Goal: Task Accomplishment & Management: Complete application form

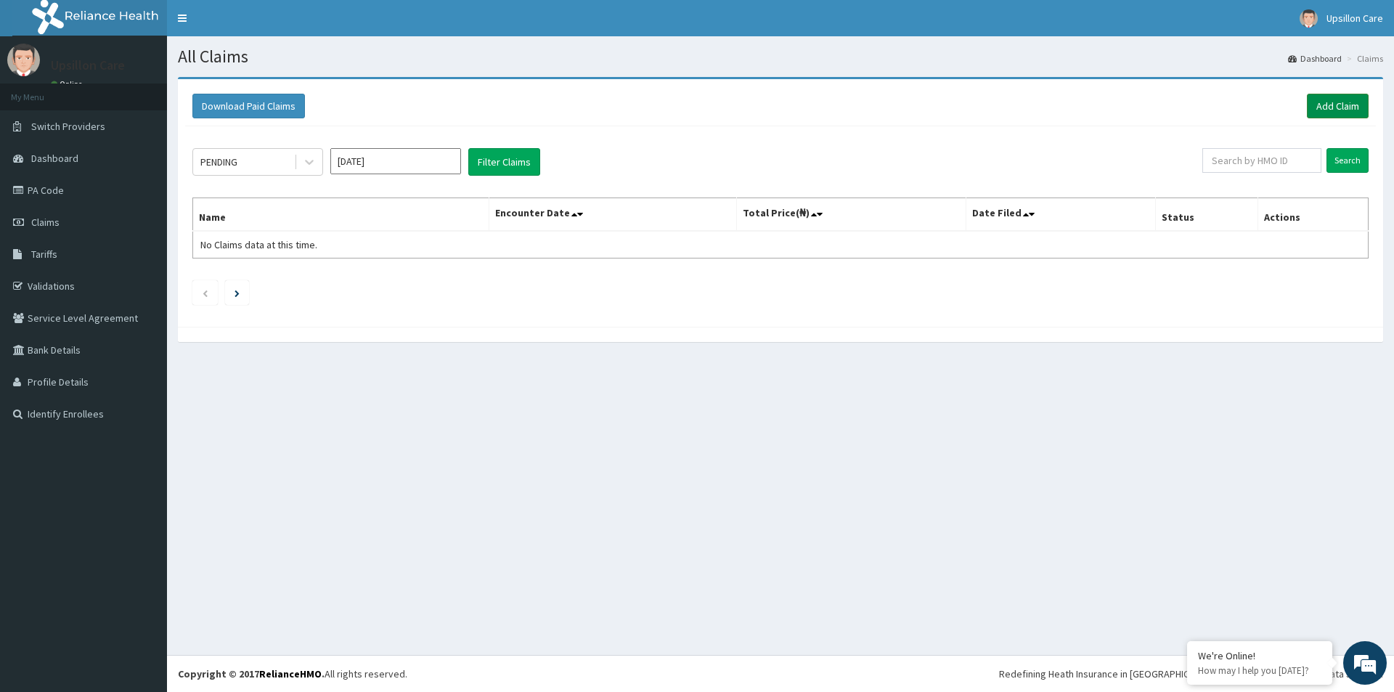
click at [1366, 99] on link "Add Claim" at bounding box center [1338, 106] width 62 height 25
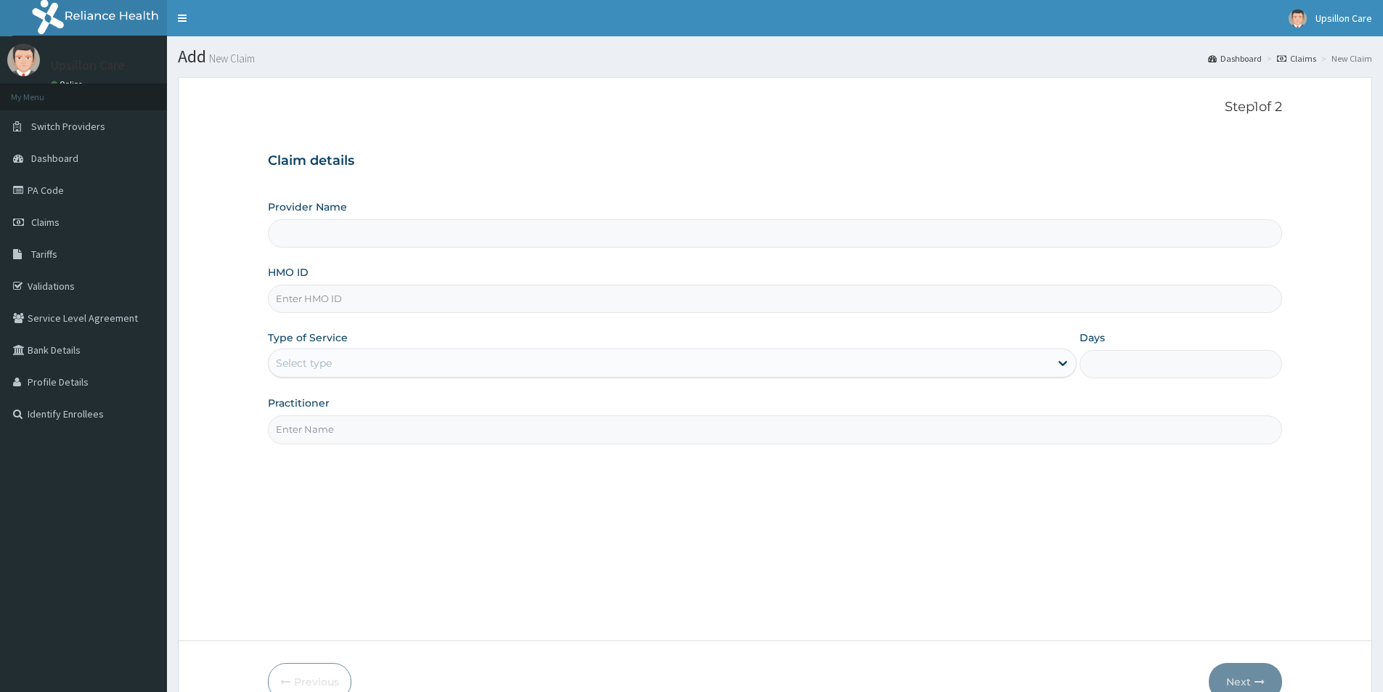
type input "Upsillon Care hospital"
click at [327, 333] on label "Type of Service" at bounding box center [308, 337] width 80 height 15
drag, startPoint x: 335, startPoint y: 296, endPoint x: 343, endPoint y: 262, distance: 34.2
click at [345, 265] on div "HMO ID" at bounding box center [775, 289] width 1014 height 48
paste input "AVH/1556627"
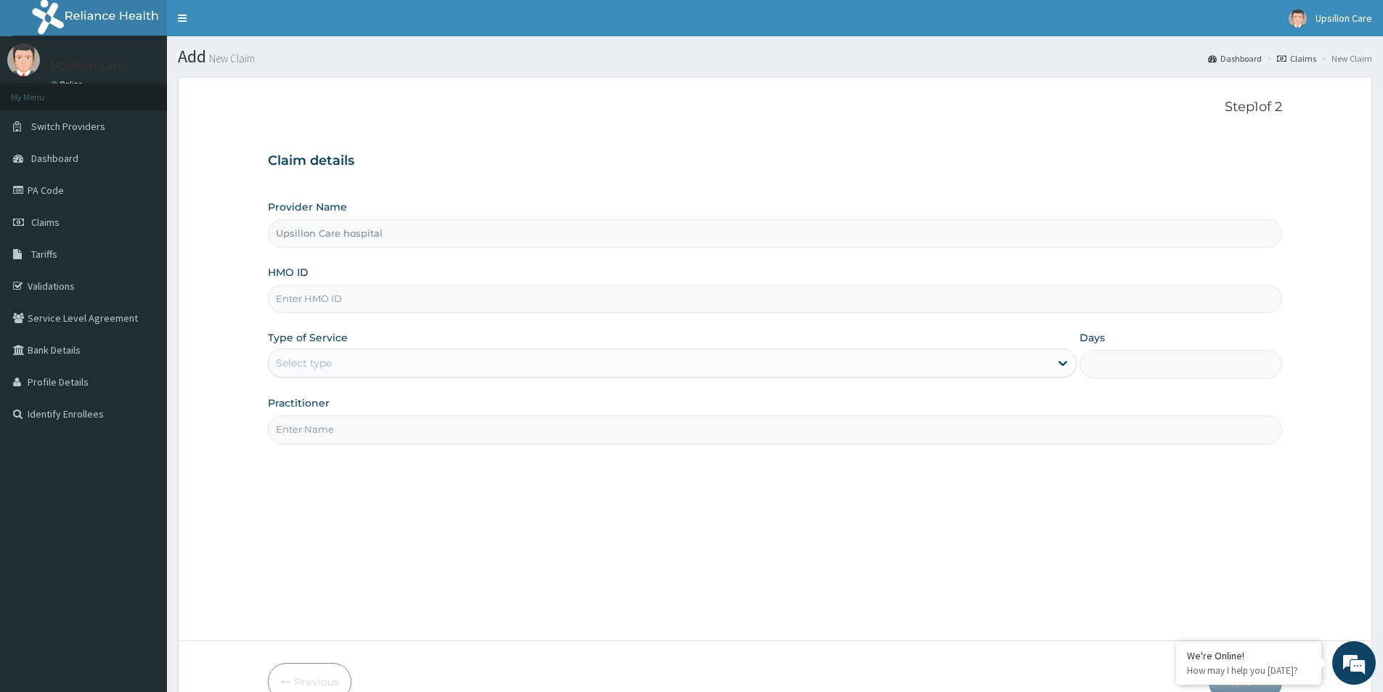
type input "AVH/1556627"
paste input "MPP/11040/B"
type input "MPP/11040/B"
click at [386, 356] on div "Select type" at bounding box center [659, 362] width 781 height 23
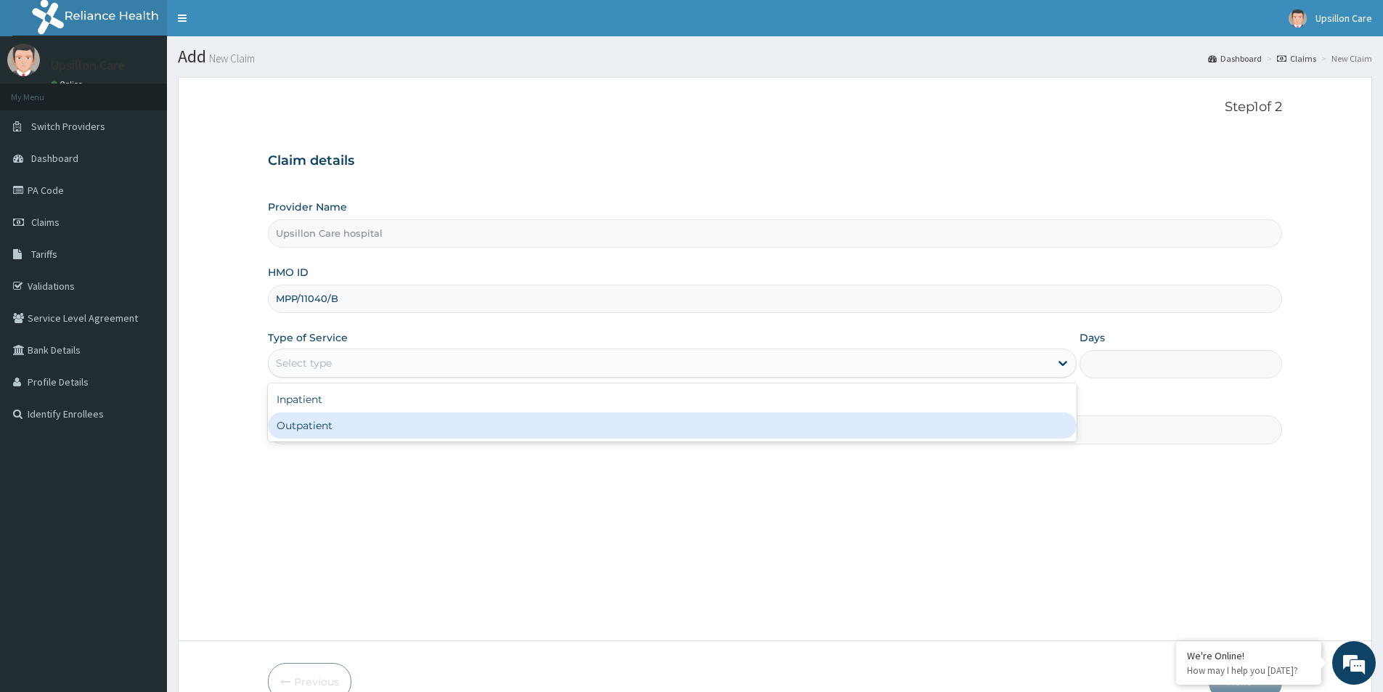
drag, startPoint x: 365, startPoint y: 410, endPoint x: 351, endPoint y: 447, distance: 40.5
click at [351, 447] on div "Step 1 of 2 Claim details Provider Name Upsillon Care hospital HMO ID MPP/11040…" at bounding box center [775, 358] width 1014 height 519
click at [349, 436] on div "Outpatient" at bounding box center [672, 425] width 809 height 26
type input "1"
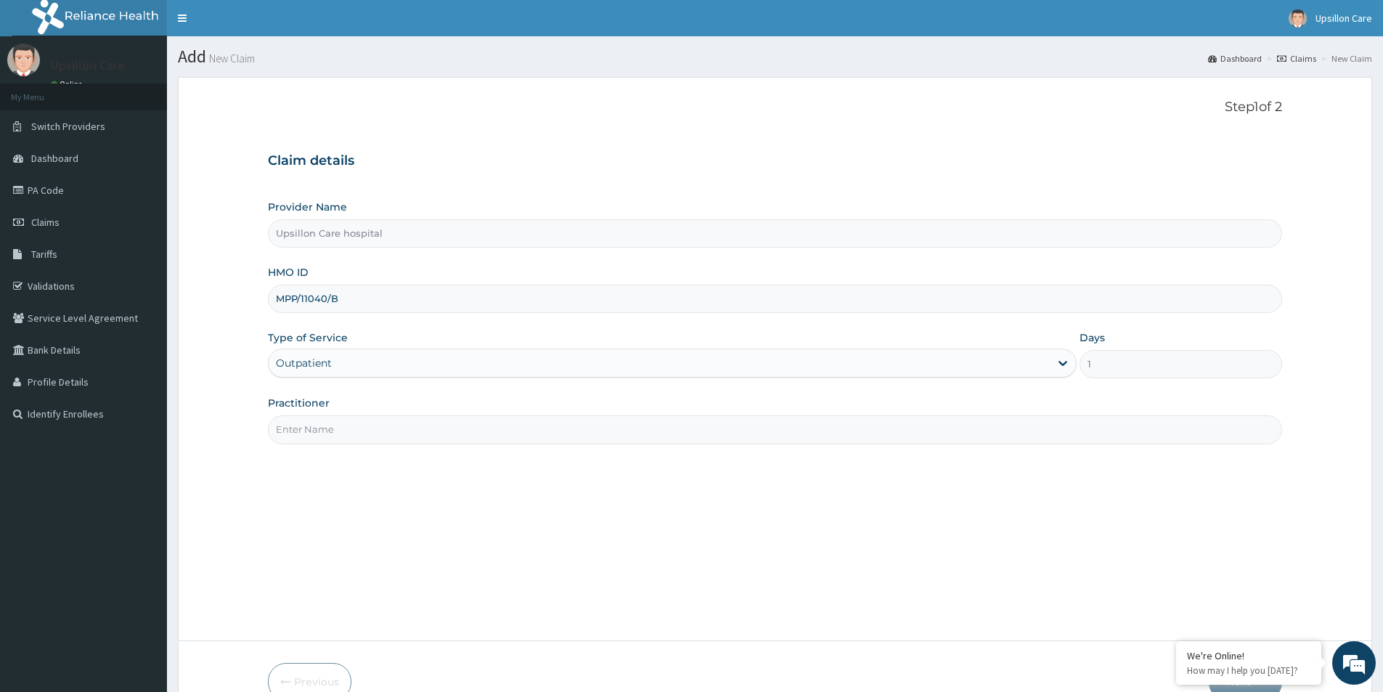
click at [351, 430] on input "Practitioner" at bounding box center [775, 429] width 1014 height 28
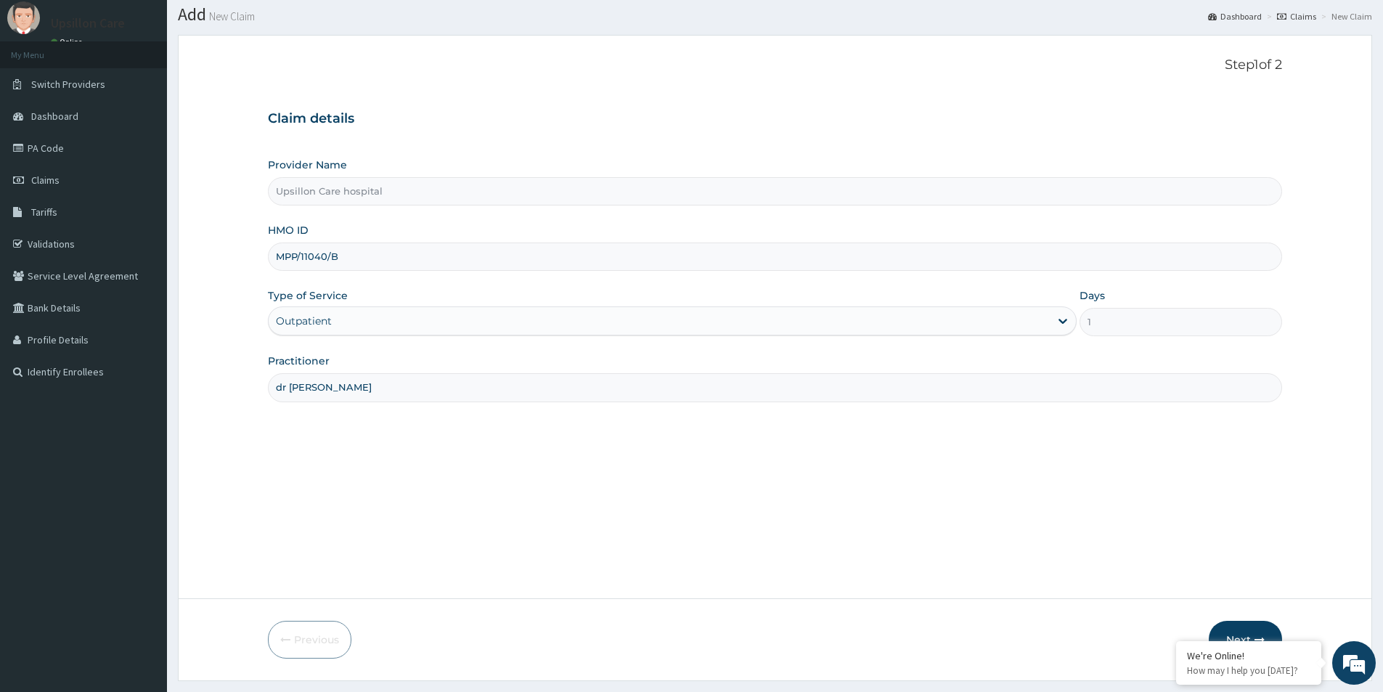
scroll to position [79, 0]
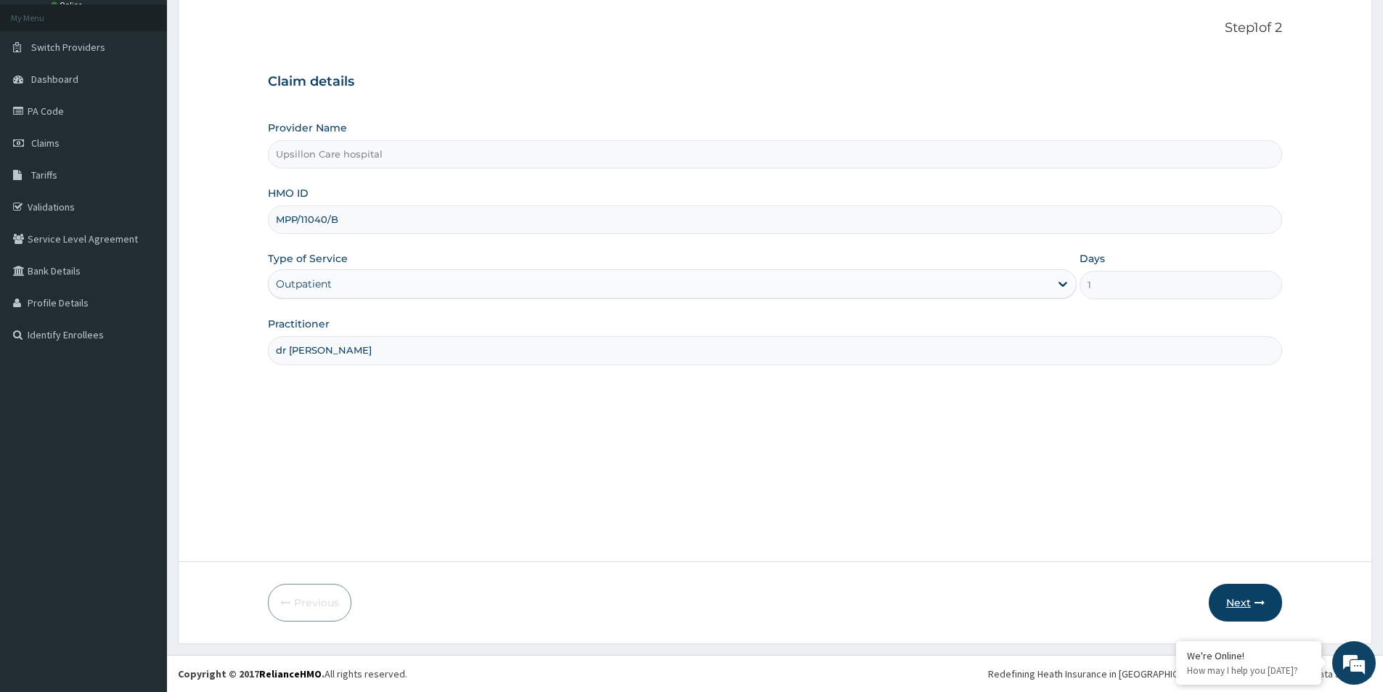
type input "dr greg"
click at [1226, 590] on button "Next" at bounding box center [1245, 603] width 73 height 38
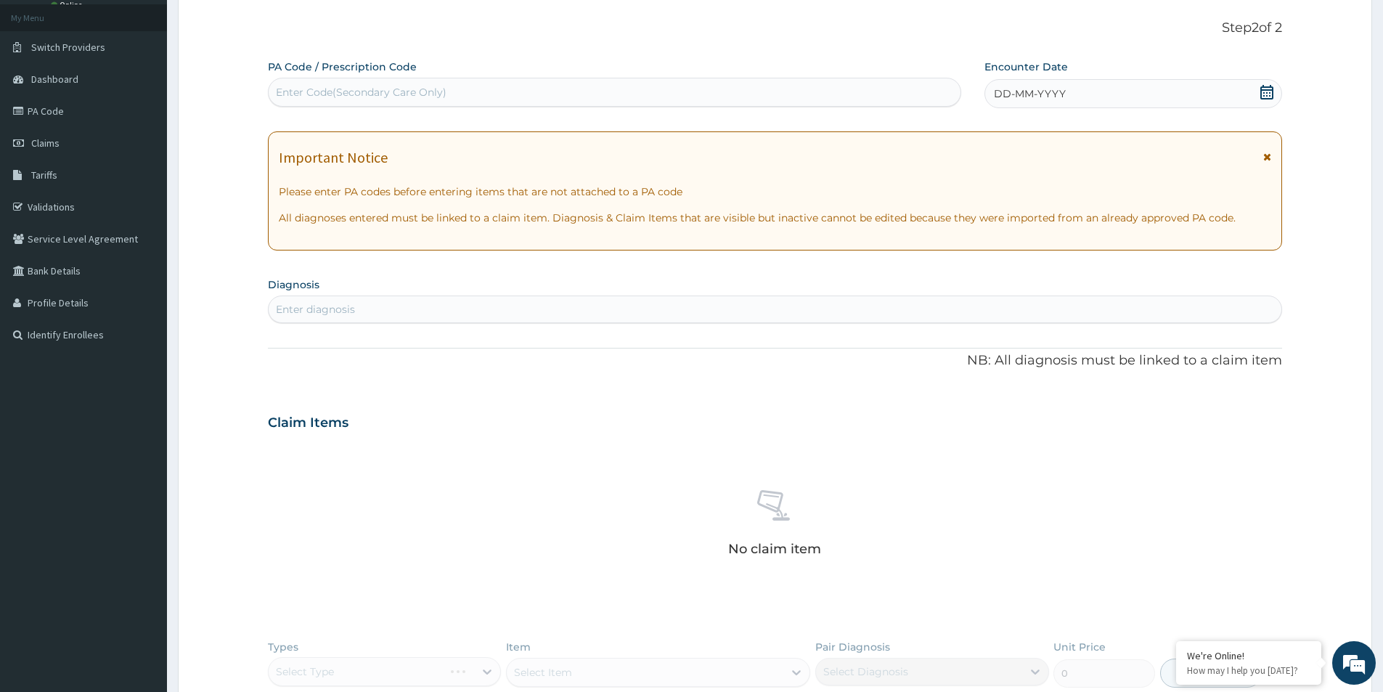
click at [399, 306] on div "Enter diagnosis" at bounding box center [775, 309] width 1013 height 23
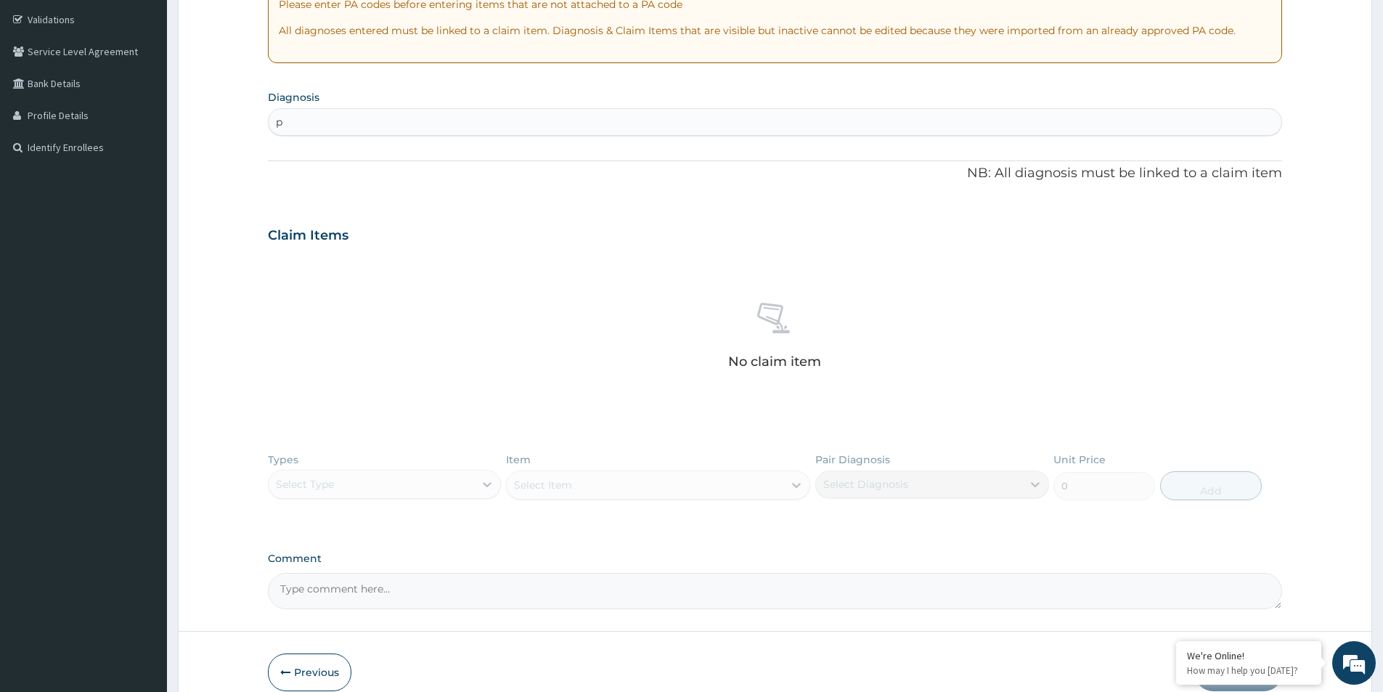
scroll to position [297, 0]
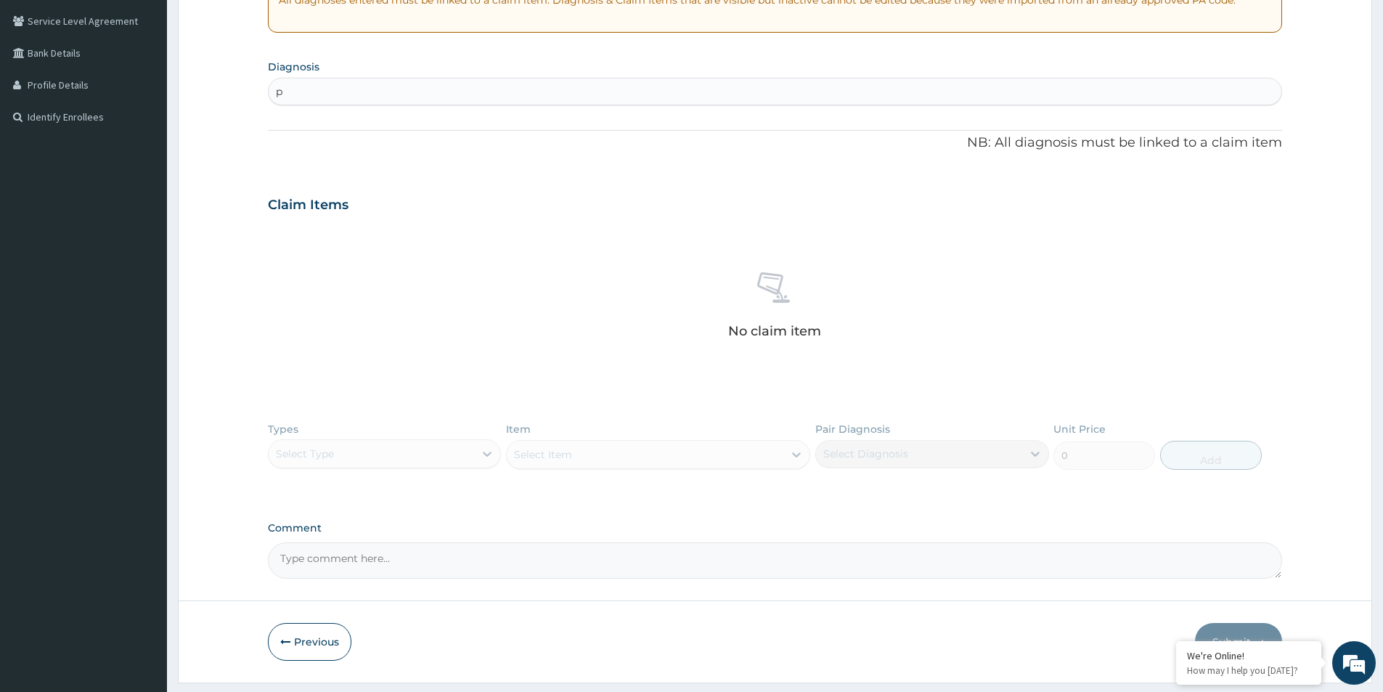
click at [367, 82] on div "p p" at bounding box center [775, 91] width 1013 height 23
click at [364, 100] on div "p p" at bounding box center [775, 91] width 1013 height 23
type input "pye"
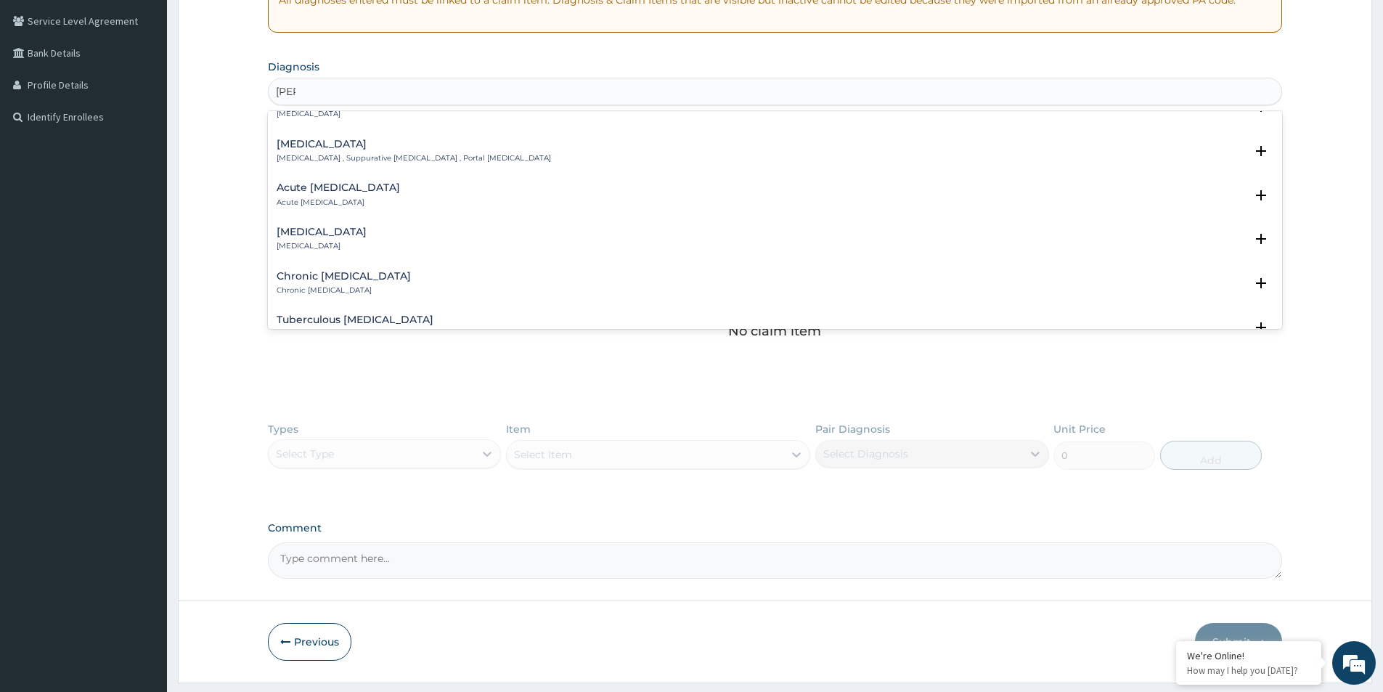
scroll to position [145, 0]
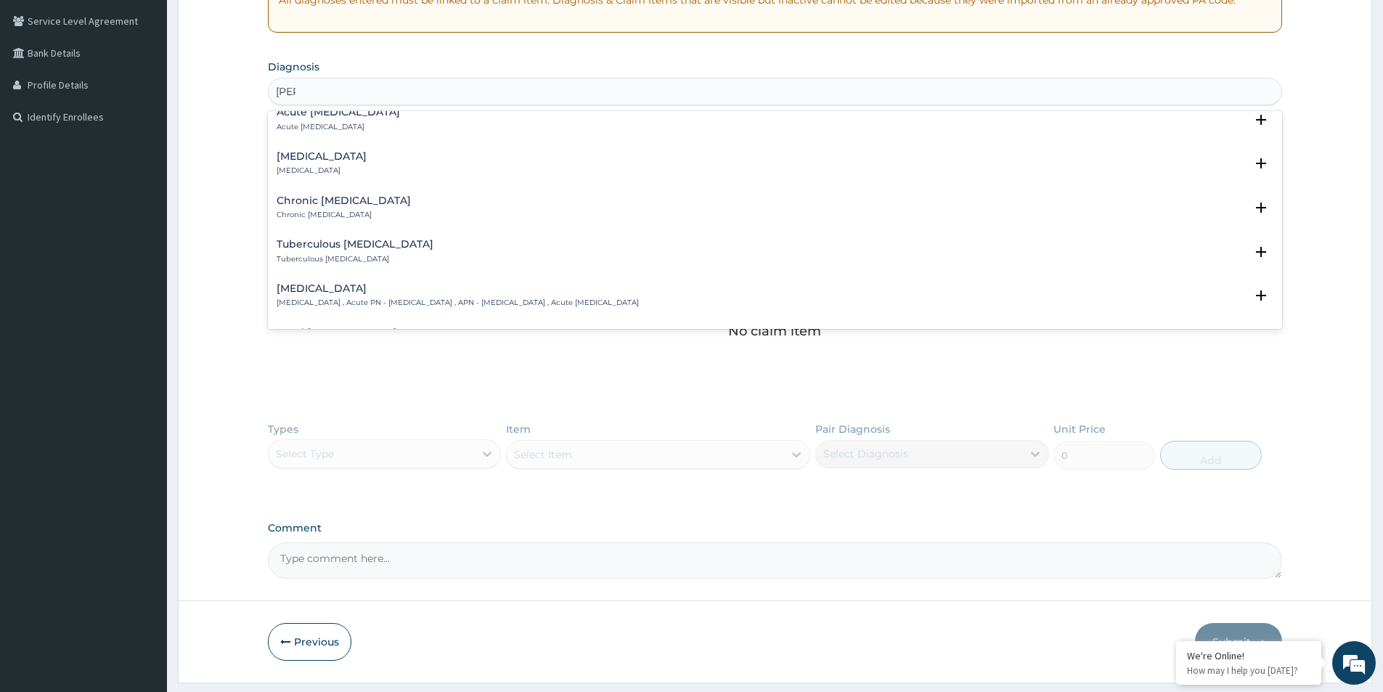
click at [351, 172] on div "Pyelonephritis Pyelonephritis" at bounding box center [775, 163] width 997 height 25
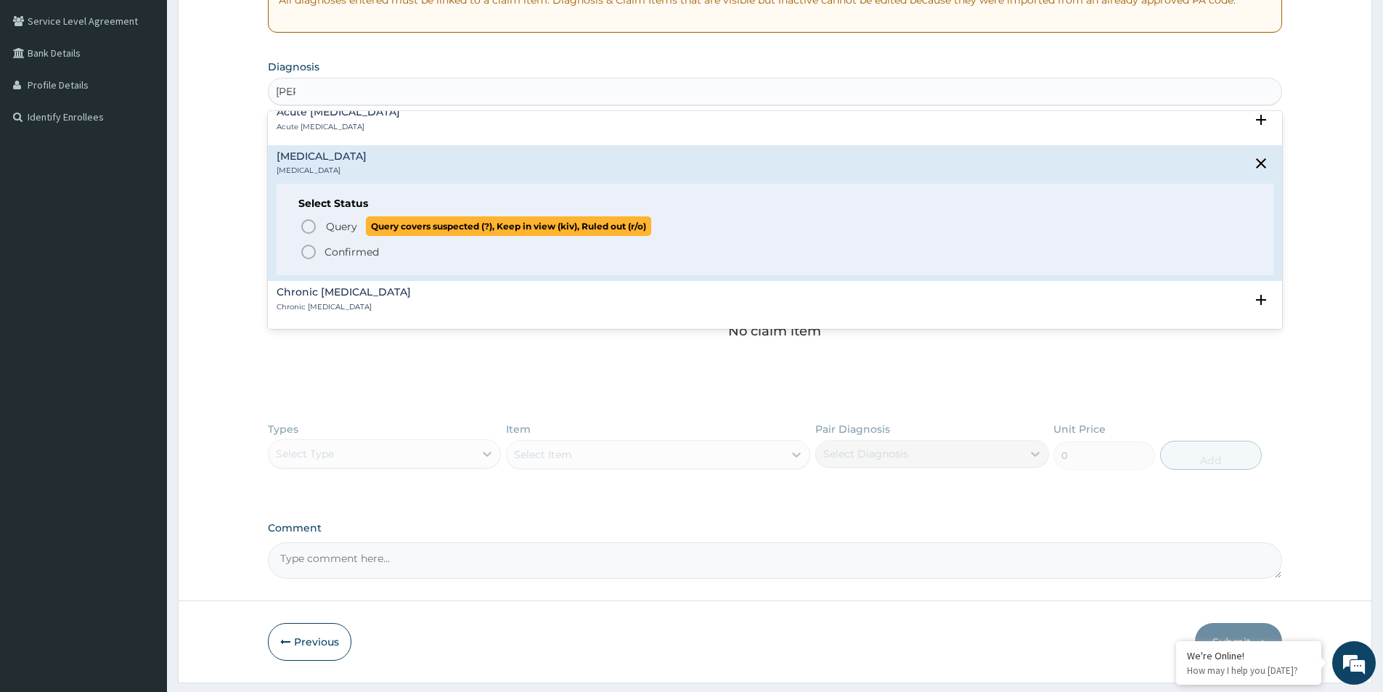
click at [352, 232] on span "Query" at bounding box center [341, 226] width 31 height 15
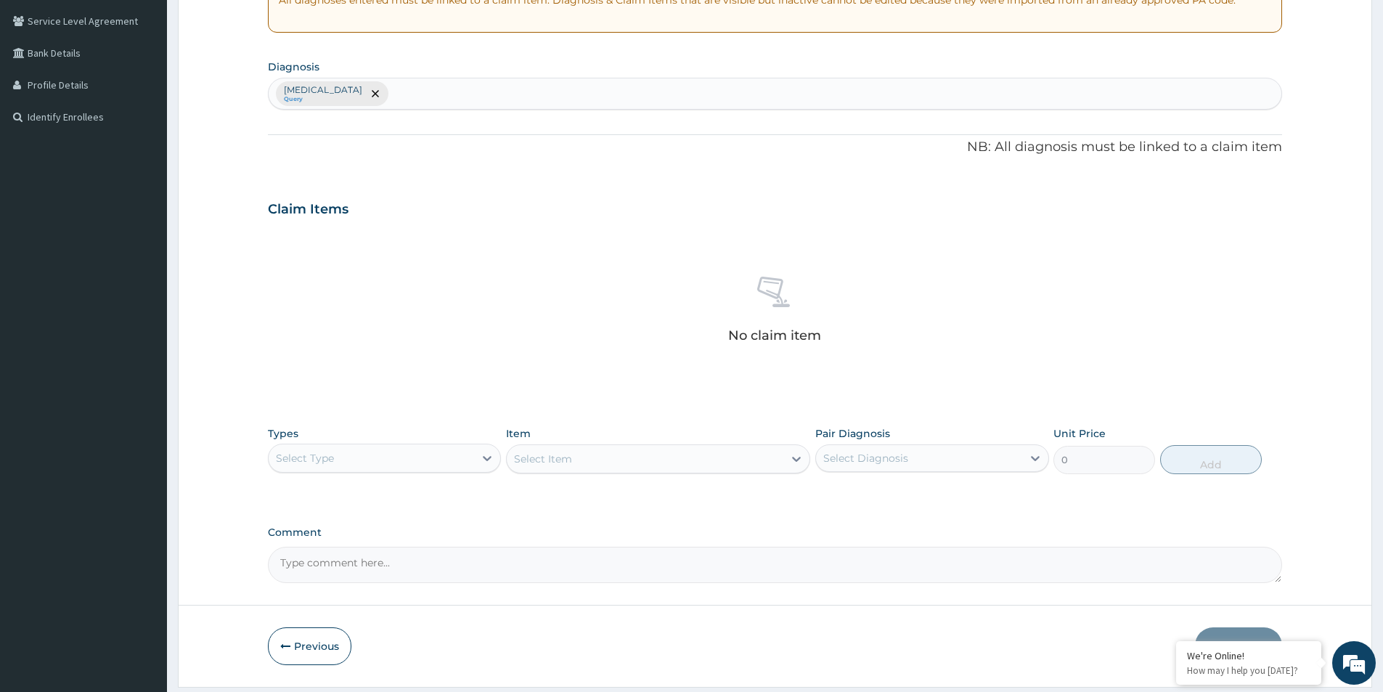
click at [375, 480] on div "Types Select Type Item Select Item Pair Diagnosis Select Diagnosis Unit Price 0…" at bounding box center [775, 450] width 1014 height 62
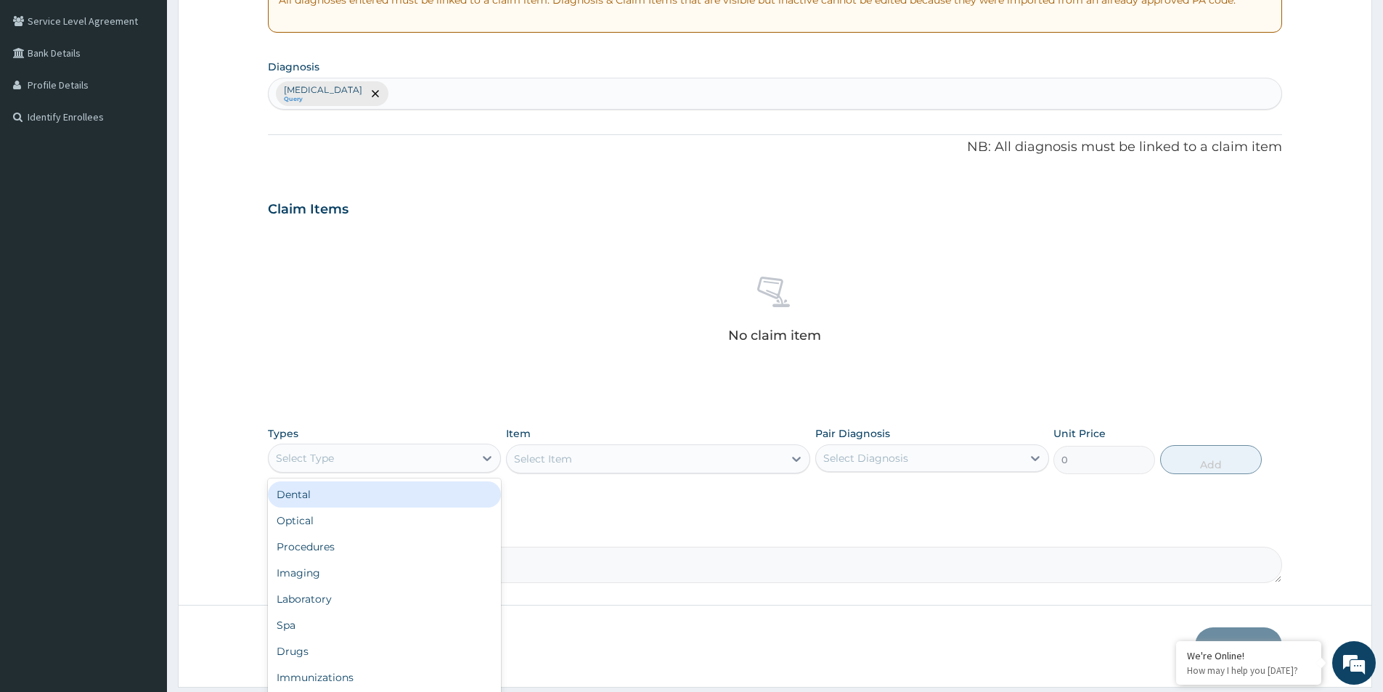
click at [378, 469] on div "Select Type" at bounding box center [371, 458] width 205 height 23
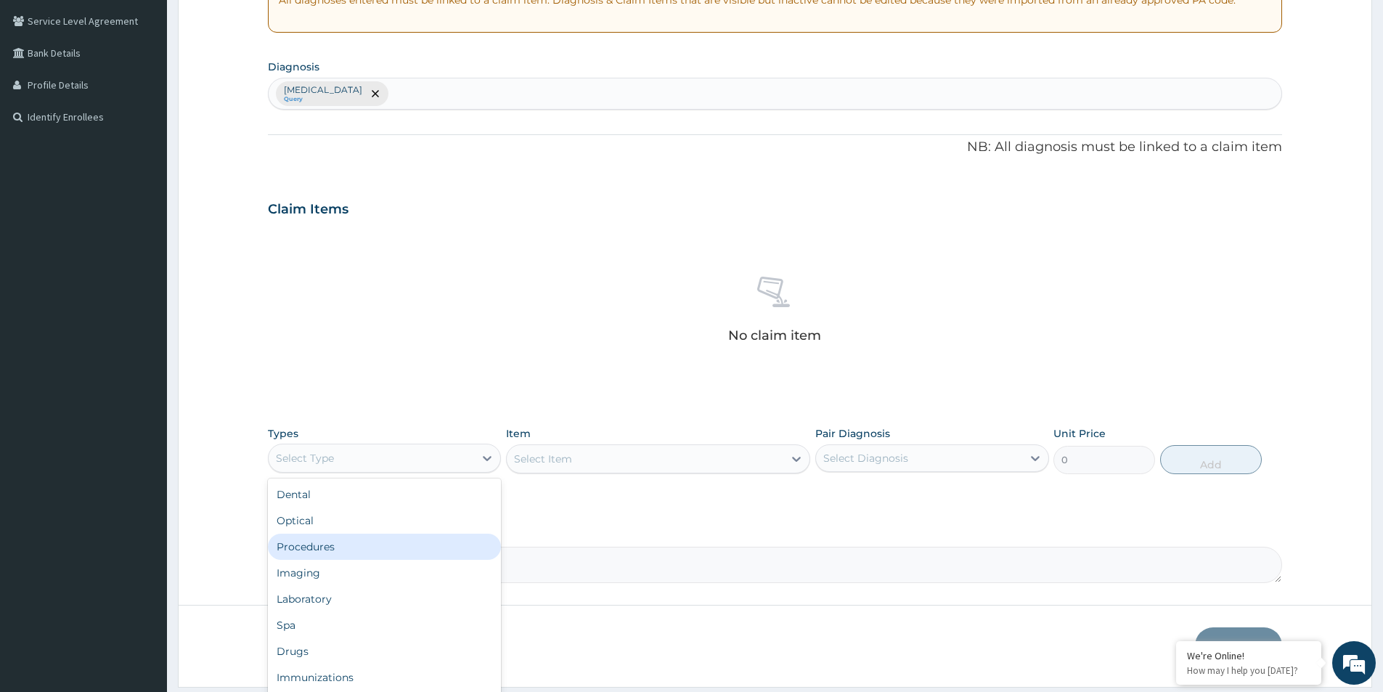
click at [373, 540] on div "Procedures" at bounding box center [384, 547] width 233 height 26
click at [594, 456] on div "Select Item" at bounding box center [658, 458] width 304 height 29
click at [593, 457] on div "Select Item" at bounding box center [658, 458] width 304 height 29
click at [619, 477] on div "Types Procedures Item Select Item Pair Diagnosis Select Diagnosis Unit Price 0 …" at bounding box center [775, 450] width 1014 height 62
click at [622, 465] on div "Select Item" at bounding box center [658, 458] width 304 height 29
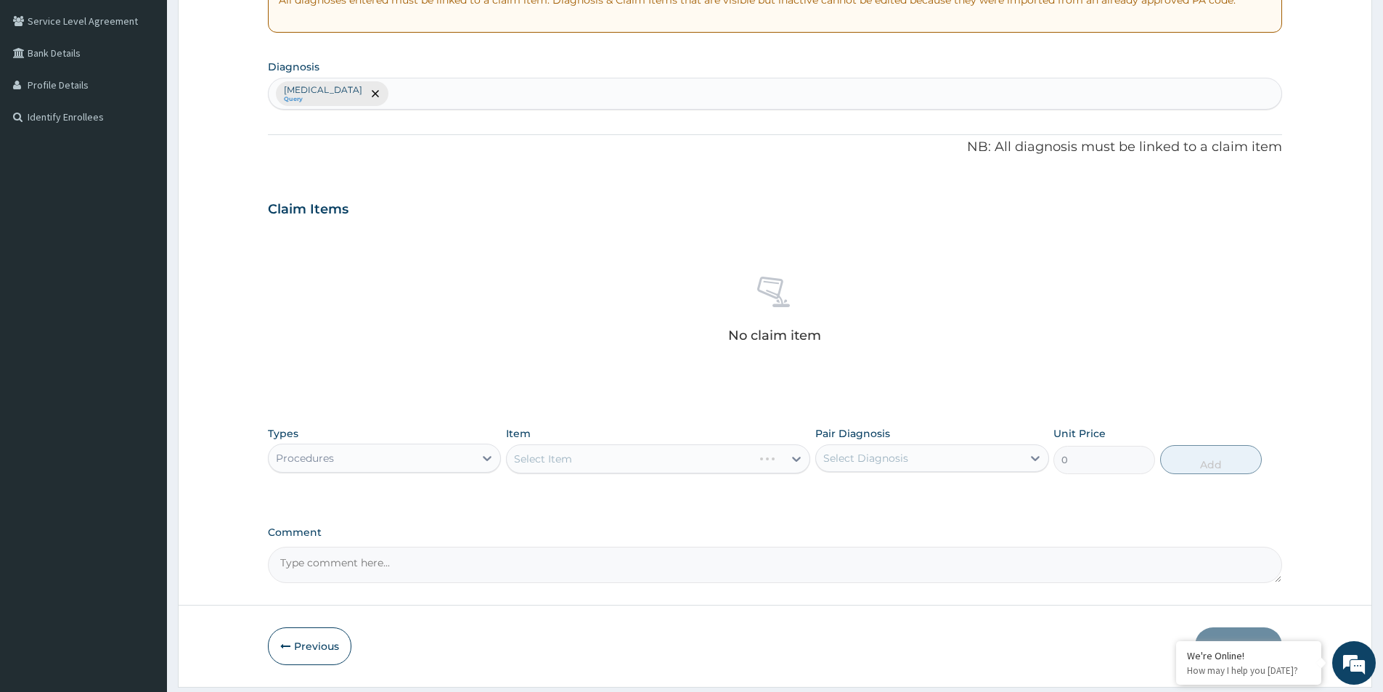
click at [638, 460] on div "Select Item" at bounding box center [658, 458] width 304 height 29
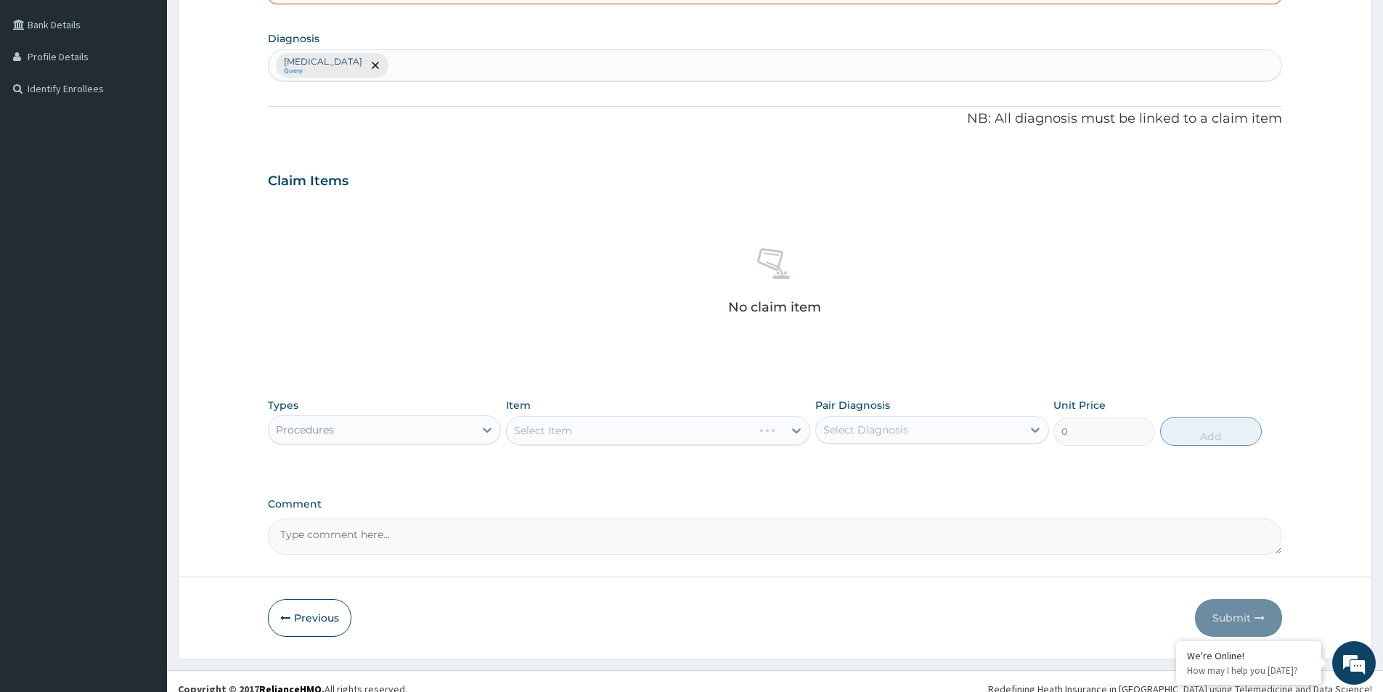
scroll to position [341, 0]
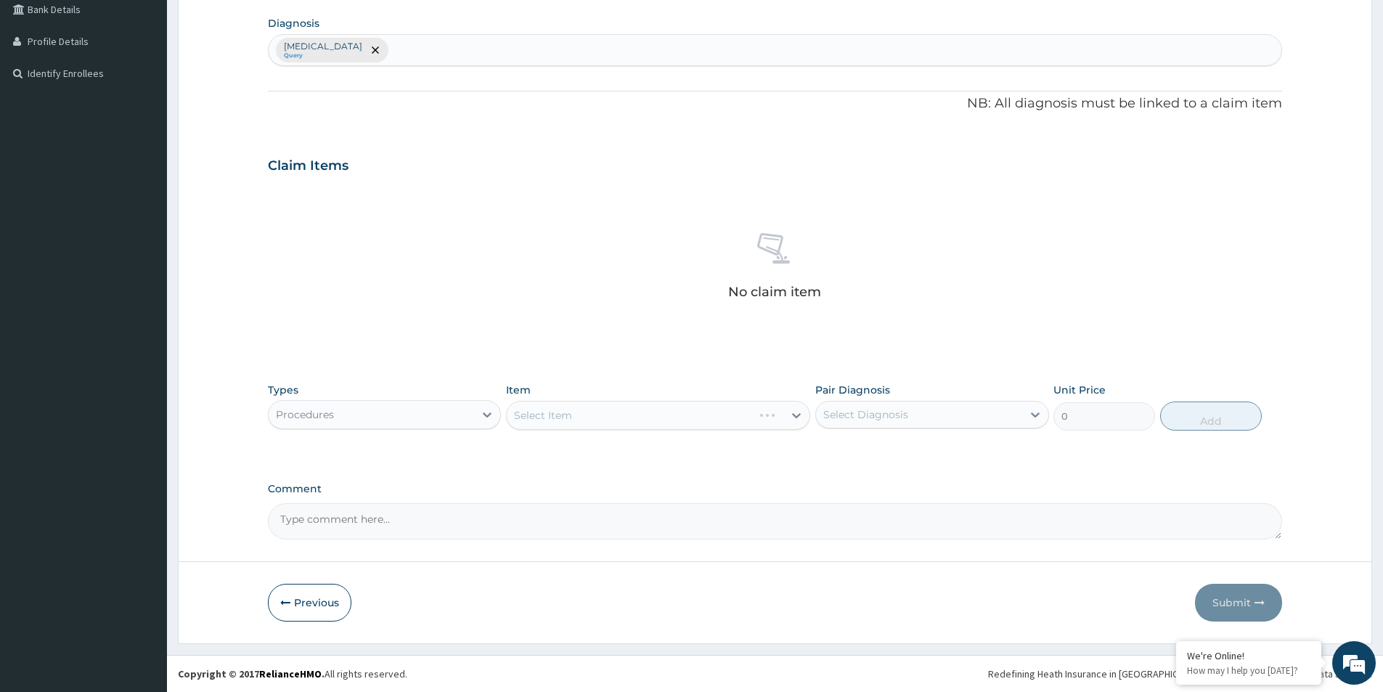
click at [614, 412] on div "Select Item" at bounding box center [658, 415] width 304 height 29
click at [612, 417] on div "Select Item" at bounding box center [658, 415] width 304 height 29
click at [551, 408] on div "Select Item" at bounding box center [658, 415] width 304 height 29
click at [789, 421] on div "Select Item" at bounding box center [658, 415] width 304 height 29
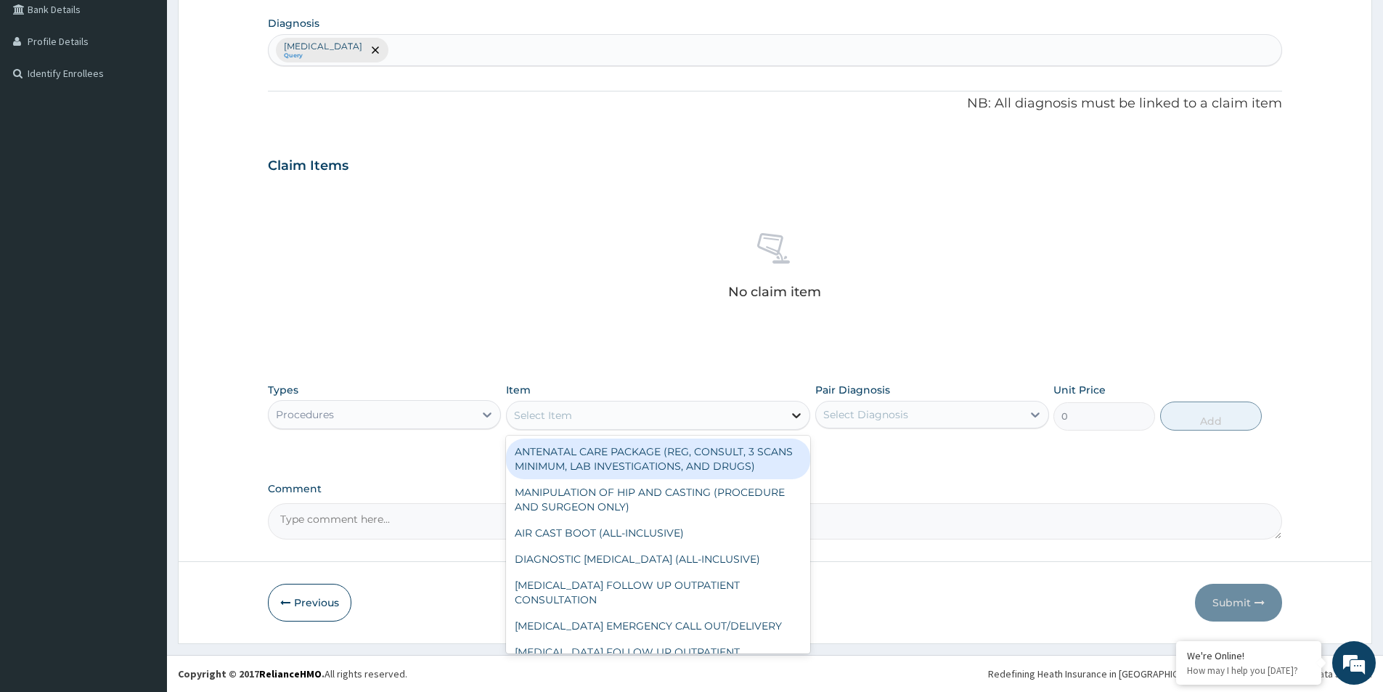
click at [793, 414] on icon at bounding box center [797, 415] width 9 height 5
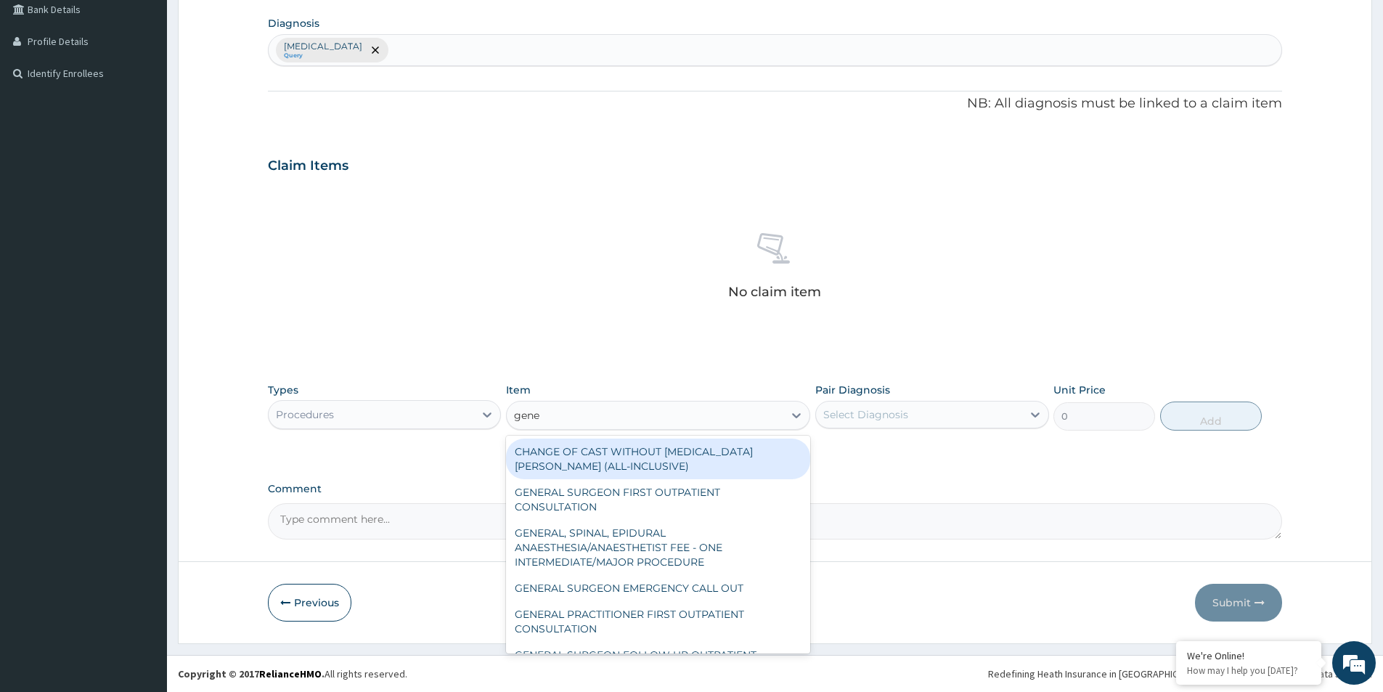
type input "gener"
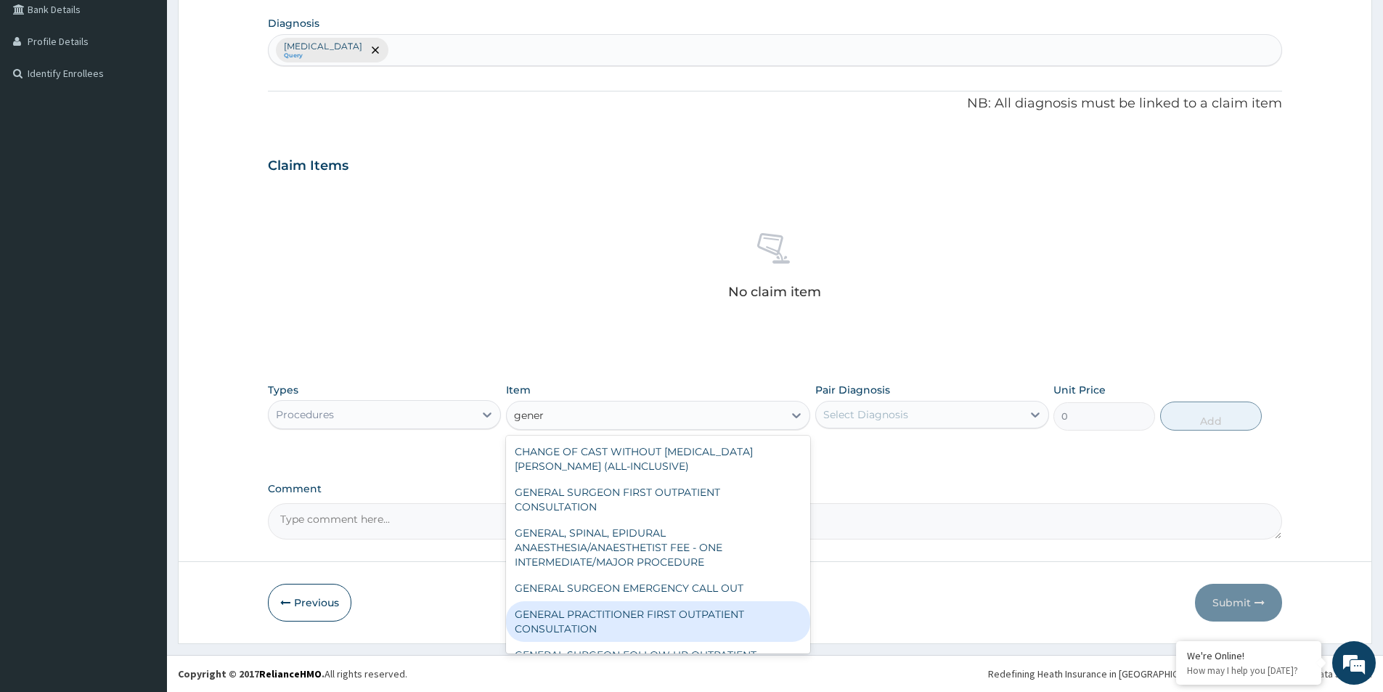
click at [629, 619] on div "GENERAL PRACTITIONER FIRST OUTPATIENT CONSULTATION" at bounding box center [658, 621] width 304 height 41
type input "3750"
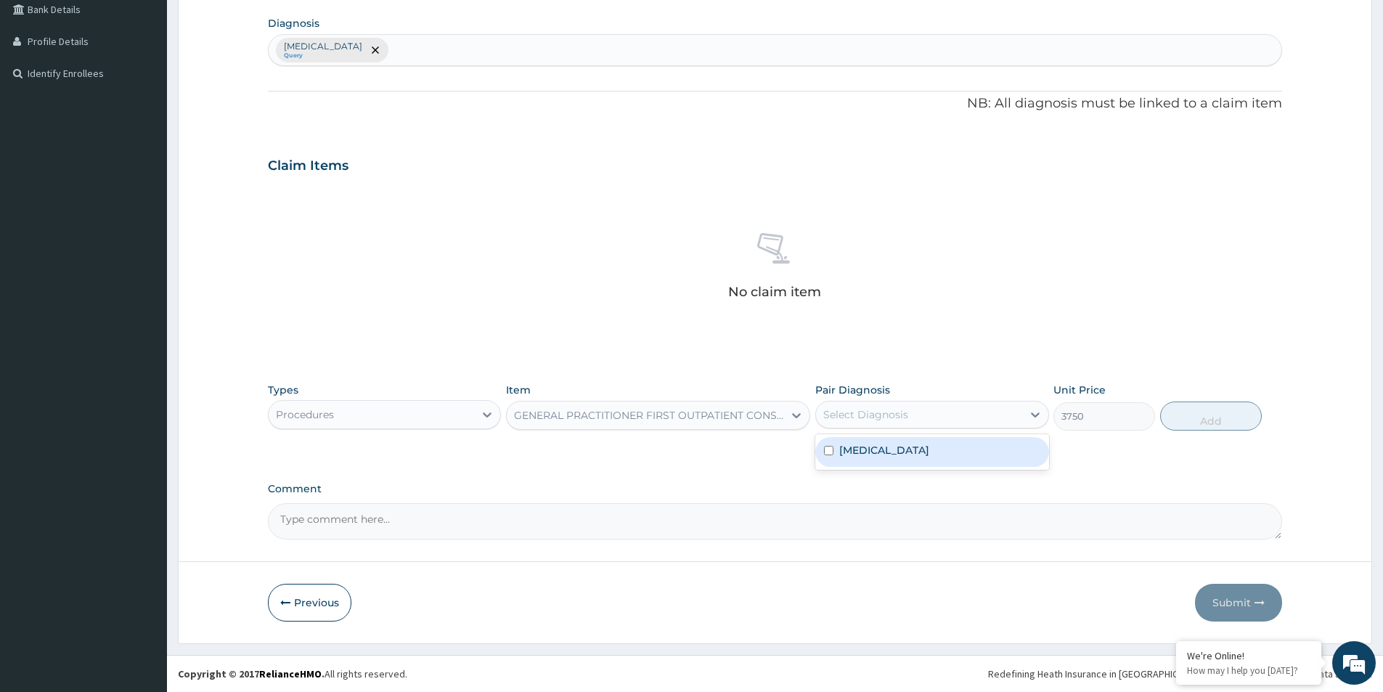
drag, startPoint x: 932, startPoint y: 412, endPoint x: 924, endPoint y: 428, distance: 17.9
click at [932, 413] on div "Select Diagnosis" at bounding box center [918, 414] width 205 height 23
click at [918, 445] on div "Pyelonephritis" at bounding box center [931, 452] width 233 height 30
checkbox input "true"
click at [1206, 412] on button "Add" at bounding box center [1211, 416] width 102 height 29
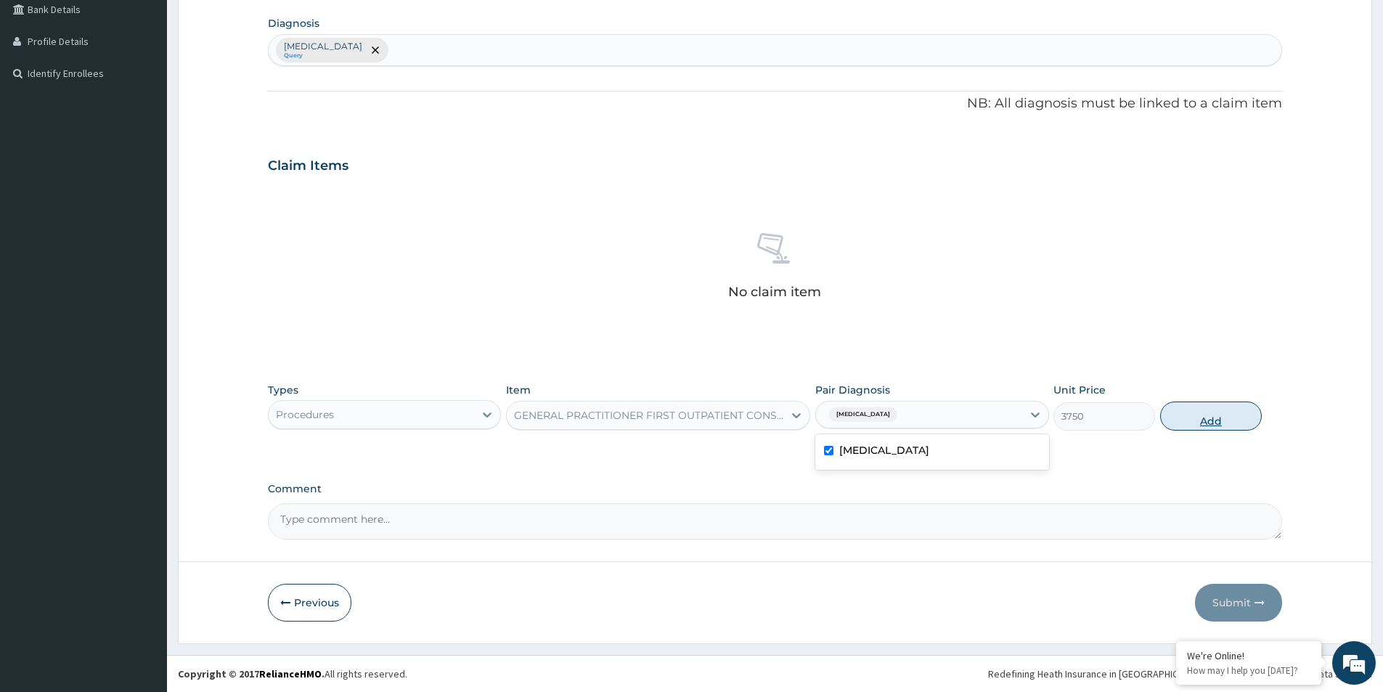
type input "0"
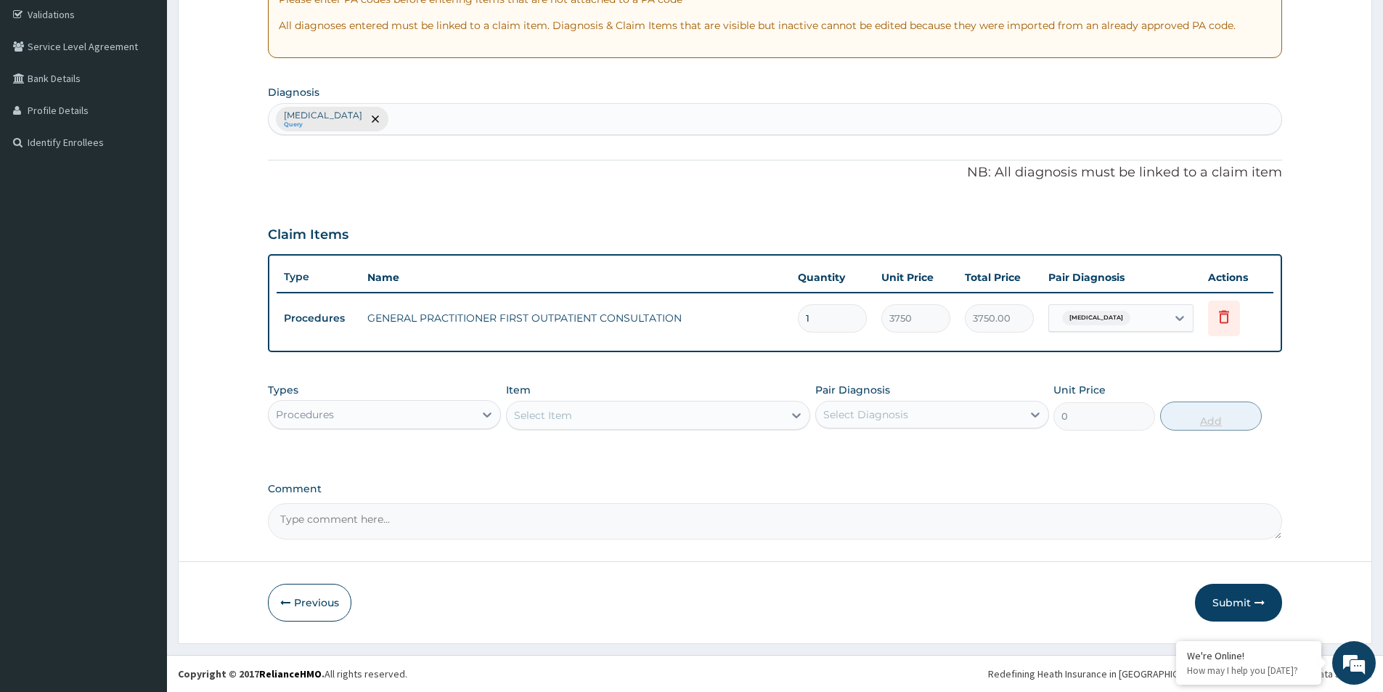
scroll to position [272, 0]
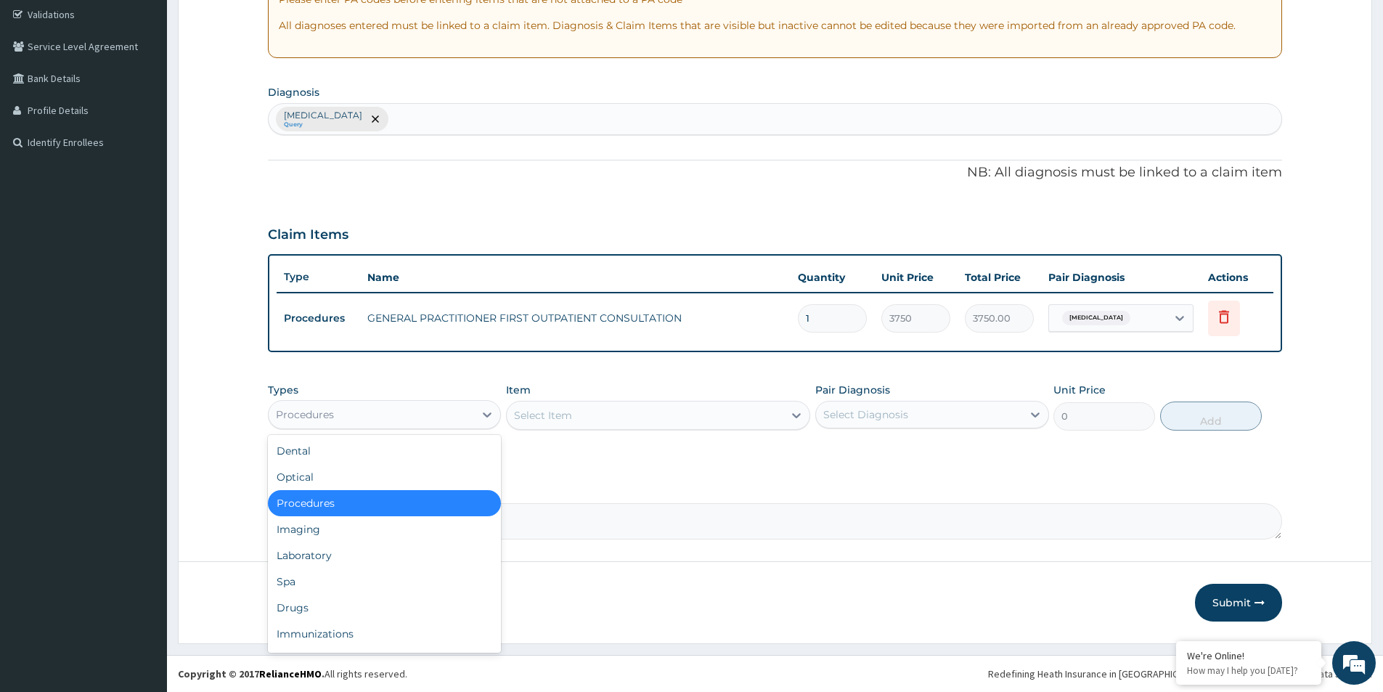
click at [459, 409] on div "Procedures" at bounding box center [371, 414] width 205 height 23
drag, startPoint x: 337, startPoint y: 554, endPoint x: 599, endPoint y: 462, distance: 277.9
click at [341, 550] on div "Laboratory" at bounding box center [384, 555] width 233 height 26
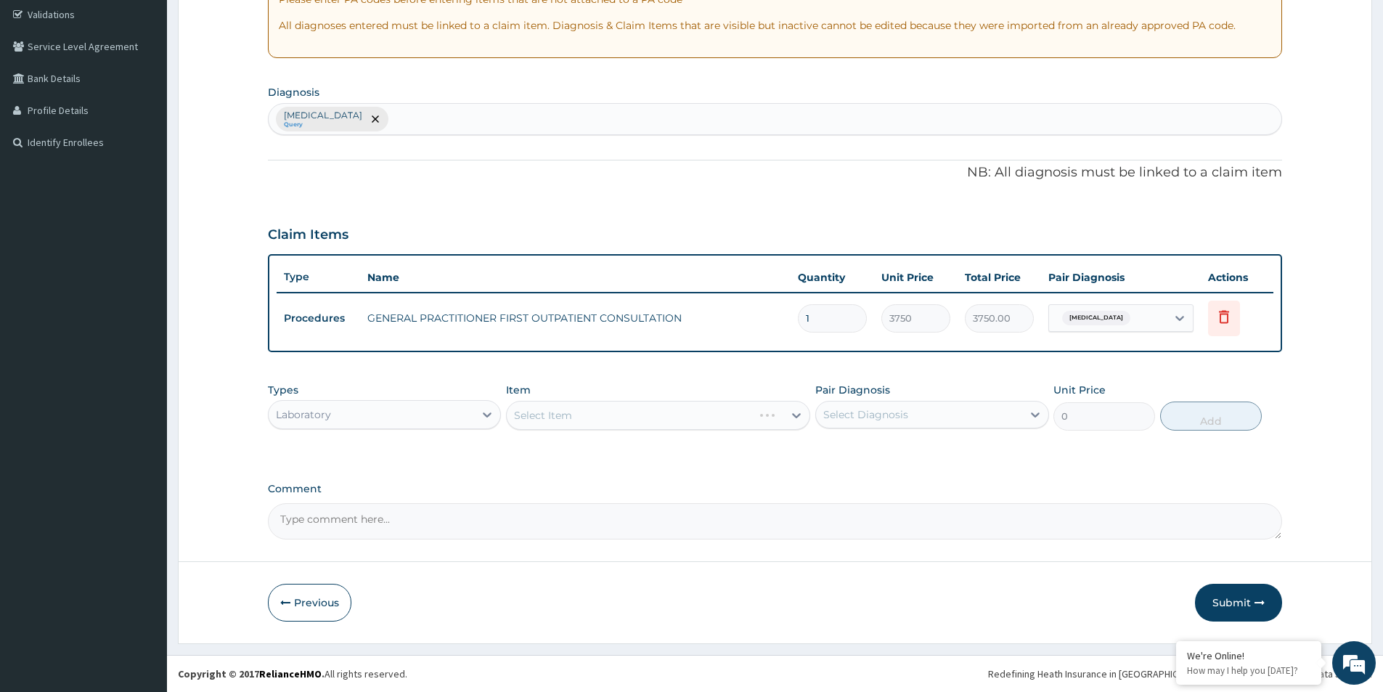
click at [632, 428] on div "Select Item" at bounding box center [658, 415] width 304 height 29
click at [642, 416] on div "Select Item" at bounding box center [658, 415] width 304 height 29
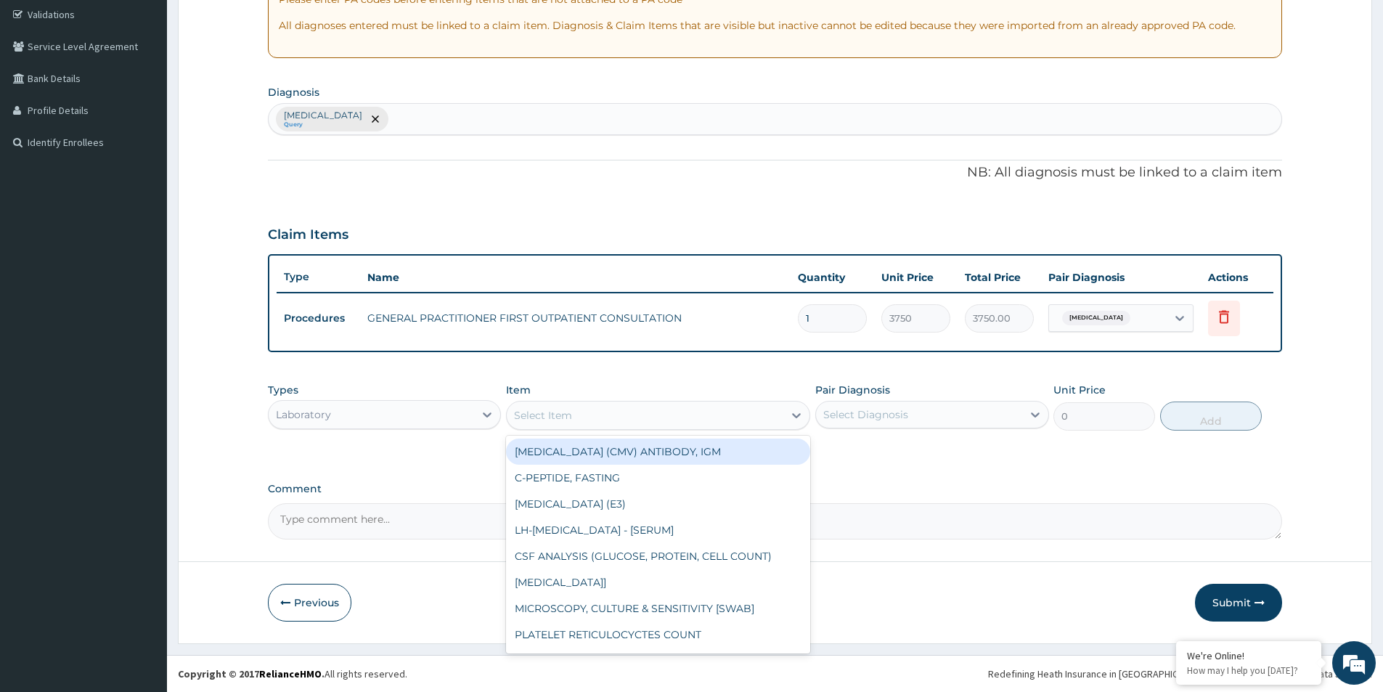
click at [648, 417] on div "Select Item" at bounding box center [645, 415] width 277 height 23
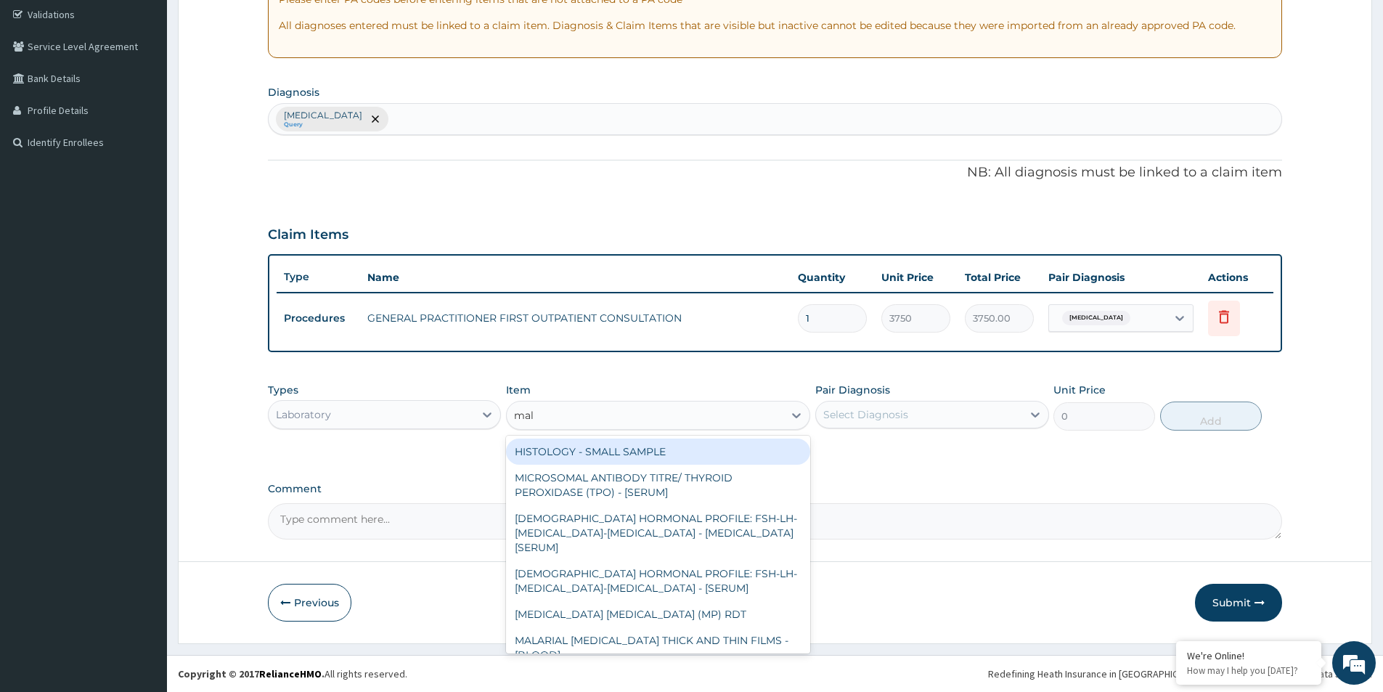
type input "mala"
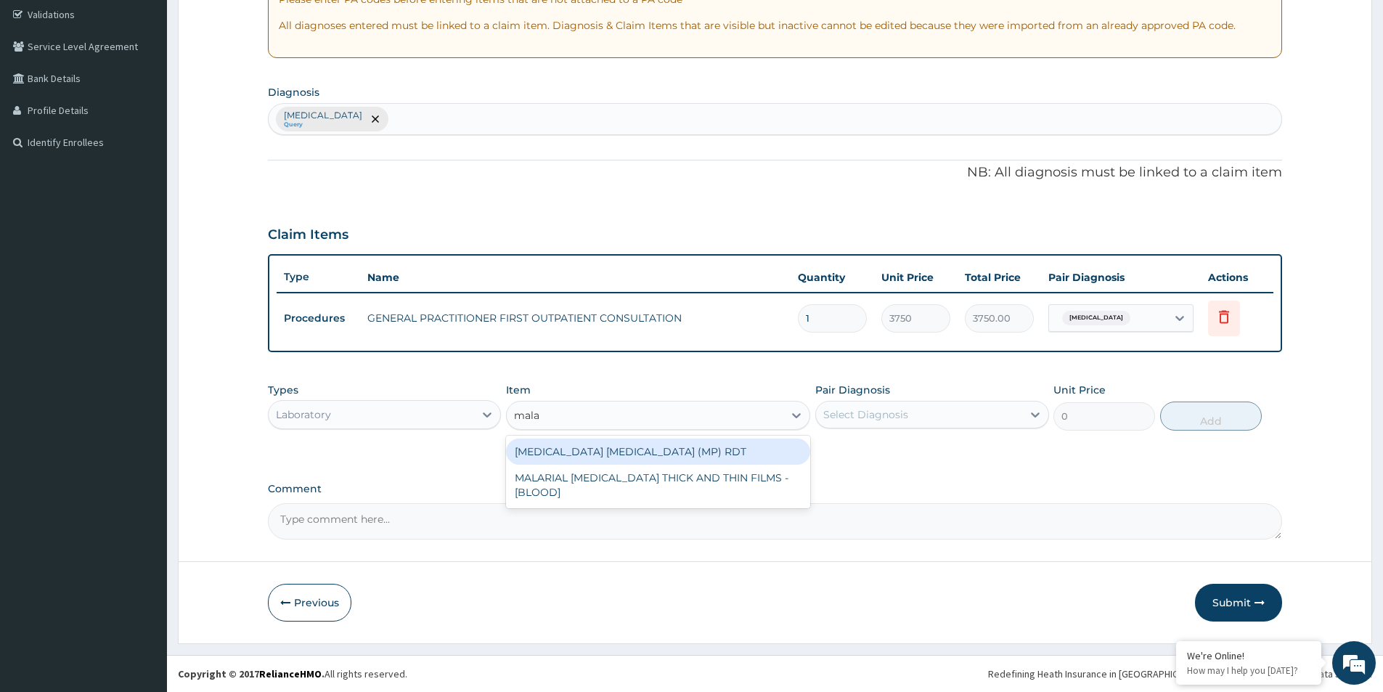
click at [656, 445] on div "[MEDICAL_DATA] [MEDICAL_DATA] (MP) RDT" at bounding box center [658, 452] width 304 height 26
type input "2000"
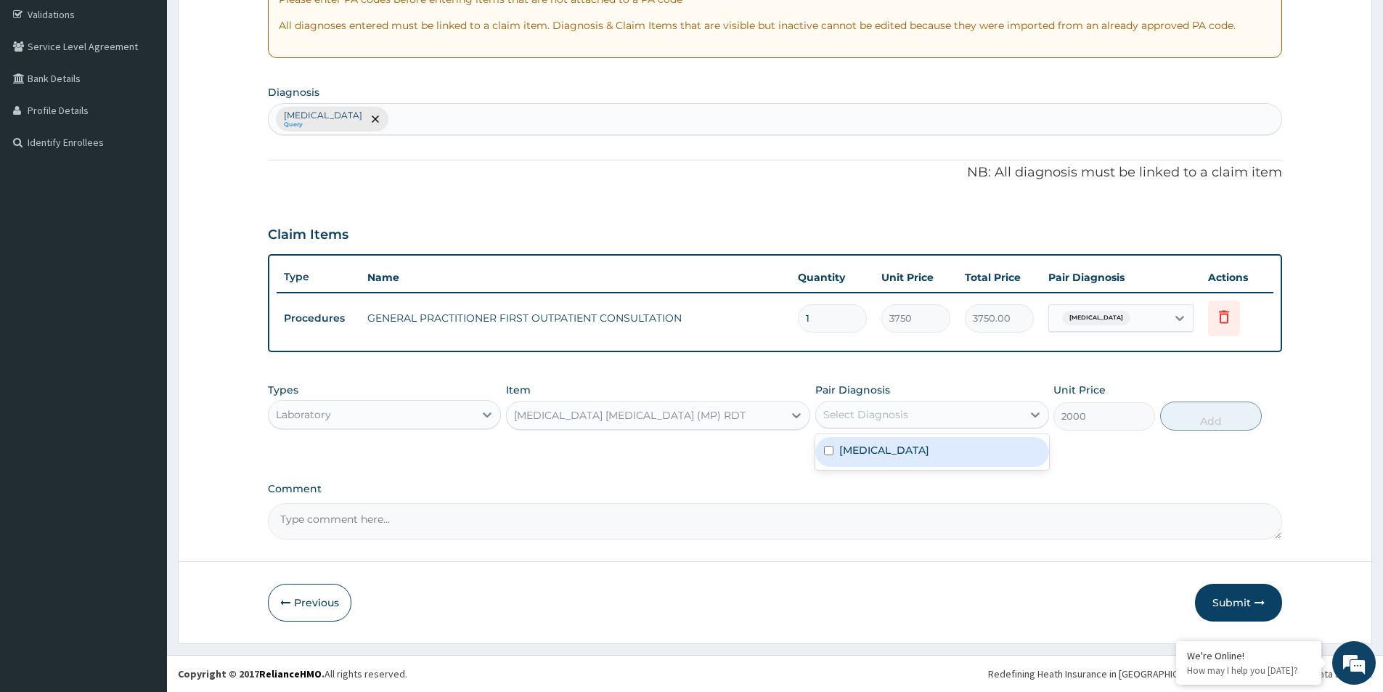
click at [918, 427] on div "Select Diagnosis" at bounding box center [931, 415] width 233 height 28
click at [900, 473] on div "PA Code / Prescription Code Enter Code(Secondary Care Only) Encounter Date DD-M…" at bounding box center [775, 203] width 1014 height 672
drag, startPoint x: 934, startPoint y: 415, endPoint x: 929, endPoint y: 431, distance: 17.5
click at [934, 415] on div "Select Diagnosis" at bounding box center [918, 414] width 205 height 23
click at [911, 446] on label "Pyelonephritis" at bounding box center [884, 450] width 90 height 15
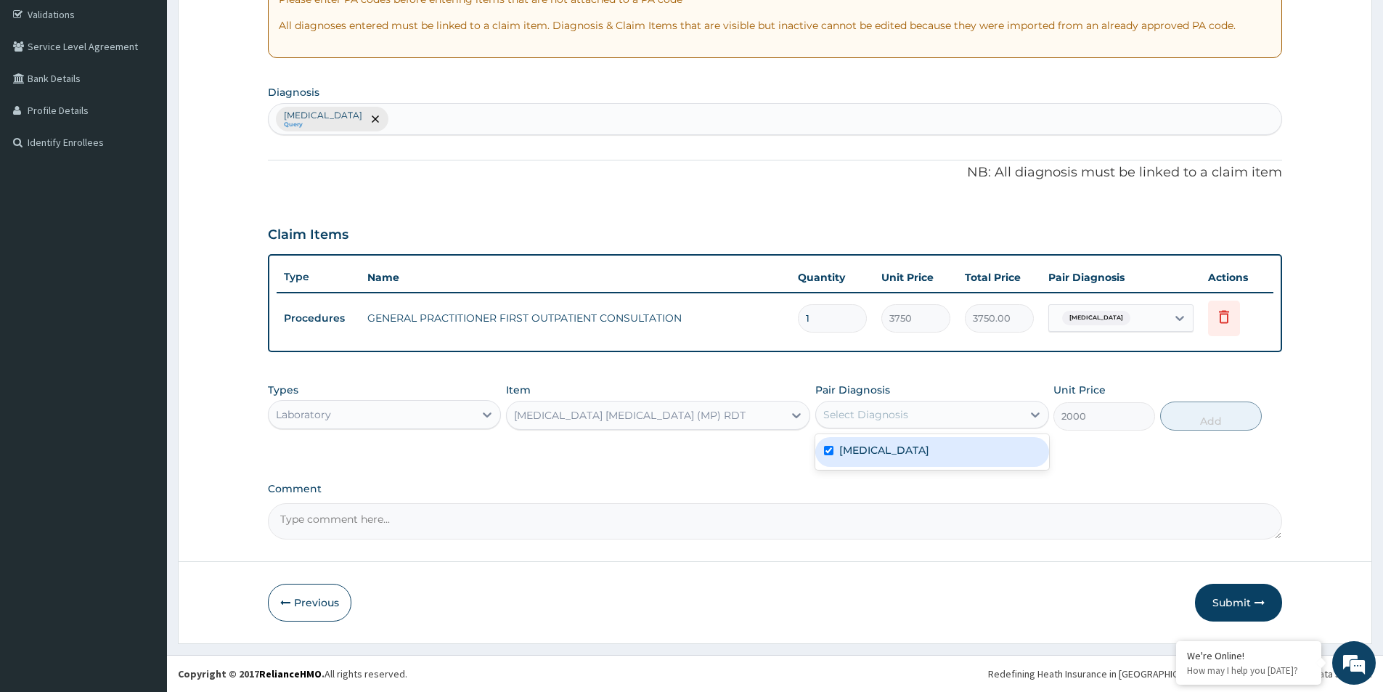
checkbox input "true"
drag, startPoint x: 1204, startPoint y: 423, endPoint x: 1181, endPoint y: 422, distance: 22.5
click at [1203, 422] on button "Add" at bounding box center [1211, 416] width 102 height 29
type input "0"
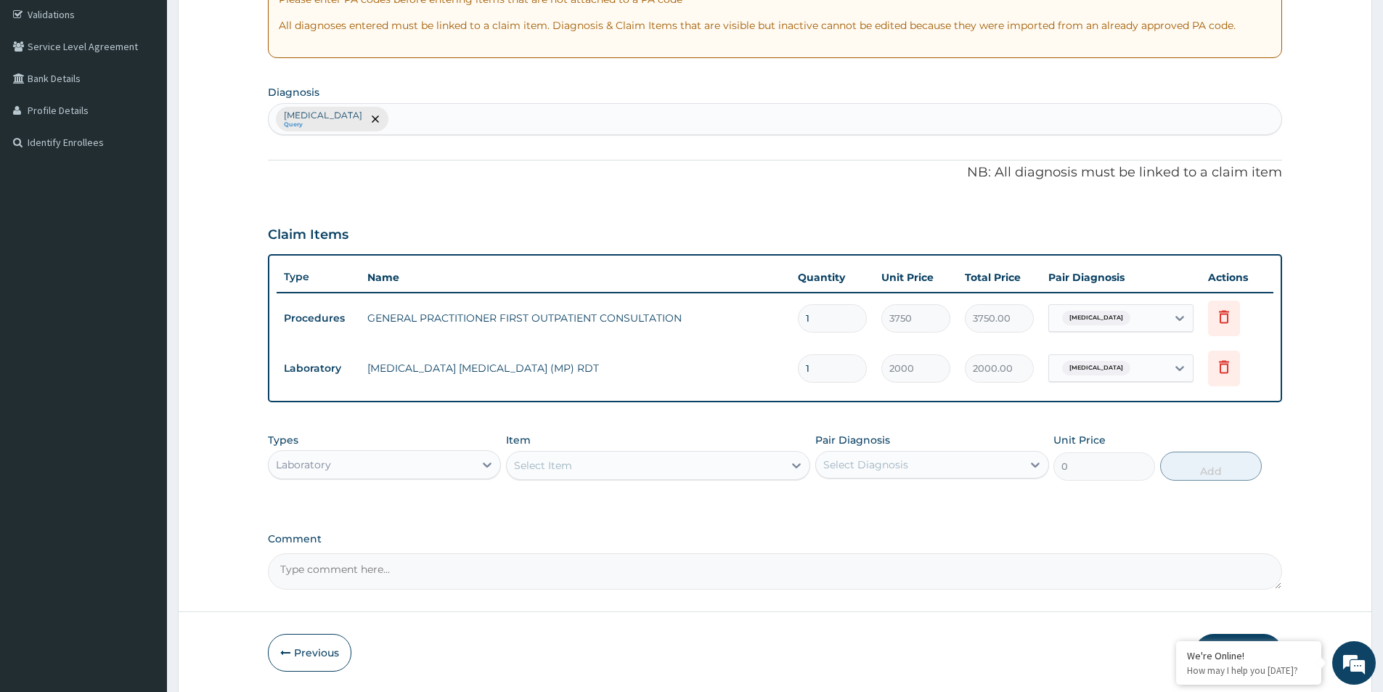
click at [632, 452] on div "Select Item" at bounding box center [658, 465] width 304 height 29
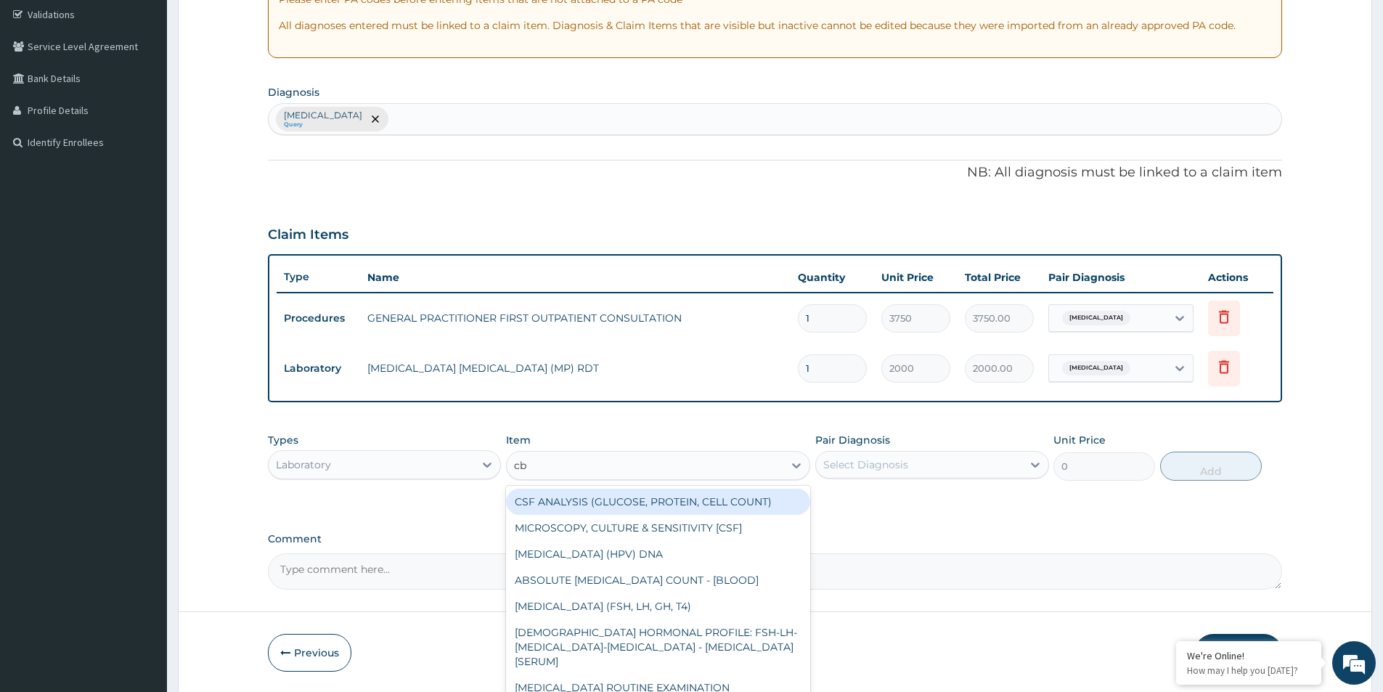
type input "cbc"
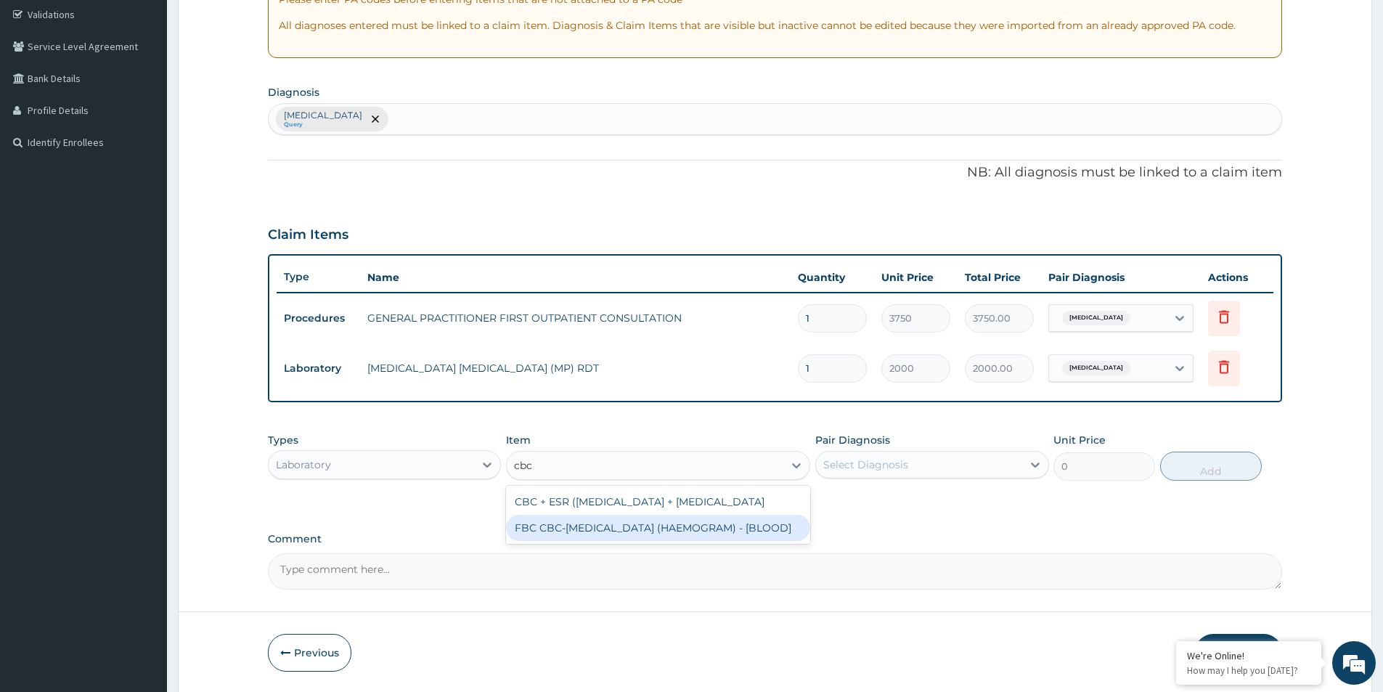
click at [710, 544] on div "CBC + ESR (COMPLETE BLOOD COUNT + ERYTHROCYTE SEDIMENTATION RATE FBC CBC-COMPLE…" at bounding box center [658, 515] width 304 height 58
click at [723, 541] on div "FBC CBC-COMPLETE BLOOD COUNT (HAEMOGRAM) - [BLOOD]" at bounding box center [658, 528] width 304 height 26
type input "5000"
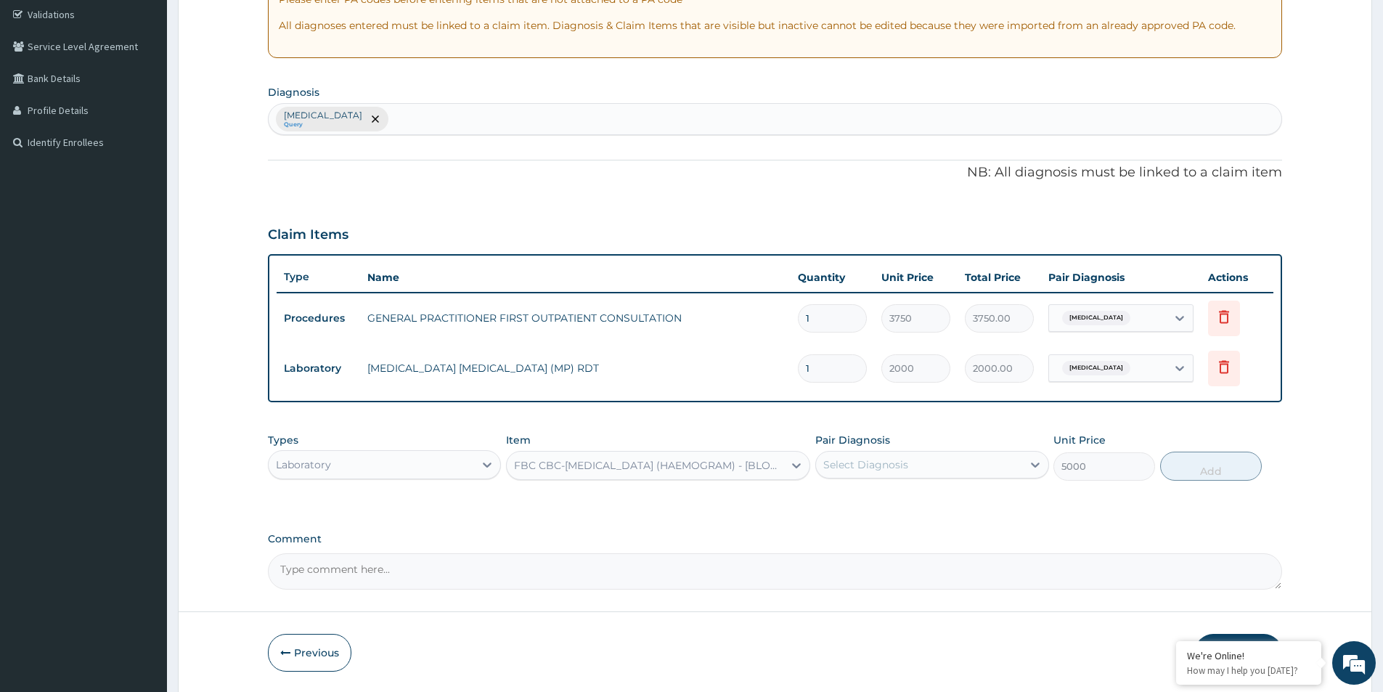
drag, startPoint x: 960, startPoint y: 447, endPoint x: 940, endPoint y: 498, distance: 54.5
click at [959, 453] on div "Pair Diagnosis Select Diagnosis" at bounding box center [931, 457] width 233 height 48
click at [940, 498] on div "Types Laboratory Item FBC CBC-COMPLETE BLOOD COUNT (HAEMOGRAM) - [BLOOD] Pair D…" at bounding box center [775, 467] width 1014 height 84
click at [954, 481] on div "Types Laboratory Item FBC CBC-COMPLETE BLOOD COUNT (HAEMOGRAM) - [BLOOD] Pair D…" at bounding box center [775, 456] width 1014 height 62
click at [963, 473] on div "Select Diagnosis" at bounding box center [918, 464] width 205 height 23
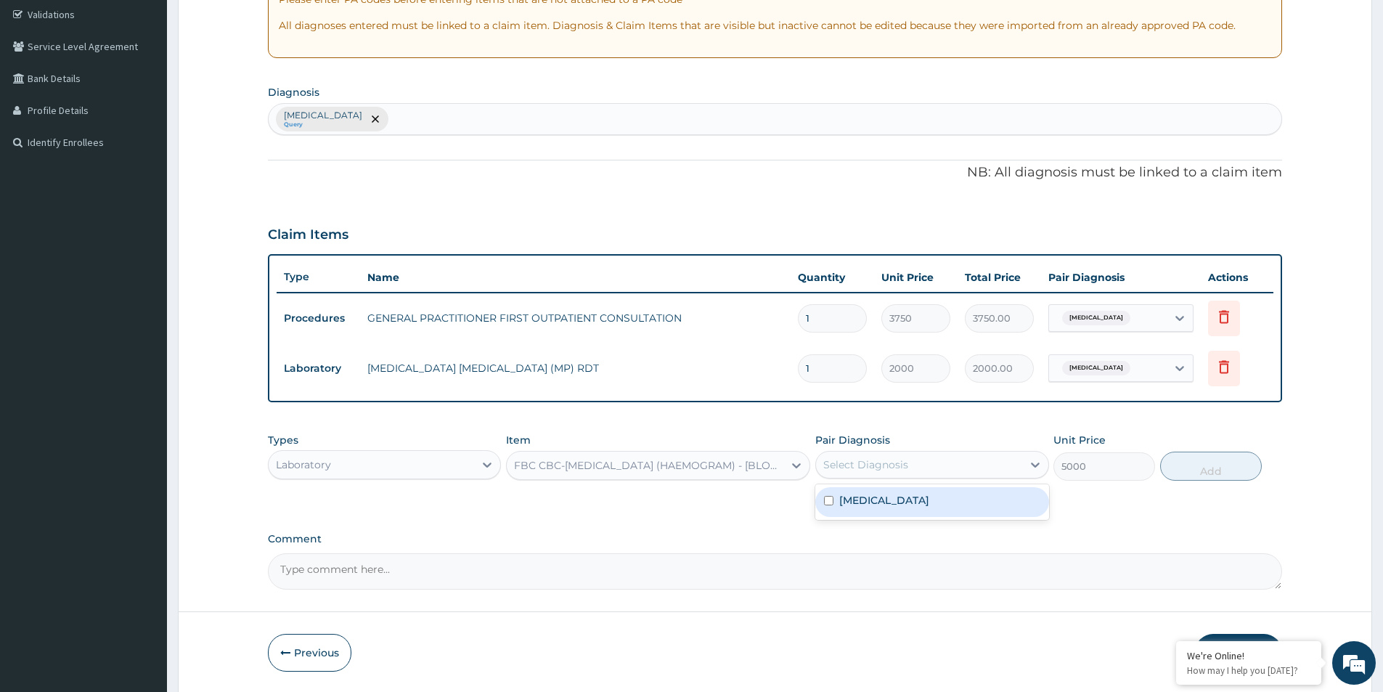
click at [945, 500] on div "Pyelonephritis" at bounding box center [931, 502] width 233 height 30
checkbox input "true"
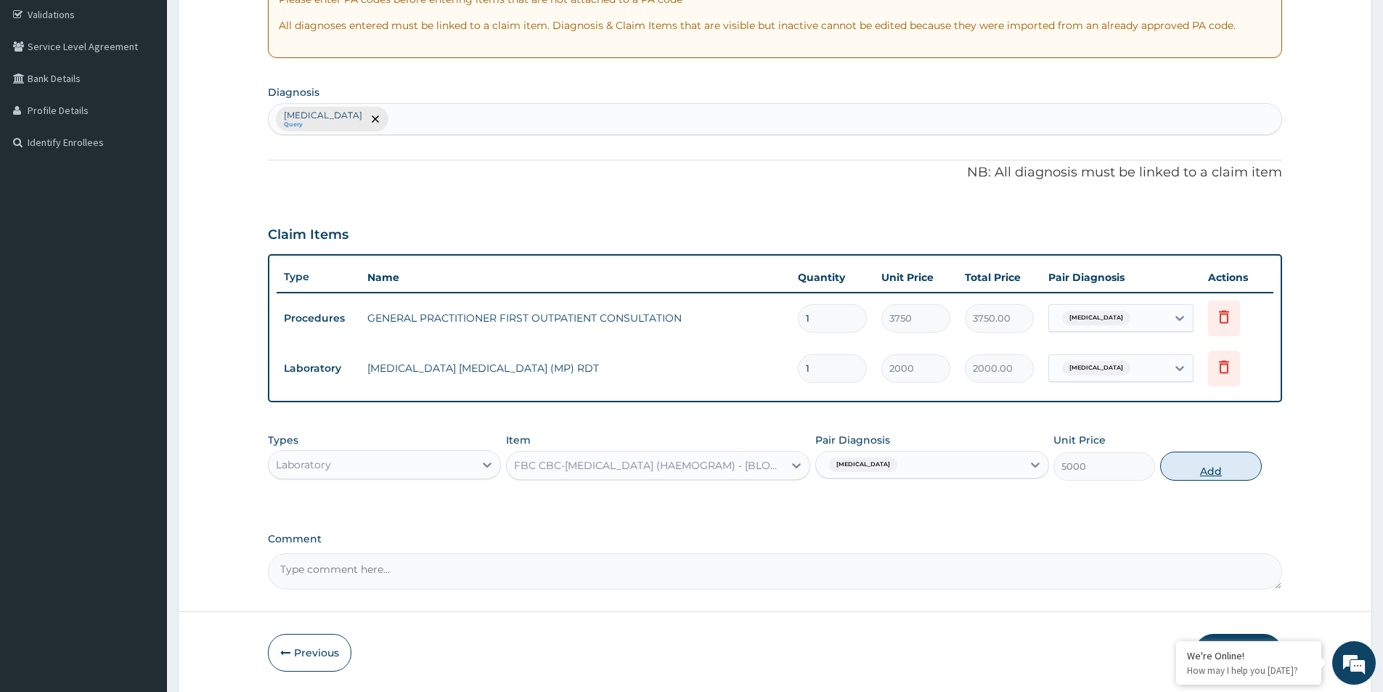
click at [1193, 463] on button "Add" at bounding box center [1211, 466] width 102 height 29
type input "0"
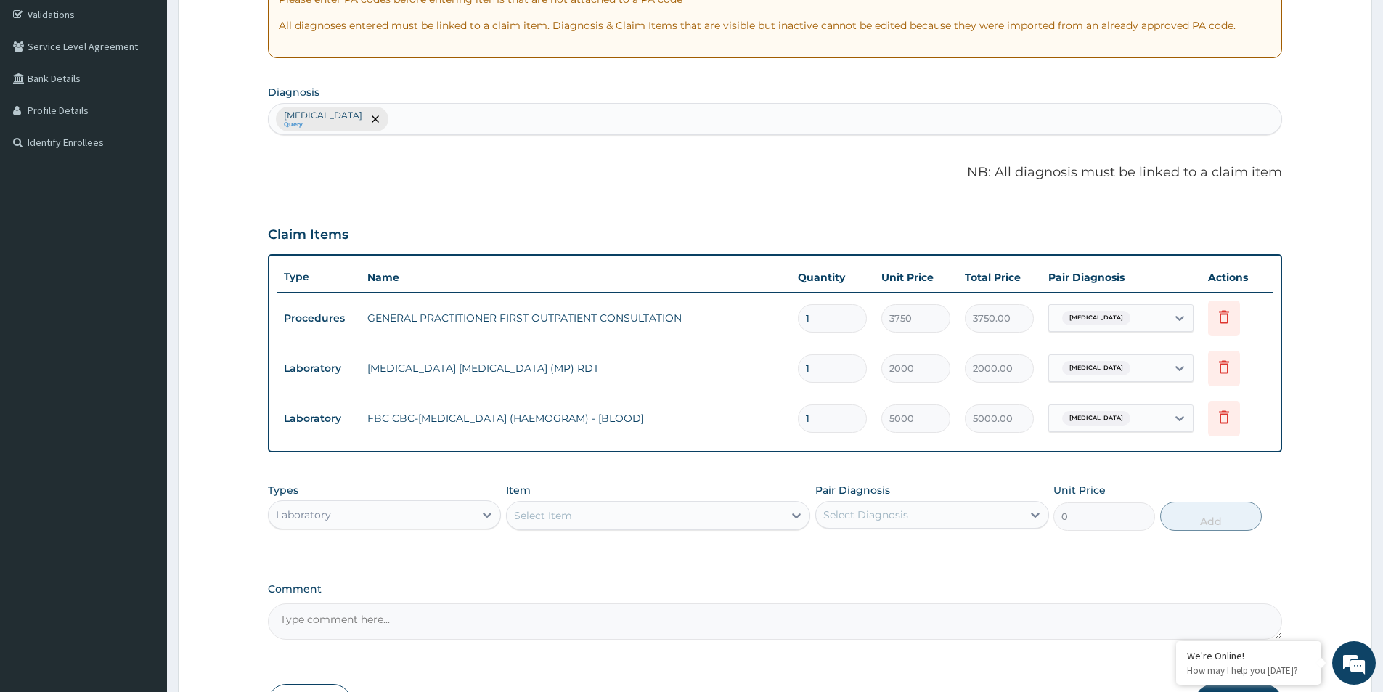
click at [459, 497] on div "Types Laboratory" at bounding box center [384, 507] width 233 height 48
click at [455, 500] on div "Laboratory" at bounding box center [384, 514] width 233 height 29
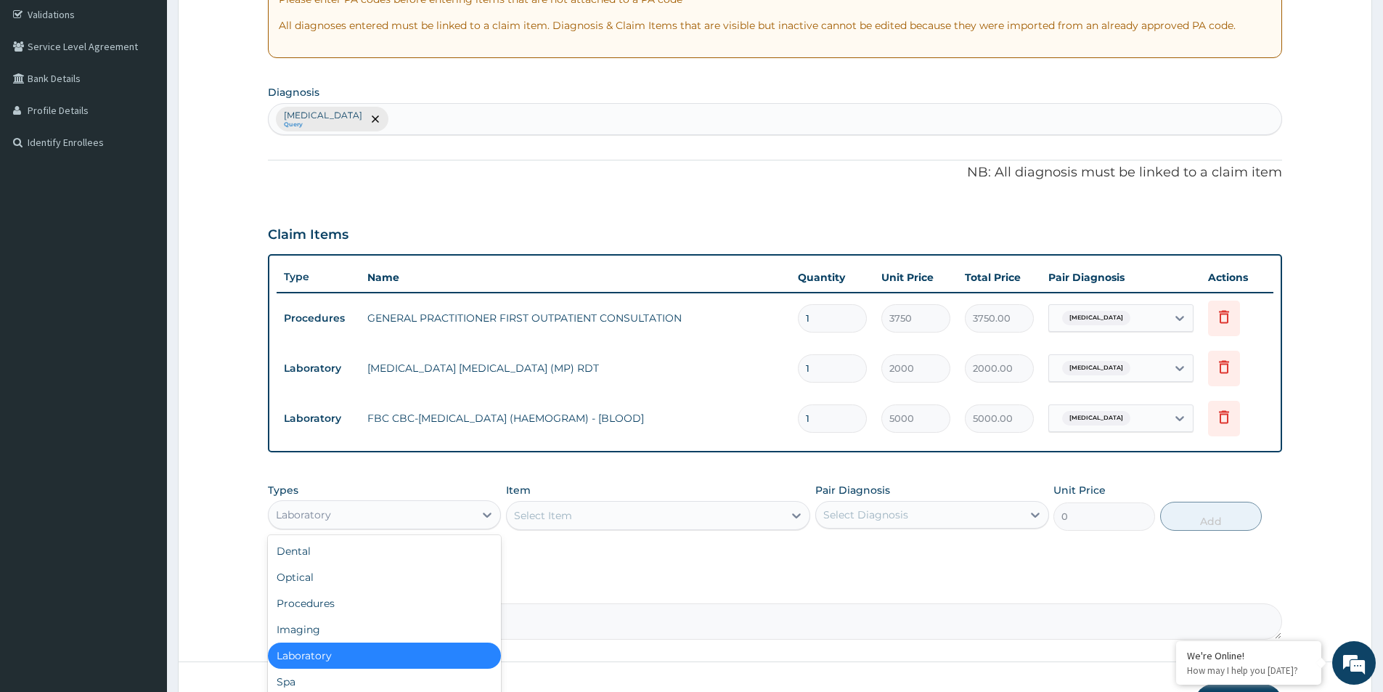
scroll to position [49, 0]
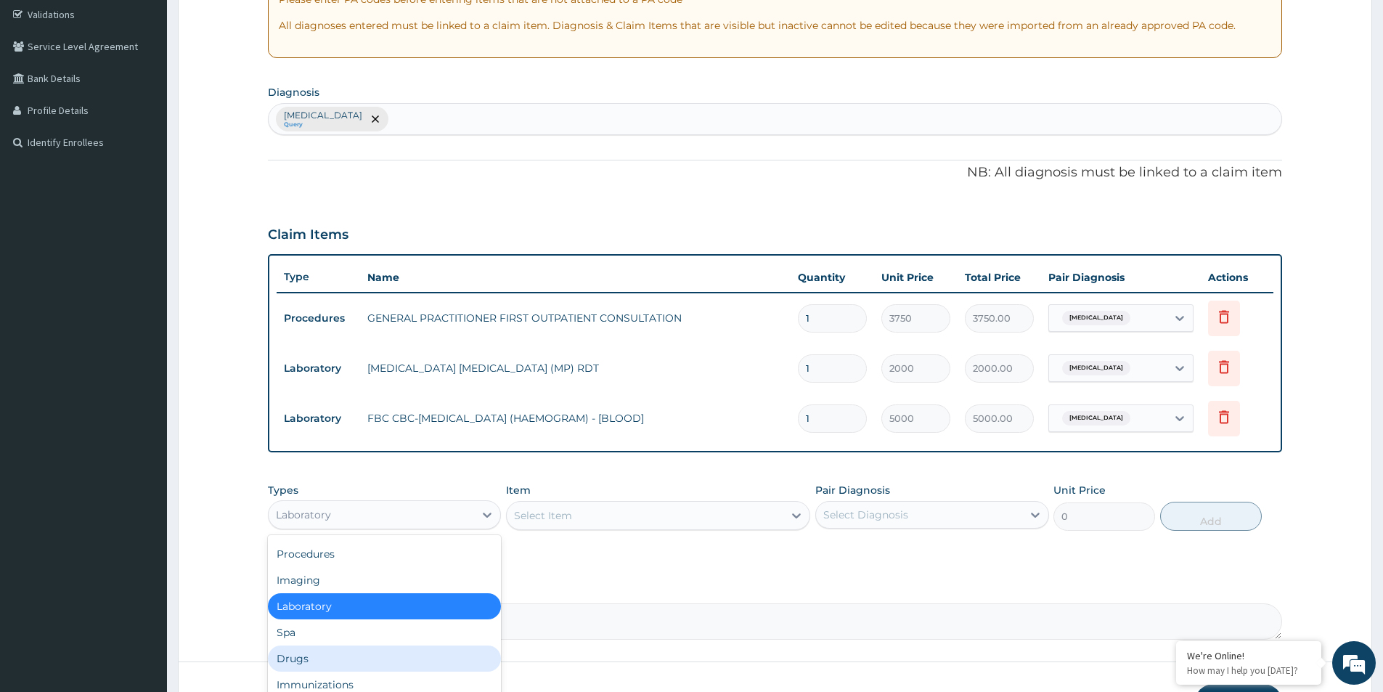
click at [306, 658] on div "Drugs" at bounding box center [384, 658] width 233 height 26
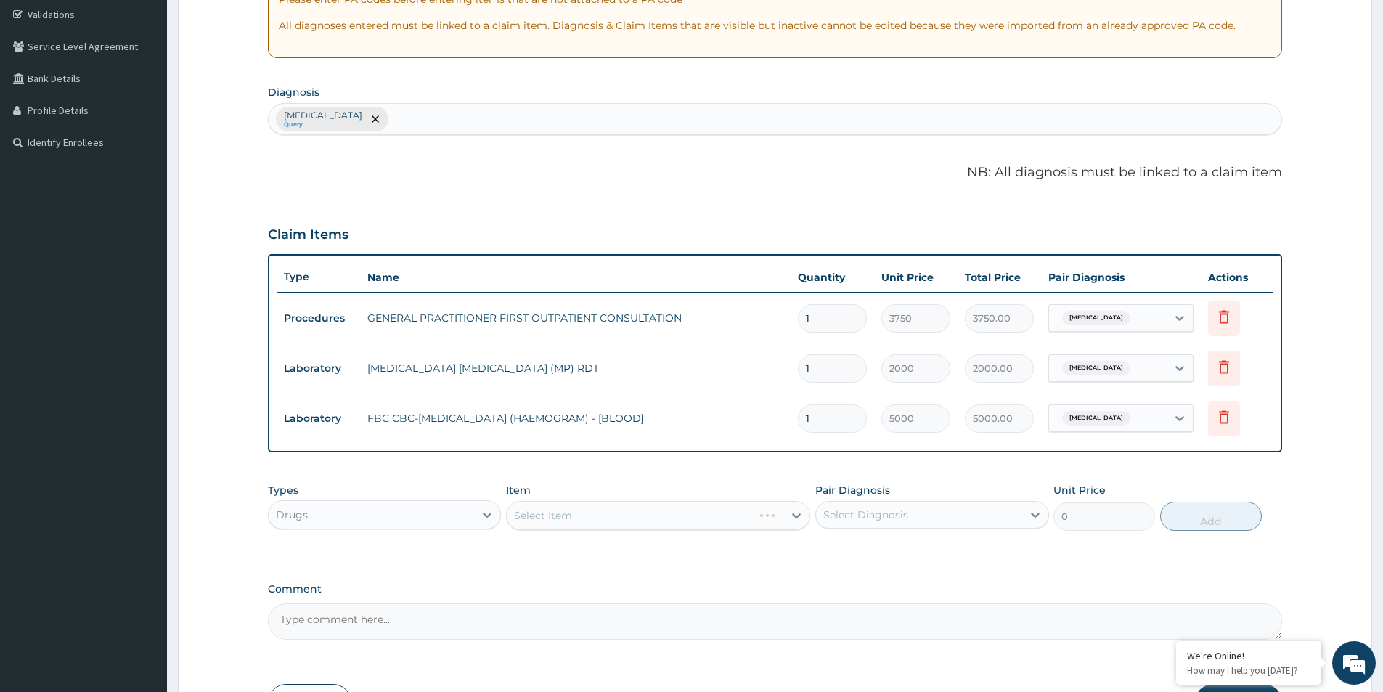
click at [630, 521] on div "Select Item" at bounding box center [658, 515] width 304 height 29
click at [619, 524] on div "Select Item" at bounding box center [658, 515] width 304 height 29
click at [575, 498] on div "Item Select Item" at bounding box center [658, 507] width 304 height 48
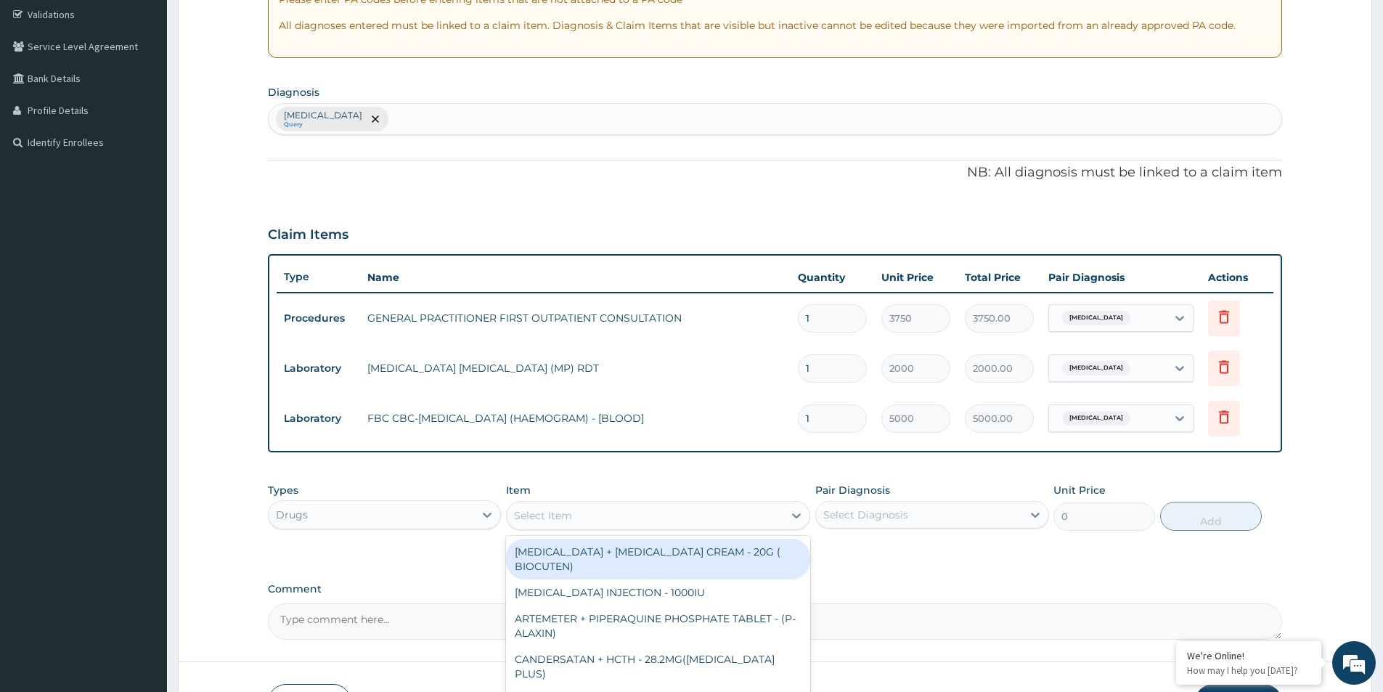
click at [573, 510] on div "Select Item" at bounding box center [645, 515] width 277 height 23
type input "lev"
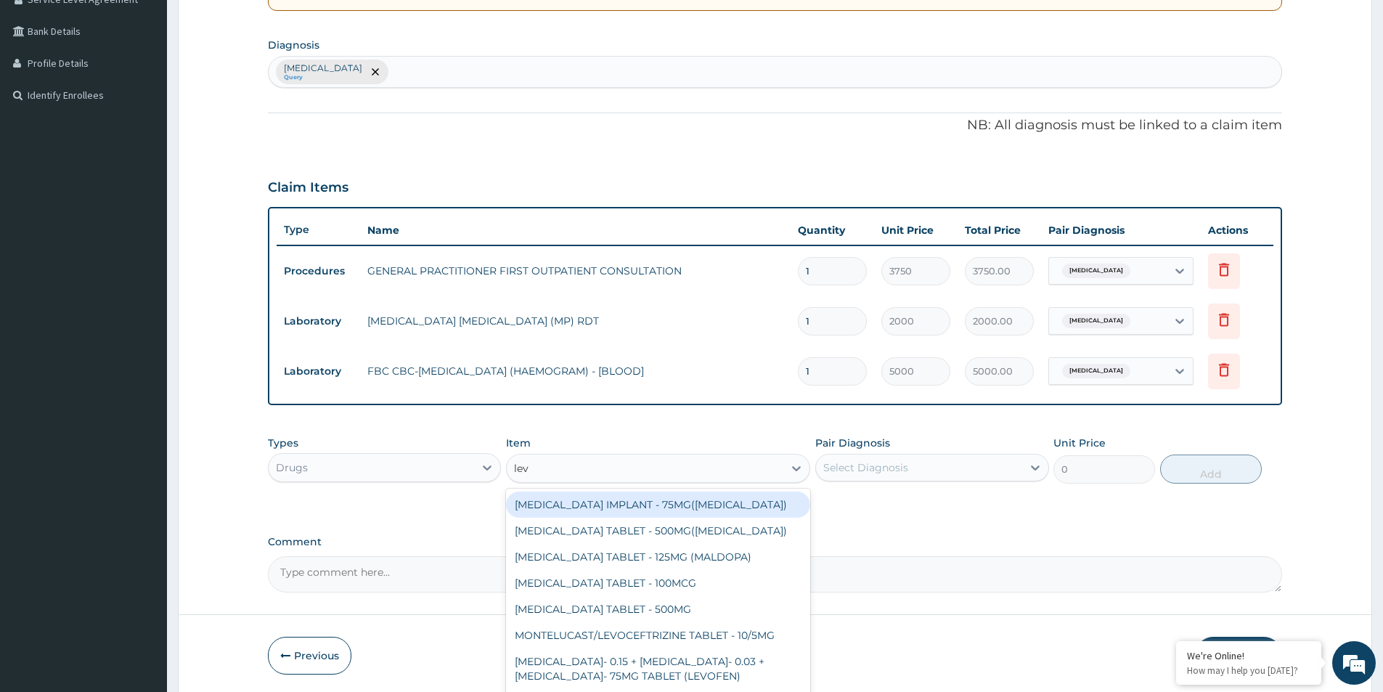
scroll to position [344, 0]
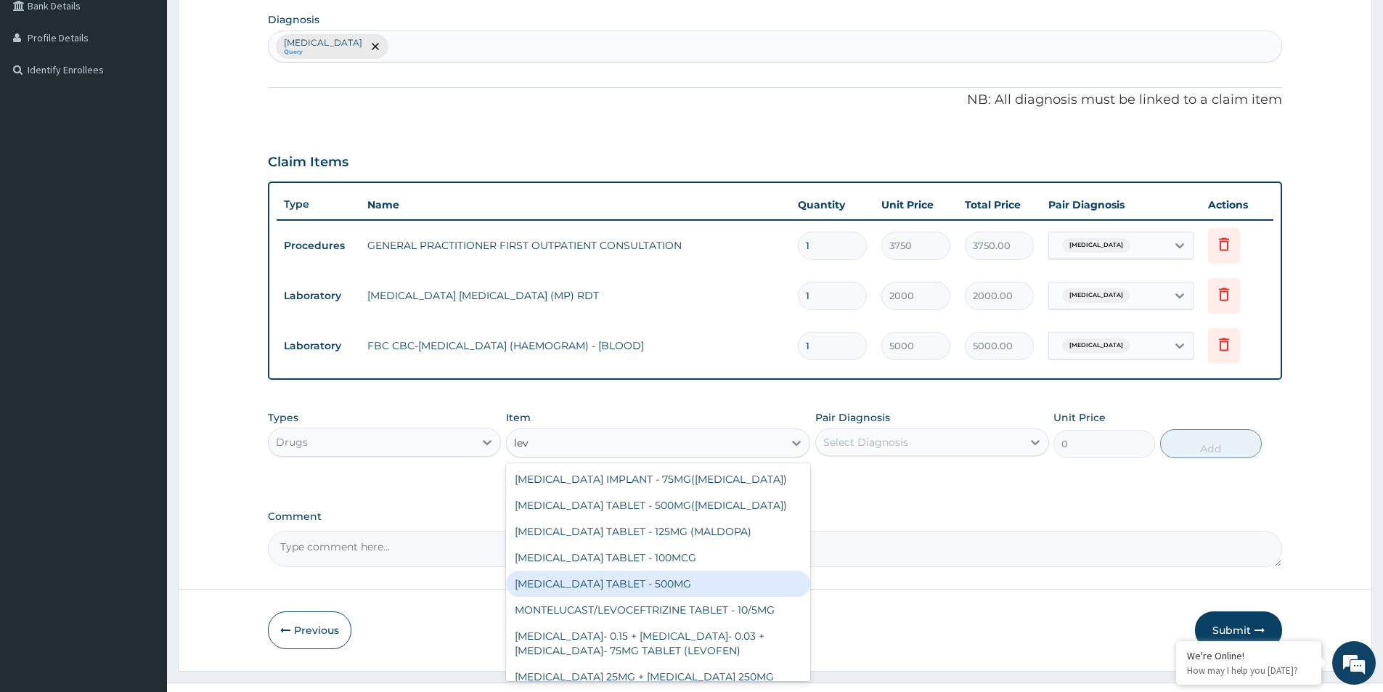
click at [671, 584] on div "LEVOFLOXACIN TABLET - 500MG" at bounding box center [658, 584] width 304 height 26
type input "196"
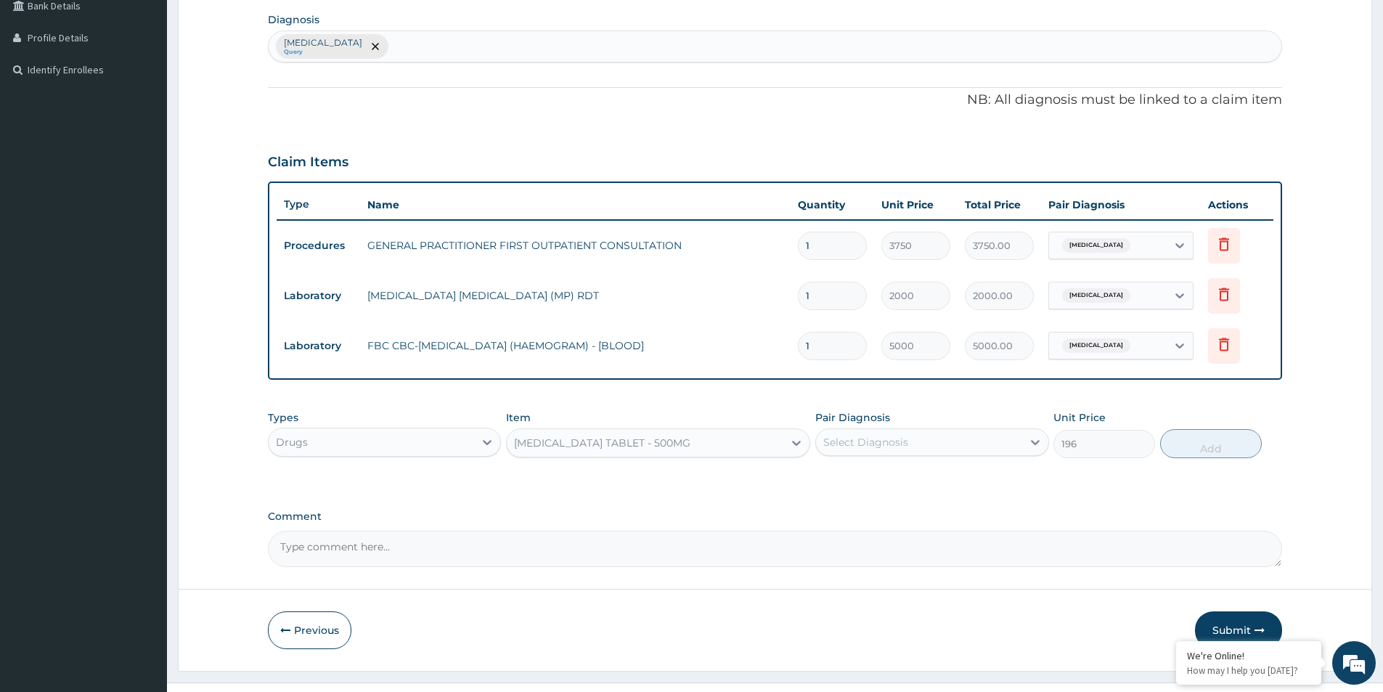
click at [943, 445] on div "Select Diagnosis" at bounding box center [918, 442] width 205 height 23
click at [915, 486] on div "Pyelonephritis" at bounding box center [931, 480] width 233 height 30
checkbox input "true"
click at [1162, 434] on div "Types Drugs Item LEVOFLOXACIN TABLET - 500MG Pair Diagnosis option Pyelonephrit…" at bounding box center [775, 434] width 1014 height 62
click at [1184, 437] on button "Add" at bounding box center [1211, 443] width 102 height 29
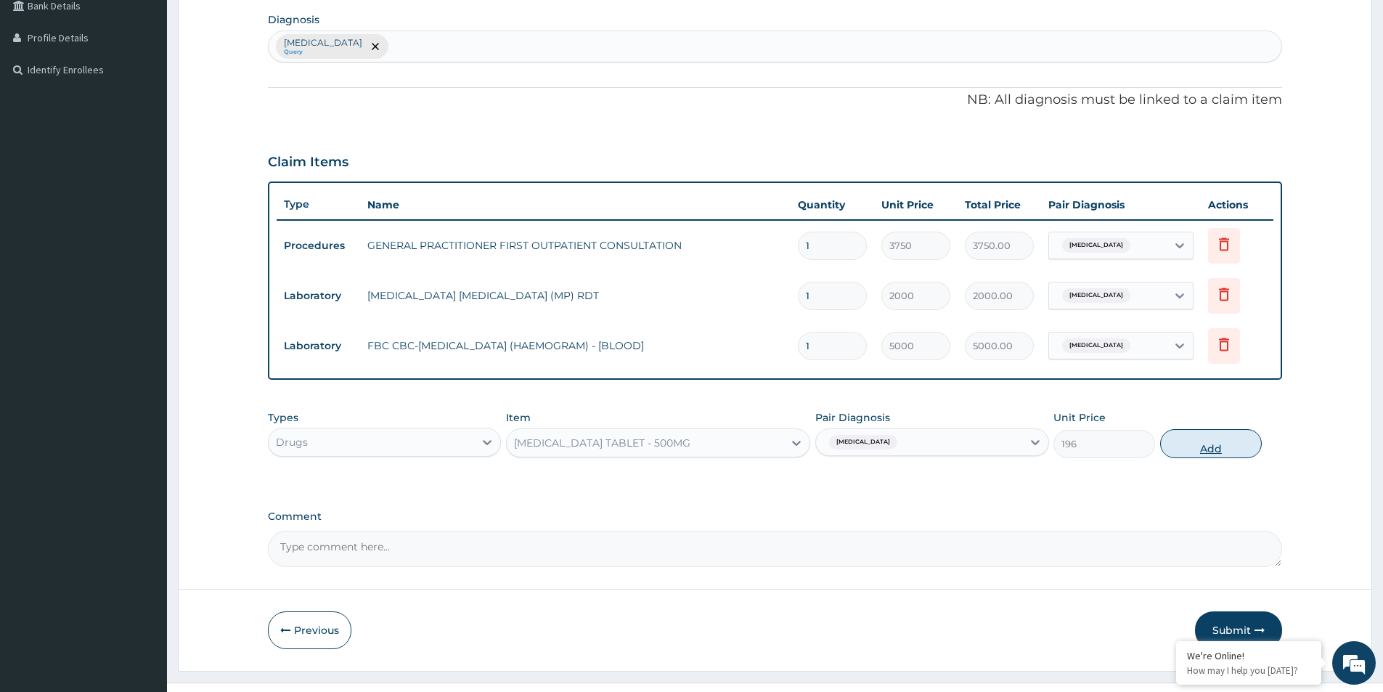
type input "0"
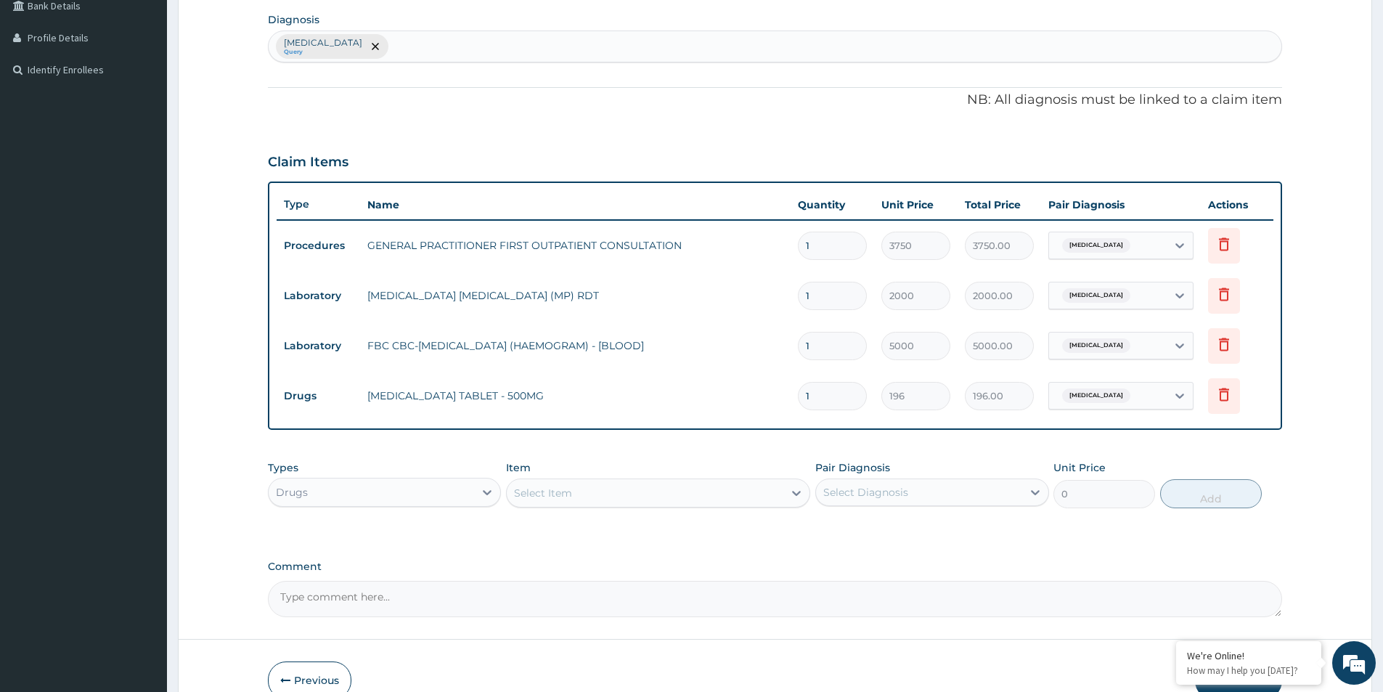
type input "14"
type input "2744.00"
type input "14"
click at [1072, 430] on div "PA Code / Prescription Code Enter Code(Secondary Care Only) Encounter Date DD-M…" at bounding box center [775, 206] width 1014 height 823
click at [672, 500] on div "Select Item" at bounding box center [645, 492] width 277 height 23
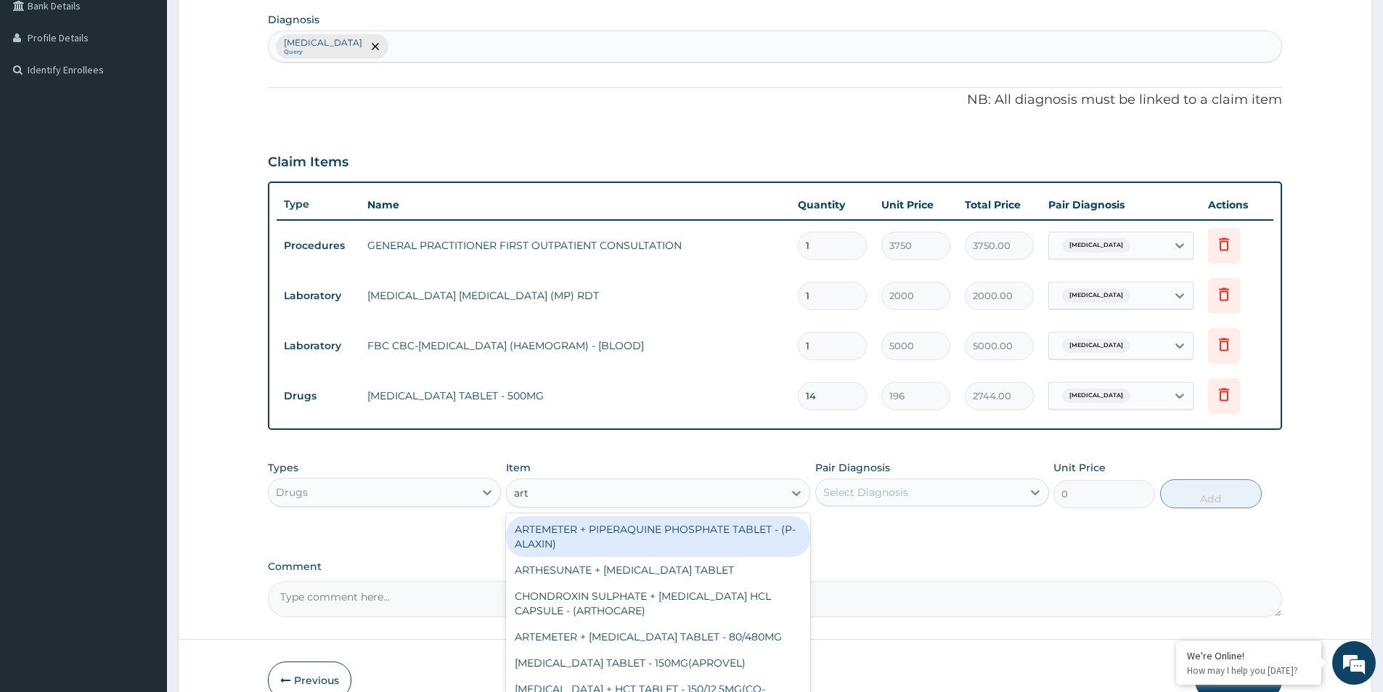
type input "arte"
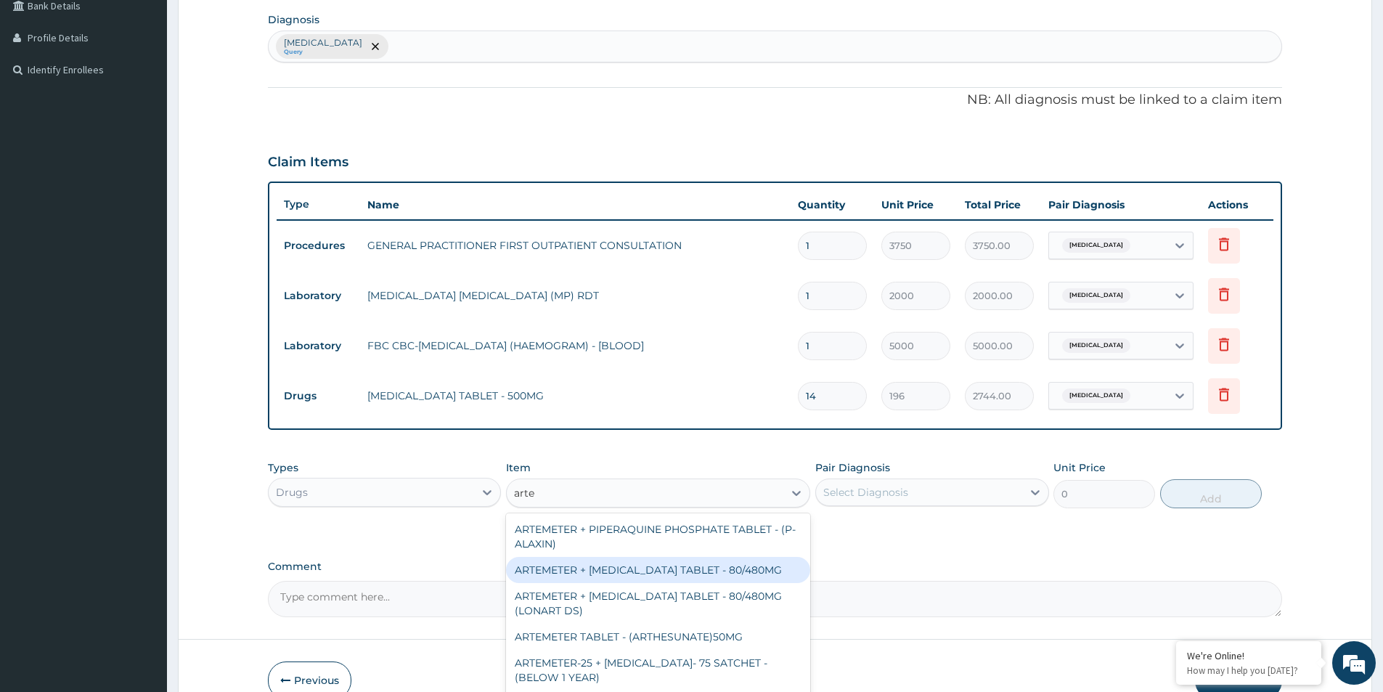
drag, startPoint x: 719, startPoint y: 574, endPoint x: 788, endPoint y: 523, distance: 85.7
click at [729, 565] on div "ARTEMETER + LUMEFANTRINE TABLET - 80/480MG" at bounding box center [658, 570] width 304 height 26
type input "364"
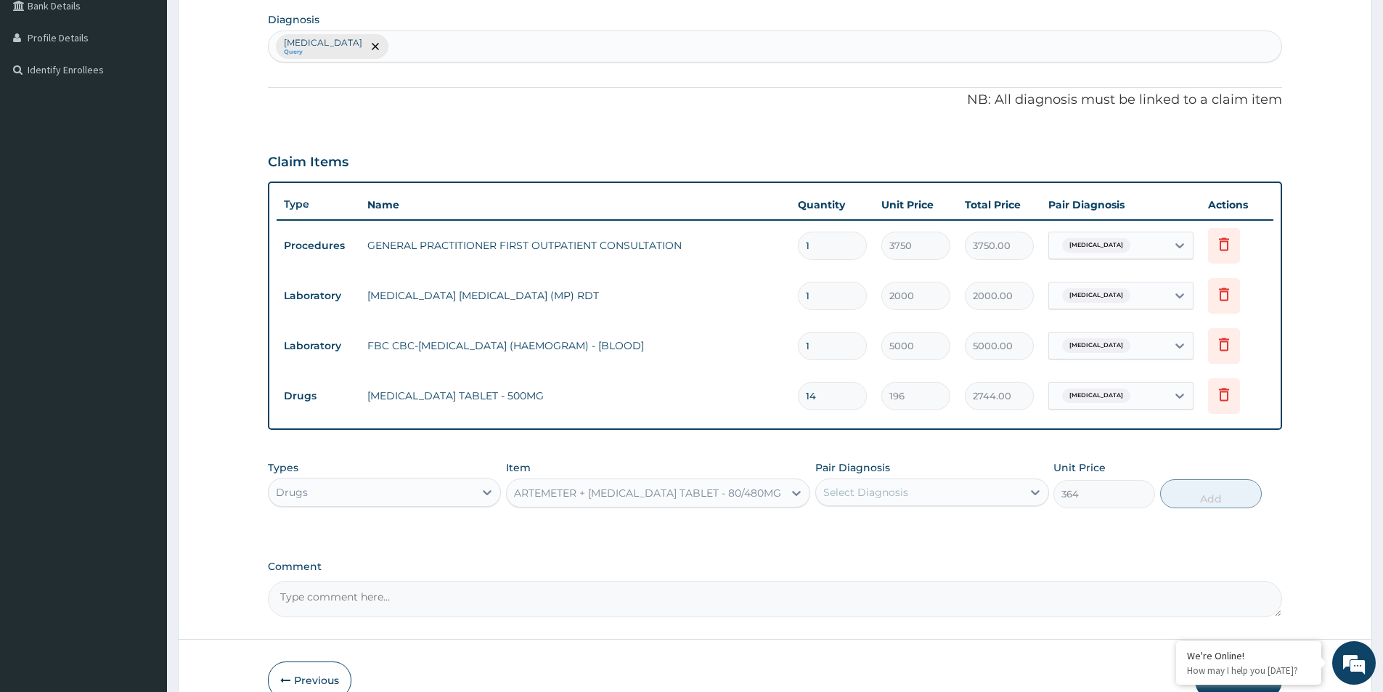
click at [911, 471] on div "Pair Diagnosis Select Diagnosis" at bounding box center [931, 484] width 233 height 48
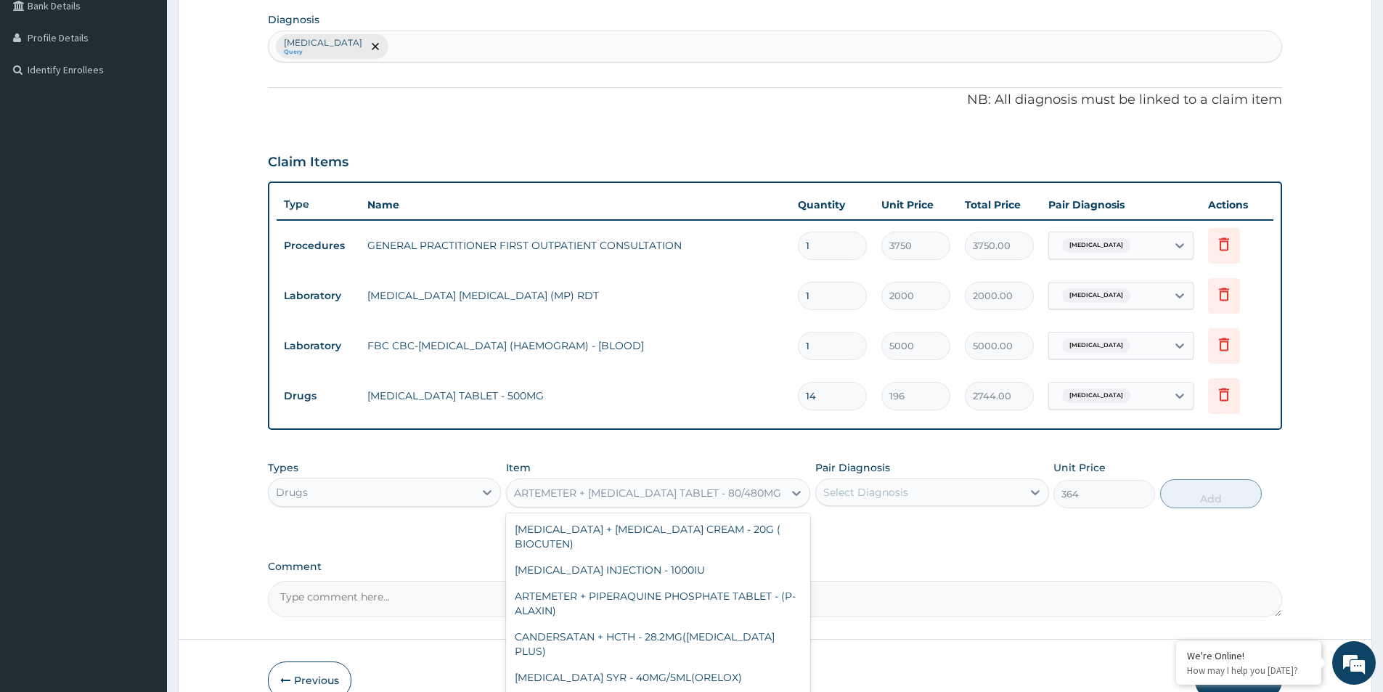
click at [757, 498] on div "ARTEMETER + LUMEFANTRINE TABLET - 80/480MG" at bounding box center [647, 493] width 267 height 15
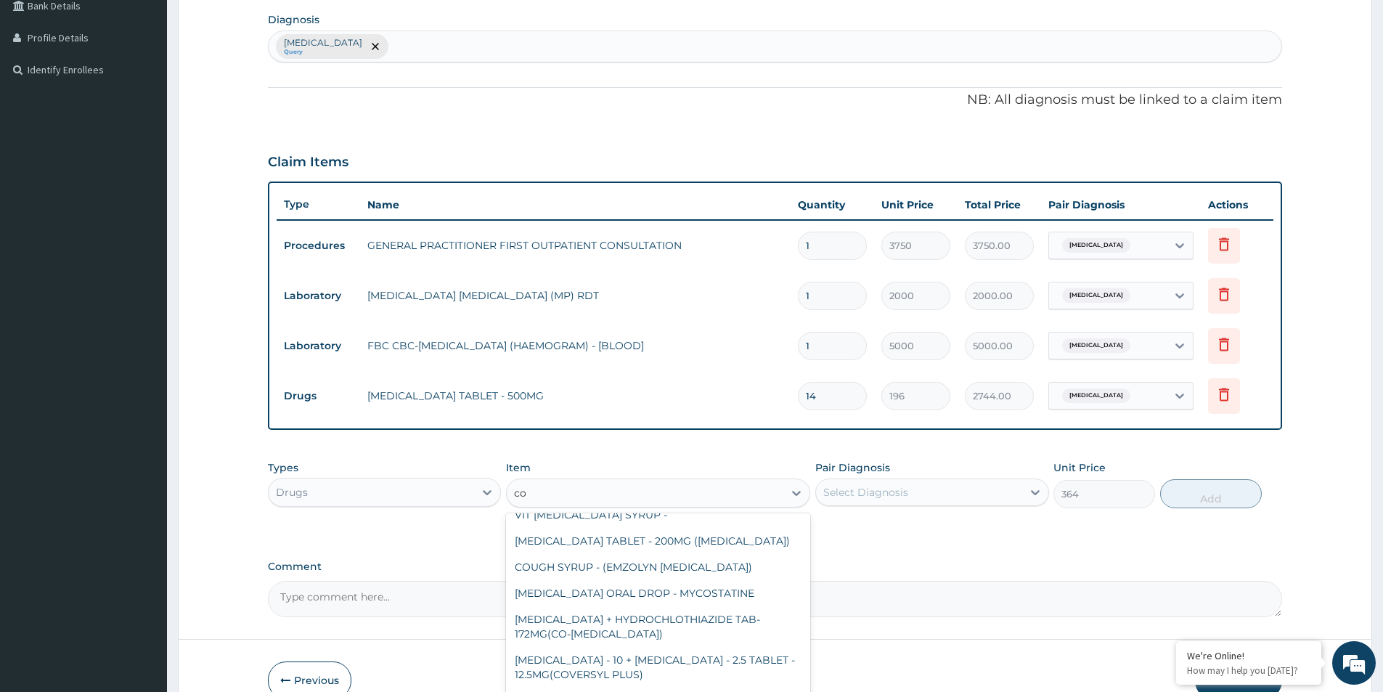
scroll to position [110, 0]
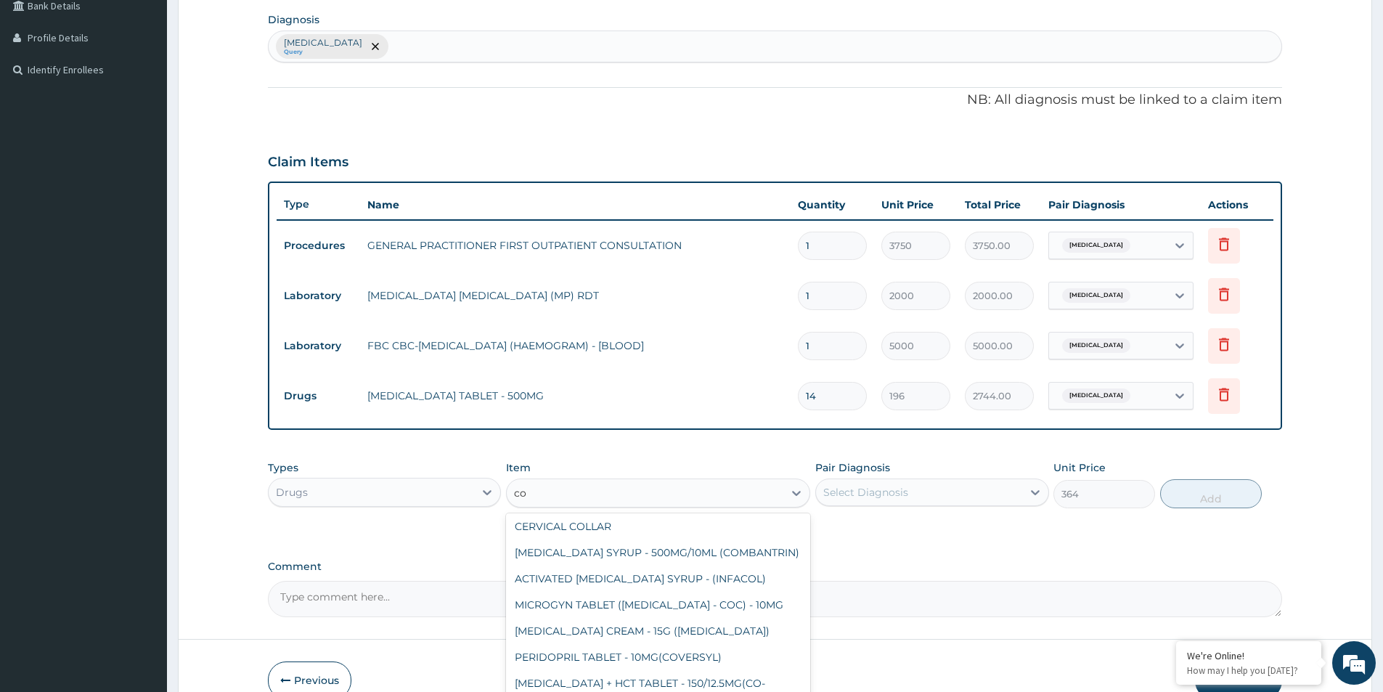
type input "coa"
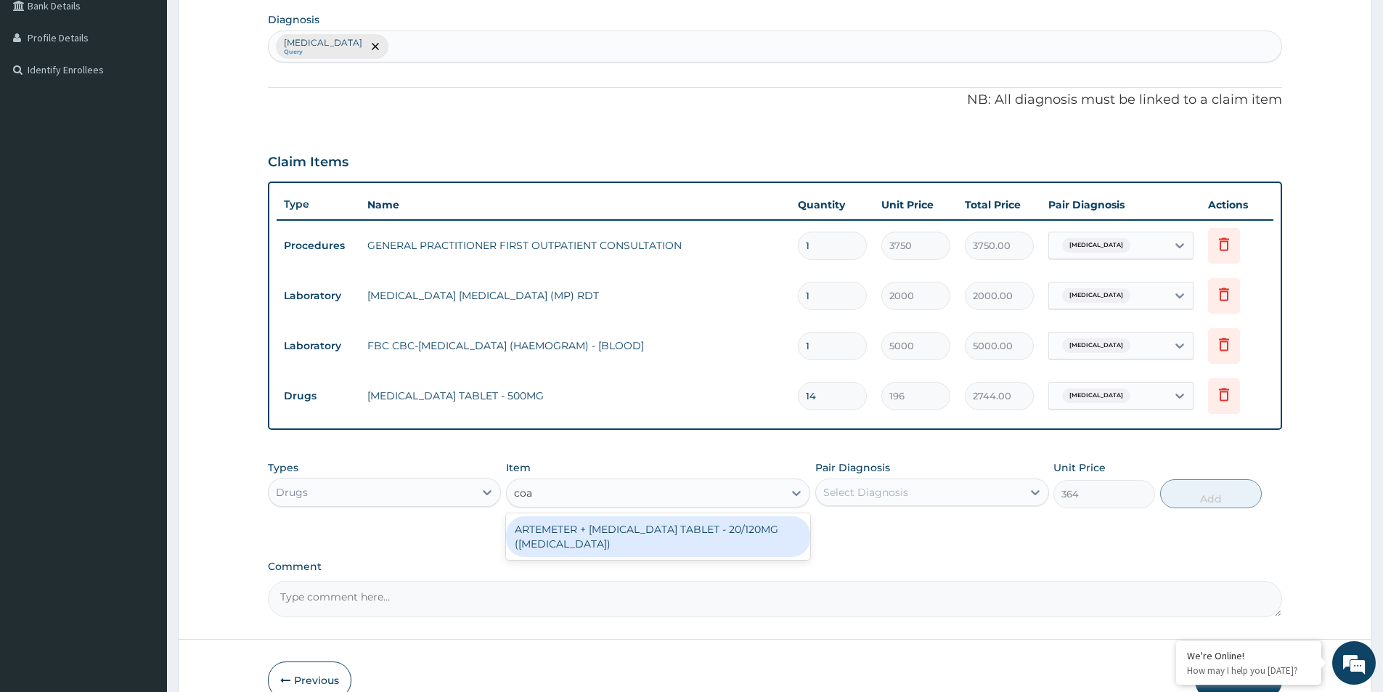
click at [664, 535] on div "ARTEMETER + LUMEFANTRINE TABLET - 20/120MG (COARTEM)" at bounding box center [658, 536] width 304 height 41
type input "210"
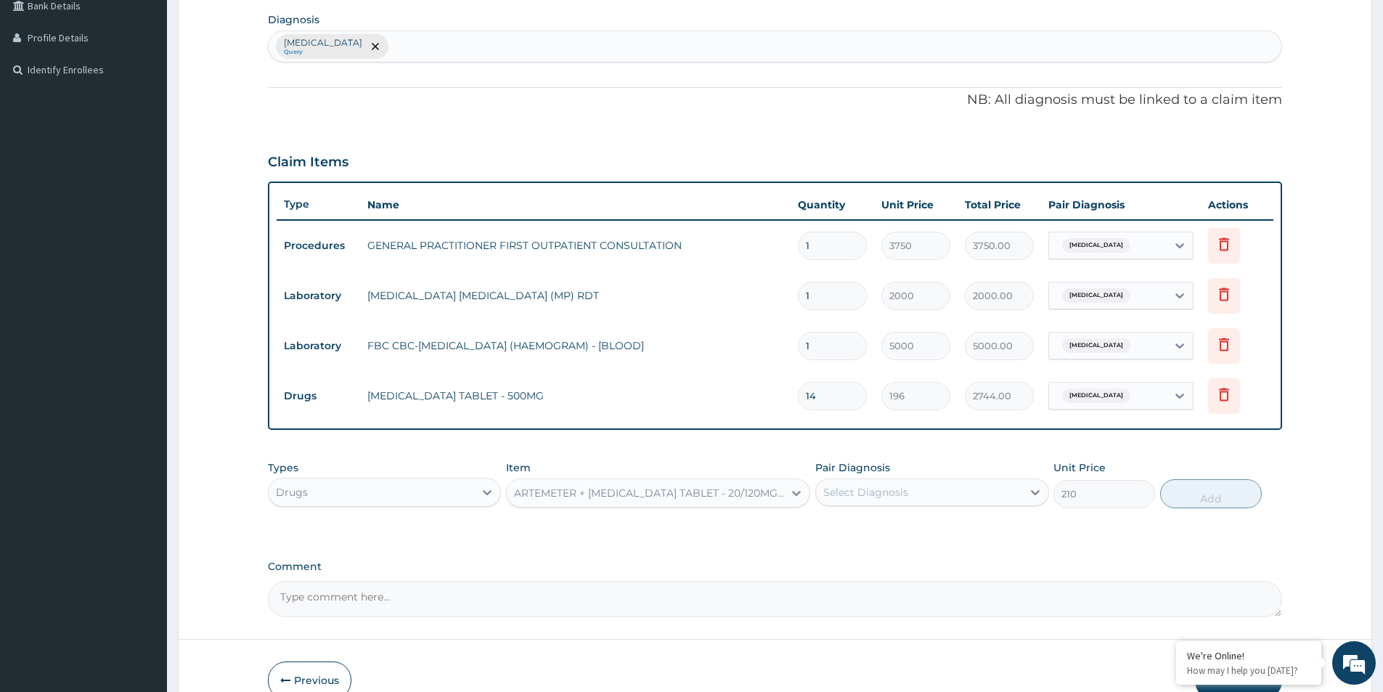
click at [752, 493] on div "ARTEMETER + LUMEFANTRINE TABLET - 20/120MG (COARTEM)" at bounding box center [649, 493] width 271 height 15
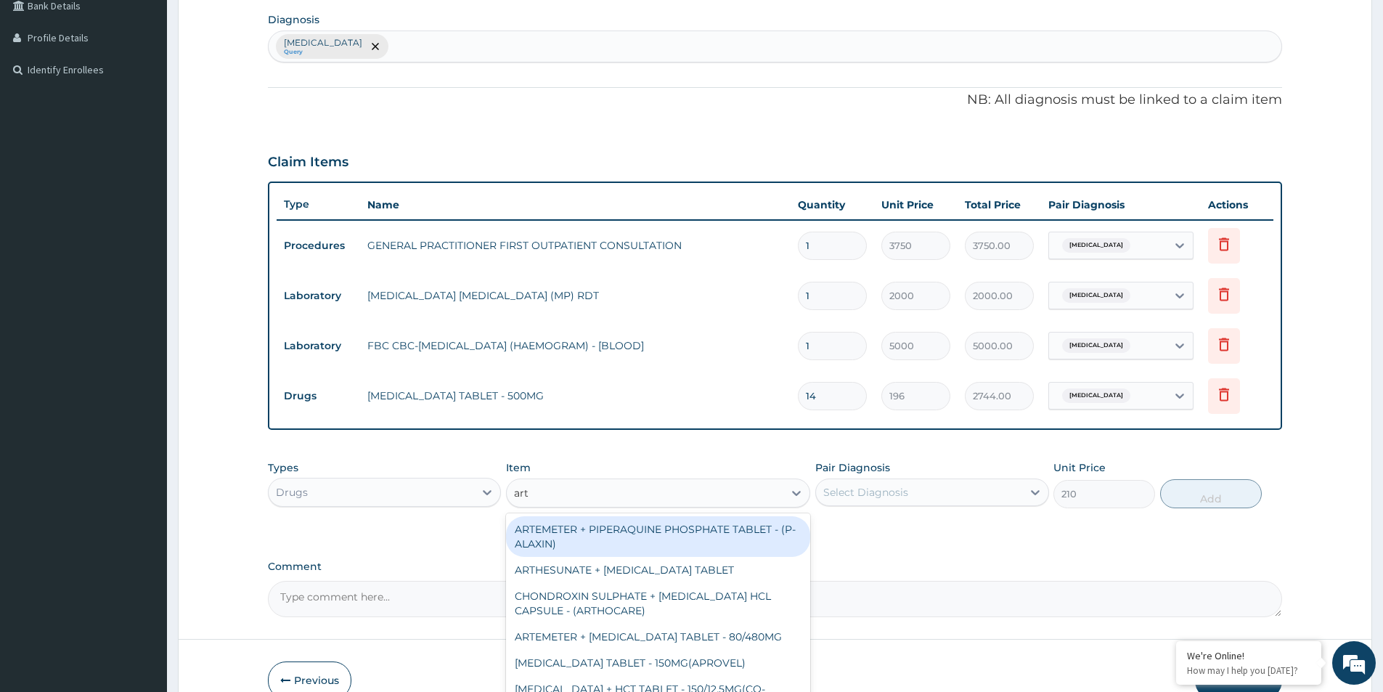
type input "arte"
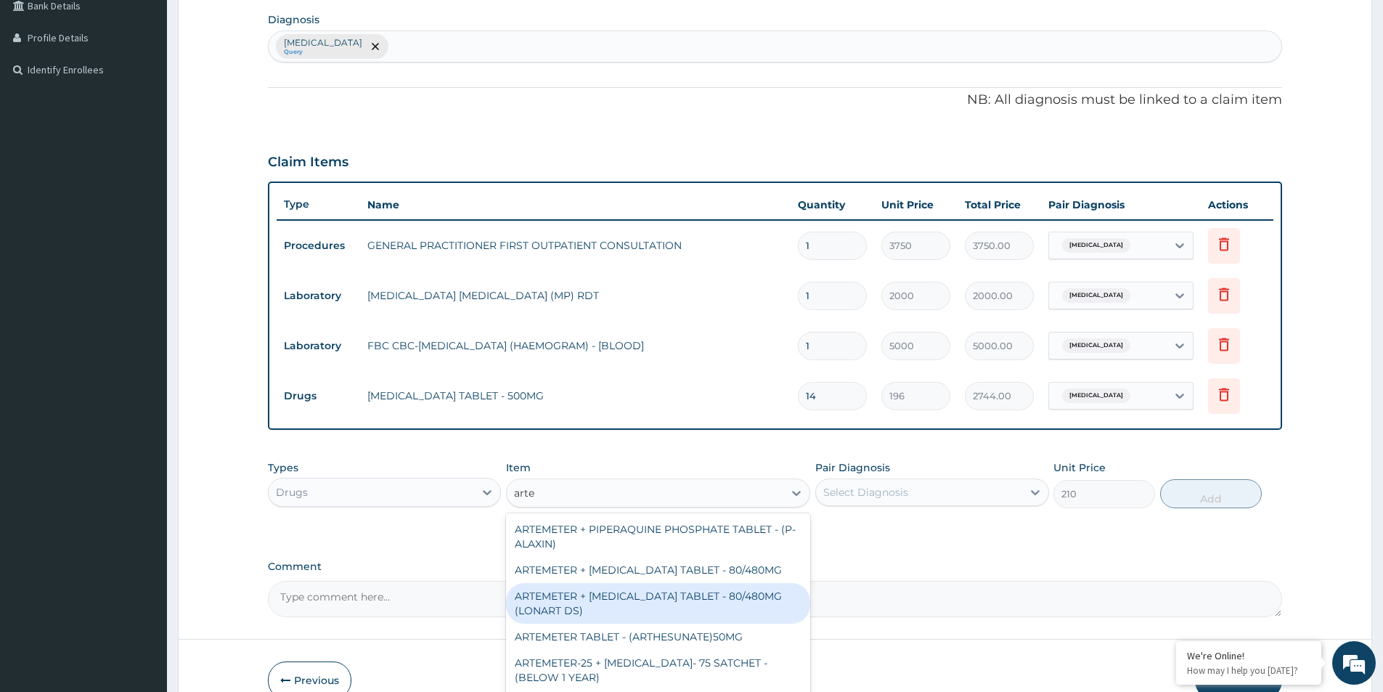
click at [626, 591] on div "ARTEMETER + LUMEFANTRINE TABLET - 80/480MG (LONART DS)" at bounding box center [658, 603] width 304 height 41
type input "588"
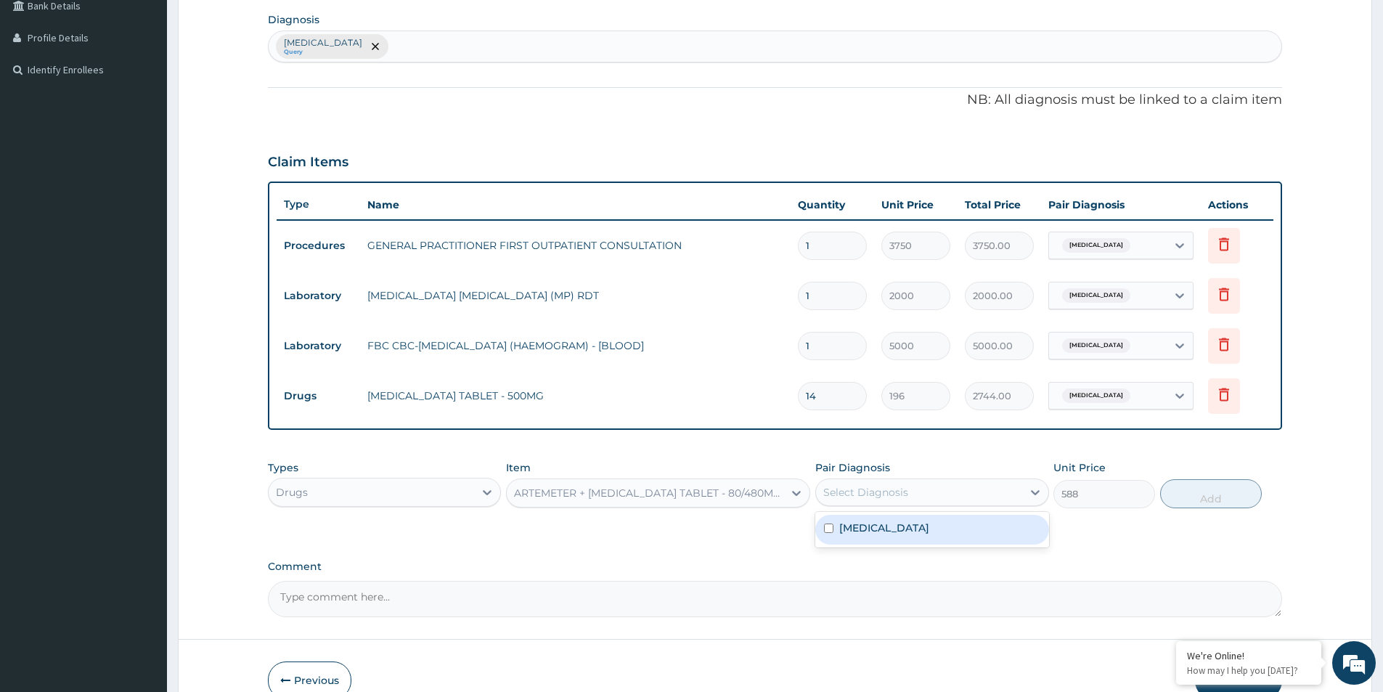
click at [901, 495] on div "Select Diagnosis" at bounding box center [865, 492] width 85 height 15
click at [895, 525] on label "Pyelonephritis" at bounding box center [884, 528] width 90 height 15
checkbox input "true"
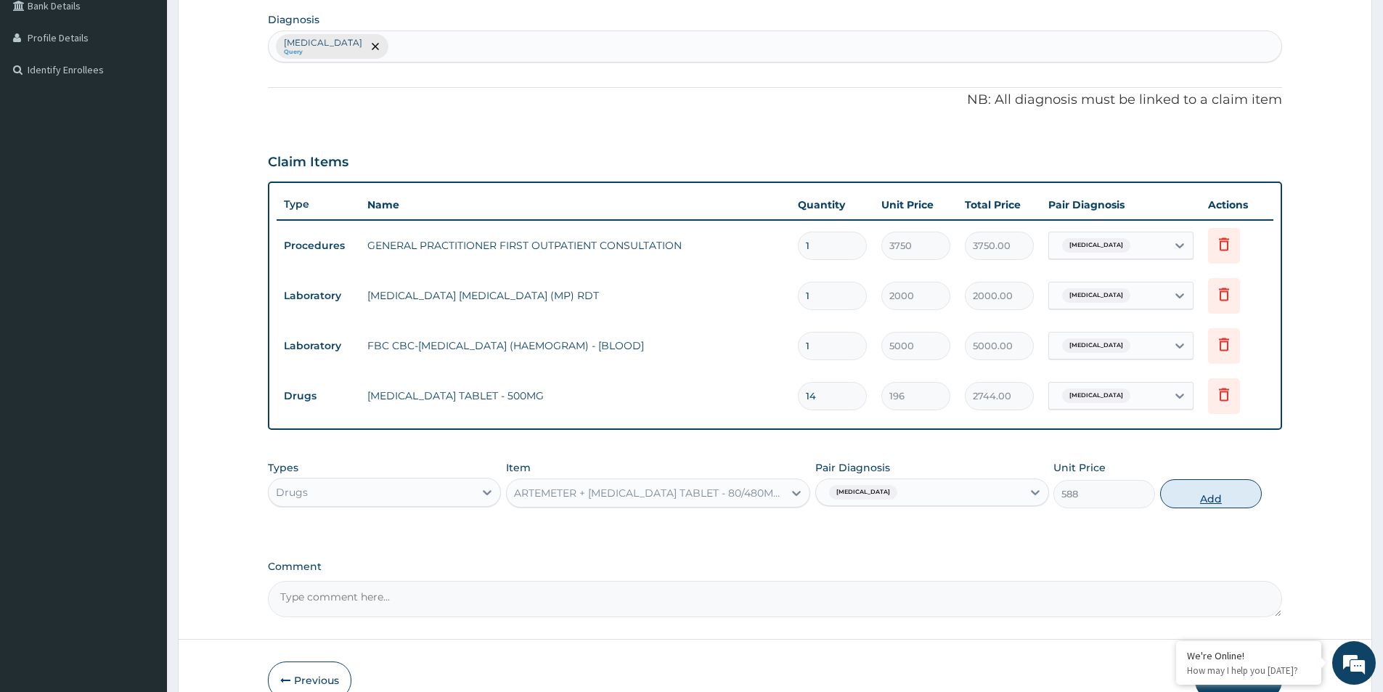
click at [1163, 498] on button "Add" at bounding box center [1211, 493] width 102 height 29
type input "0"
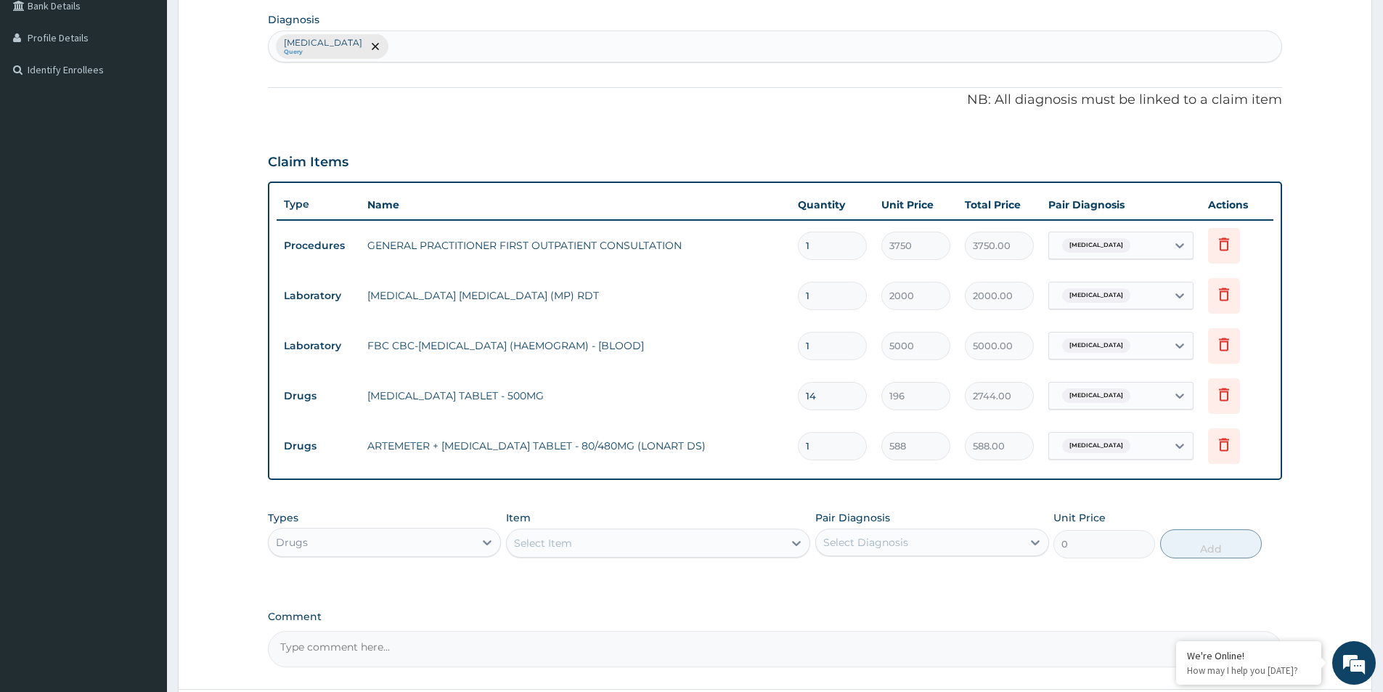
type input "0.00"
type input "6"
type input "3528.00"
type input "6"
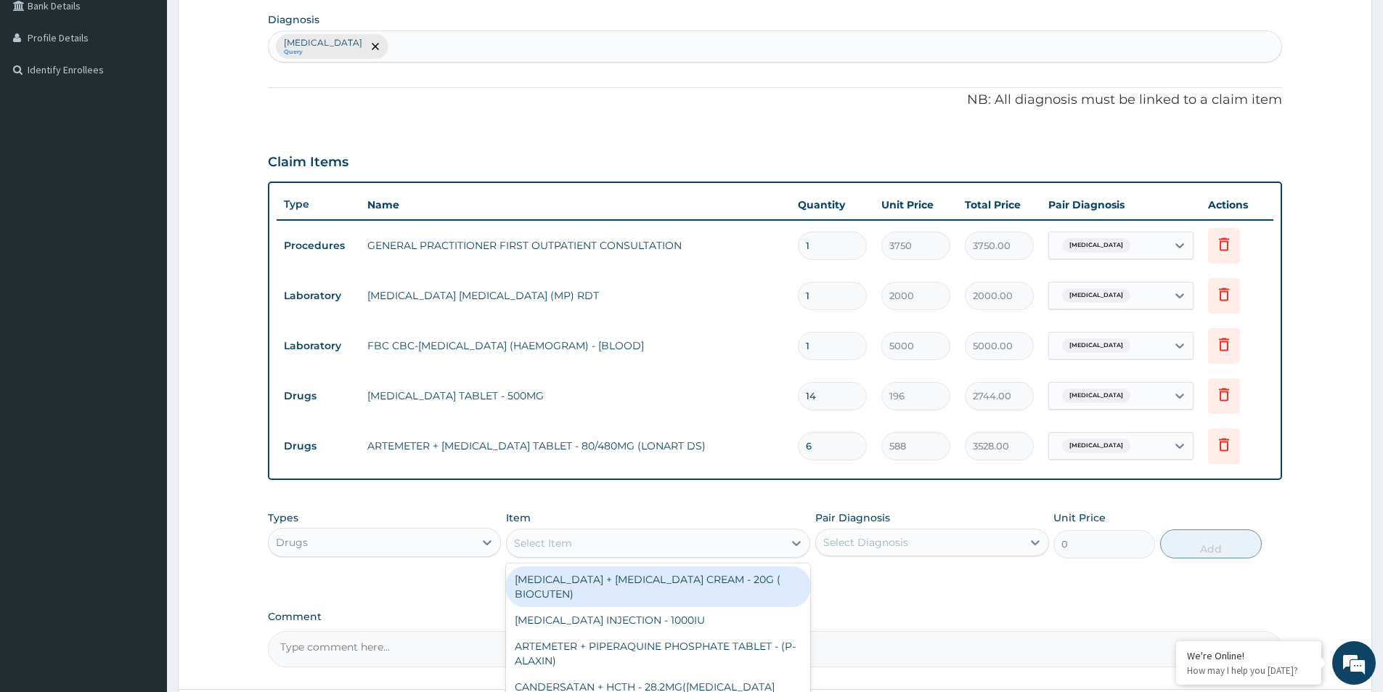
click at [603, 542] on div "Select Item" at bounding box center [645, 542] width 277 height 23
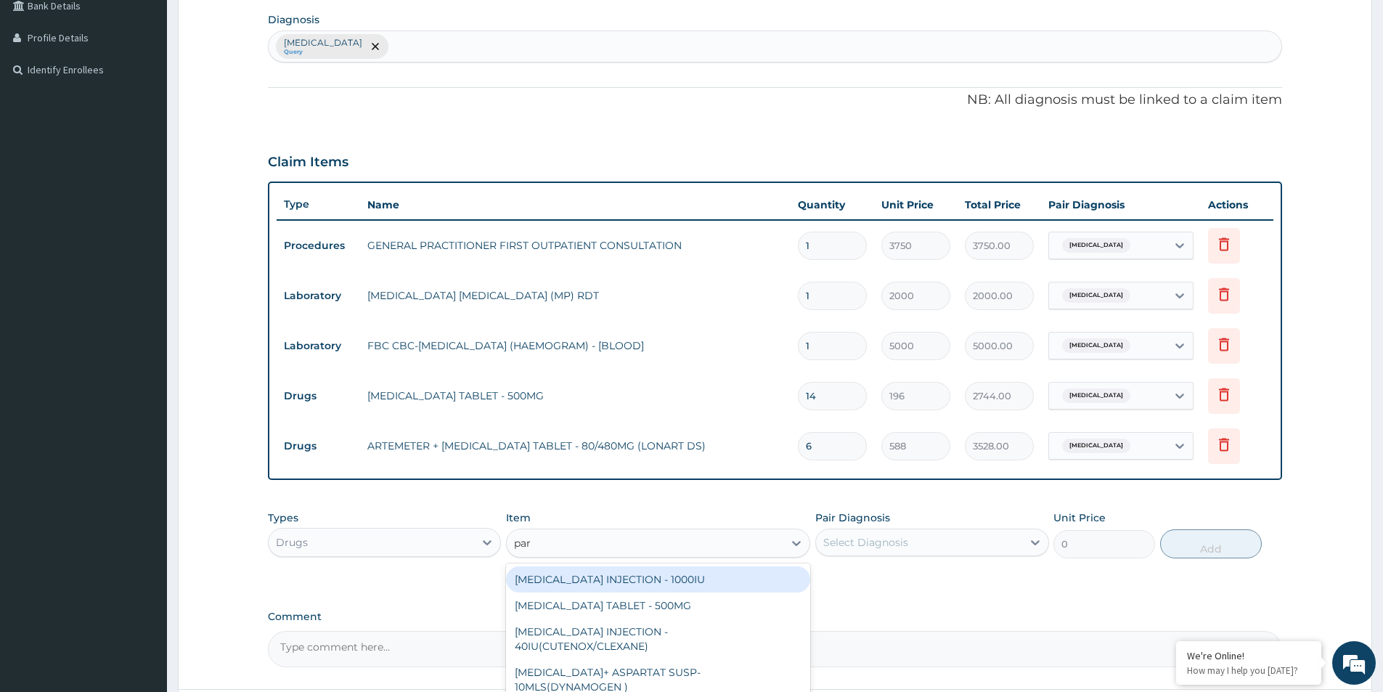
type input "para"
click at [628, 587] on div "PARACETAMOL TABLET - 500MG" at bounding box center [658, 579] width 304 height 26
type input "33.599999999999994"
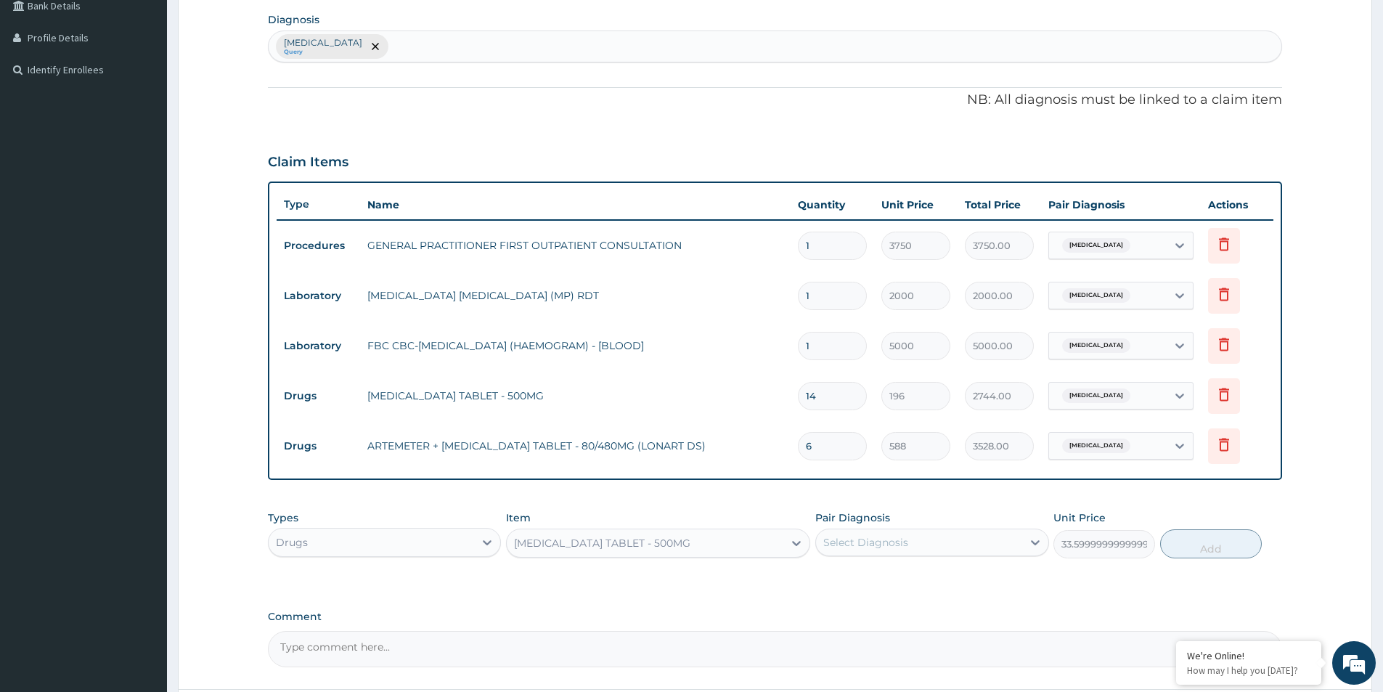
drag, startPoint x: 924, startPoint y: 541, endPoint x: 921, endPoint y: 557, distance: 16.2
click at [924, 551] on div "Select Diagnosis" at bounding box center [918, 542] width 205 height 23
click at [911, 583] on label "Pyelonephritis" at bounding box center [884, 578] width 90 height 15
checkbox input "true"
click at [1194, 534] on button "Add" at bounding box center [1211, 543] width 102 height 29
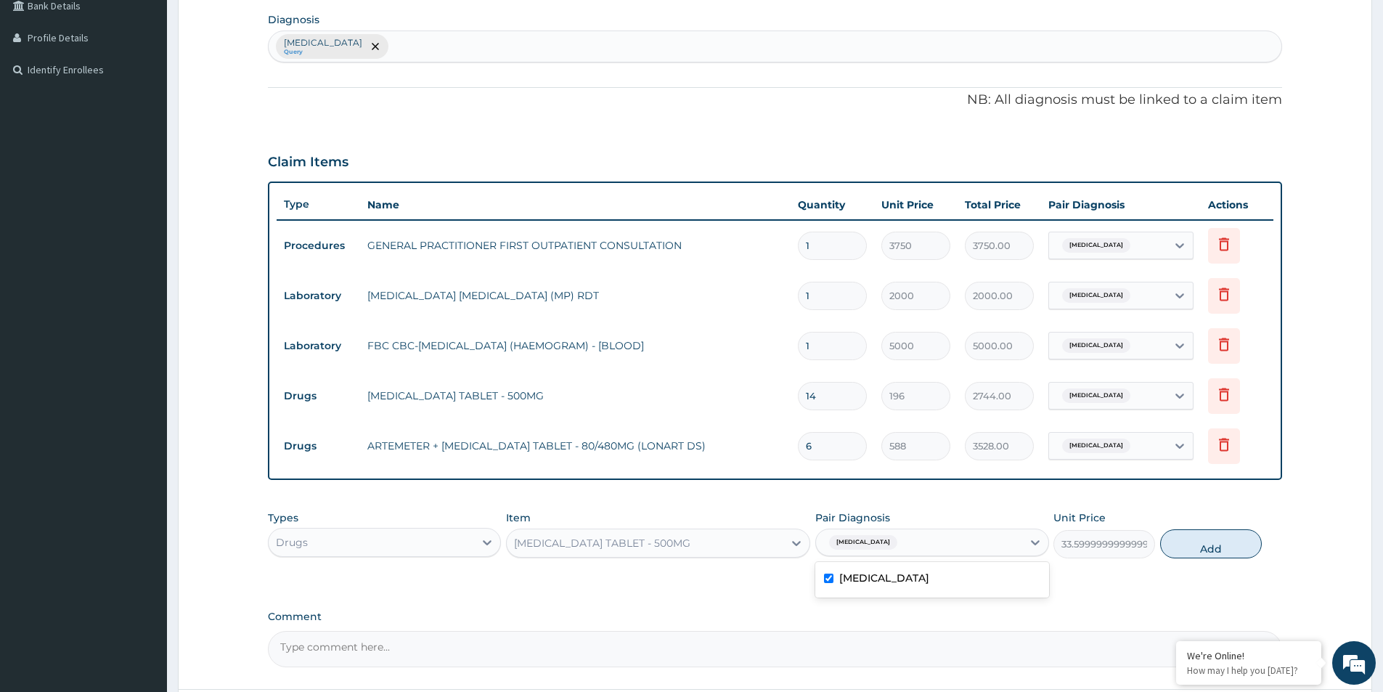
type input "0"
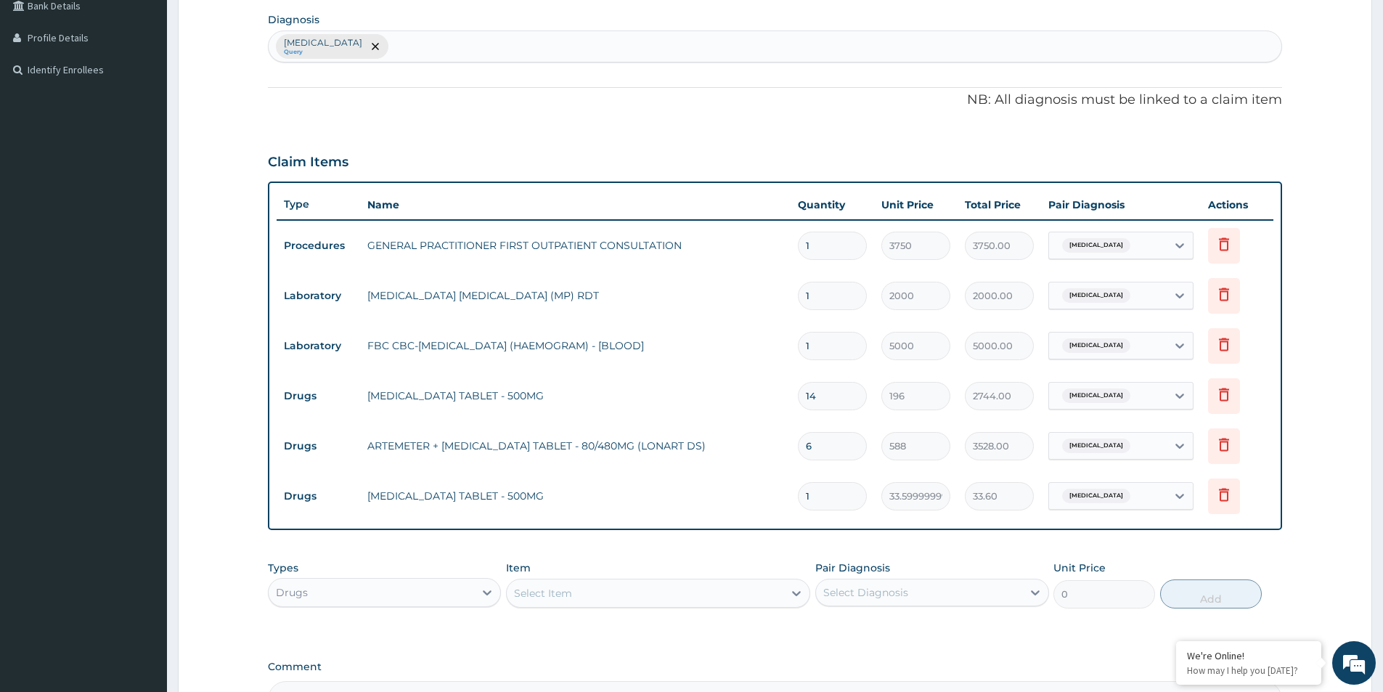
type input "0.00"
click at [400, 46] on div "Pyelonephritis Query" at bounding box center [775, 46] width 1013 height 30
click at [553, 47] on div "Pyelonephritis Query mala mala" at bounding box center [760, 46] width 982 height 30
click at [414, 37] on div "Pyelonephritis Query mala mala" at bounding box center [760, 46] width 982 height 30
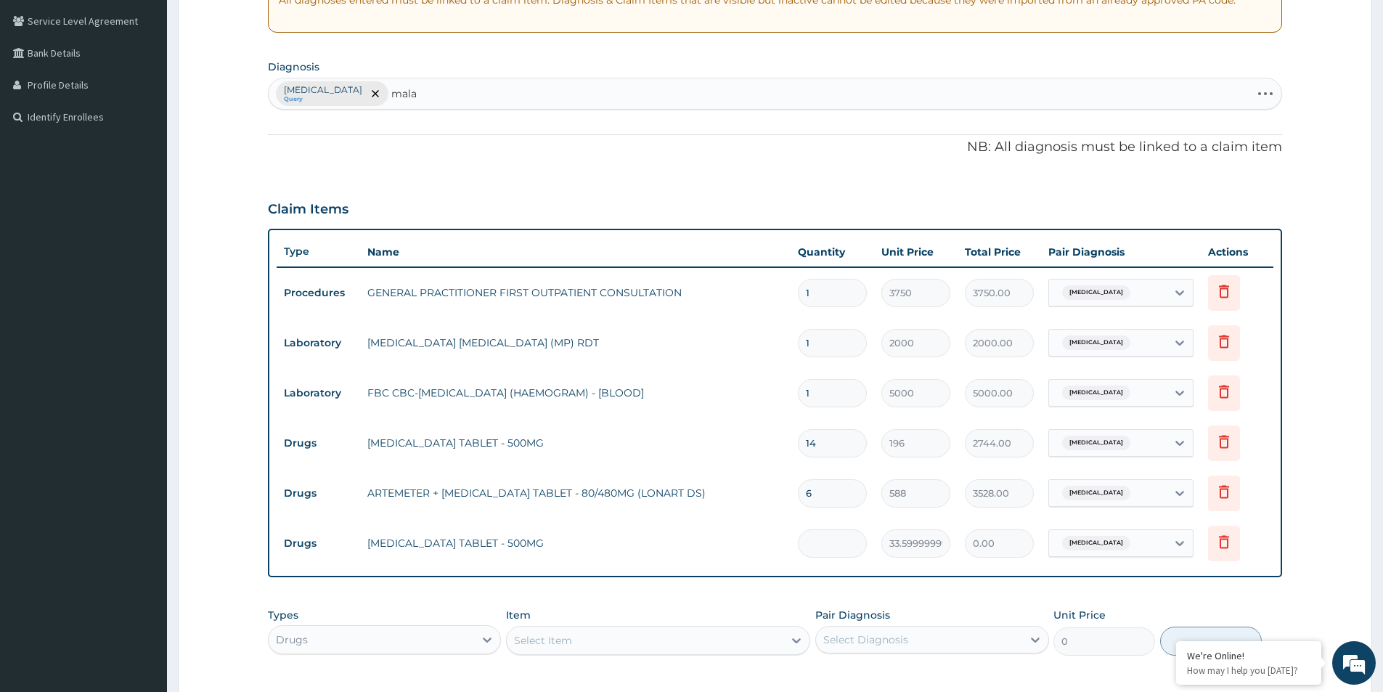
scroll to position [272, 0]
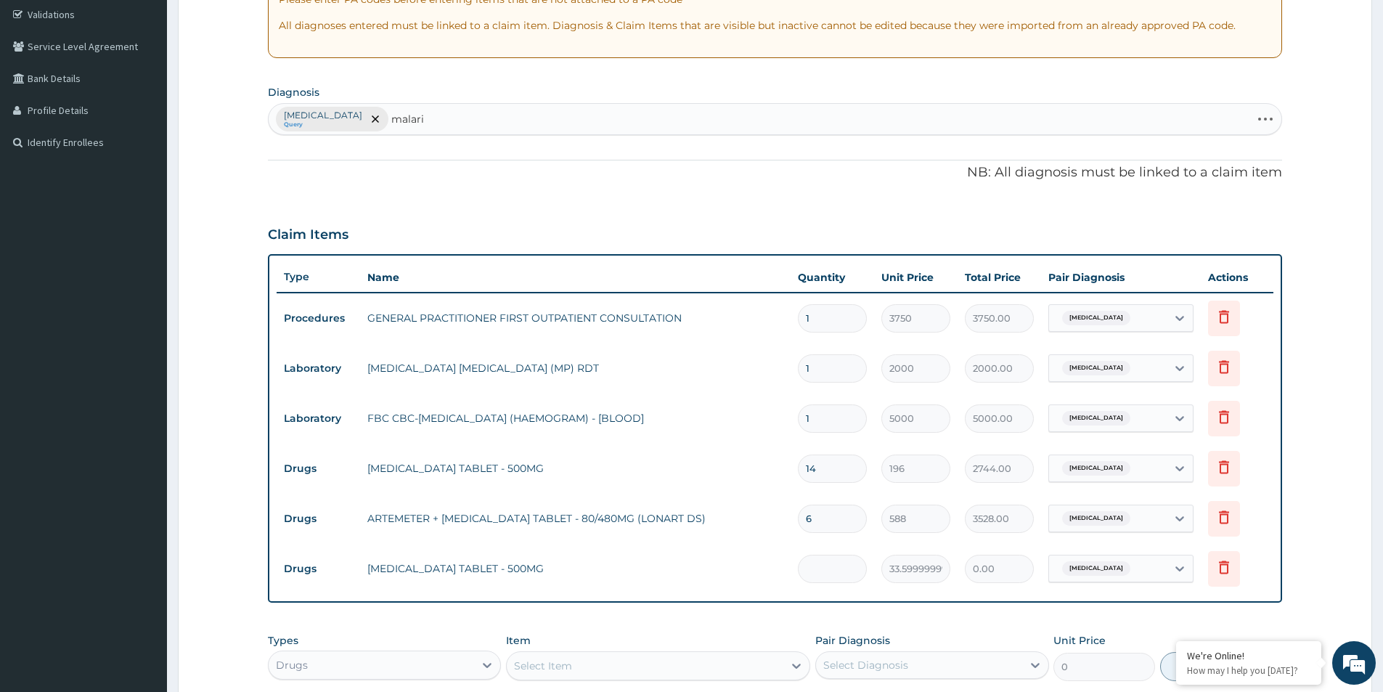
type input "malaria"
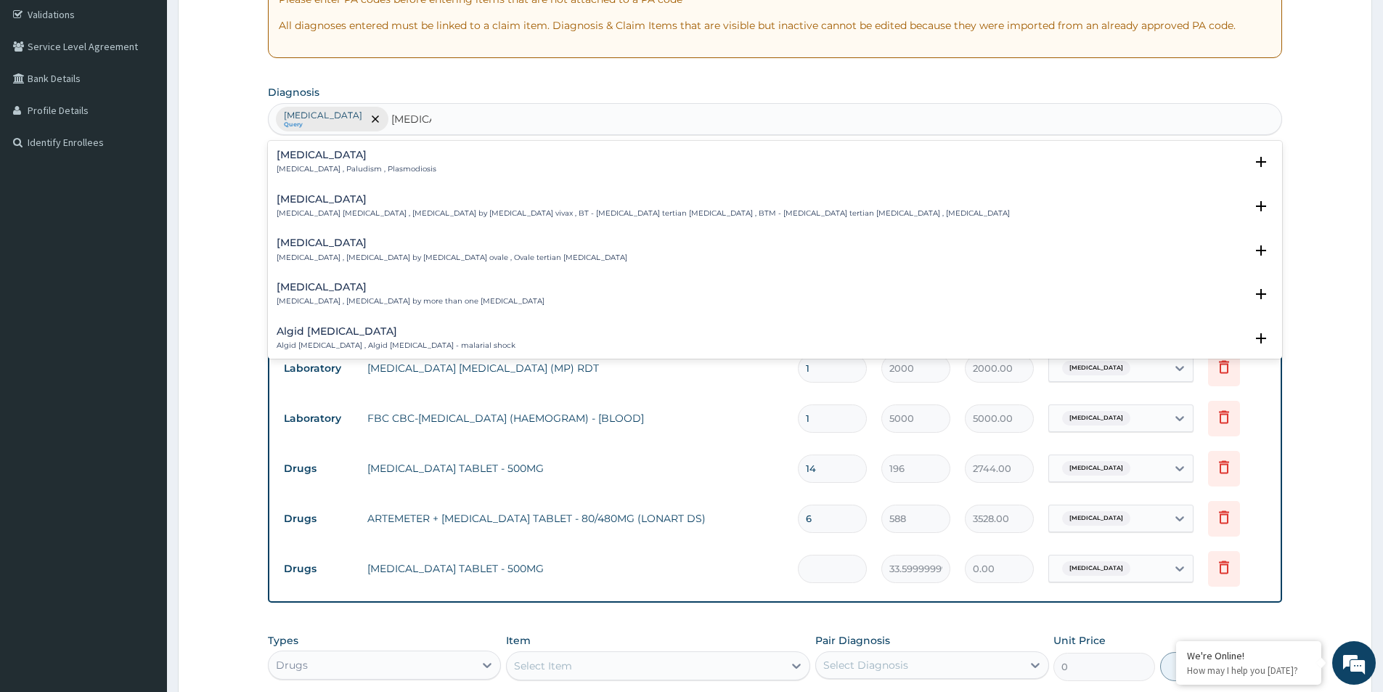
click at [342, 156] on h4 "Malaria" at bounding box center [357, 155] width 160 height 11
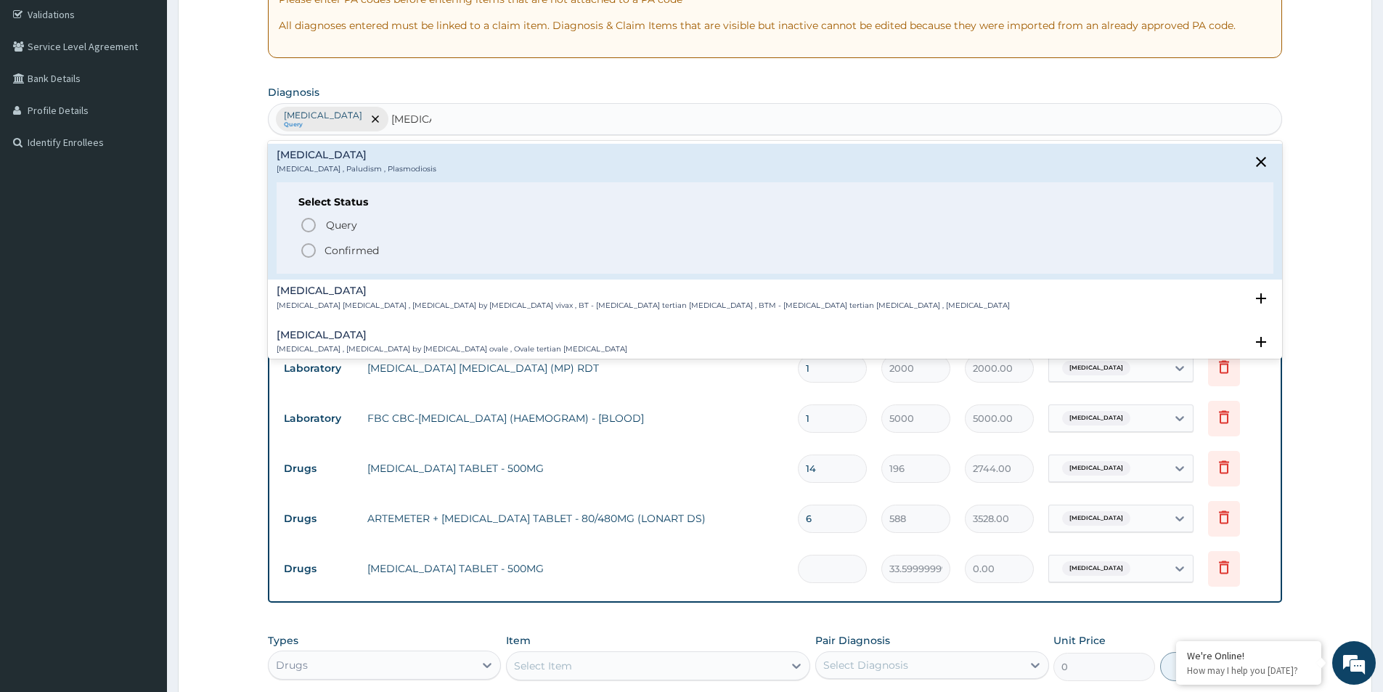
click at [314, 258] on icon "status option filled" at bounding box center [308, 250] width 17 height 17
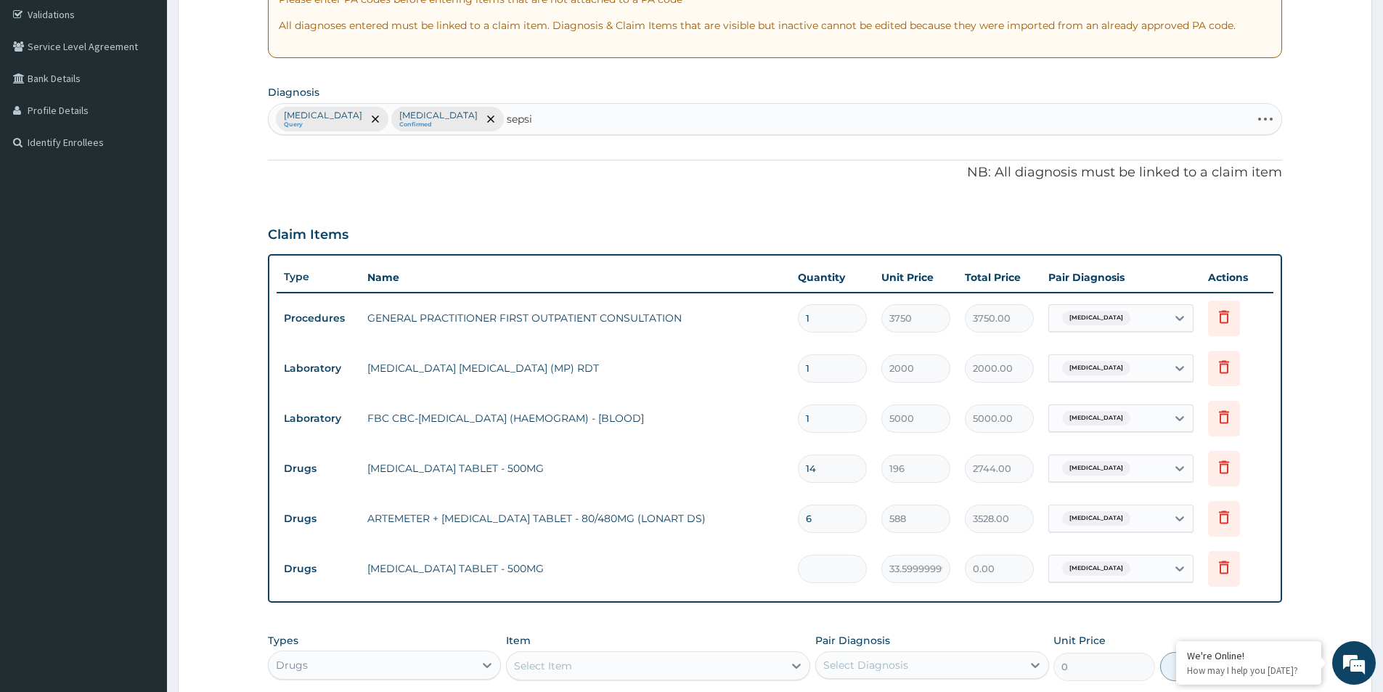
type input "sepsis"
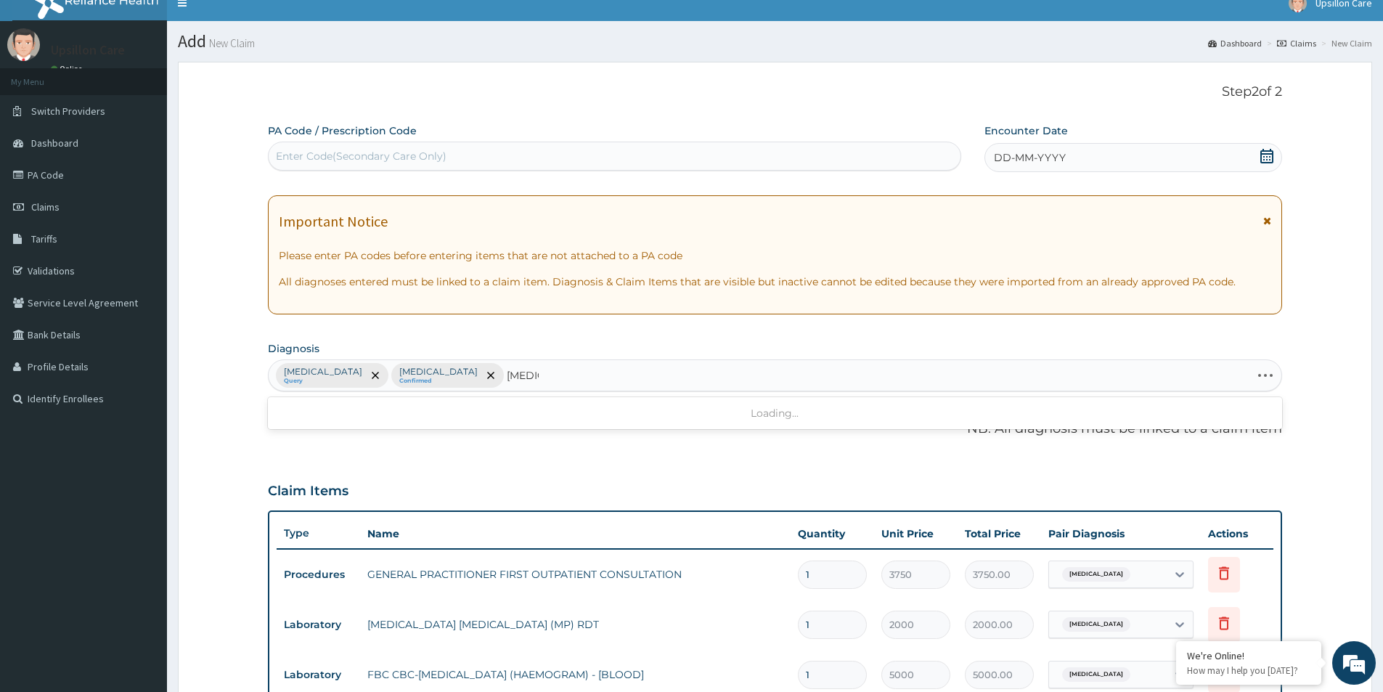
scroll to position [14, 0]
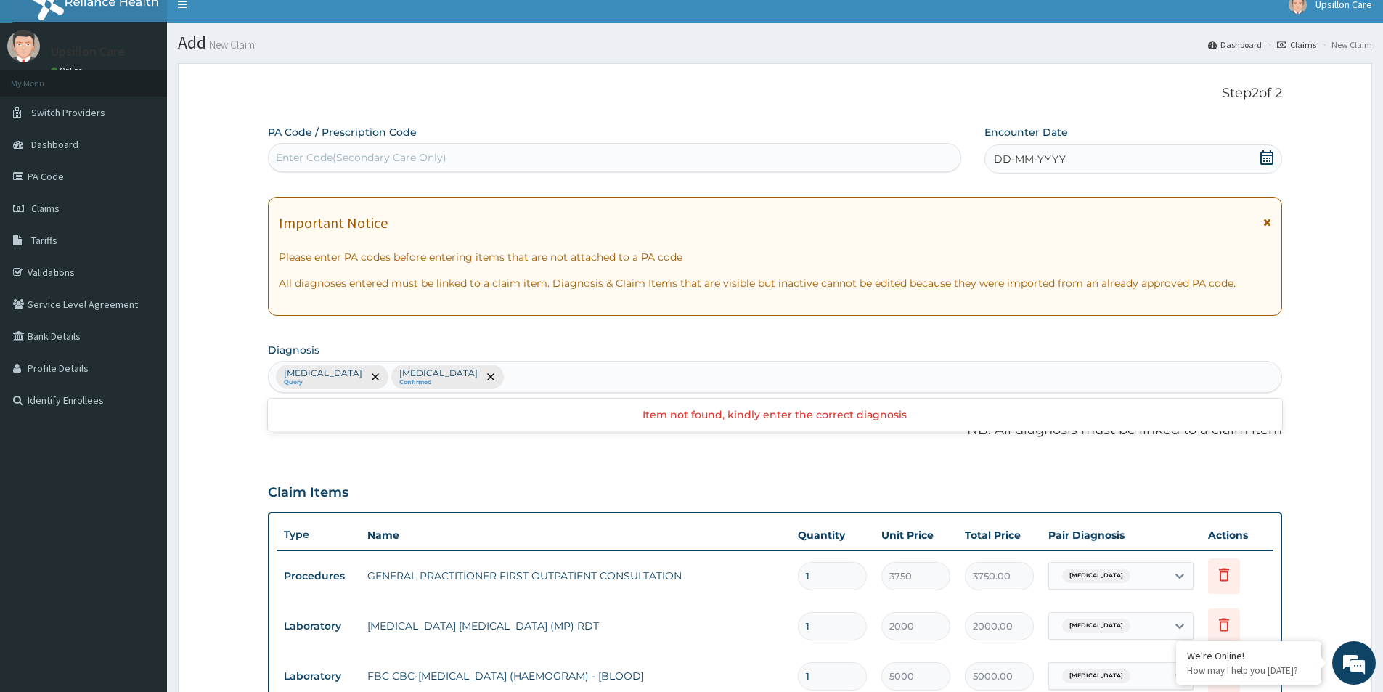
click at [546, 381] on div "Pyelonephritis Query Malaria Confirmed" at bounding box center [775, 377] width 1013 height 30
click at [670, 376] on div "Pyelonephritis Query Malaria Confirmed" at bounding box center [775, 377] width 1013 height 30
type input "sepsis"
click at [531, 366] on div "Pyelonephritis Query Malaria Confirmed" at bounding box center [775, 377] width 1013 height 30
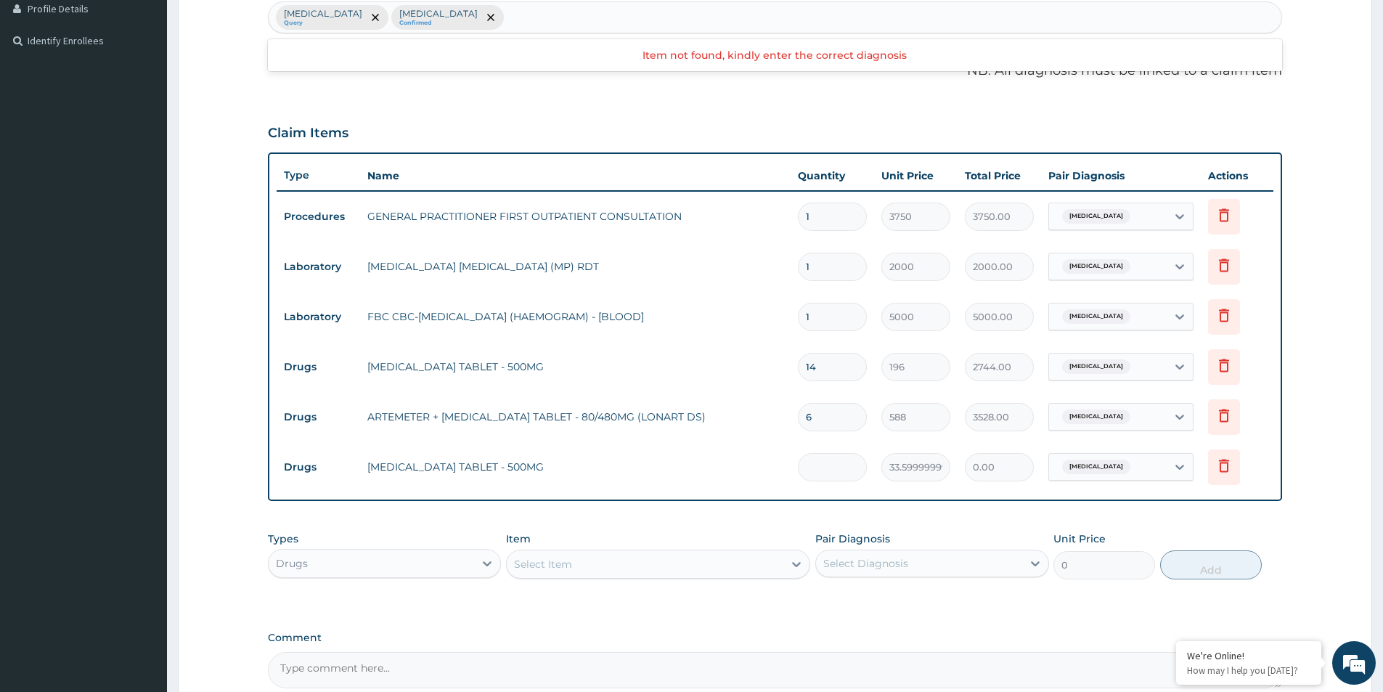
scroll to position [377, 0]
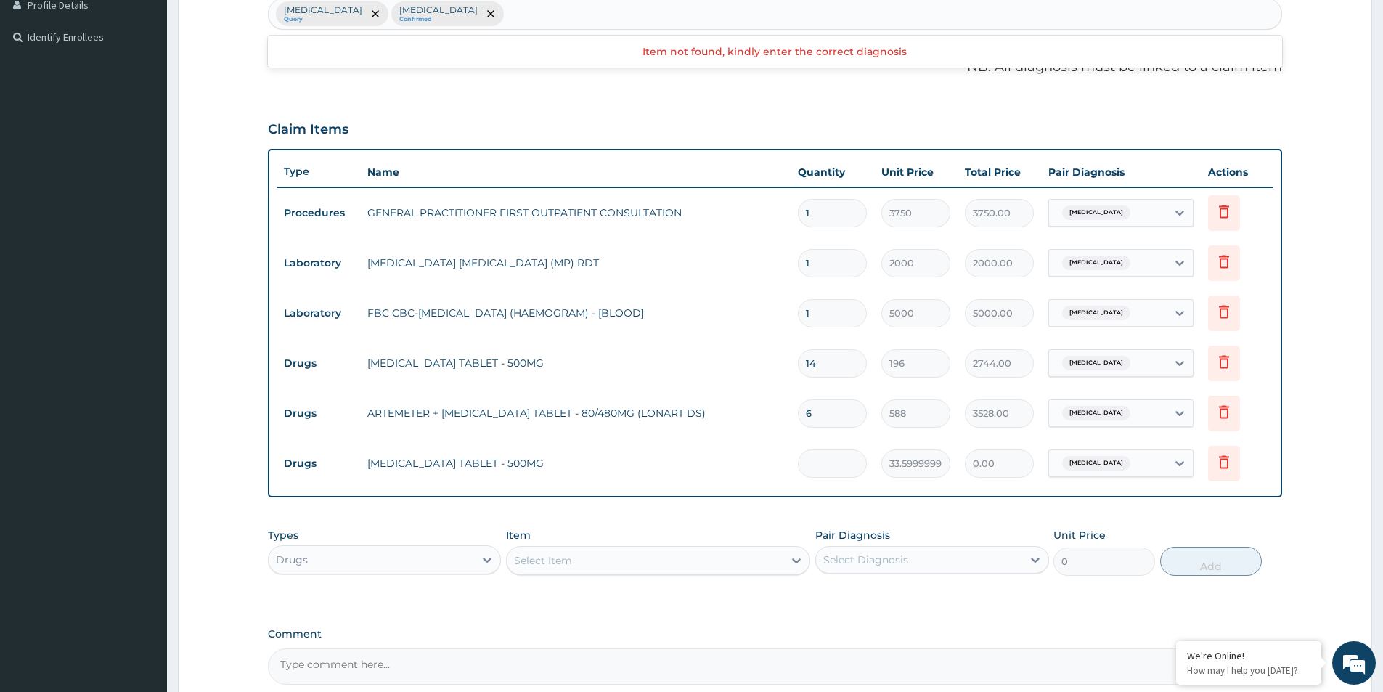
click at [1154, 260] on div "Pyelonephritis" at bounding box center [1108, 262] width 118 height 25
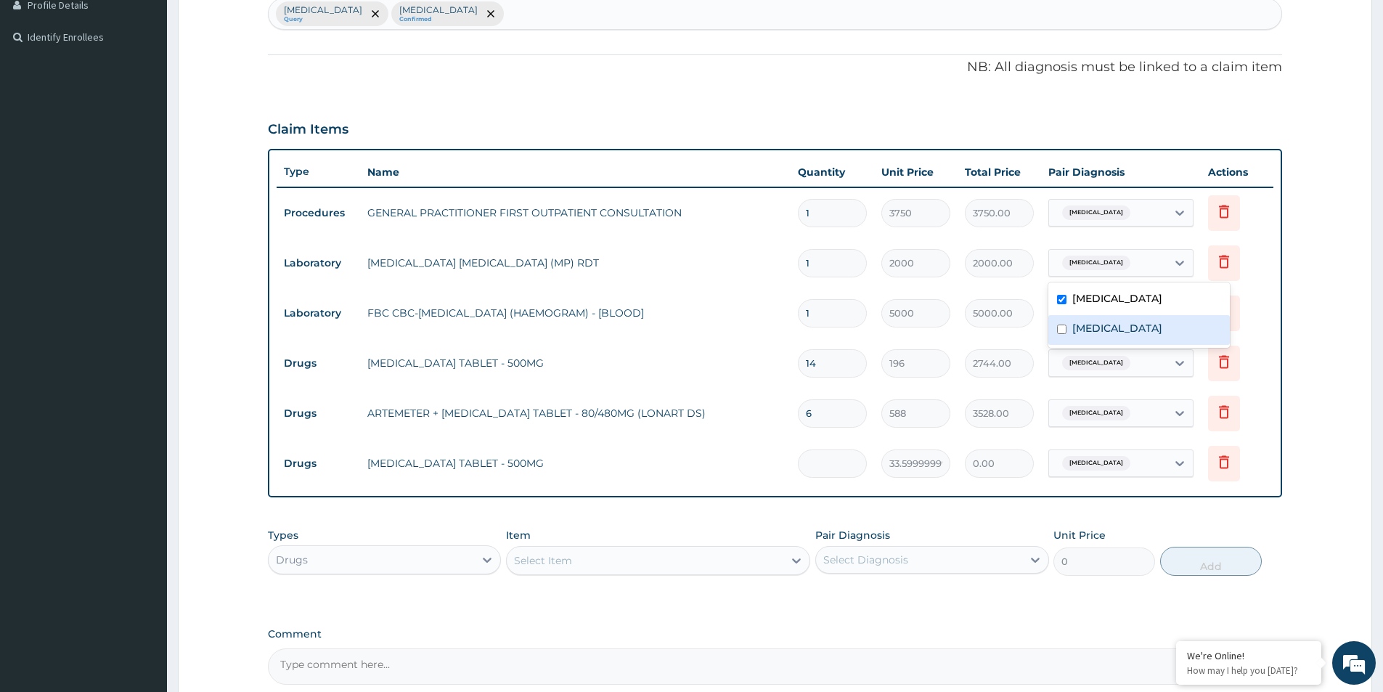
click at [1140, 327] on div "Malaria" at bounding box center [1139, 330] width 182 height 30
checkbox input "true"
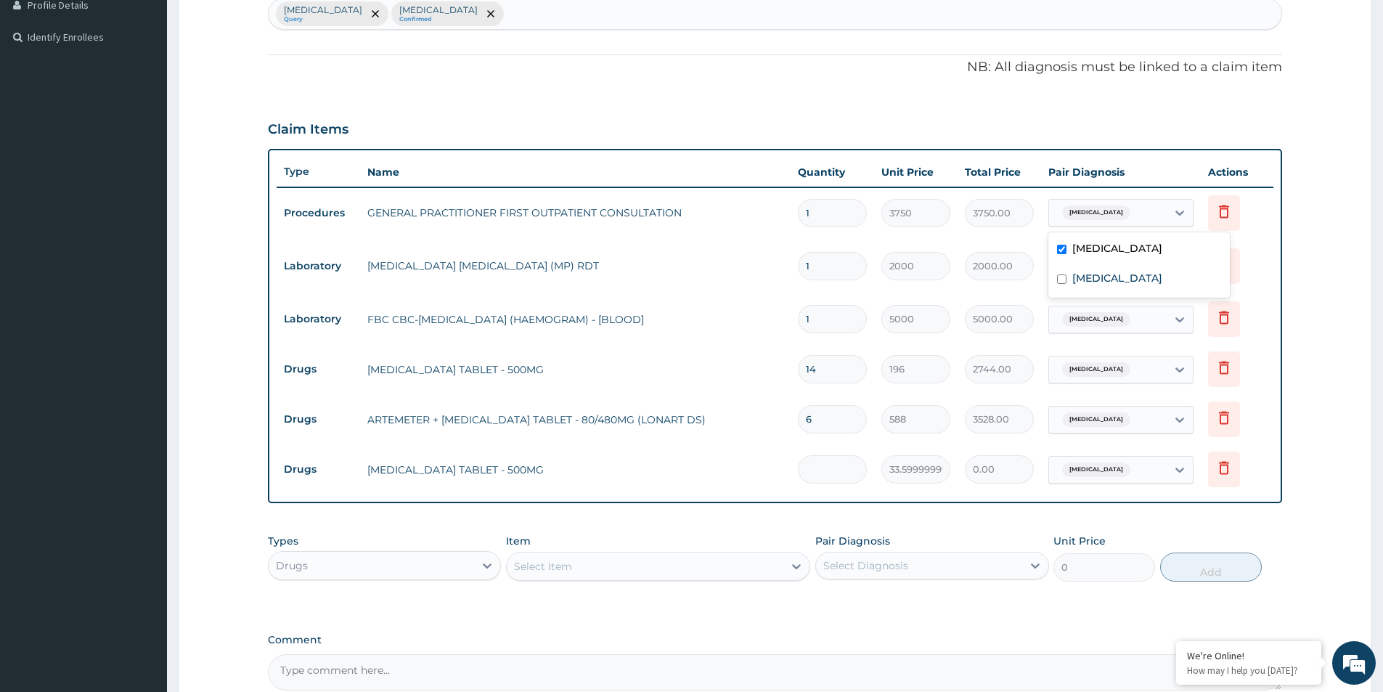
click at [1138, 225] on div "Pyelonephritis" at bounding box center [1108, 212] width 118 height 25
click at [1124, 269] on div "Malaria" at bounding box center [1139, 280] width 182 height 30
checkbox input "true"
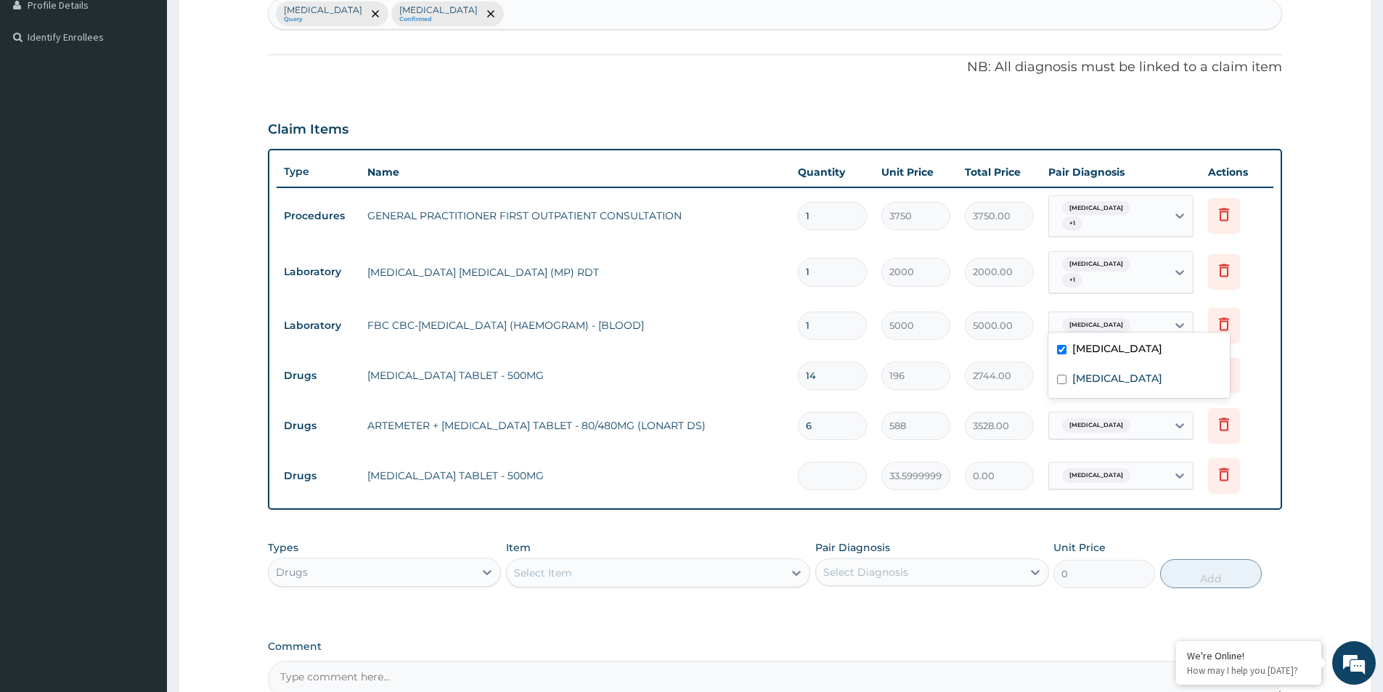
click at [1099, 324] on div "Pyelonephritis" at bounding box center [1108, 325] width 118 height 25
drag, startPoint x: 1105, startPoint y: 379, endPoint x: 1104, endPoint y: 386, distance: 7.3
click at [1104, 381] on label "Malaria" at bounding box center [1117, 378] width 90 height 15
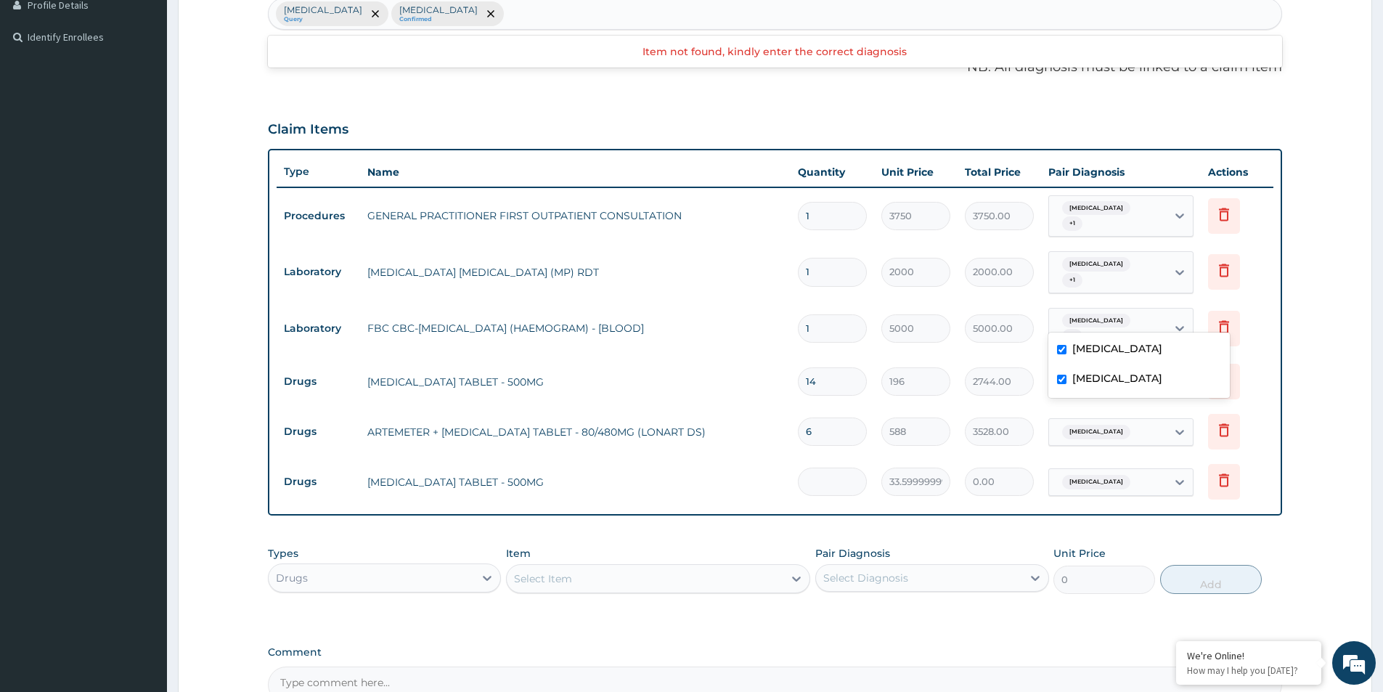
click at [1105, 388] on div "Malaria" at bounding box center [1139, 380] width 182 height 30
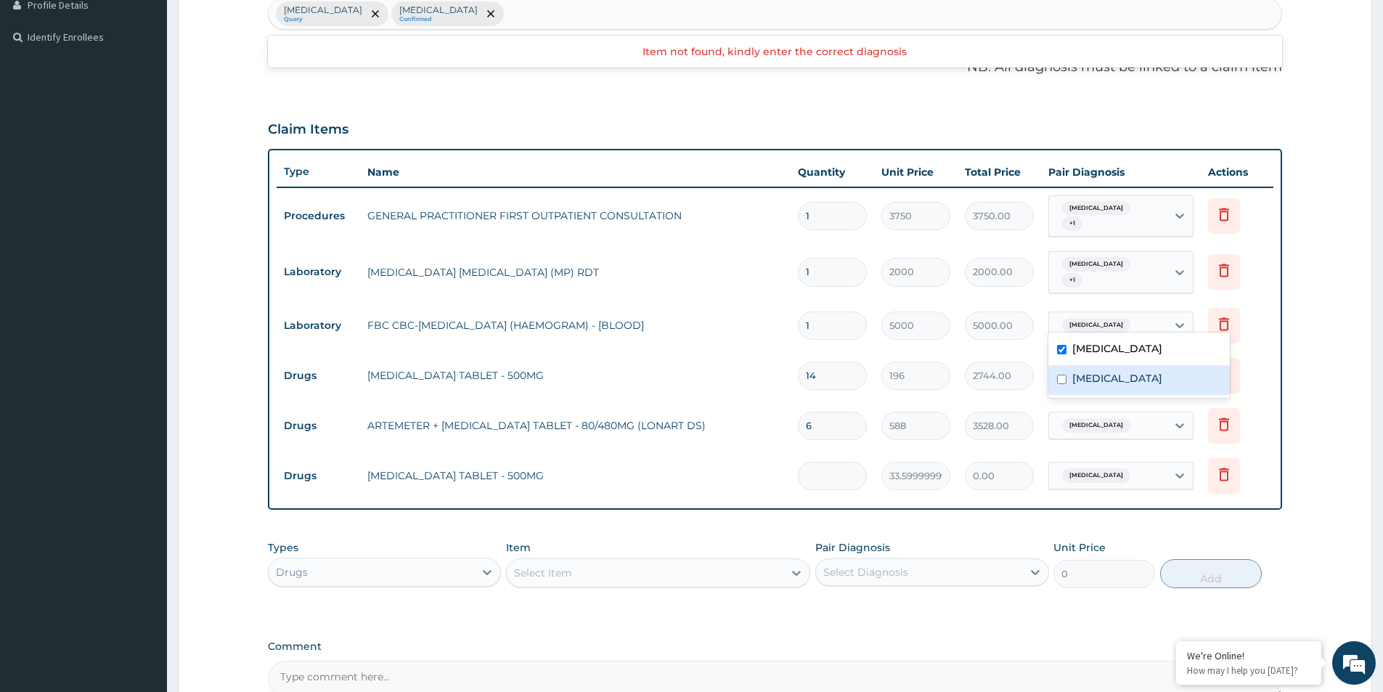
click at [1105, 386] on div "Malaria" at bounding box center [1139, 380] width 182 height 30
checkbox input "true"
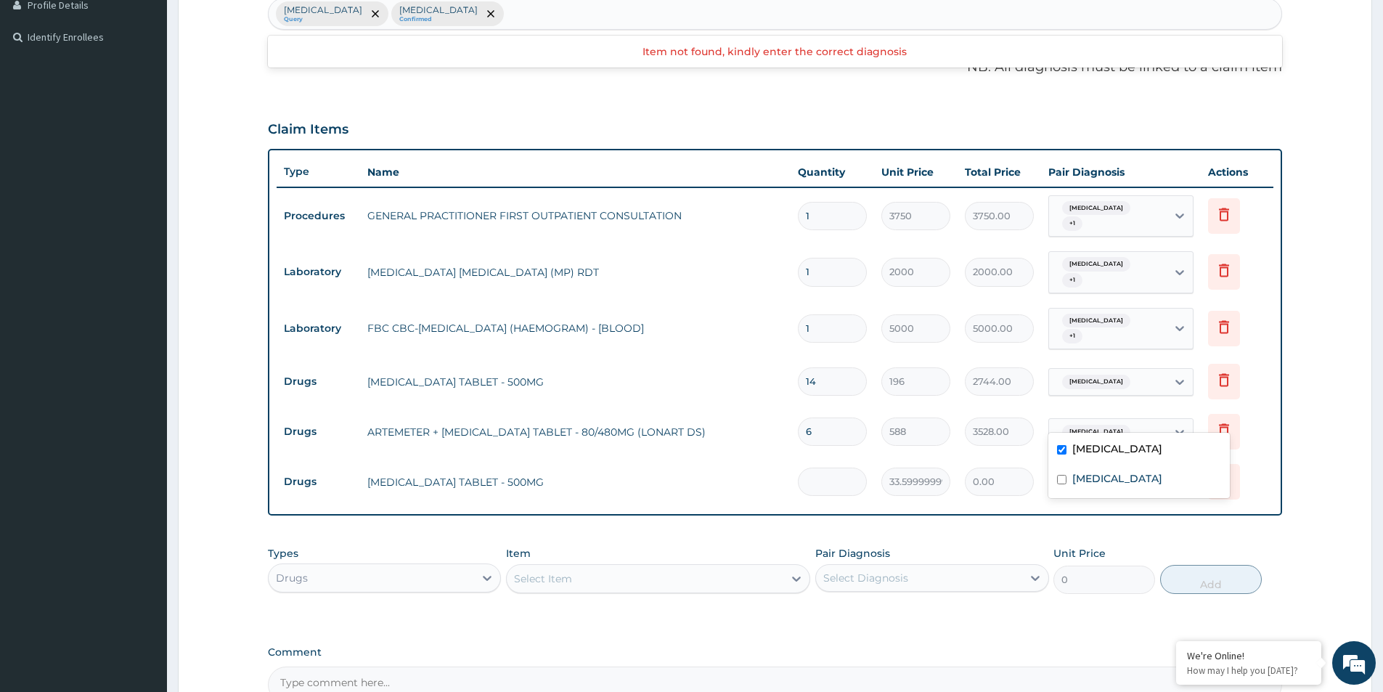
click at [1110, 425] on span "Pyelonephritis" at bounding box center [1096, 432] width 68 height 15
click at [1108, 473] on label "Malaria" at bounding box center [1117, 478] width 90 height 15
checkbox input "true"
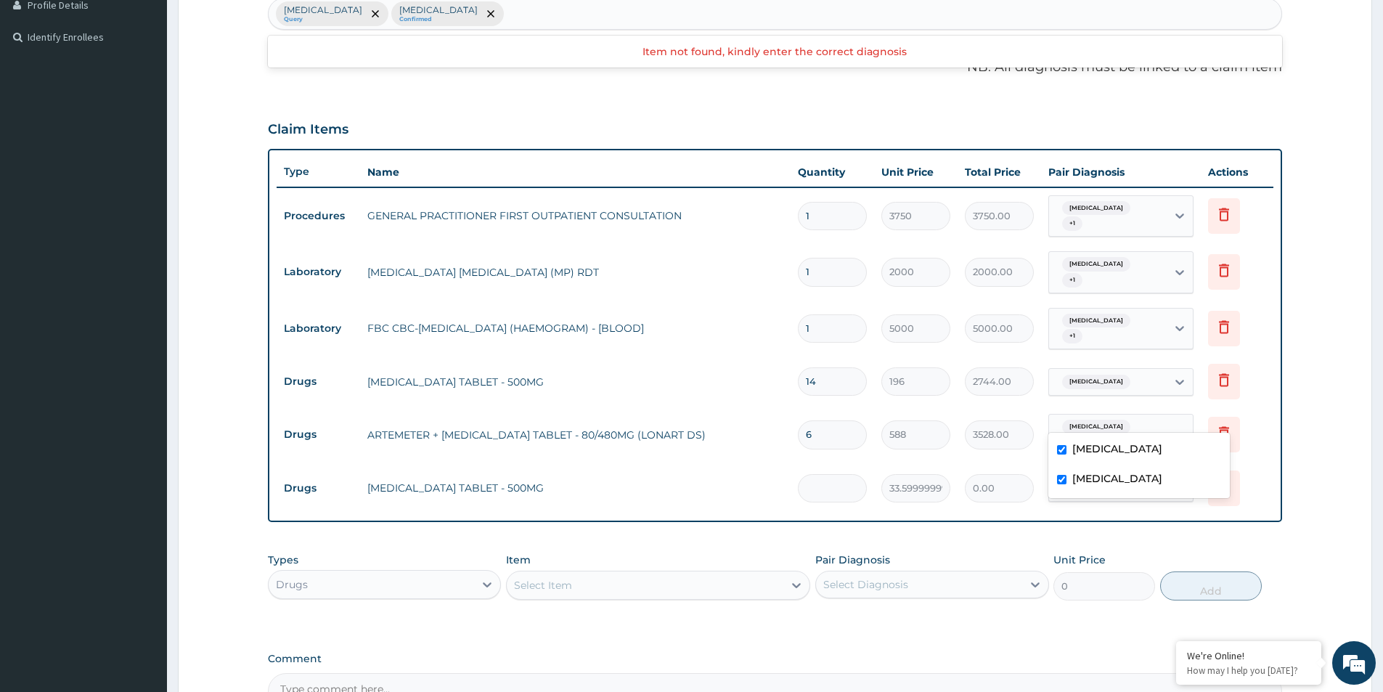
scroll to position [522, 0]
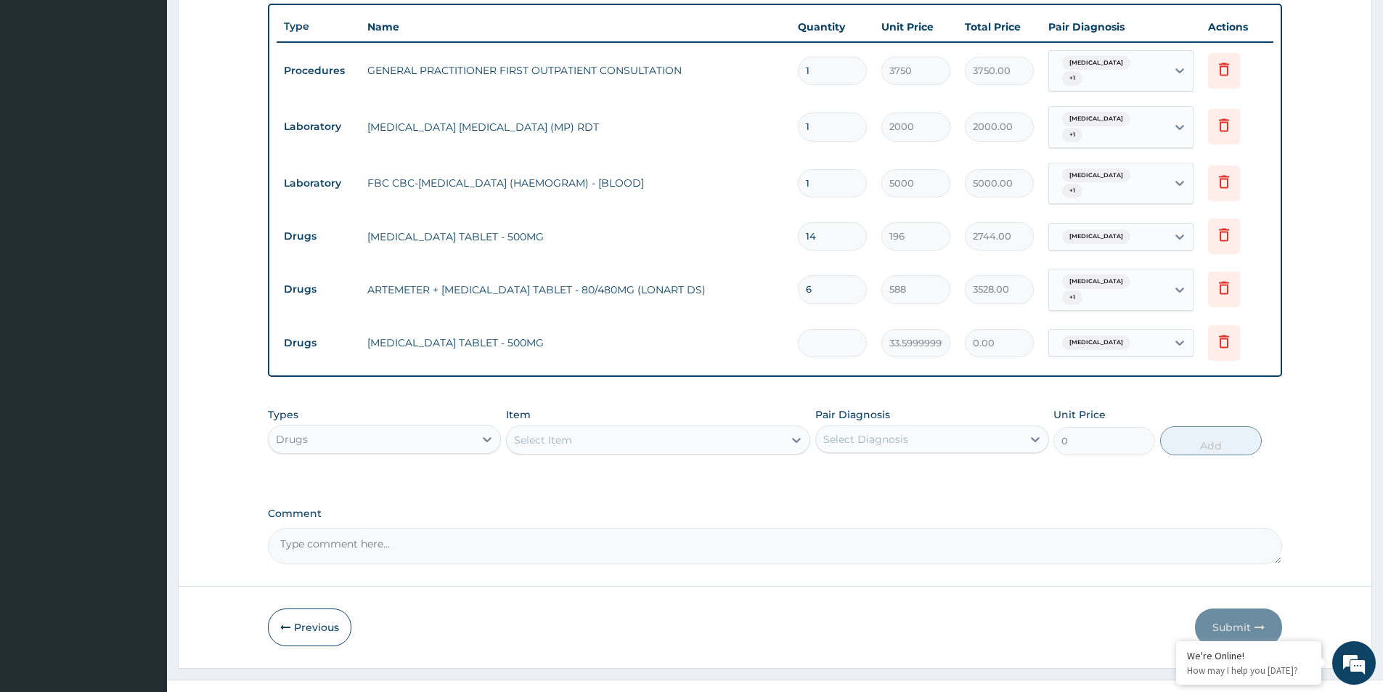
drag, startPoint x: 1138, startPoint y: 456, endPoint x: 1109, endPoint y: 360, distance: 100.1
click at [1135, 448] on div "Types Drugs Item Select Item Pair Diagnosis Select Diagnosis Unit Price 0 Add" at bounding box center [775, 442] width 1014 height 84
click at [1101, 335] on span "Pyelonephritis" at bounding box center [1096, 342] width 68 height 15
click at [1105, 379] on label "Malaria" at bounding box center [1117, 383] width 90 height 15
checkbox input "true"
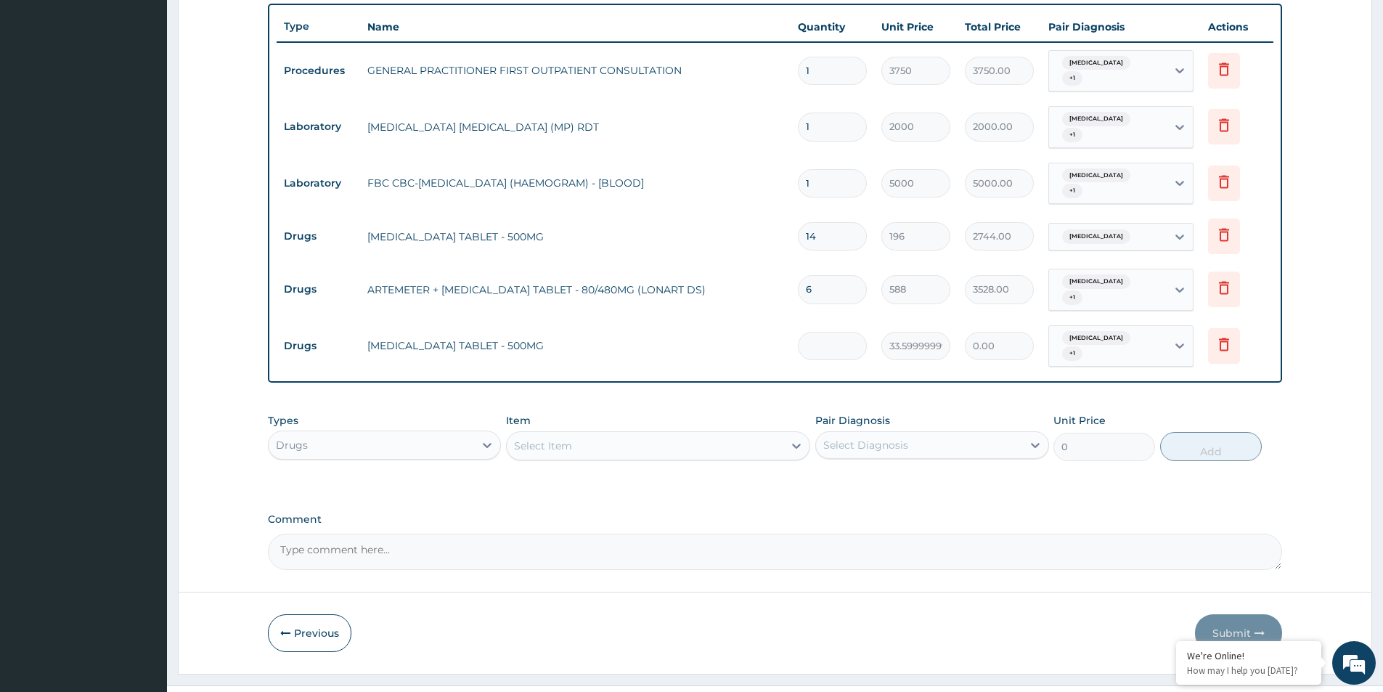
drag, startPoint x: 720, startPoint y: 499, endPoint x: 588, endPoint y: 430, distance: 149.1
click at [643, 457] on div "PA Code / Prescription Code Enter Code(Secondary Care Only) Encounter Date DD-M…" at bounding box center [775, 93] width 1014 height 953
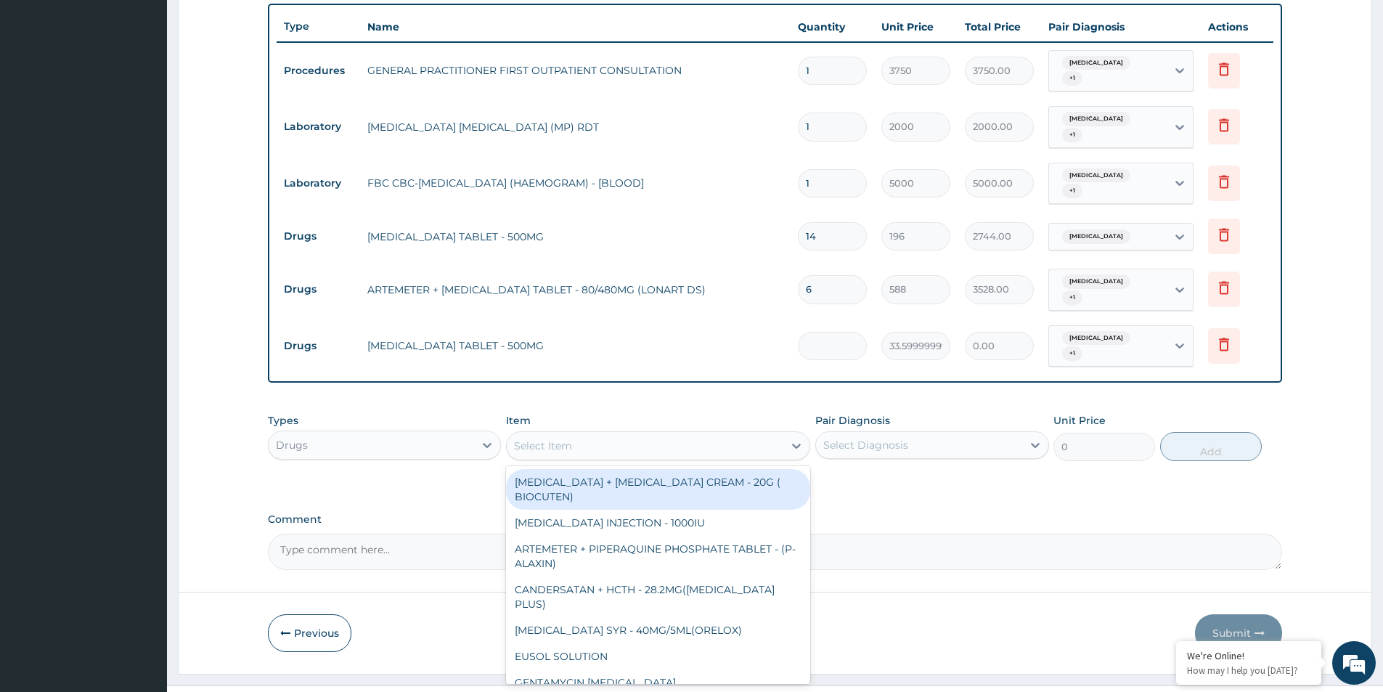
click at [545, 439] on div "Select Item" at bounding box center [543, 446] width 58 height 15
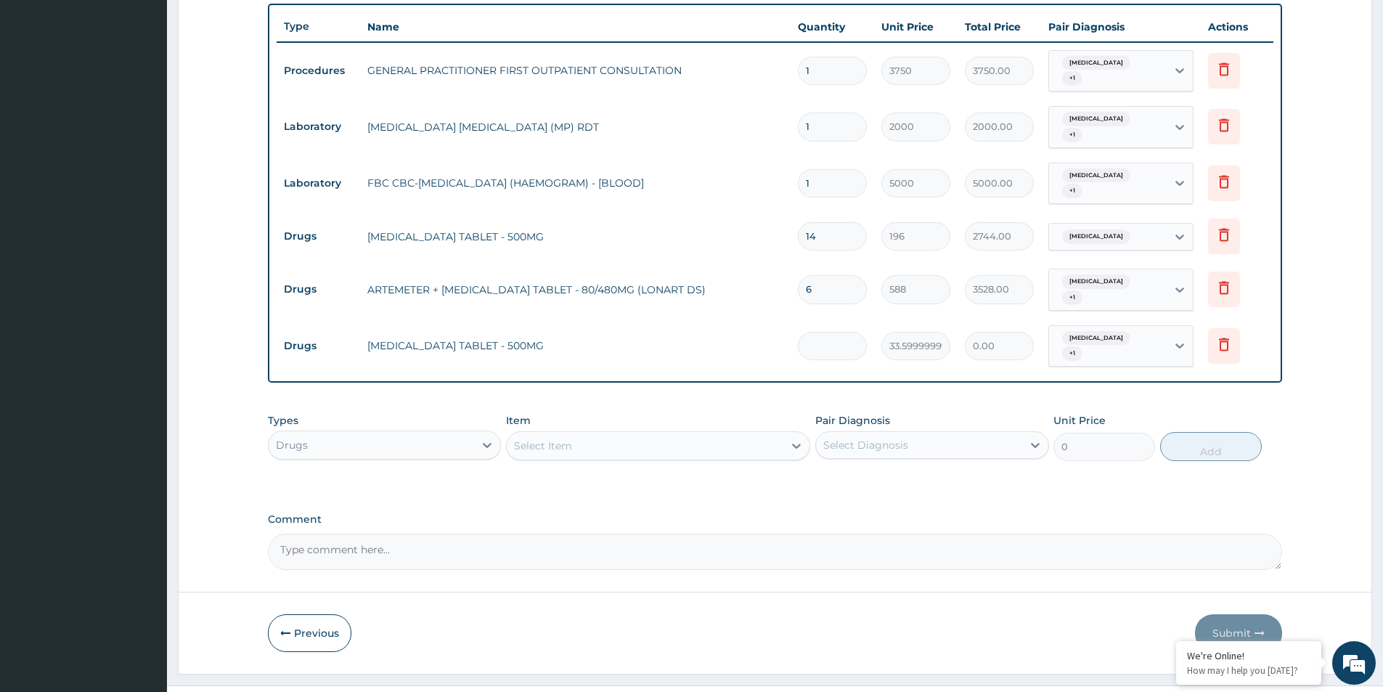
click at [829, 332] on input "number" at bounding box center [832, 346] width 69 height 28
type input "1"
type input "33.60"
type input "18"
type input "604.80"
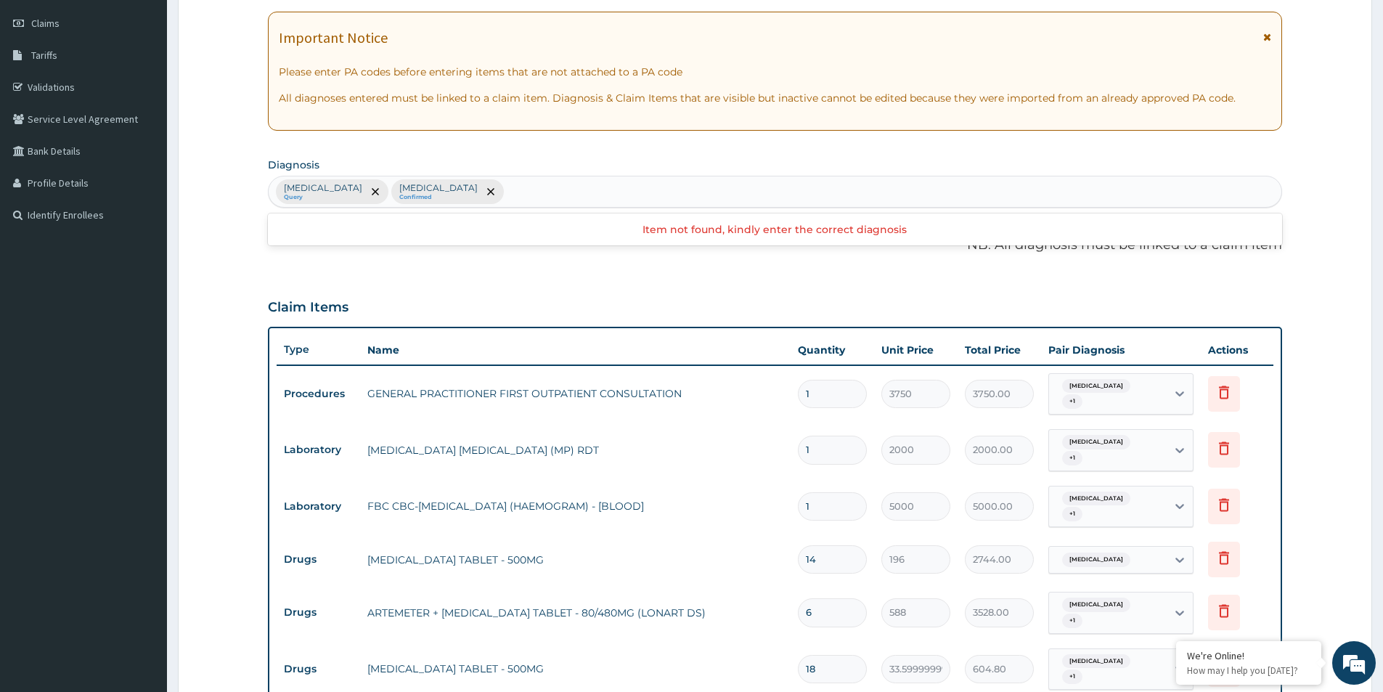
scroll to position [159, 0]
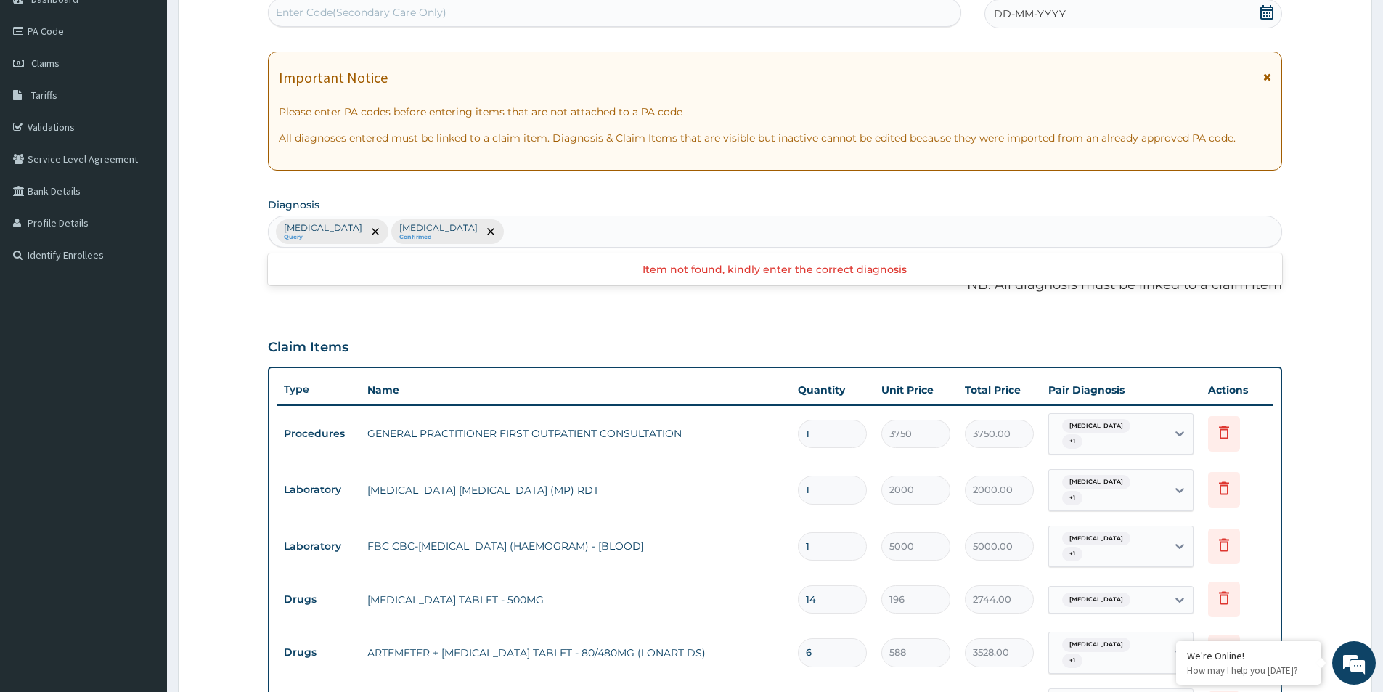
type input "18"
click at [470, 227] on div "Pyelonephritis Query Malaria Confirmed" at bounding box center [775, 231] width 1013 height 30
type input "sepsis"
click at [1268, 15] on icon at bounding box center [1267, 12] width 15 height 15
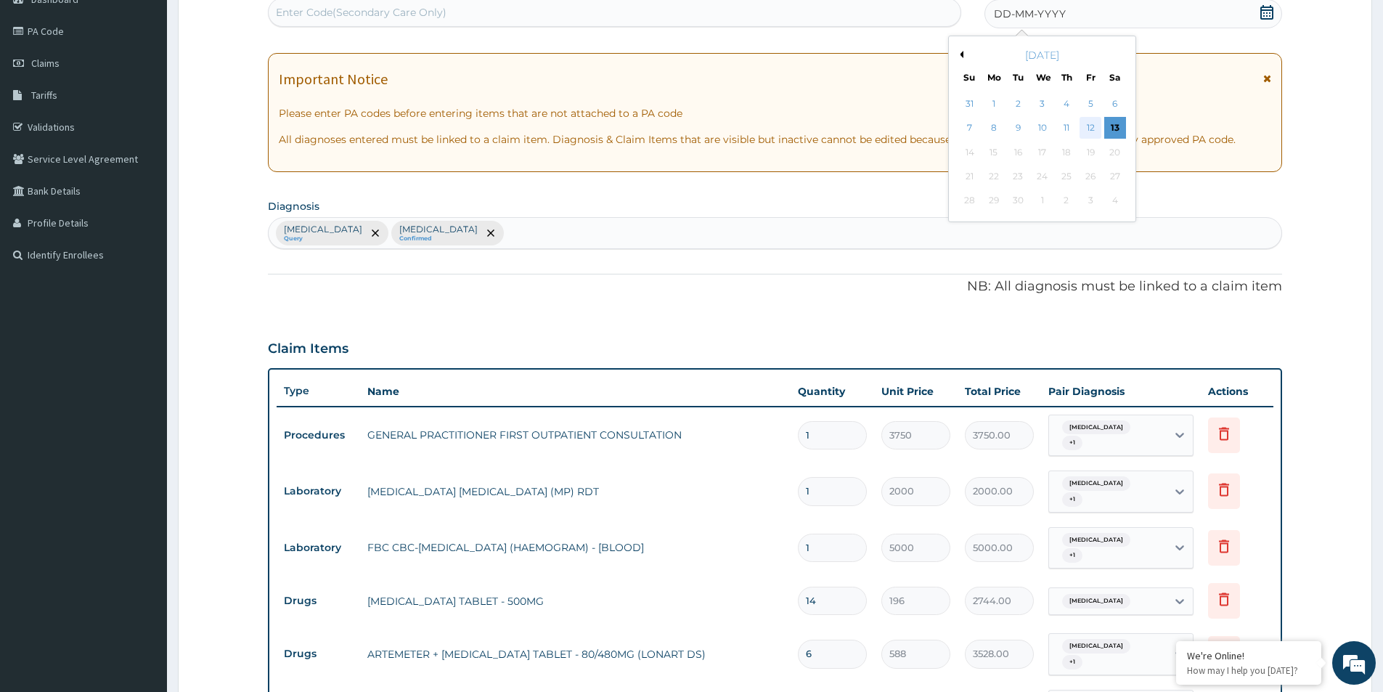
click at [1094, 133] on div "12" at bounding box center [1091, 129] width 22 height 22
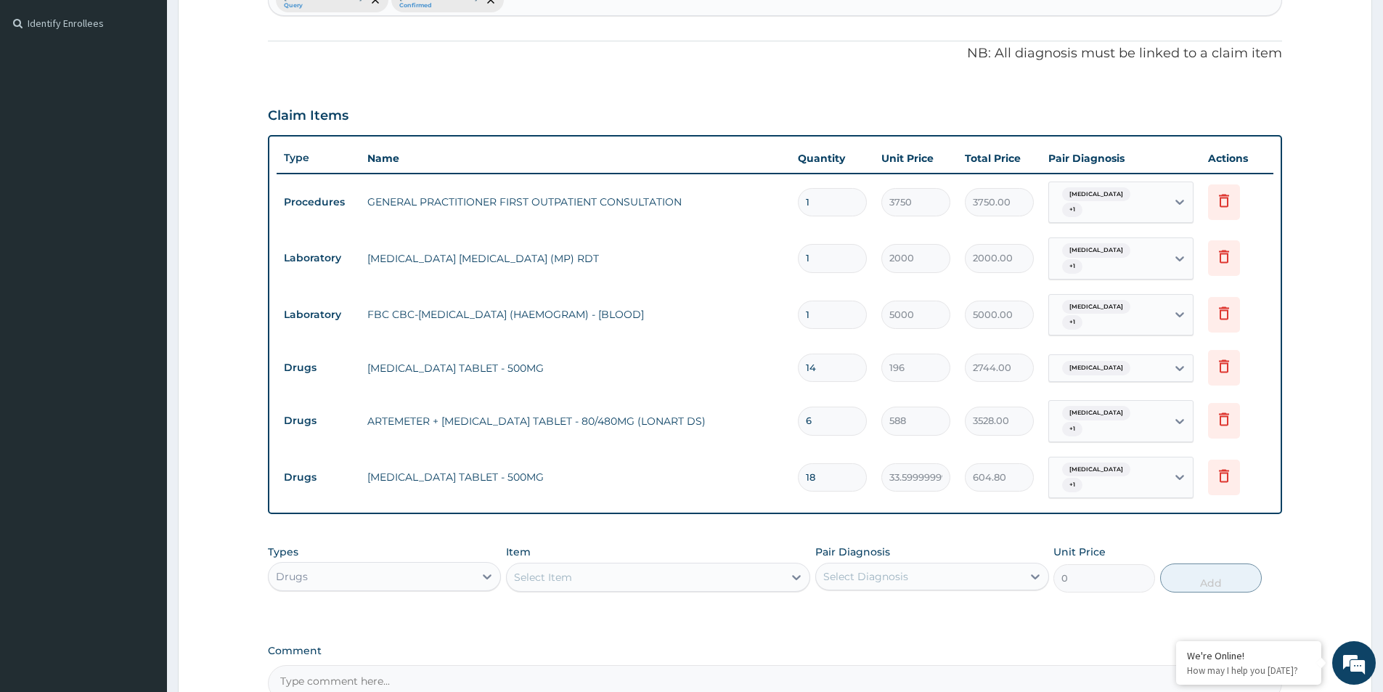
scroll to position [522, 0]
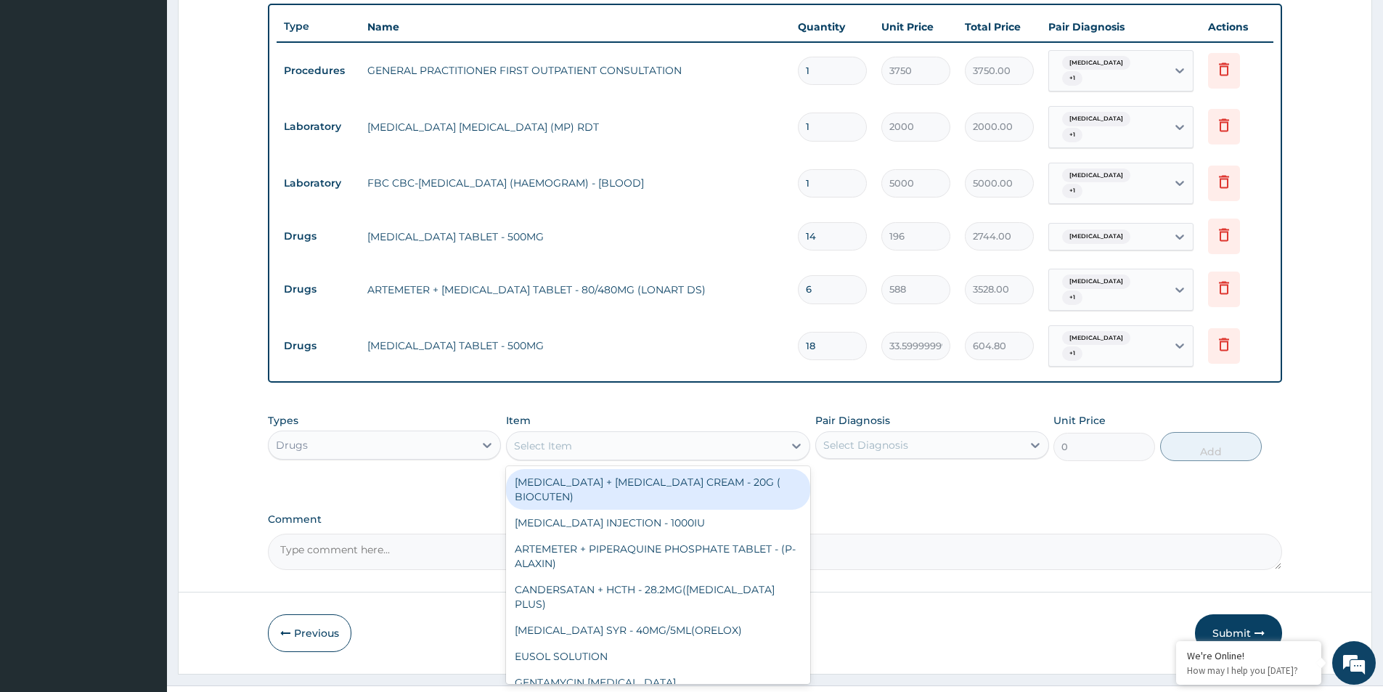
click at [693, 434] on div "Select Item" at bounding box center [645, 445] width 277 height 23
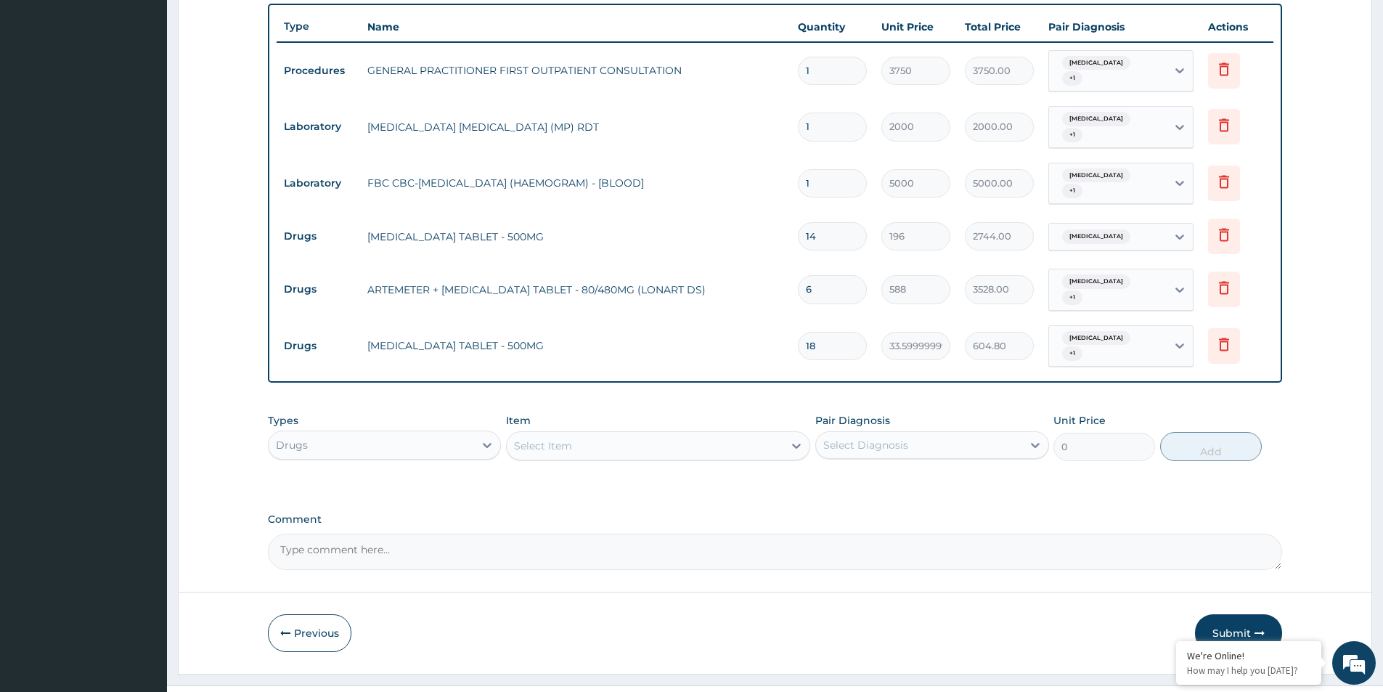
click at [685, 360] on div "PA Code / Prescription Code Enter Code(Secondary Care Only) Encounter Date 12-0…" at bounding box center [775, 93] width 1014 height 953
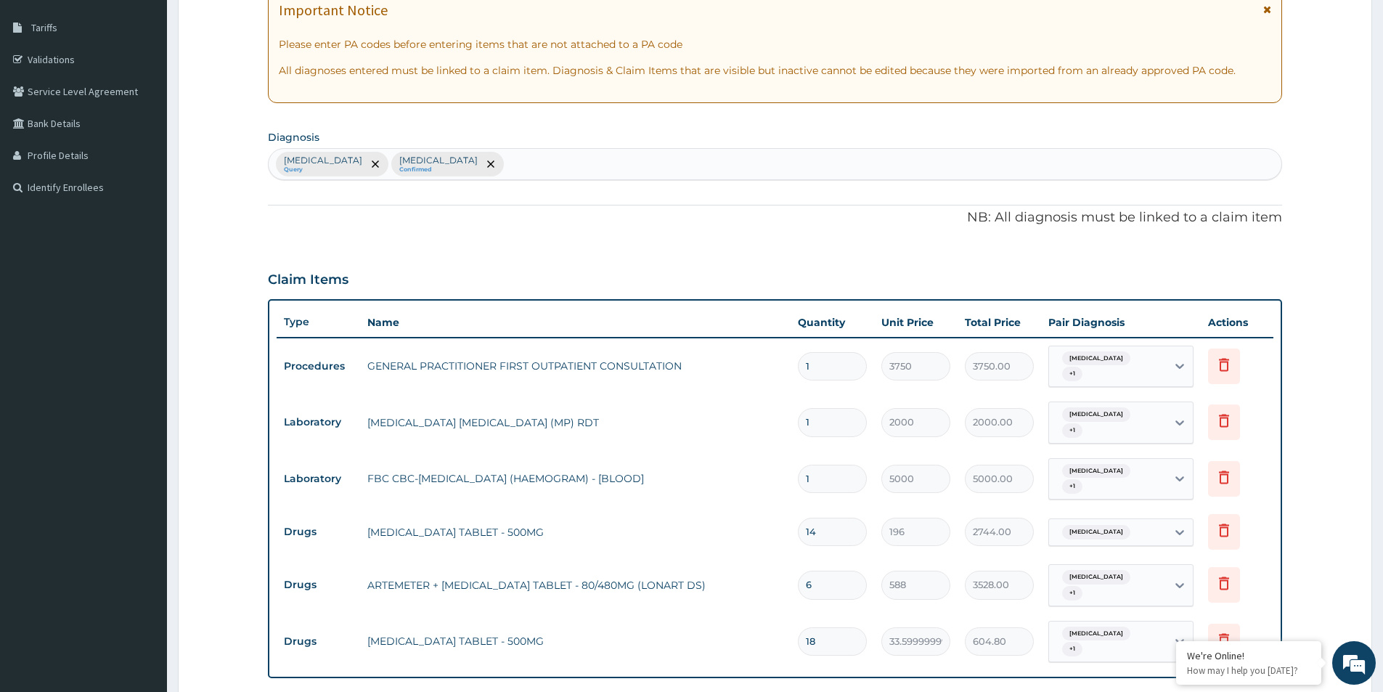
scroll to position [159, 0]
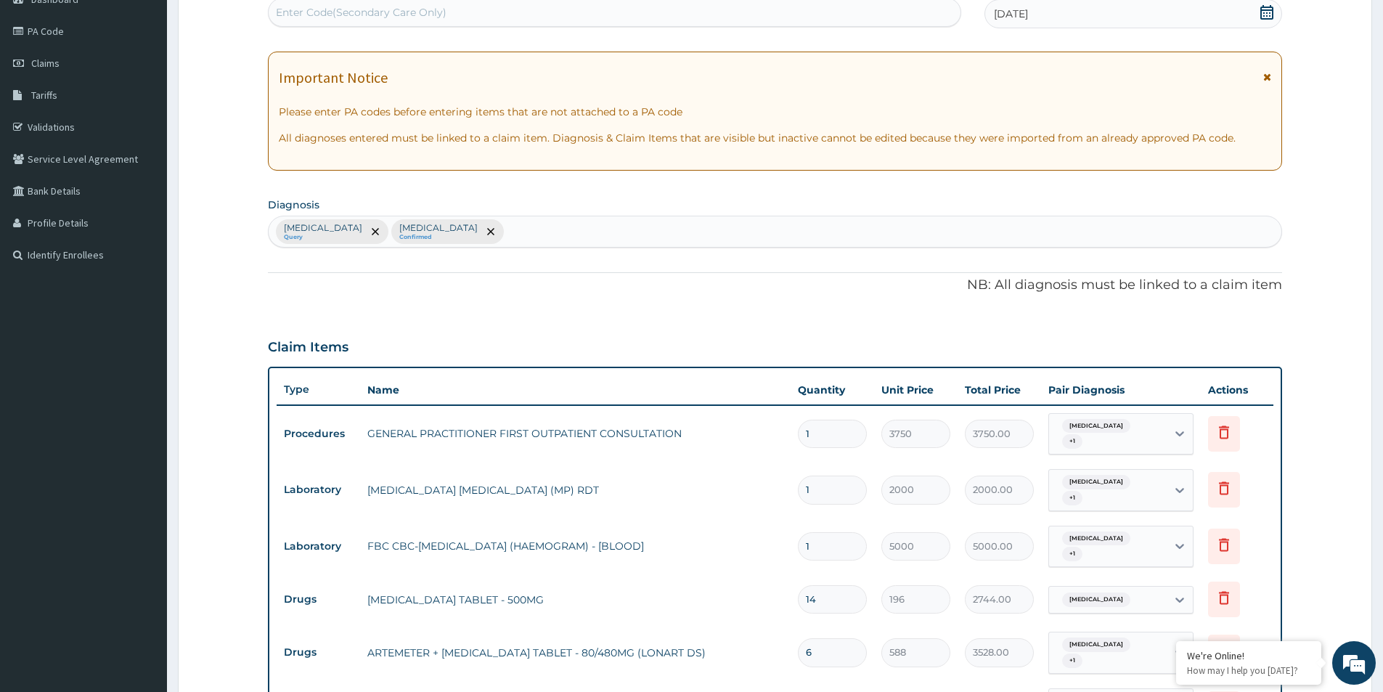
click at [629, 243] on div "Pyelonephritis Query Malaria Confirmed" at bounding box center [775, 231] width 1013 height 30
type input "sepsis"
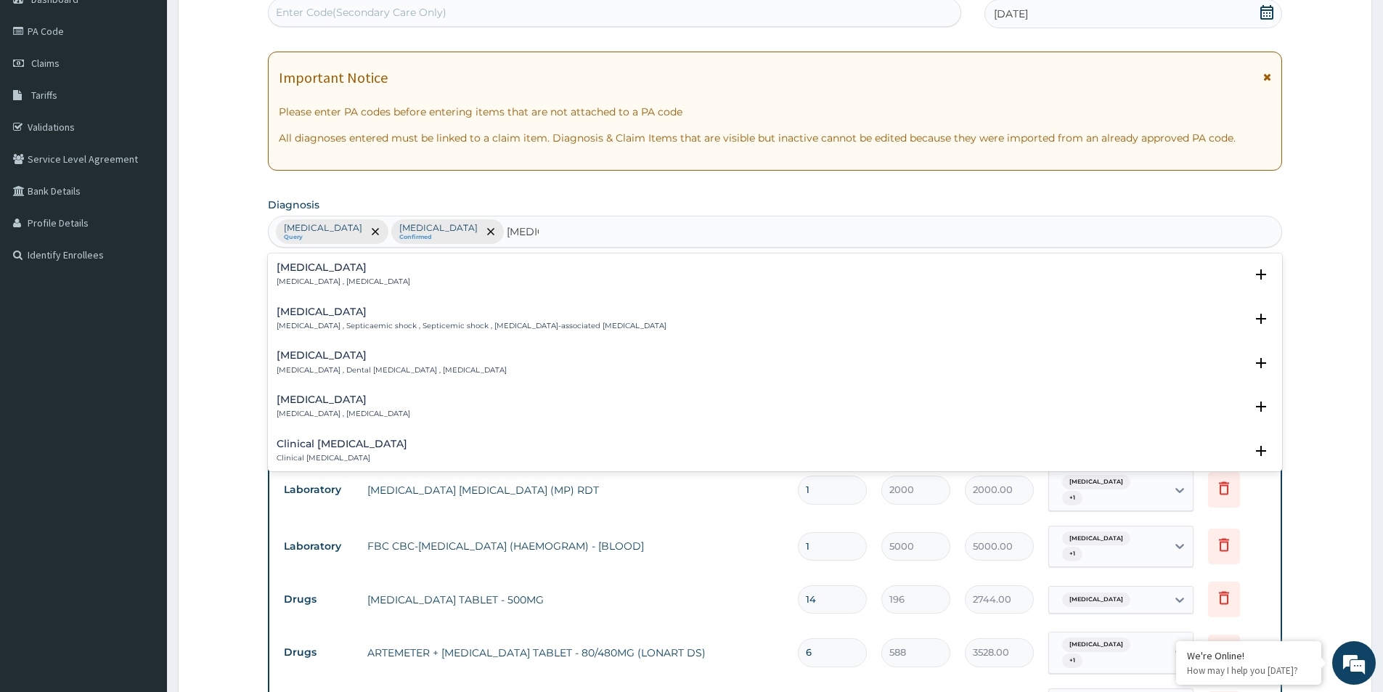
click at [333, 273] on div "Sepsis Systemic infection , Sepsis" at bounding box center [344, 274] width 134 height 25
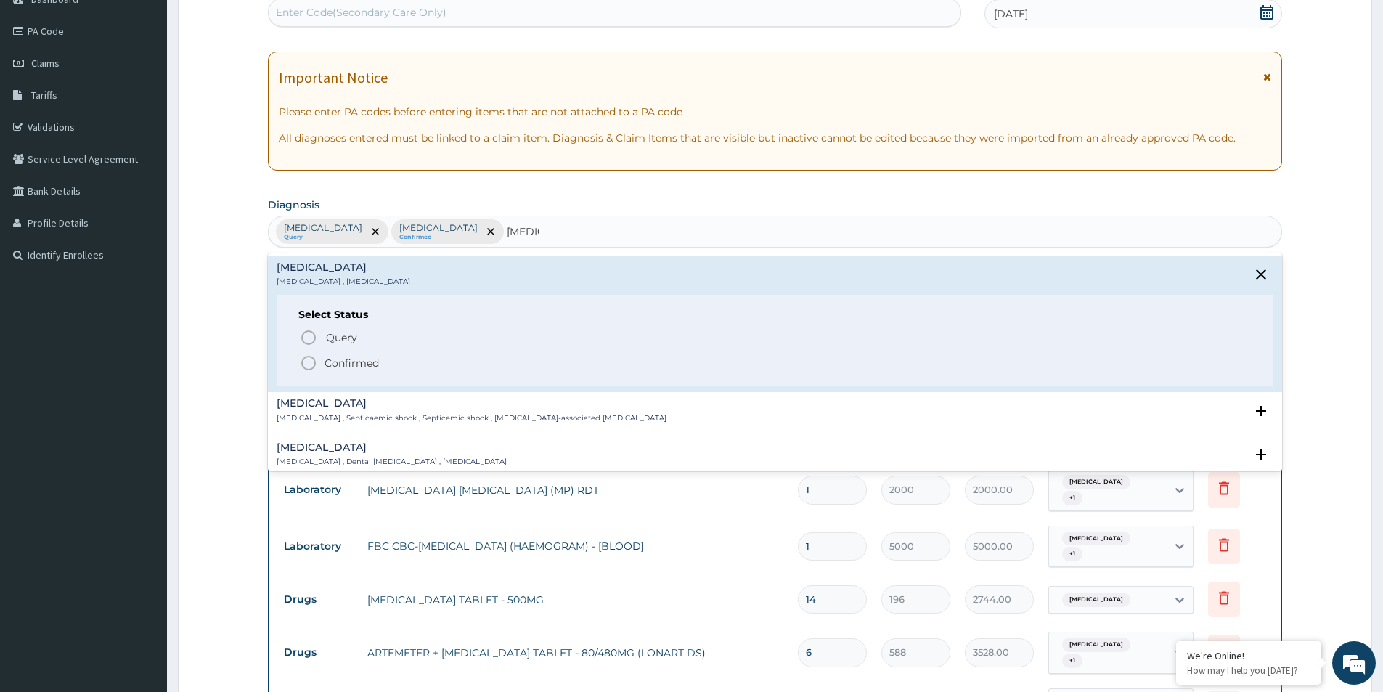
click at [364, 356] on div "Query Query covers suspected (?), Keep in view (kiv), Ruled out (r/o) Confirmed" at bounding box center [774, 349] width 953 height 44
click at [364, 359] on p "Confirmed" at bounding box center [352, 363] width 54 height 15
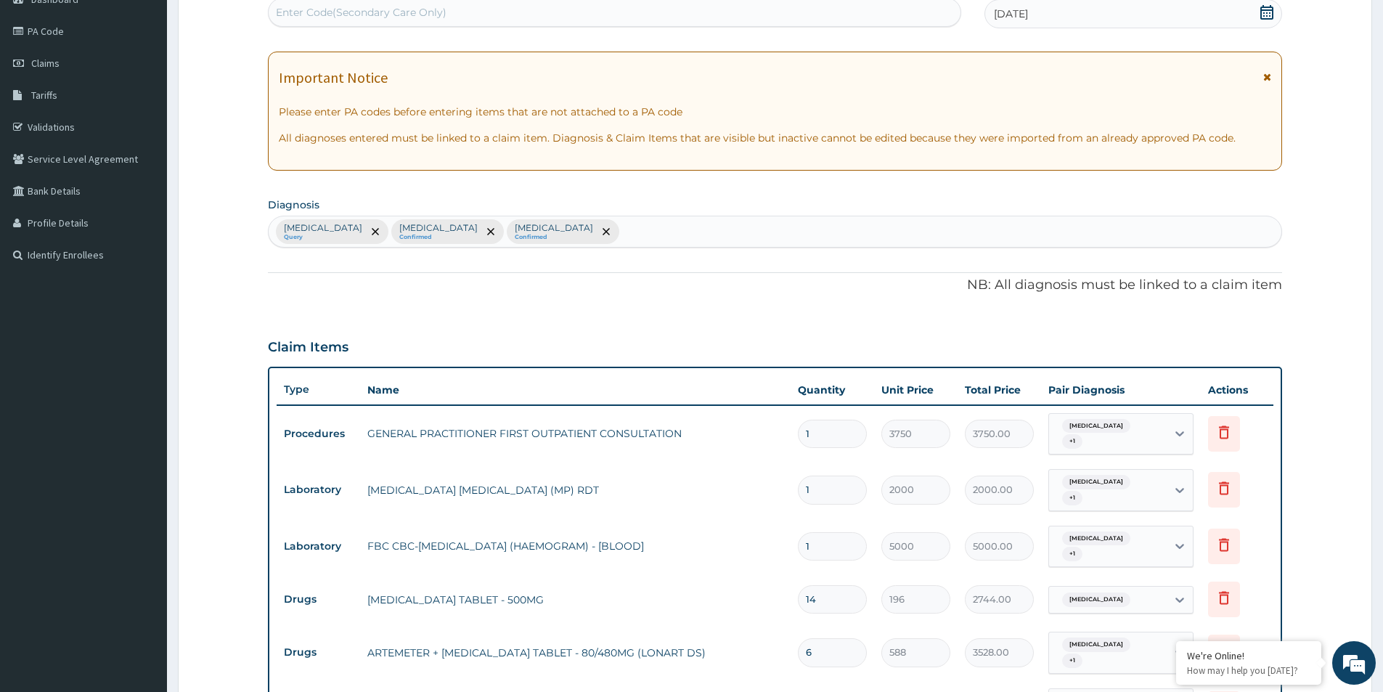
click at [1155, 441] on div "Pyelonephritis + 1" at bounding box center [1108, 434] width 118 height 41
click at [1104, 523] on label "Sepsis" at bounding box center [1117, 525] width 90 height 15
checkbox input "true"
click at [1136, 592] on input "text" at bounding box center [1136, 599] width 1 height 15
click at [1121, 484] on div "Pyelonephritis + 1" at bounding box center [1105, 490] width 99 height 35
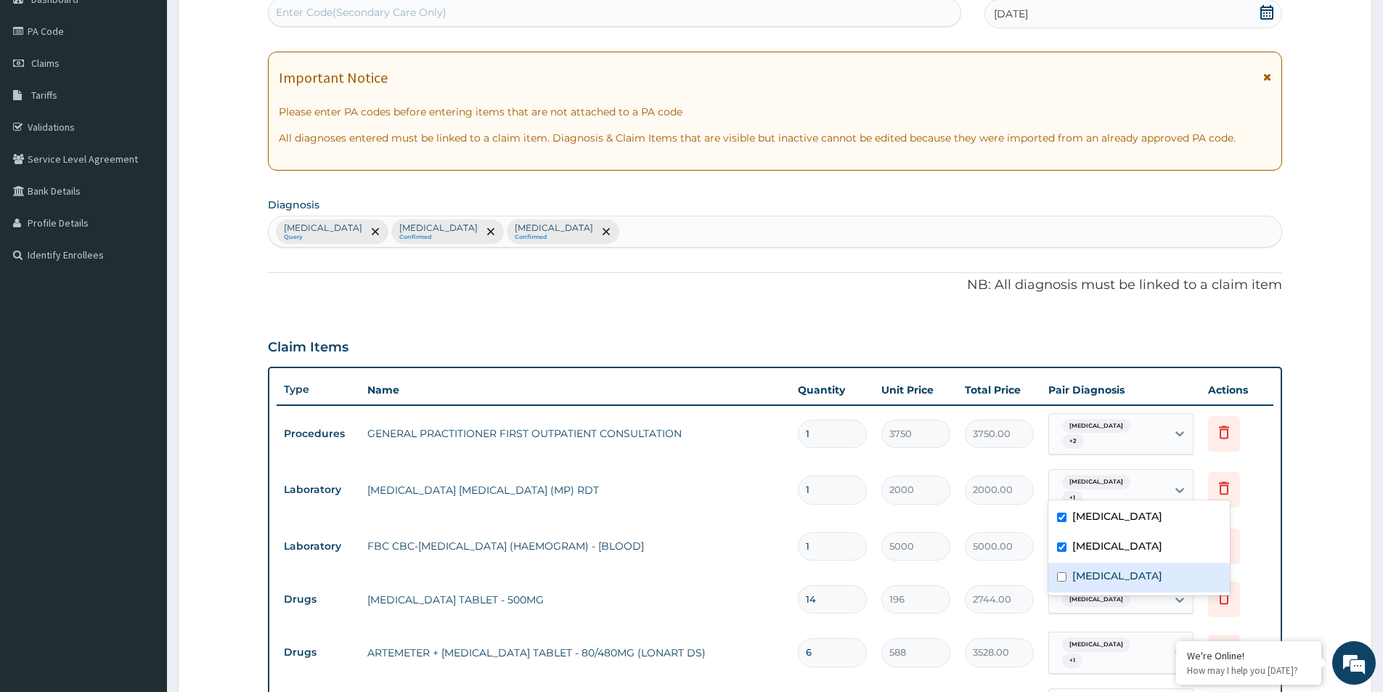
click at [1096, 581] on label "Sepsis" at bounding box center [1117, 576] width 90 height 15
checkbox input "true"
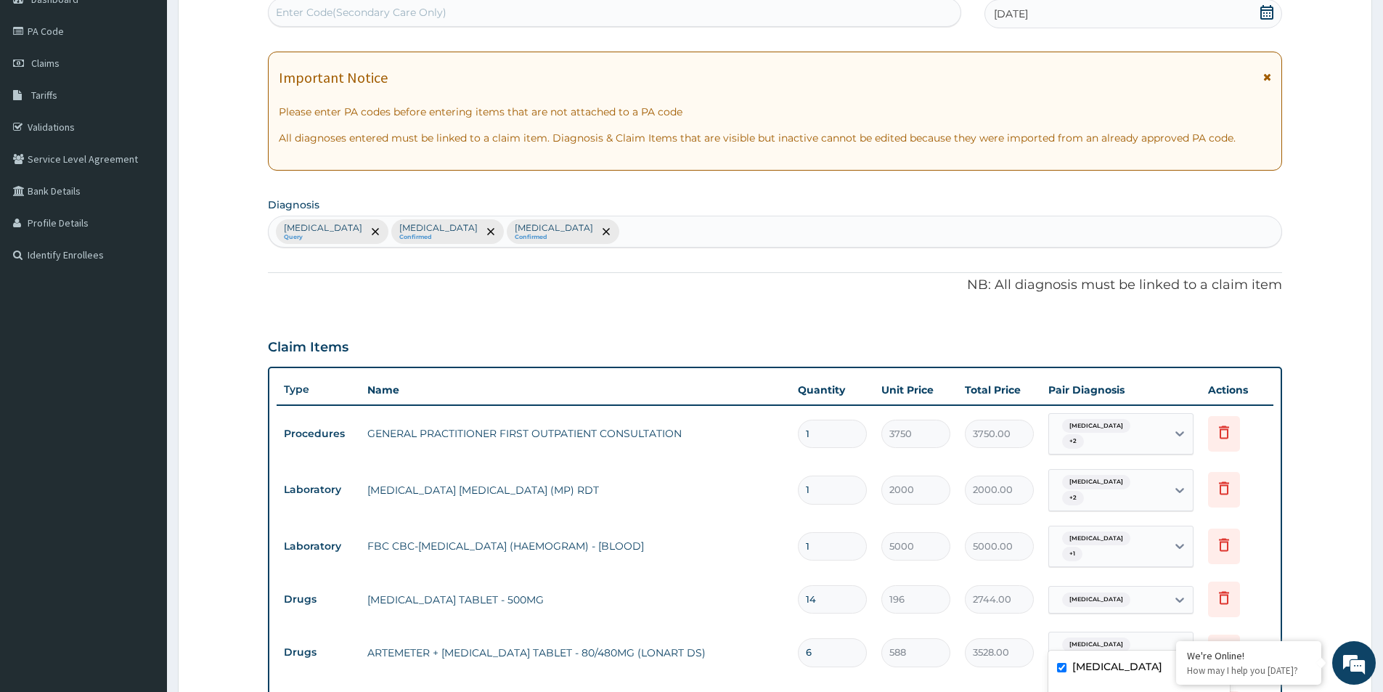
drag, startPoint x: 1103, startPoint y: 628, endPoint x: 1116, endPoint y: 590, distance: 40.6
click at [1103, 637] on span "Pyelonephritis" at bounding box center [1096, 644] width 68 height 15
drag, startPoint x: 1117, startPoint y: 582, endPoint x: 1111, endPoint y: 616, distance: 34.0
click at [1117, 592] on span "Pyelonephritis" at bounding box center [1096, 599] width 68 height 15
drag, startPoint x: 1093, startPoint y: 648, endPoint x: 1092, endPoint y: 663, distance: 14.5
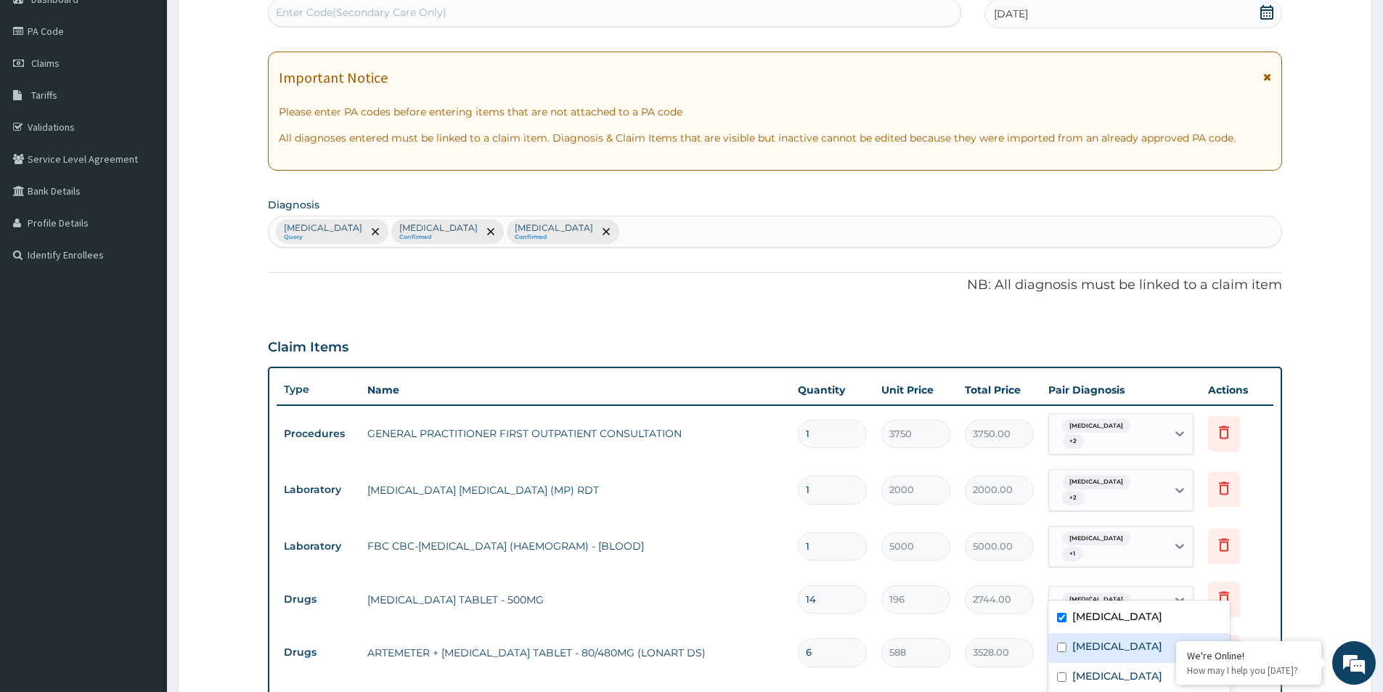
click at [1093, 653] on label "Malaria" at bounding box center [1117, 646] width 90 height 15
checkbox input "true"
click at [1091, 669] on label "Sepsis" at bounding box center [1117, 676] width 90 height 15
checkbox input "true"
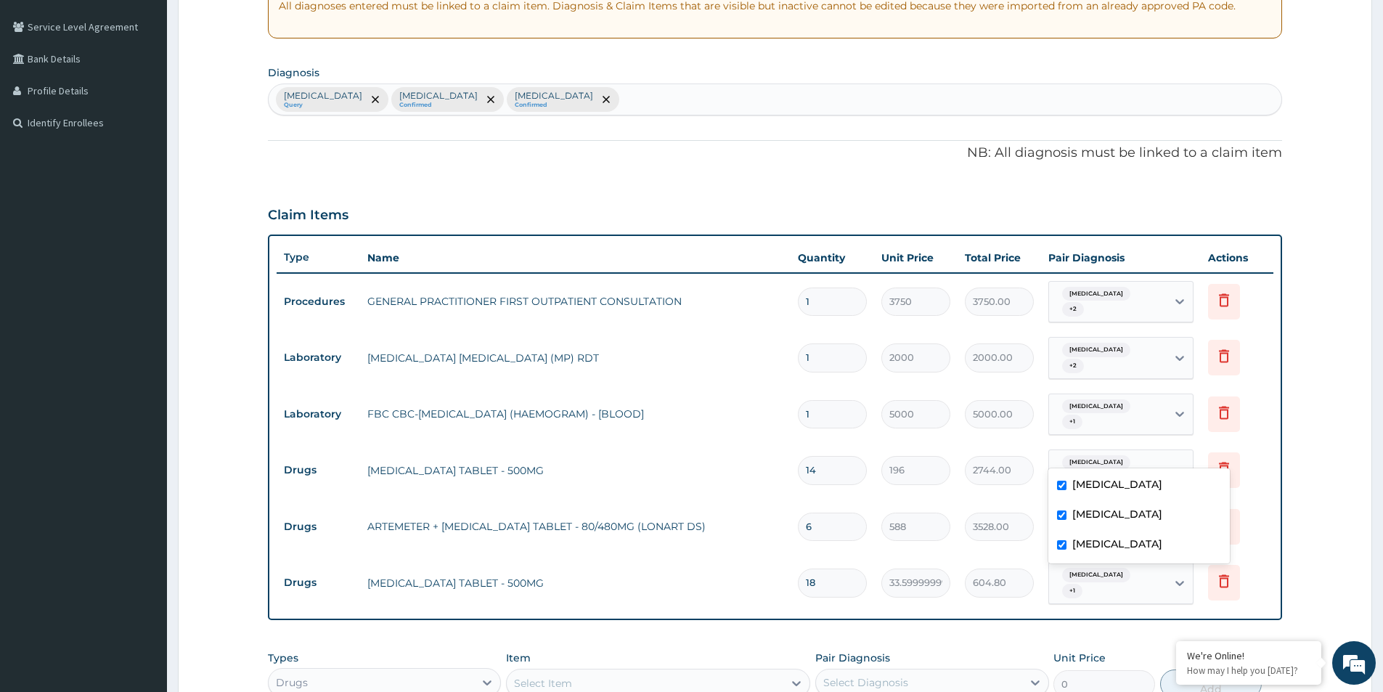
scroll to position [304, 0]
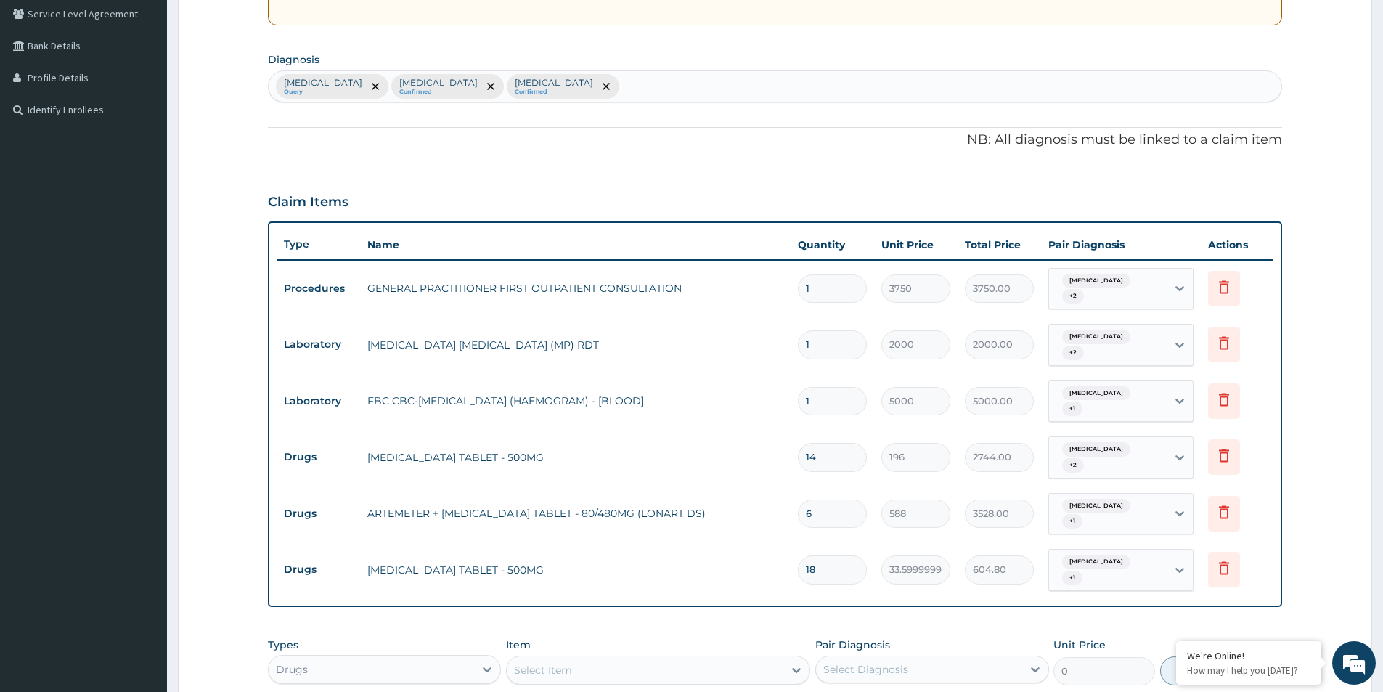
click at [1101, 557] on td "Pyelonephritis + 1" at bounding box center [1121, 570] width 160 height 57
click at [1132, 486] on td "Pyelonephritis + 1" at bounding box center [1121, 514] width 160 height 57
drag, startPoint x: 1132, startPoint y: 482, endPoint x: 1132, endPoint y: 502, distance: 19.6
click at [1083, 514] on span "+ 1" at bounding box center [1072, 521] width 20 height 15
drag, startPoint x: 1133, startPoint y: 555, endPoint x: 1123, endPoint y: 572, distance: 19.6
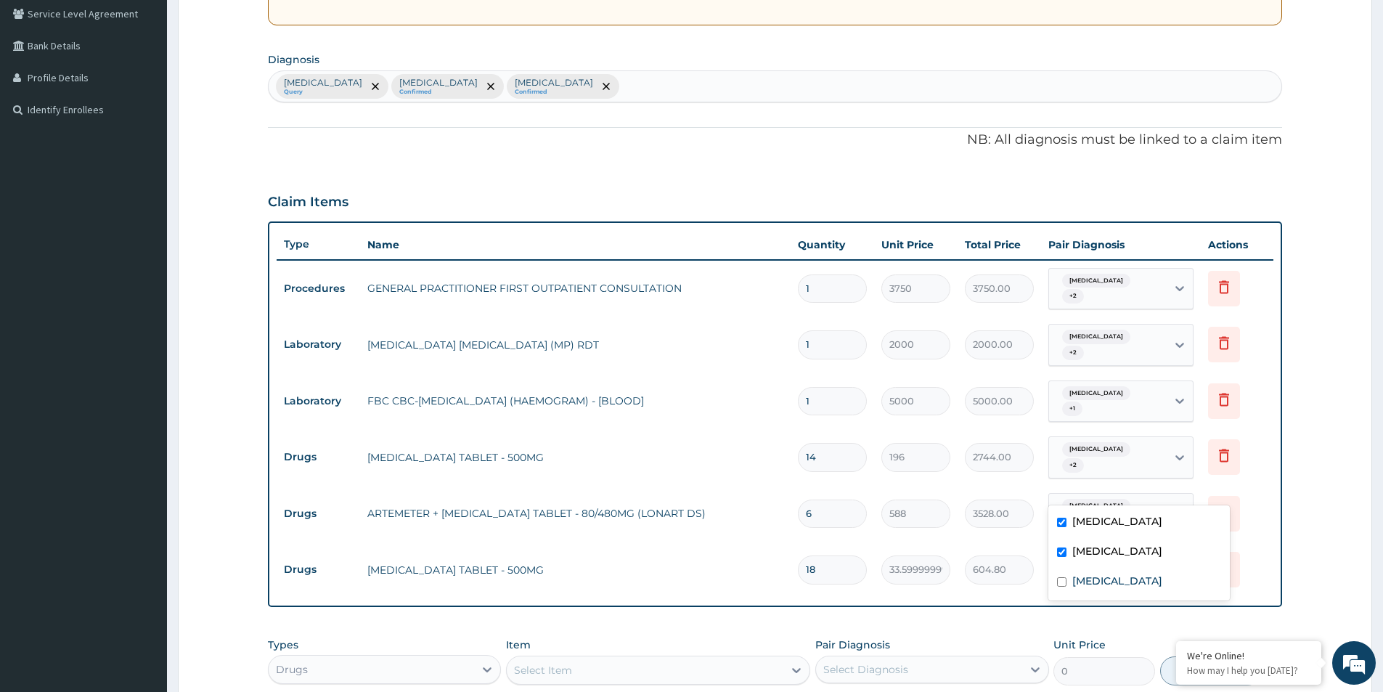
click at [1126, 566] on div "Malaria" at bounding box center [1139, 553] width 182 height 30
checkbox input "false"
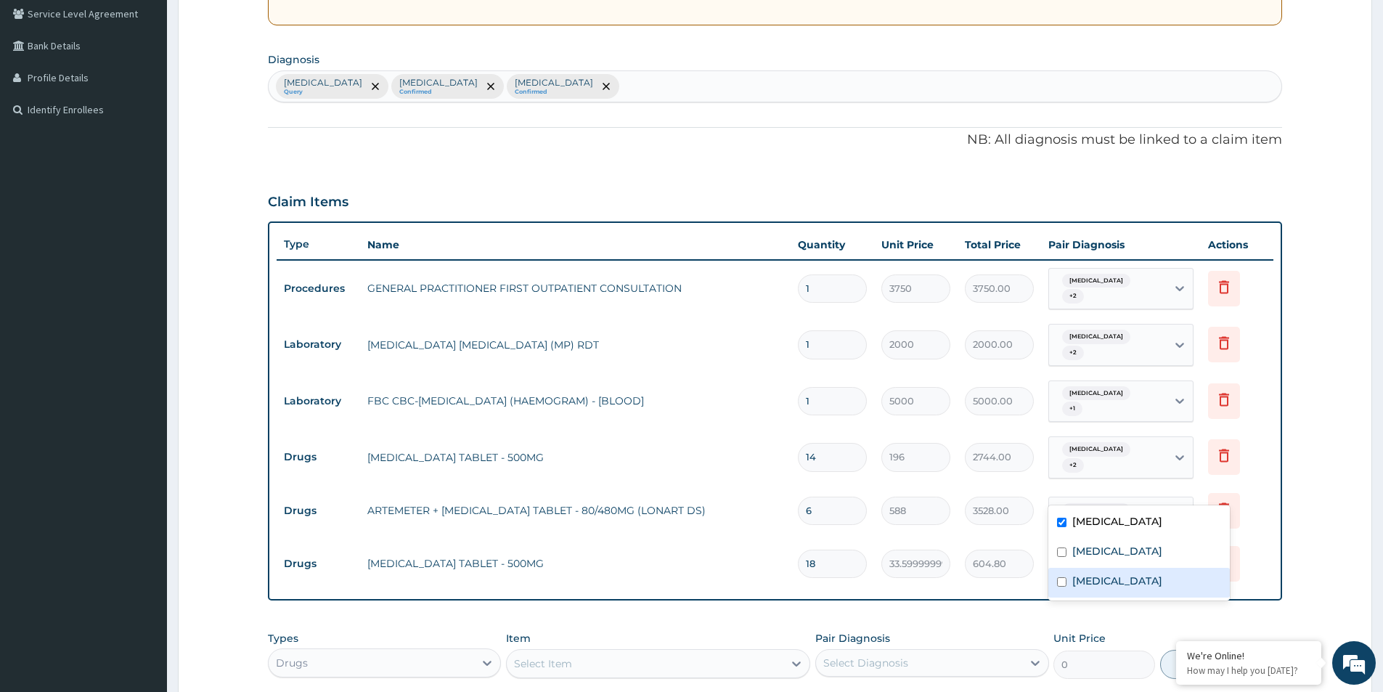
click at [1120, 574] on div "Sepsis" at bounding box center [1139, 583] width 182 height 30
checkbox input "true"
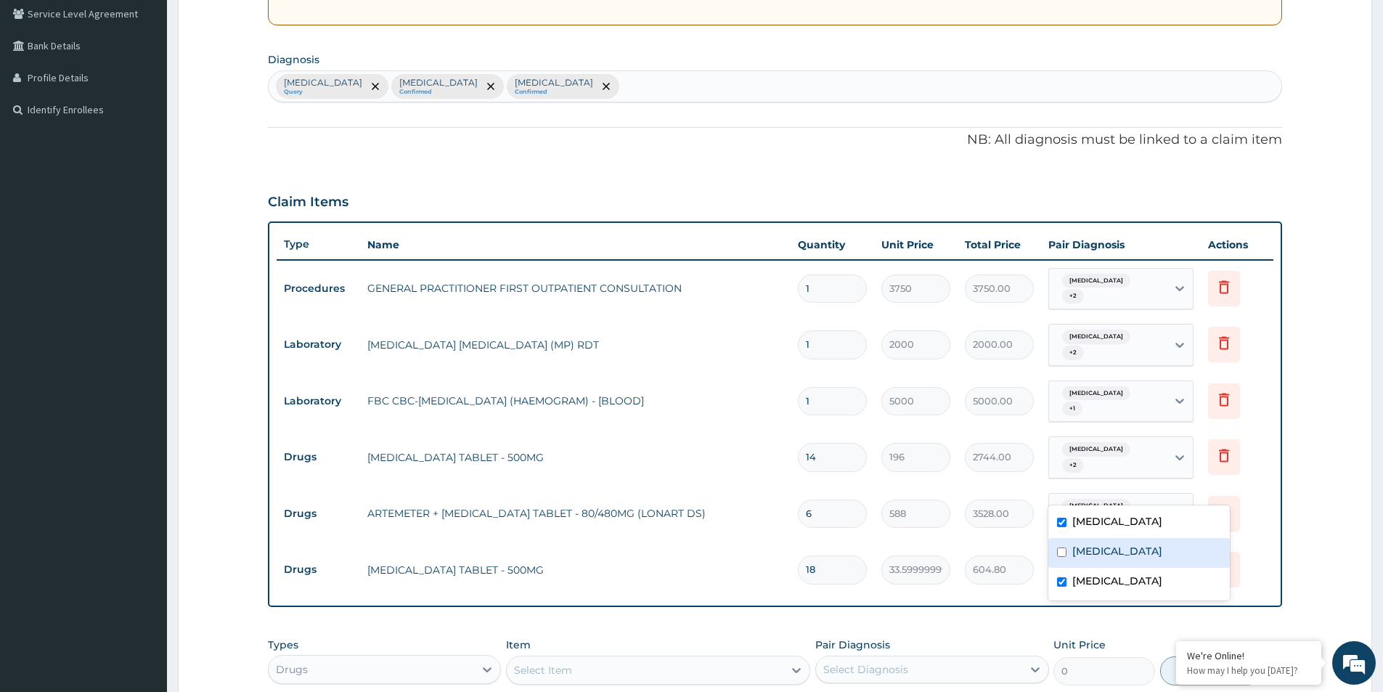
click at [1124, 552] on div "Malaria" at bounding box center [1139, 553] width 182 height 30
checkbox input "true"
drag, startPoint x: 1143, startPoint y: 606, endPoint x: 1144, endPoint y: 561, distance: 45.0
click at [1144, 637] on div "Unit Price 0" at bounding box center [1105, 661] width 102 height 48
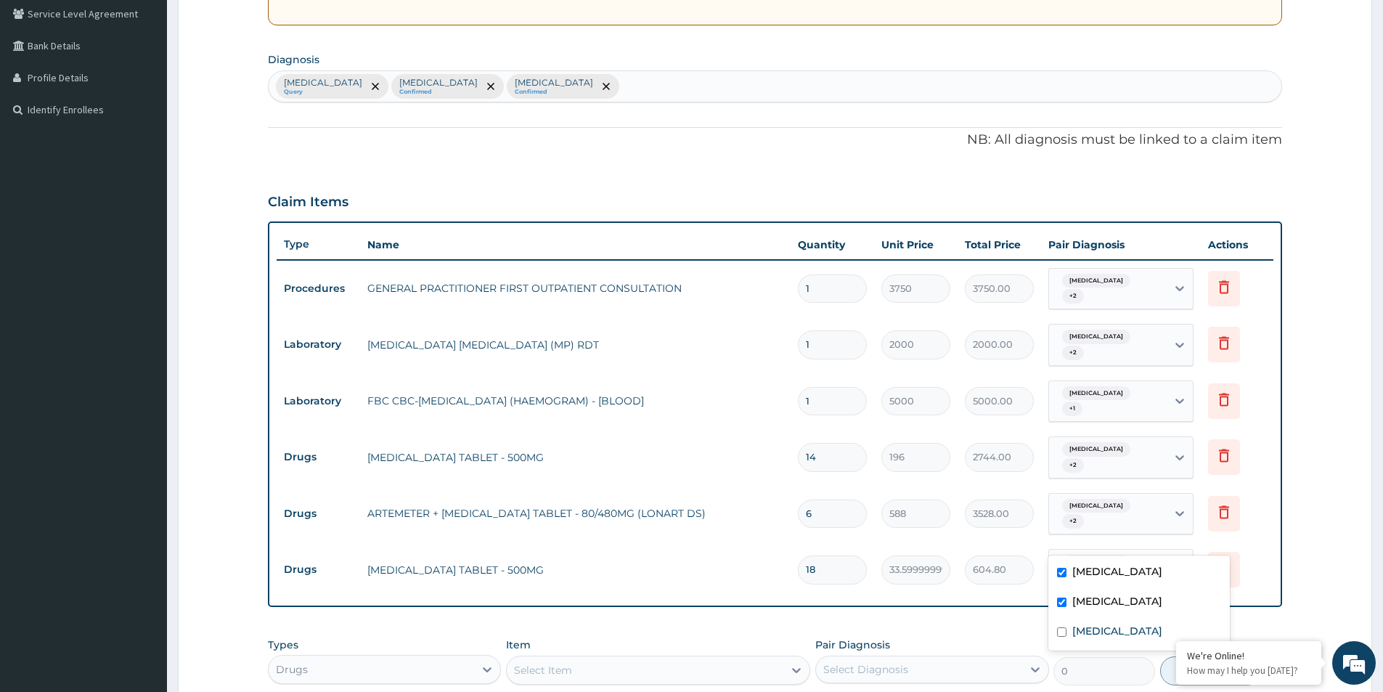
click at [1144, 550] on div "Pyelonephritis + 1" at bounding box center [1108, 570] width 118 height 41
click at [1107, 624] on div "Sepsis" at bounding box center [1139, 633] width 182 height 30
checkbox input "true"
click at [1240, 577] on div "PA Code / Prescription Code Enter Code(Secondary Care Only) Encounter Date 12-0…" at bounding box center [775, 314] width 1014 height 960
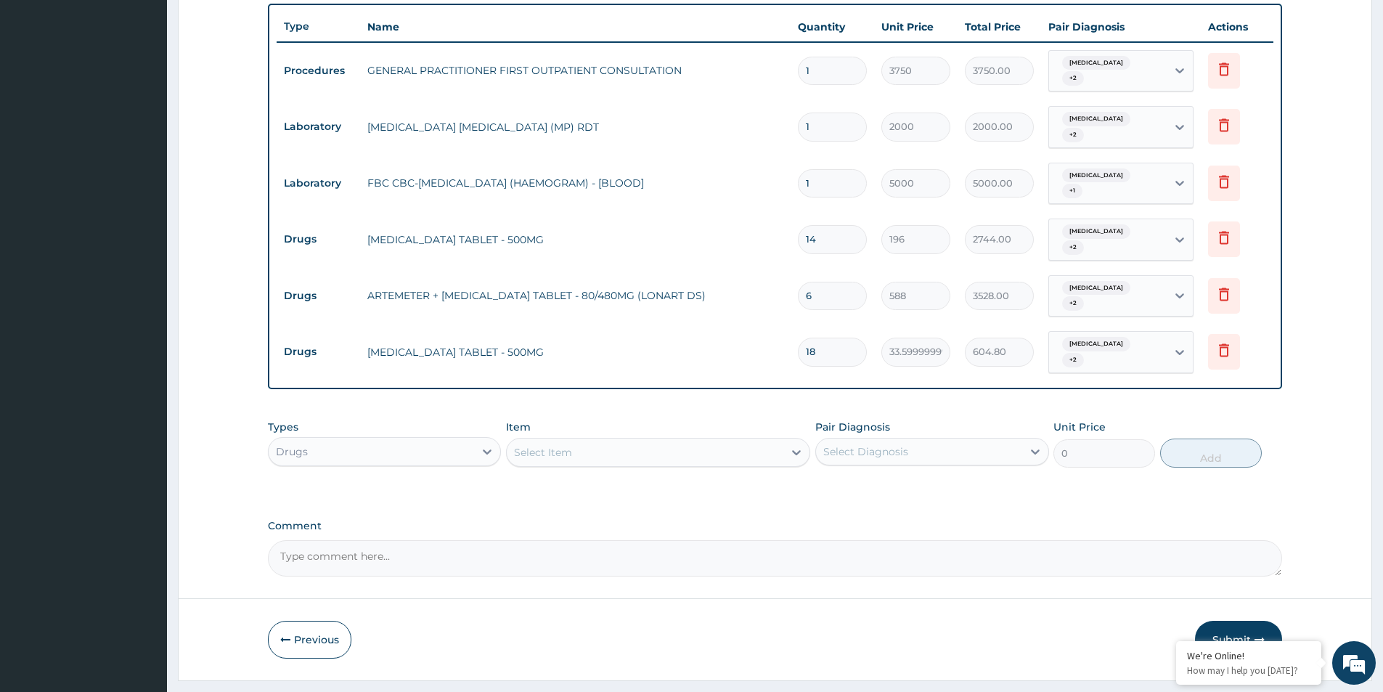
click at [1223, 621] on button "Submit" at bounding box center [1238, 640] width 87 height 38
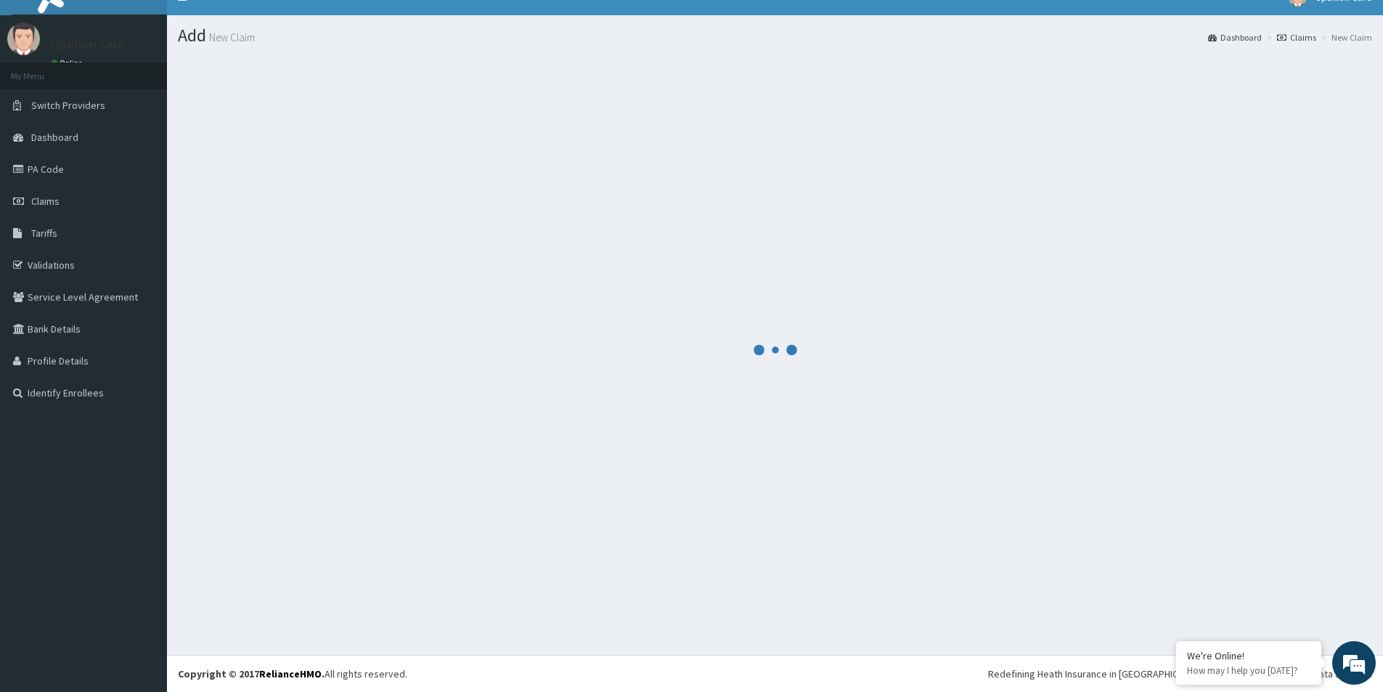
scroll to position [21, 0]
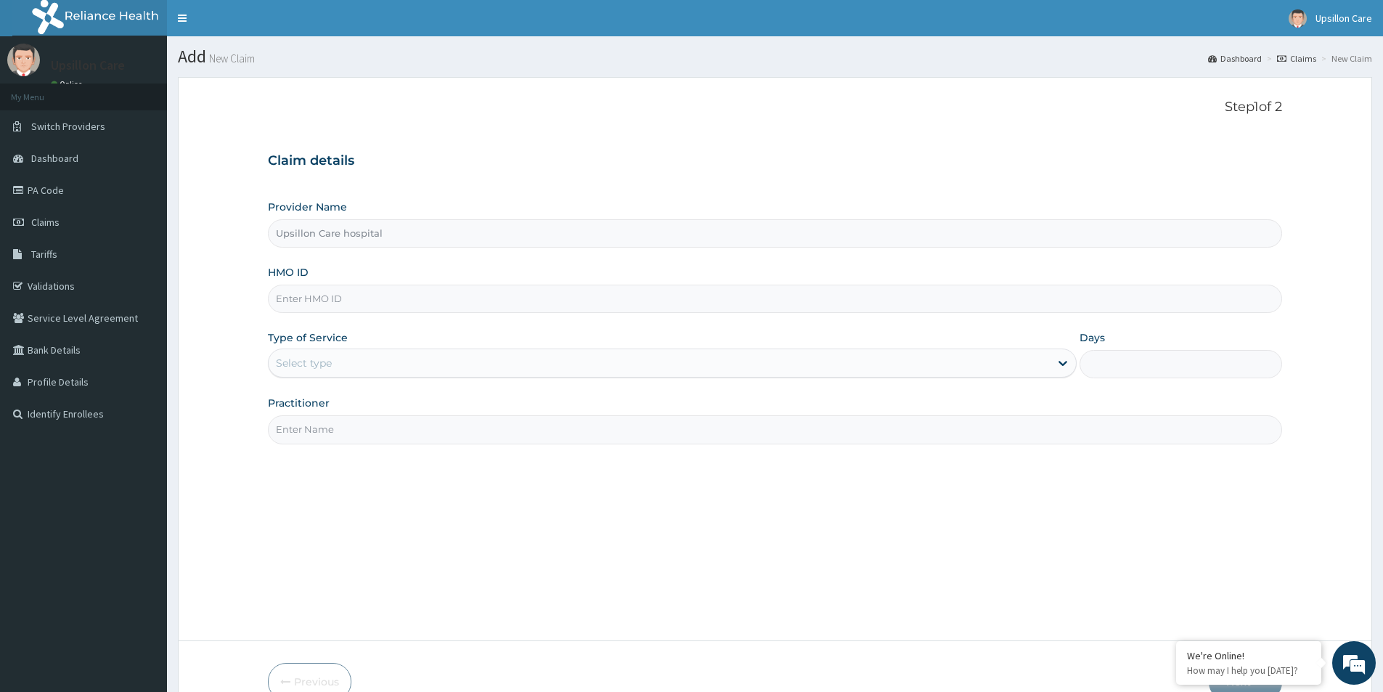
drag, startPoint x: 408, startPoint y: 328, endPoint x: 408, endPoint y: 320, distance: 8.0
click at [408, 327] on div "Provider Name Upsillon Care hospital HMO ID Type of Service Select type Days Pr…" at bounding box center [775, 322] width 1014 height 244
click at [415, 302] on input "HMO ID" at bounding box center [775, 299] width 1014 height 28
paste input "MPP/11040/A"
type input "MPP/11040/A"
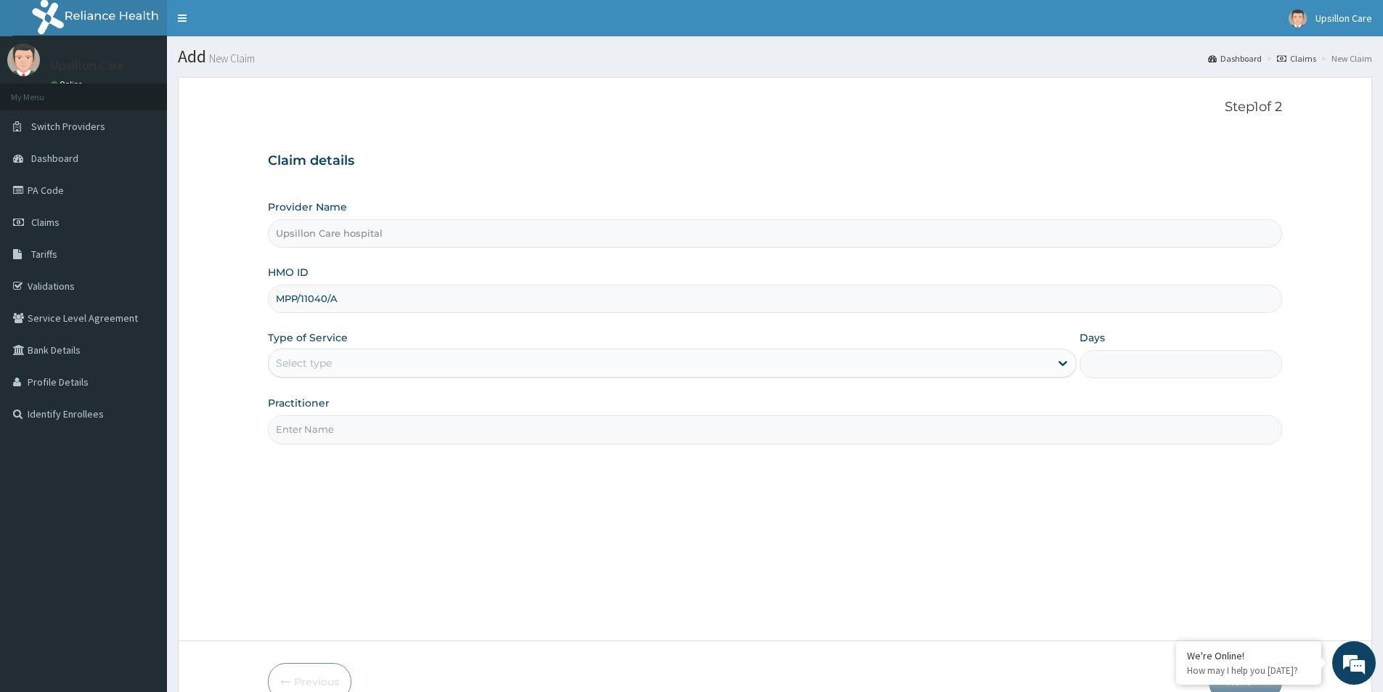
drag, startPoint x: 431, startPoint y: 343, endPoint x: 432, endPoint y: 351, distance: 8.7
click at [432, 343] on div "Type of Service Select type" at bounding box center [672, 354] width 809 height 48
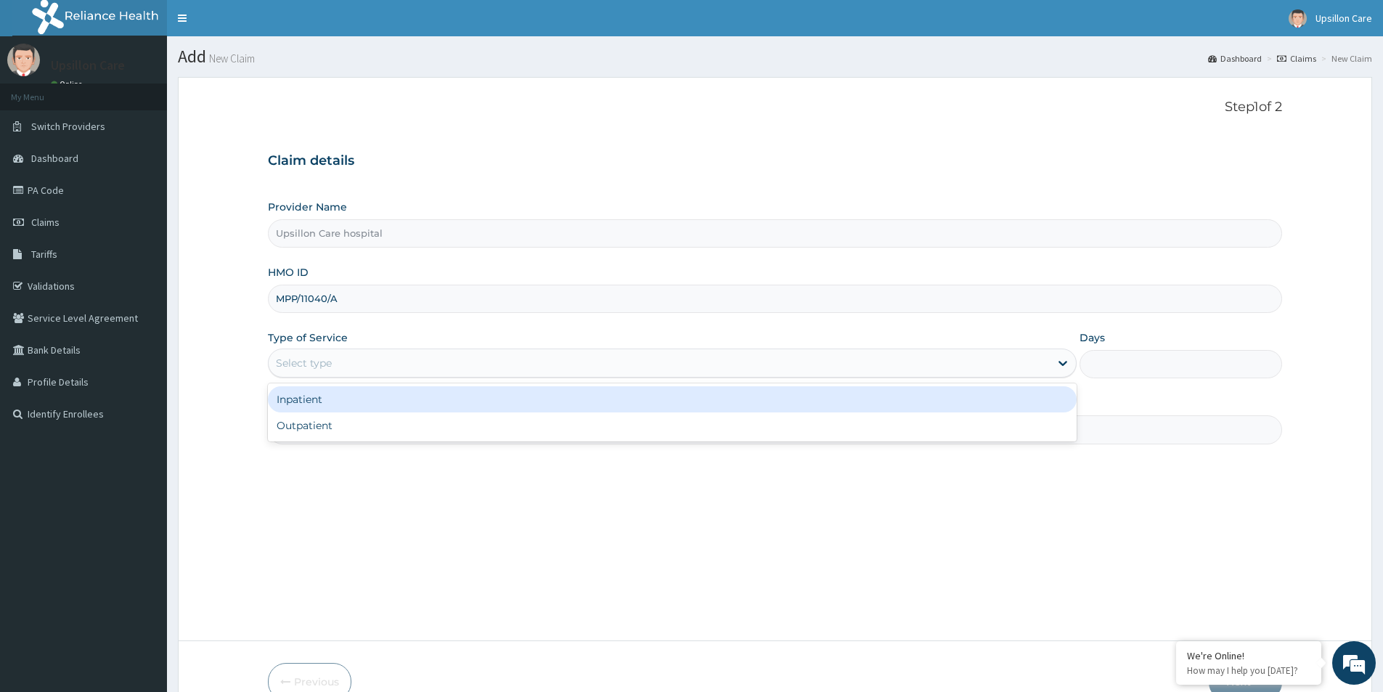
drag, startPoint x: 432, startPoint y: 351, endPoint x: 412, endPoint y: 382, distance: 36.3
click at [431, 352] on div "Select type" at bounding box center [659, 362] width 781 height 23
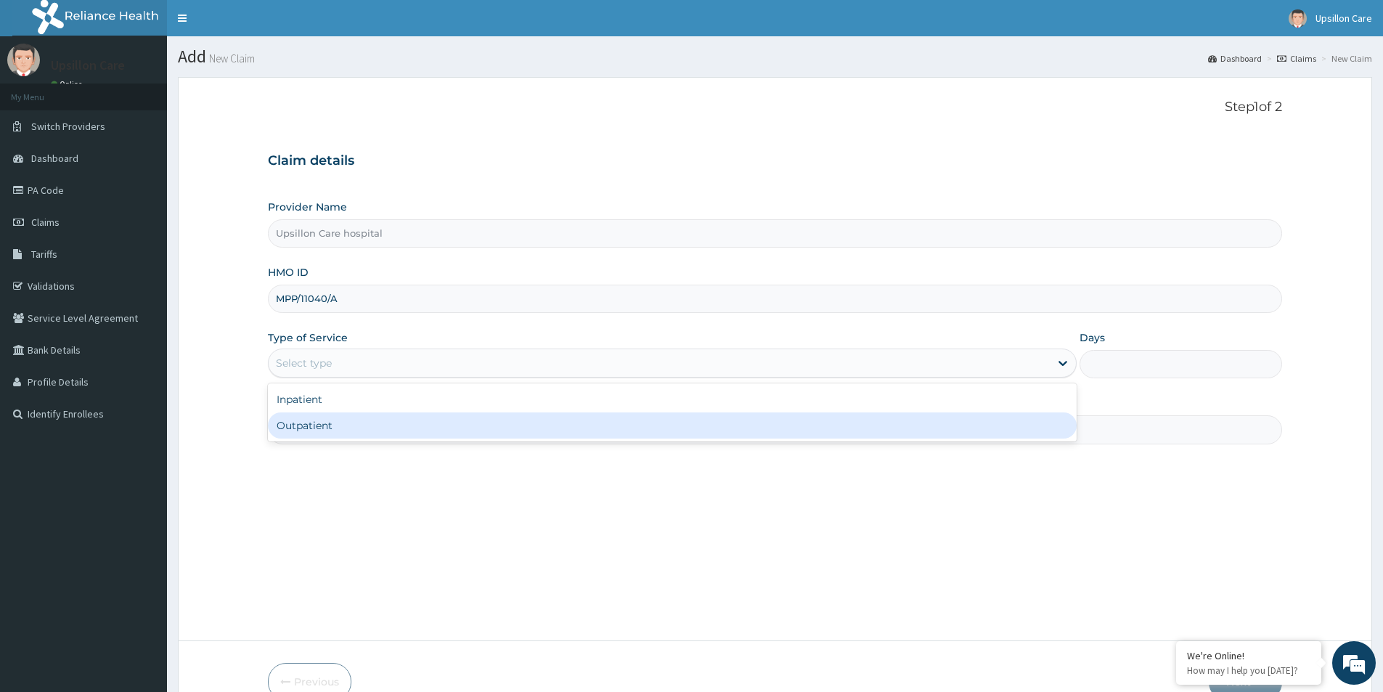
click at [384, 416] on div "Outpatient" at bounding box center [672, 425] width 809 height 26
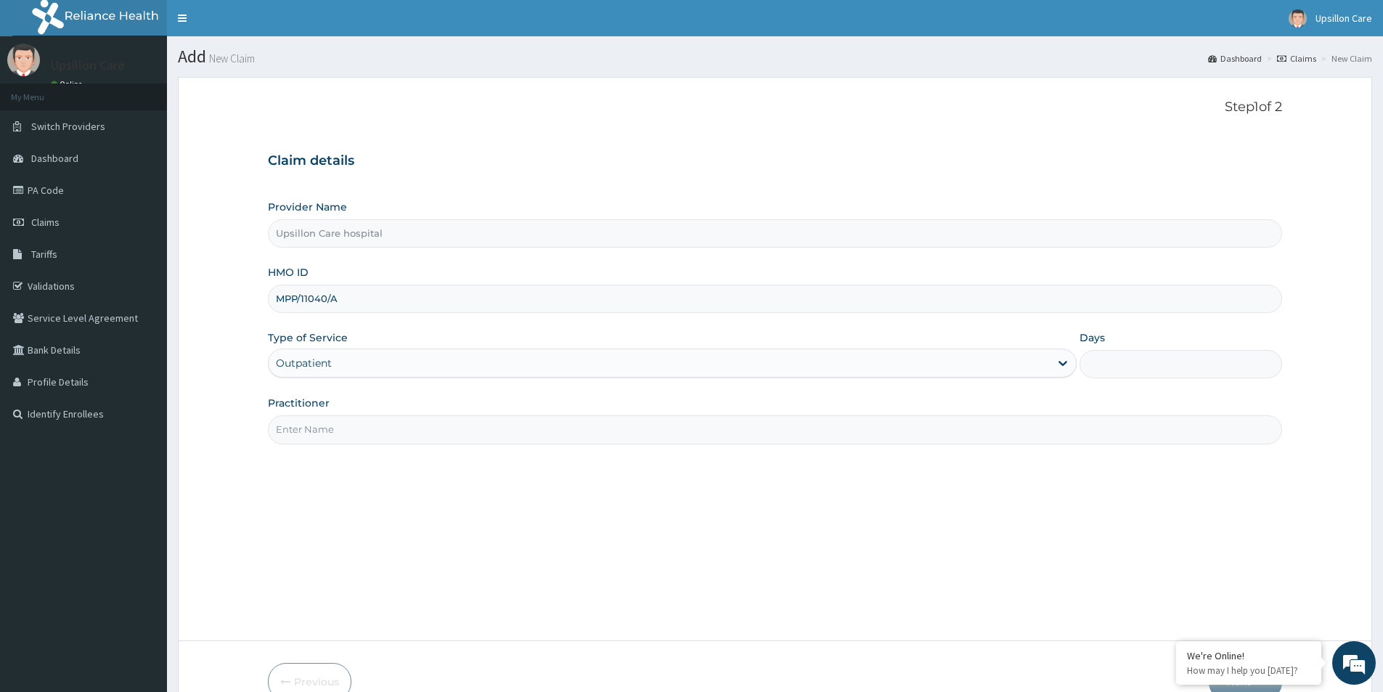
type input "1"
click at [384, 416] on input "Practitioner" at bounding box center [775, 429] width 1014 height 28
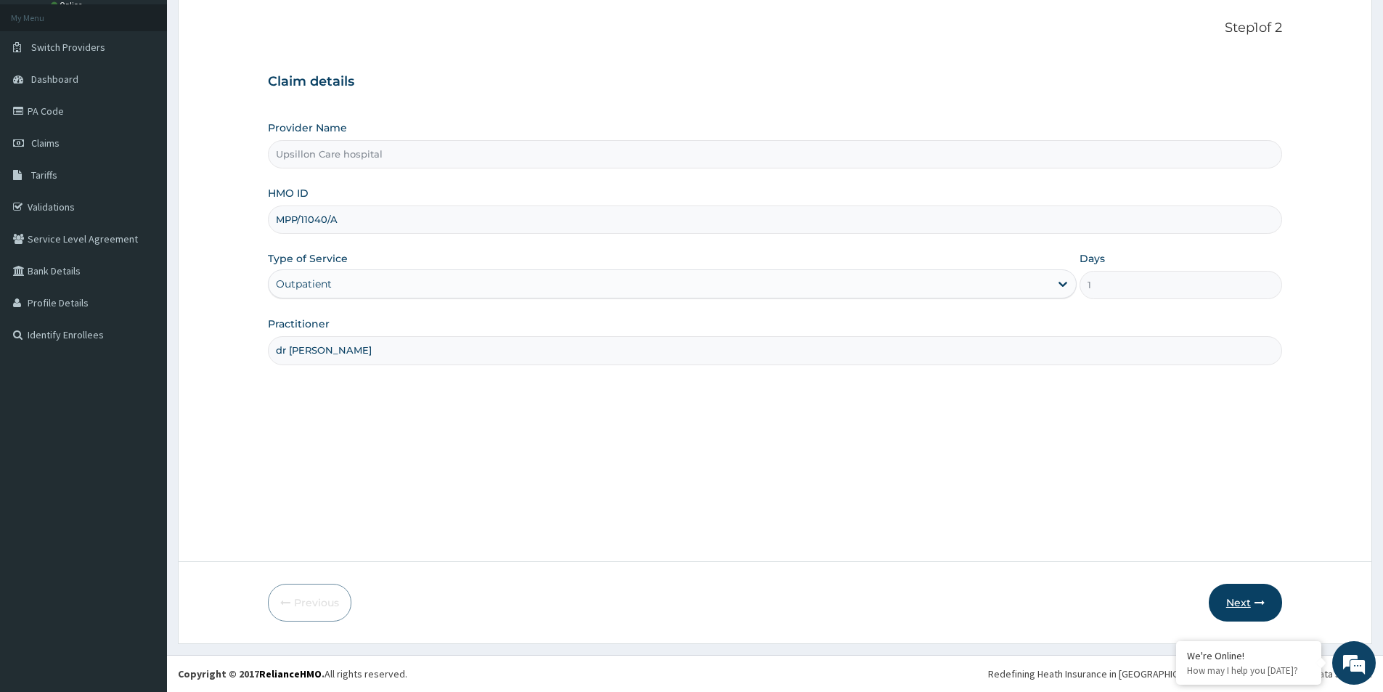
type input "dr [PERSON_NAME]"
click at [1236, 598] on button "Next" at bounding box center [1245, 603] width 73 height 38
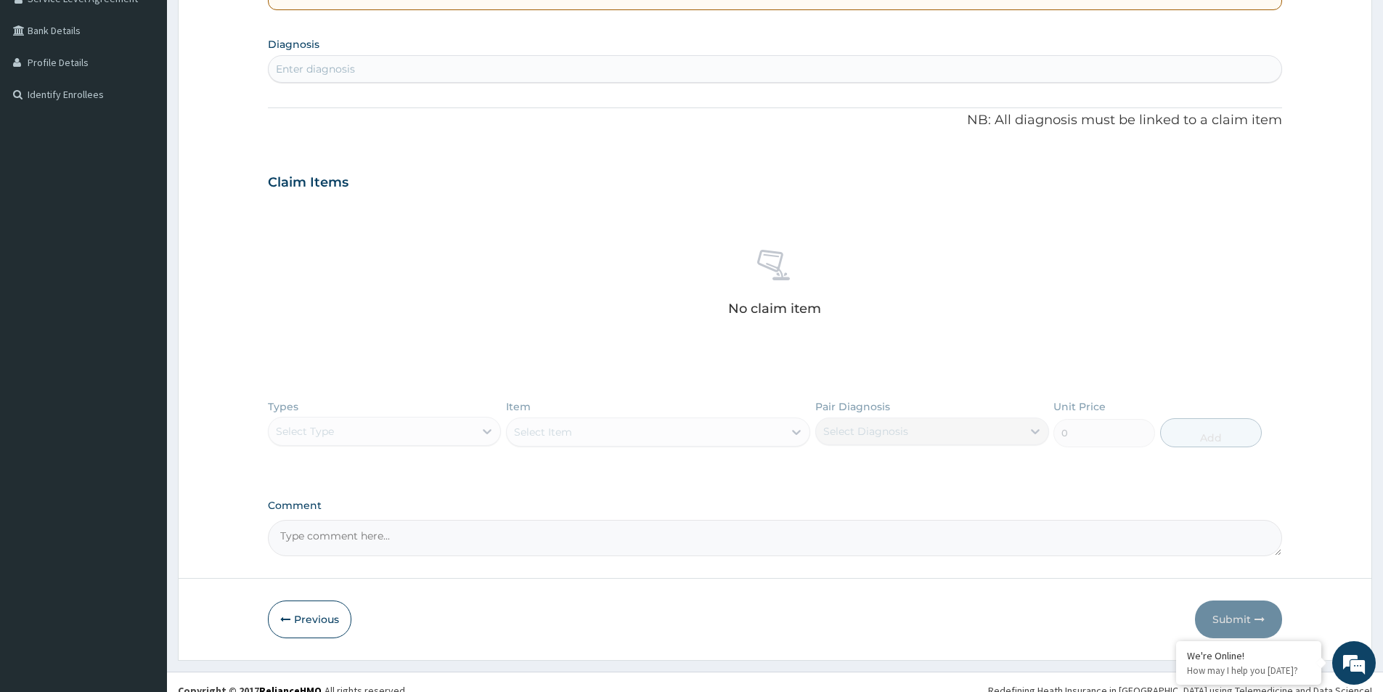
scroll to position [336, 0]
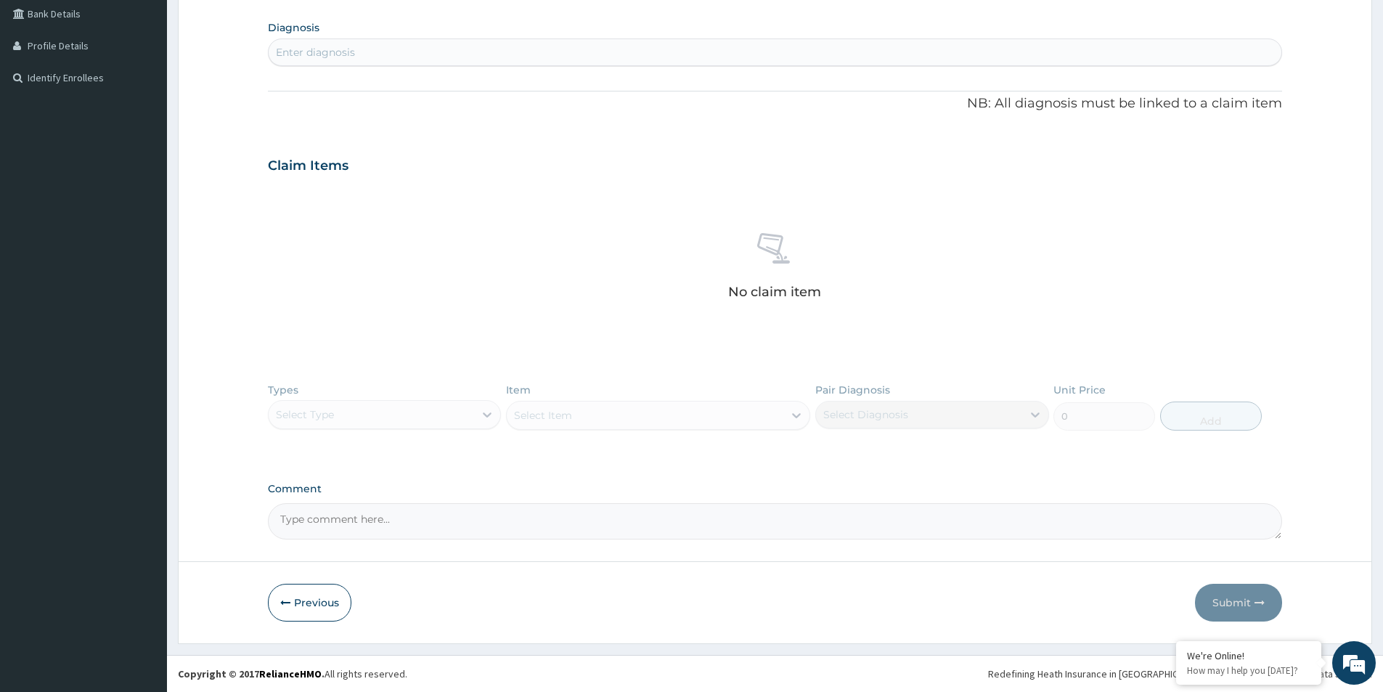
click at [404, 48] on div "Enter diagnosis" at bounding box center [775, 52] width 1013 height 23
type input "[MEDICAL_DATA]"
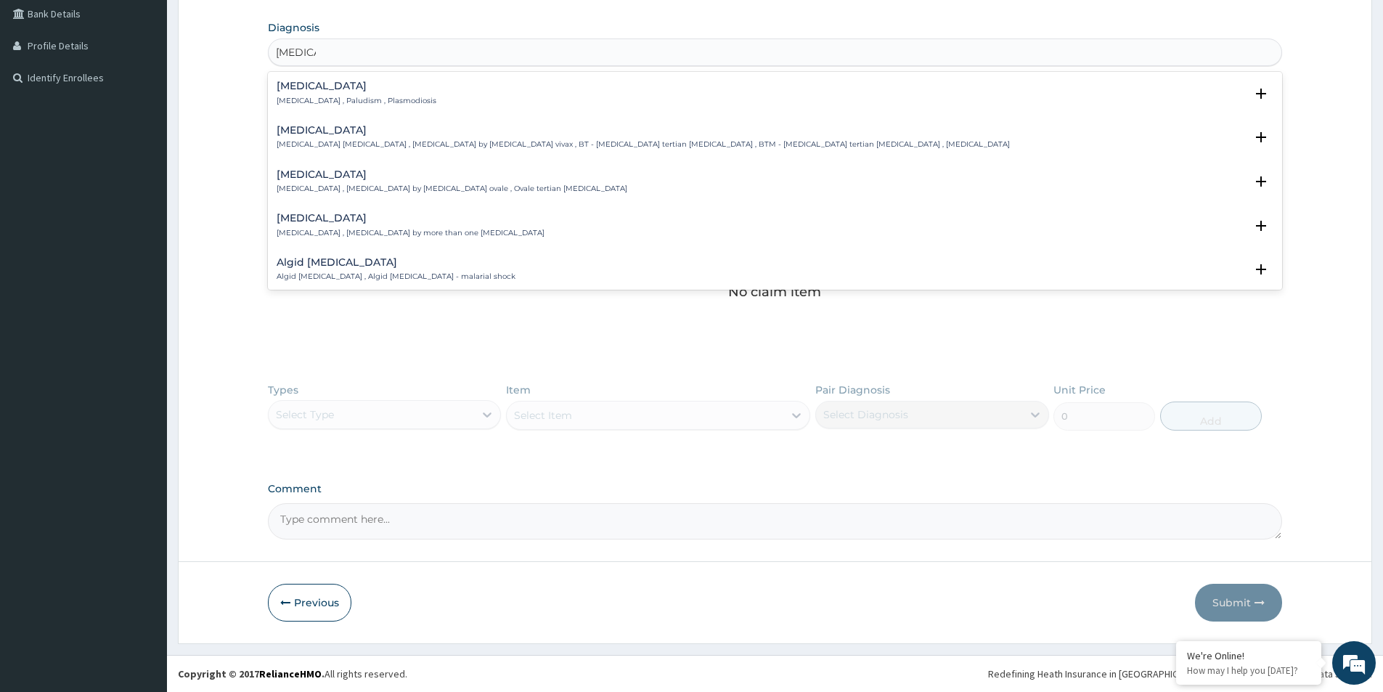
click at [358, 93] on div "Malaria Malaria , Paludism , Plasmodiosis" at bounding box center [357, 93] width 160 height 25
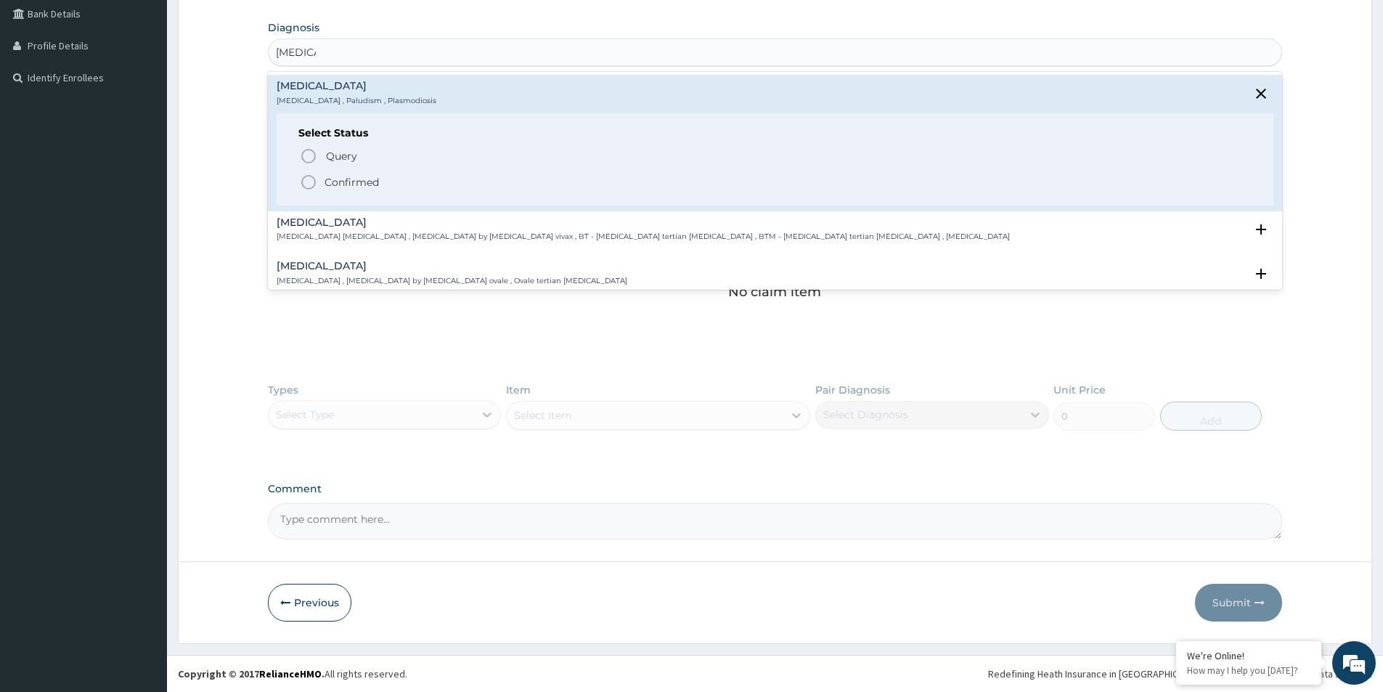
drag, startPoint x: 331, startPoint y: 177, endPoint x: 346, endPoint y: 134, distance: 46.2
click at [333, 177] on p "Confirmed" at bounding box center [352, 182] width 54 height 15
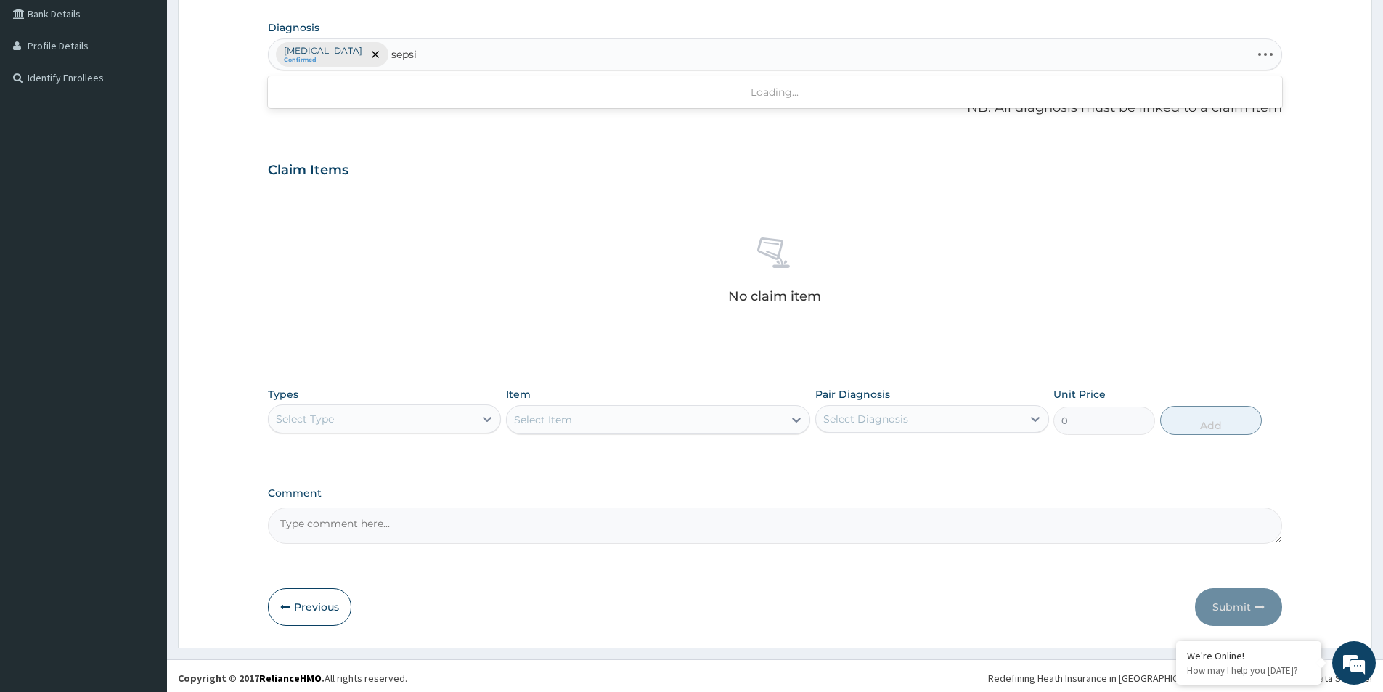
type input "sepsis"
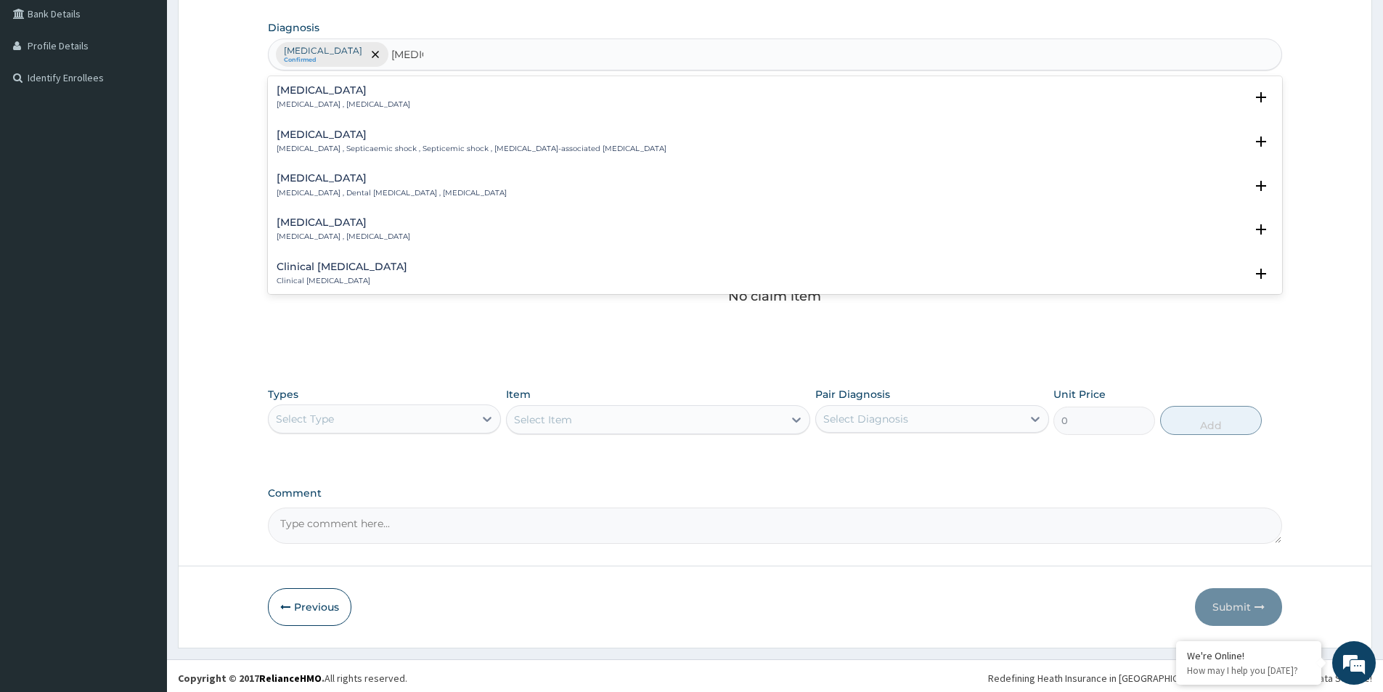
click at [353, 111] on div "Sepsis Systemic infection , Sepsis Select Status Query Query covers suspected (…" at bounding box center [775, 101] width 997 height 33
click at [367, 99] on div "Sepsis Systemic infection , Sepsis" at bounding box center [344, 97] width 134 height 25
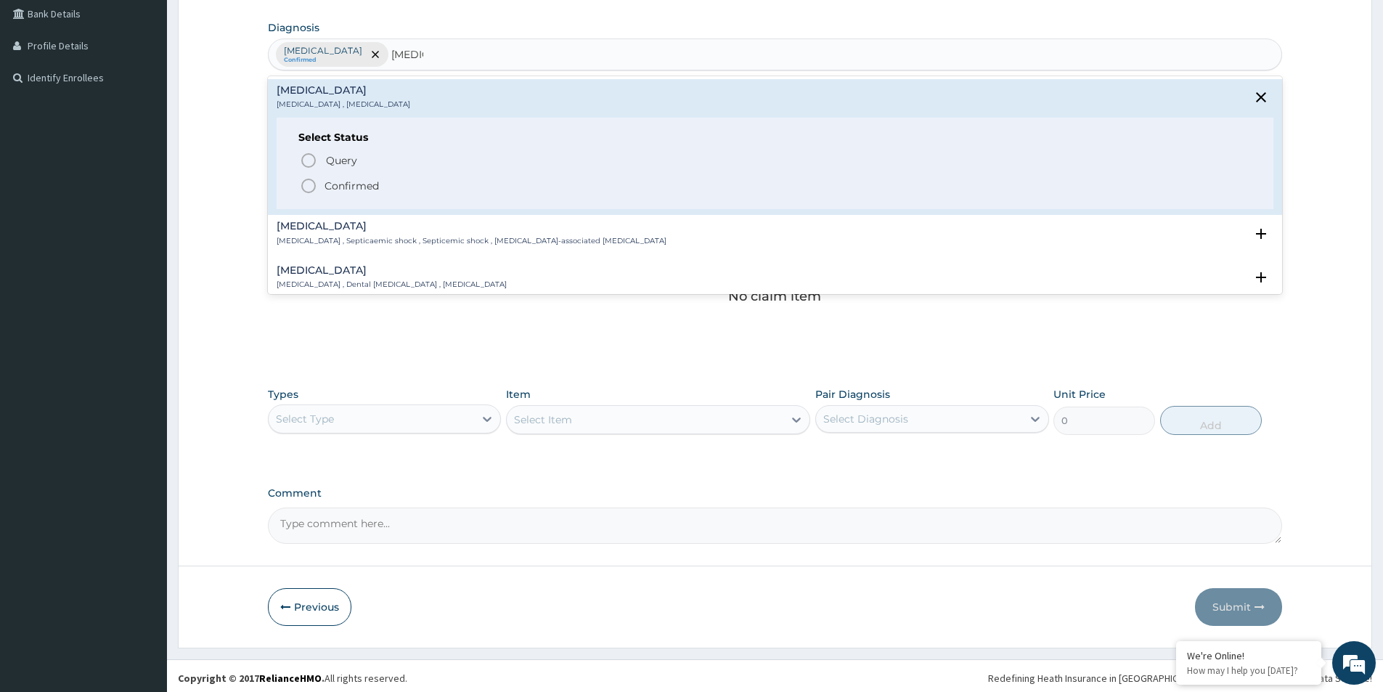
click at [298, 183] on div "Query Query covers suspected (?), Keep in view (kiv), Ruled out (r/o) Confirmed" at bounding box center [774, 172] width 953 height 44
click at [306, 181] on circle "status option filled" at bounding box center [308, 185] width 13 height 13
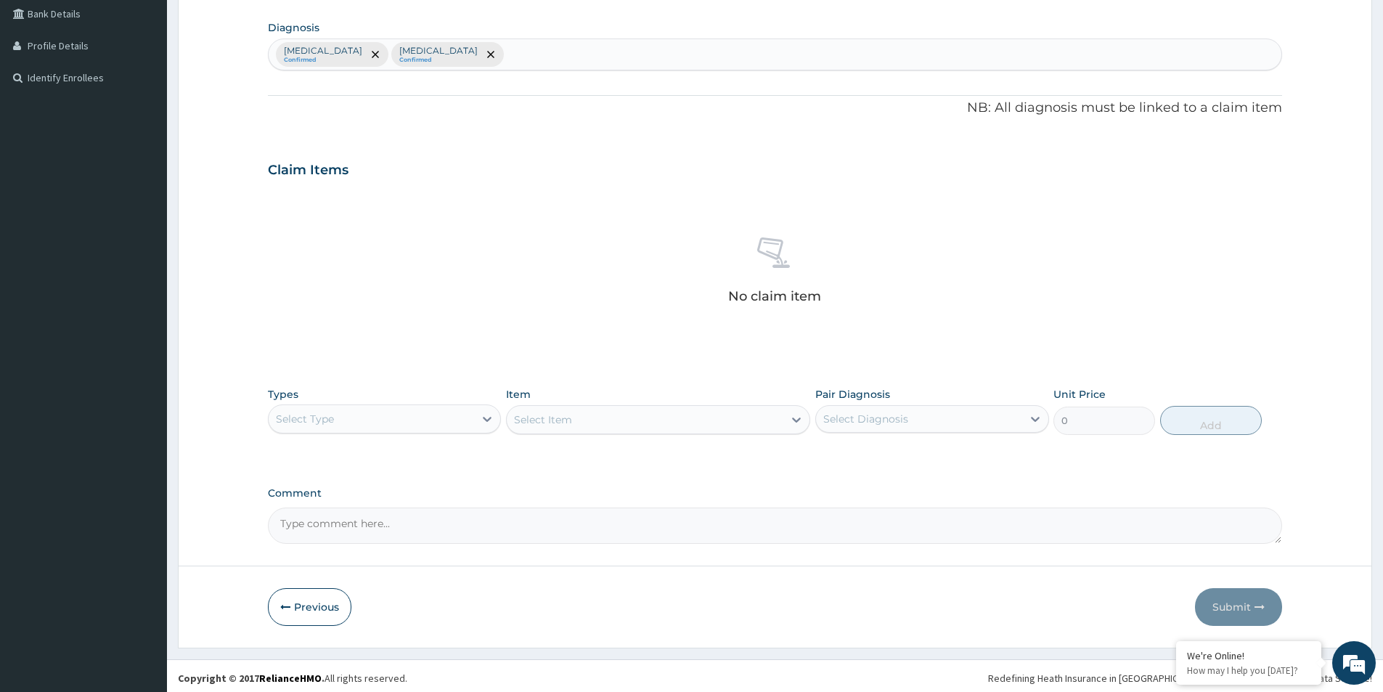
click at [391, 431] on div "Select Type" at bounding box center [384, 418] width 233 height 29
click at [357, 504] on div "Procedures" at bounding box center [384, 507] width 233 height 26
click at [543, 415] on div "Select Item" at bounding box center [658, 419] width 304 height 29
click at [545, 417] on div "Select Item" at bounding box center [658, 419] width 304 height 29
click at [547, 423] on div "Select Item" at bounding box center [658, 419] width 304 height 29
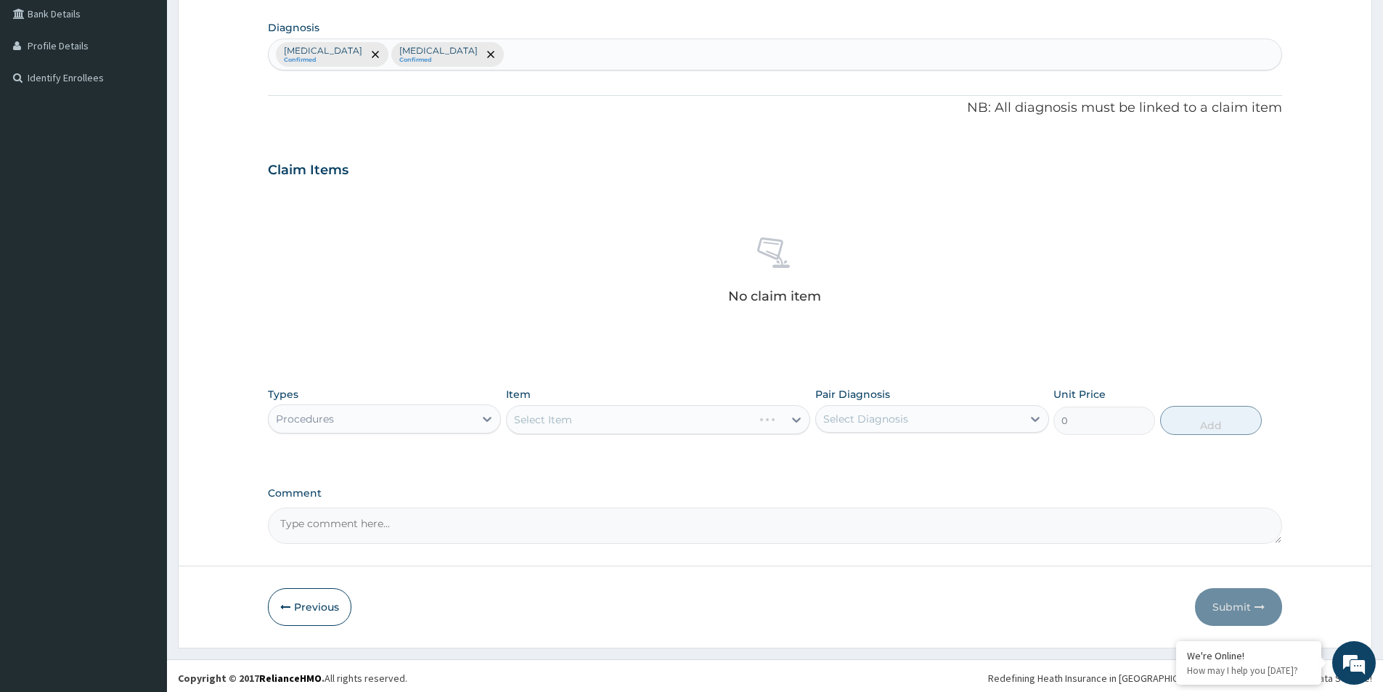
click at [521, 409] on div "Select Item" at bounding box center [658, 419] width 304 height 29
click at [515, 420] on div "Select Item" at bounding box center [658, 419] width 304 height 29
click at [558, 426] on div "Select Item" at bounding box center [658, 419] width 304 height 29
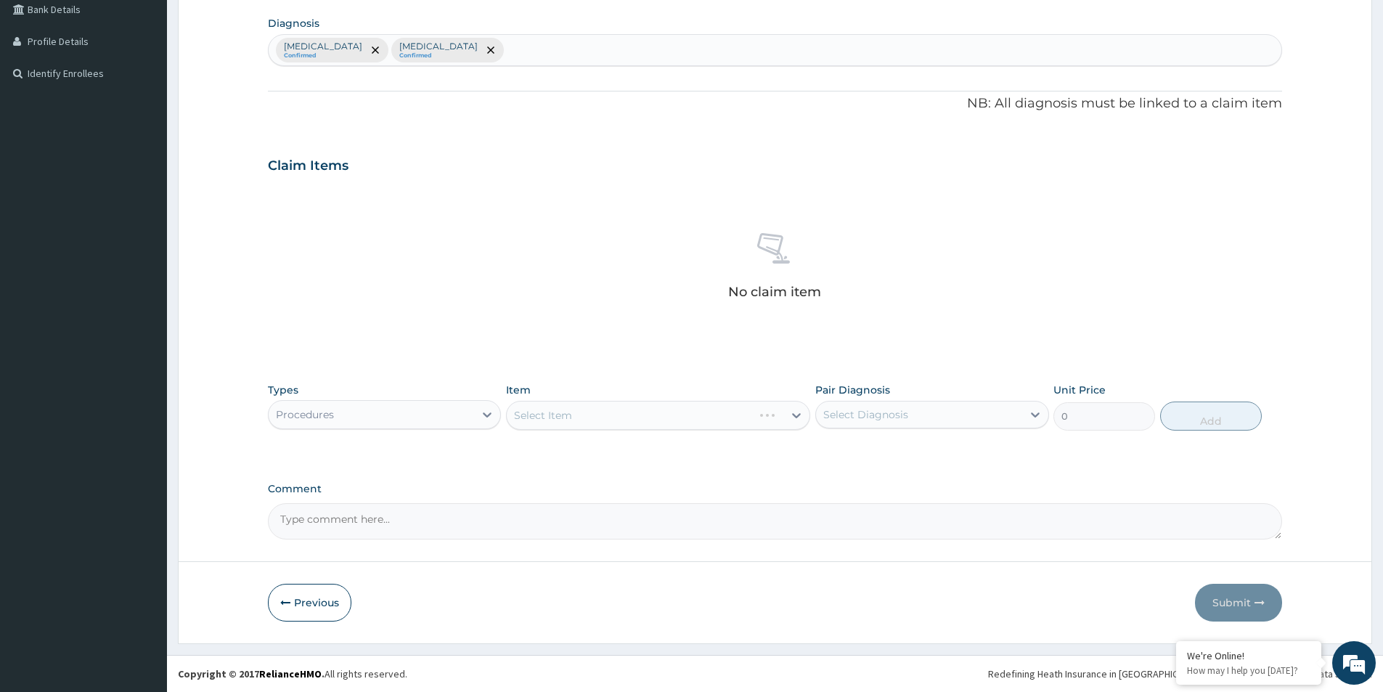
click at [592, 428] on div "Select Item" at bounding box center [658, 415] width 304 height 29
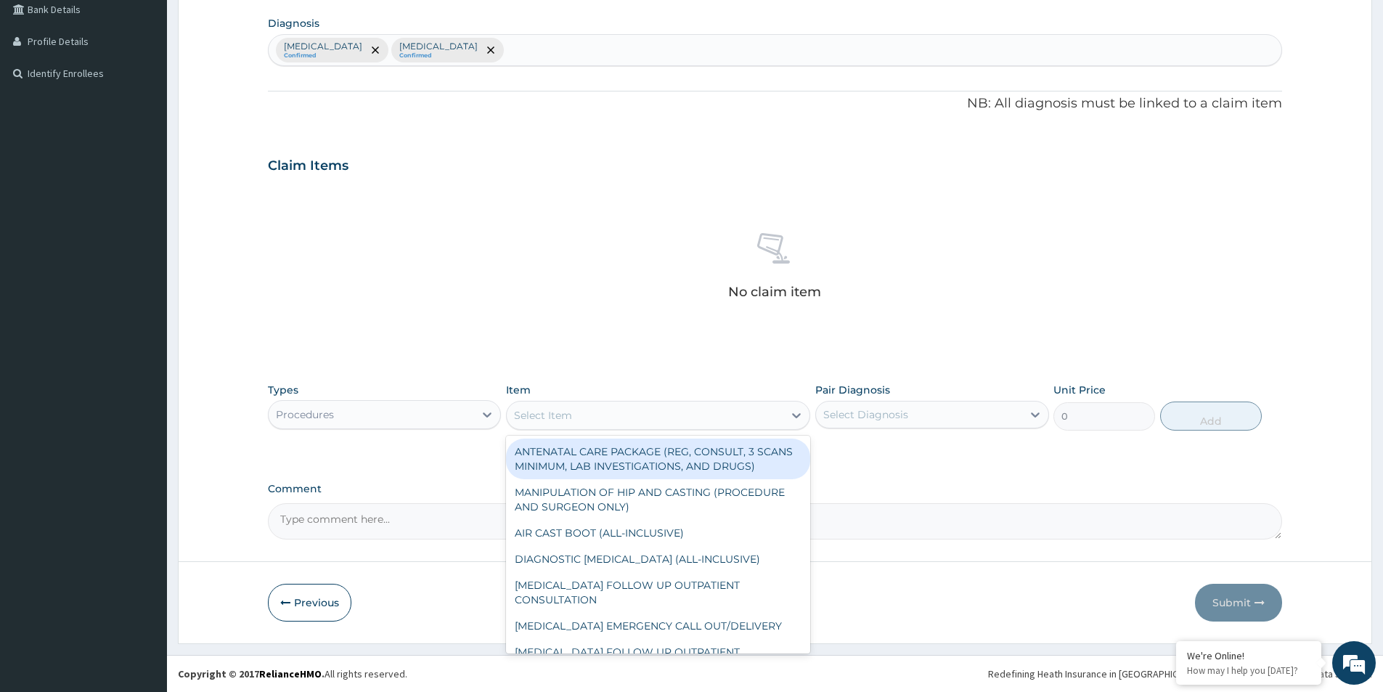
click at [633, 418] on div "Select Item" at bounding box center [645, 415] width 277 height 23
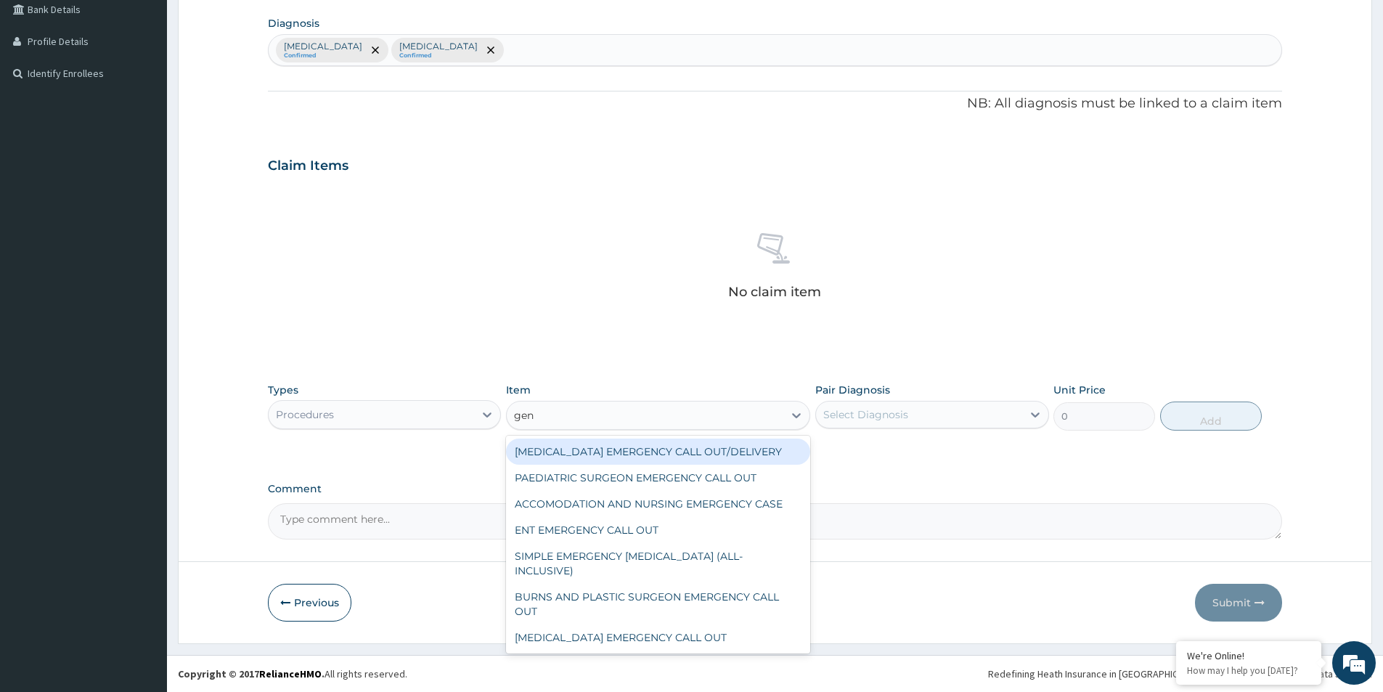
type input "gene"
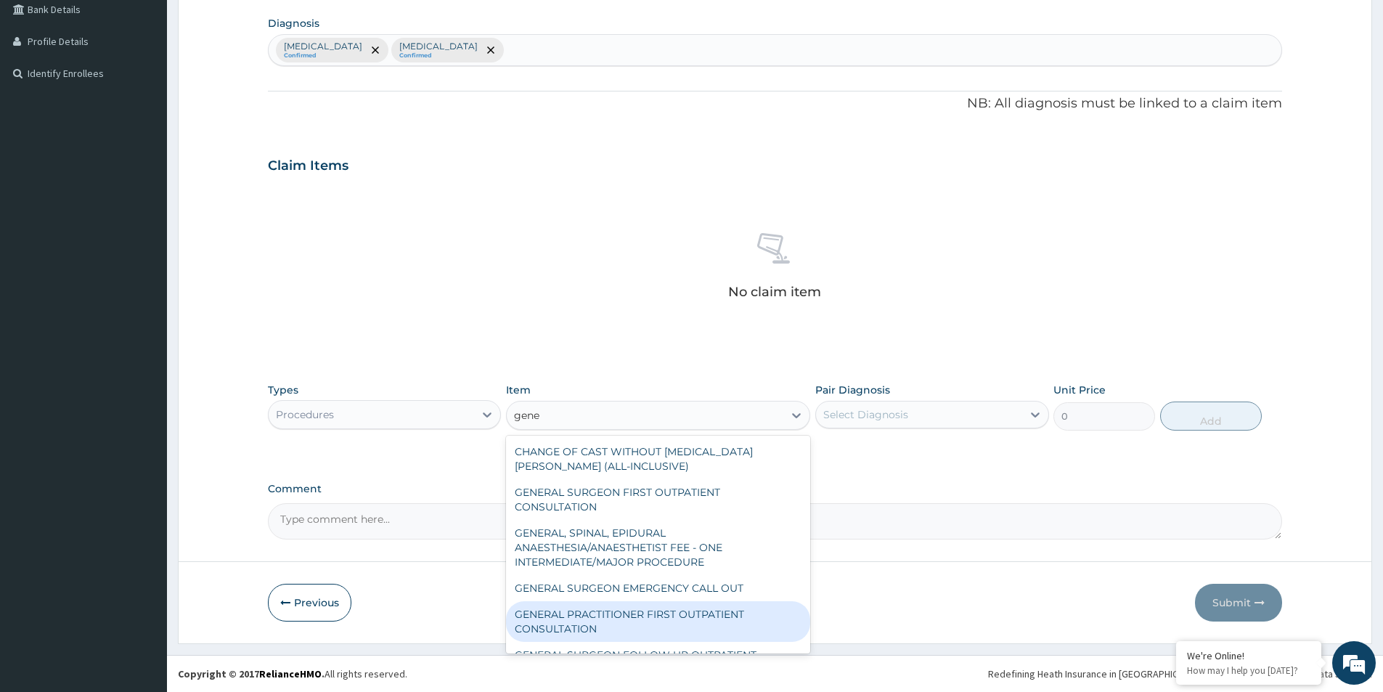
click at [656, 619] on div "GENERAL PRACTITIONER FIRST OUTPATIENT CONSULTATION" at bounding box center [658, 621] width 304 height 41
type input "3750"
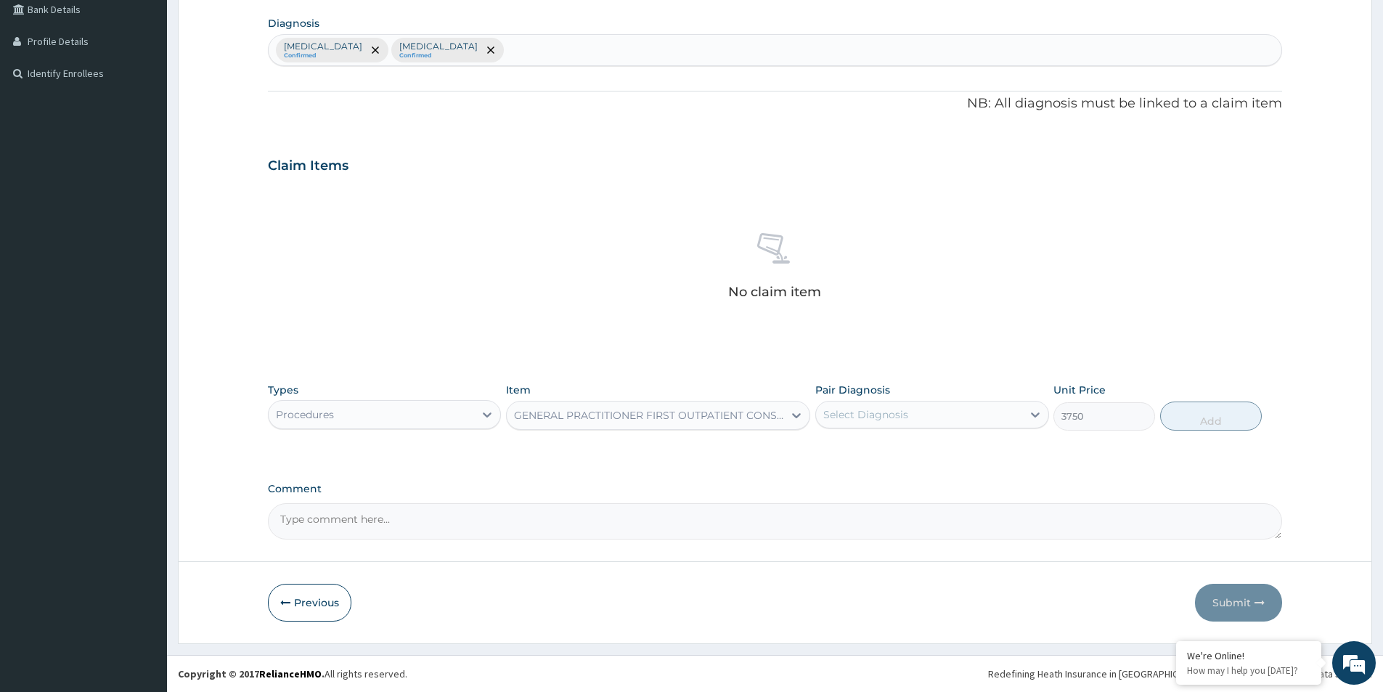
click at [983, 404] on div "Select Diagnosis" at bounding box center [918, 414] width 205 height 23
click at [948, 453] on div "Malaria" at bounding box center [931, 452] width 233 height 30
checkbox input "true"
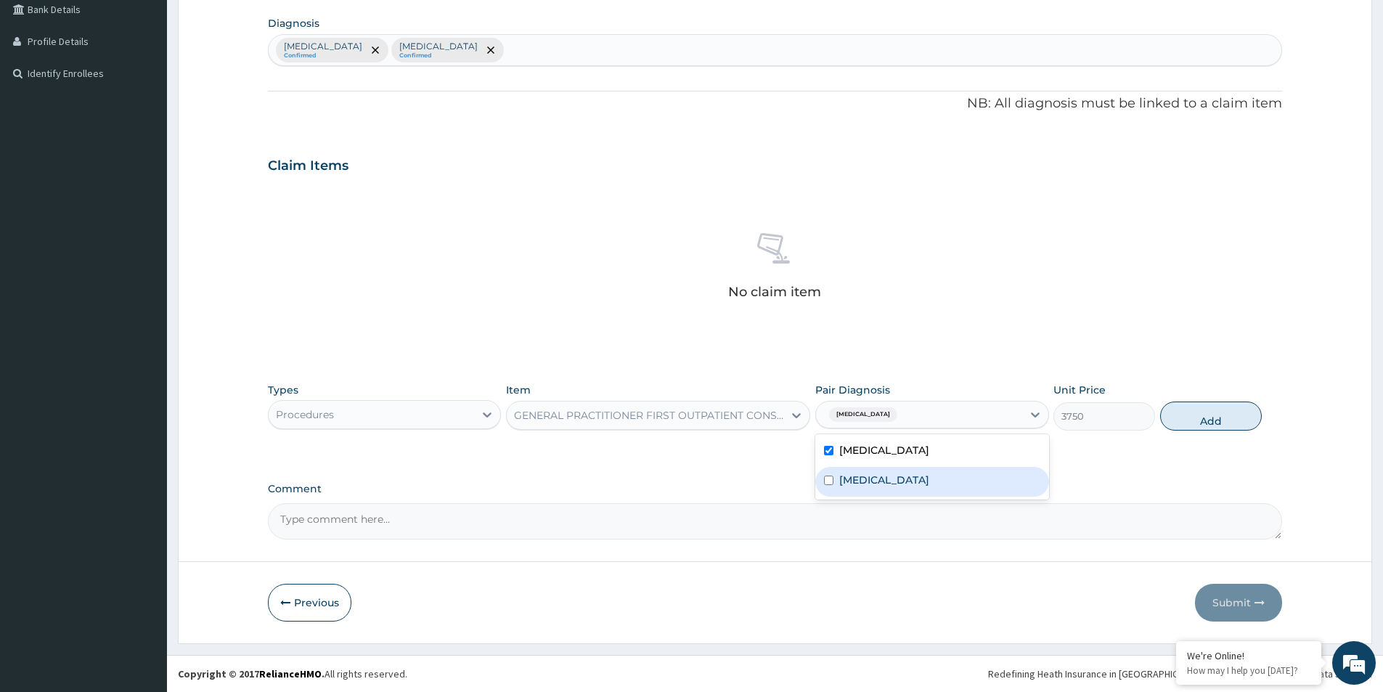
click at [905, 479] on div "Sepsis" at bounding box center [931, 482] width 233 height 30
checkbox input "true"
click at [1181, 402] on button "Add" at bounding box center [1211, 416] width 102 height 29
type input "0"
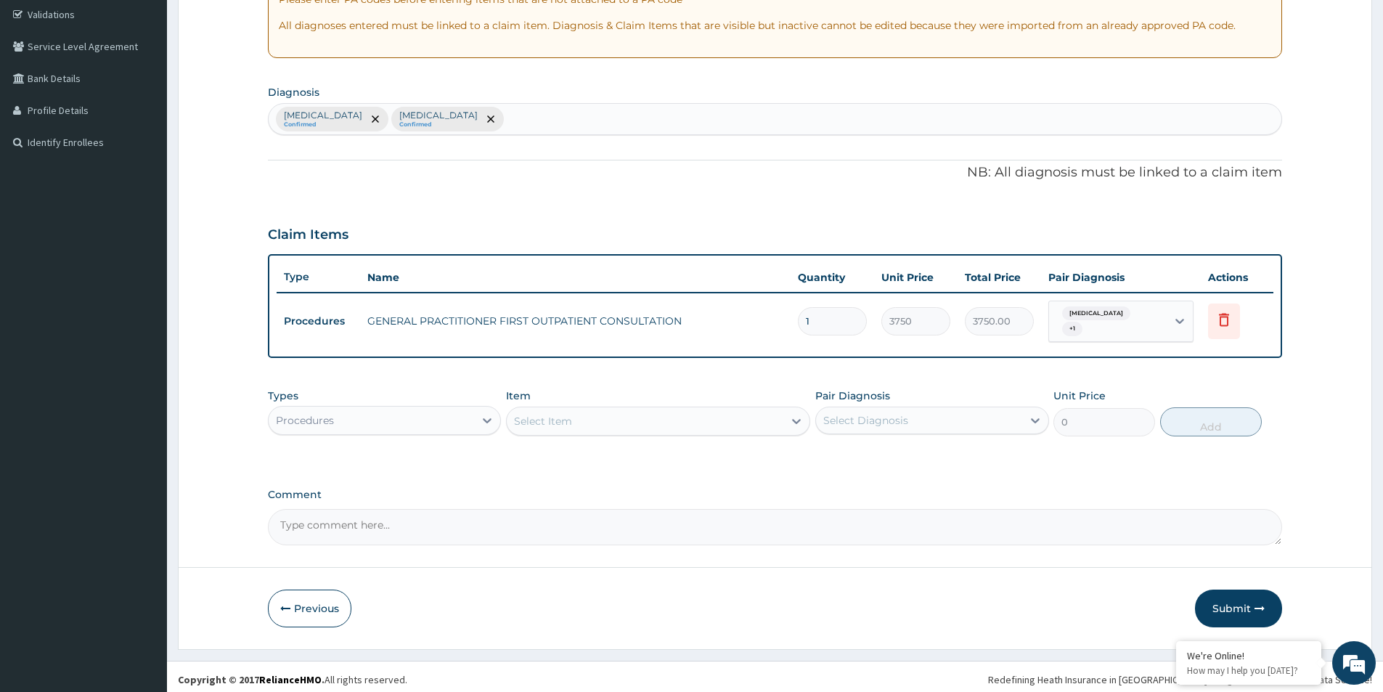
click at [333, 424] on div "Procedures" at bounding box center [371, 420] width 205 height 23
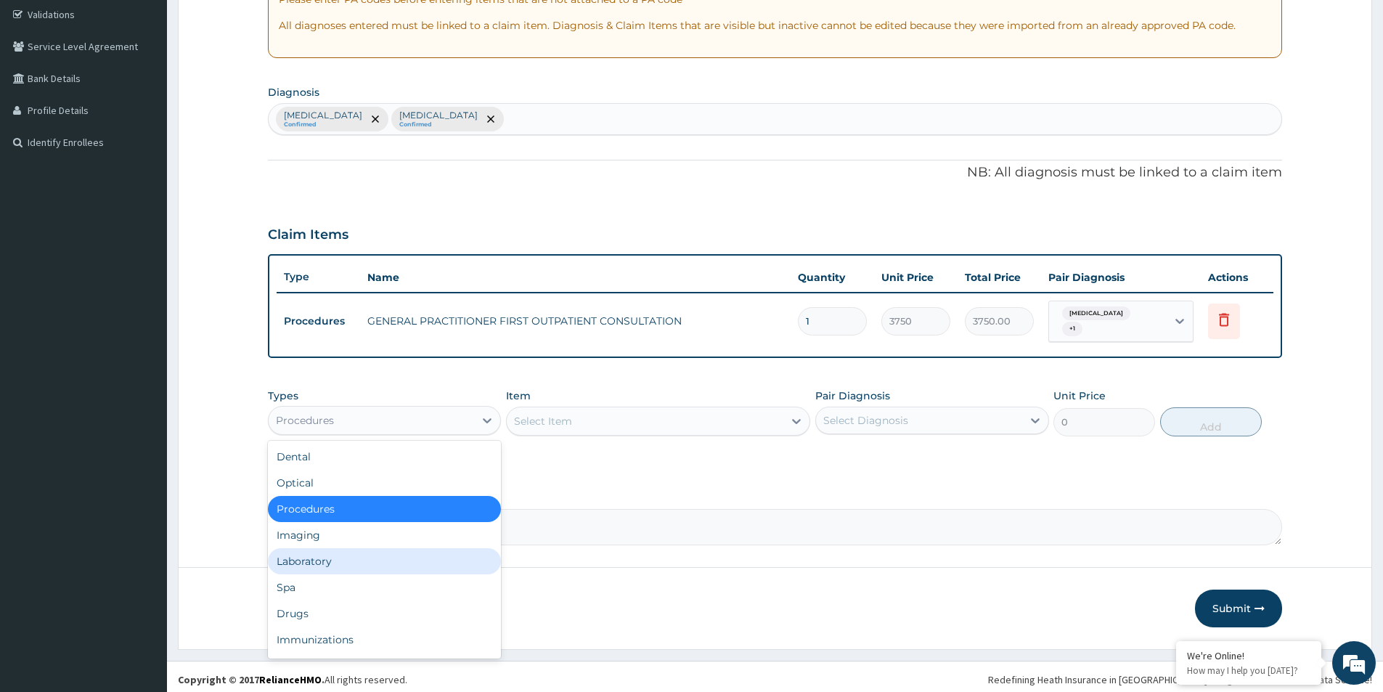
drag, startPoint x: 331, startPoint y: 563, endPoint x: 383, endPoint y: 513, distance: 71.4
click at [332, 563] on div "Laboratory" at bounding box center [384, 561] width 233 height 26
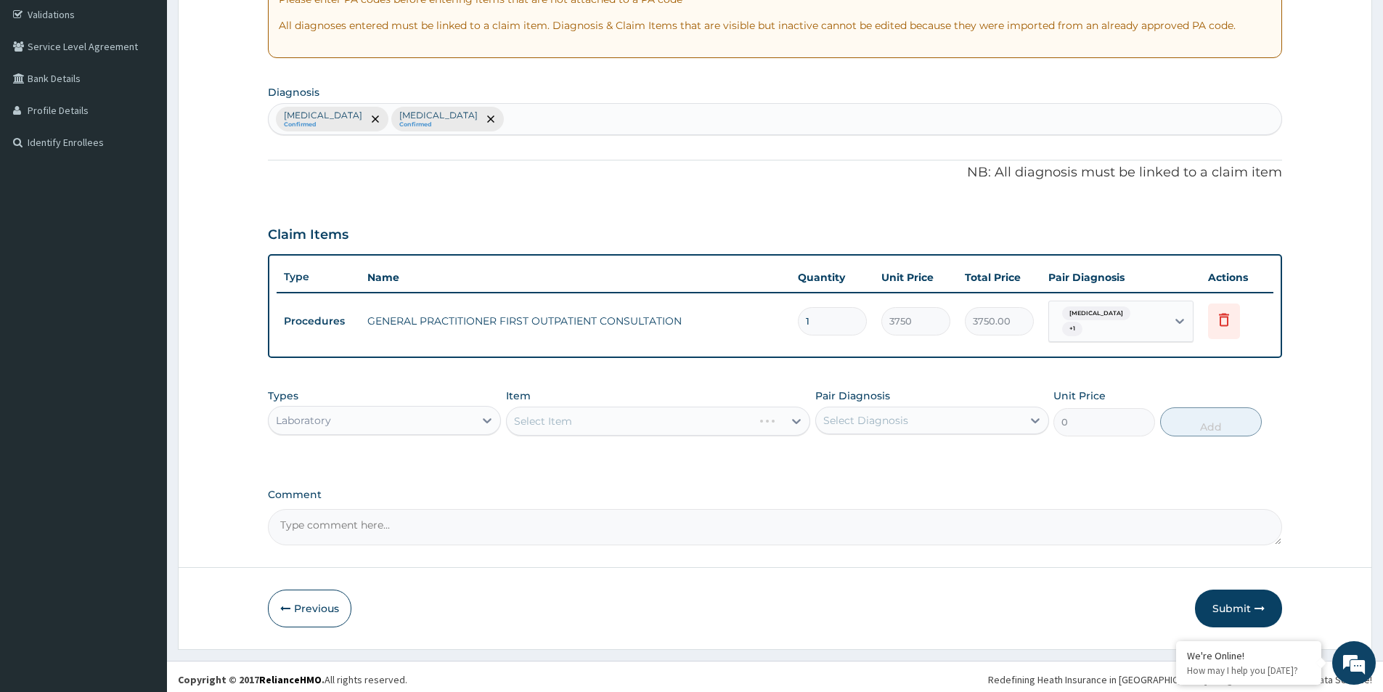
click at [598, 423] on div "Select Item" at bounding box center [658, 421] width 304 height 29
click at [605, 414] on div "Select Item" at bounding box center [658, 421] width 304 height 29
click at [600, 410] on div "Select Item" at bounding box center [658, 421] width 304 height 29
click at [586, 422] on div "Select Item" at bounding box center [658, 421] width 304 height 29
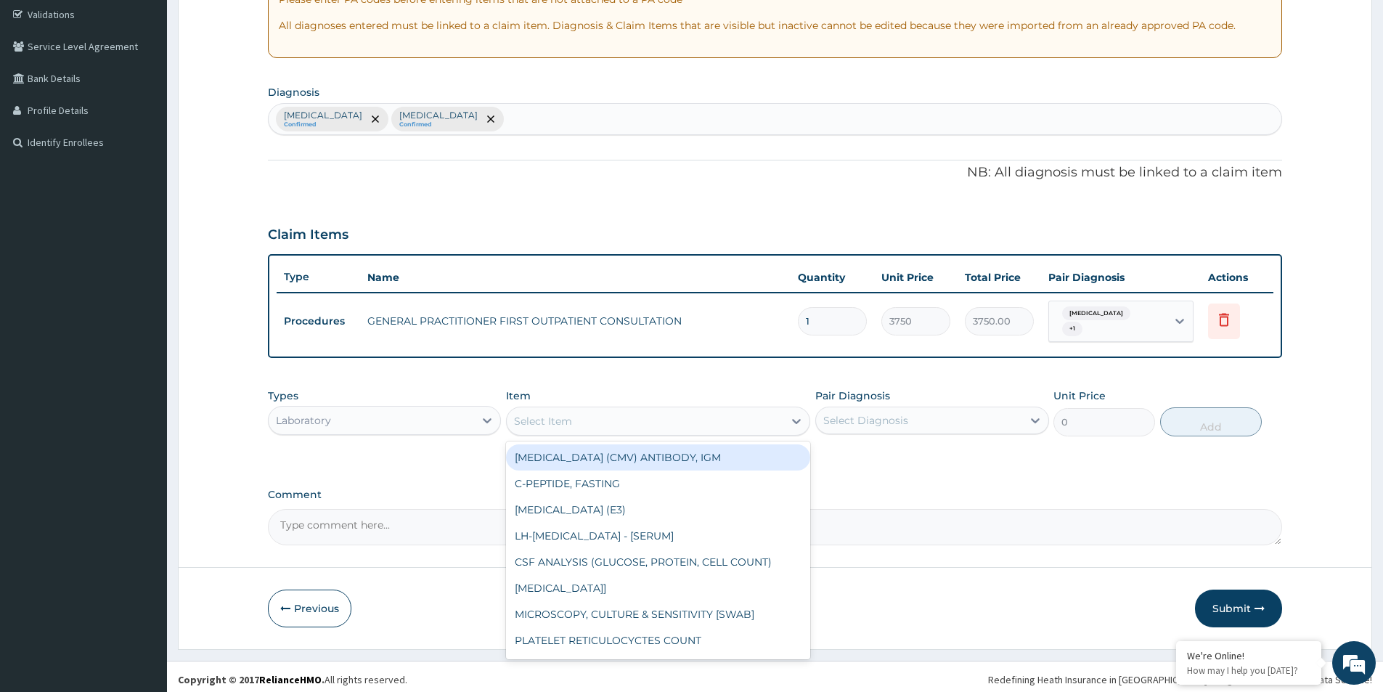
click at [588, 421] on div "Select Item" at bounding box center [645, 421] width 277 height 23
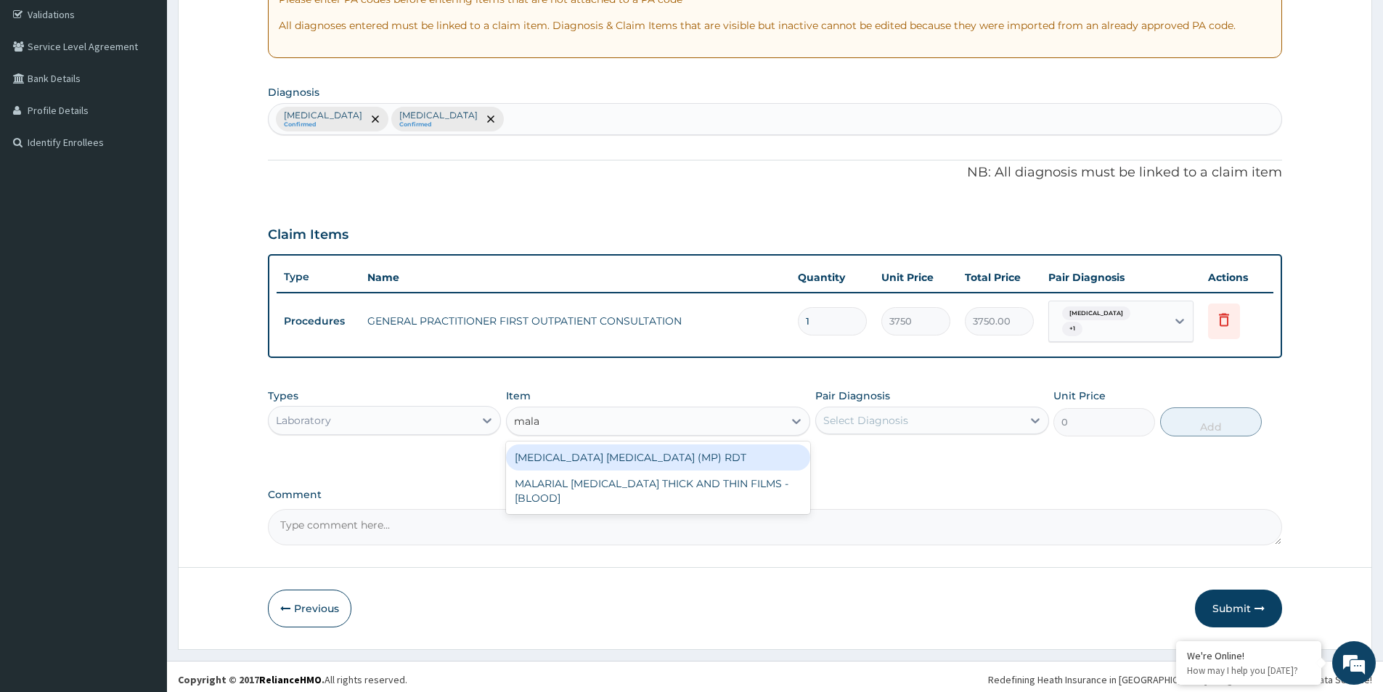
type input "malar"
click at [589, 444] on div "MALARIA PARASITE (MP) RDT" at bounding box center [658, 457] width 304 height 26
type input "2000"
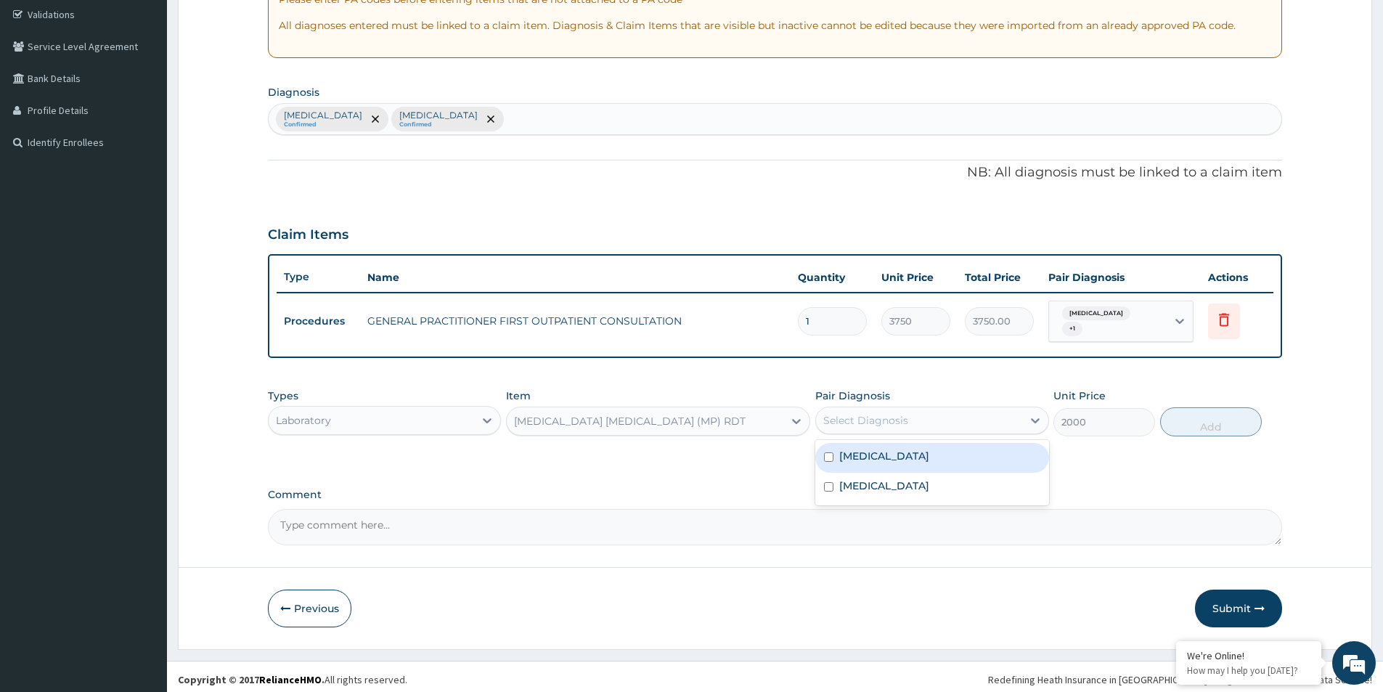
drag, startPoint x: 939, startPoint y: 413, endPoint x: 924, endPoint y: 433, distance: 24.4
click at [933, 417] on div "Select Diagnosis" at bounding box center [918, 420] width 205 height 23
drag, startPoint x: 921, startPoint y: 449, endPoint x: 918, endPoint y: 460, distance: 11.5
click at [920, 455] on div "Malaria" at bounding box center [931, 458] width 233 height 30
checkbox input "true"
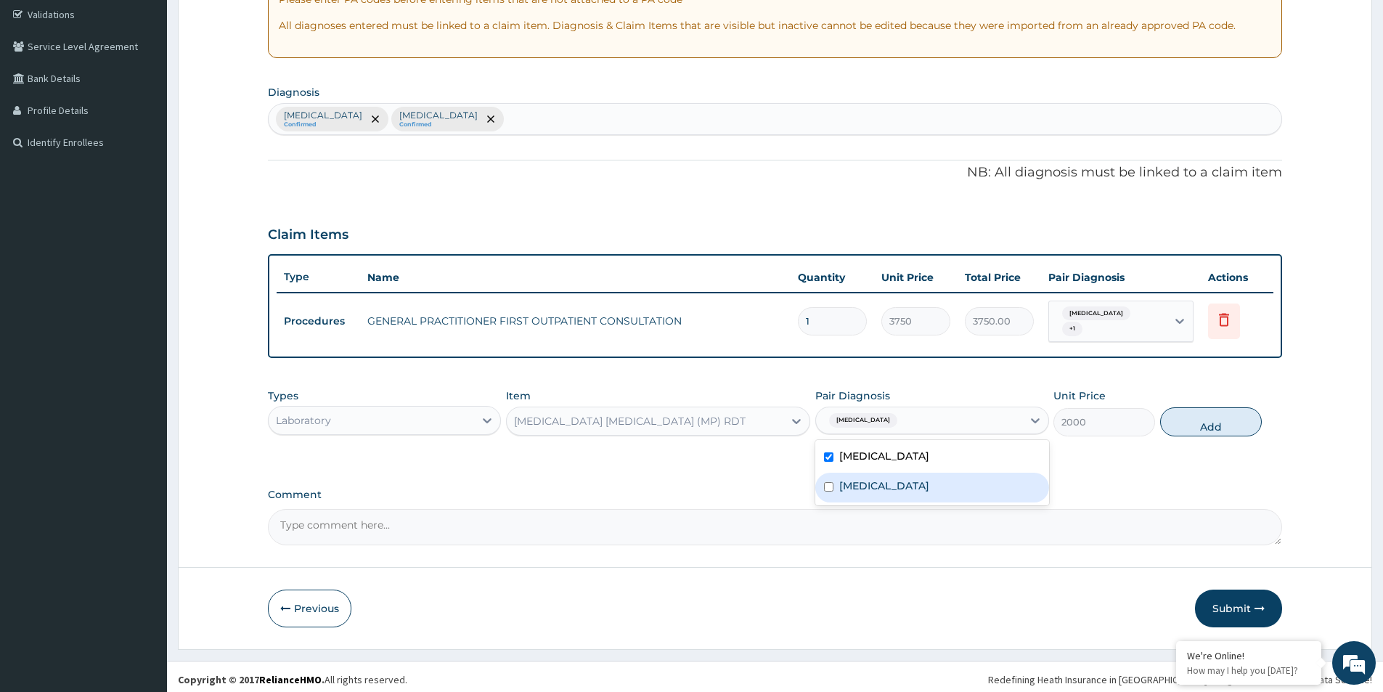
click at [911, 484] on div "Sepsis" at bounding box center [931, 488] width 233 height 30
checkbox input "true"
click at [1201, 423] on button "Add" at bounding box center [1211, 421] width 102 height 29
type input "0"
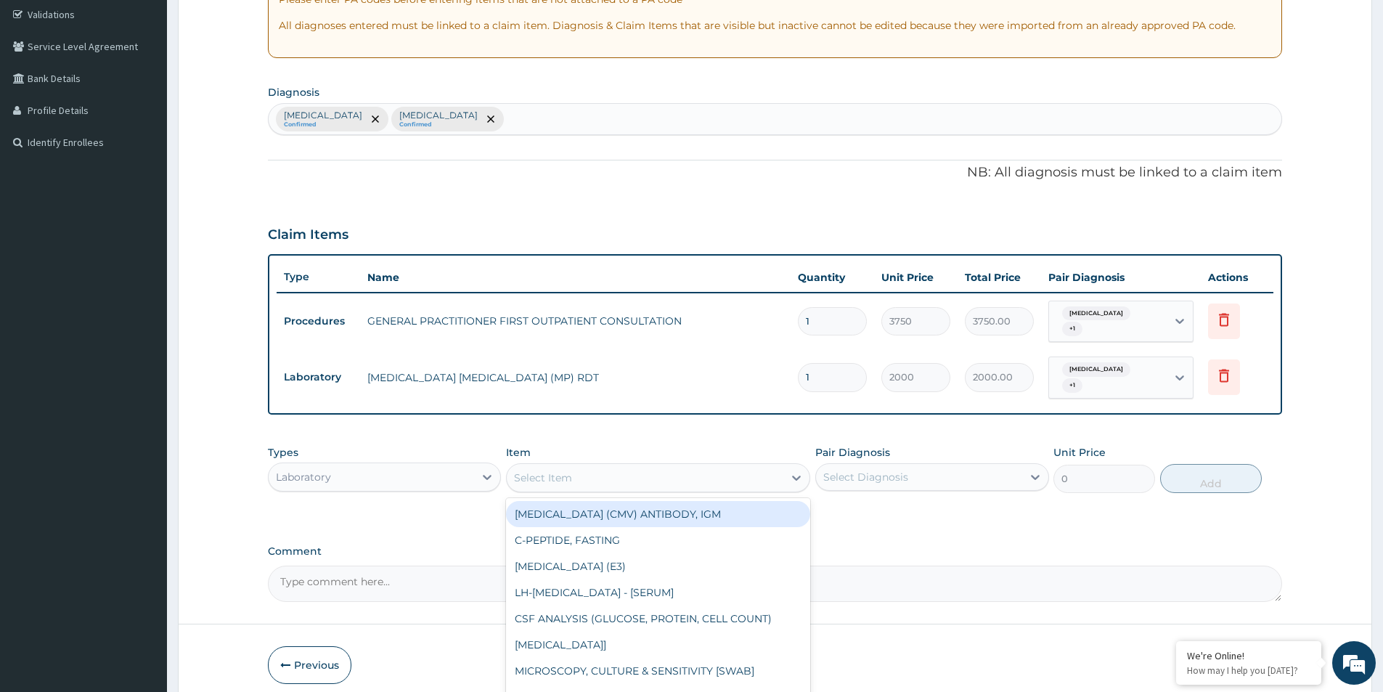
click at [768, 467] on div "Select Item" at bounding box center [645, 477] width 277 height 23
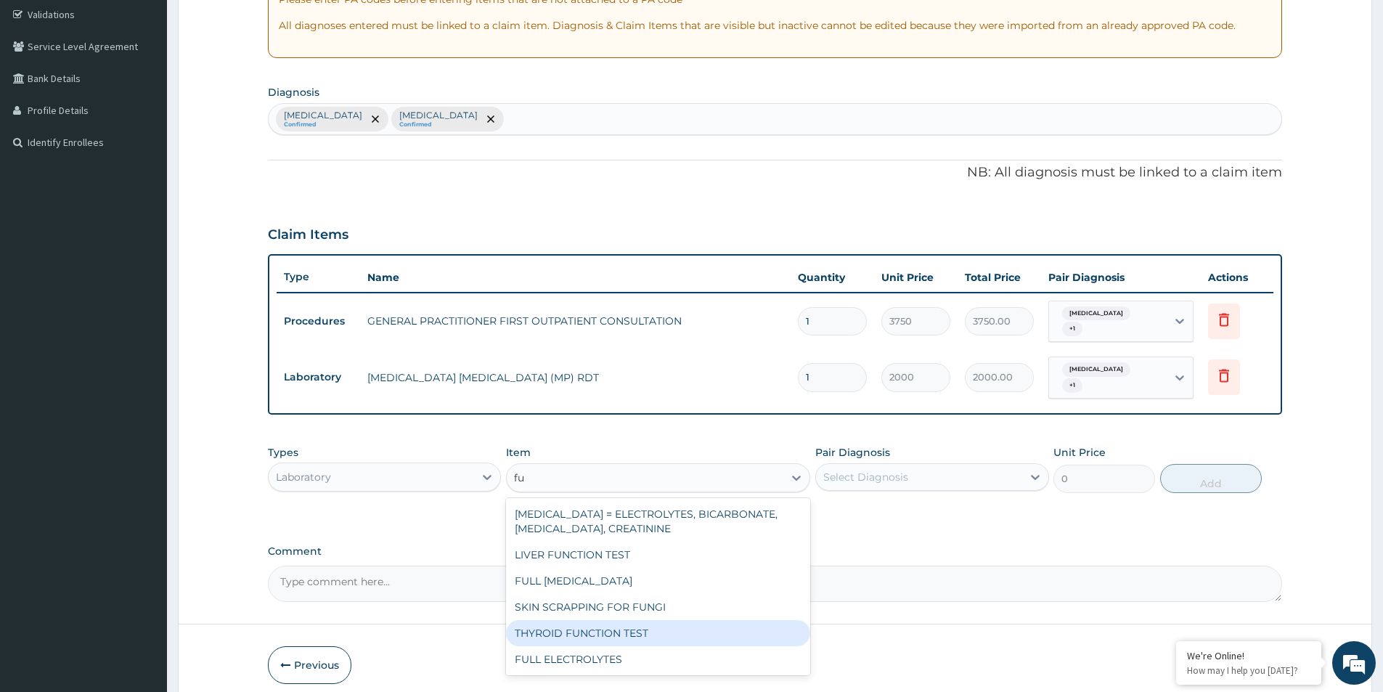
type input "f"
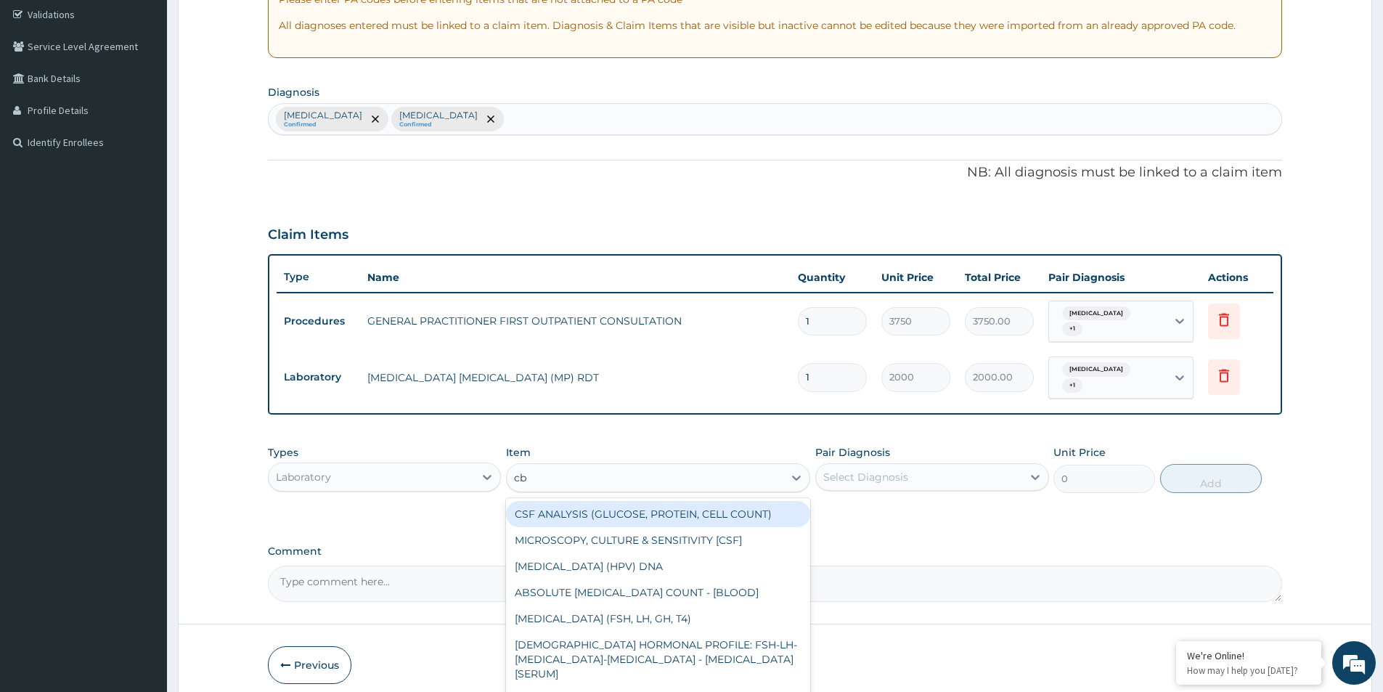
type input "cbc"
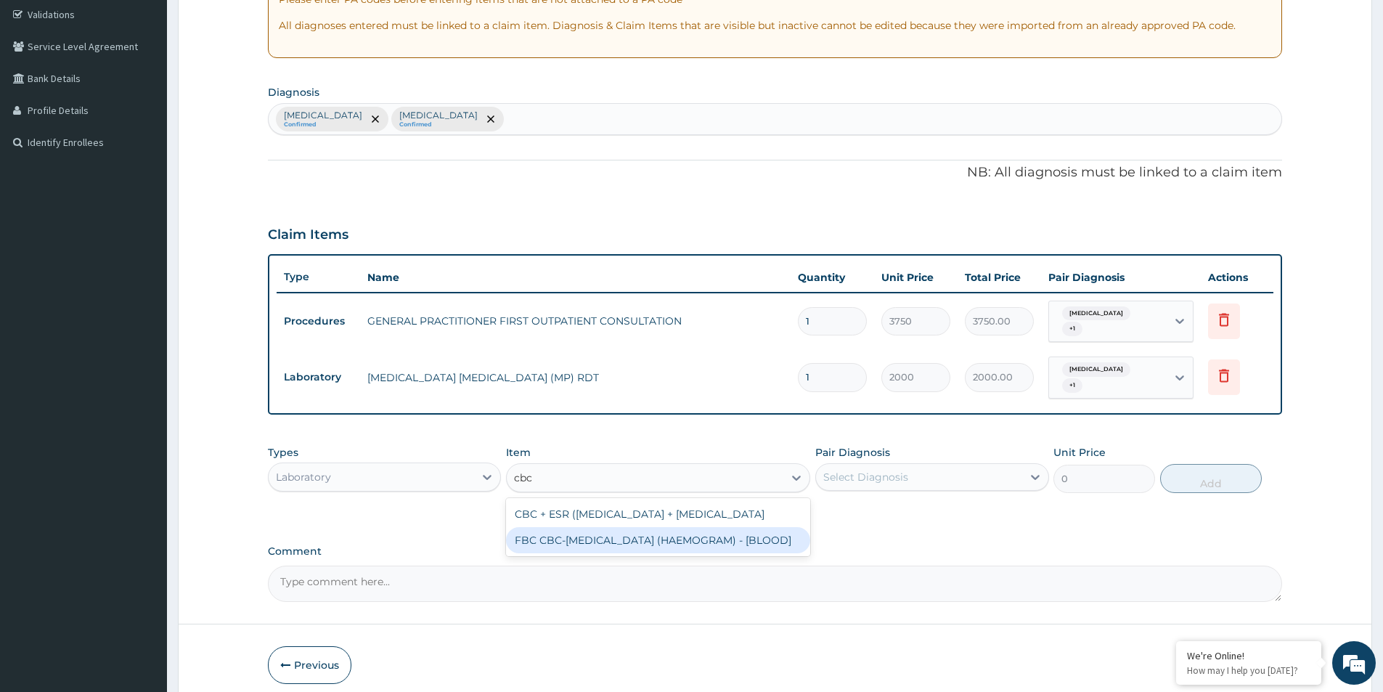
click at [635, 553] on div "FBC CBC-COMPLETE BLOOD COUNT (HAEMOGRAM) - [BLOOD]" at bounding box center [658, 540] width 304 height 26
type input "5000"
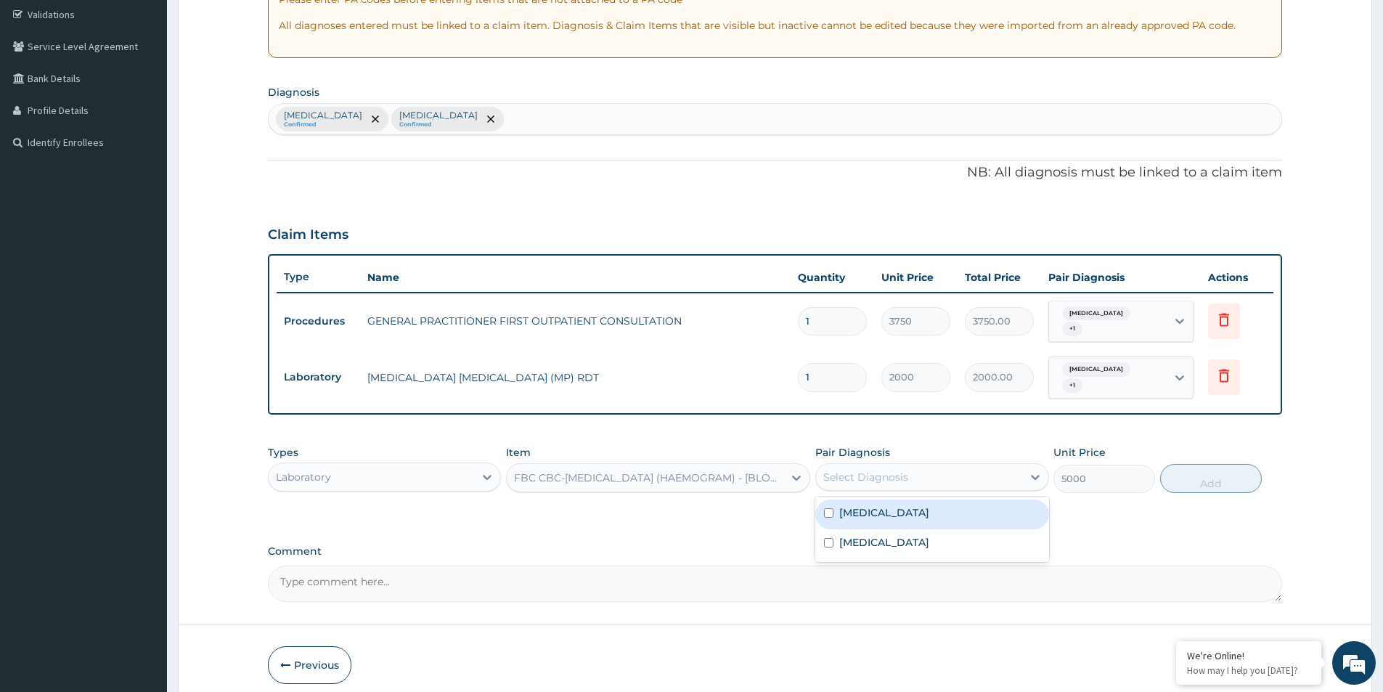
drag, startPoint x: 937, startPoint y: 470, endPoint x: 916, endPoint y: 499, distance: 35.7
click at [923, 491] on div "option Sepsis, selected. option Malaria focused, 1 of 2. 2 results available. U…" at bounding box center [931, 477] width 233 height 28
drag, startPoint x: 916, startPoint y: 499, endPoint x: 902, endPoint y: 516, distance: 21.7
click at [903, 514] on div "Malaria" at bounding box center [931, 515] width 233 height 30
checkbox input "true"
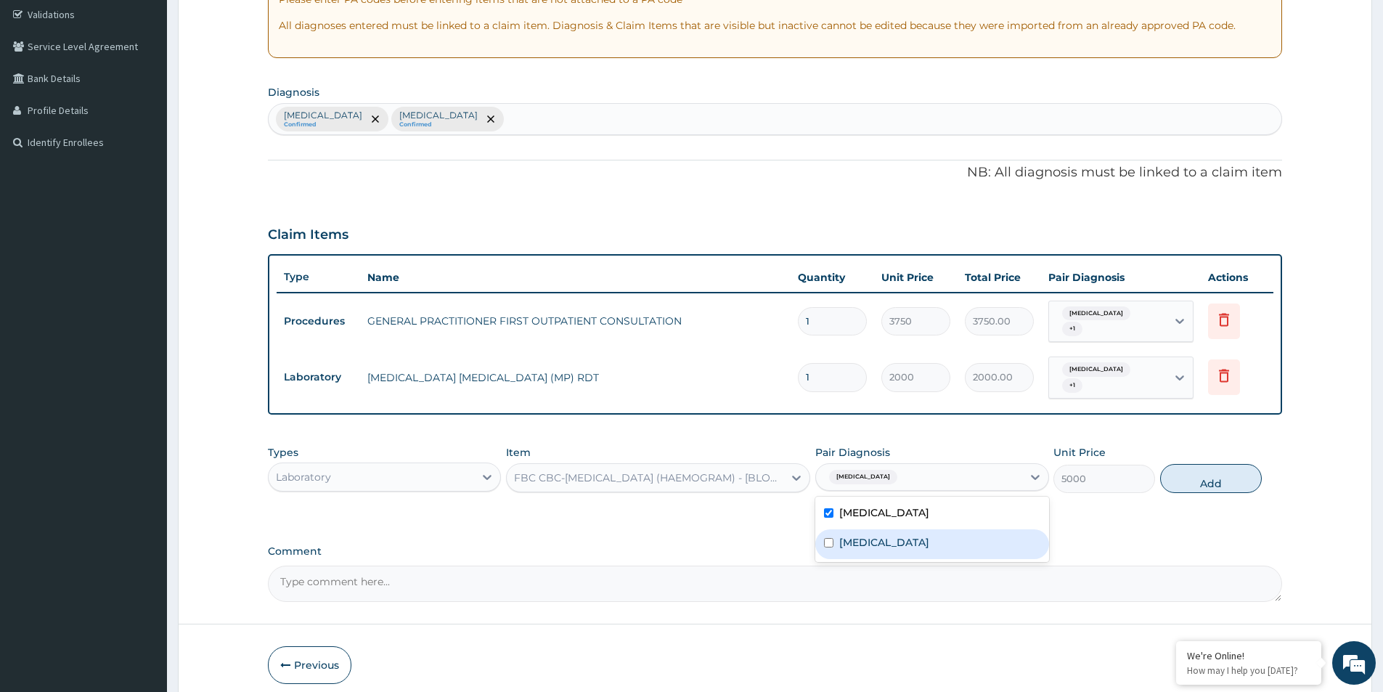
click at [898, 529] on div "Sepsis" at bounding box center [931, 544] width 233 height 30
checkbox input "true"
click at [1223, 471] on button "Add" at bounding box center [1211, 478] width 102 height 29
click at [1223, 471] on div "PA Code / Prescription Code Enter Code(Secondary Care Only) Encounter Date DD-M…" at bounding box center [775, 234] width 1014 height 735
type input "0"
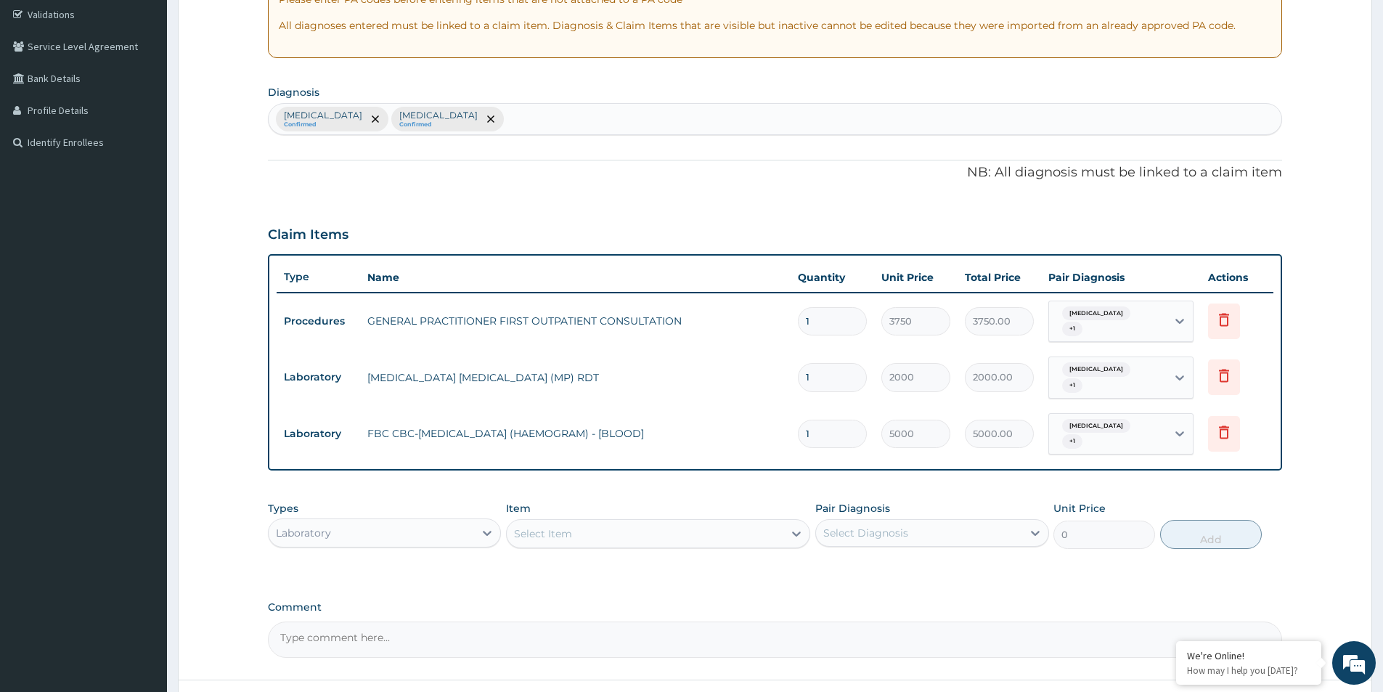
click at [460, 521] on div "Laboratory" at bounding box center [371, 532] width 205 height 23
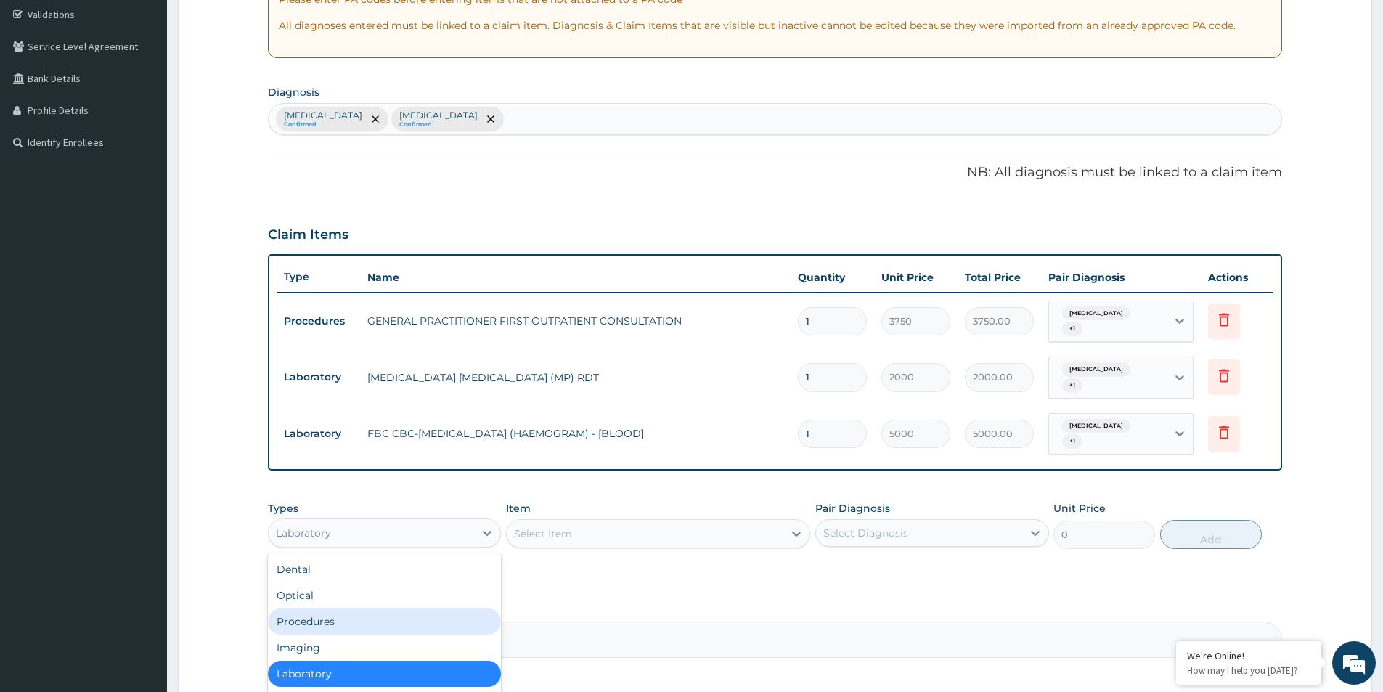
scroll to position [49, 0]
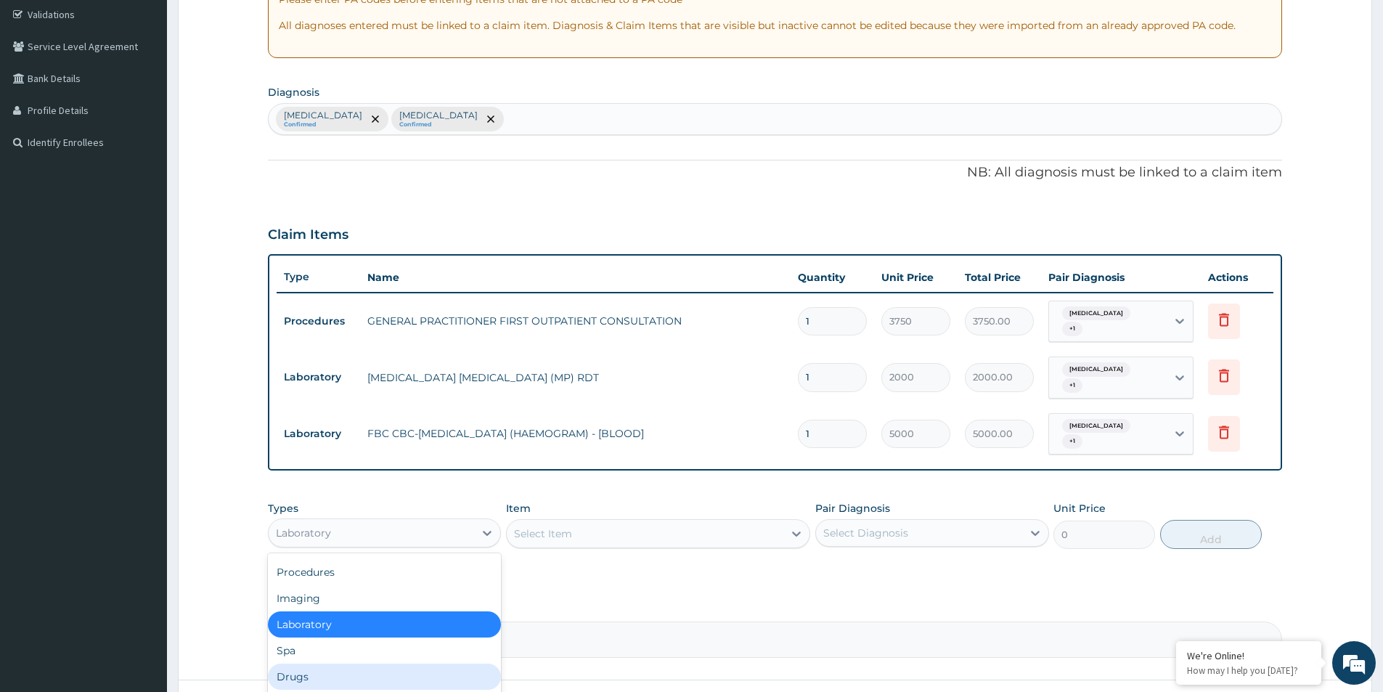
click at [338, 664] on div "Drugs" at bounding box center [384, 677] width 233 height 26
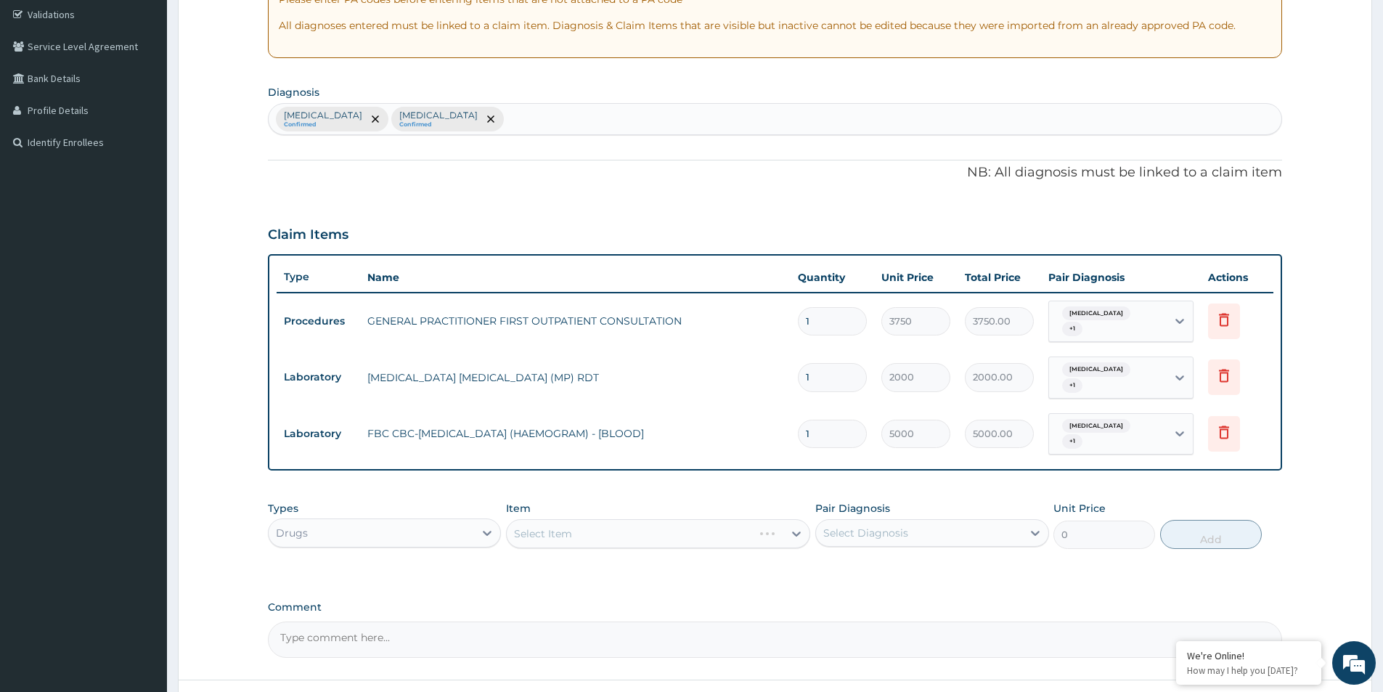
click at [617, 519] on div "Select Item" at bounding box center [658, 533] width 304 height 29
click at [616, 524] on div "Select Item" at bounding box center [658, 533] width 304 height 29
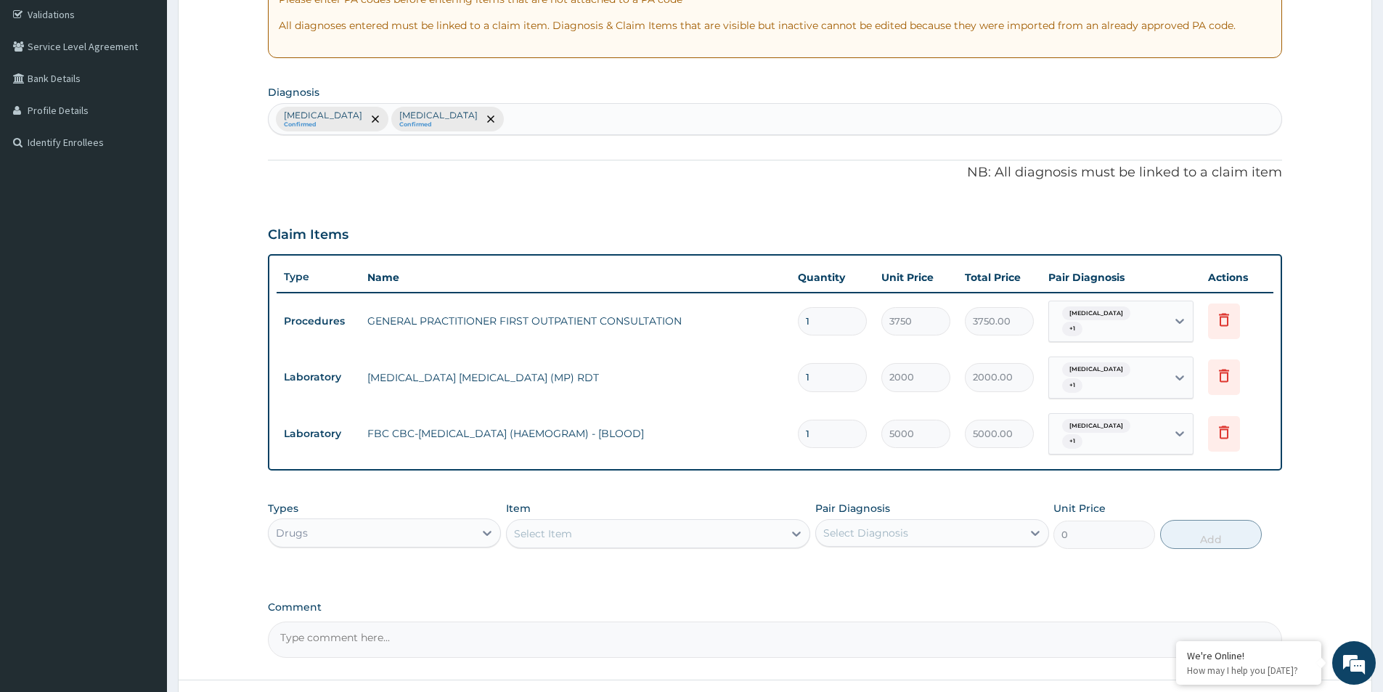
click at [561, 537] on div "Types Drugs Item Select Item Pair Diagnosis Select Diagnosis Unit Price 0 Add" at bounding box center [775, 525] width 1014 height 62
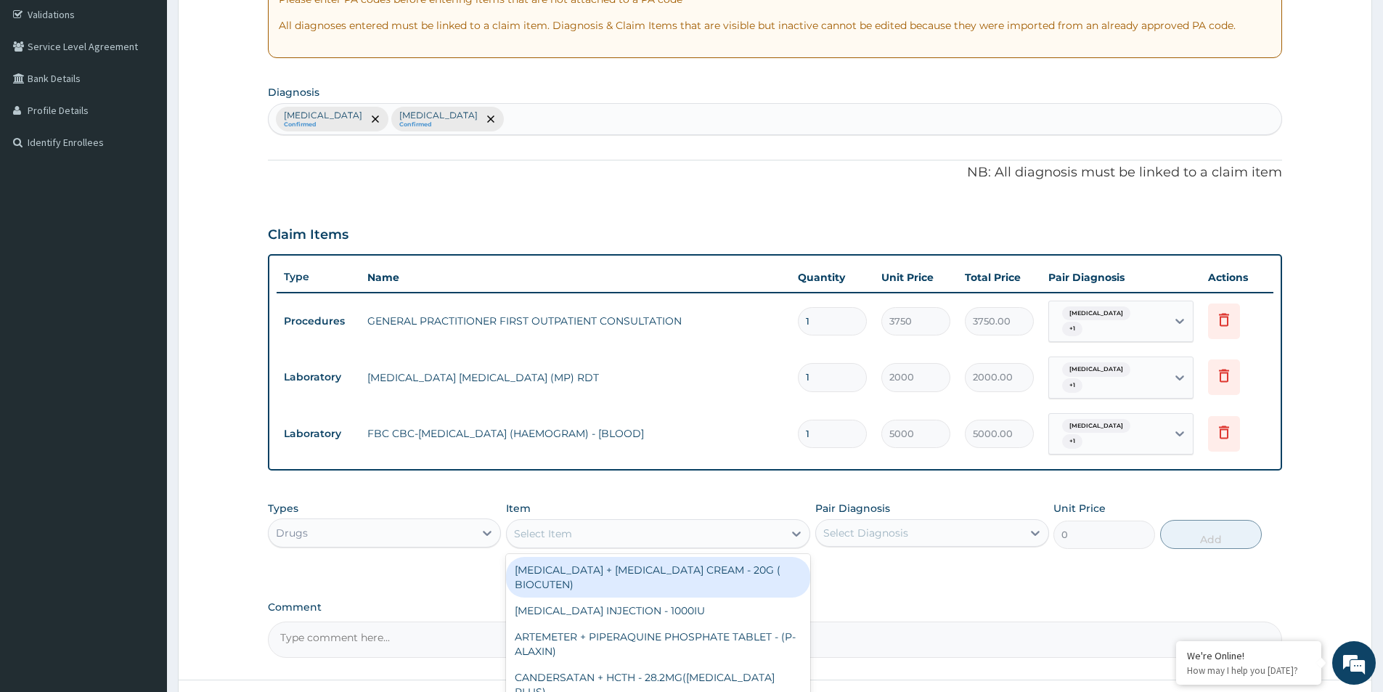
click at [565, 526] on div "Select Item" at bounding box center [543, 533] width 58 height 15
type input "arte"
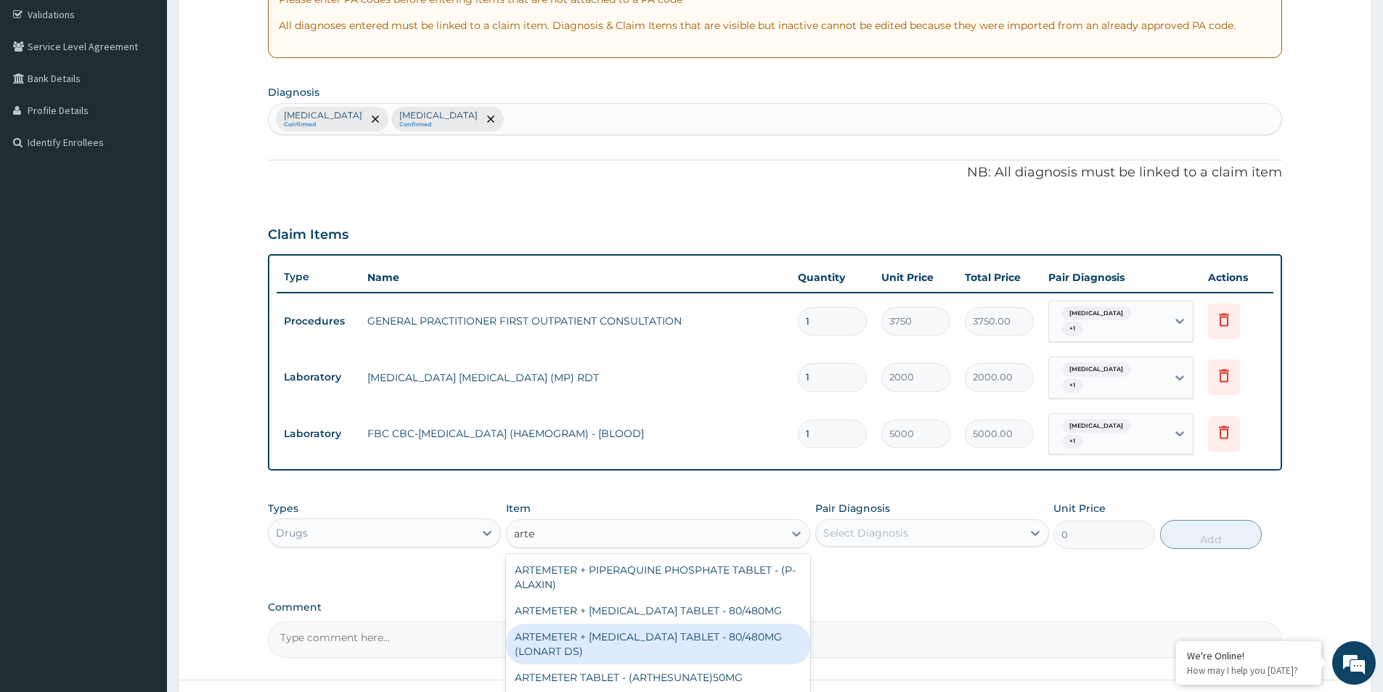
click at [584, 624] on div "ARTEMETER + LUMEFANTRINE TABLET - 80/480MG (LONART DS)" at bounding box center [658, 644] width 304 height 41
type input "588"
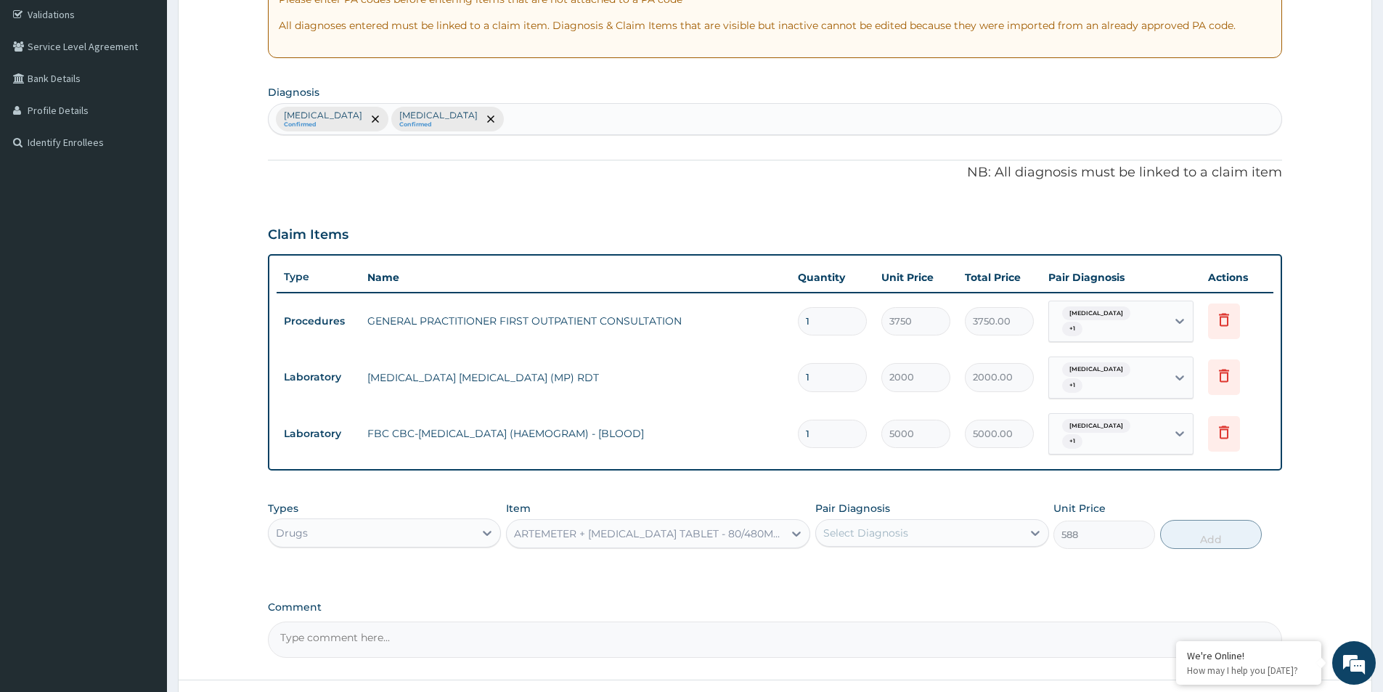
click at [863, 530] on div "Types Drugs Item ARTEMETER + LUMEFANTRINE TABLET - 80/480MG (LONART DS) Pair Di…" at bounding box center [775, 525] width 1014 height 62
drag, startPoint x: 876, startPoint y: 519, endPoint x: 873, endPoint y: 543, distance: 24.2
click at [877, 526] on div "Select Diagnosis" at bounding box center [931, 533] width 233 height 28
click at [868, 561] on label "Malaria" at bounding box center [884, 568] width 90 height 15
checkbox input "true"
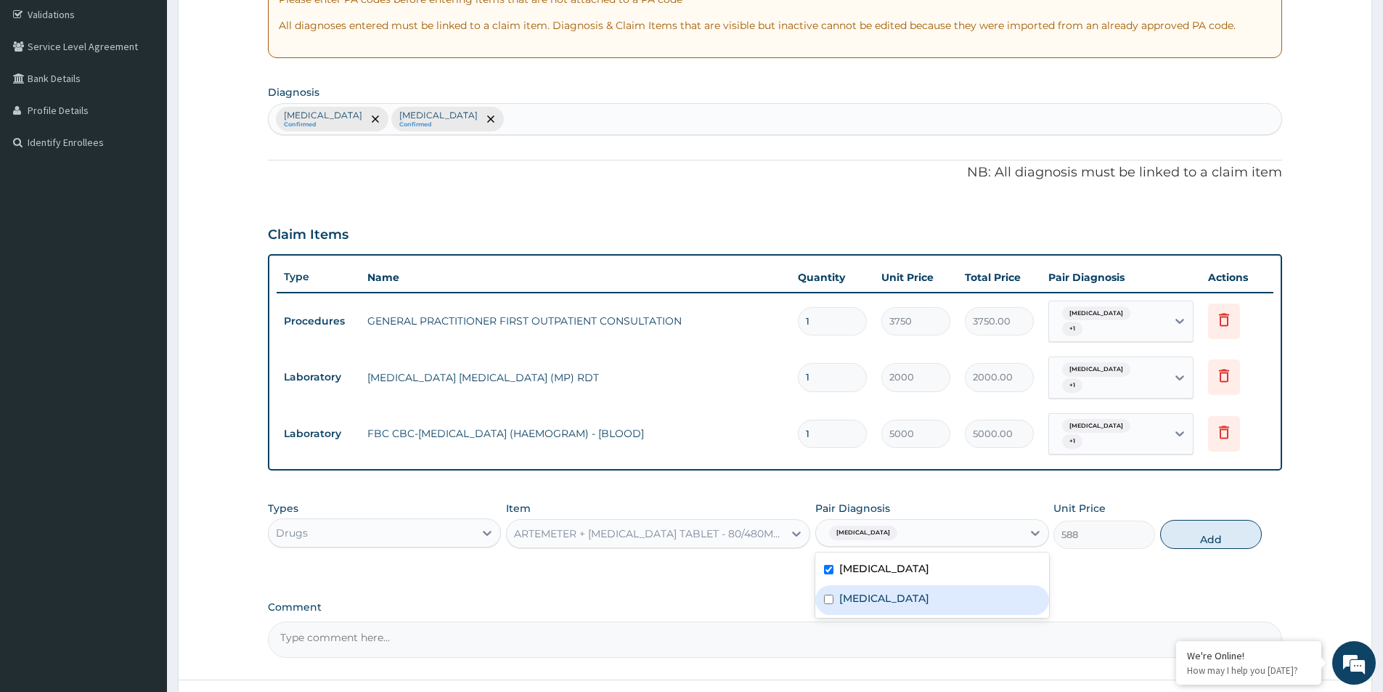
click at [859, 591] on label "Sepsis" at bounding box center [884, 598] width 90 height 15
checkbox input "true"
click at [1217, 521] on button "Add" at bounding box center [1211, 534] width 102 height 29
type input "0"
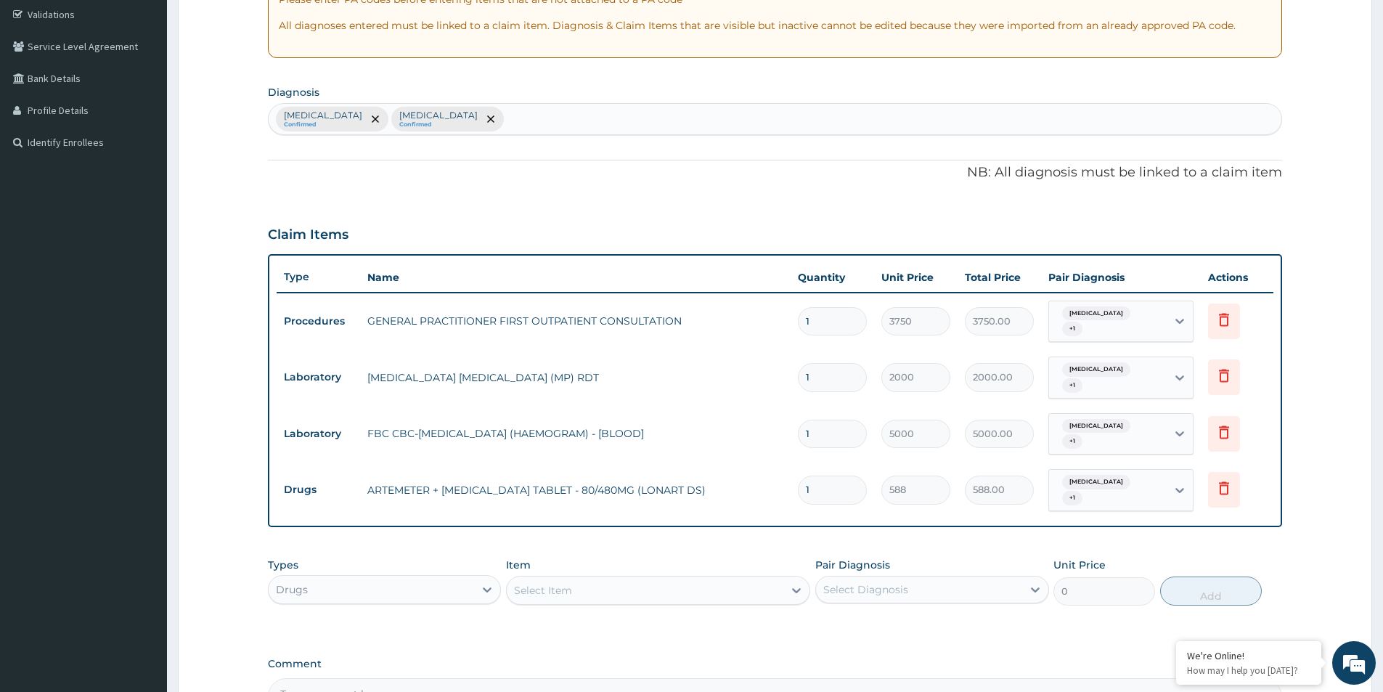
type input "0.00"
type input "6"
type input "3528.00"
type input "6"
click at [722, 579] on div "Select Item" at bounding box center [645, 590] width 277 height 23
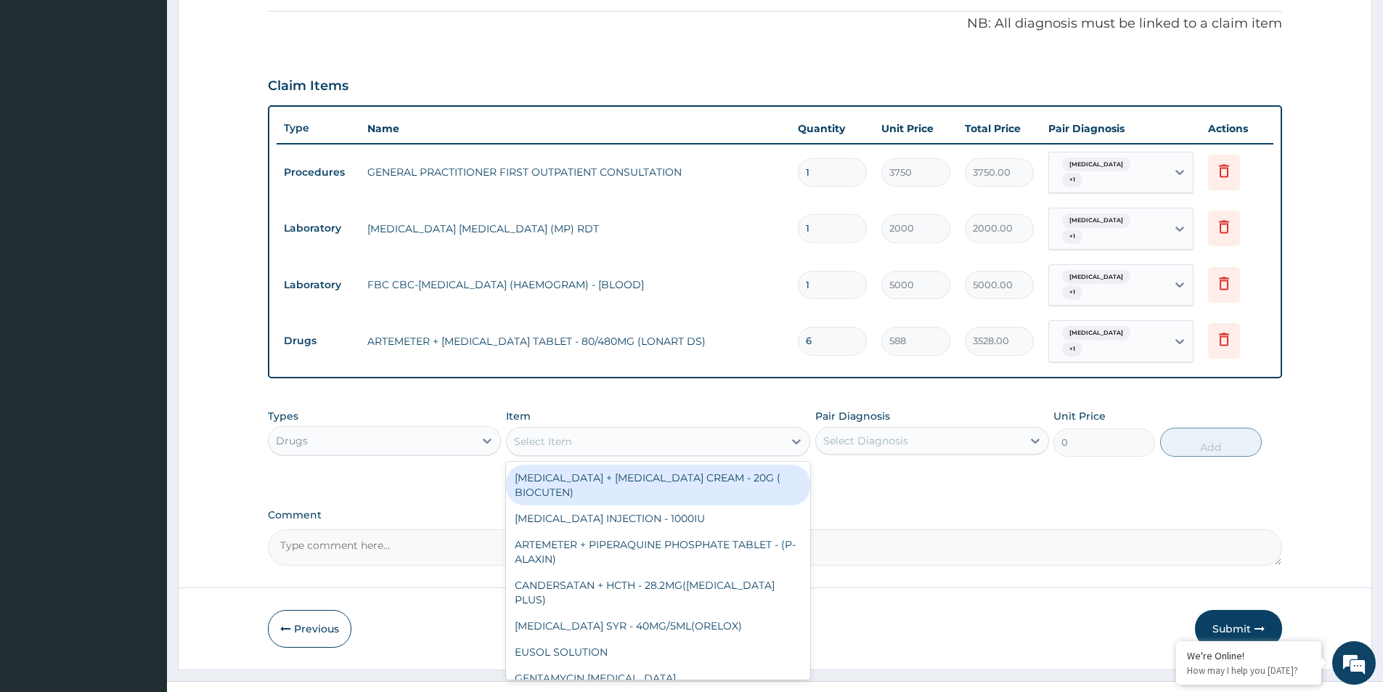
scroll to position [422, 0]
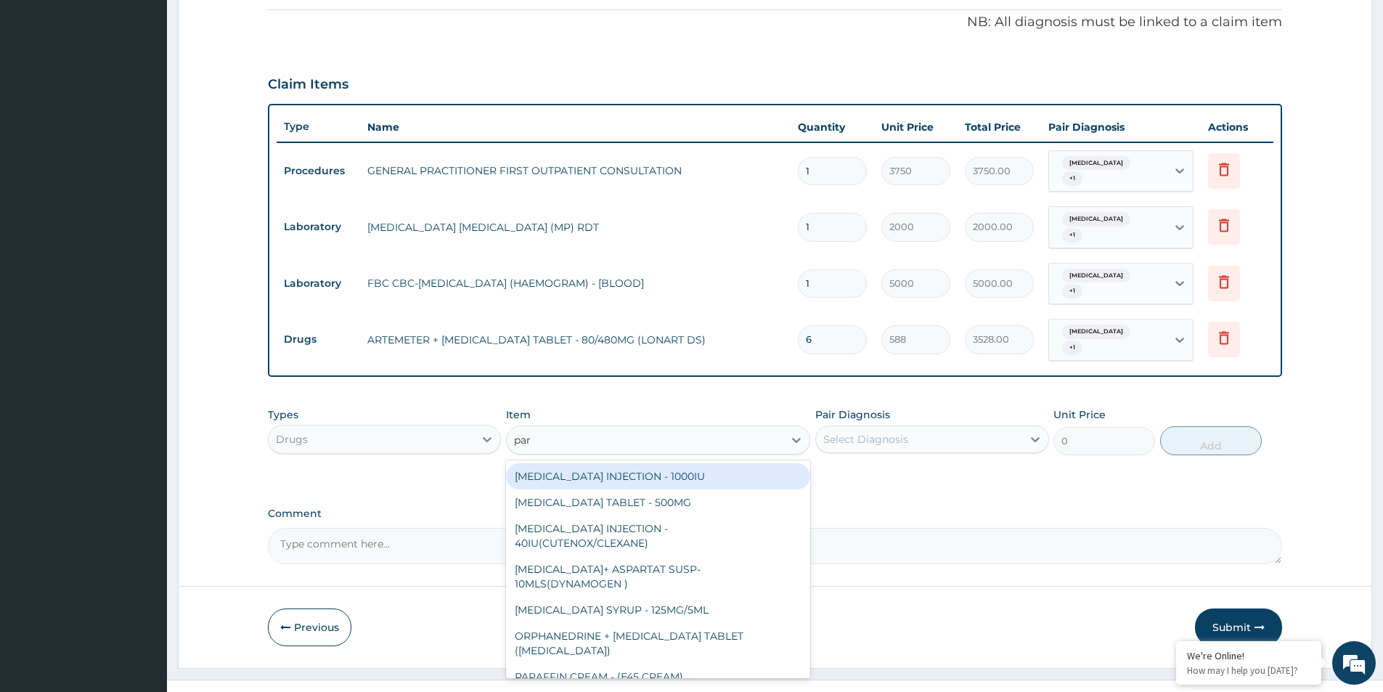
type input "para"
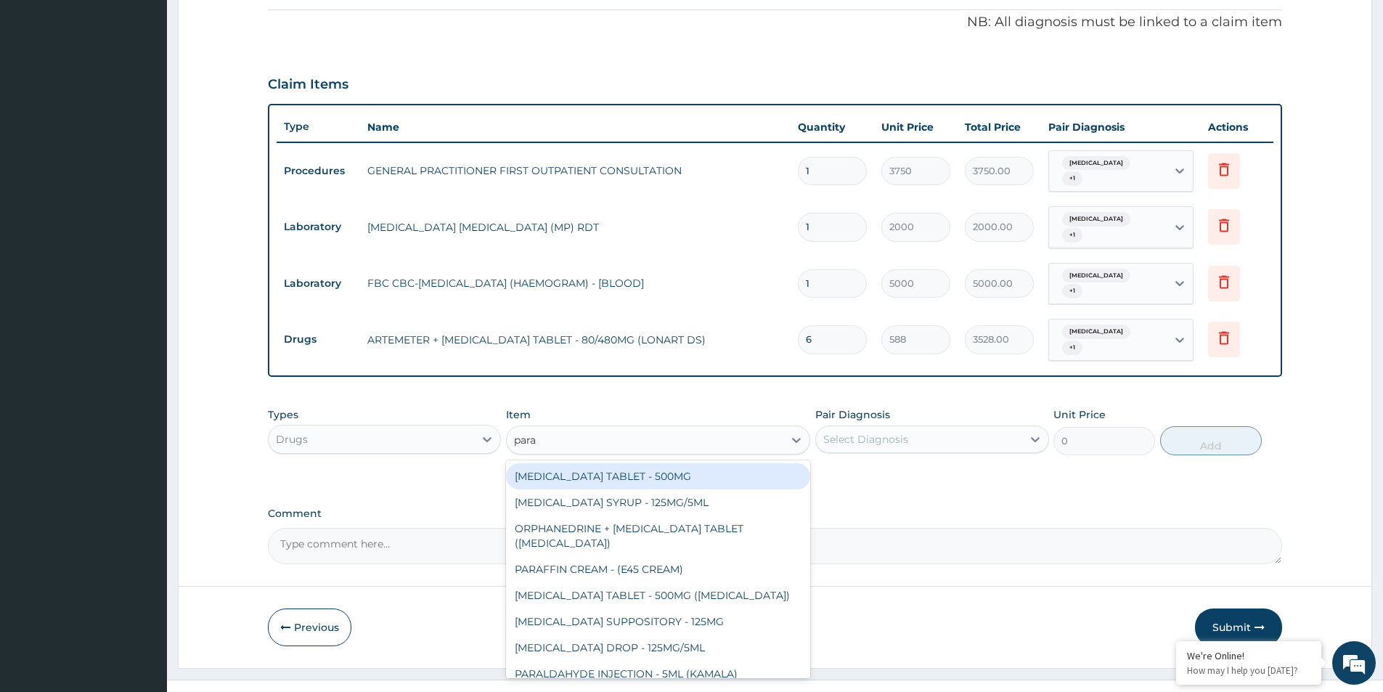
click at [682, 463] on div "PARACETAMOL TABLET - 500MG" at bounding box center [658, 476] width 304 height 26
type input "33.599999999999994"
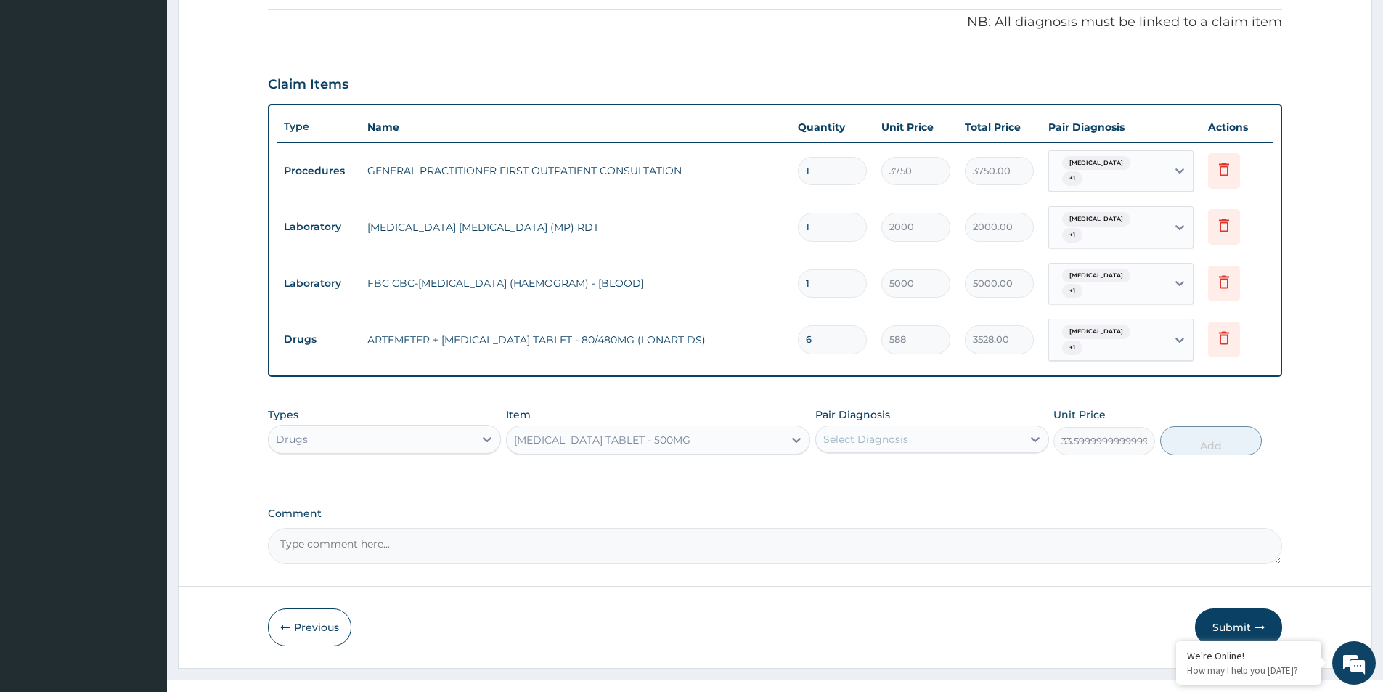
click at [909, 428] on div "Select Diagnosis" at bounding box center [918, 439] width 205 height 23
click at [897, 462] on div "Malaria" at bounding box center [931, 477] width 233 height 30
checkbox input "true"
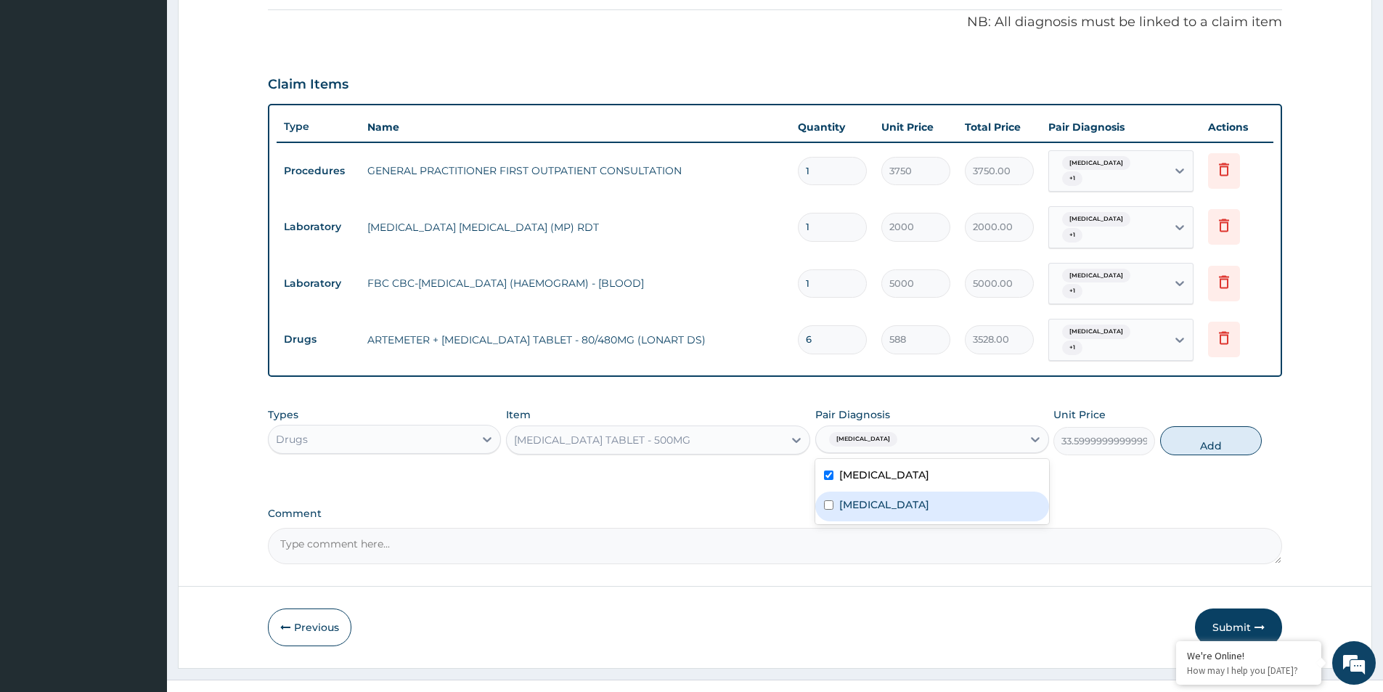
click at [884, 492] on div "Sepsis" at bounding box center [931, 507] width 233 height 30
checkbox input "true"
click at [1191, 426] on button "Add" at bounding box center [1211, 440] width 102 height 29
type input "0"
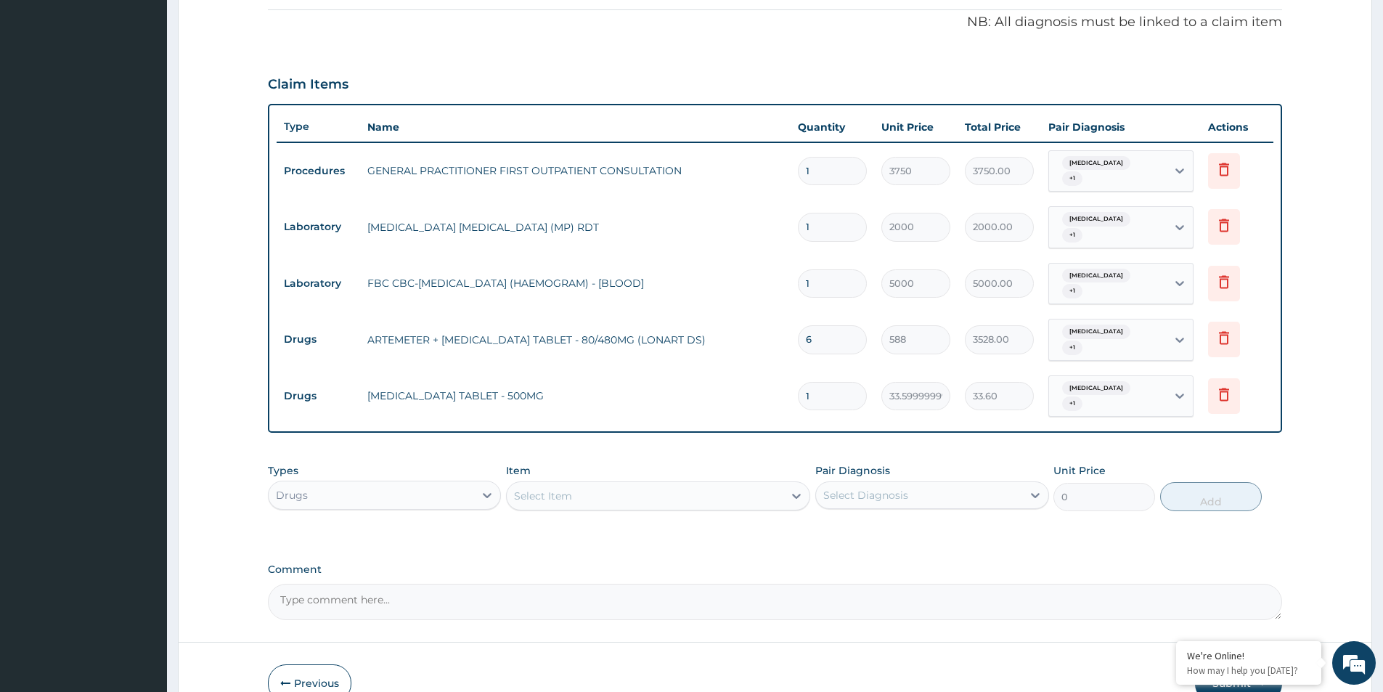
type input "18"
type input "604.80"
type input "18"
click at [1031, 530] on div "PA Code / Prescription Code Enter Code(Secondary Care Only) Encounter Date DD-M…" at bounding box center [775, 168] width 1014 height 903
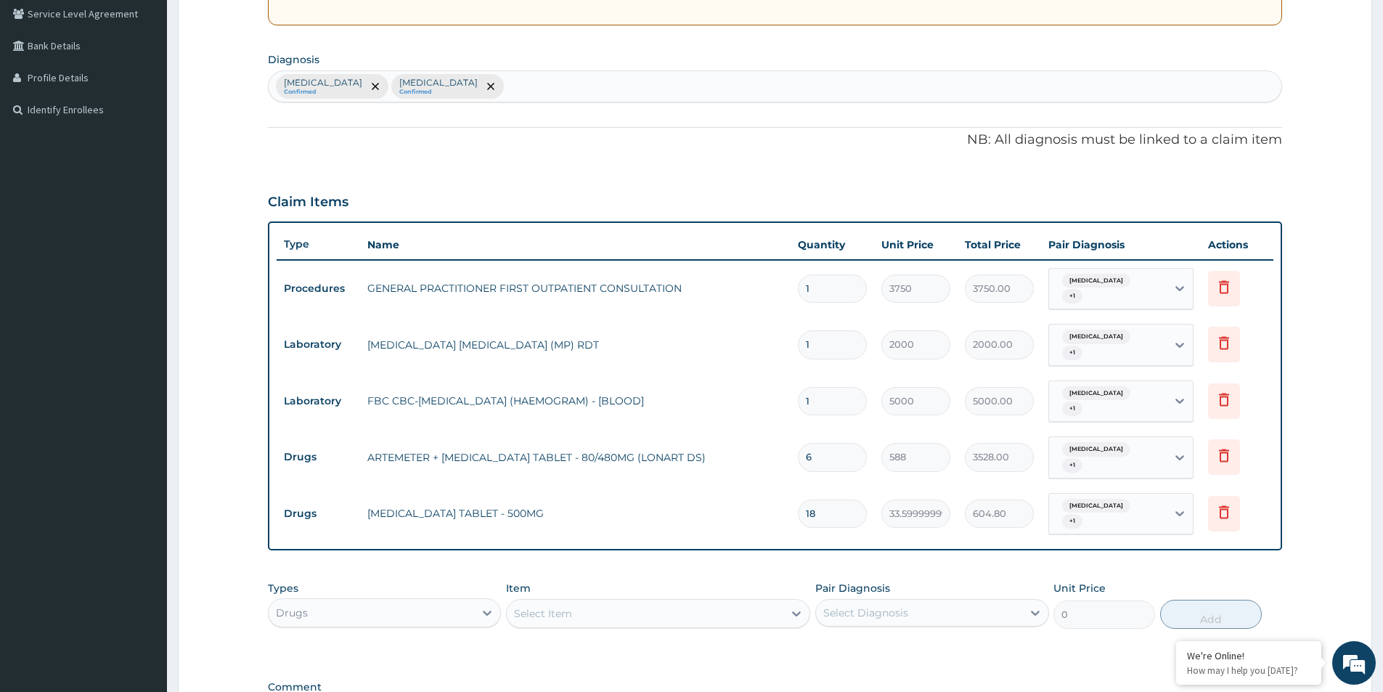
scroll to position [0, 0]
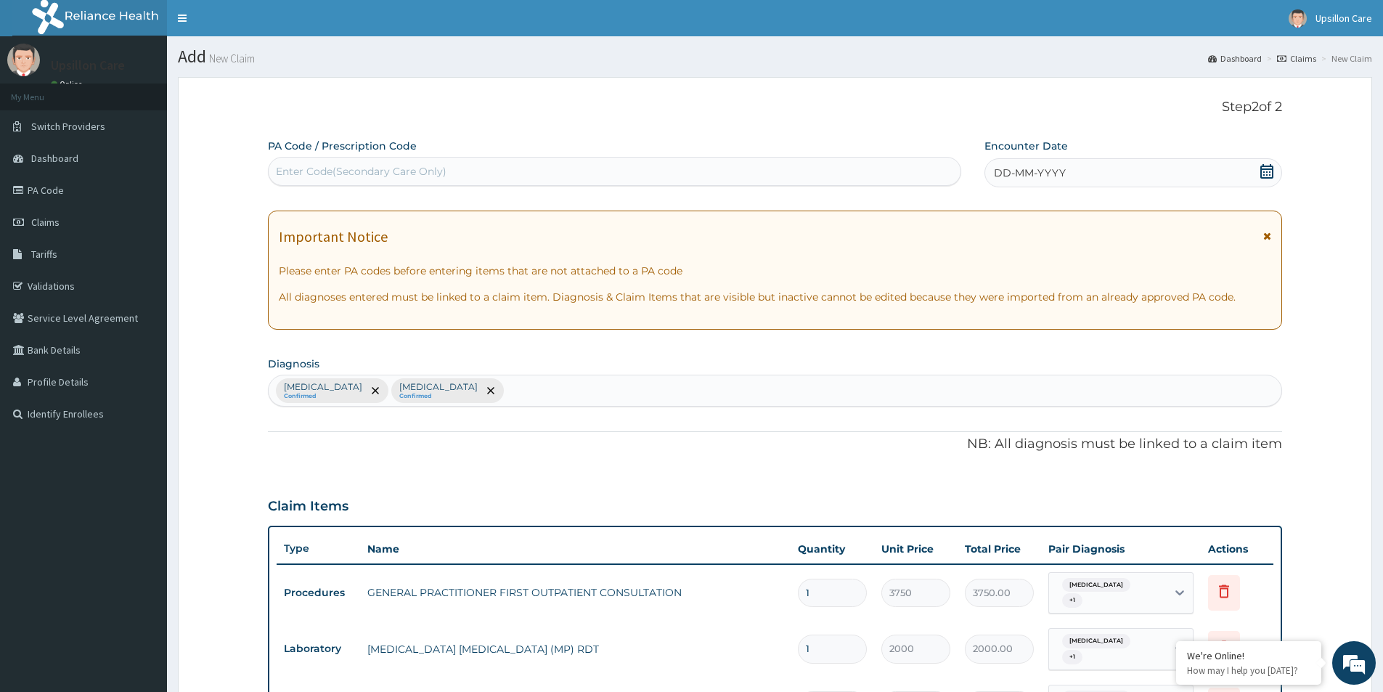
drag, startPoint x: 1263, startPoint y: 175, endPoint x: 1255, endPoint y: 180, distance: 8.9
click at [1260, 174] on icon at bounding box center [1267, 171] width 15 height 15
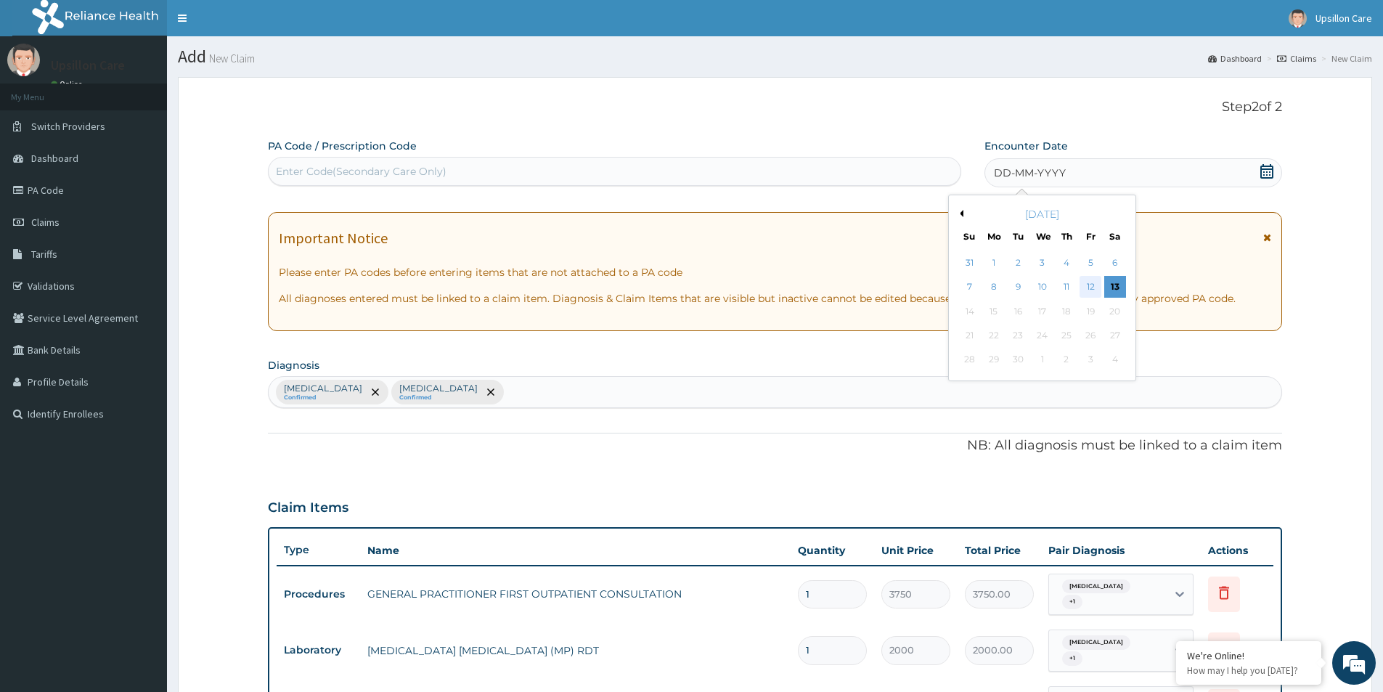
click at [1084, 288] on div "12" at bounding box center [1091, 288] width 22 height 22
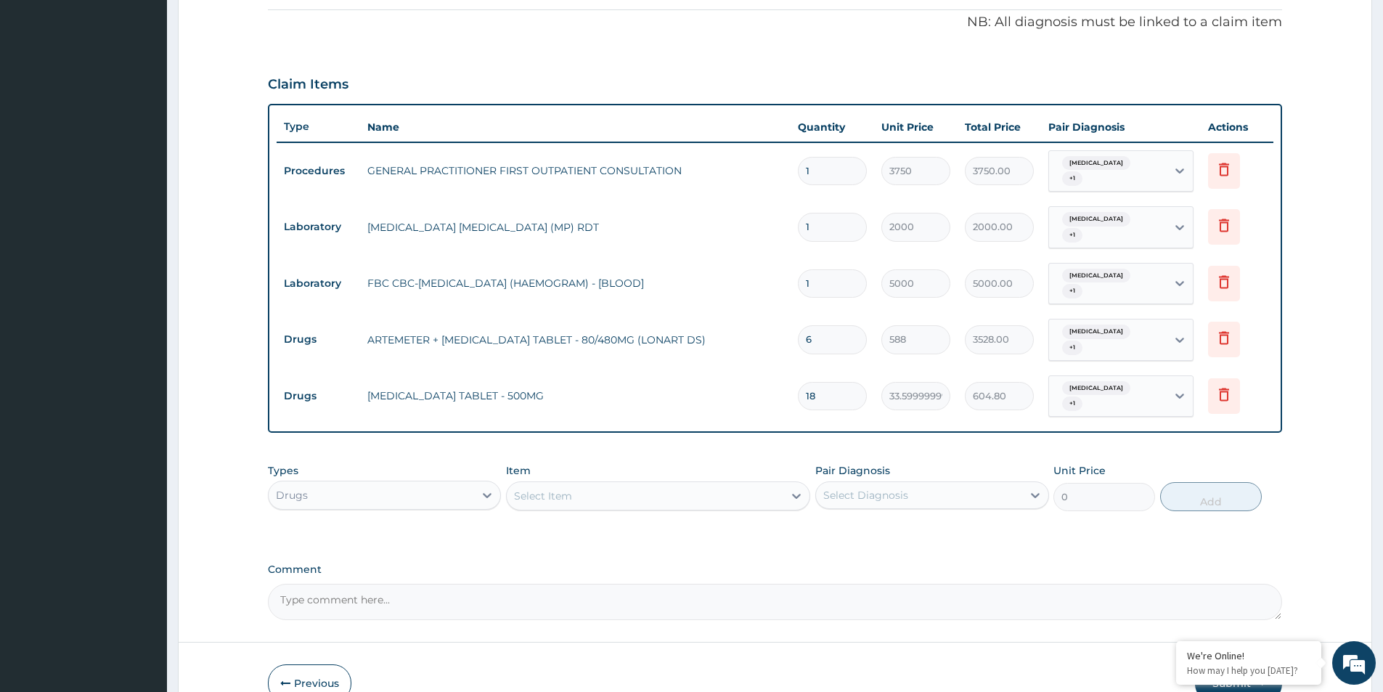
scroll to position [472, 0]
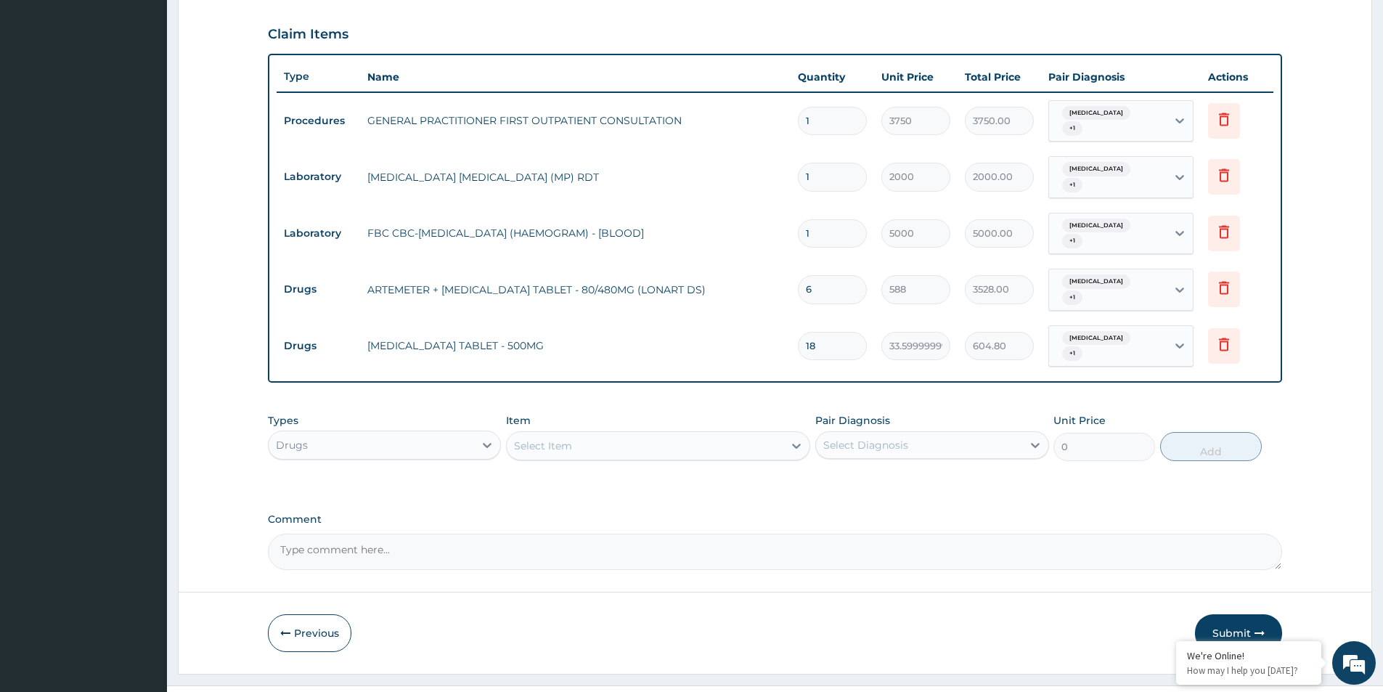
drag, startPoint x: 1234, startPoint y: 587, endPoint x: 1222, endPoint y: 589, distance: 11.8
click at [1232, 614] on button "Submit" at bounding box center [1238, 633] width 87 height 38
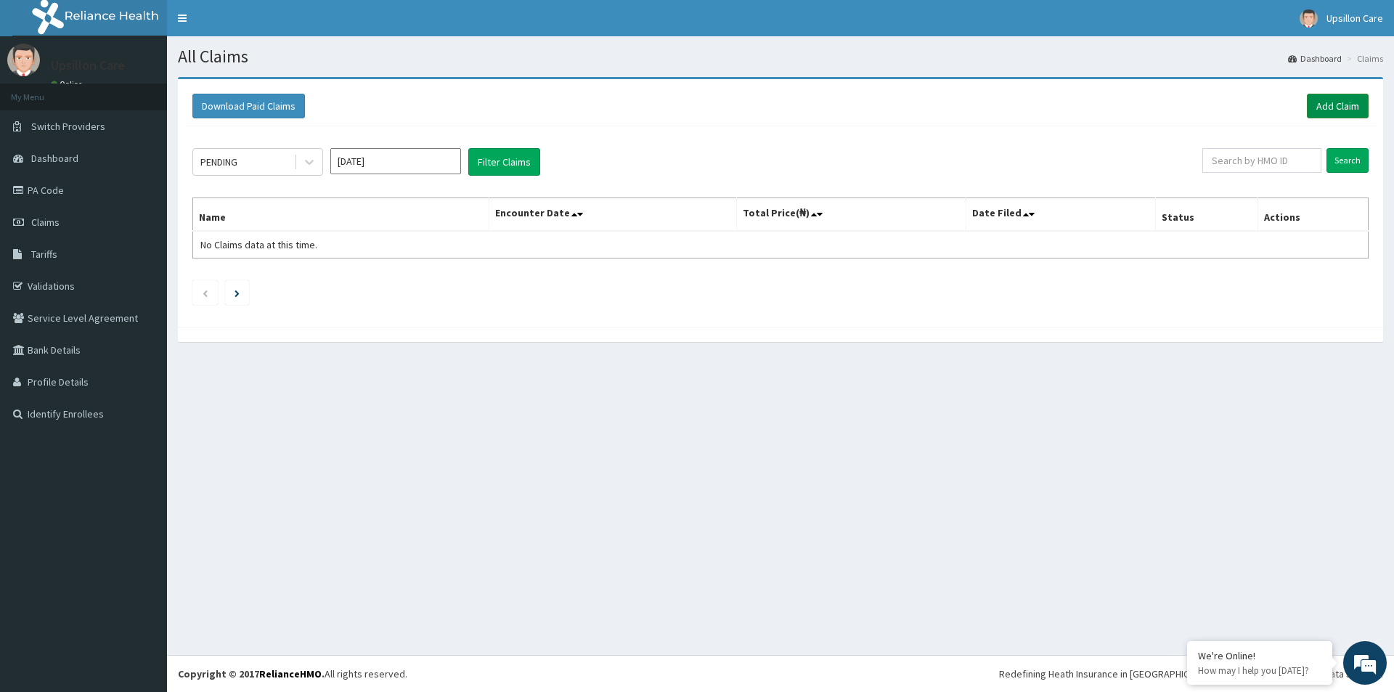
click at [1337, 107] on link "Add Claim" at bounding box center [1338, 106] width 62 height 25
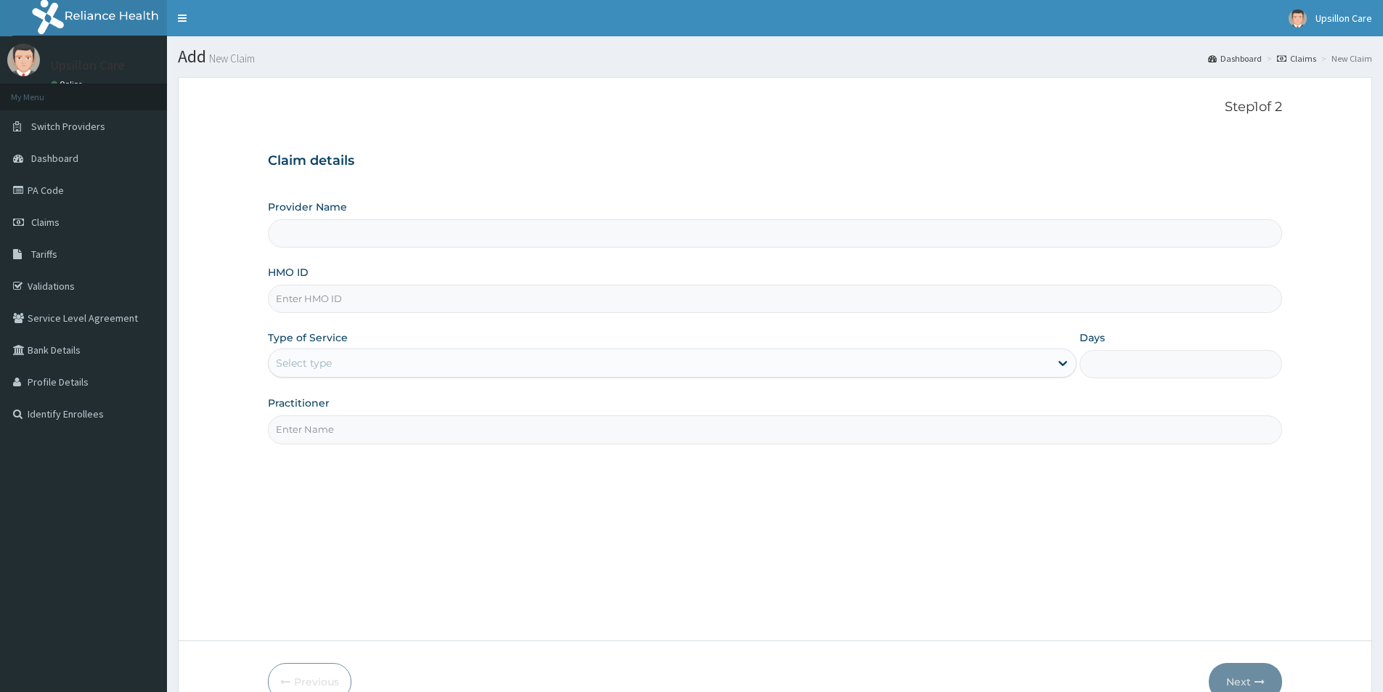
drag, startPoint x: 0, startPoint y: 0, endPoint x: 538, endPoint y: 297, distance: 614.5
click at [538, 297] on input "HMO ID" at bounding box center [775, 299] width 1014 height 28
paste input "OAS/10014/D"
type input "OAS/10014/D"
drag, startPoint x: 428, startPoint y: 360, endPoint x: 420, endPoint y: 364, distance: 8.8
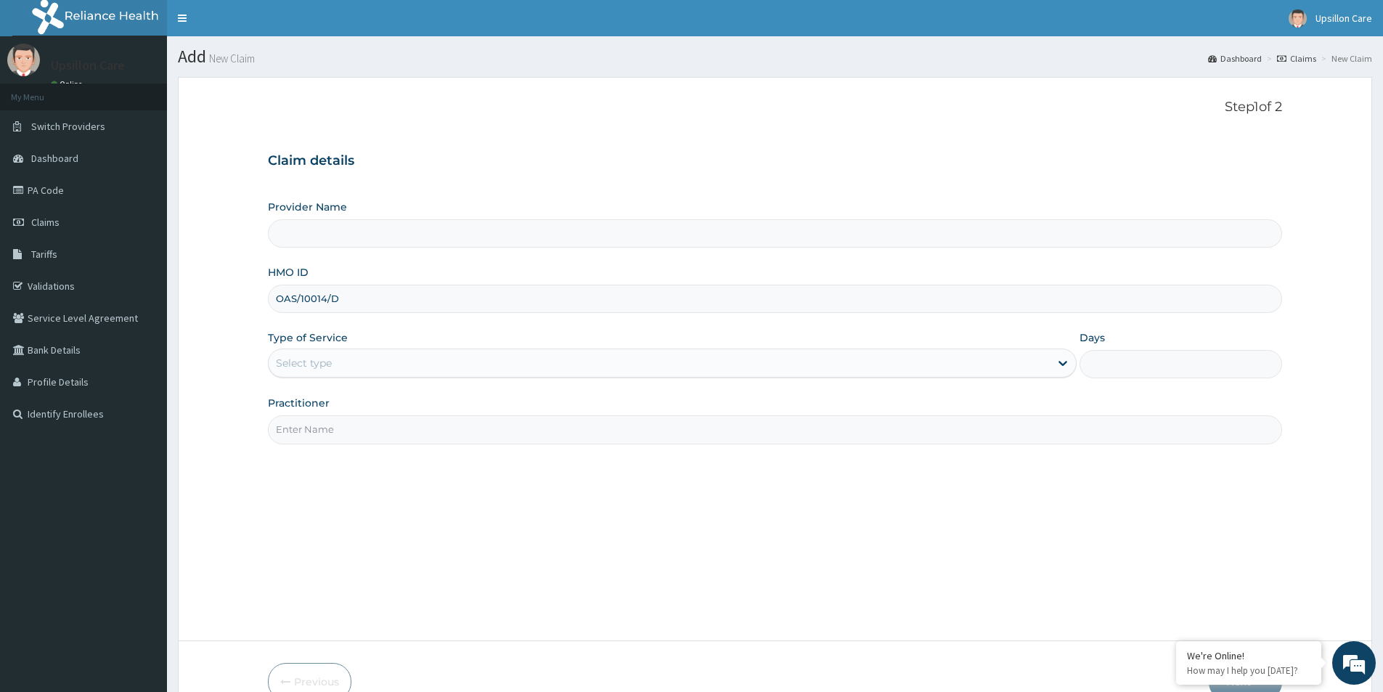
click at [426, 360] on div "Select type" at bounding box center [659, 362] width 781 height 23
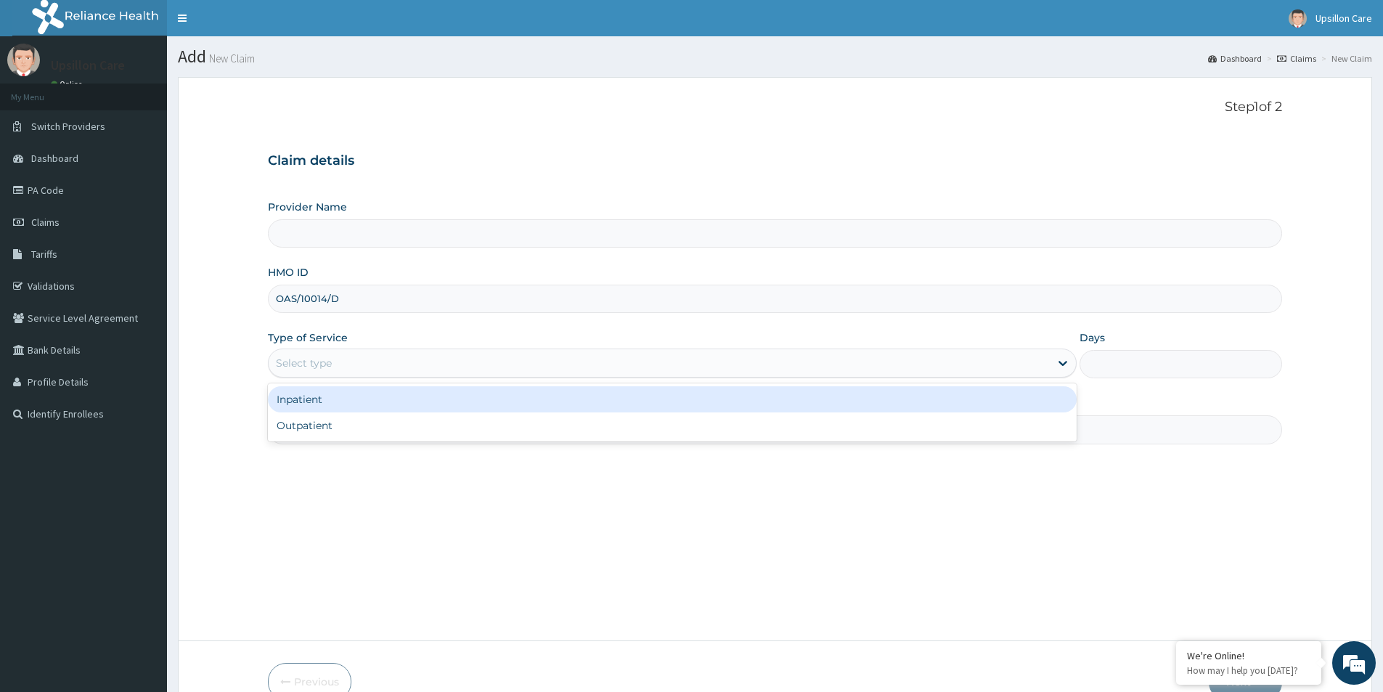
type input "Upsillon Care hospital"
drag, startPoint x: 338, startPoint y: 411, endPoint x: 339, endPoint y: 423, distance: 11.7
click at [339, 419] on div "Inpatient Outpatient" at bounding box center [672, 412] width 809 height 58
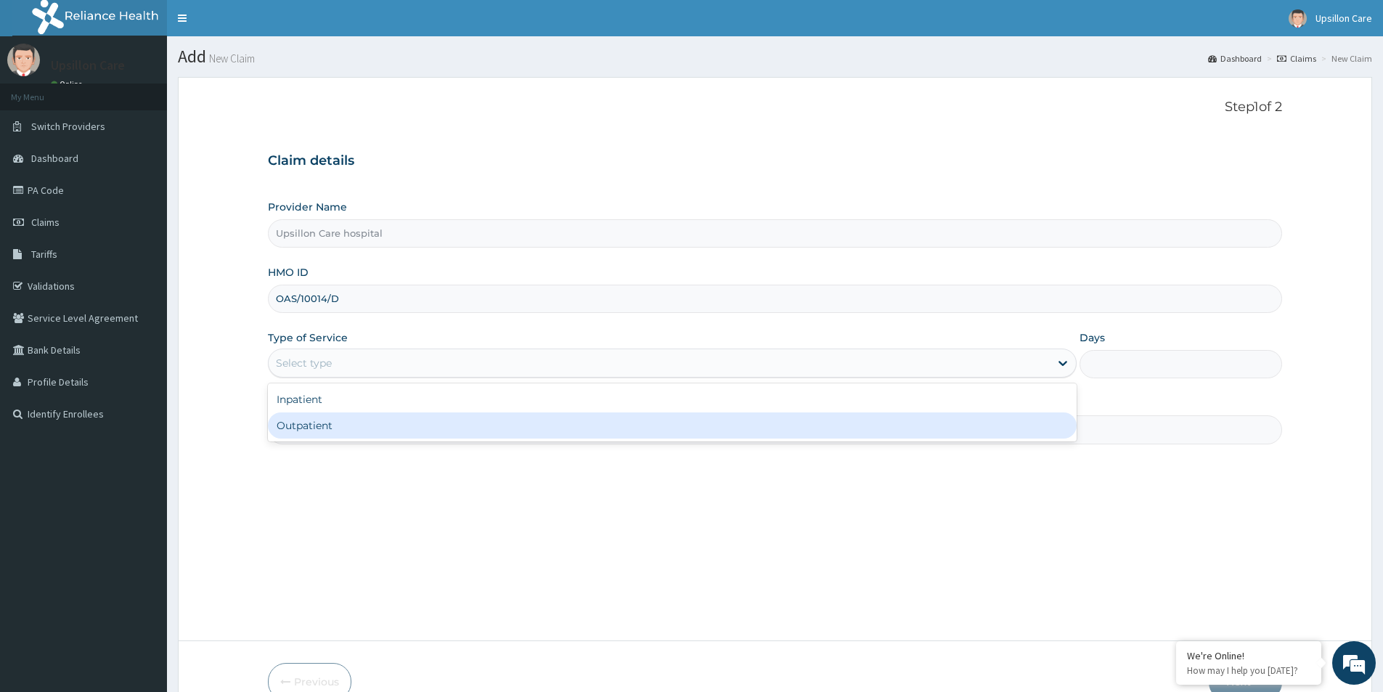
click at [341, 426] on div "Outpatient" at bounding box center [672, 425] width 809 height 26
type input "1"
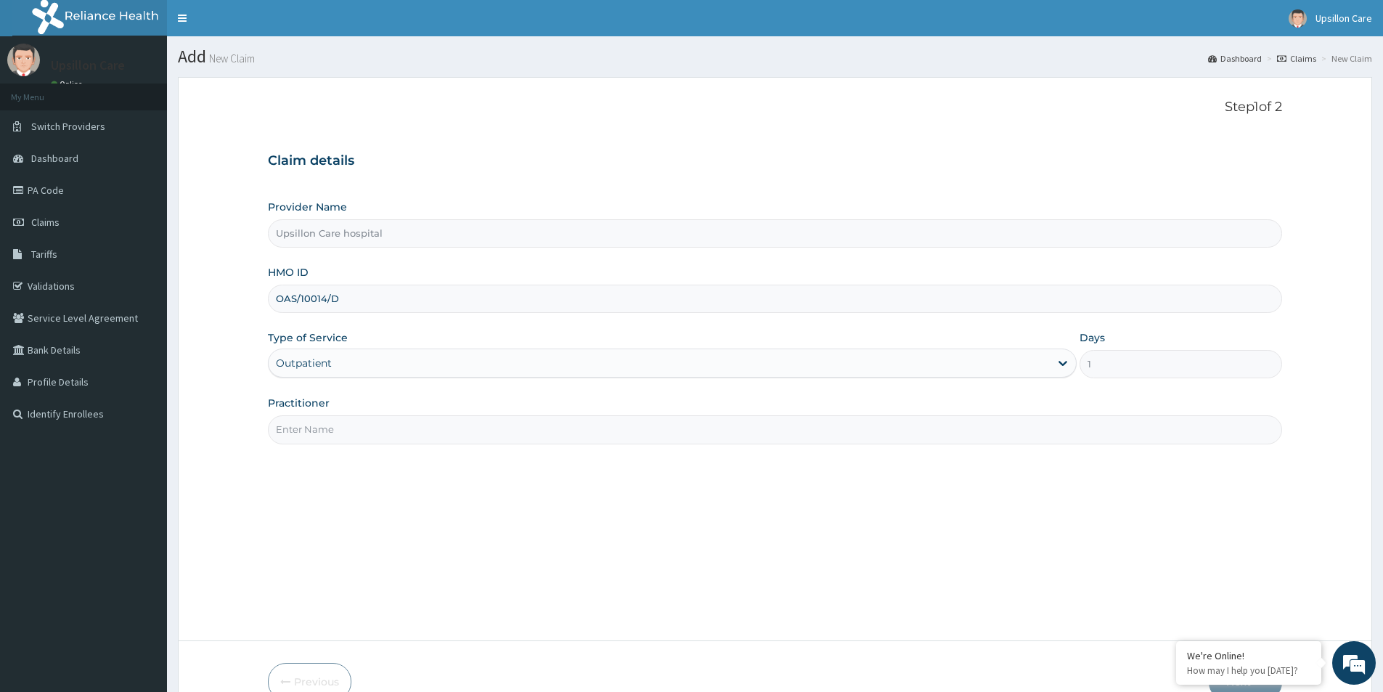
click at [369, 419] on input "Practitioner" at bounding box center [775, 429] width 1014 height 28
click at [362, 436] on input "Practitioner" at bounding box center [775, 429] width 1014 height 28
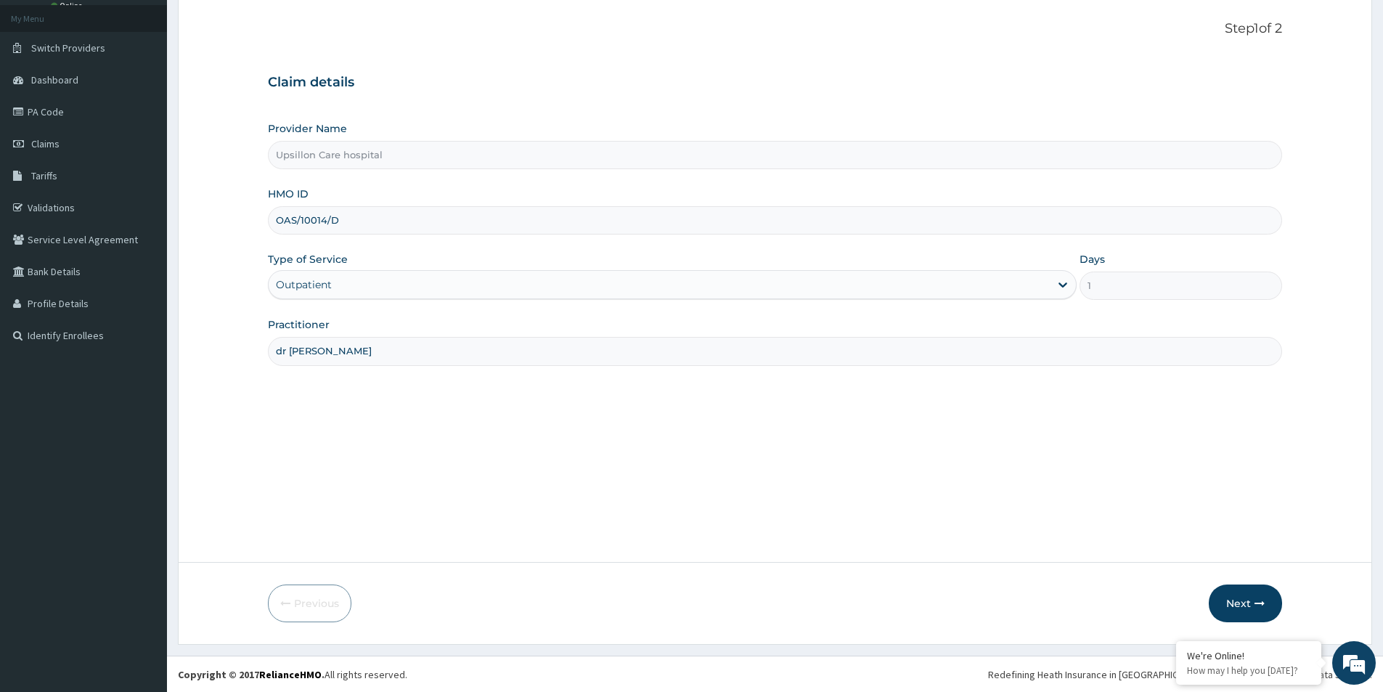
scroll to position [79, 0]
type input "dr greg"
click at [1237, 600] on button "Next" at bounding box center [1245, 603] width 73 height 38
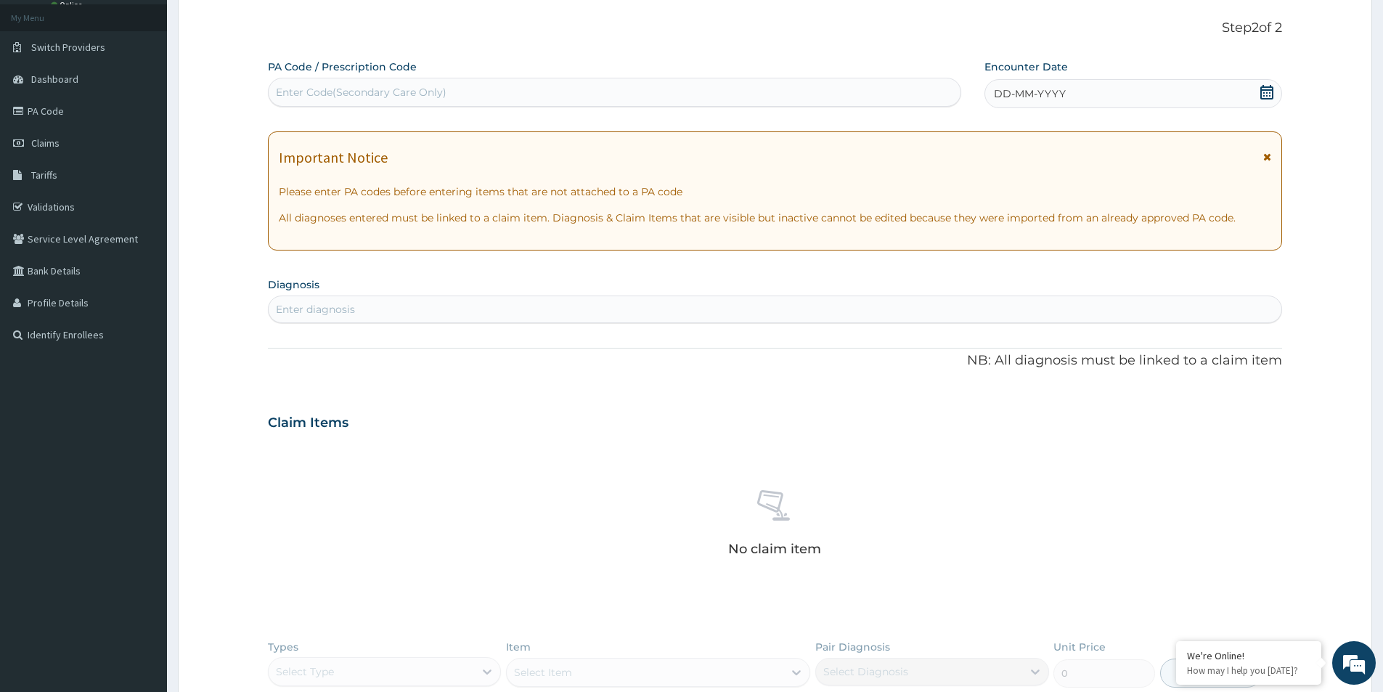
click at [632, 298] on div "Enter diagnosis" at bounding box center [775, 309] width 1013 height 23
type input "malaria"
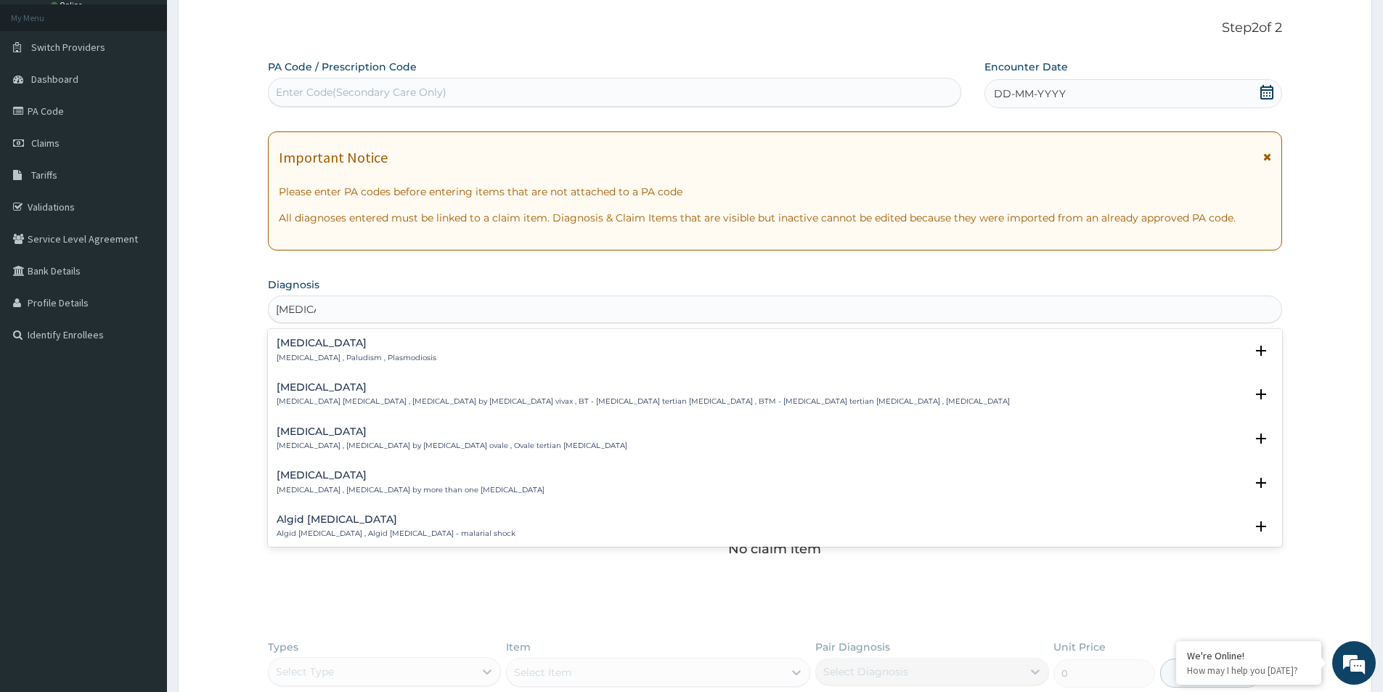
click at [354, 362] on p "Malaria , Paludism , Plasmodiosis" at bounding box center [357, 358] width 160 height 10
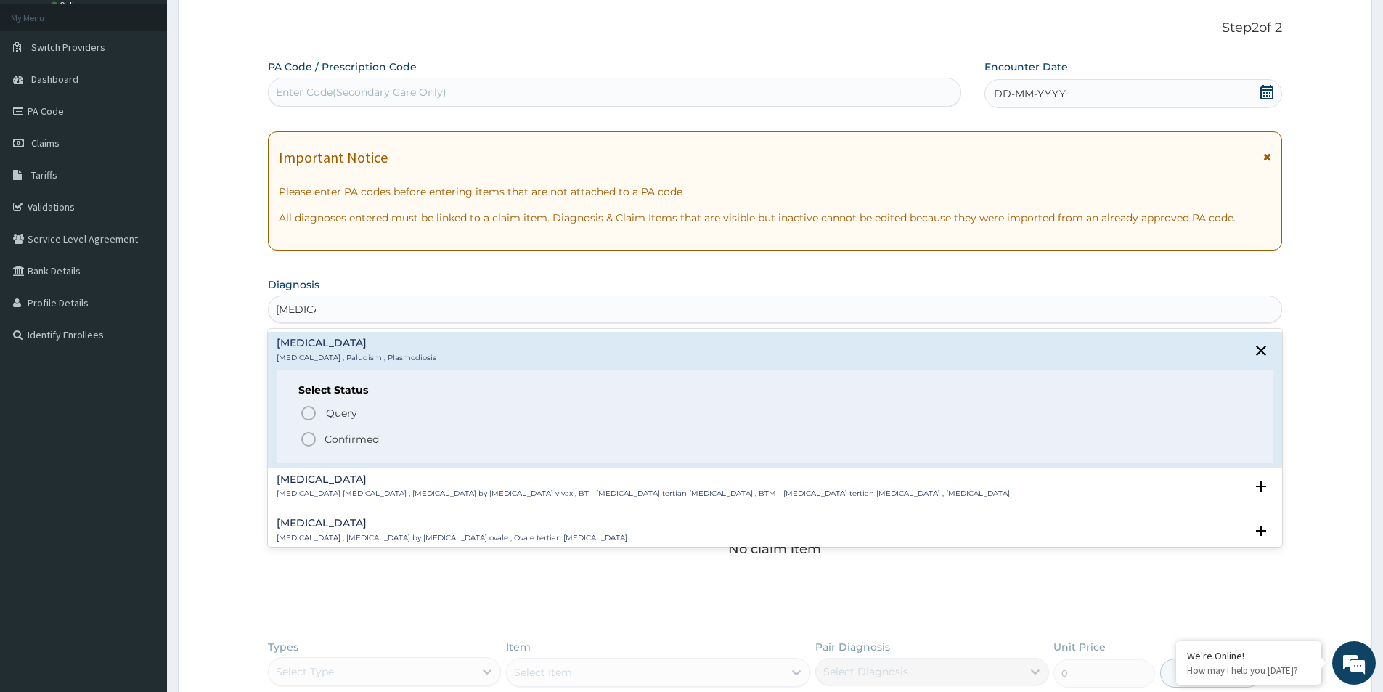
click at [335, 447] on div "Select Status Query Query covers suspected (?), Keep in view (kiv), Ruled out (…" at bounding box center [775, 416] width 997 height 92
click at [329, 432] on p "Confirmed" at bounding box center [352, 439] width 54 height 15
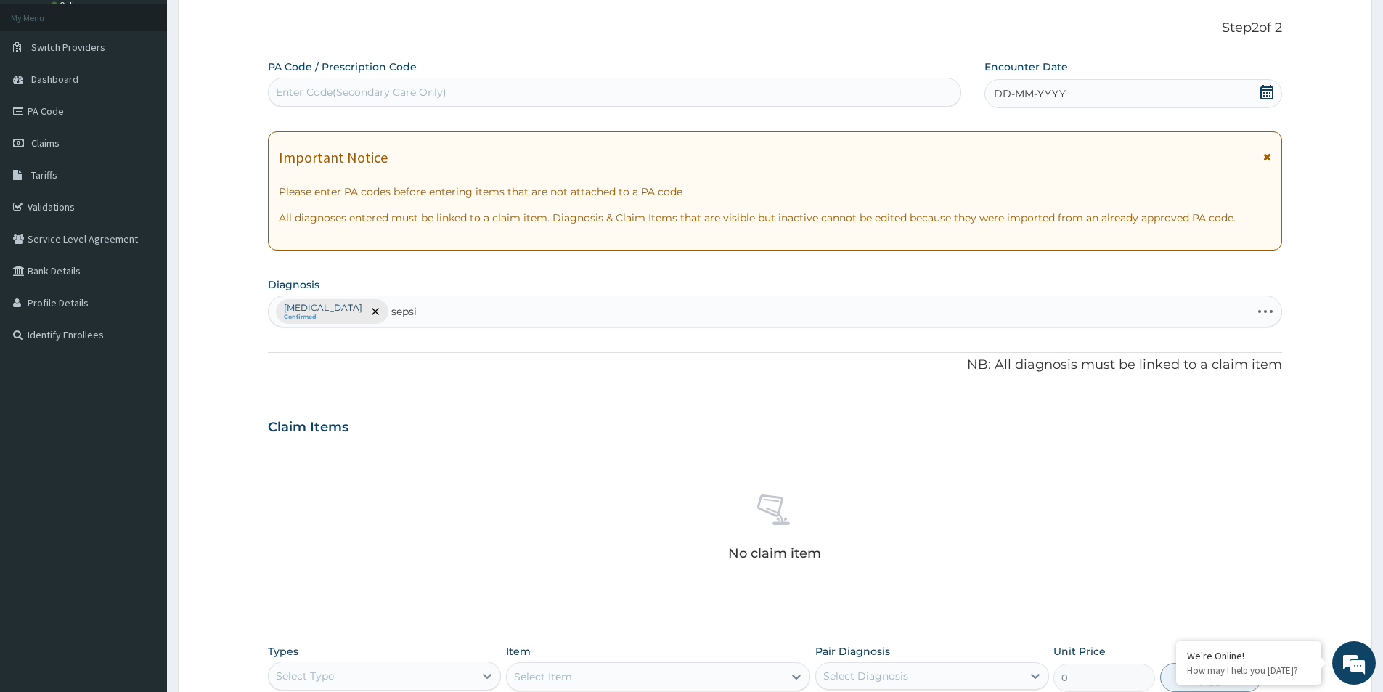
type input "sepsis"
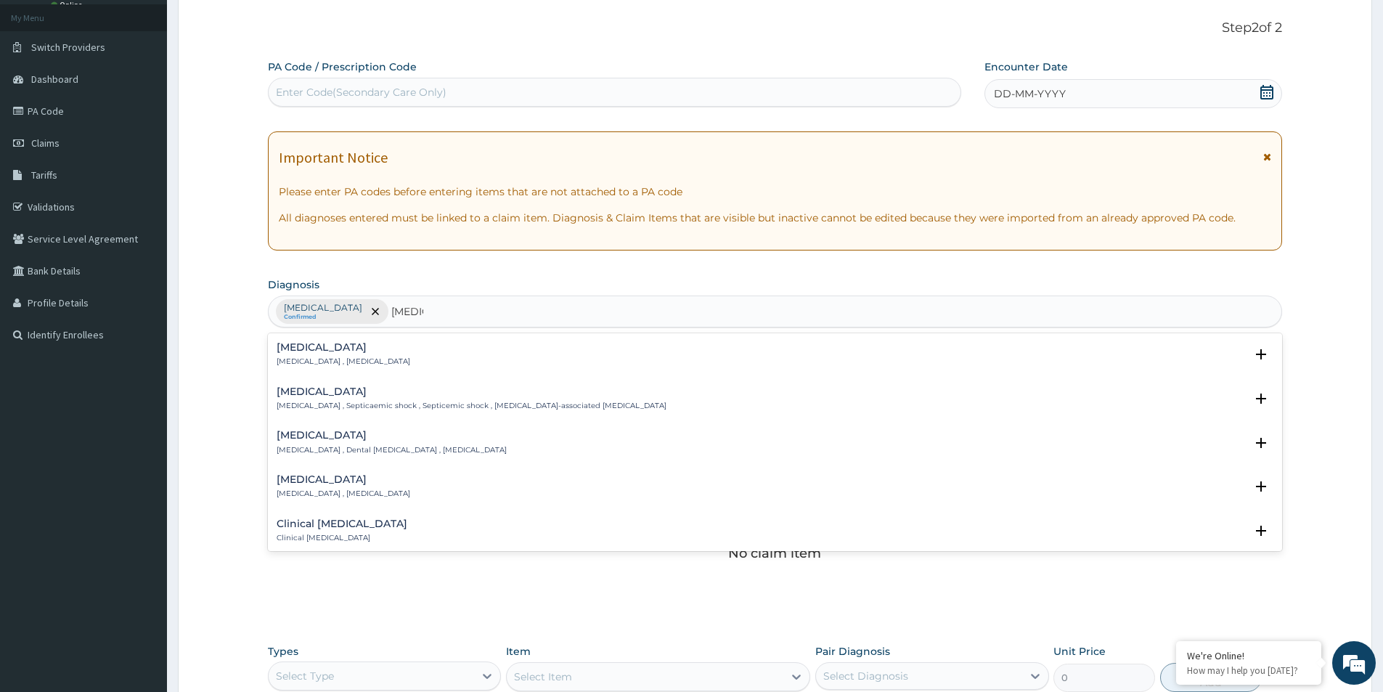
click at [377, 365] on div "Sepsis Systemic infection , Sepsis" at bounding box center [775, 354] width 997 height 25
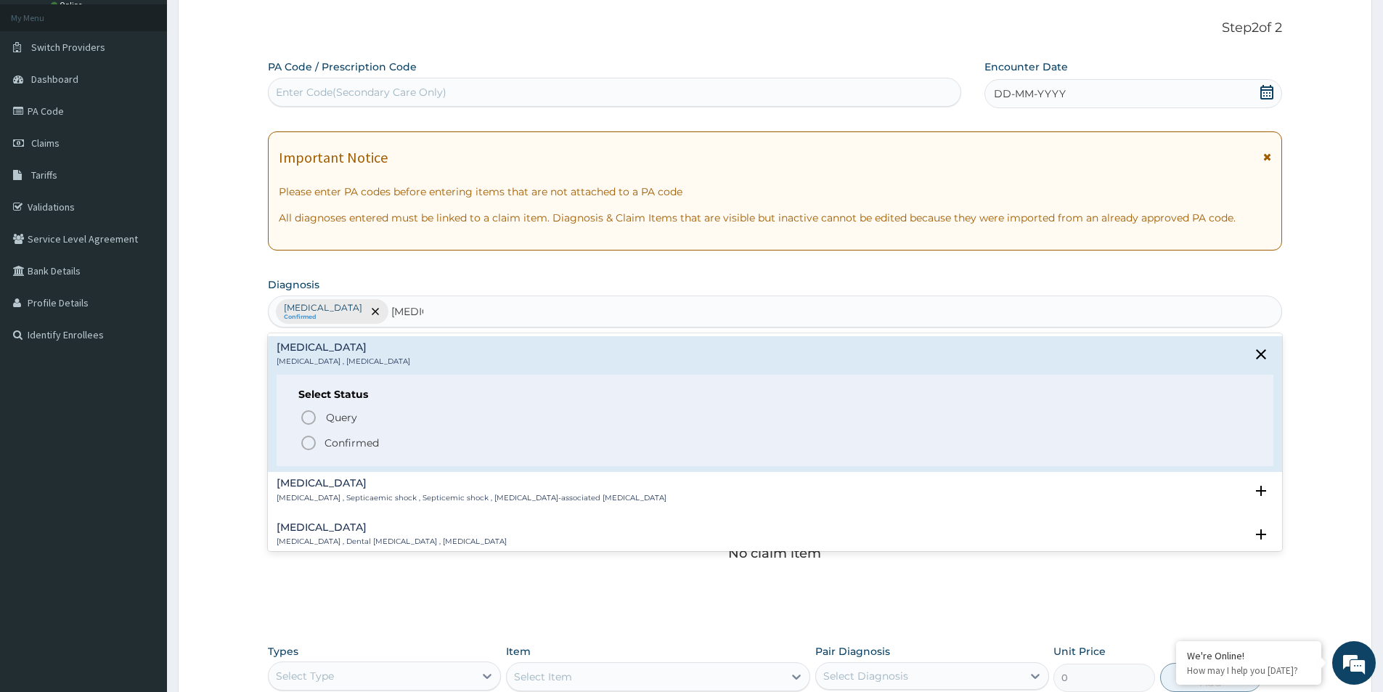
click at [355, 434] on span "Confirmed" at bounding box center [776, 442] width 952 height 17
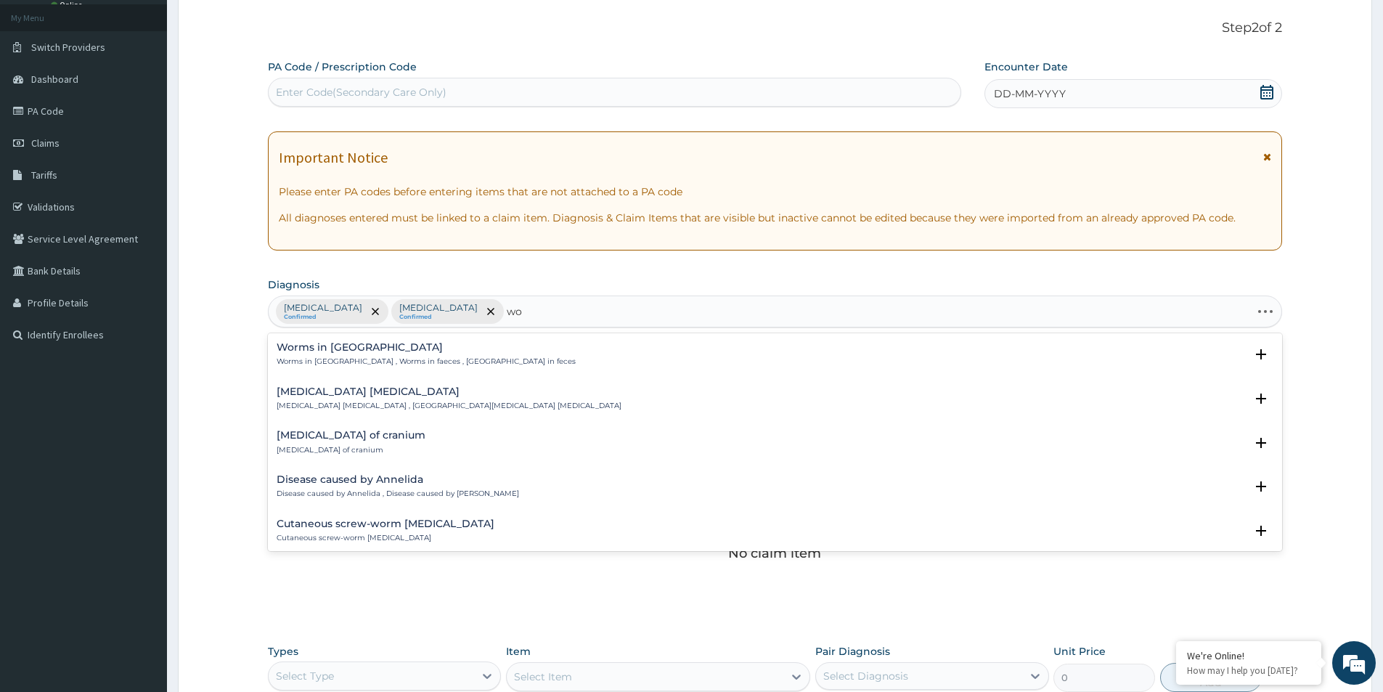
type input "w"
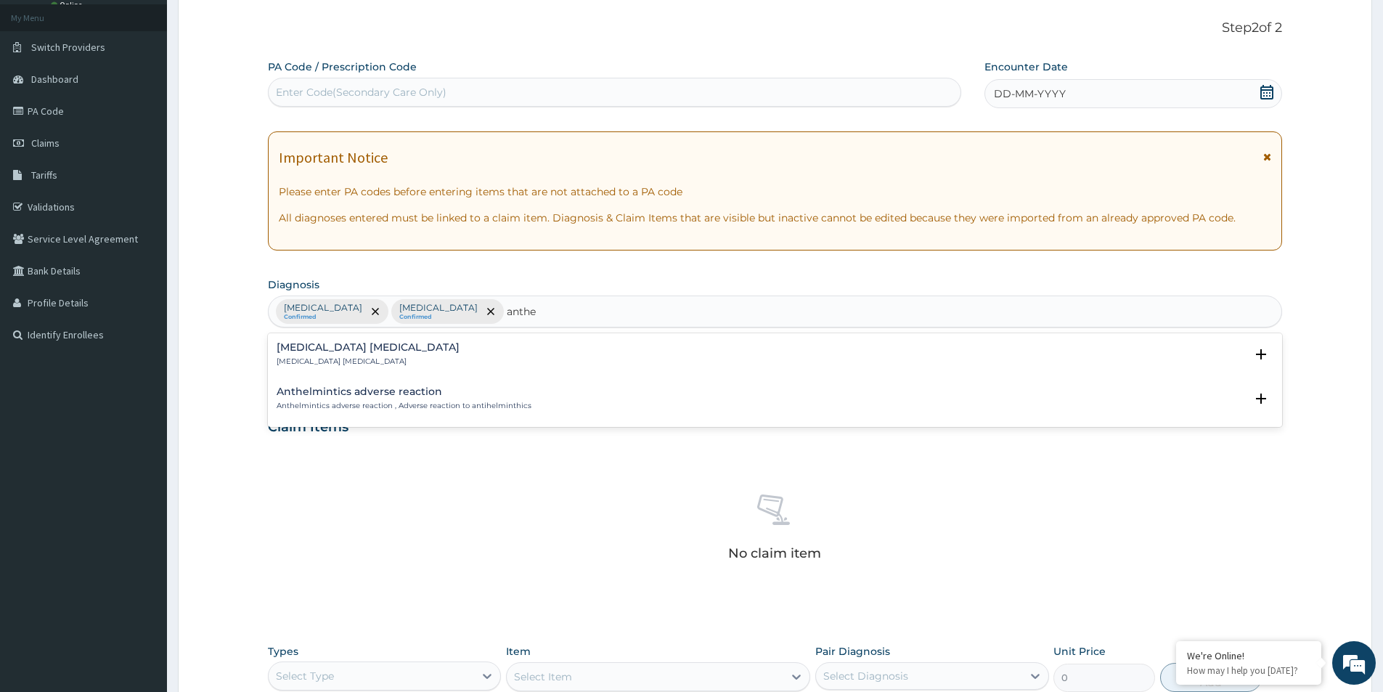
type input "anthe"
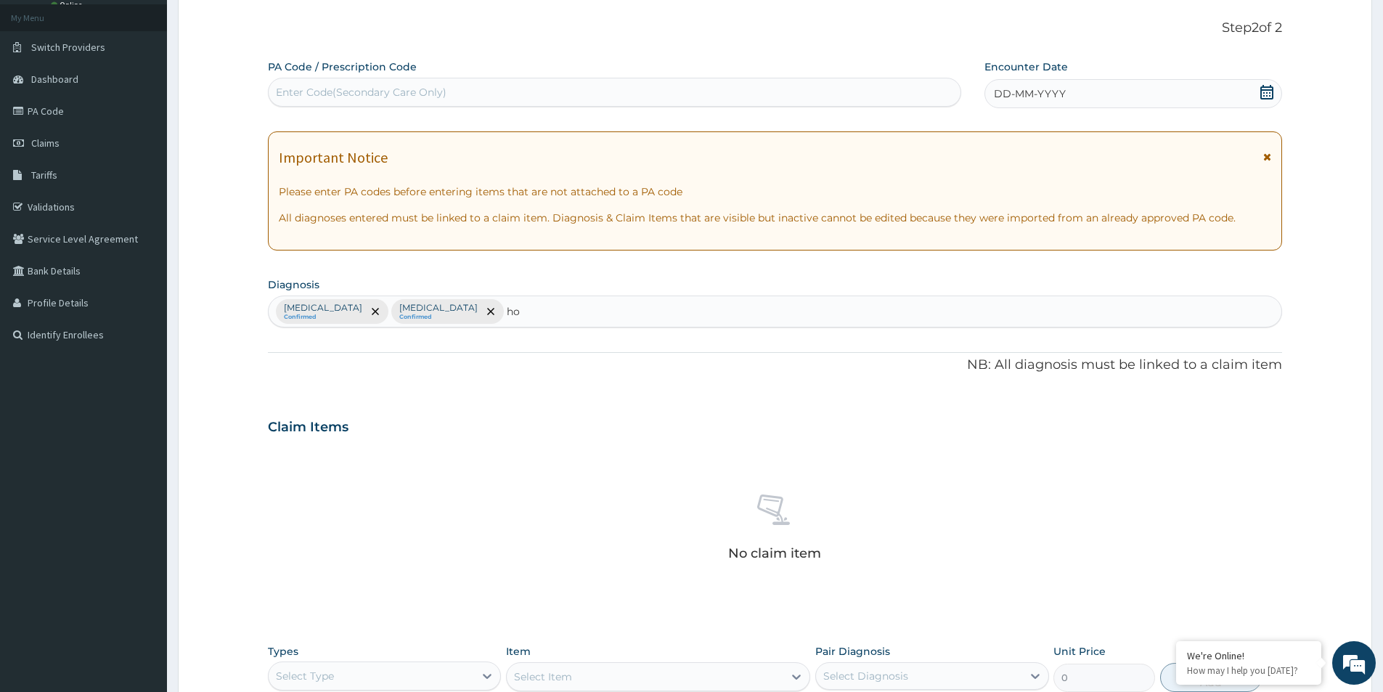
type input "h"
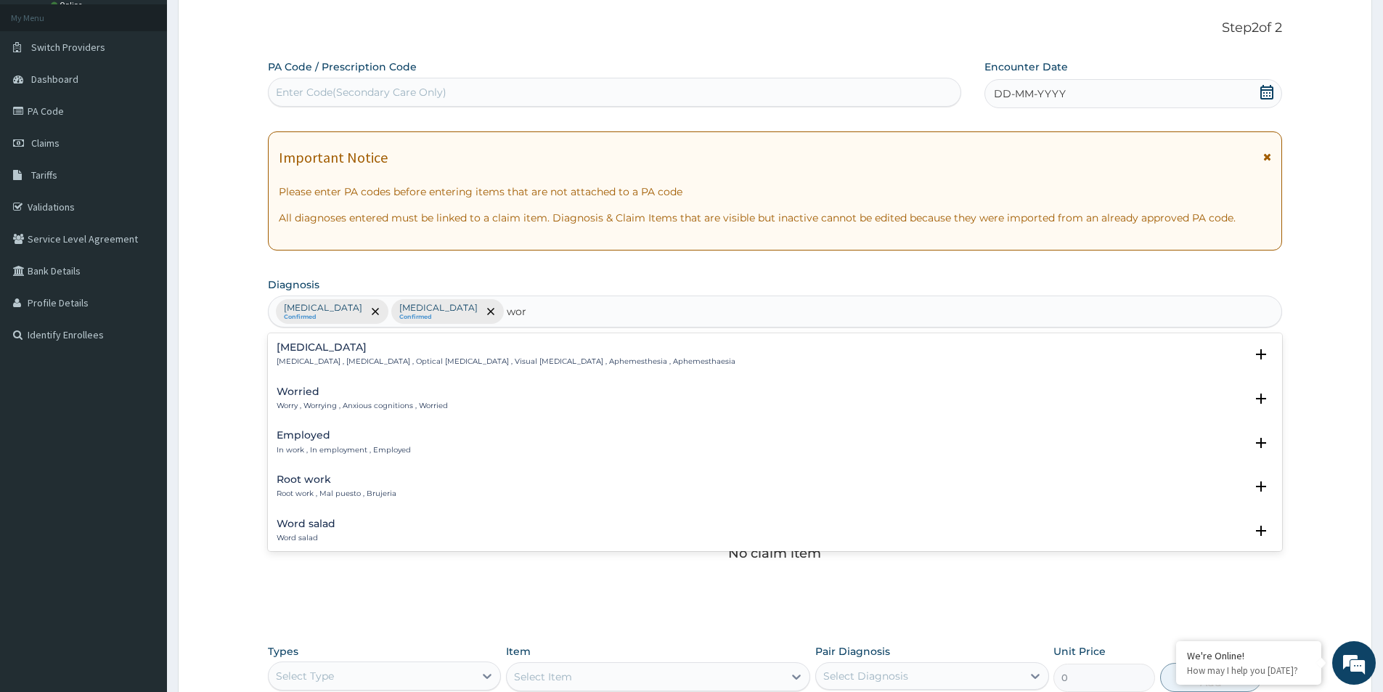
type input "worm"
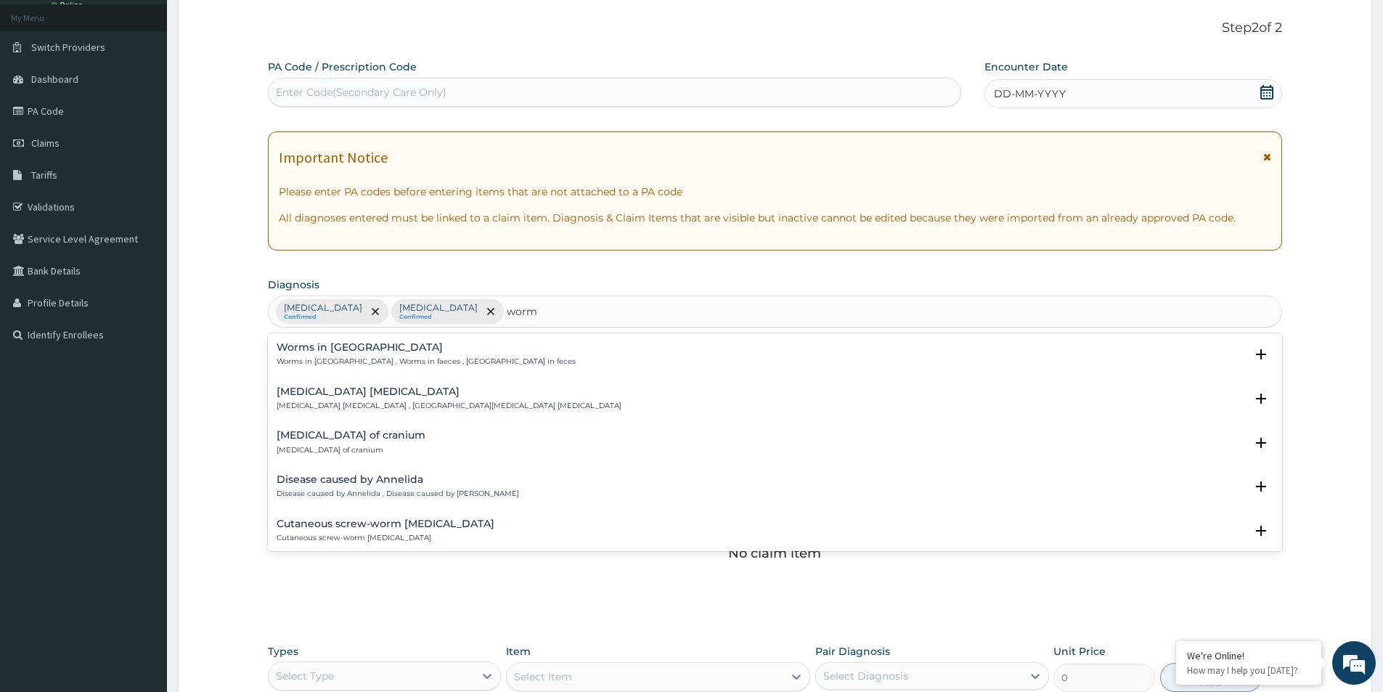
click at [357, 359] on p "Worms in stool , Worms in faeces , Worms in feces" at bounding box center [426, 362] width 299 height 10
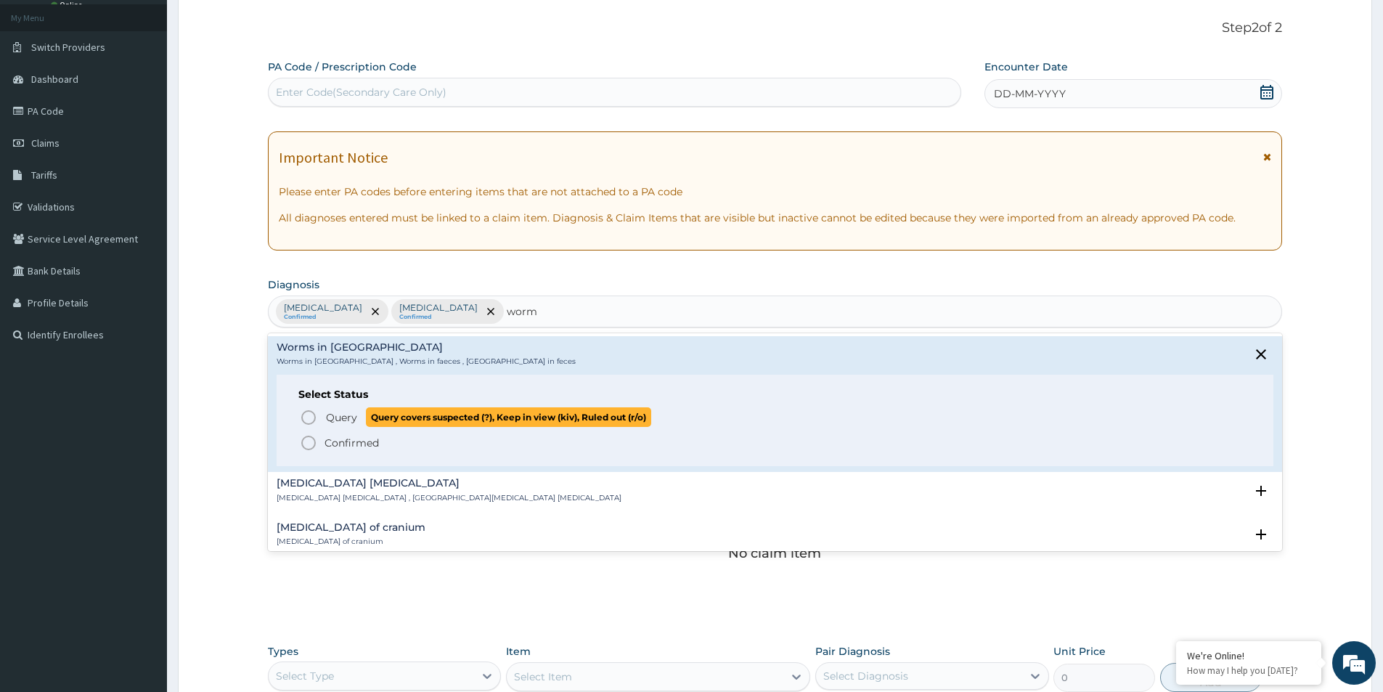
click at [354, 417] on span "Query" at bounding box center [341, 417] width 31 height 15
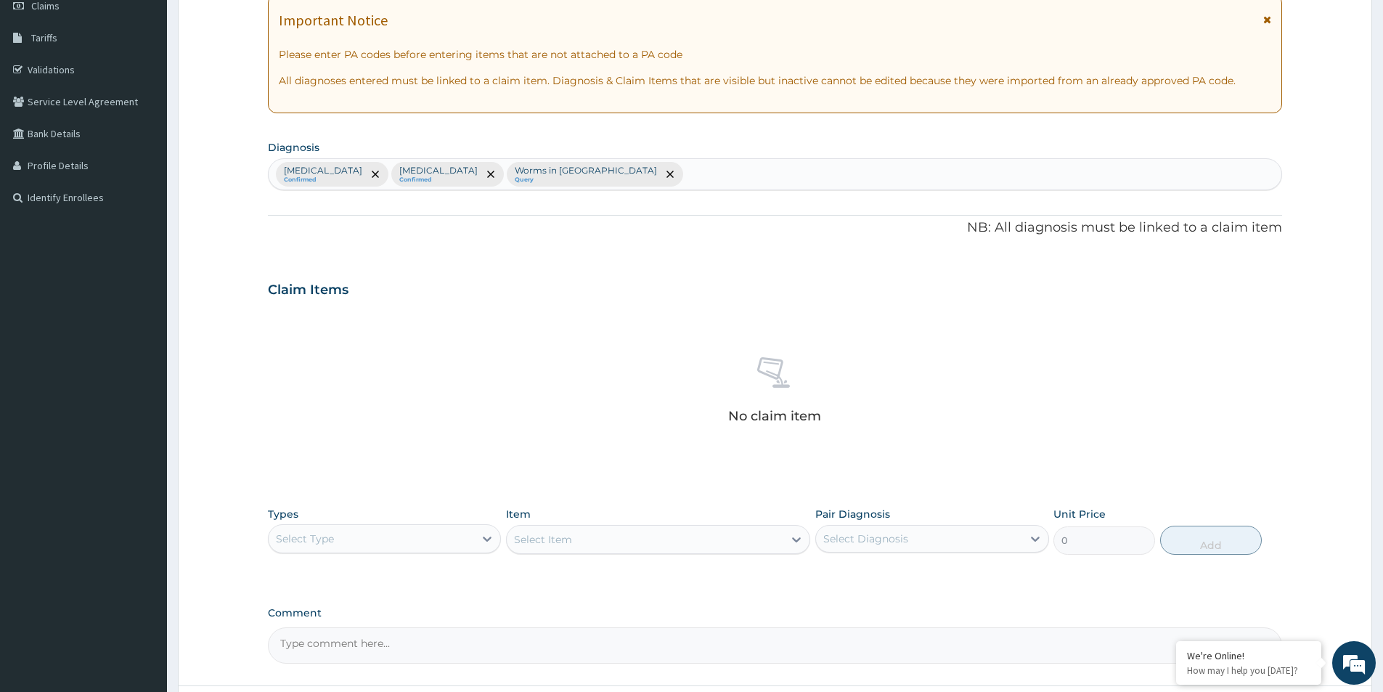
scroll to position [341, 0]
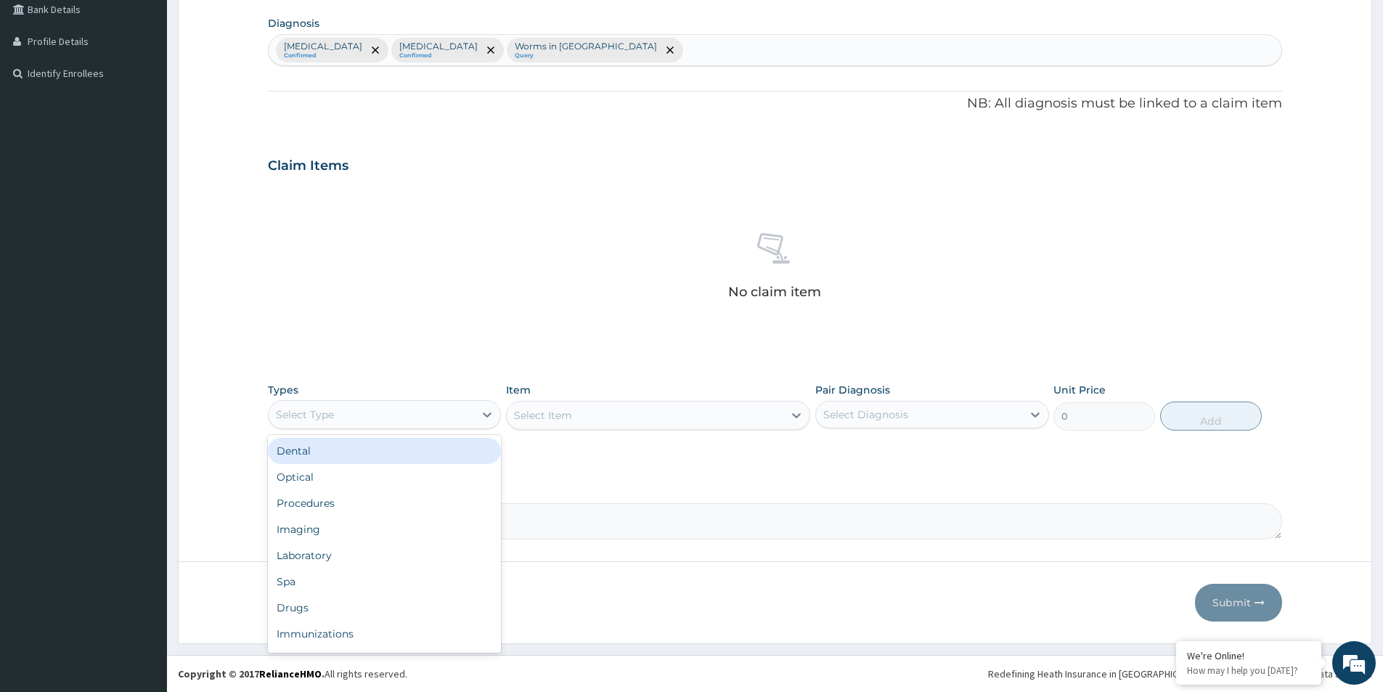
click at [386, 420] on div "Select Type" at bounding box center [371, 414] width 205 height 23
click at [356, 515] on div "Procedures" at bounding box center [384, 503] width 233 height 26
click at [558, 411] on div "Select Item" at bounding box center [658, 415] width 304 height 29
click at [559, 421] on div "Select Item" at bounding box center [658, 415] width 304 height 29
click at [559, 426] on div "Select Item" at bounding box center [658, 415] width 304 height 29
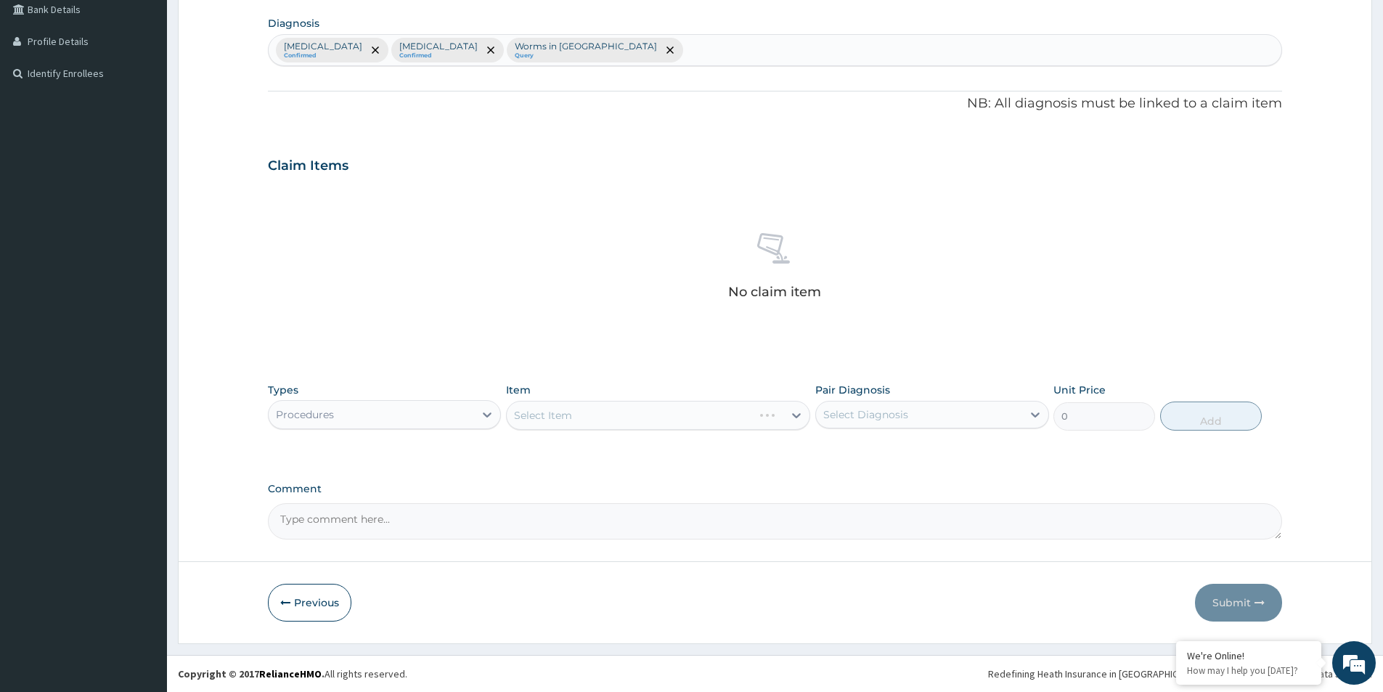
click at [559, 426] on div "Select Item" at bounding box center [658, 415] width 304 height 29
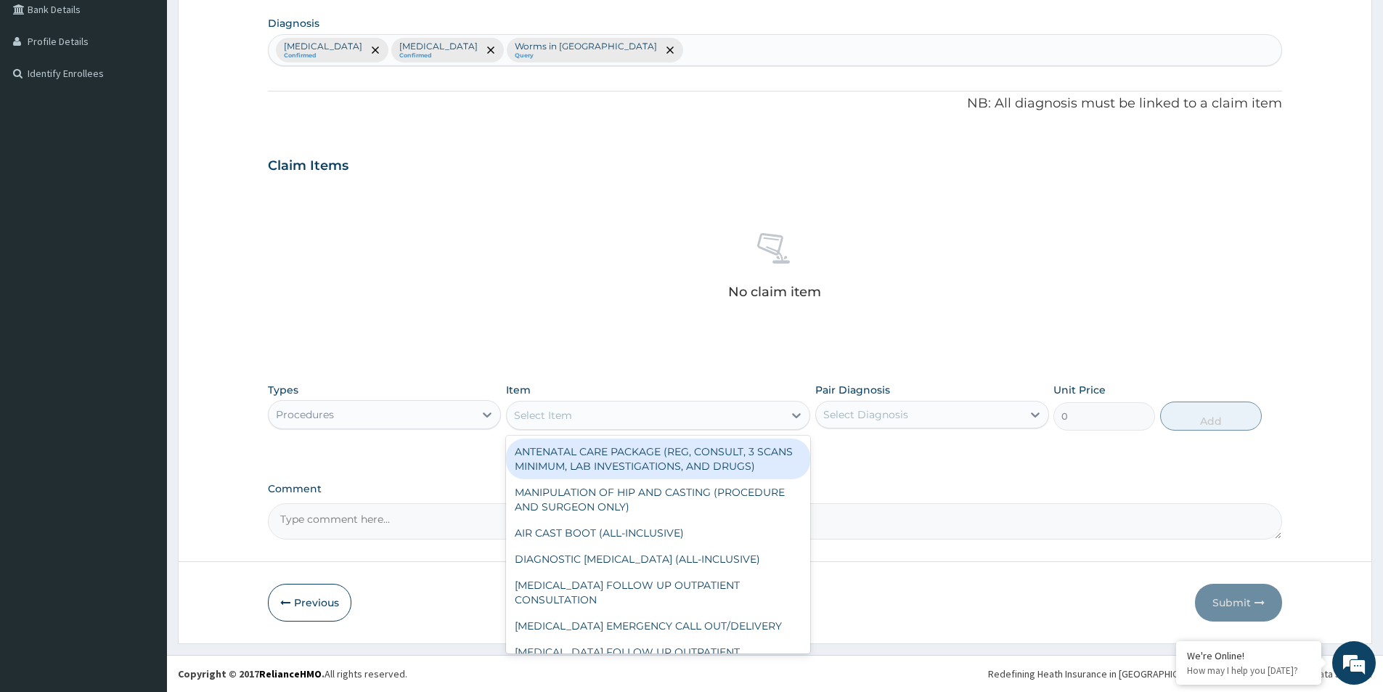
click at [559, 426] on div "Select Item" at bounding box center [645, 415] width 277 height 23
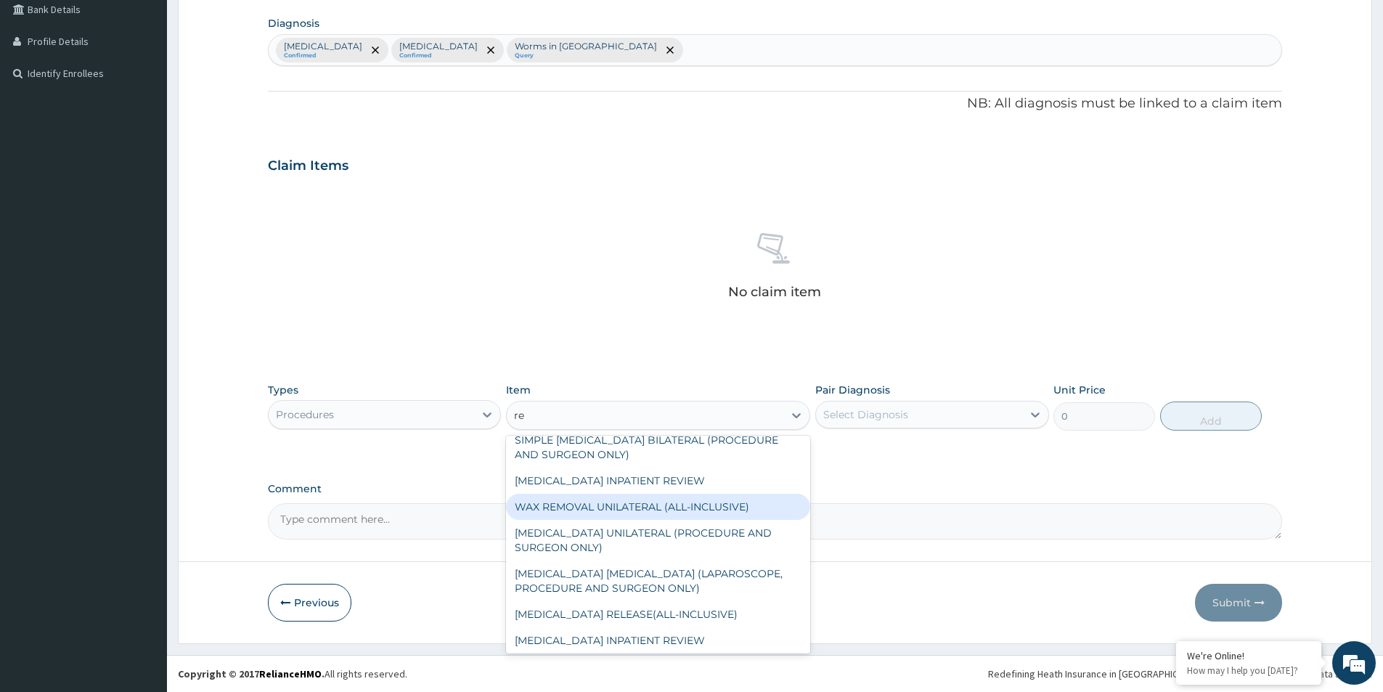
scroll to position [0, 0]
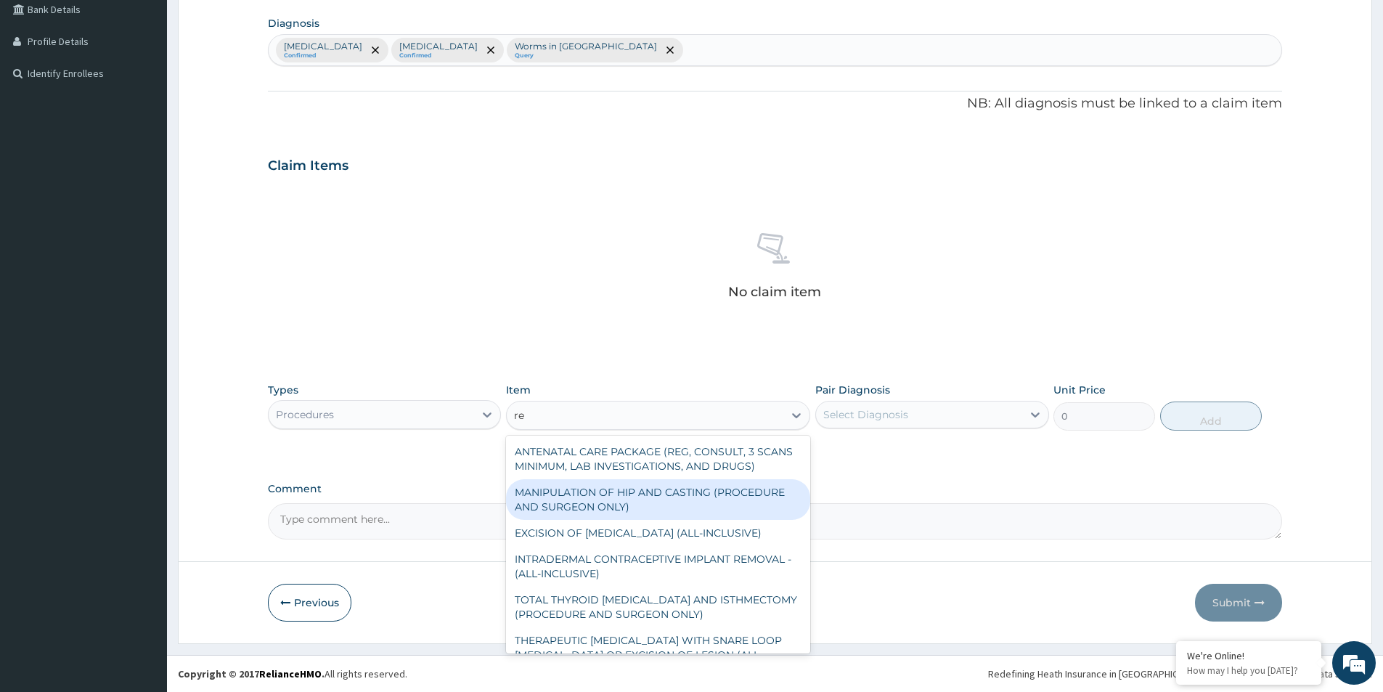
type input "reg"
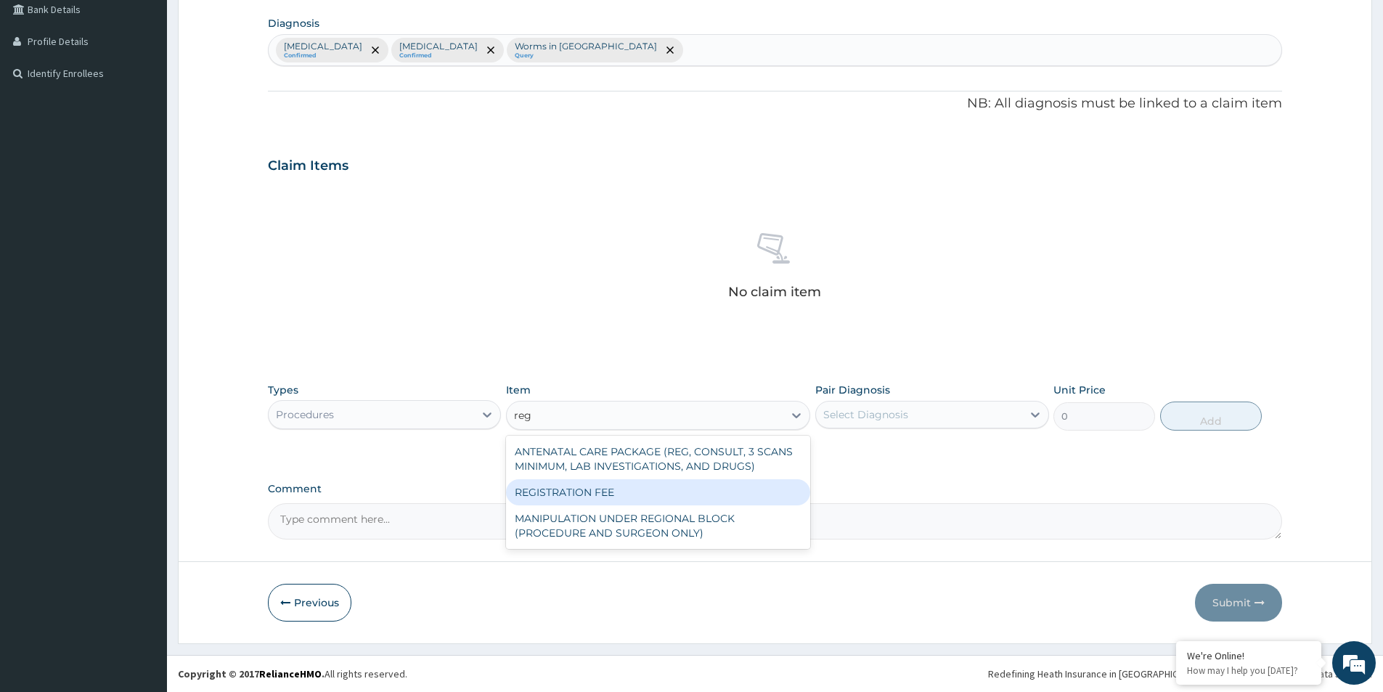
click at [589, 484] on div "REGISTRATION FEE" at bounding box center [658, 492] width 304 height 26
type input "2500"
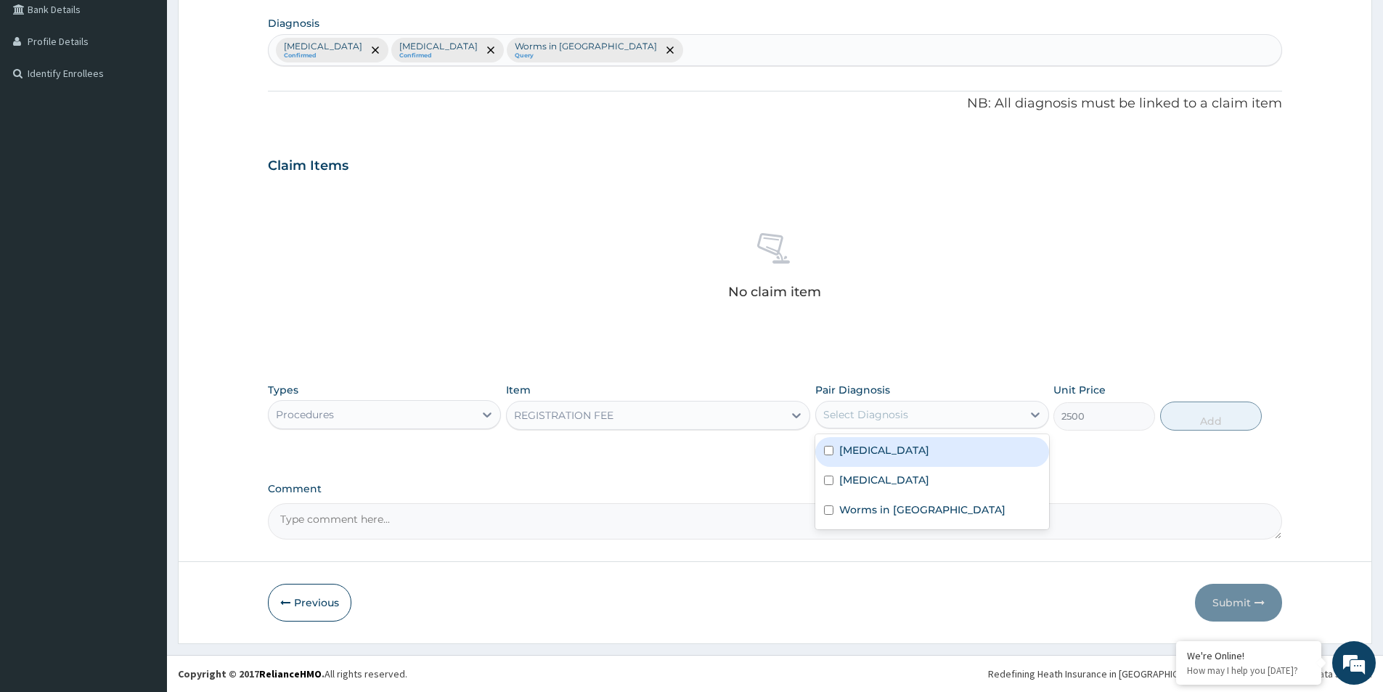
click at [924, 417] on div "Select Diagnosis" at bounding box center [918, 414] width 205 height 23
drag, startPoint x: 916, startPoint y: 450, endPoint x: 899, endPoint y: 485, distance: 39.0
click at [911, 468] on div "Malaria Sepsis Worms in stool" at bounding box center [931, 481] width 233 height 95
click at [899, 485] on div "[MEDICAL_DATA]" at bounding box center [931, 482] width 233 height 30
checkbox input "true"
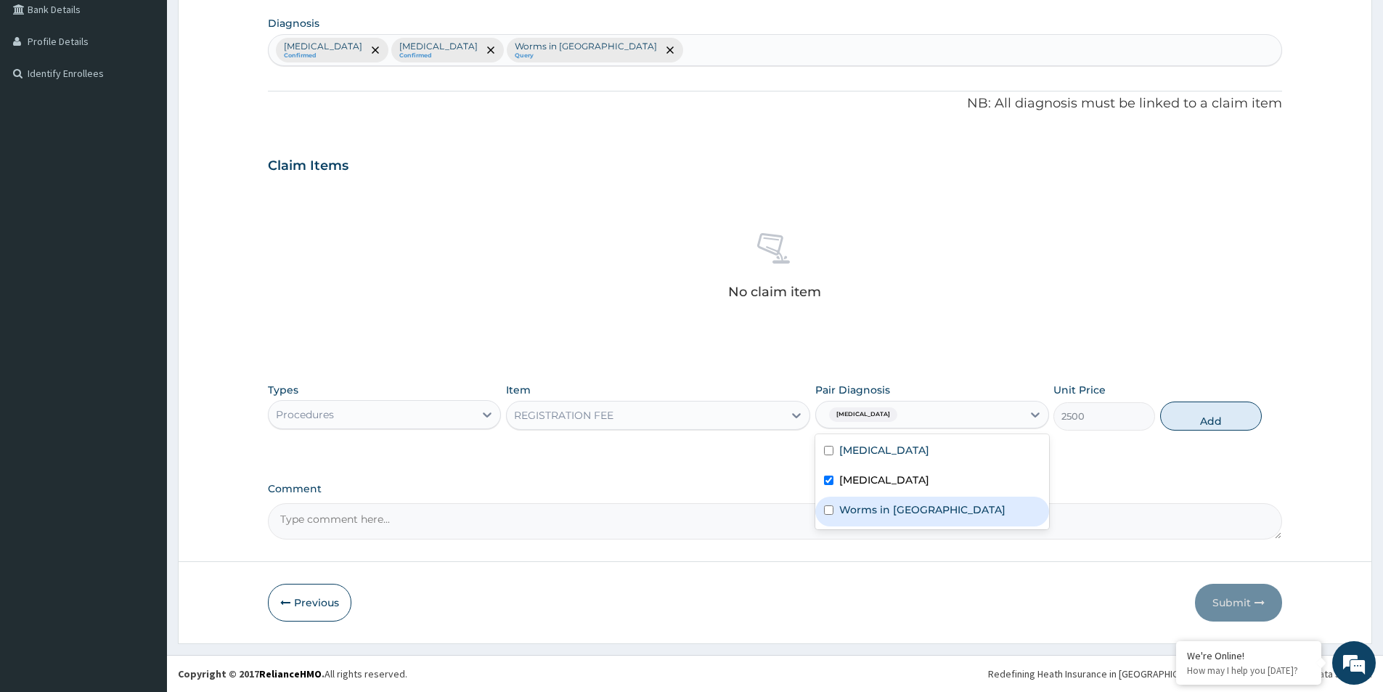
click at [885, 500] on div "Worms in stool" at bounding box center [931, 512] width 233 height 30
checkbox input "true"
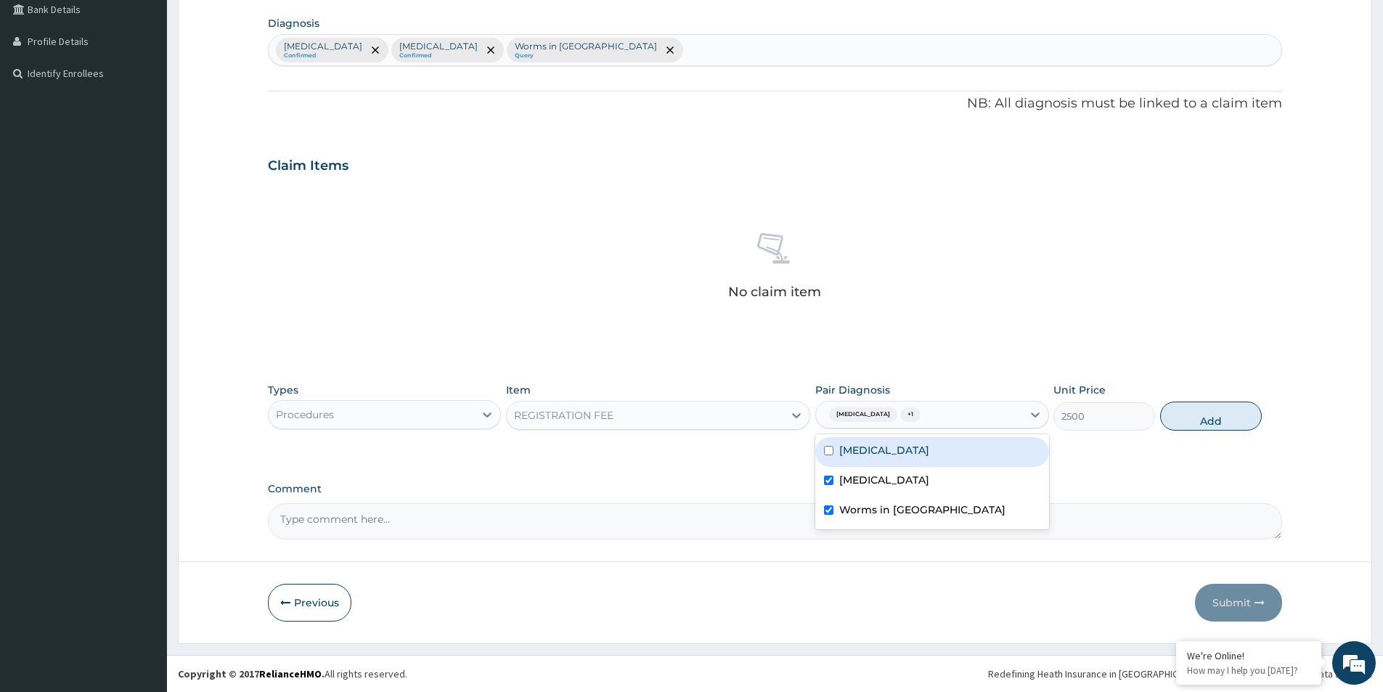
click at [893, 455] on div "[MEDICAL_DATA]" at bounding box center [931, 452] width 233 height 30
checkbox input "true"
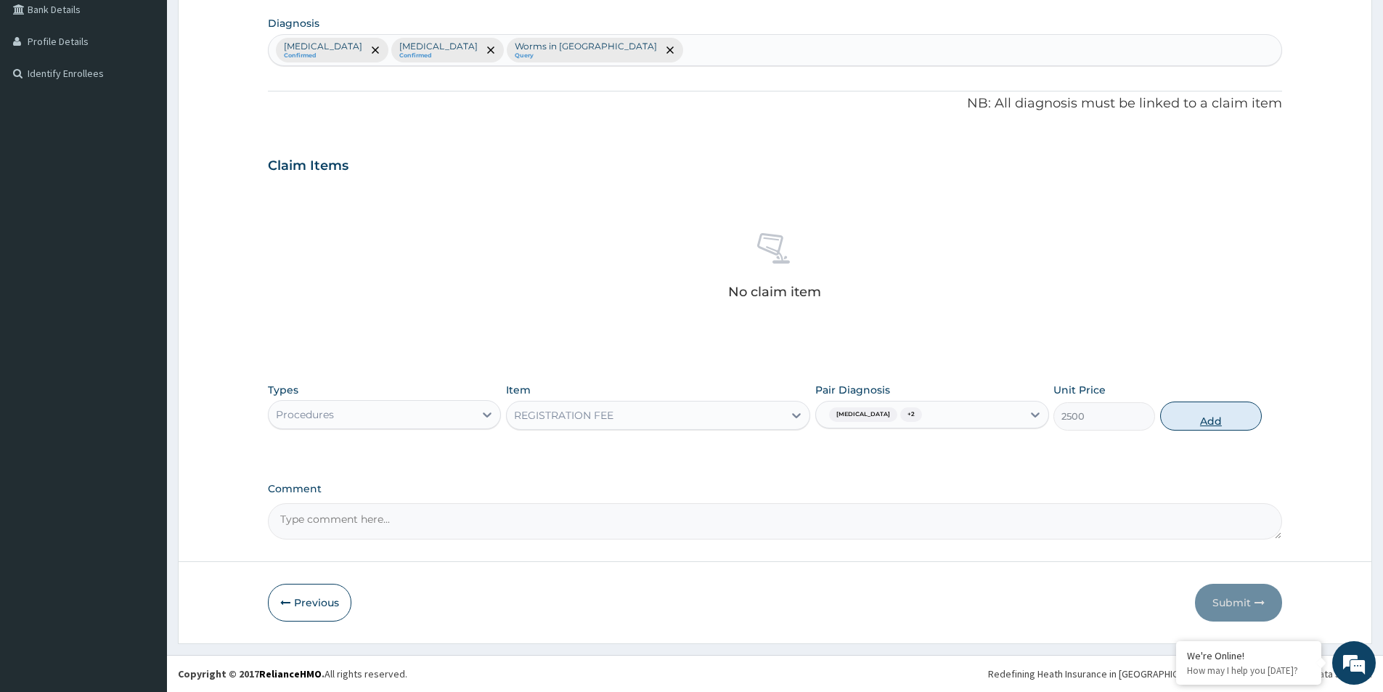
click at [1195, 414] on button "Add" at bounding box center [1211, 416] width 102 height 29
type input "0"
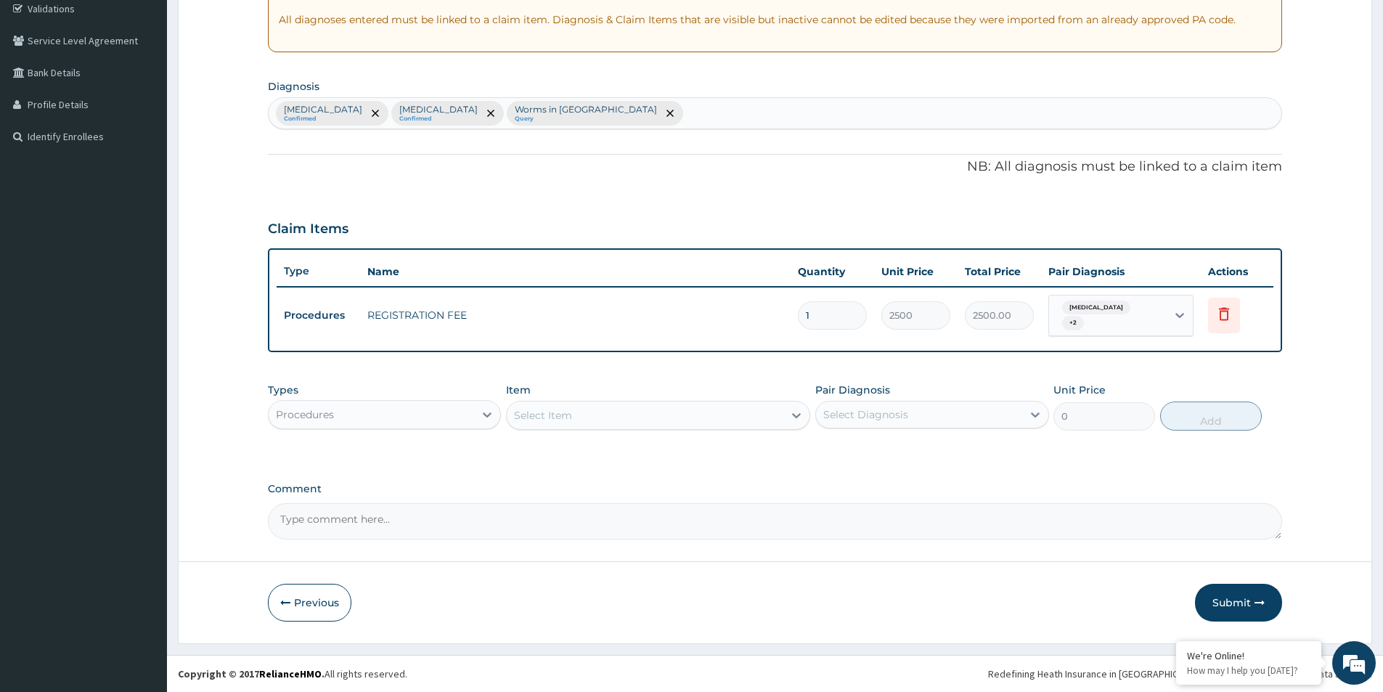
scroll to position [272, 0]
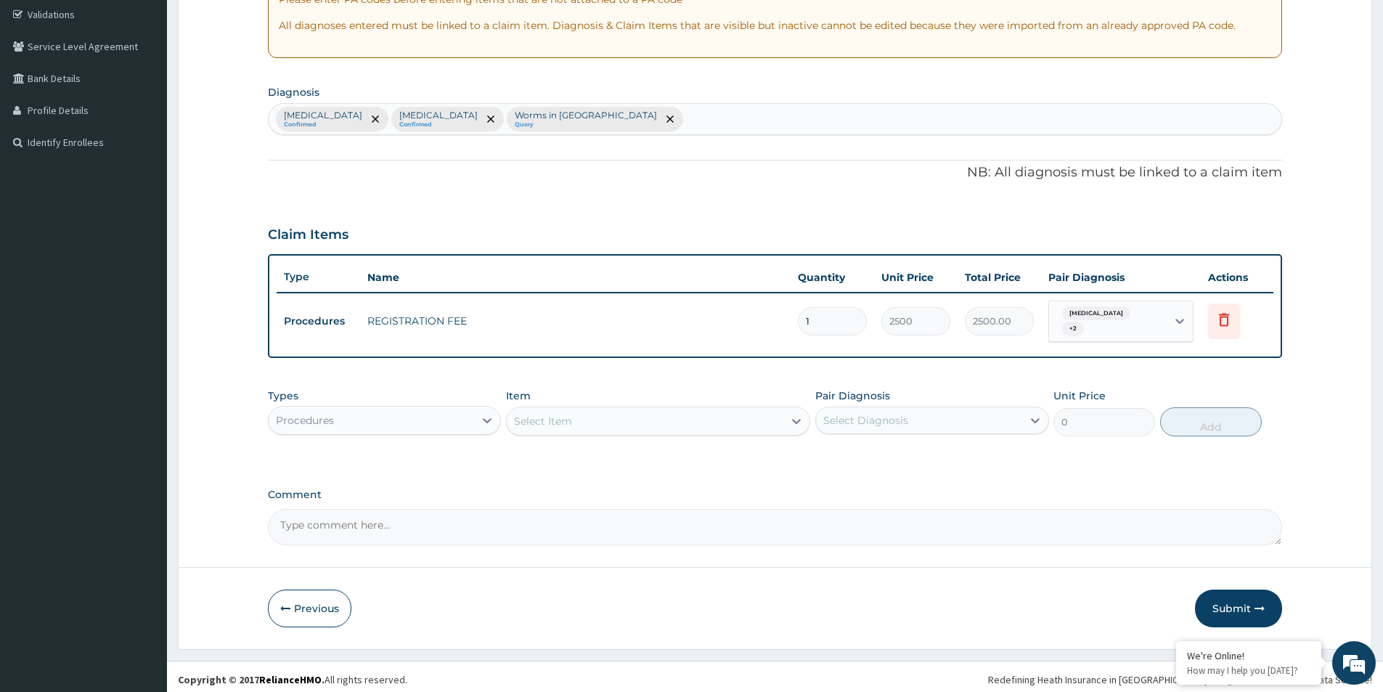
click at [726, 394] on div "Item Select Item" at bounding box center [658, 412] width 304 height 48
drag, startPoint x: 723, startPoint y: 396, endPoint x: 713, endPoint y: 403, distance: 12.1
click at [714, 402] on div "Item Select Item" at bounding box center [658, 412] width 304 height 48
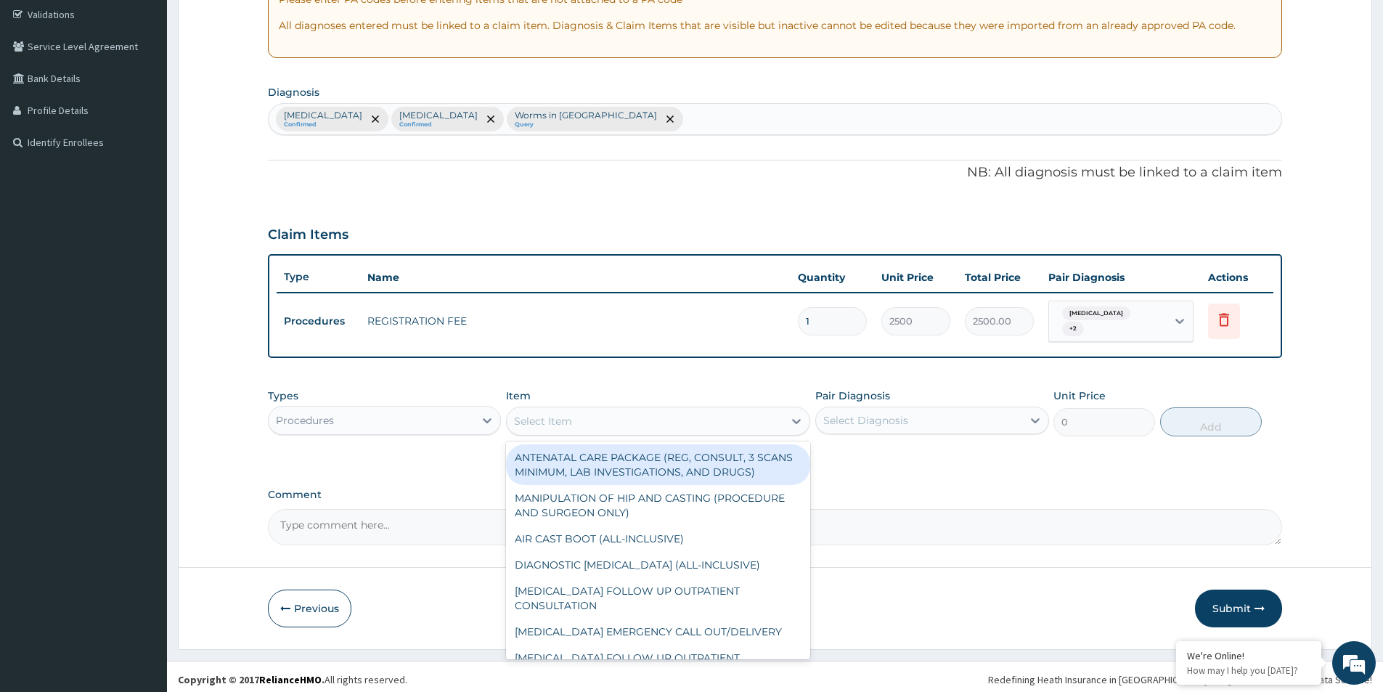
click at [708, 410] on div "Select Item" at bounding box center [645, 421] width 277 height 23
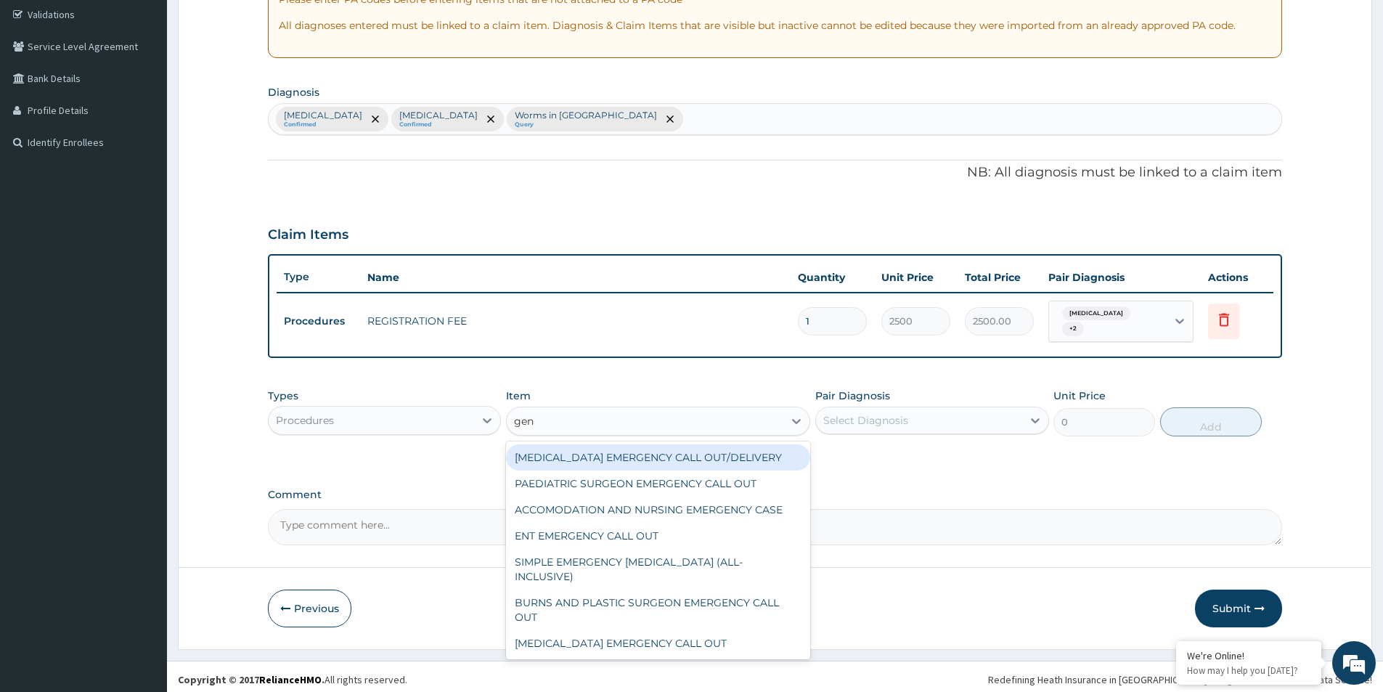
type input "gene"
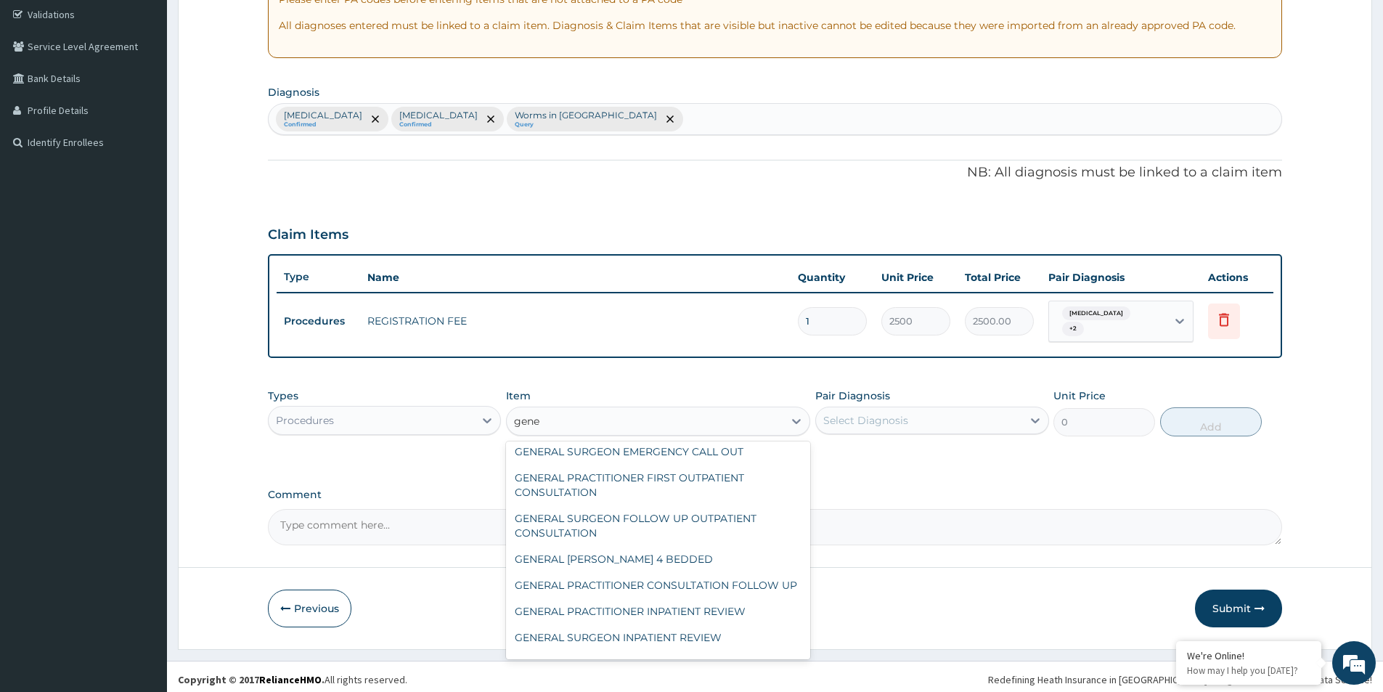
scroll to position [145, 0]
click at [726, 473] on div "GENERAL PRACTITIONER FIRST OUTPATIENT CONSULTATION" at bounding box center [658, 482] width 304 height 41
type input "3750"
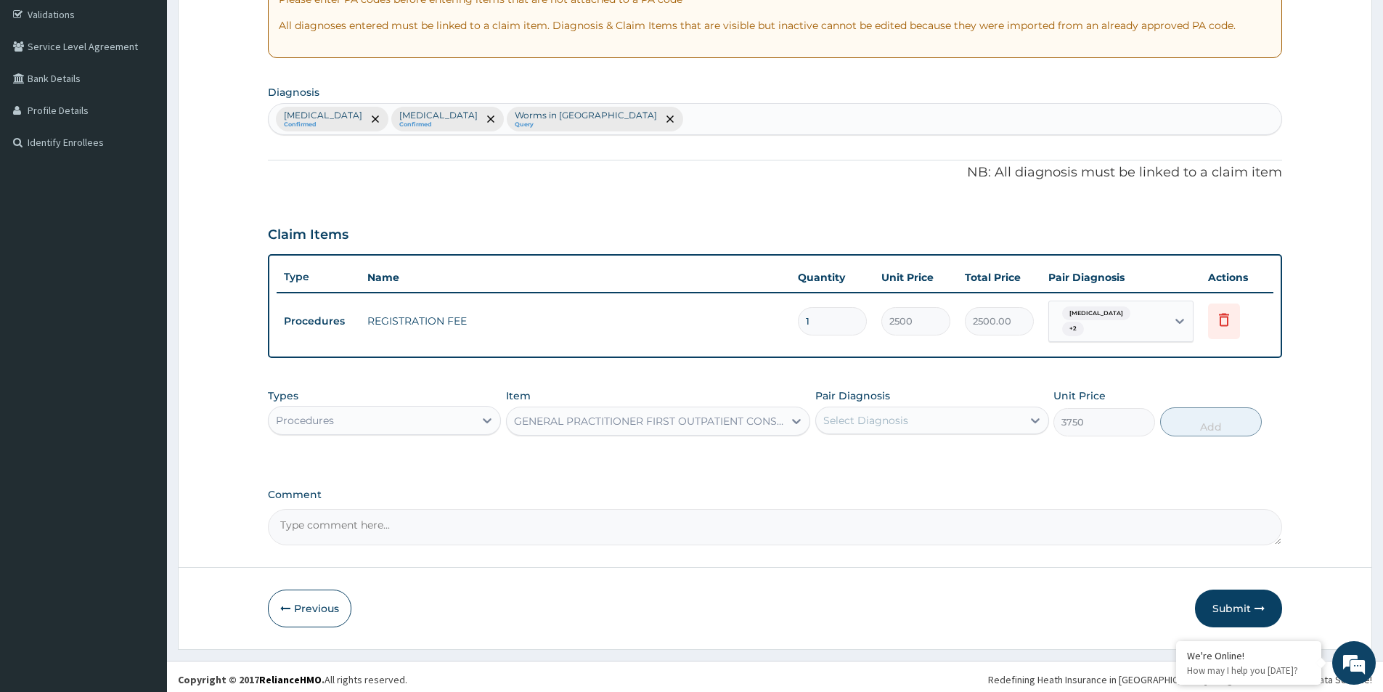
click at [1016, 423] on div "Select Diagnosis" at bounding box center [918, 420] width 205 height 23
drag, startPoint x: 921, startPoint y: 452, endPoint x: 875, endPoint y: 476, distance: 52.0
click at [907, 463] on div "Malaria" at bounding box center [931, 458] width 233 height 30
checkbox input "true"
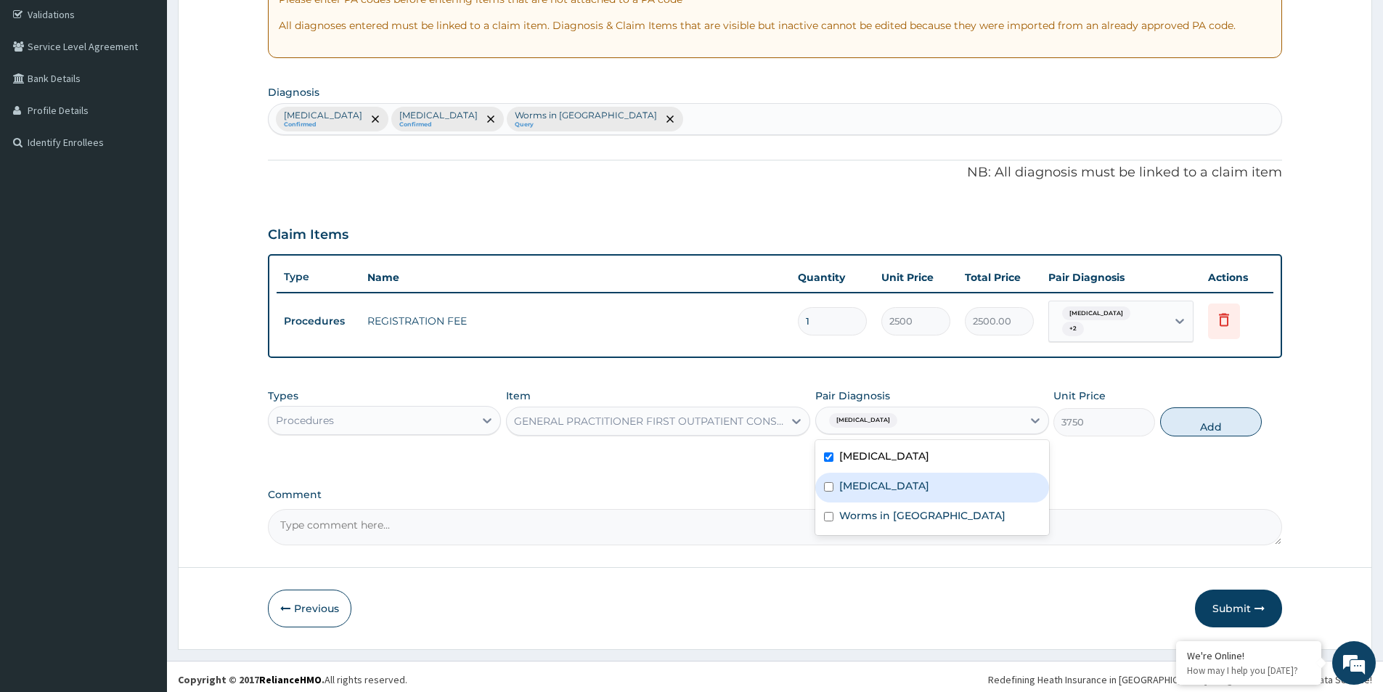
click at [875, 476] on div "Sepsis" at bounding box center [931, 488] width 233 height 30
checkbox input "true"
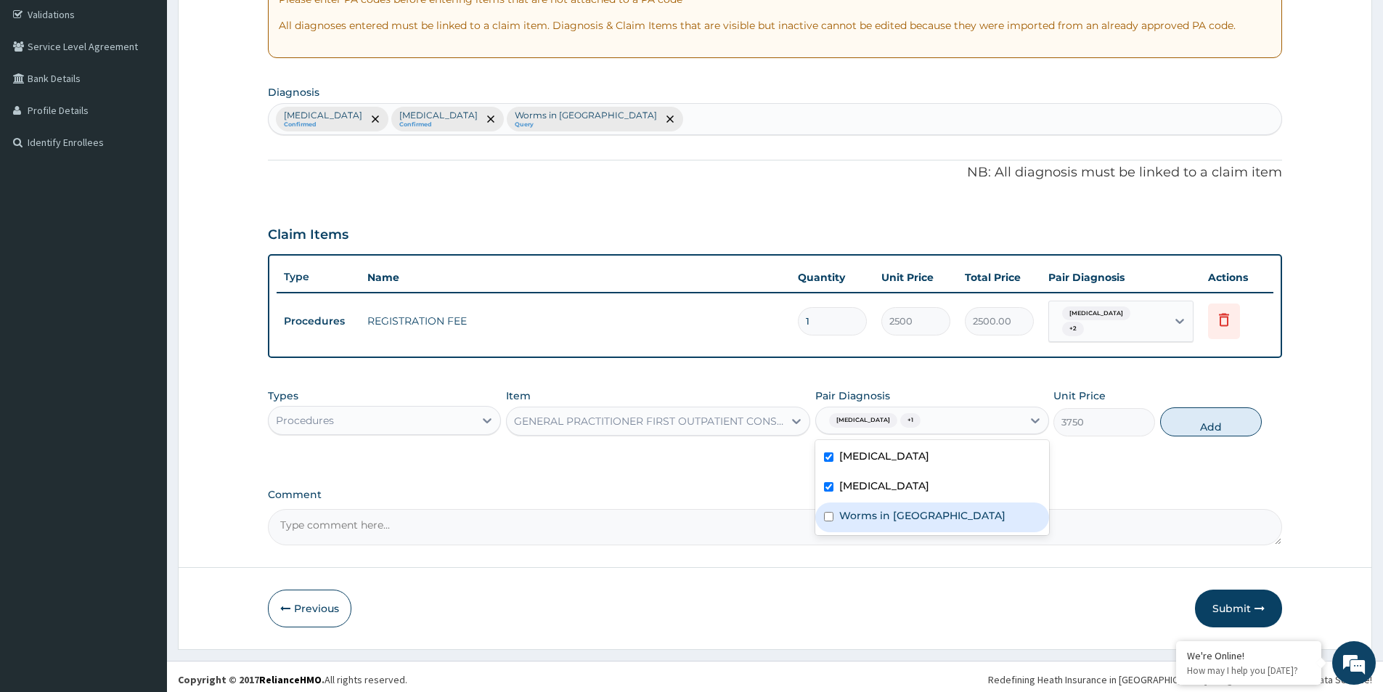
drag, startPoint x: 839, startPoint y: 496, endPoint x: 853, endPoint y: 491, distance: 15.4
click at [838, 502] on div "Worms in stool" at bounding box center [931, 517] width 233 height 30
checkbox input "true"
click at [1252, 428] on button "Add" at bounding box center [1211, 421] width 102 height 29
type input "0"
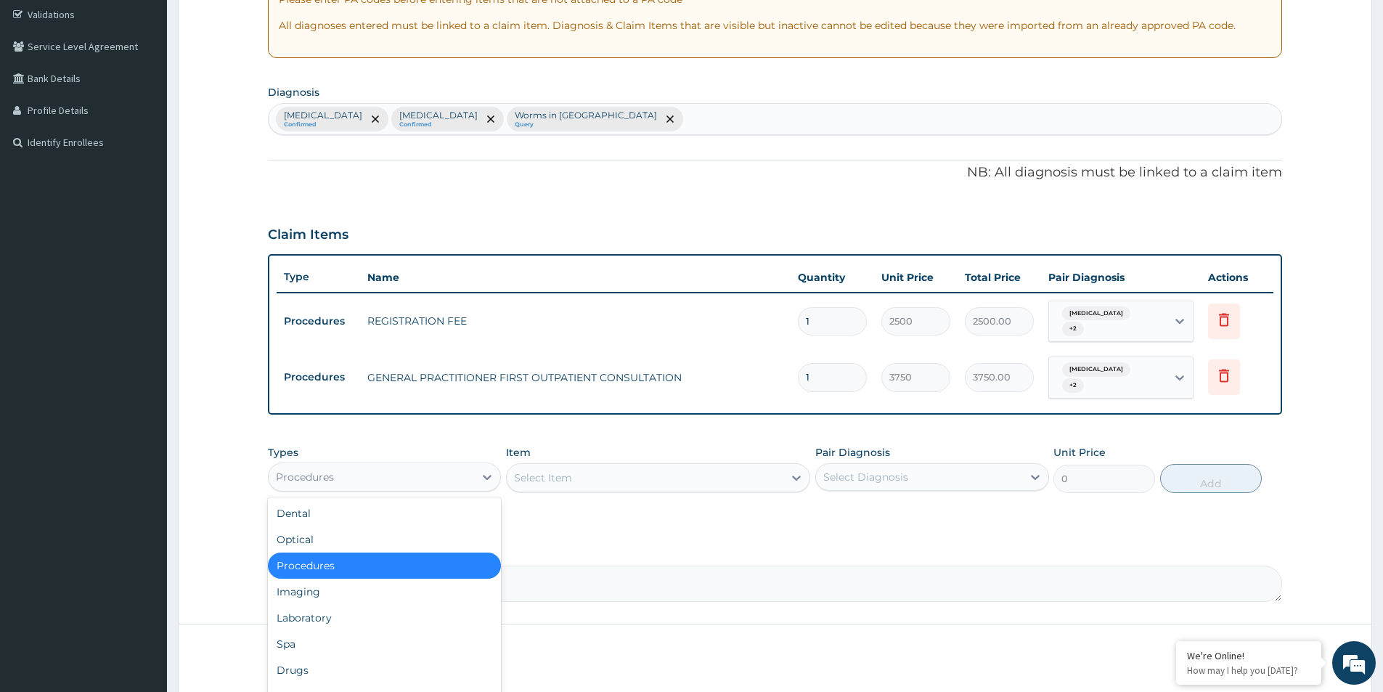
drag, startPoint x: 444, startPoint y: 460, endPoint x: 436, endPoint y: 500, distance: 40.7
click at [443, 465] on div "Procedures" at bounding box center [371, 476] width 205 height 23
click at [375, 605] on div "Laboratory" at bounding box center [384, 618] width 233 height 26
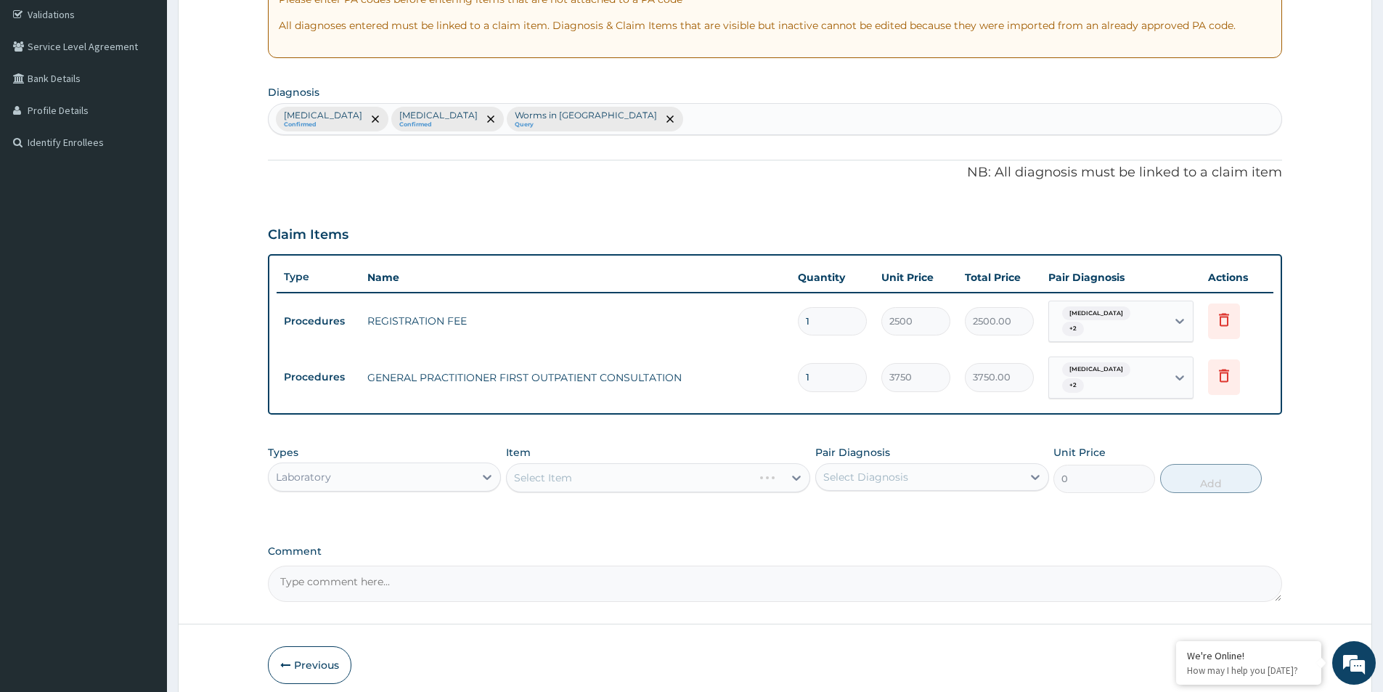
click at [654, 478] on div "Select Item" at bounding box center [658, 477] width 304 height 29
click at [676, 463] on div "Select Item" at bounding box center [658, 477] width 304 height 29
click at [675, 463] on div "Select Item" at bounding box center [658, 477] width 304 height 29
click at [681, 463] on div "Select Item" at bounding box center [658, 477] width 304 height 29
click at [680, 463] on div "Select Item" at bounding box center [658, 477] width 304 height 29
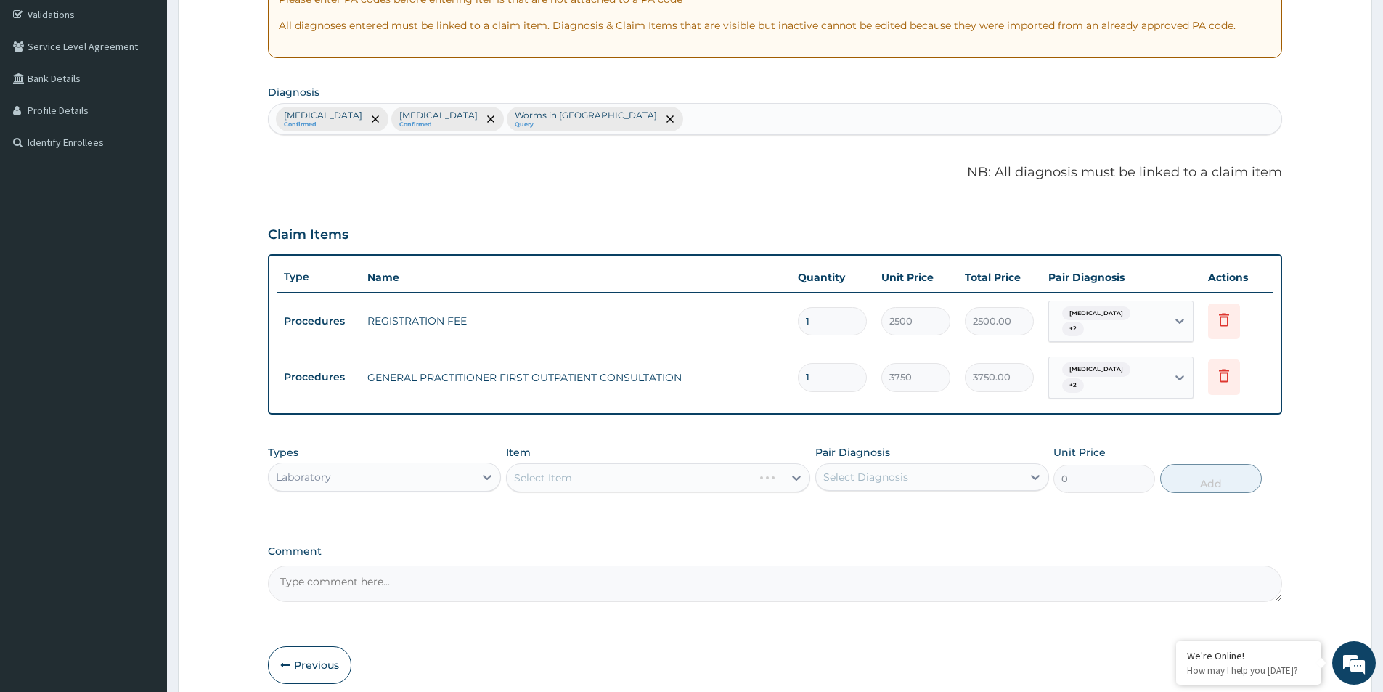
click at [680, 463] on div "Select Item" at bounding box center [658, 477] width 304 height 29
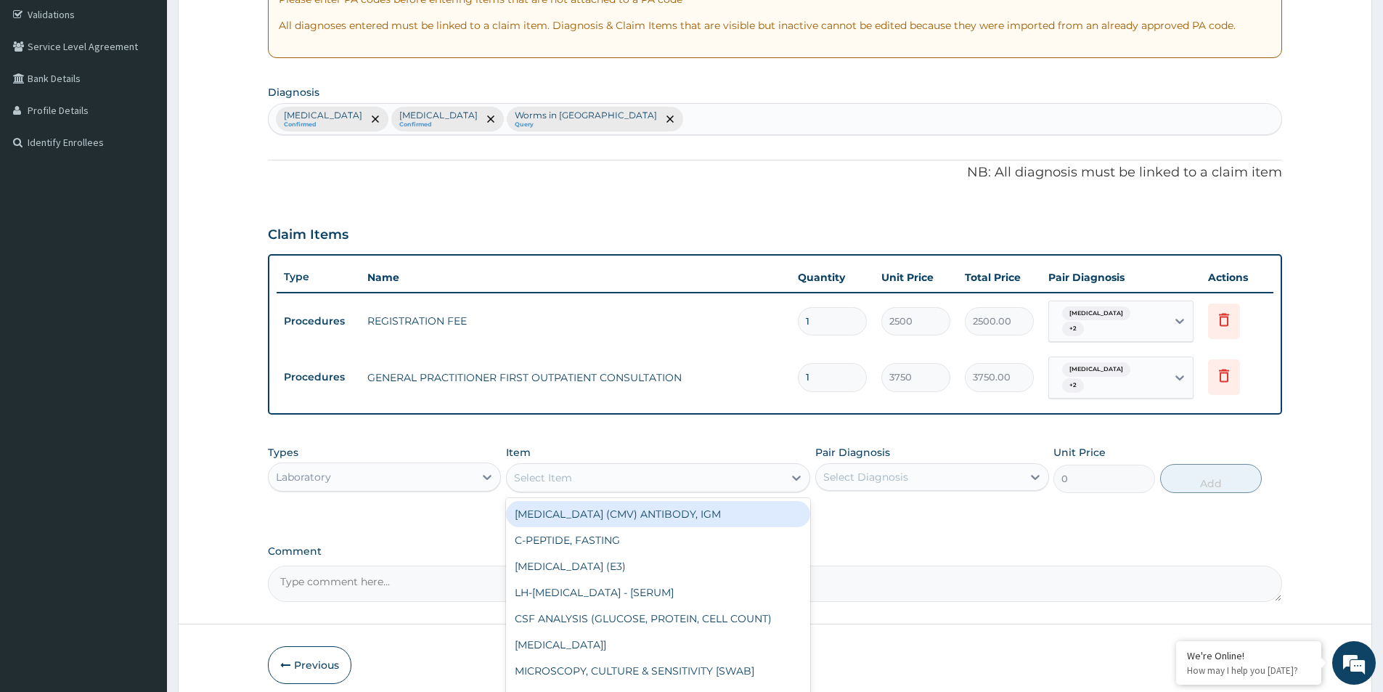
click at [680, 466] on div "Select Item" at bounding box center [645, 477] width 277 height 23
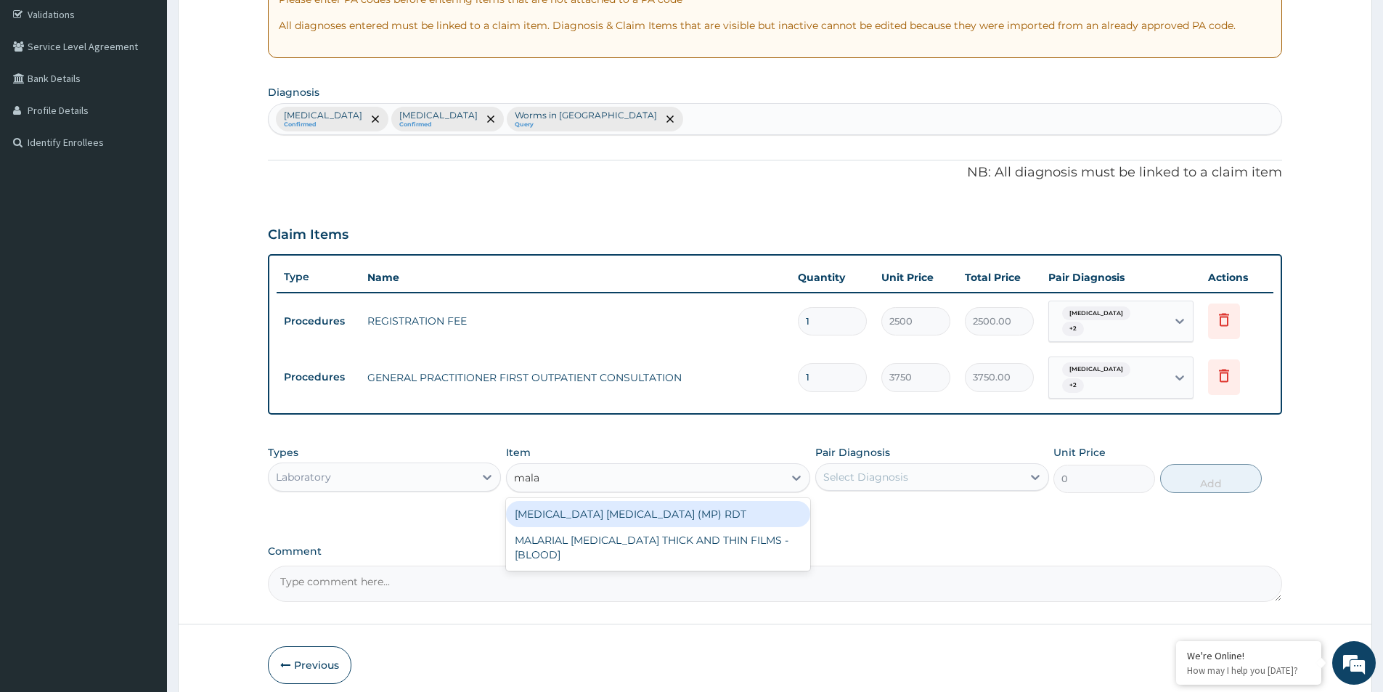
type input "malar"
click at [689, 501] on div "MALARIA PARASITE (MP) RDT" at bounding box center [658, 514] width 304 height 26
type input "2000"
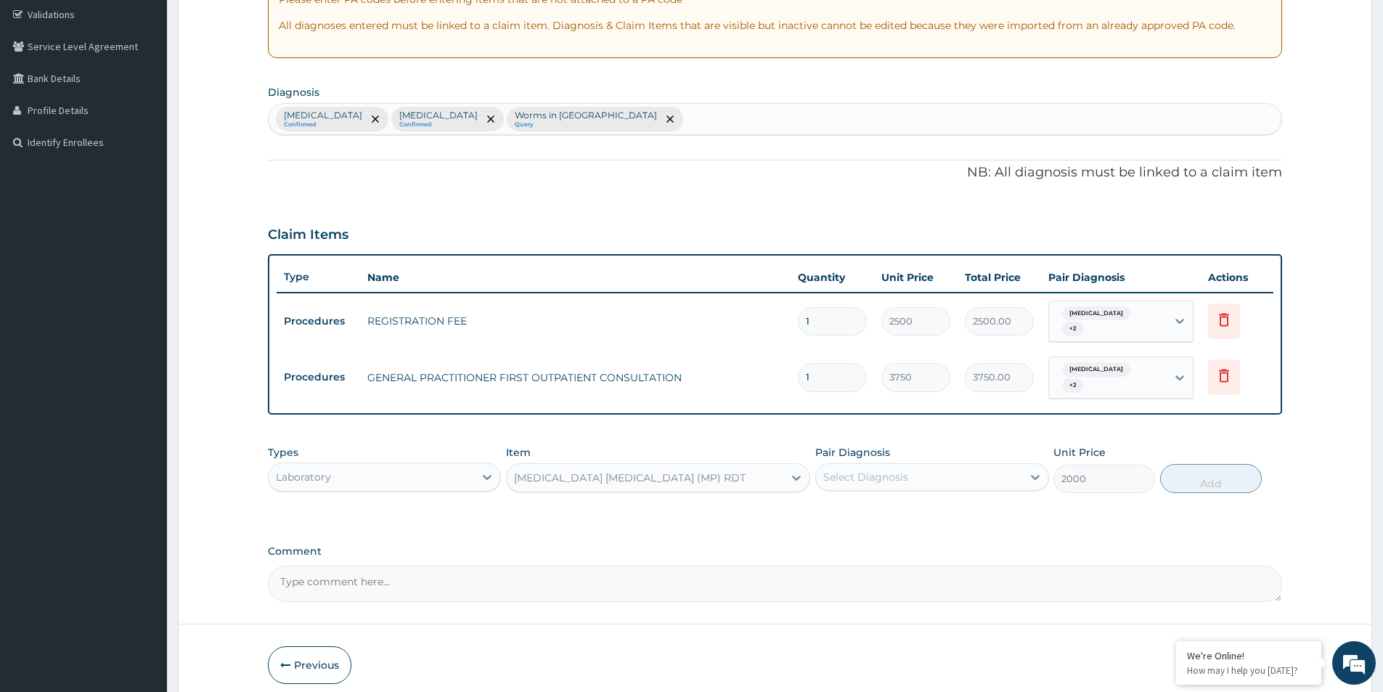
drag, startPoint x: 844, startPoint y: 453, endPoint x: 846, endPoint y: 475, distance: 21.9
click at [844, 465] on div "Select Diagnosis" at bounding box center [918, 476] width 205 height 23
drag, startPoint x: 849, startPoint y: 498, endPoint x: 850, endPoint y: 526, distance: 28.4
click at [850, 513] on div "Malaria" at bounding box center [931, 515] width 233 height 30
checkbox input "true"
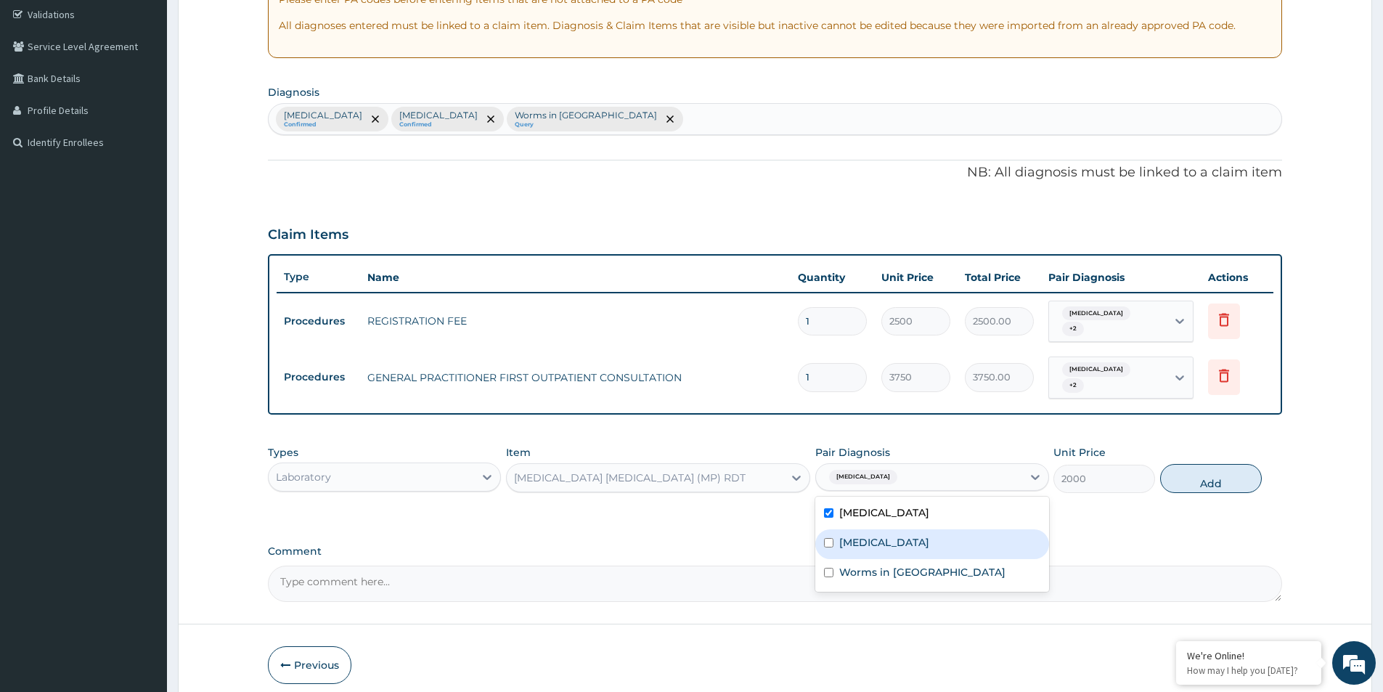
drag, startPoint x: 850, startPoint y: 526, endPoint x: 853, endPoint y: 568, distance: 41.5
click at [850, 535] on label "Sepsis" at bounding box center [884, 542] width 90 height 15
checkbox input "true"
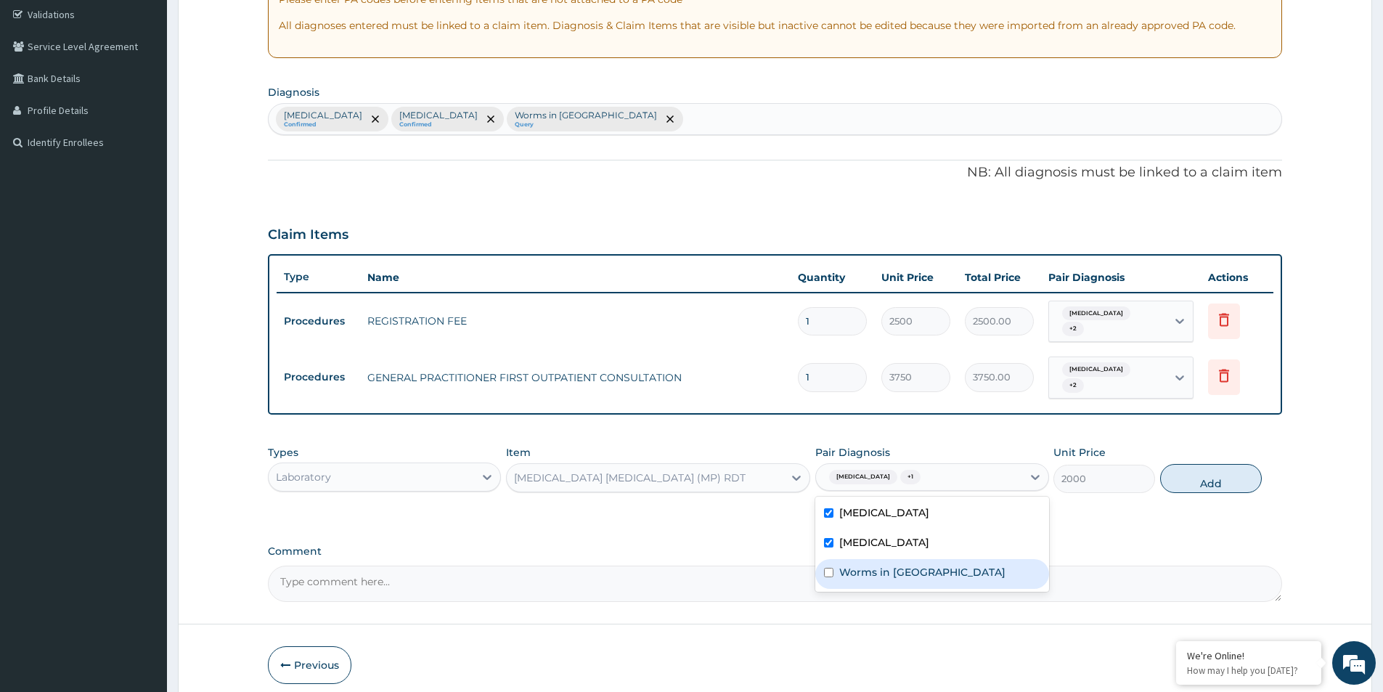
click at [855, 568] on div "Worms in stool" at bounding box center [931, 574] width 233 height 30
checkbox input "true"
click at [1226, 483] on div "Types Laboratory Item MALARIA PARASITE (MP) RDT Pair Diagnosis option Worms in …" at bounding box center [775, 469] width 1014 height 62
click at [1176, 464] on button "Add" at bounding box center [1211, 478] width 102 height 29
type input "0"
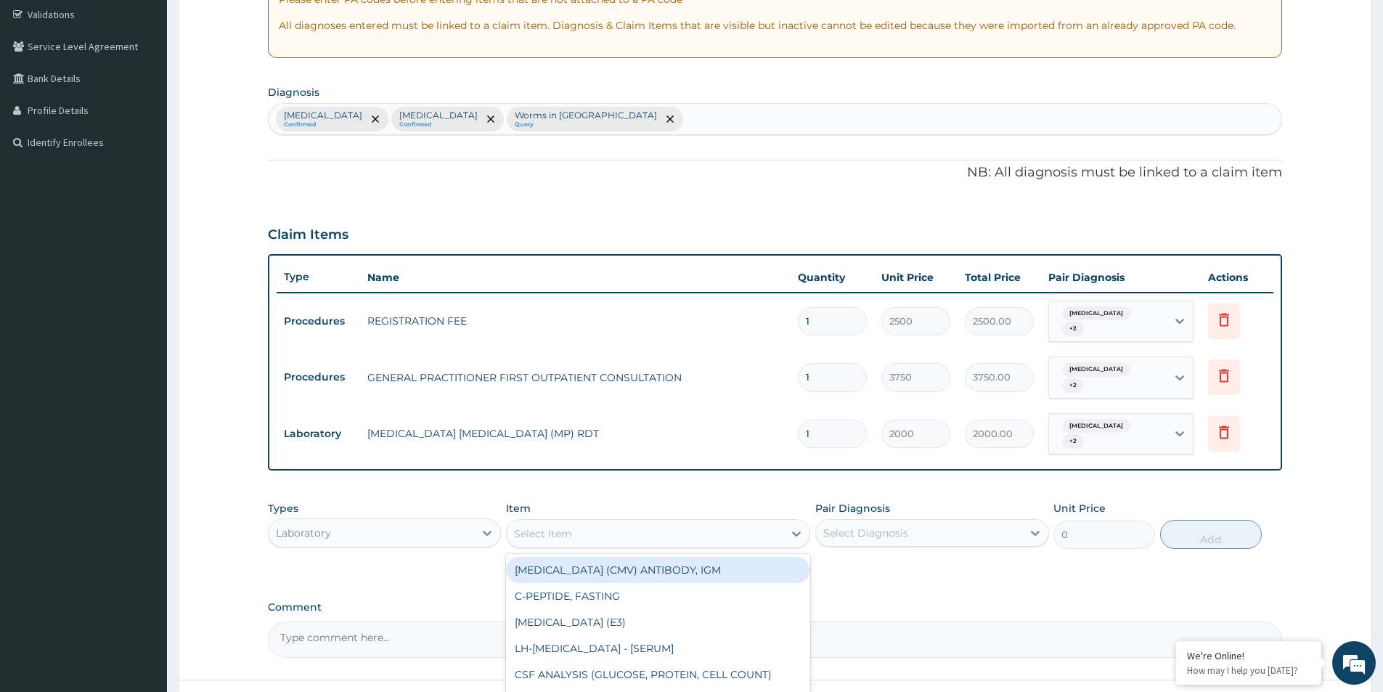
click at [719, 522] on div "Select Item" at bounding box center [645, 533] width 277 height 23
type input "cbc"
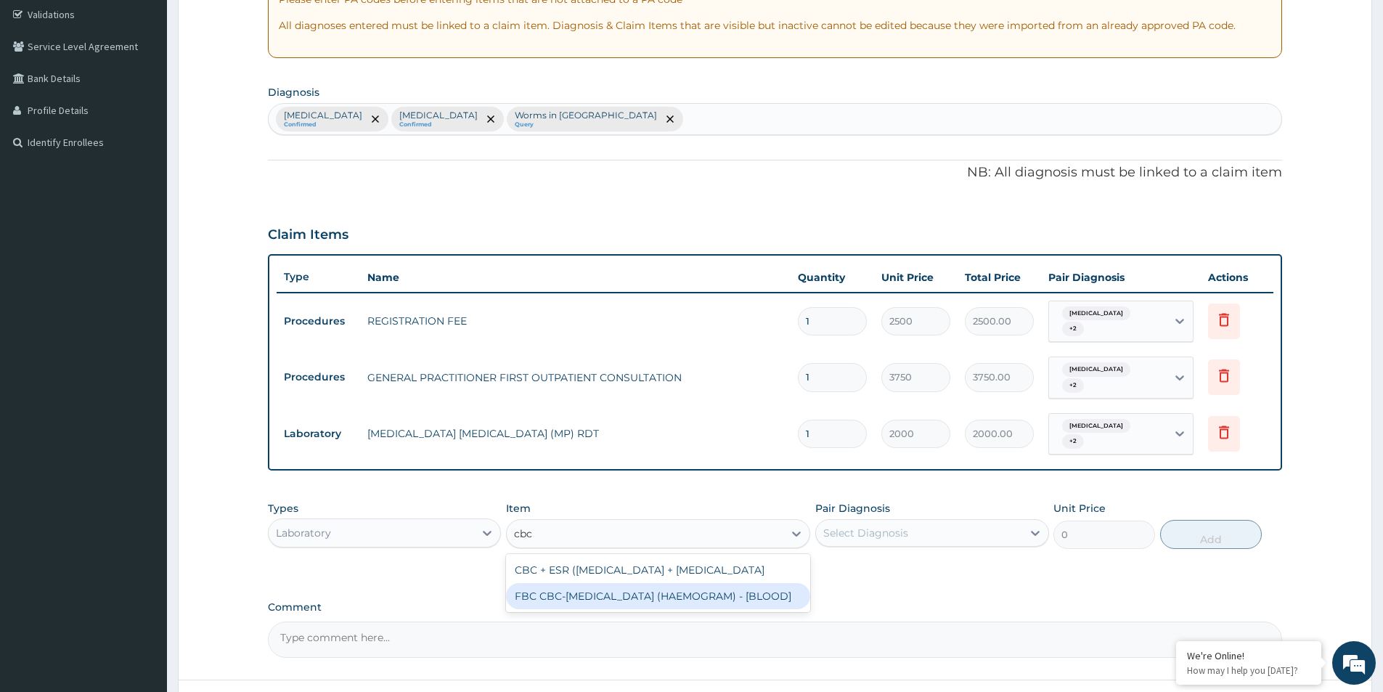
click at [680, 587] on div "FBC CBC-COMPLETE BLOOD COUNT (HAEMOGRAM) - [BLOOD]" at bounding box center [658, 596] width 304 height 26
type input "5000"
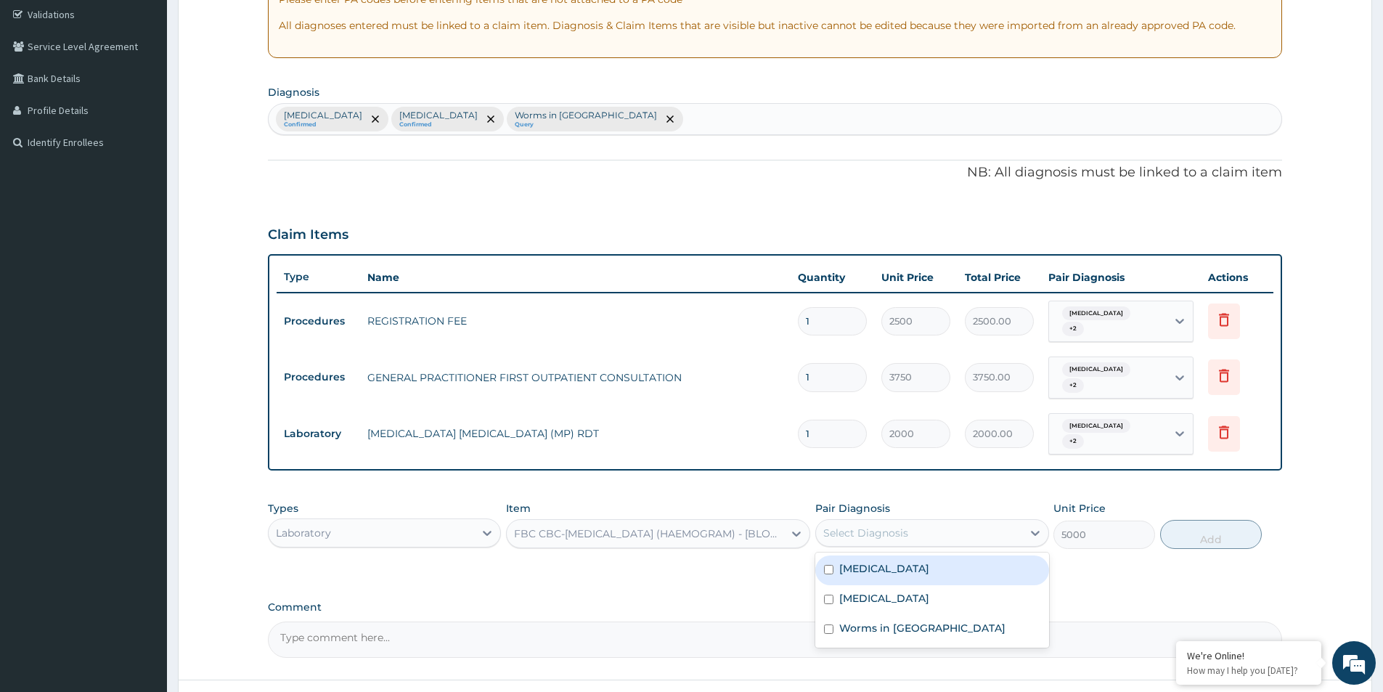
drag, startPoint x: 850, startPoint y: 512, endPoint x: 852, endPoint y: 570, distance: 58.2
click at [851, 536] on div "option Worms in stool, selected. option Malaria focused, 1 of 3. 3 results avai…" at bounding box center [931, 533] width 233 height 28
click at [852, 585] on div "Sepsis" at bounding box center [931, 600] width 233 height 30
checkbox input "true"
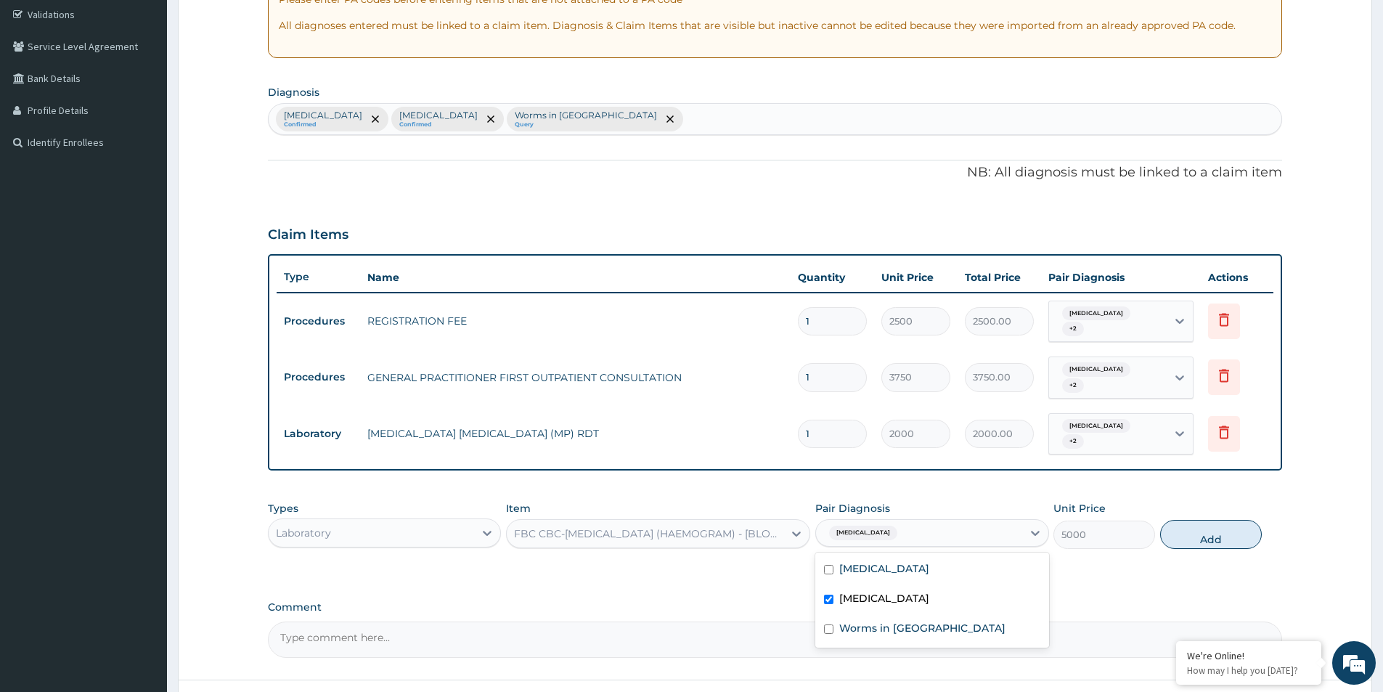
click at [832, 622] on div "Worms in stool" at bounding box center [931, 630] width 233 height 30
checkbox input "true"
click at [886, 555] on div "Malaria" at bounding box center [931, 570] width 233 height 30
checkbox input "true"
click at [1187, 520] on button "Add" at bounding box center [1211, 534] width 102 height 29
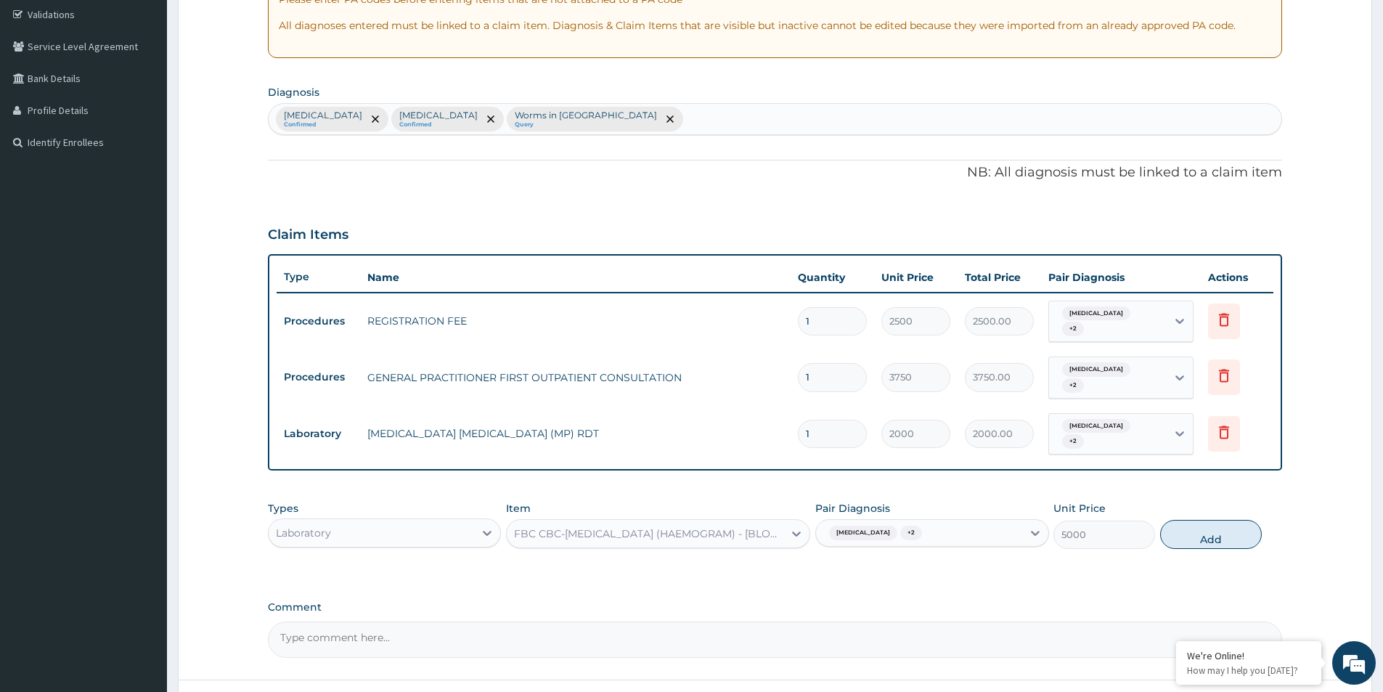
type input "0"
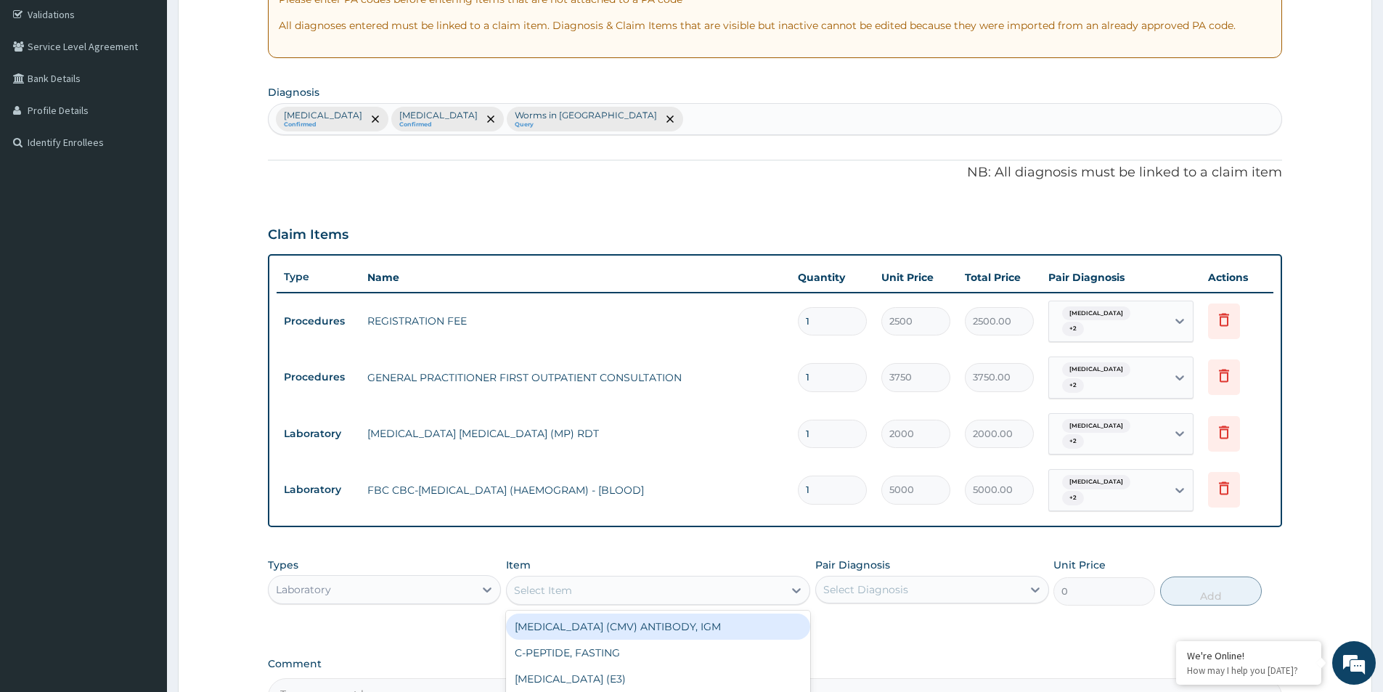
click at [598, 579] on div "Select Item" at bounding box center [645, 590] width 277 height 23
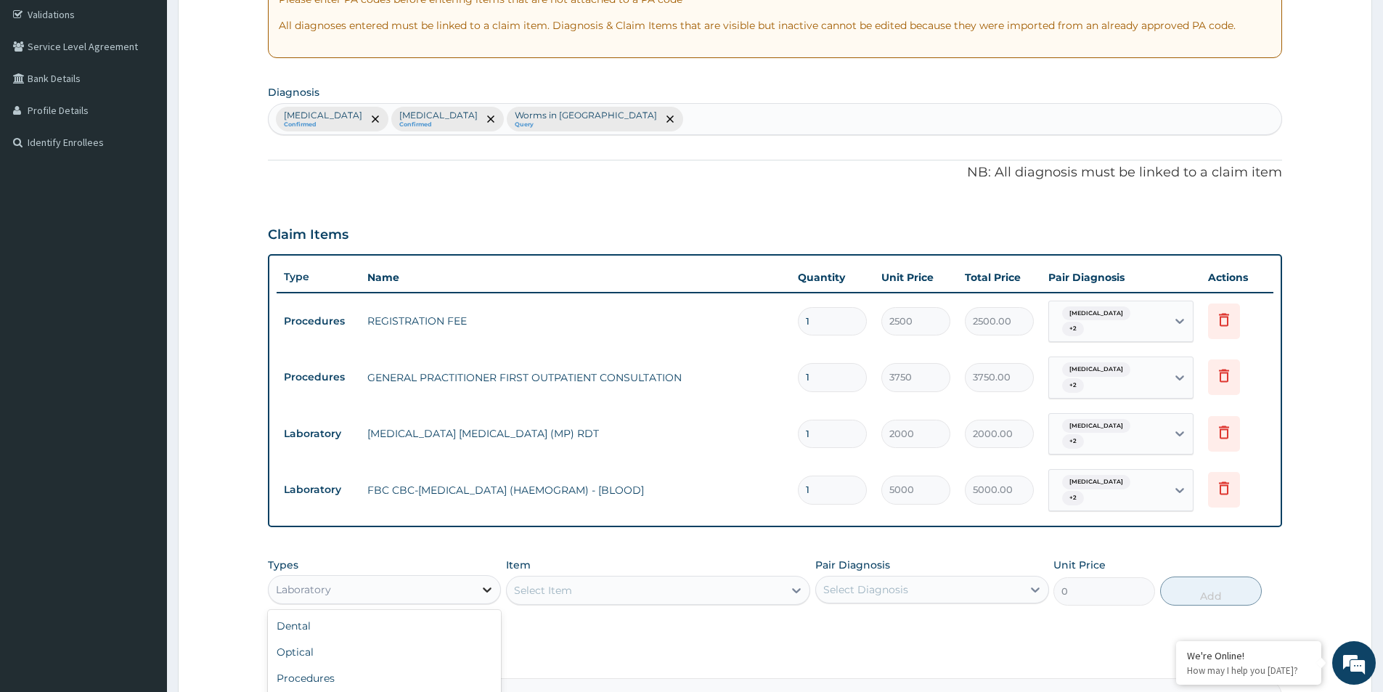
drag, startPoint x: 492, startPoint y: 566, endPoint x: 378, endPoint y: 612, distance: 122.2
click at [486, 582] on icon at bounding box center [487, 589] width 15 height 15
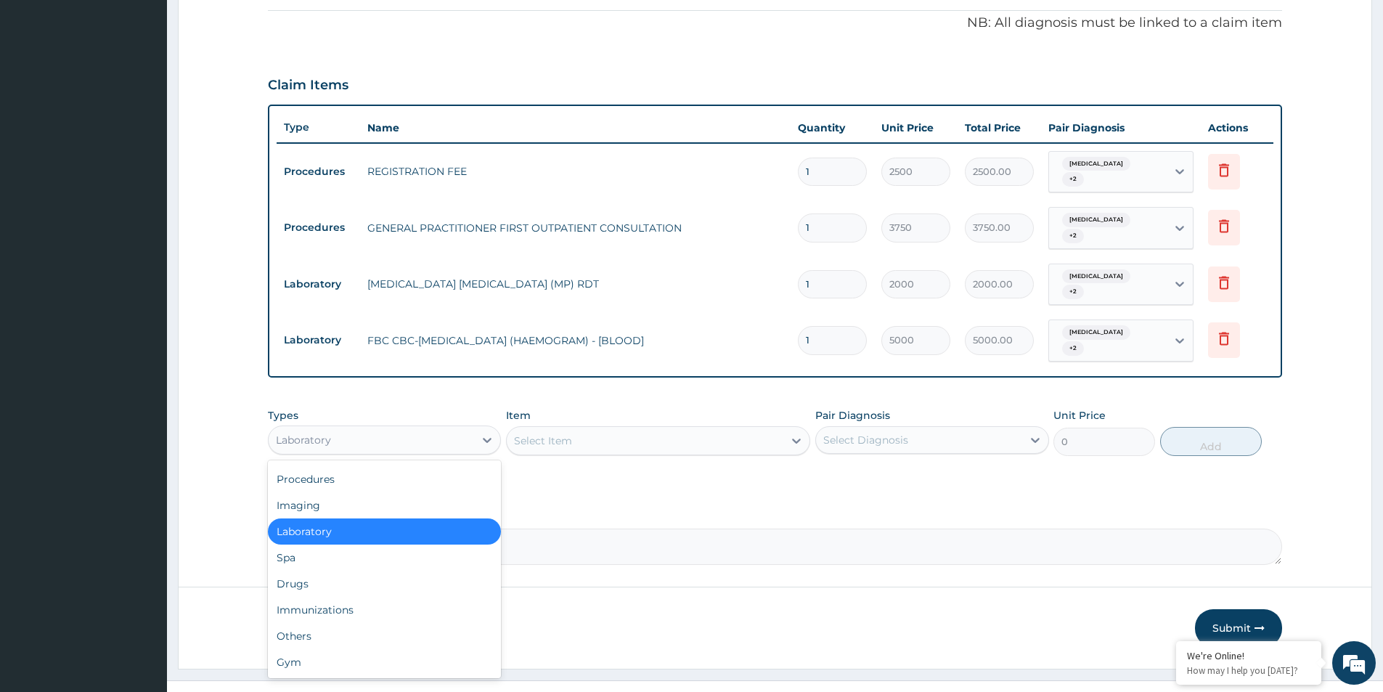
scroll to position [422, 0]
drag, startPoint x: 376, startPoint y: 556, endPoint x: 668, endPoint y: 376, distance: 343.0
click at [380, 570] on div "Drugs" at bounding box center [384, 583] width 233 height 26
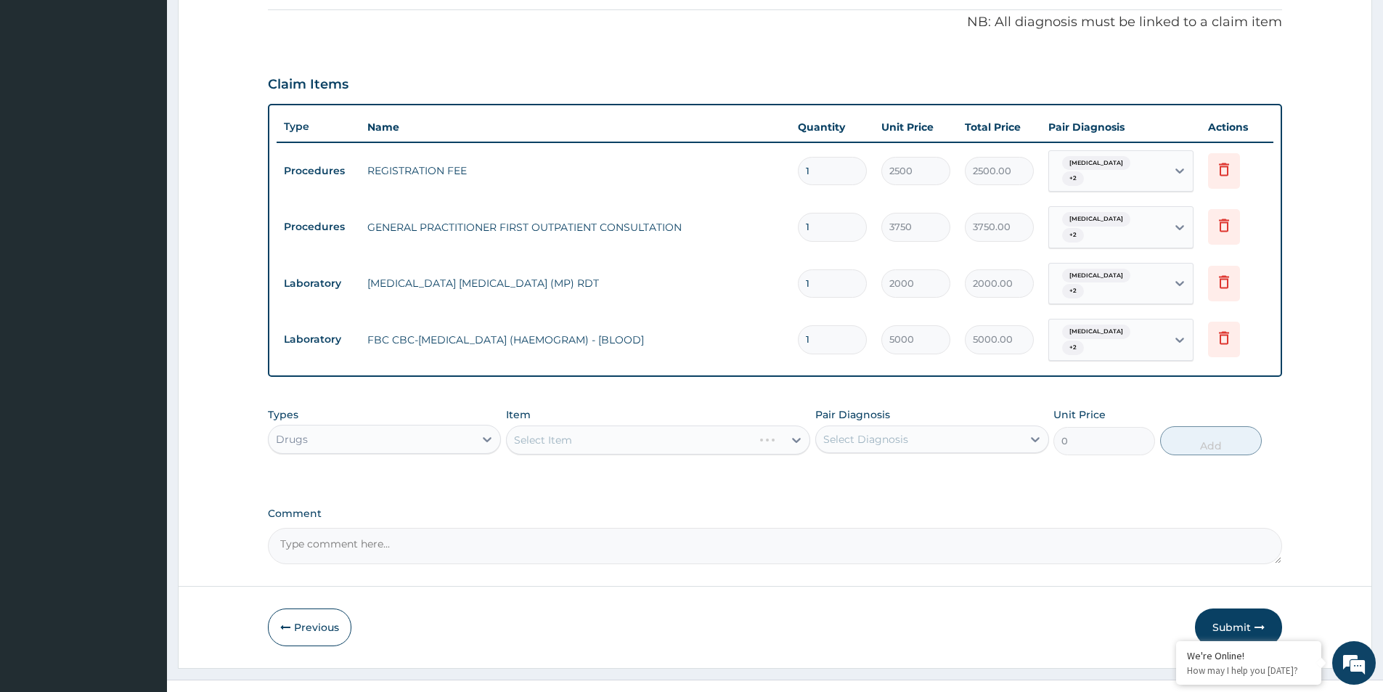
click at [630, 425] on div "Select Item" at bounding box center [658, 439] width 304 height 29
click at [649, 425] on div "Select Item" at bounding box center [658, 439] width 304 height 29
drag, startPoint x: 649, startPoint y: 402, endPoint x: 648, endPoint y: 415, distance: 13.1
click at [649, 425] on div "Select Item" at bounding box center [658, 439] width 304 height 29
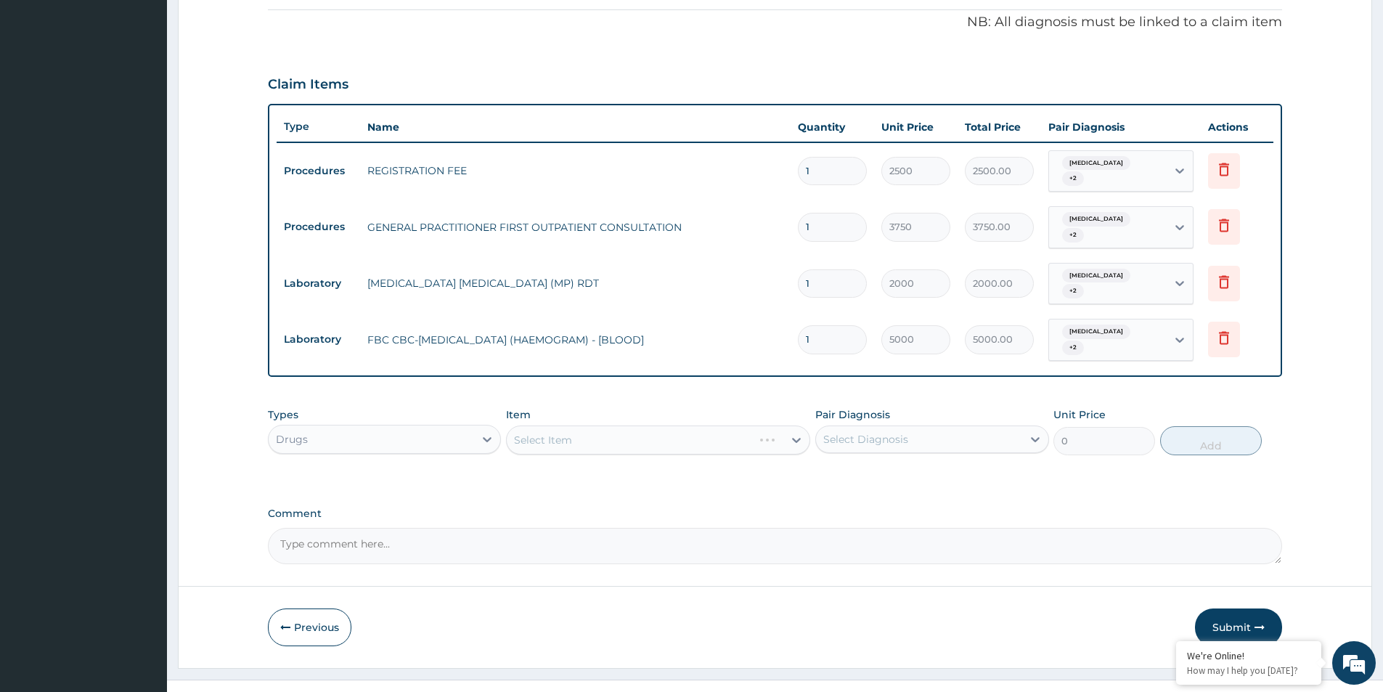
click at [648, 425] on div "Select Item" at bounding box center [658, 439] width 304 height 29
click at [648, 428] on div "Select Item" at bounding box center [645, 439] width 277 height 23
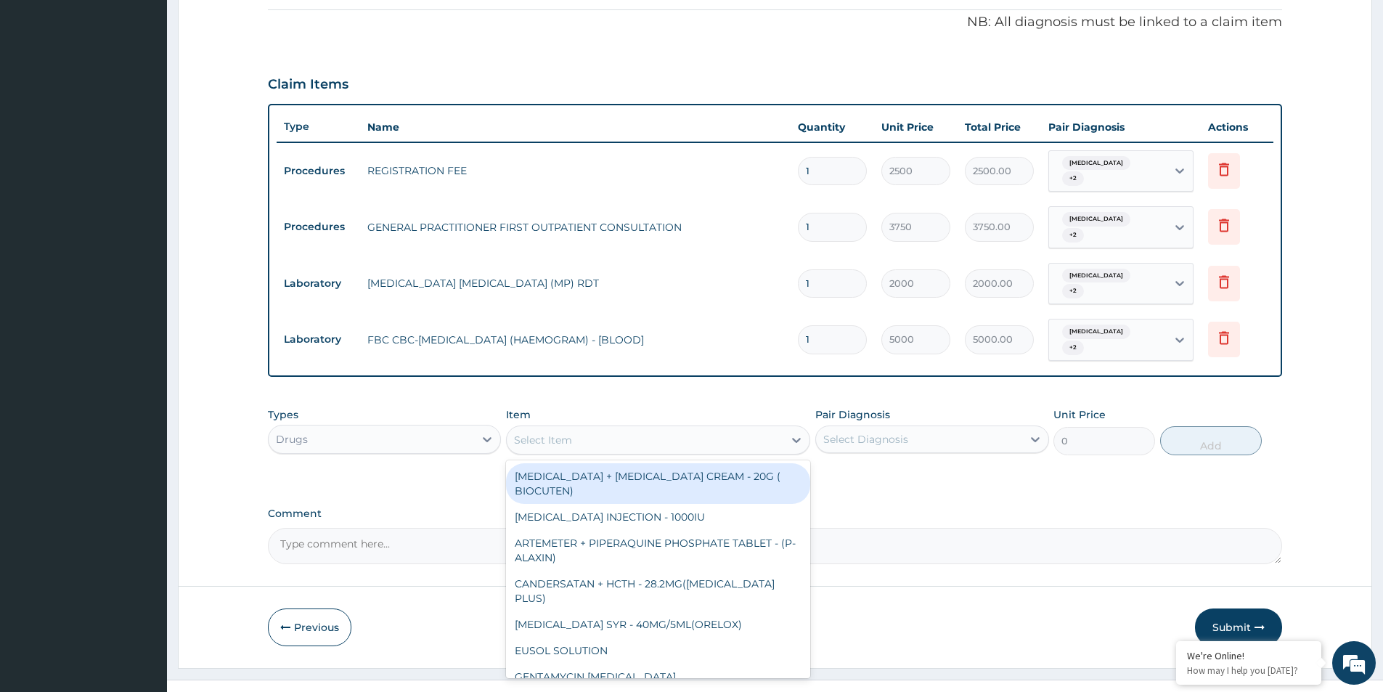
click at [648, 428] on div "Select Item" at bounding box center [645, 439] width 277 height 23
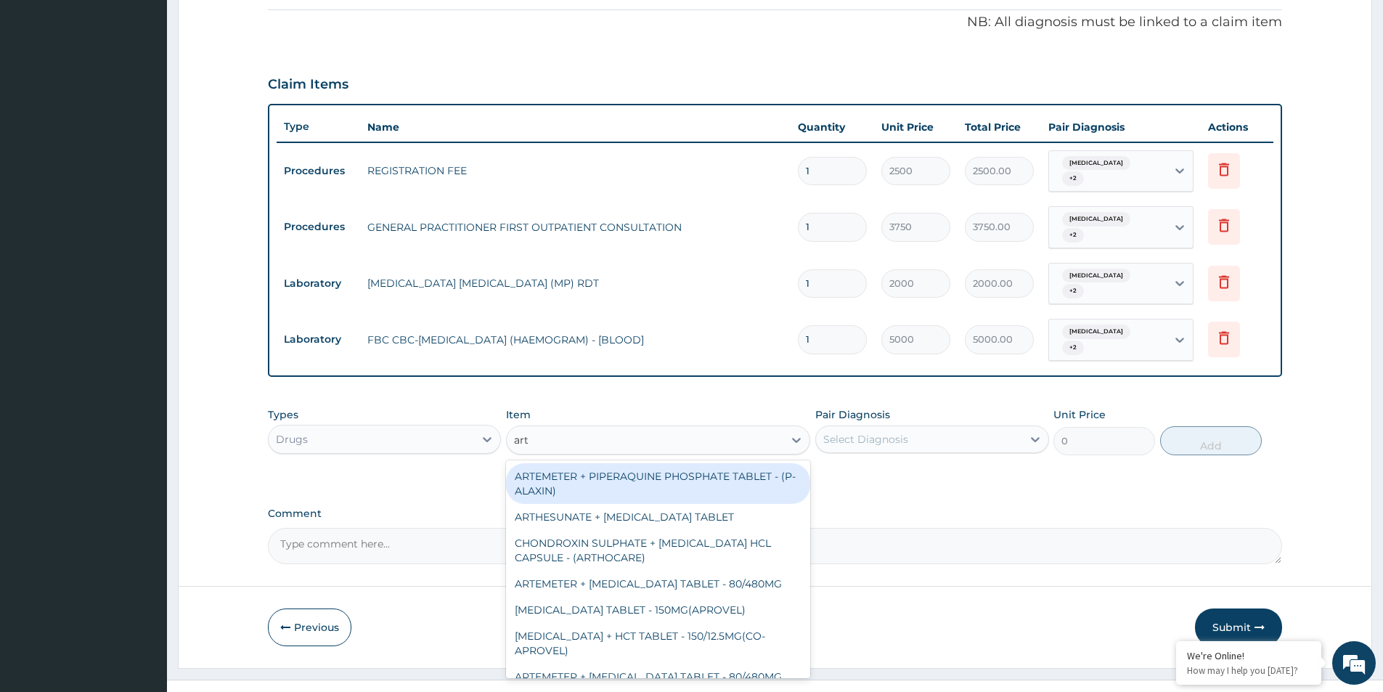
type input "arte"
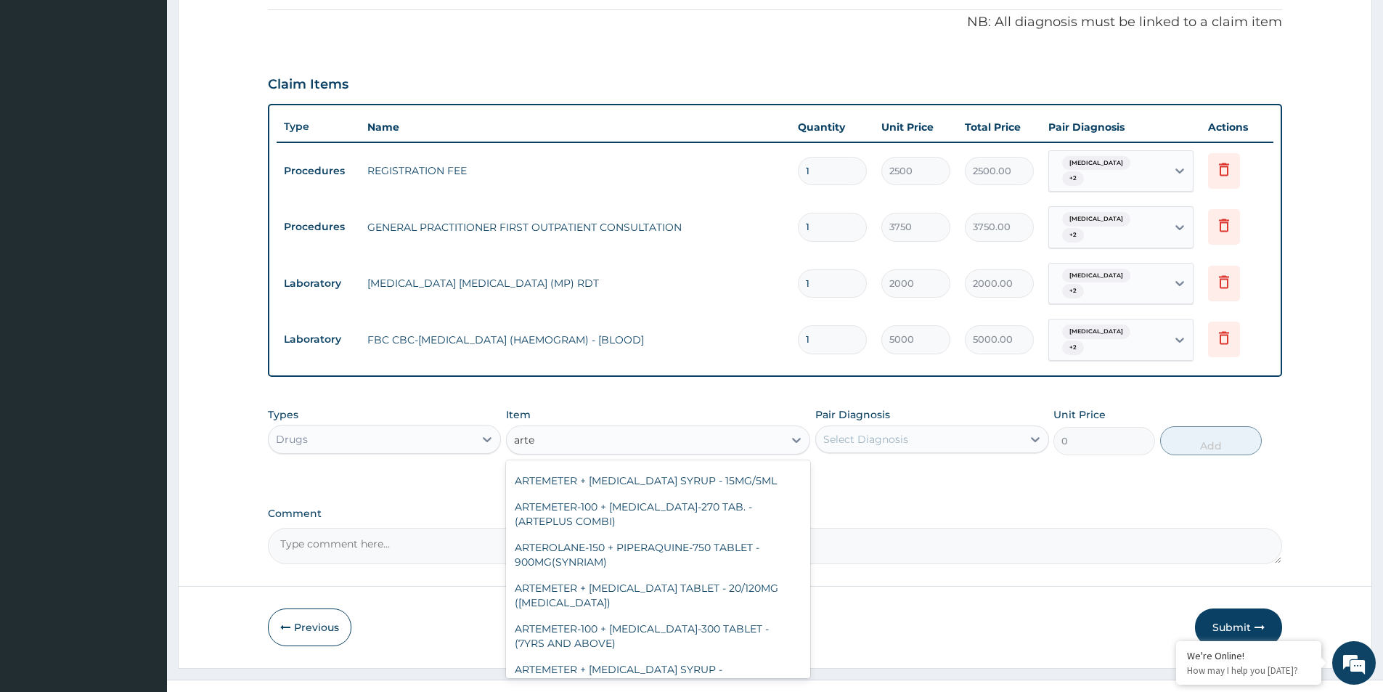
scroll to position [363, 0]
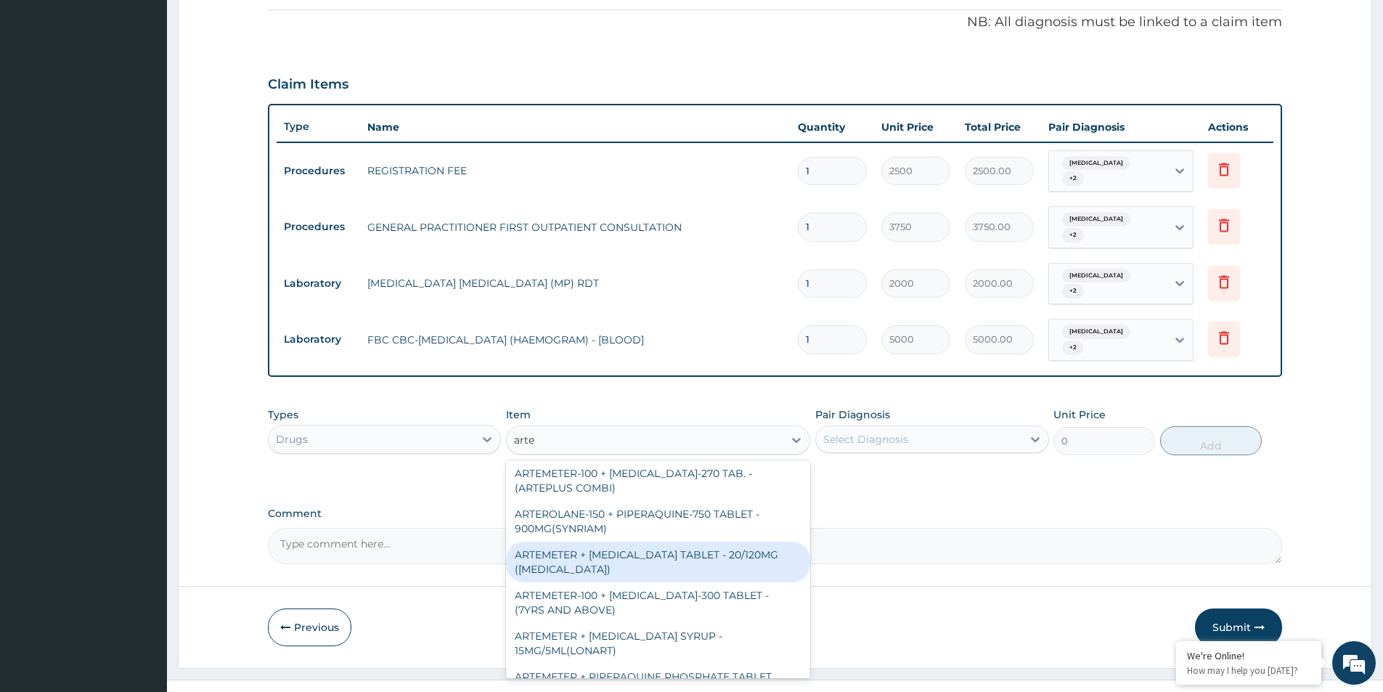
click at [755, 542] on div "ARTEMETER + LUMEFANTRINE TABLET - 20/120MG (COARTEM)" at bounding box center [658, 562] width 304 height 41
type input "210"
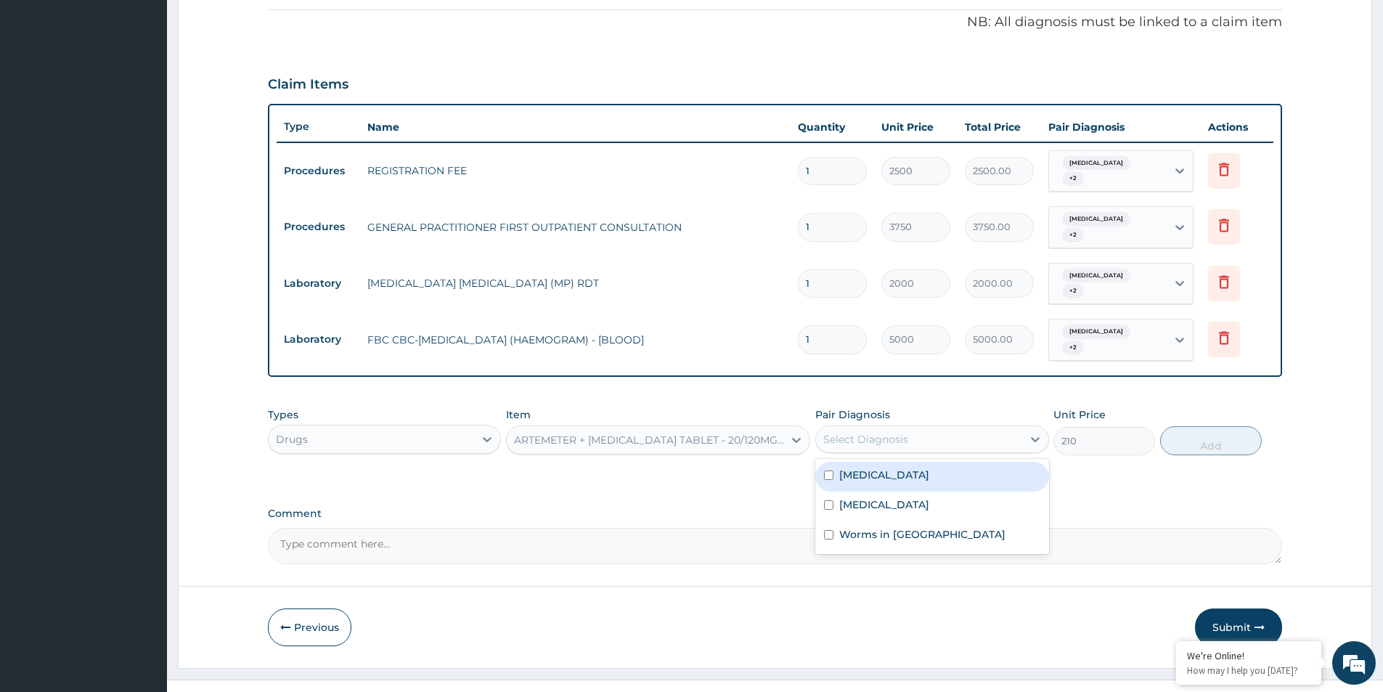
drag, startPoint x: 1021, startPoint y: 404, endPoint x: 979, endPoint y: 450, distance: 62.2
click at [1010, 428] on div "Select Diagnosis" at bounding box center [918, 439] width 205 height 23
drag, startPoint x: 979, startPoint y: 450, endPoint x: 953, endPoint y: 479, distance: 39.6
click at [966, 468] on div "Malaria Sepsis Worms in stool" at bounding box center [931, 506] width 233 height 95
drag, startPoint x: 953, startPoint y: 479, endPoint x: 937, endPoint y: 502, distance: 28.2
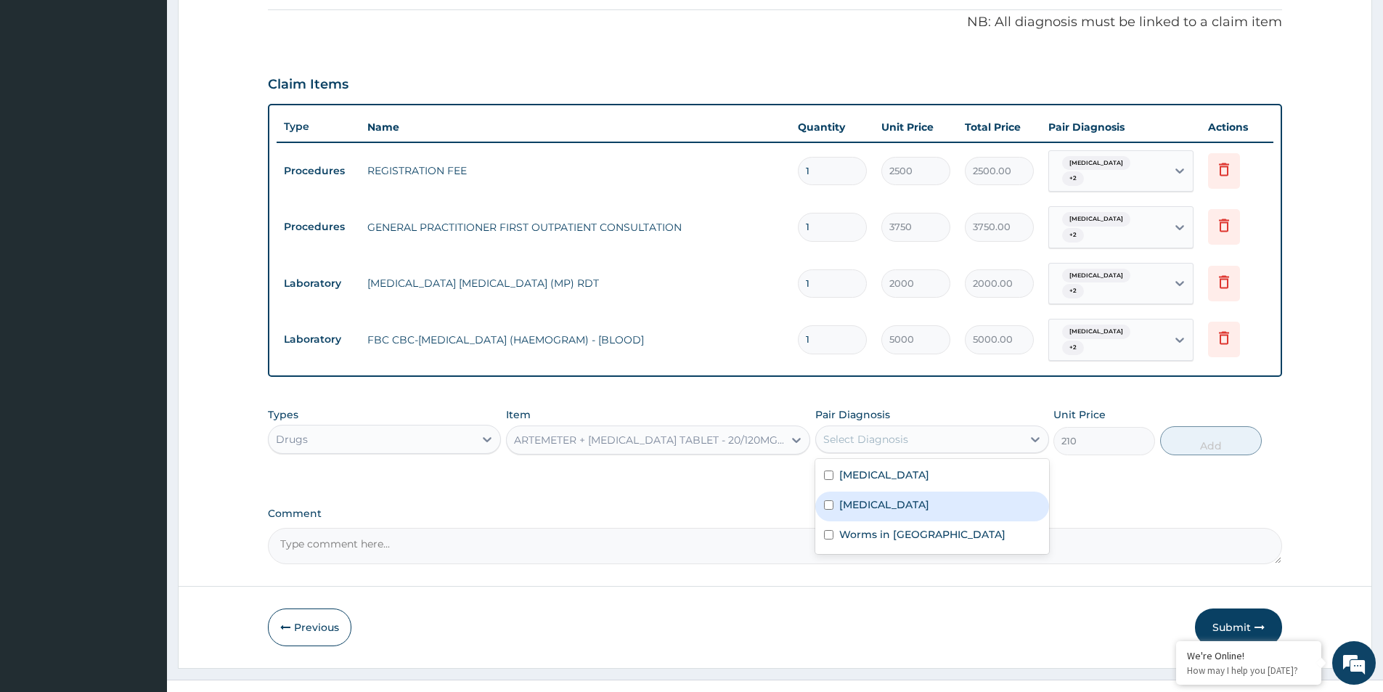
click at [950, 492] on div "Sepsis" at bounding box center [931, 507] width 233 height 30
checkbox input "true"
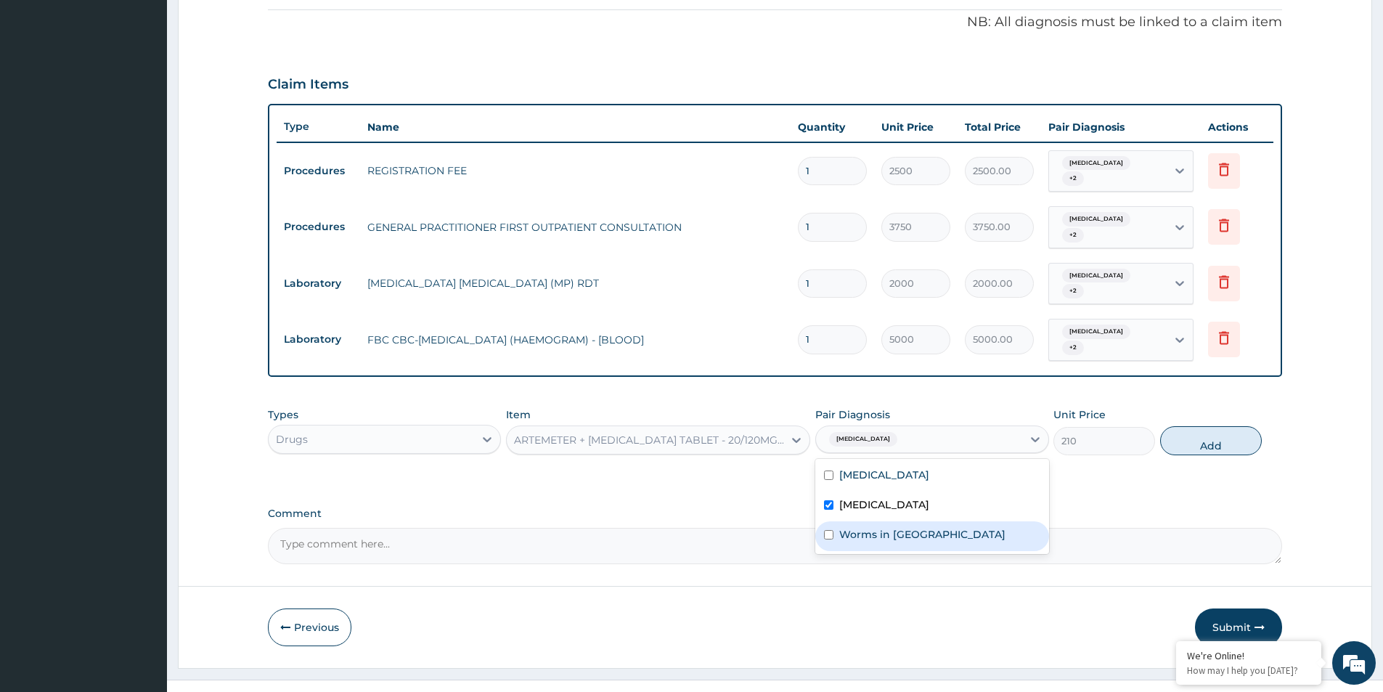
click at [937, 521] on div "Worms in stool" at bounding box center [931, 536] width 233 height 30
checkbox input "true"
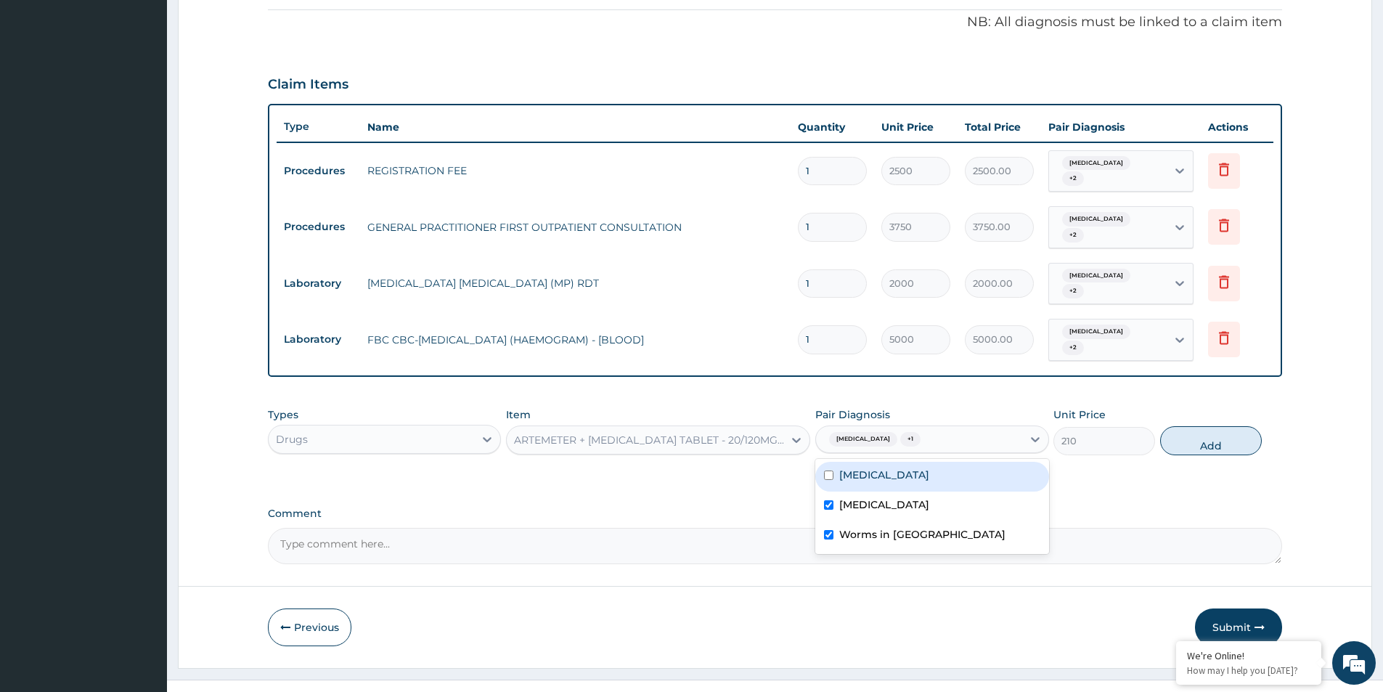
click at [952, 462] on div "Malaria" at bounding box center [931, 477] width 233 height 30
checkbox input "true"
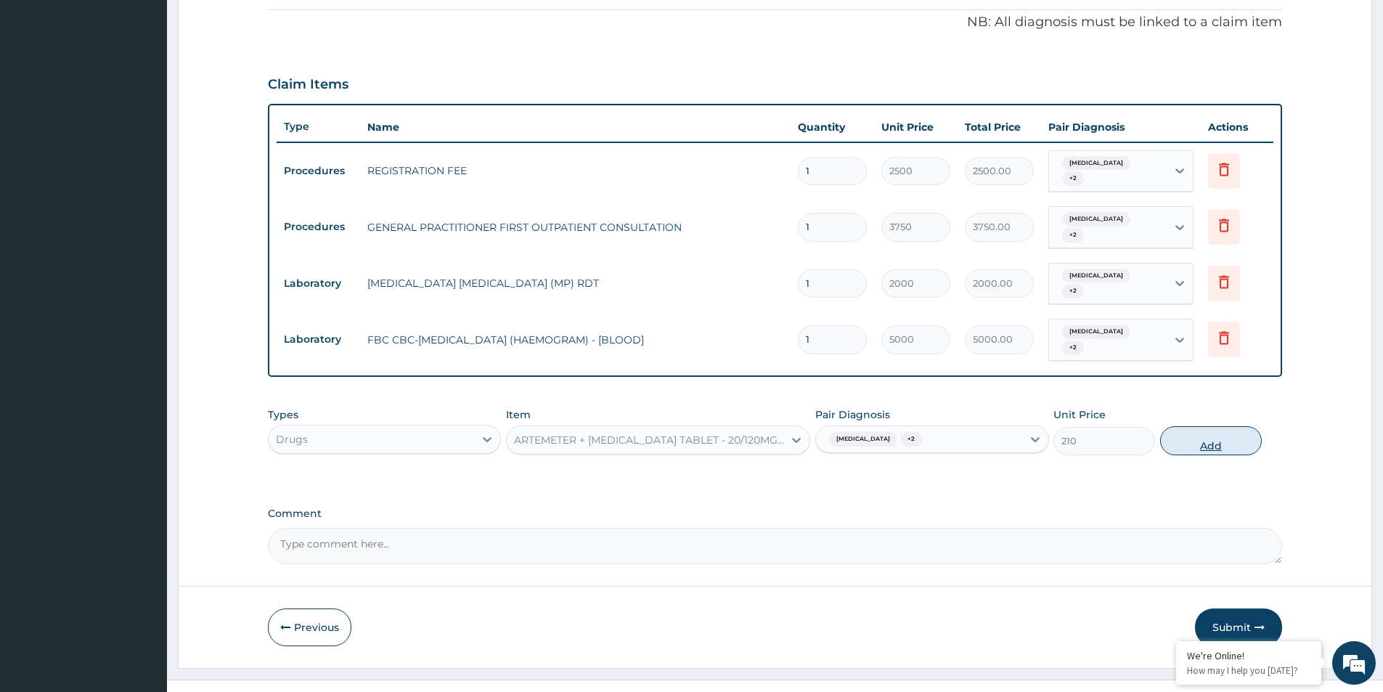
click at [1189, 426] on button "Add" at bounding box center [1211, 440] width 102 height 29
type input "0"
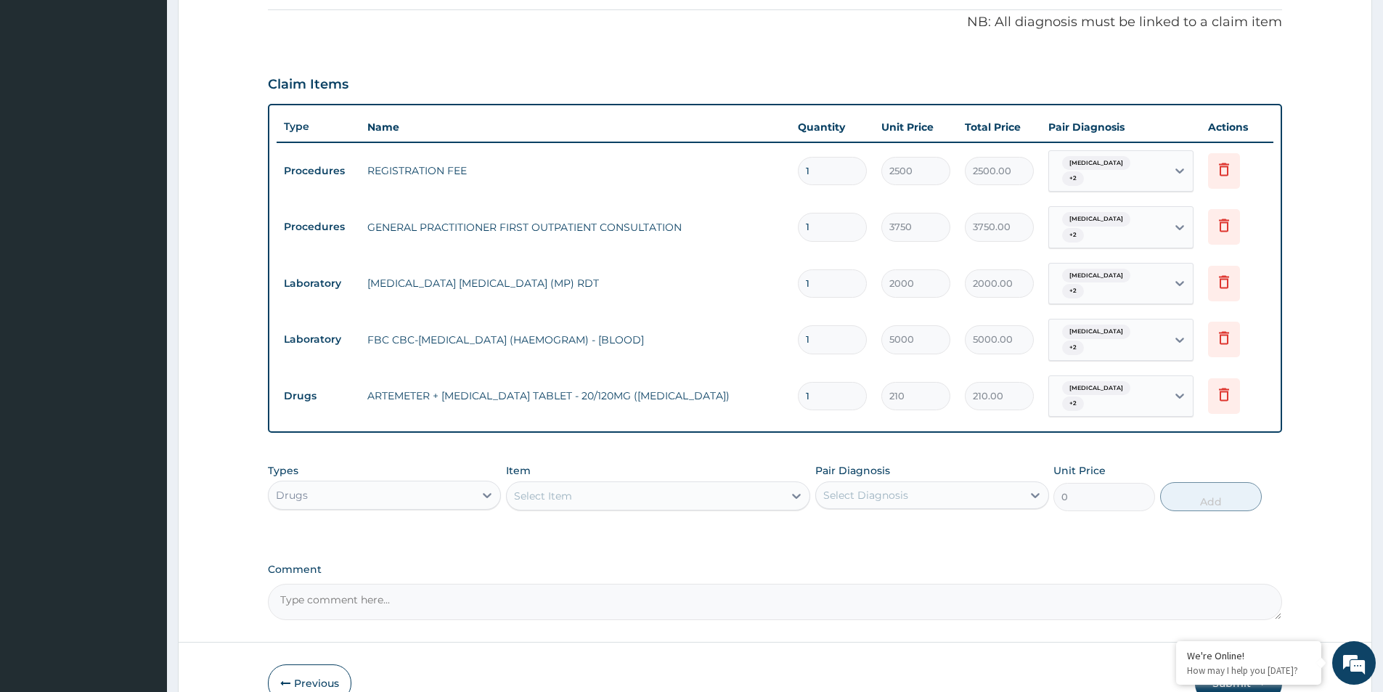
type input "0.00"
type input "6"
type input "1260.00"
type input "6"
click at [574, 484] on div "Select Item" at bounding box center [645, 495] width 277 height 23
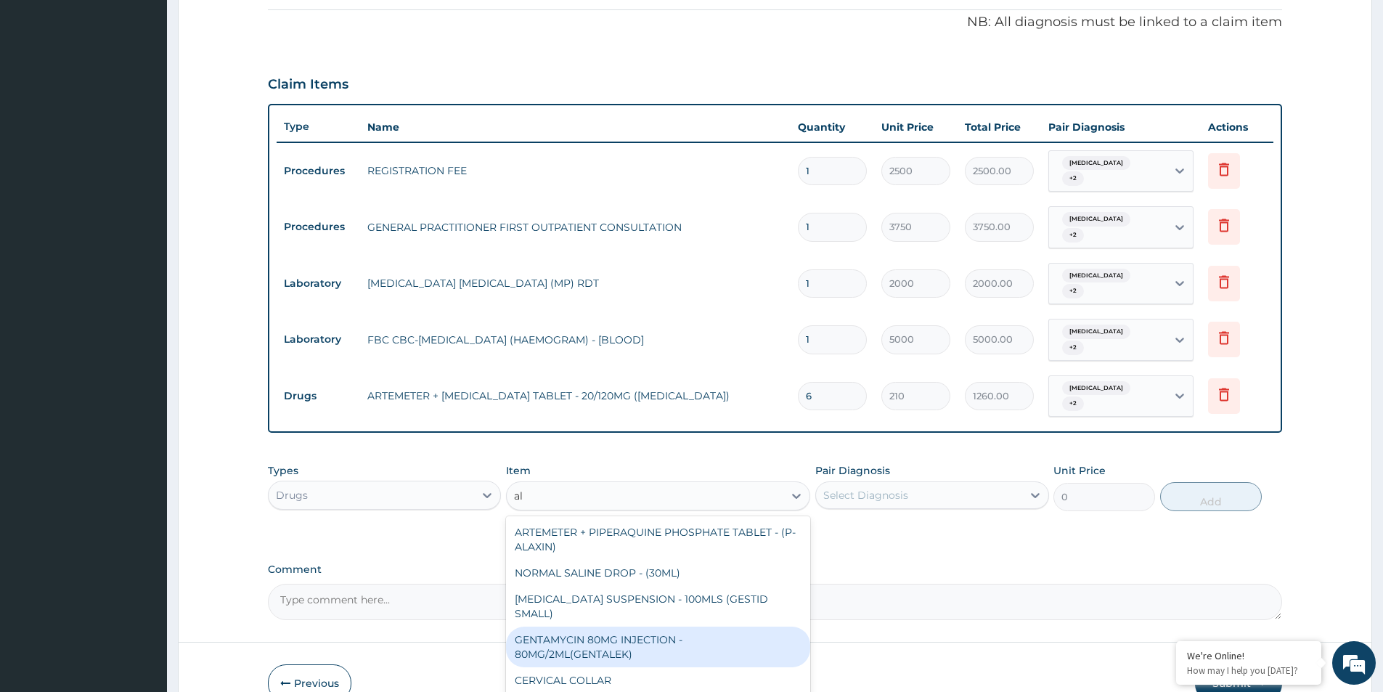
type input "alb"
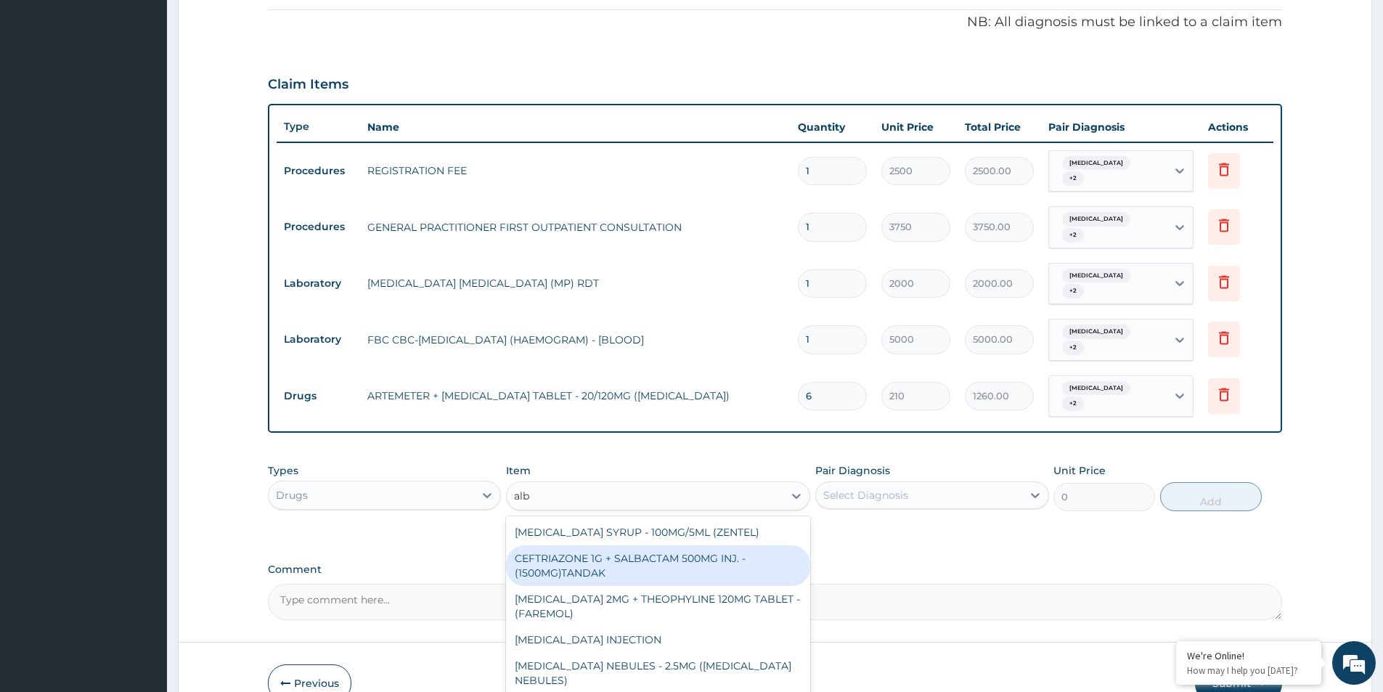
scroll to position [73, 0]
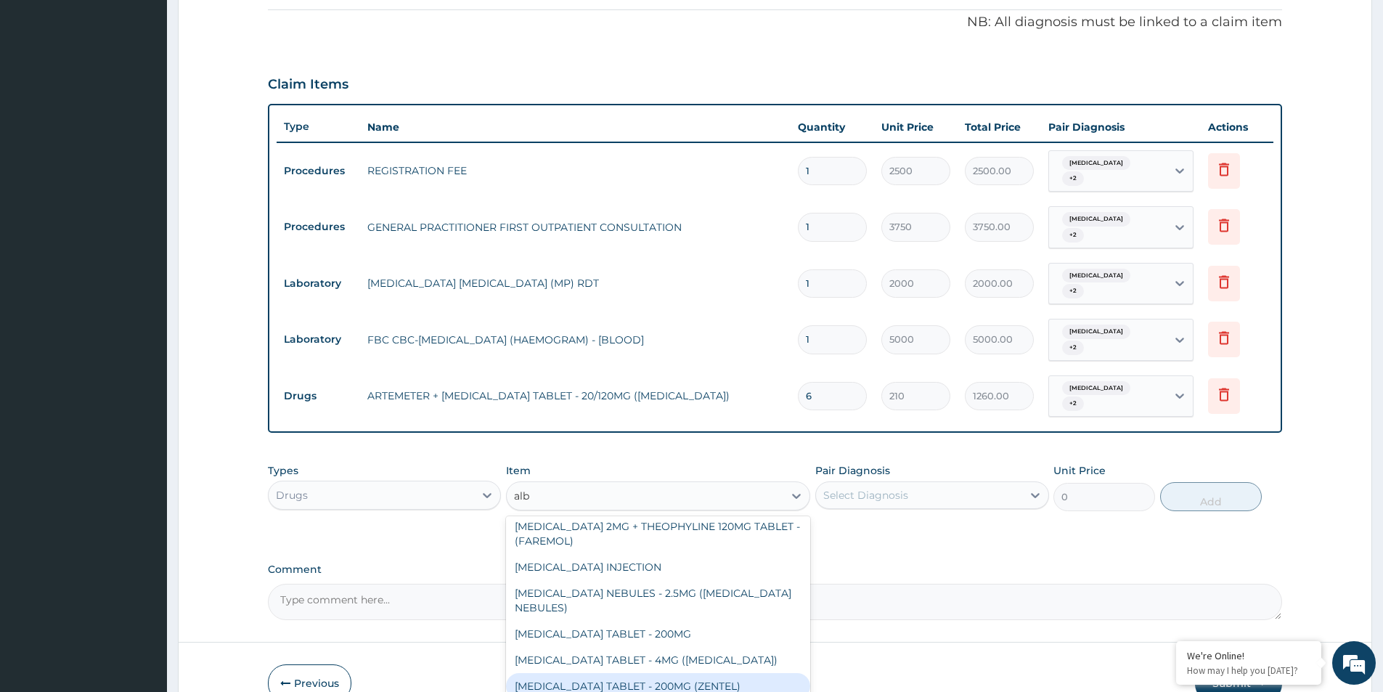
click at [654, 673] on div "ALBENDAZOLE TABLET - 200MG (ZENTEL)" at bounding box center [658, 686] width 304 height 26
type input "560"
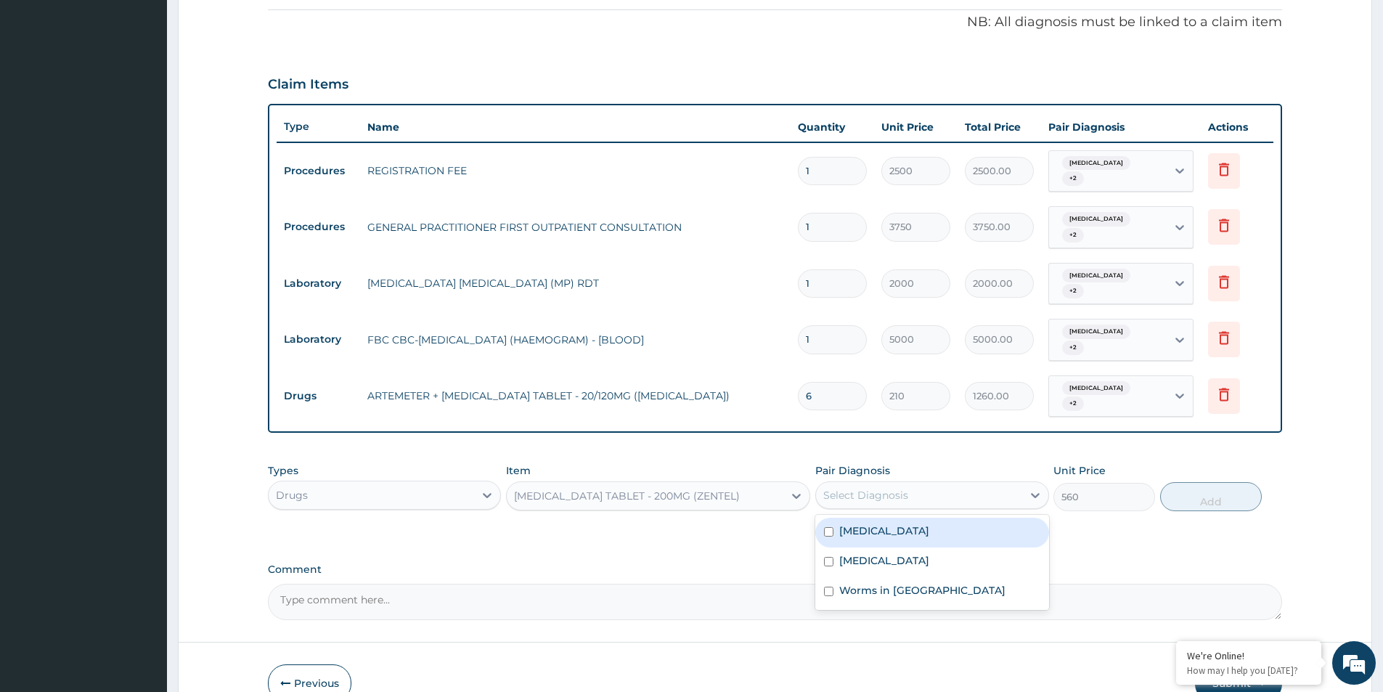
drag, startPoint x: 990, startPoint y: 451, endPoint x: 978, endPoint y: 502, distance: 53.0
click at [988, 481] on div "Select Diagnosis" at bounding box center [931, 495] width 233 height 28
drag, startPoint x: 978, startPoint y: 502, endPoint x: 951, endPoint y: 539, distance: 45.7
click at [959, 536] on div "Malaria Sepsis Worms in stool" at bounding box center [931, 562] width 233 height 95
drag, startPoint x: 948, startPoint y: 502, endPoint x: 948, endPoint y: 513, distance: 10.9
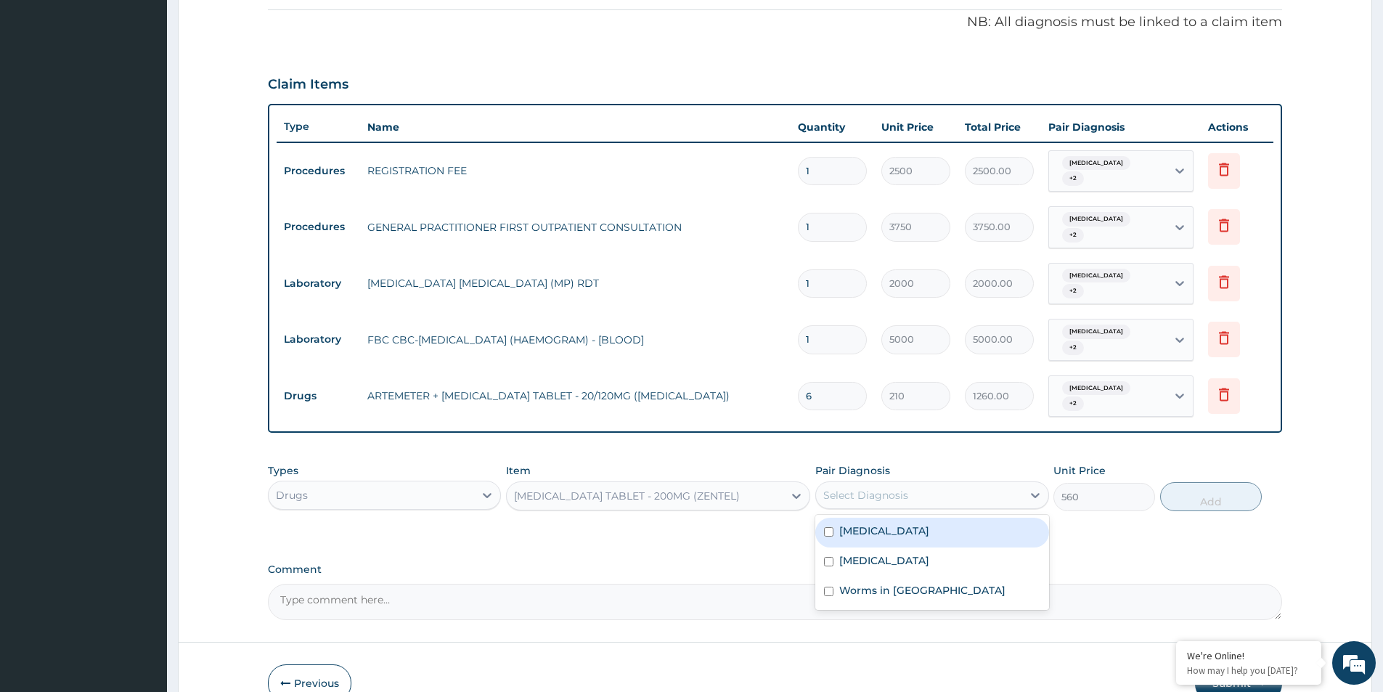
click at [948, 518] on div "Malaria" at bounding box center [931, 533] width 233 height 30
checkbox input "true"
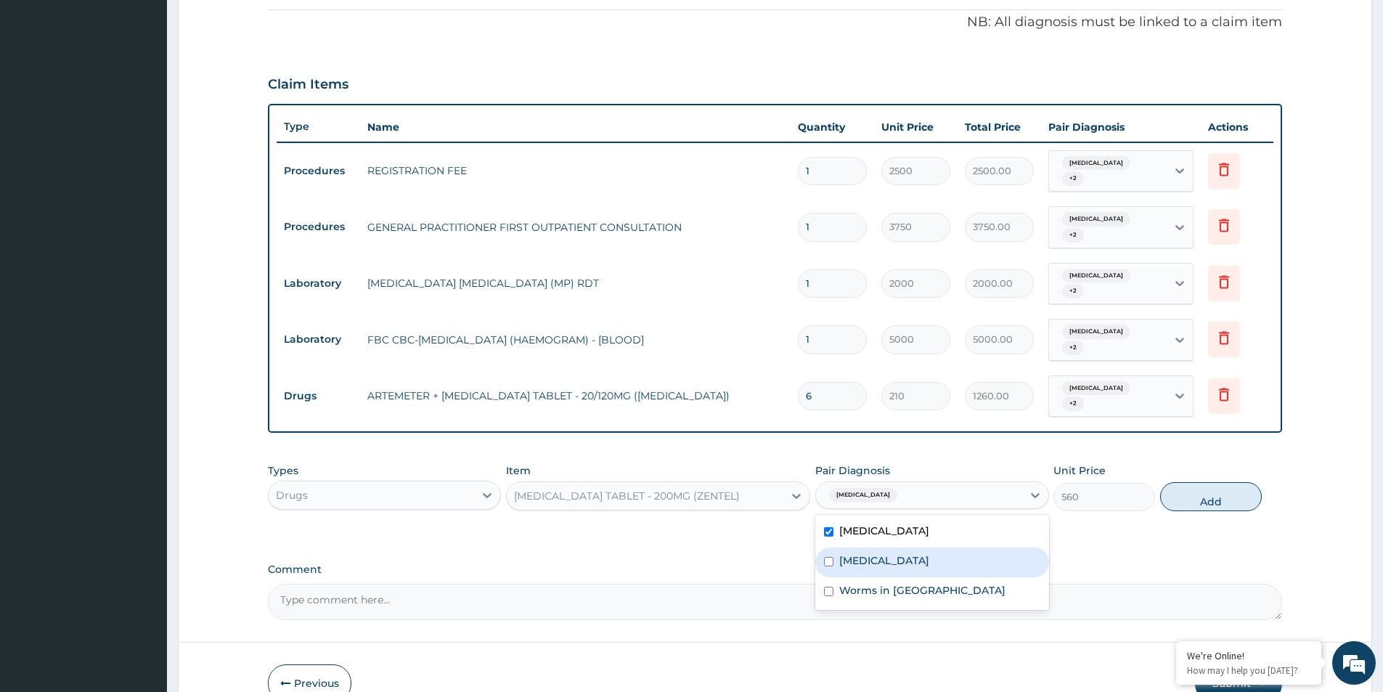
drag, startPoint x: 937, startPoint y: 537, endPoint x: 921, endPoint y: 556, distance: 25.3
click at [937, 547] on div "Sepsis" at bounding box center [931, 562] width 233 height 30
checkbox input "true"
click at [921, 577] on div "Worms in stool" at bounding box center [931, 592] width 233 height 30
checkbox input "true"
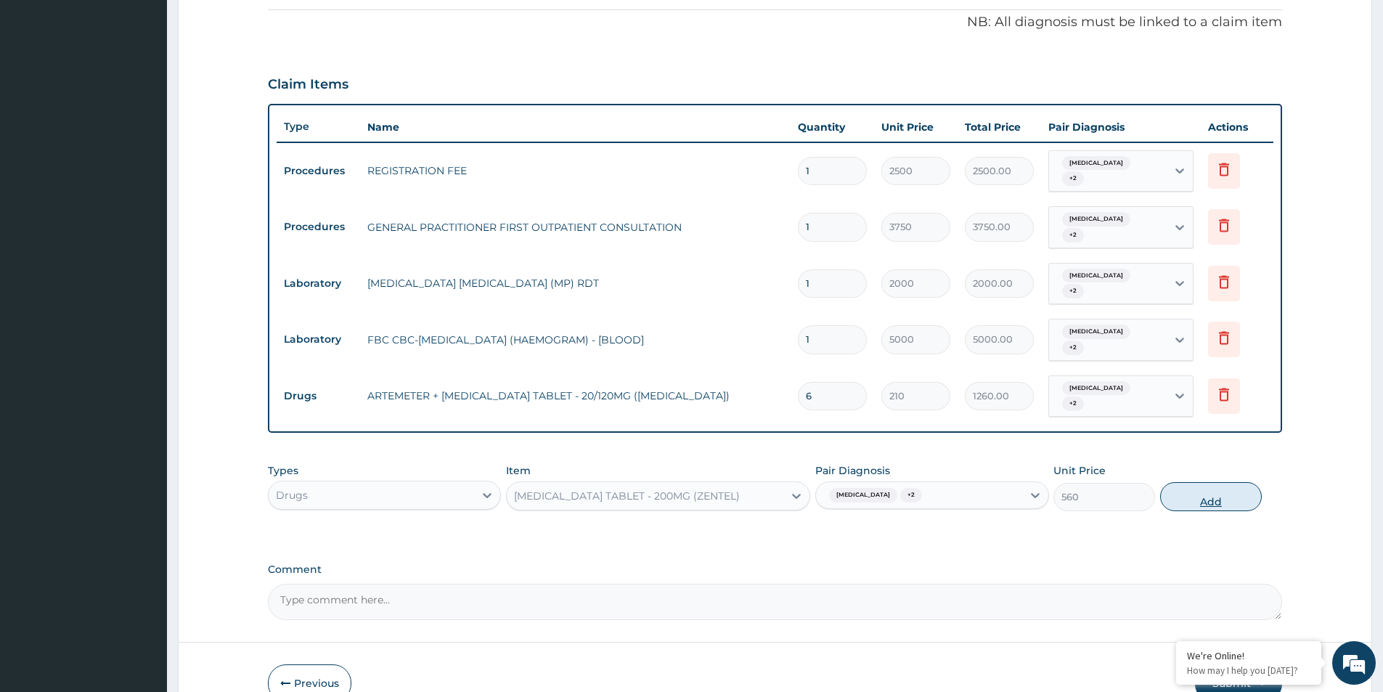
click at [1230, 482] on button "Add" at bounding box center [1211, 496] width 102 height 29
type input "0"
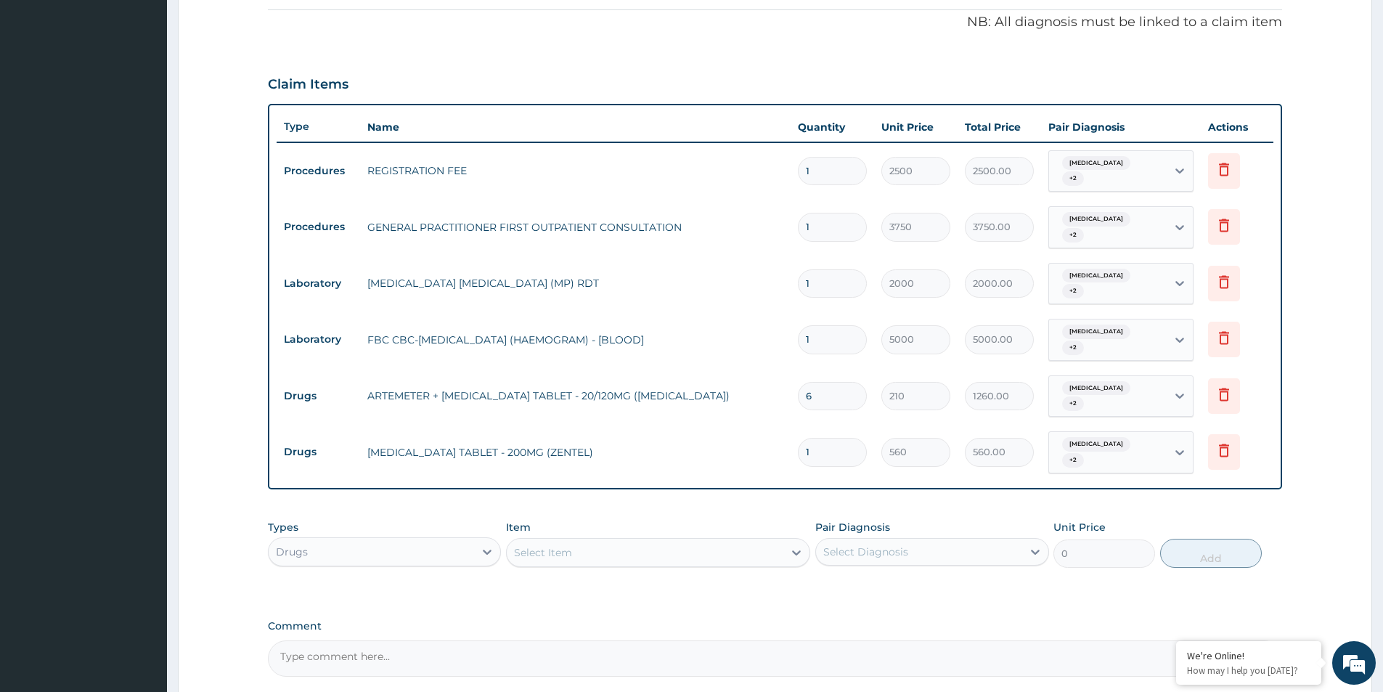
drag, startPoint x: 685, startPoint y: 534, endPoint x: 698, endPoint y: 525, distance: 15.5
click at [688, 534] on div "Types Drugs Item Select Item Pair Diagnosis Select Diagnosis Unit Price 0 Add" at bounding box center [775, 544] width 1014 height 62
click at [698, 541] on div "Select Item" at bounding box center [645, 552] width 277 height 23
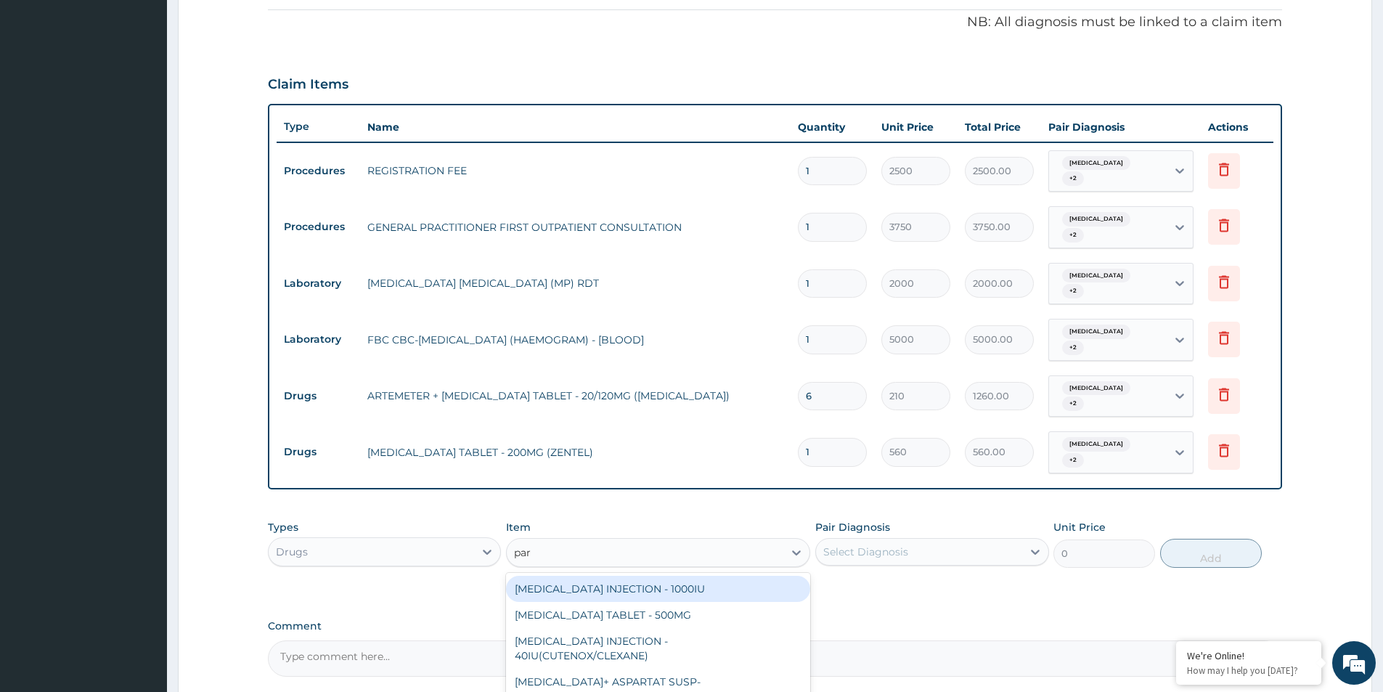
type input "para"
click at [701, 576] on div "PARACETAMOL TABLET - 500MG" at bounding box center [658, 589] width 304 height 26
type input "33.599999999999994"
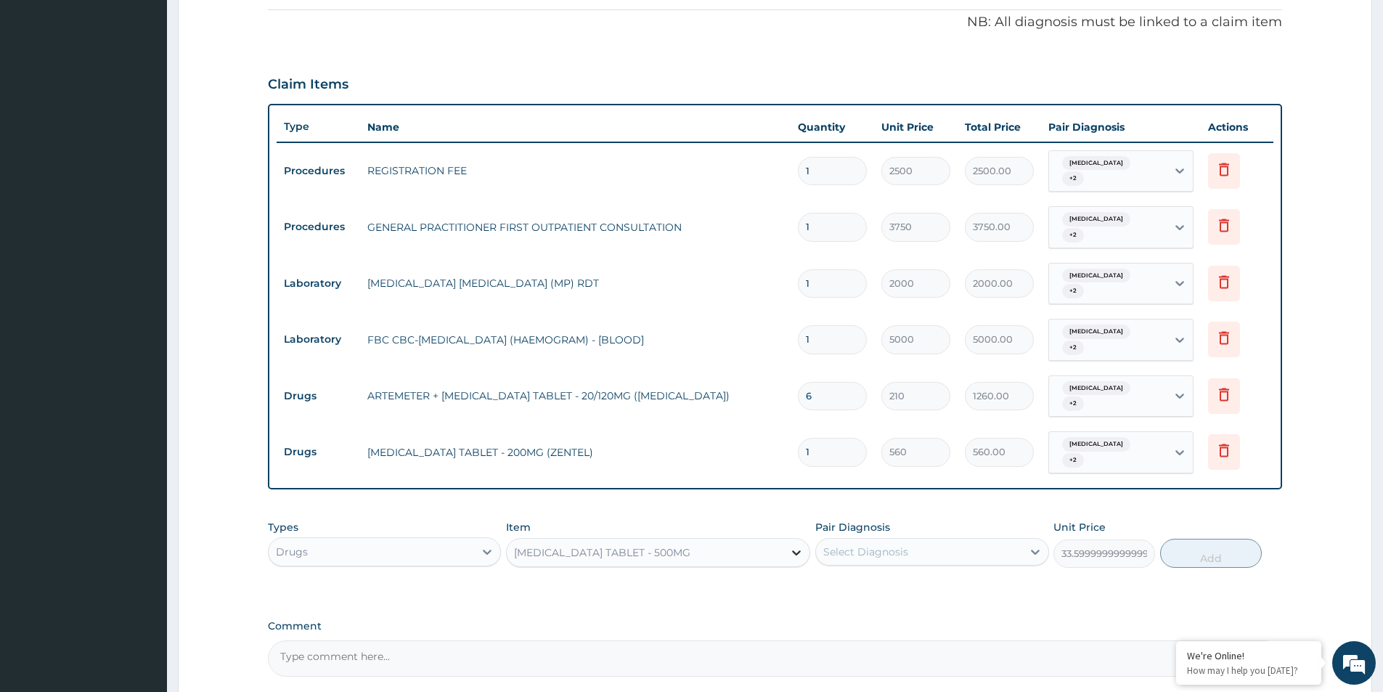
drag, startPoint x: 810, startPoint y: 521, endPoint x: 827, endPoint y: 521, distance: 17.4
click at [811, 521] on div "Types Drugs Item option PARACETAMOL TABLET - 500MG, selected. Select is focused…" at bounding box center [775, 544] width 1014 height 62
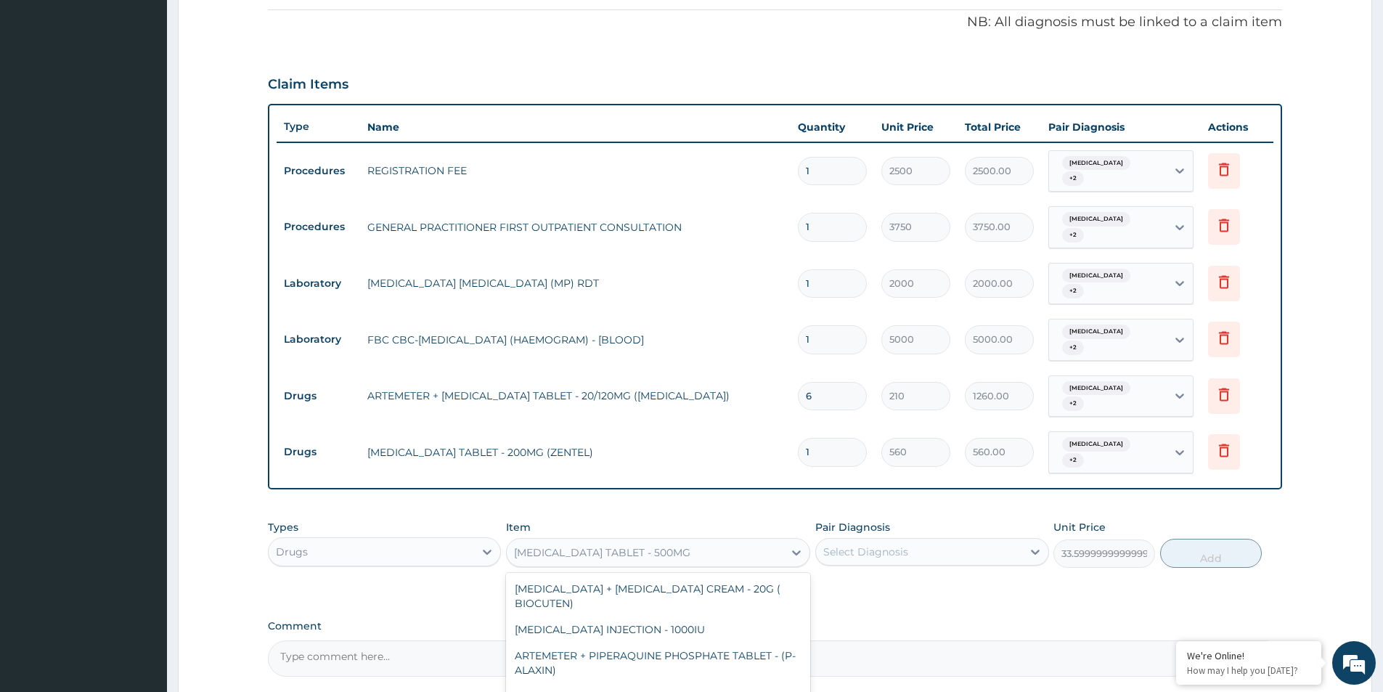
scroll to position [151, 0]
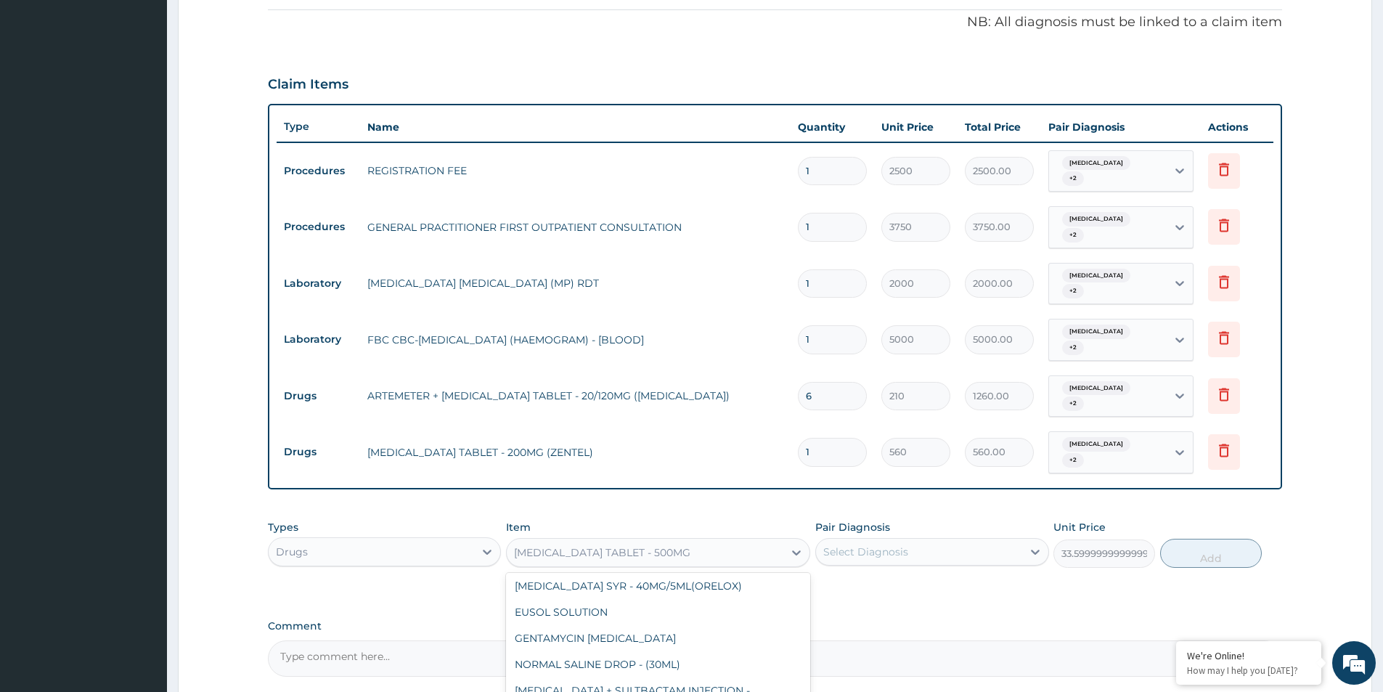
click at [834, 545] on div "Select Diagnosis" at bounding box center [865, 552] width 85 height 15
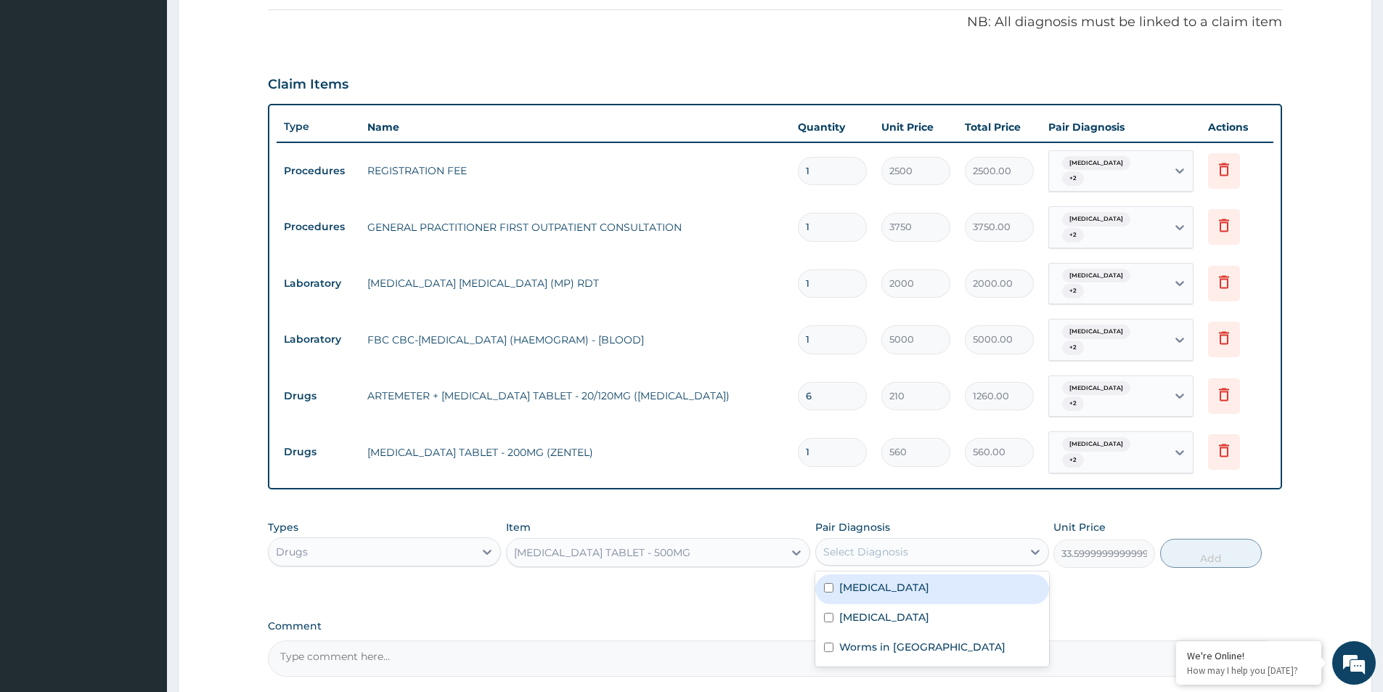
drag, startPoint x: 843, startPoint y: 560, endPoint x: 844, endPoint y: 576, distance: 16.0
click at [844, 574] on div "Malaria" at bounding box center [931, 589] width 233 height 30
checkbox input "true"
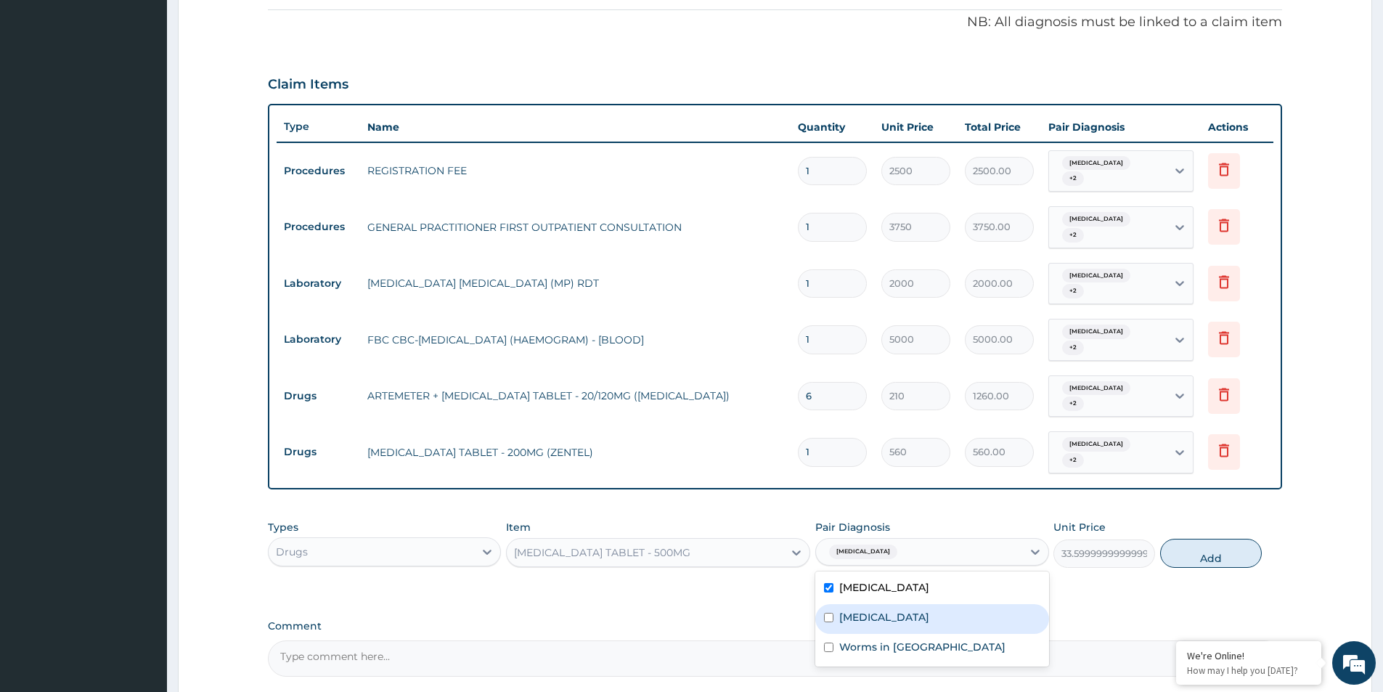
drag, startPoint x: 845, startPoint y: 579, endPoint x: 845, endPoint y: 606, distance: 27.6
click at [845, 598] on div "Malaria Sepsis Worms in stool" at bounding box center [931, 618] width 233 height 95
click at [845, 640] on label "Worms in stool" at bounding box center [922, 647] width 166 height 15
checkbox input "true"
click at [943, 604] on div "Sepsis" at bounding box center [931, 619] width 233 height 30
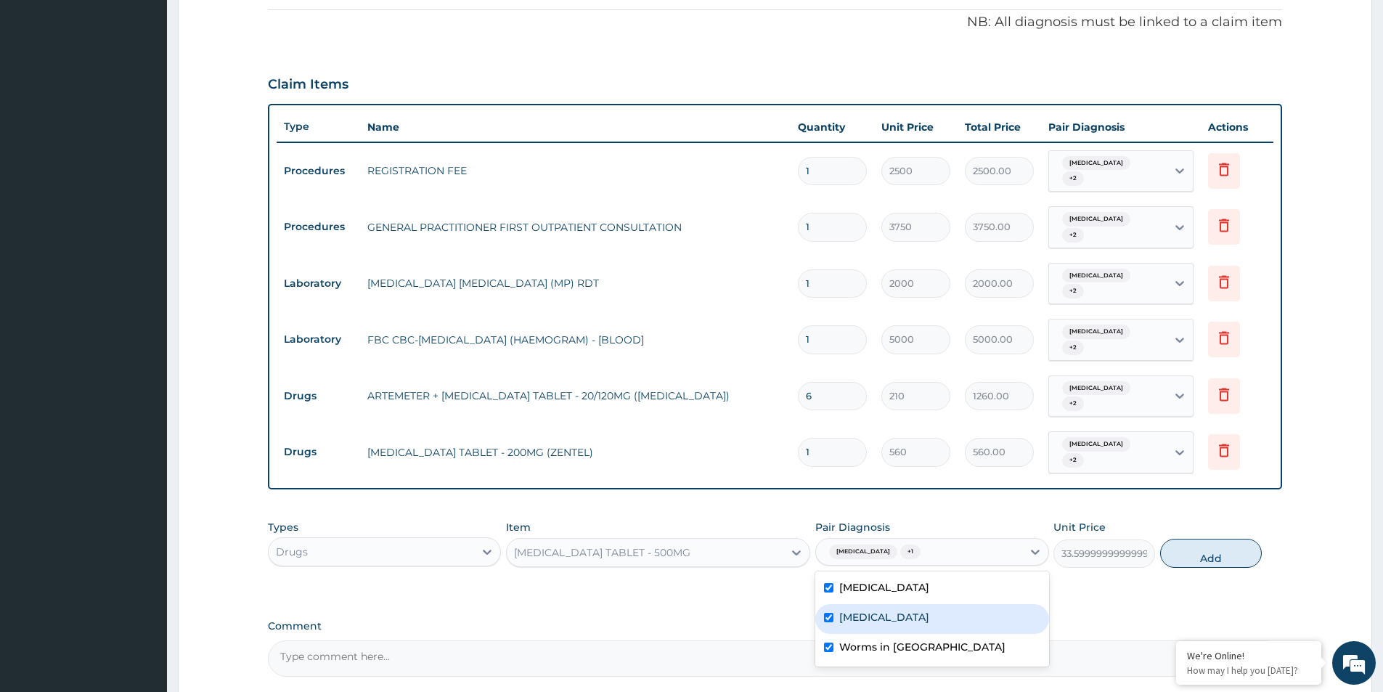
checkbox input "true"
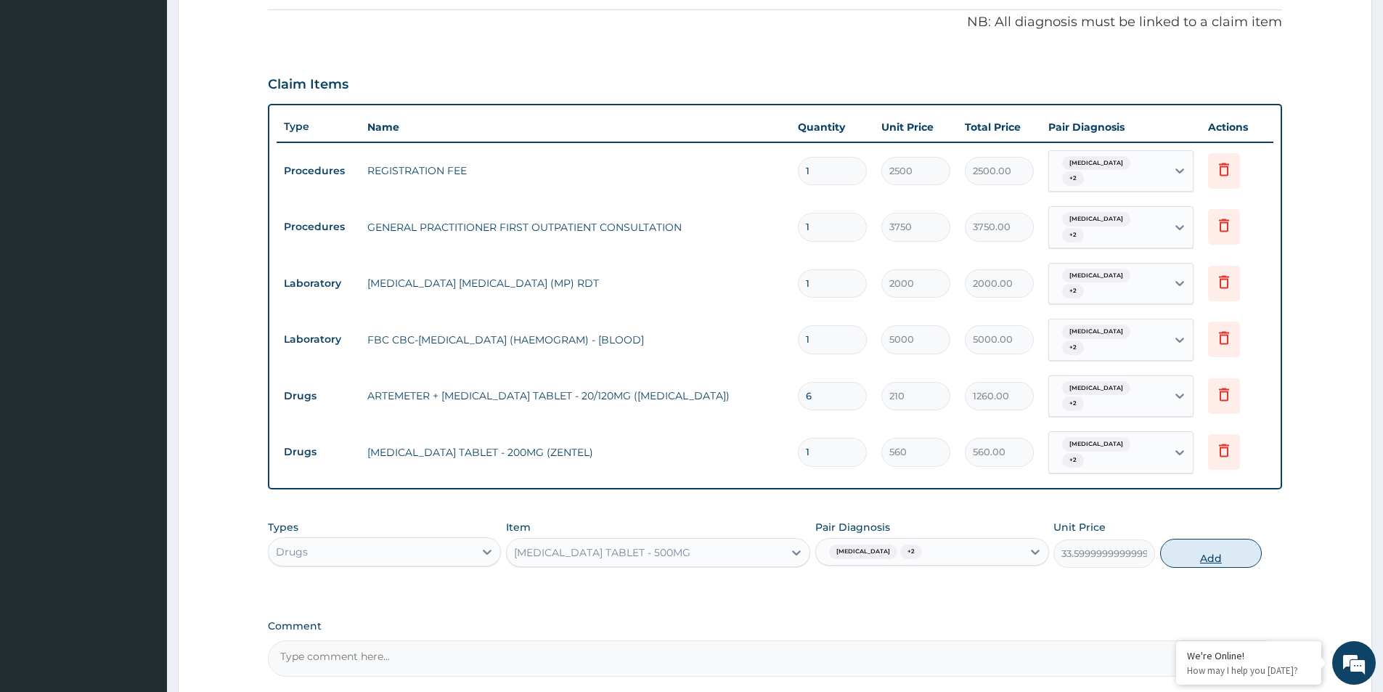
click at [1196, 539] on button "Add" at bounding box center [1211, 553] width 102 height 29
type input "0"
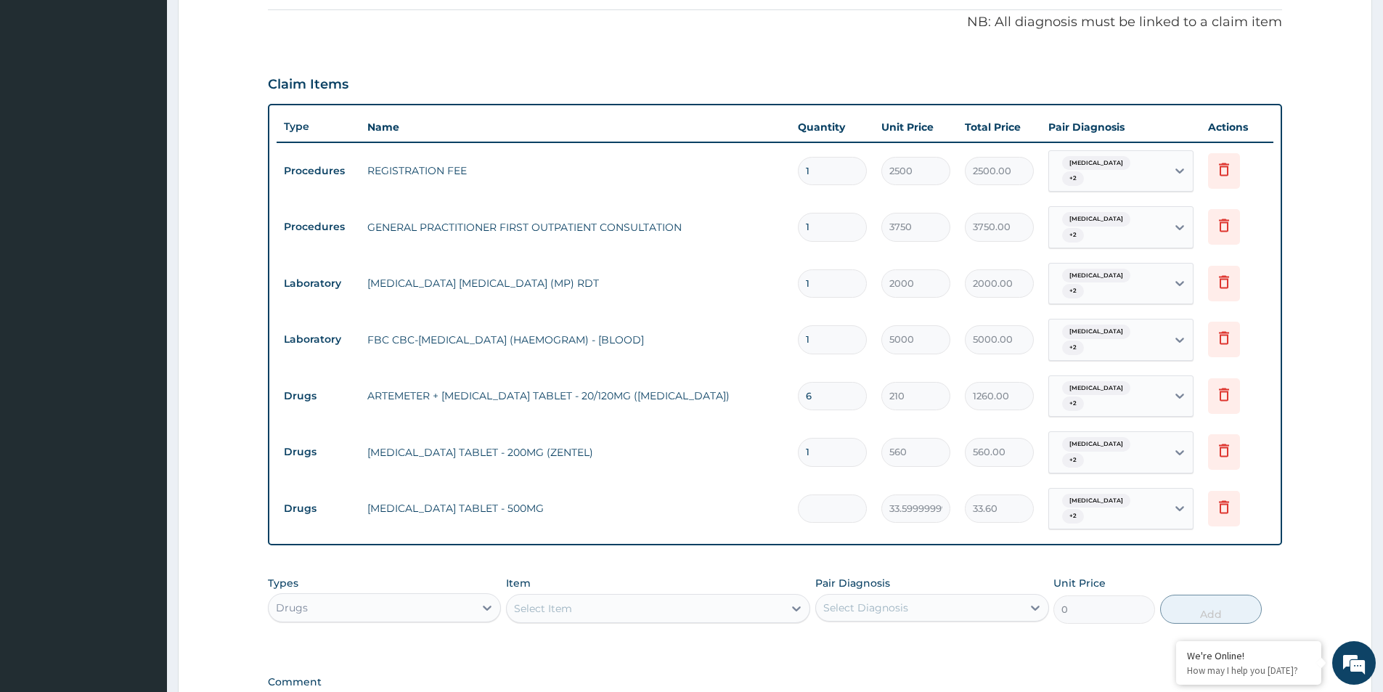
type input "0.00"
type input "6"
type input "201.60"
type input "6"
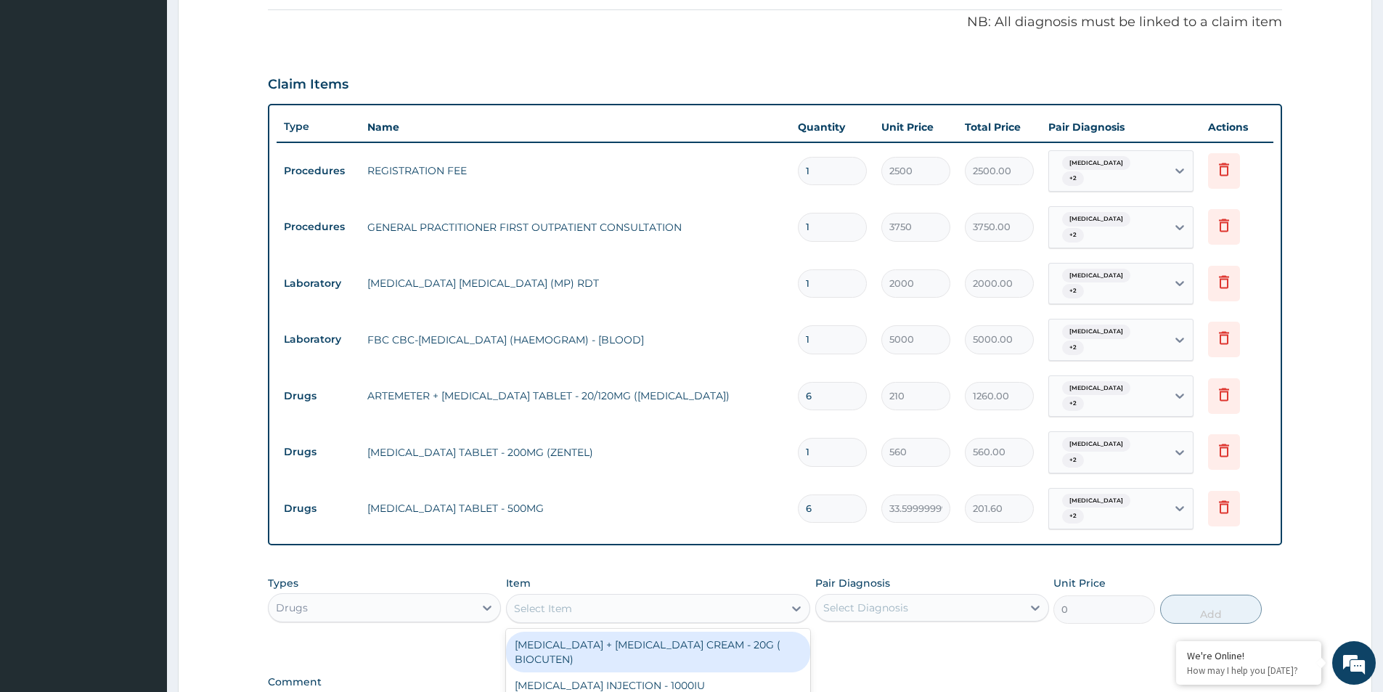
click at [765, 597] on div "Select Item" at bounding box center [645, 608] width 277 height 23
type input "amoxi"
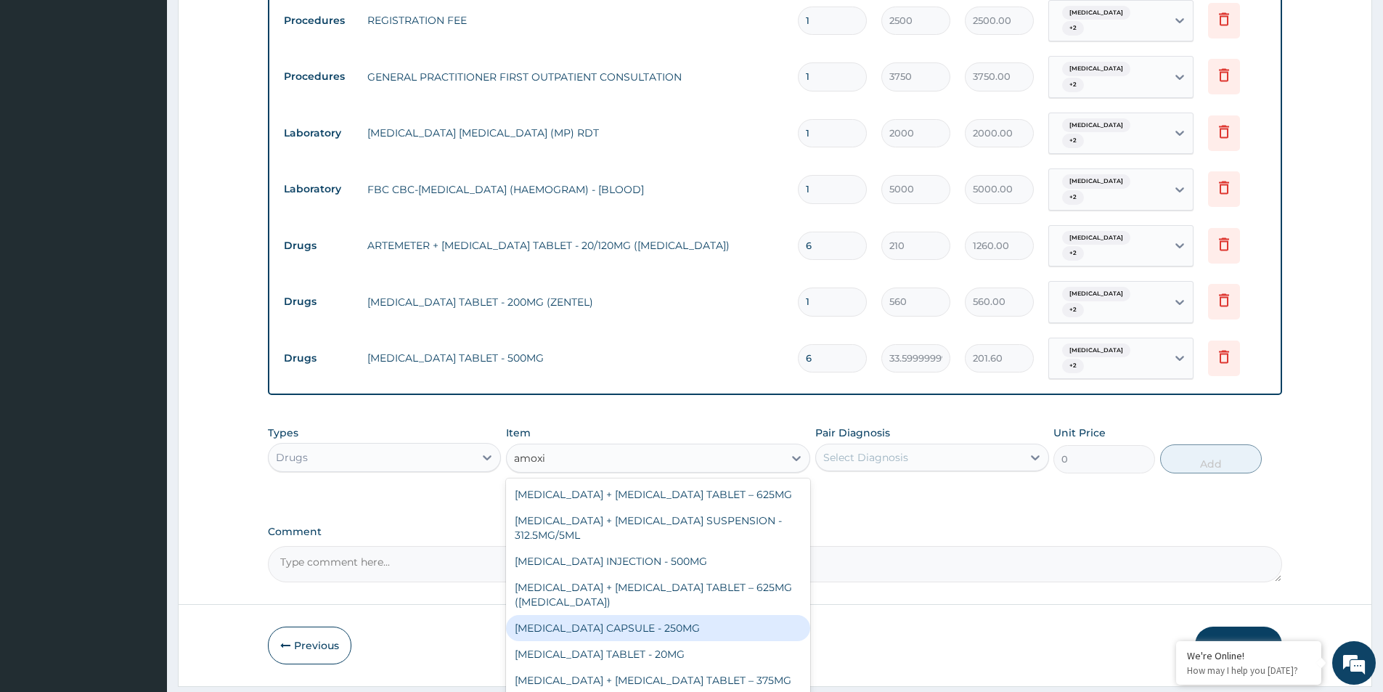
click at [663, 615] on div "AMOXICILLIN CAPSULE - 250MG" at bounding box center [658, 628] width 304 height 26
type input "56"
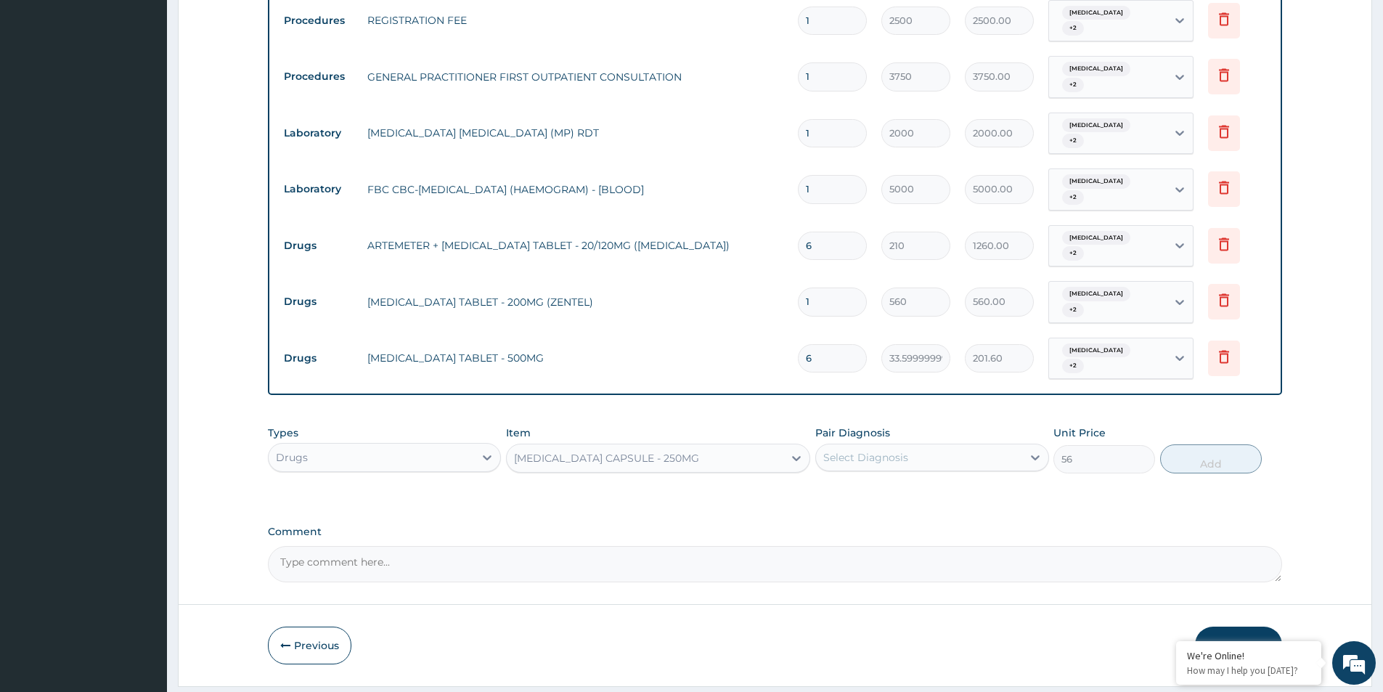
click at [990, 425] on div "Pair Diagnosis Select Diagnosis" at bounding box center [931, 449] width 233 height 48
drag, startPoint x: 987, startPoint y: 412, endPoint x: 987, endPoint y: 421, distance: 9.4
click at [987, 446] on div "Select Diagnosis" at bounding box center [918, 457] width 205 height 23
click at [940, 510] on div "Sepsis" at bounding box center [931, 525] width 233 height 30
checkbox input "true"
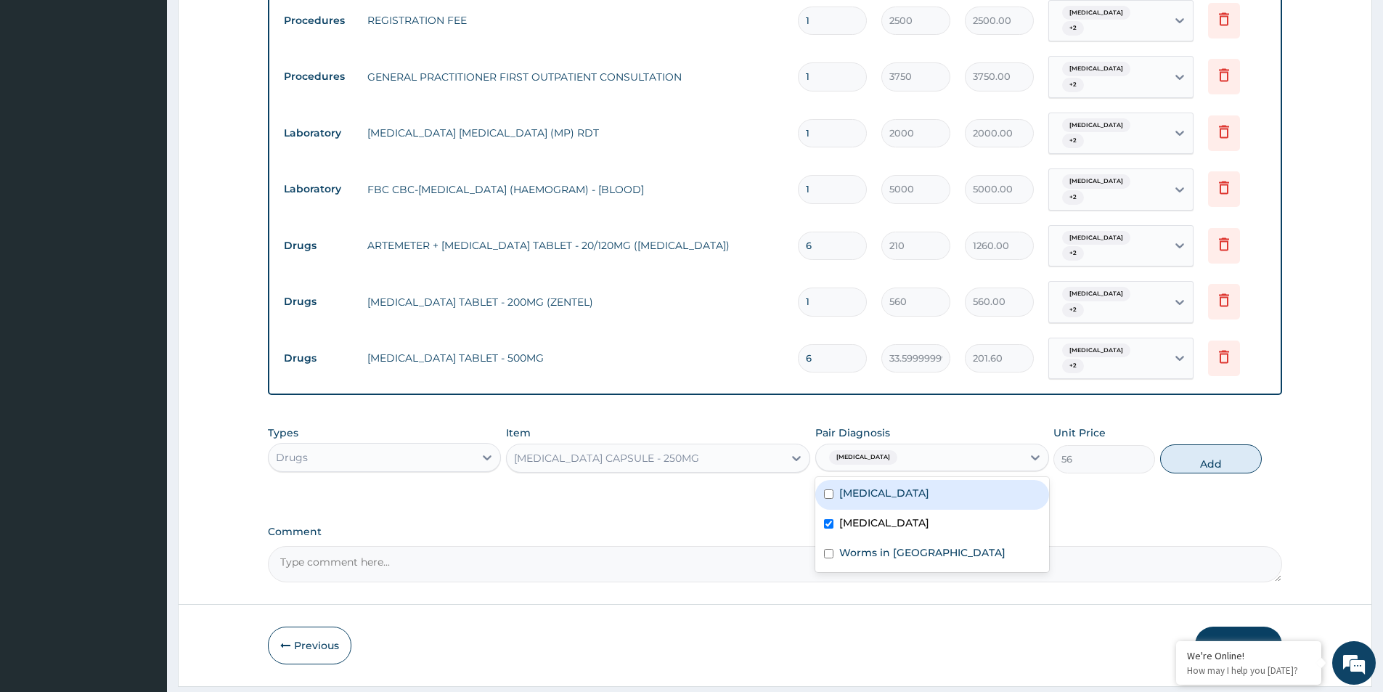
click at [916, 480] on div "Malaria" at bounding box center [931, 495] width 233 height 30
checkbox input "true"
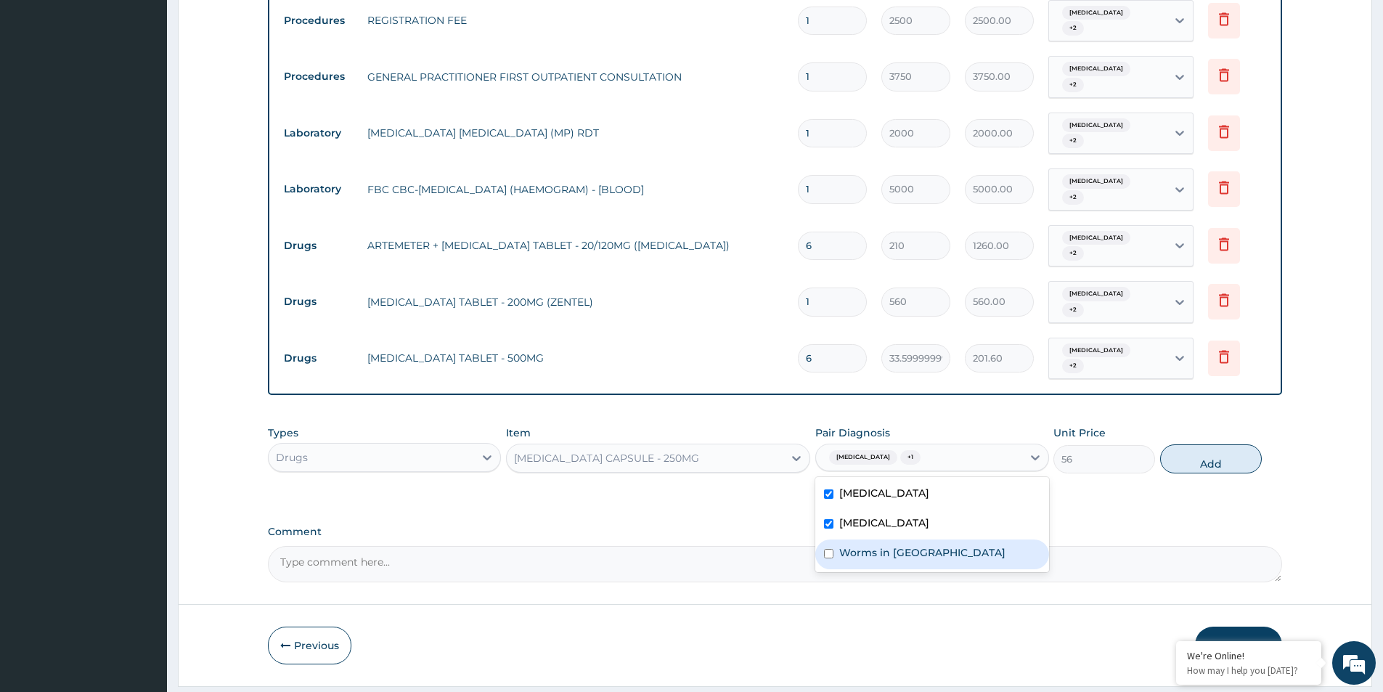
click at [915, 539] on div "Worms in stool" at bounding box center [931, 554] width 233 height 30
checkbox input "true"
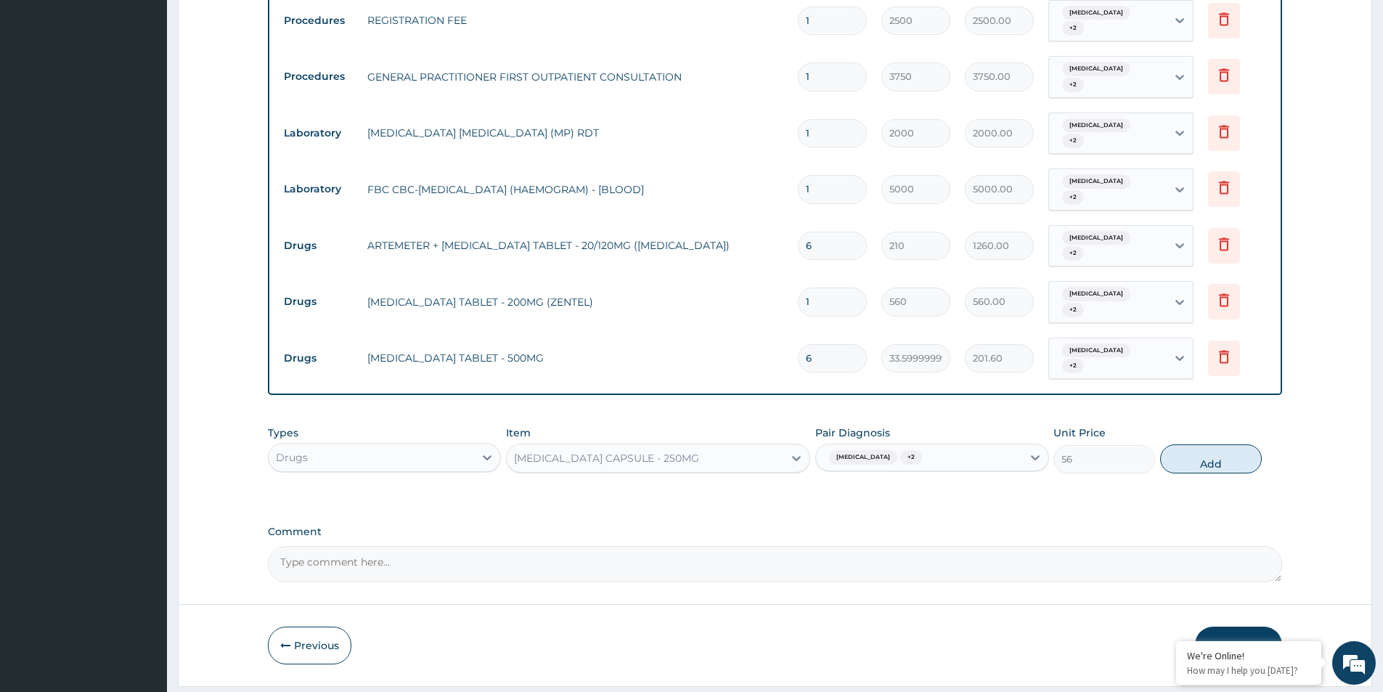
drag, startPoint x: 1207, startPoint y: 416, endPoint x: 1198, endPoint y: 400, distance: 18.2
click at [1207, 444] on button "Add" at bounding box center [1211, 458] width 102 height 29
type input "0"
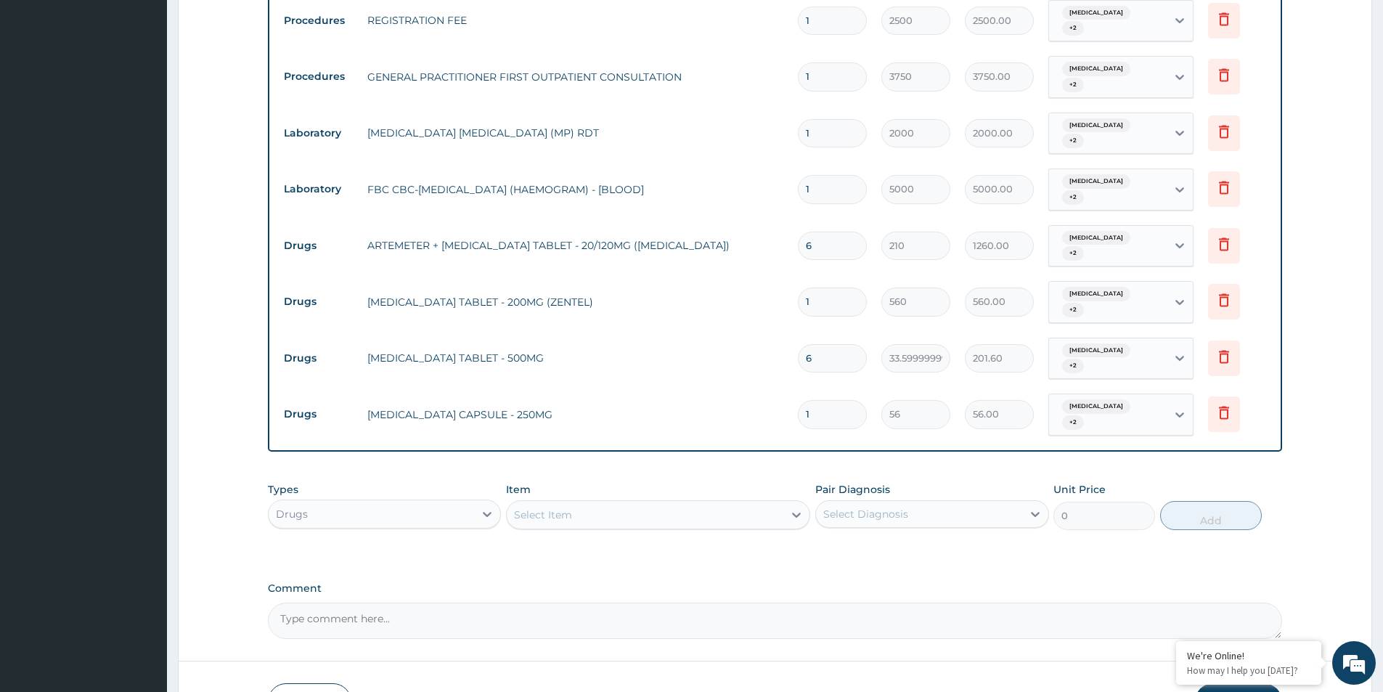
type input "14"
type input "784.00"
type input "14"
click at [1108, 603] on textarea "Comment" at bounding box center [775, 621] width 1014 height 36
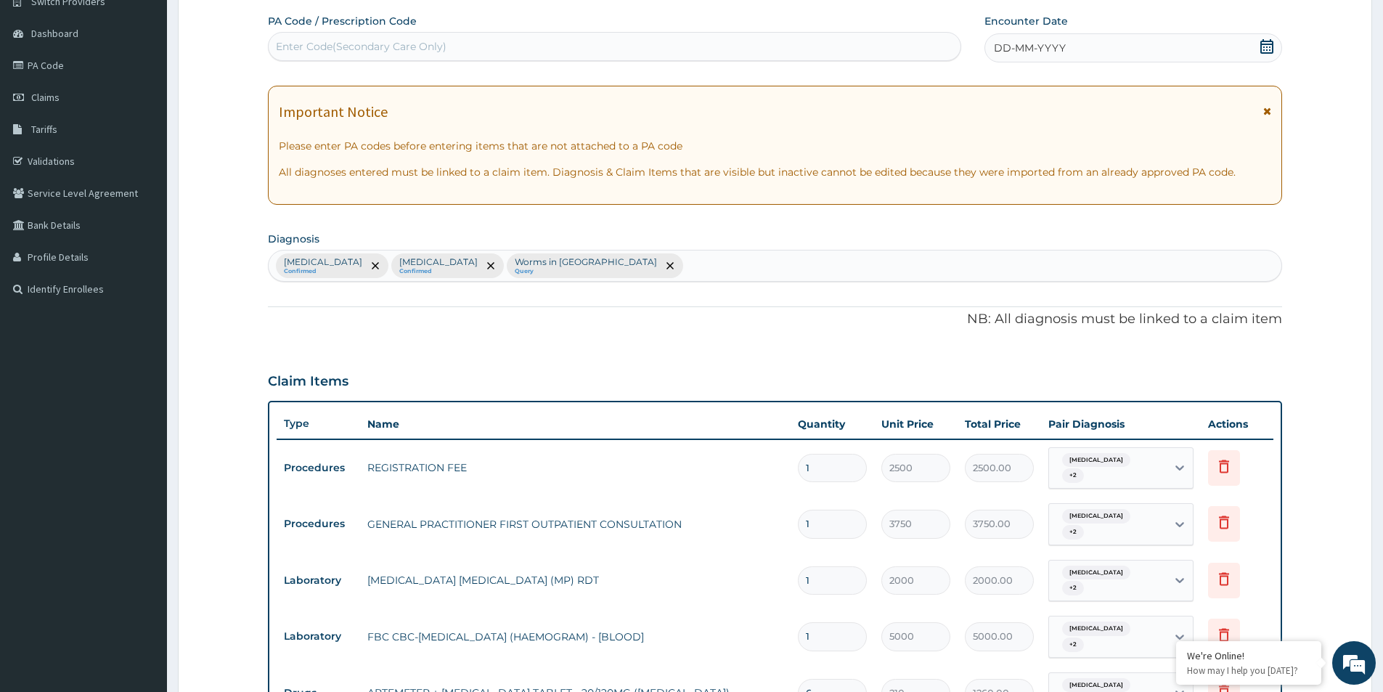
scroll to position [0, 0]
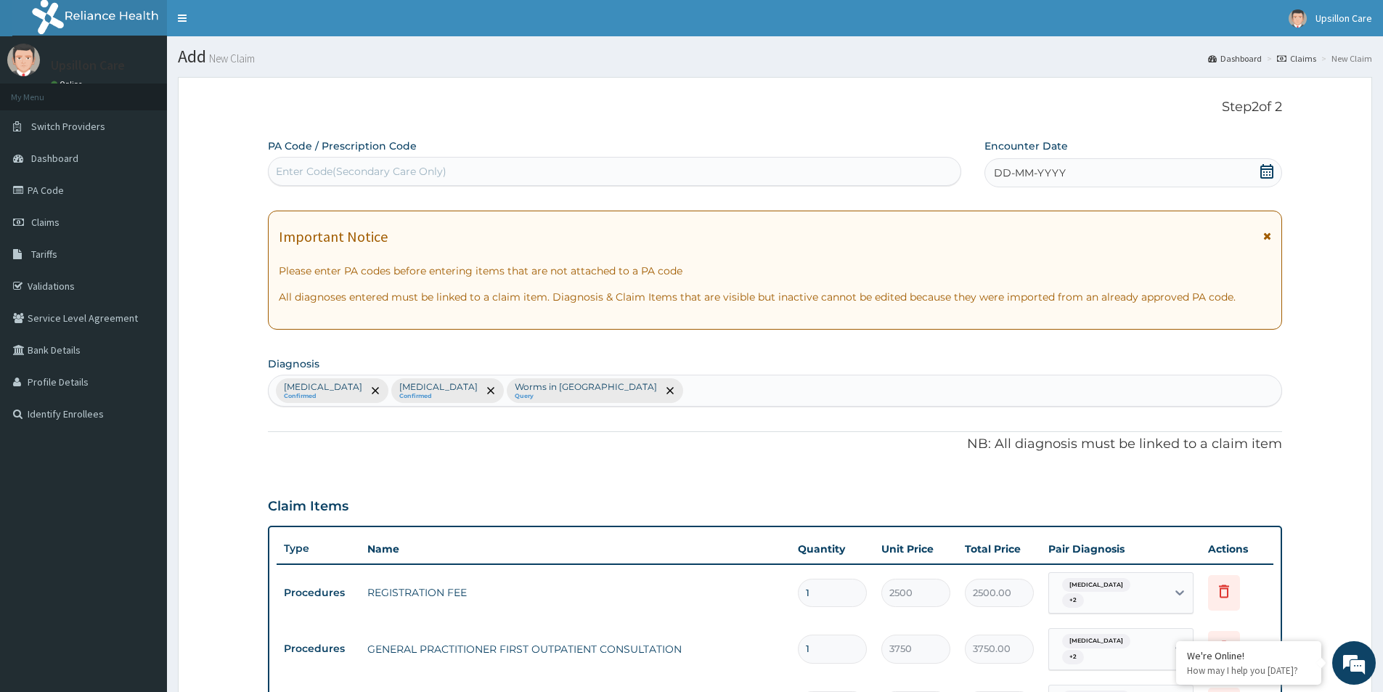
click at [1278, 187] on div "DD-MM-YYYY" at bounding box center [1133, 172] width 297 height 29
click at [1272, 174] on icon at bounding box center [1266, 171] width 13 height 15
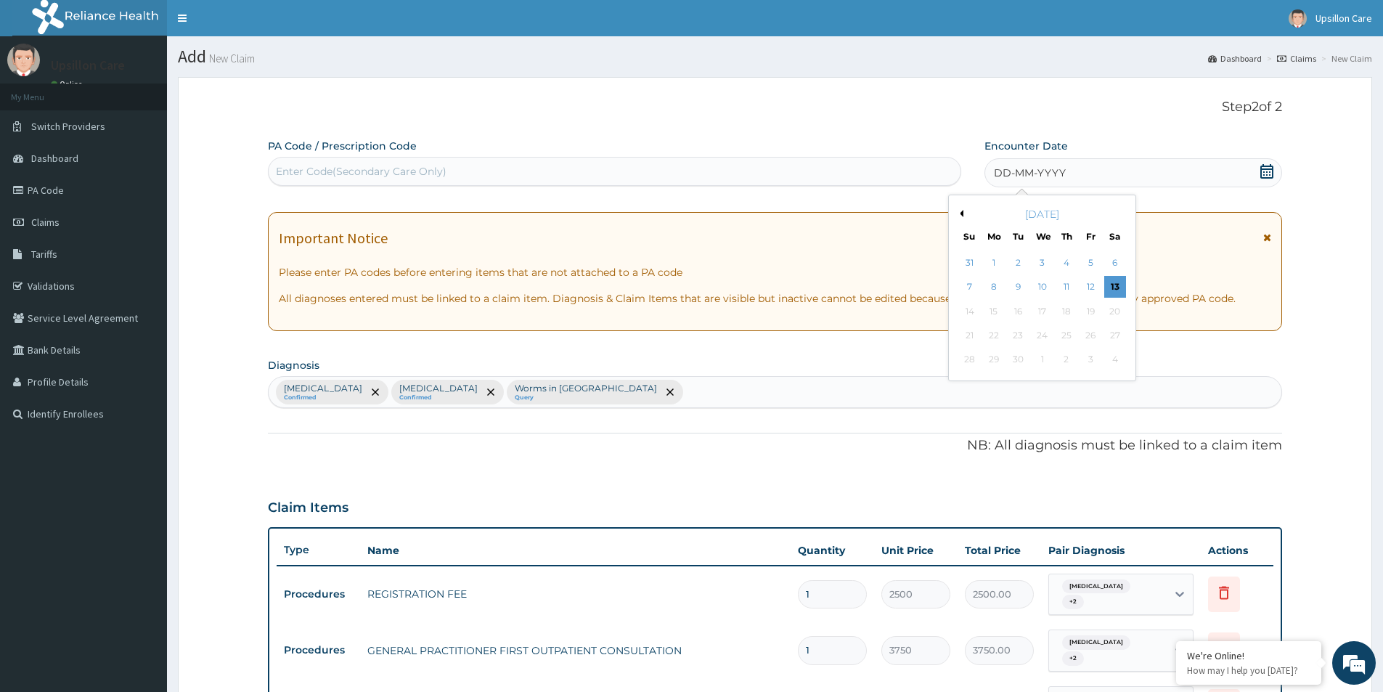
click at [1093, 282] on div "12" at bounding box center [1091, 288] width 22 height 22
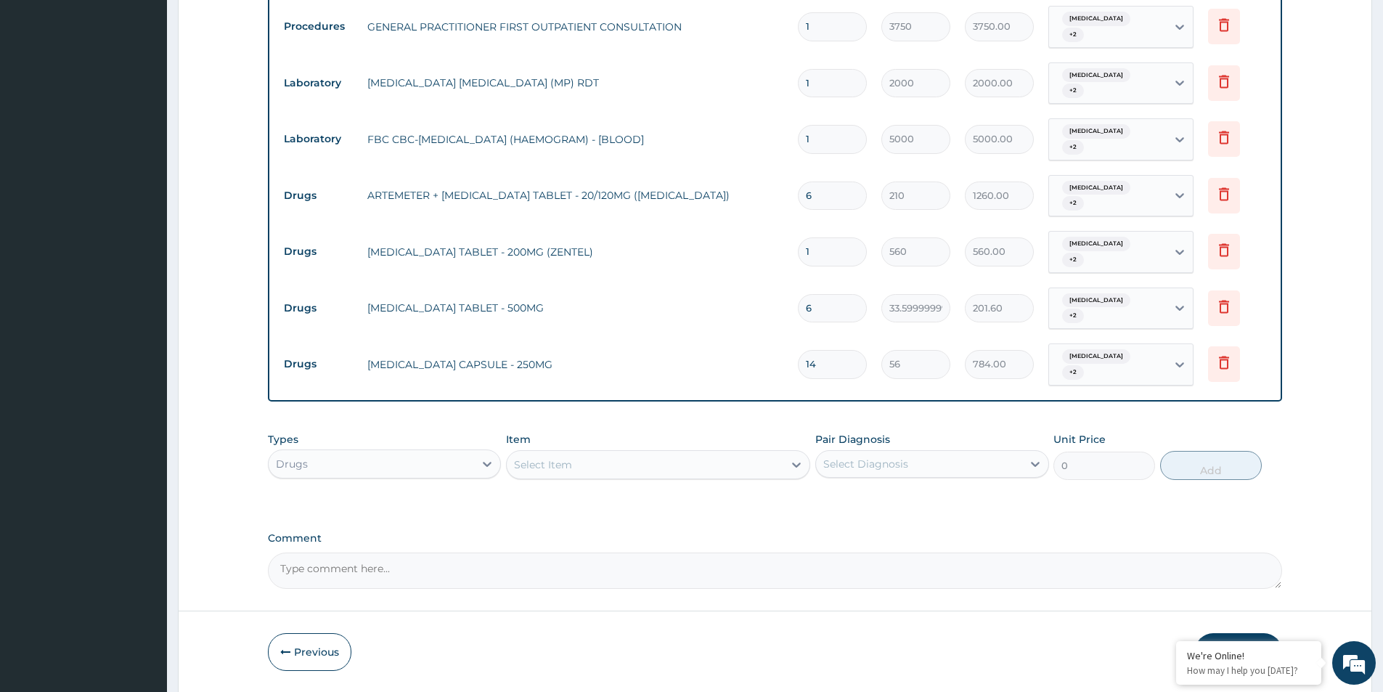
click at [1217, 633] on button "Submit" at bounding box center [1238, 652] width 87 height 38
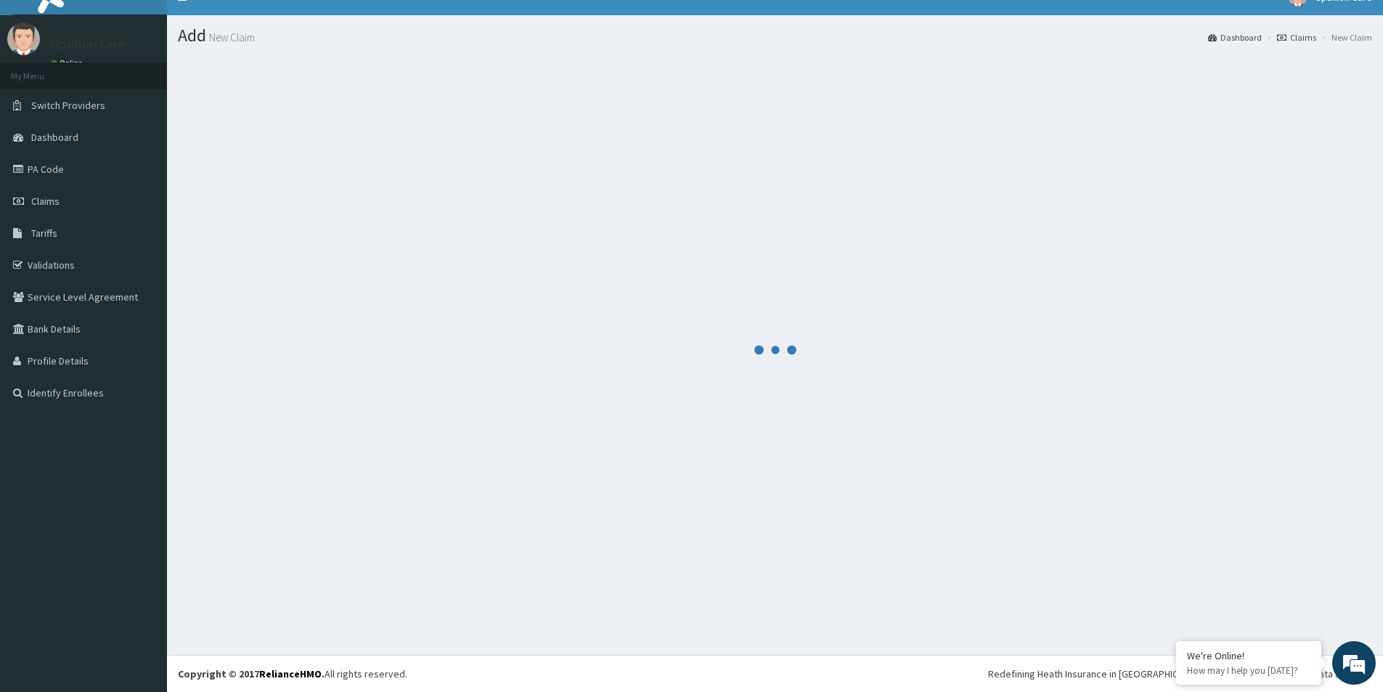
scroll to position [21, 0]
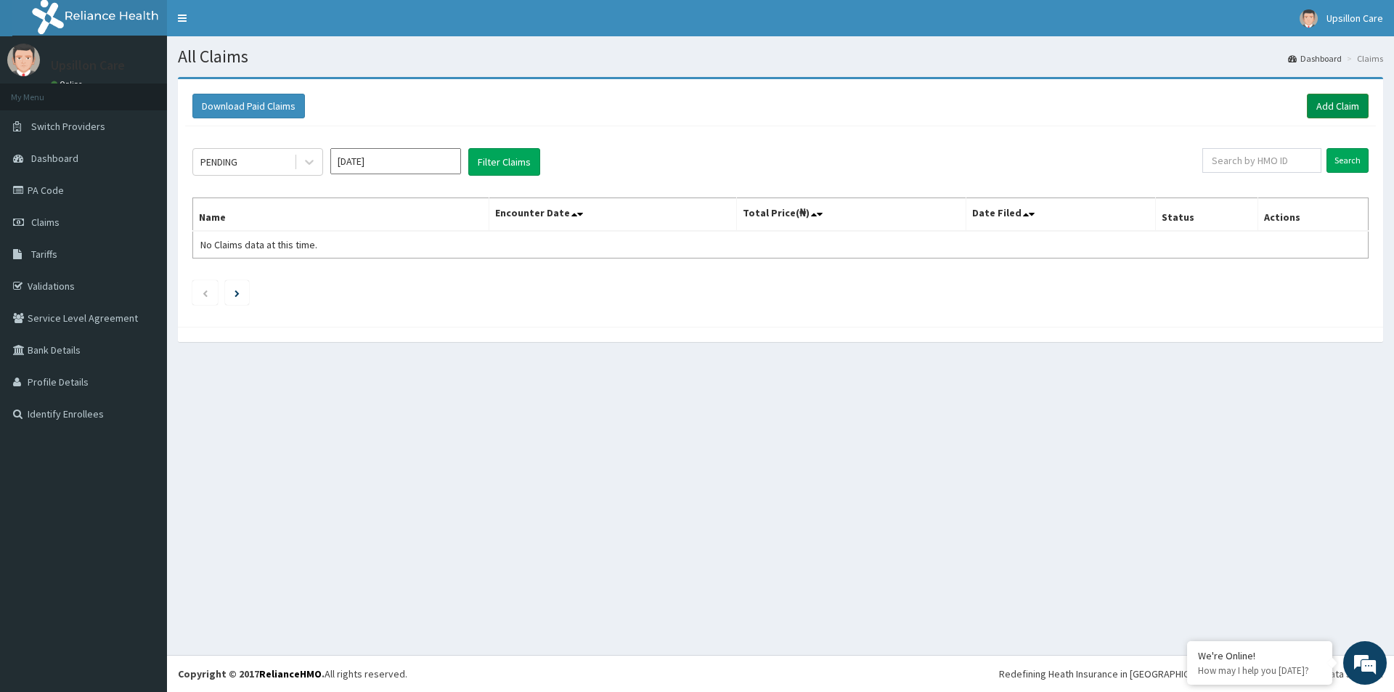
click at [1311, 109] on link "Add Claim" at bounding box center [1338, 106] width 62 height 25
click at [1341, 86] on div "Download Paid Claims Add Claim" at bounding box center [780, 106] width 1191 height 40
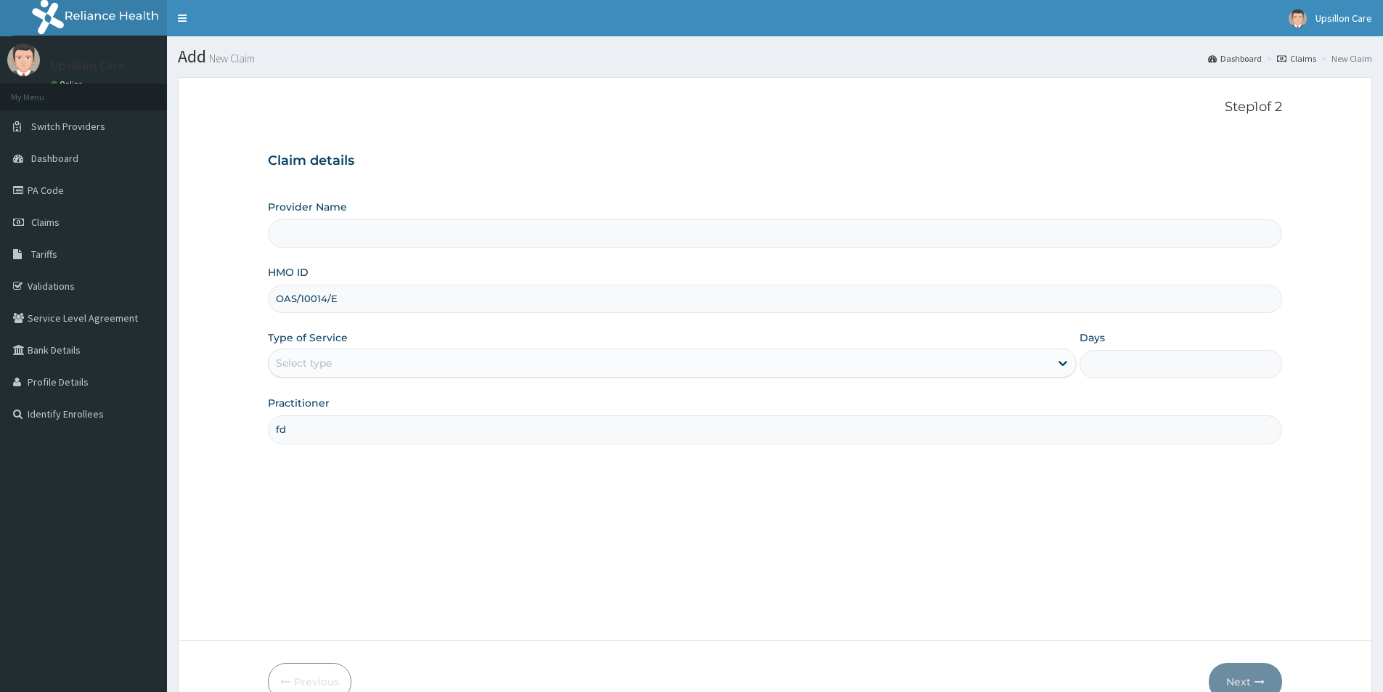
click at [547, 358] on div "Select type" at bounding box center [672, 363] width 809 height 29
click at [547, 358] on div "Select type" at bounding box center [659, 362] width 781 height 23
click at [479, 415] on div "Practitioner fd" at bounding box center [775, 420] width 1014 height 48
type input "Upsillon Care hospital"
click at [278, 348] on div "Type of Service Select type" at bounding box center [672, 354] width 809 height 48
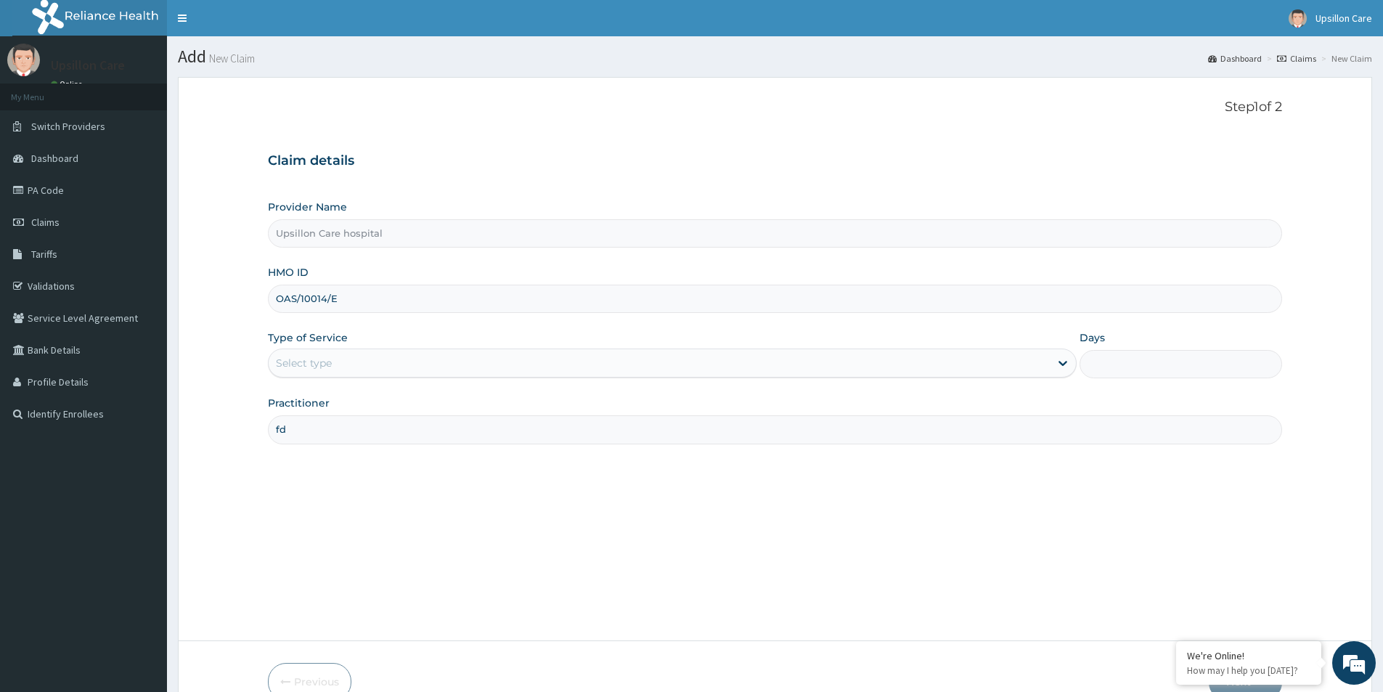
click at [372, 386] on div "Provider Name Upsillon Care hospital HMO ID OAS/10014/E Type of Service Select …" at bounding box center [775, 322] width 1014 height 244
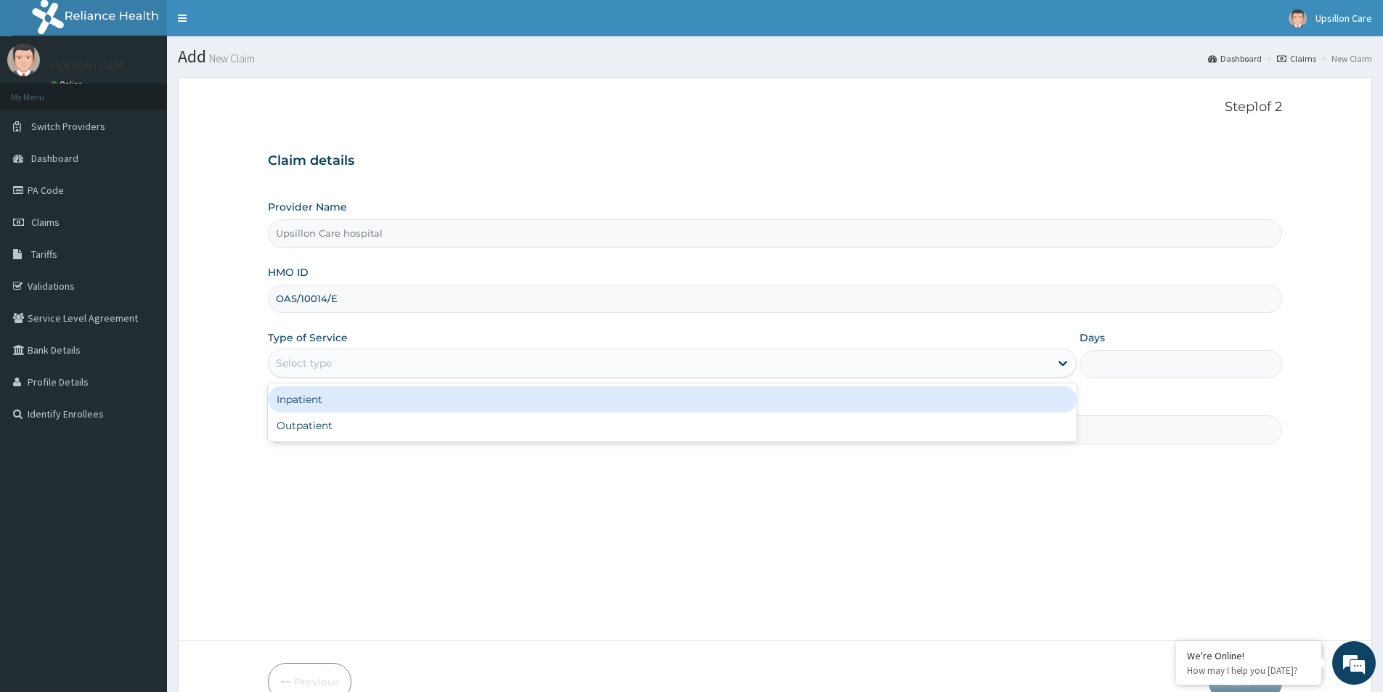
click at [386, 372] on div "Select type" at bounding box center [659, 362] width 781 height 23
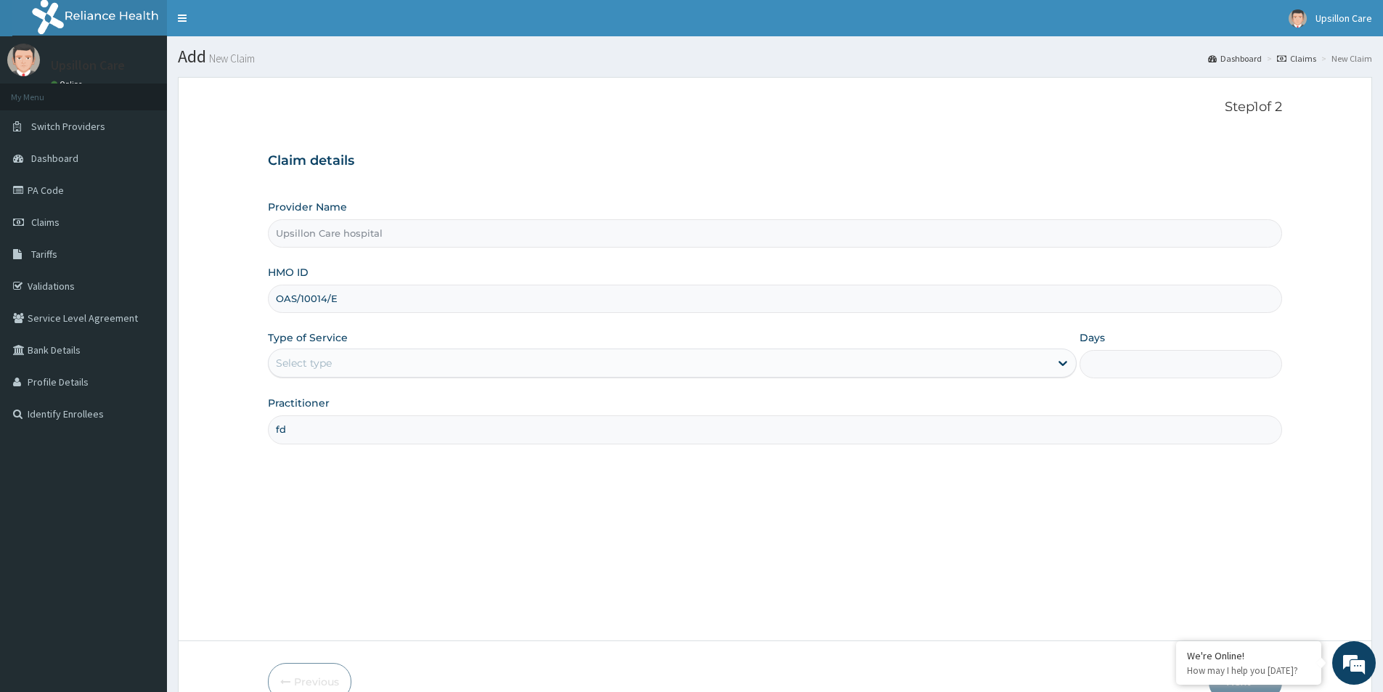
click at [390, 369] on div "Select type" at bounding box center [659, 362] width 781 height 23
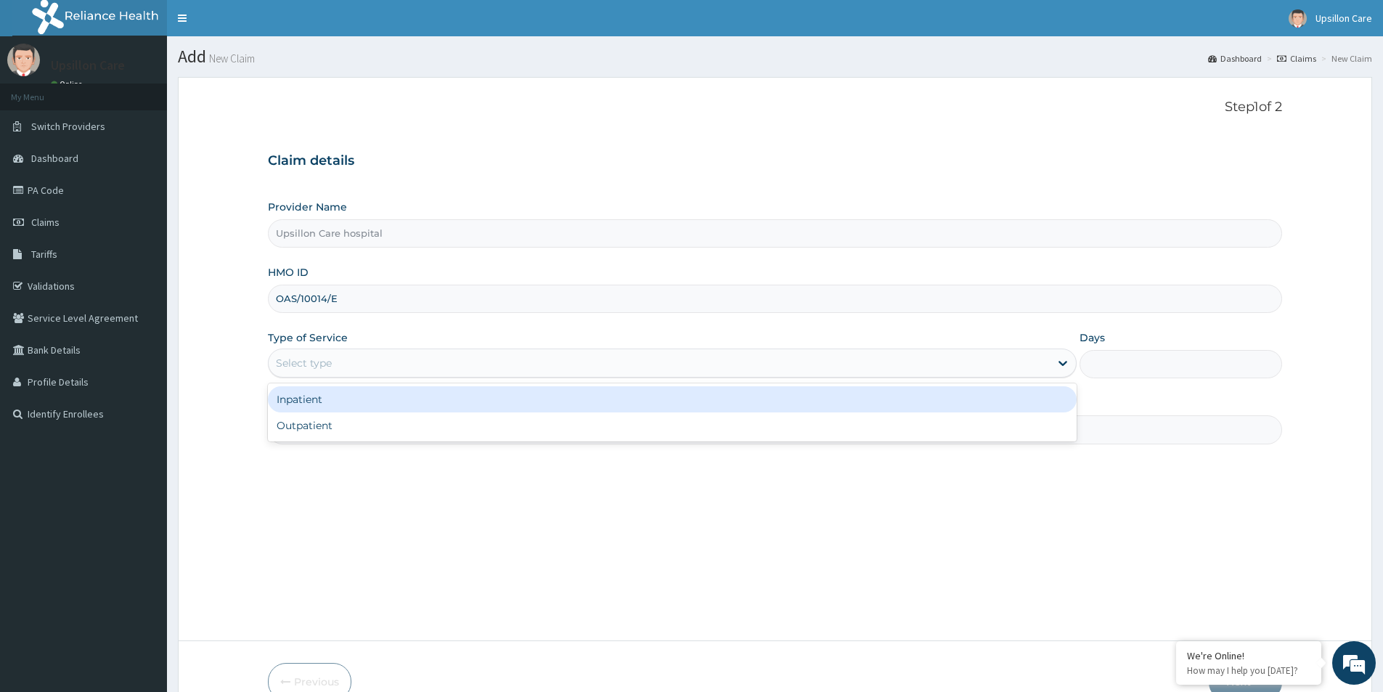
click at [390, 369] on div "Select type" at bounding box center [659, 362] width 781 height 23
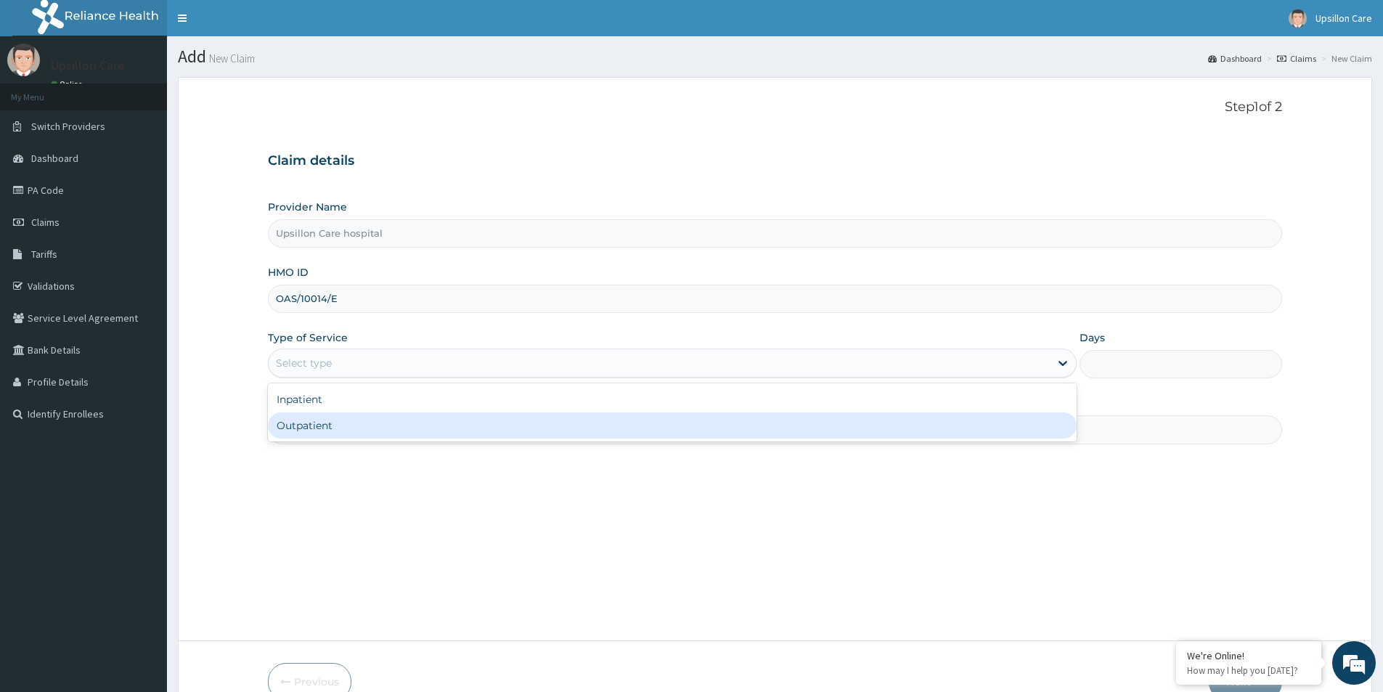
click at [362, 424] on div "Outpatient" at bounding box center [672, 425] width 809 height 26
type input "1"
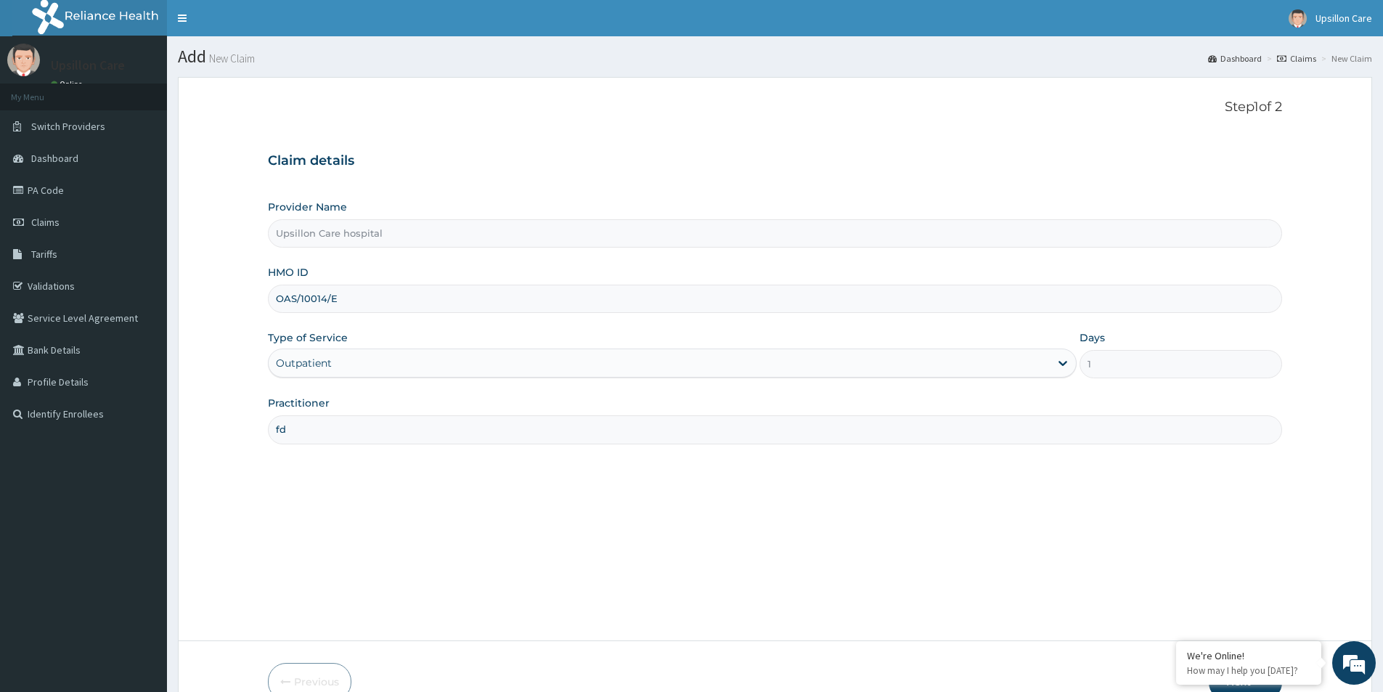
click at [362, 424] on input "fd" at bounding box center [775, 429] width 1014 height 28
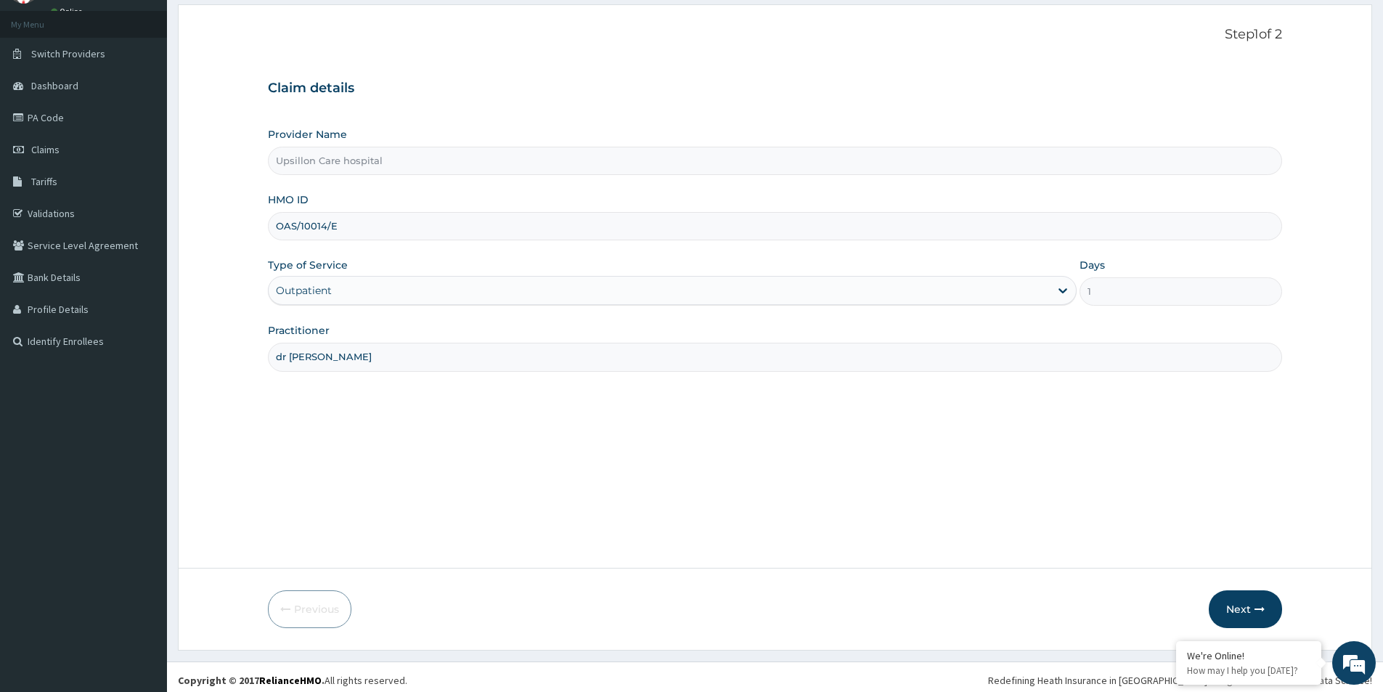
scroll to position [79, 0]
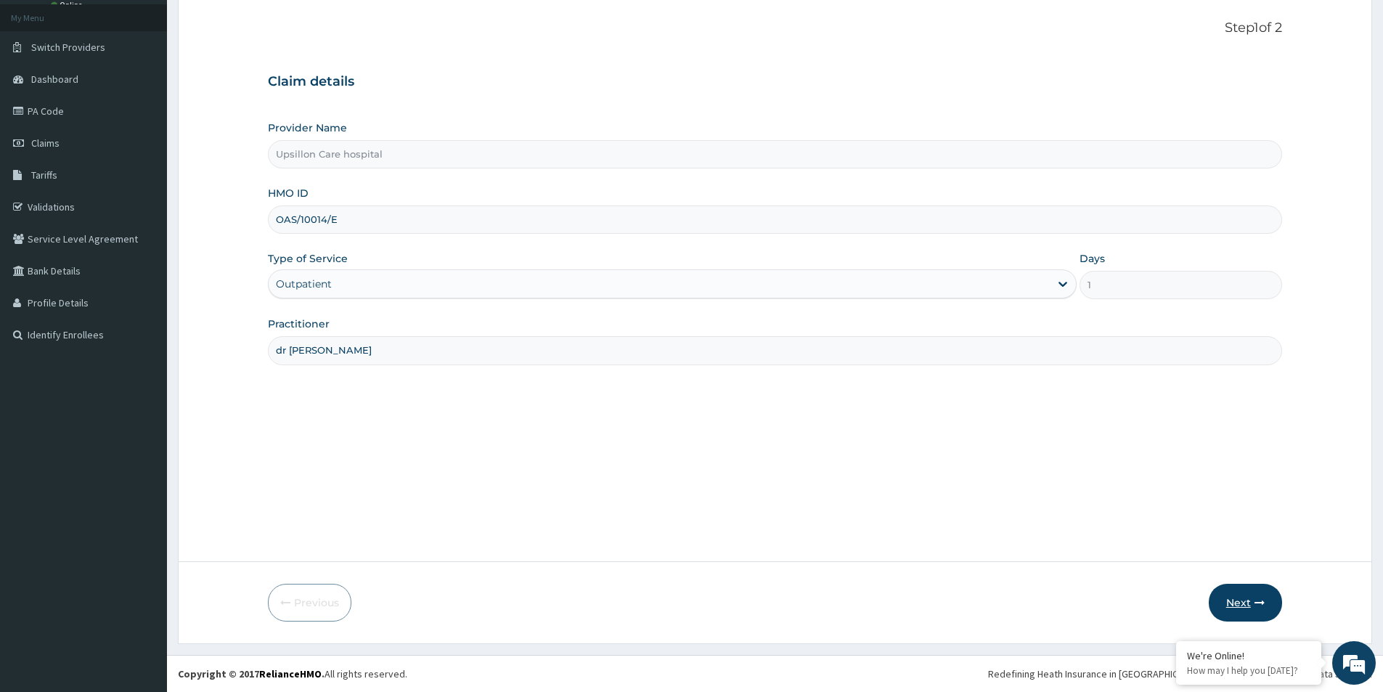
type input "dr [PERSON_NAME]"
click at [1223, 608] on button "Next" at bounding box center [1245, 603] width 73 height 38
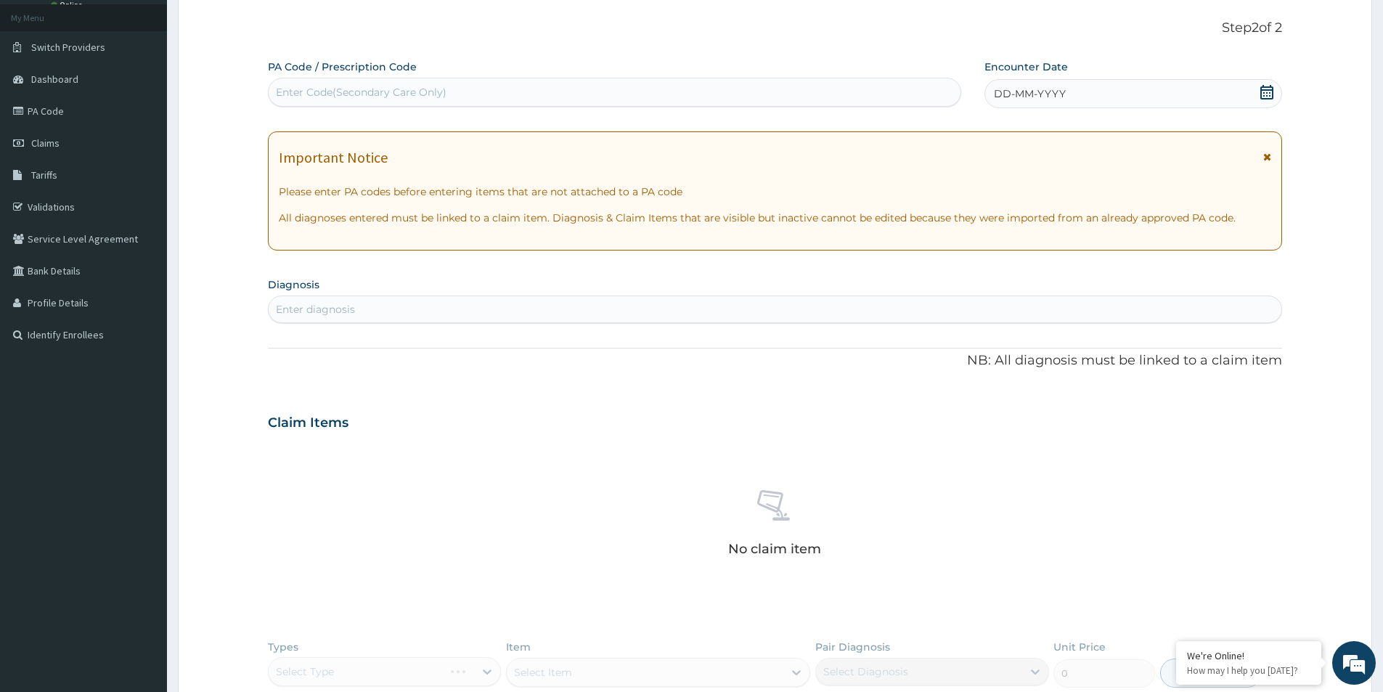
click at [365, 319] on div "Enter diagnosis" at bounding box center [775, 309] width 1013 height 23
type input "[MEDICAL_DATA]"
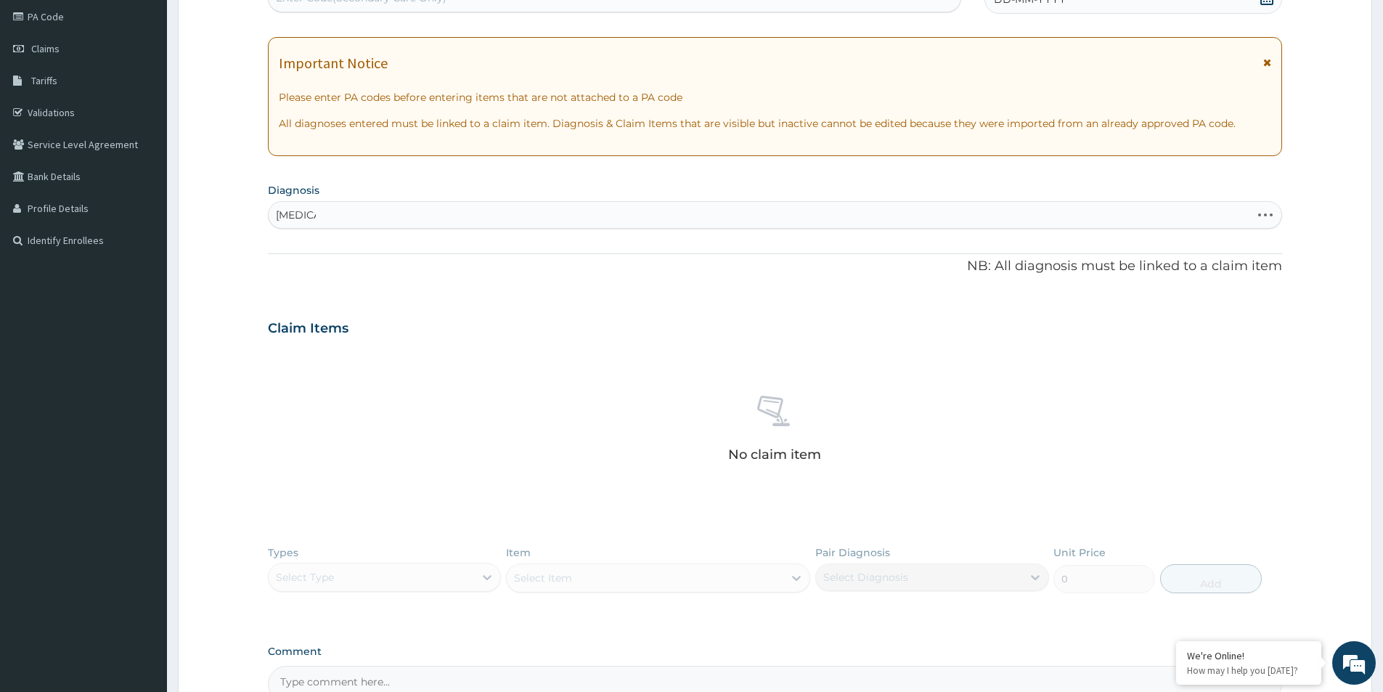
scroll to position [224, 0]
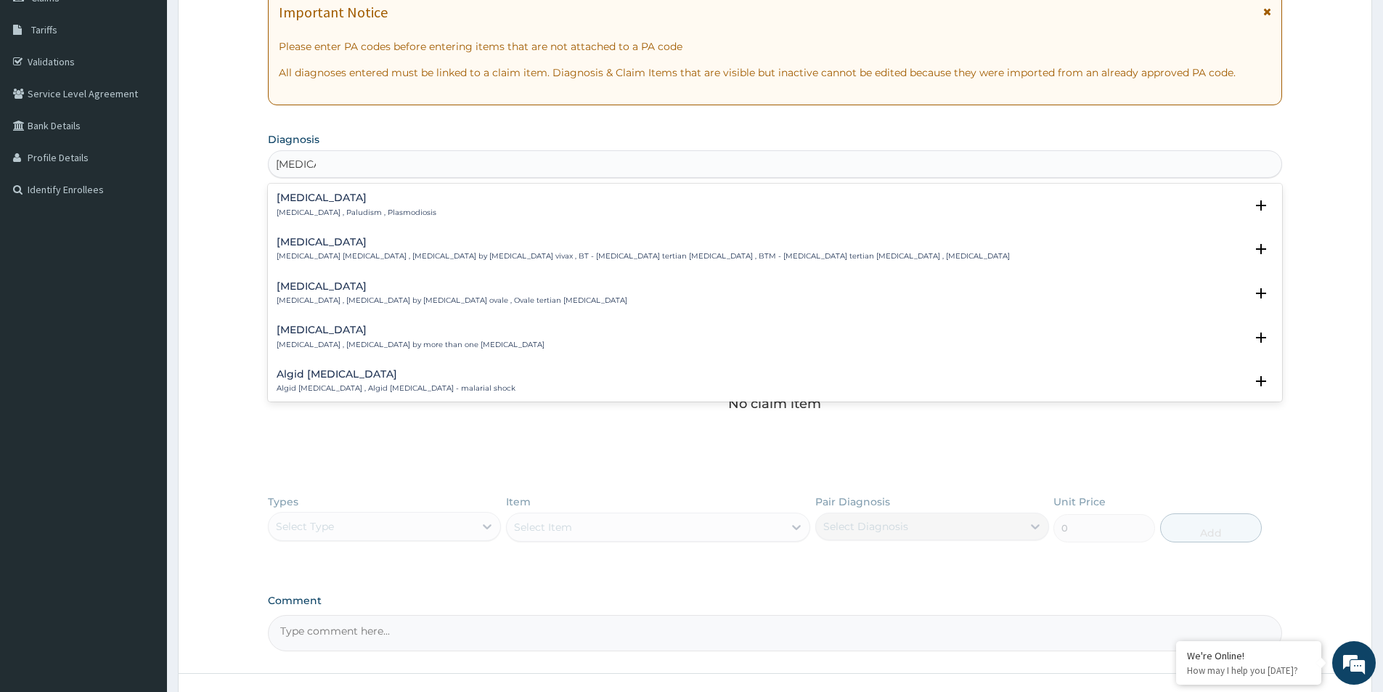
click at [463, 208] on div "[MEDICAL_DATA] [MEDICAL_DATA] , Paludism , Plasmodiosis" at bounding box center [775, 204] width 997 height 25
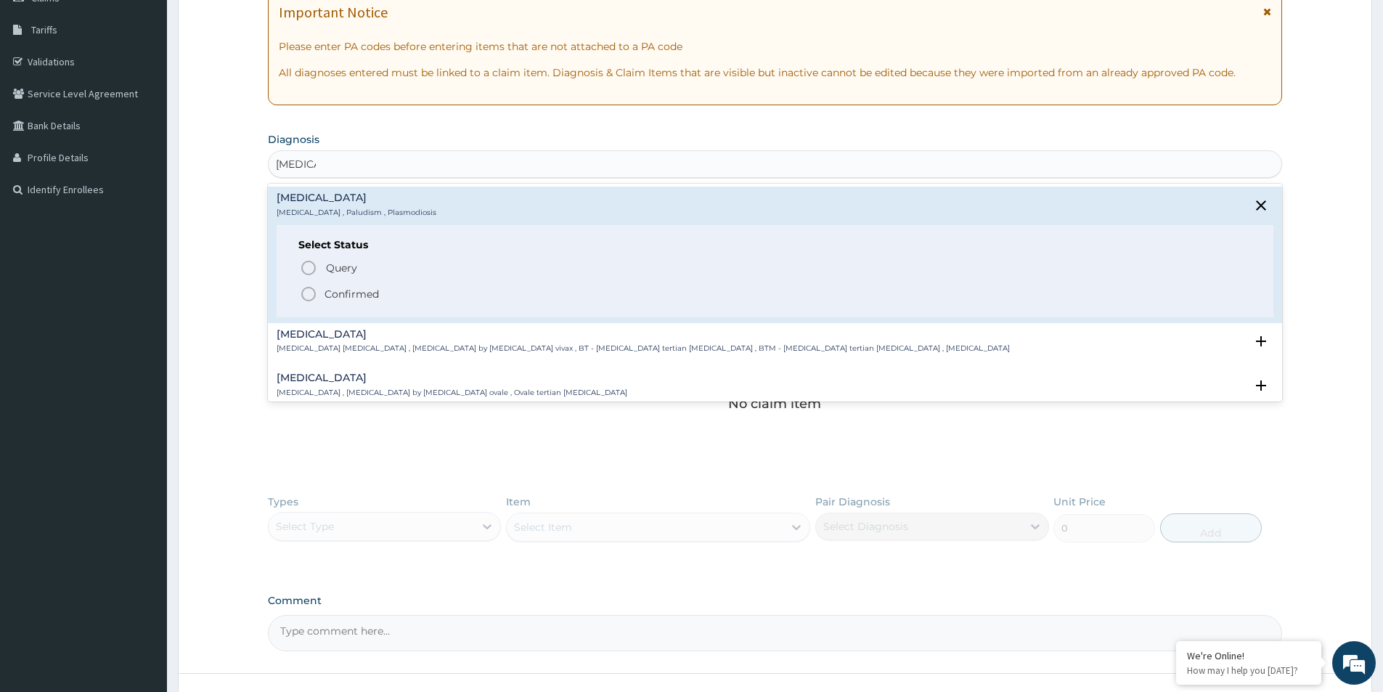
click at [349, 288] on p "Confirmed" at bounding box center [352, 294] width 54 height 15
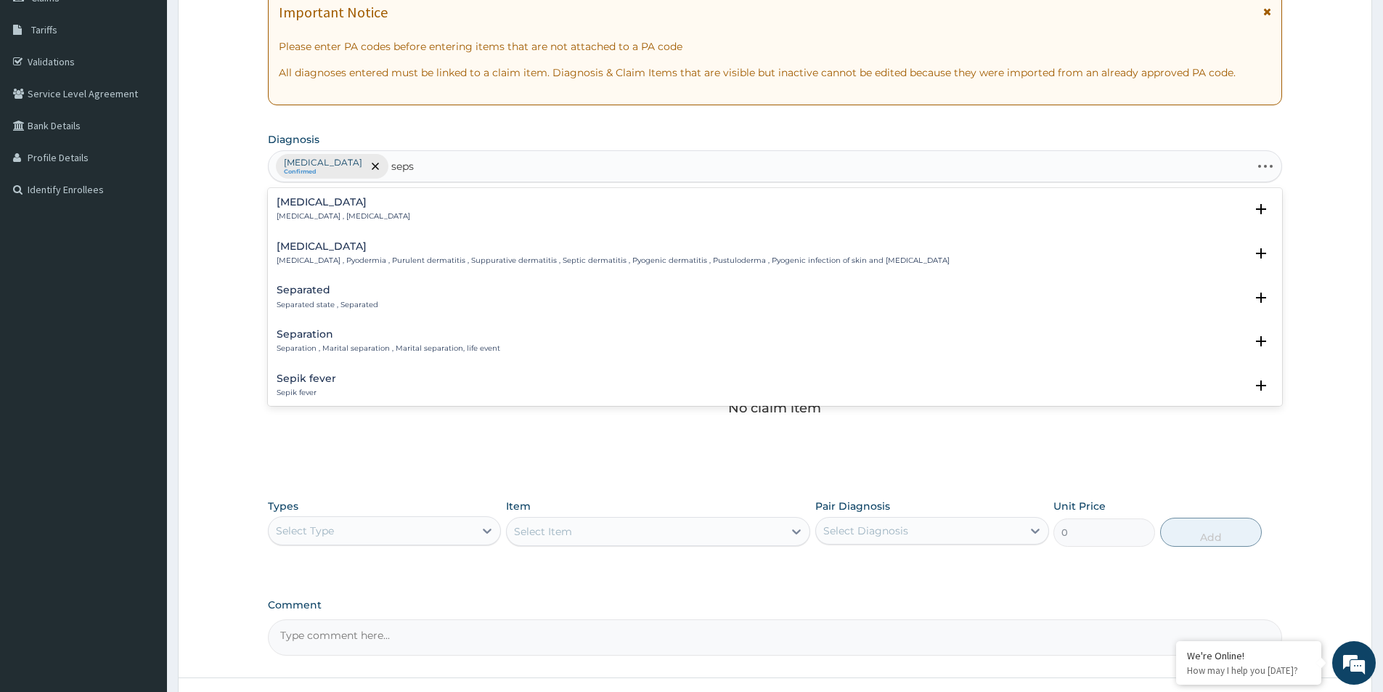
type input "sepsi"
click at [452, 208] on div "[MEDICAL_DATA] [MEDICAL_DATA] , [MEDICAL_DATA]" at bounding box center [775, 209] width 997 height 25
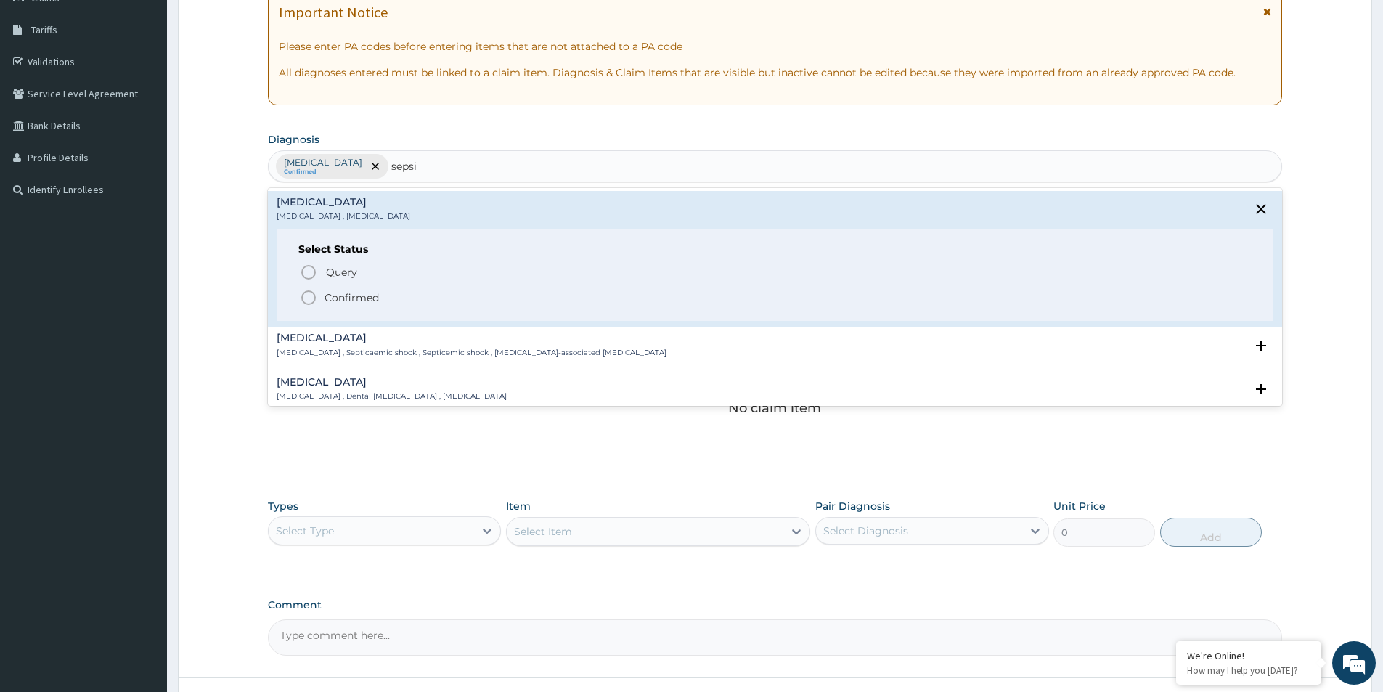
drag, startPoint x: 407, startPoint y: 288, endPoint x: 375, endPoint y: 257, distance: 44.7
click at [407, 284] on div "Query Query covers suspected (?), Keep in view (kiv), Ruled out (r/o) Confirmed" at bounding box center [774, 284] width 953 height 44
click at [343, 318] on div "Select Status Query Query covers suspected (?), Keep in view (kiv), Ruled out (…" at bounding box center [775, 275] width 997 height 92
click at [354, 304] on p "Confirmed" at bounding box center [352, 297] width 54 height 15
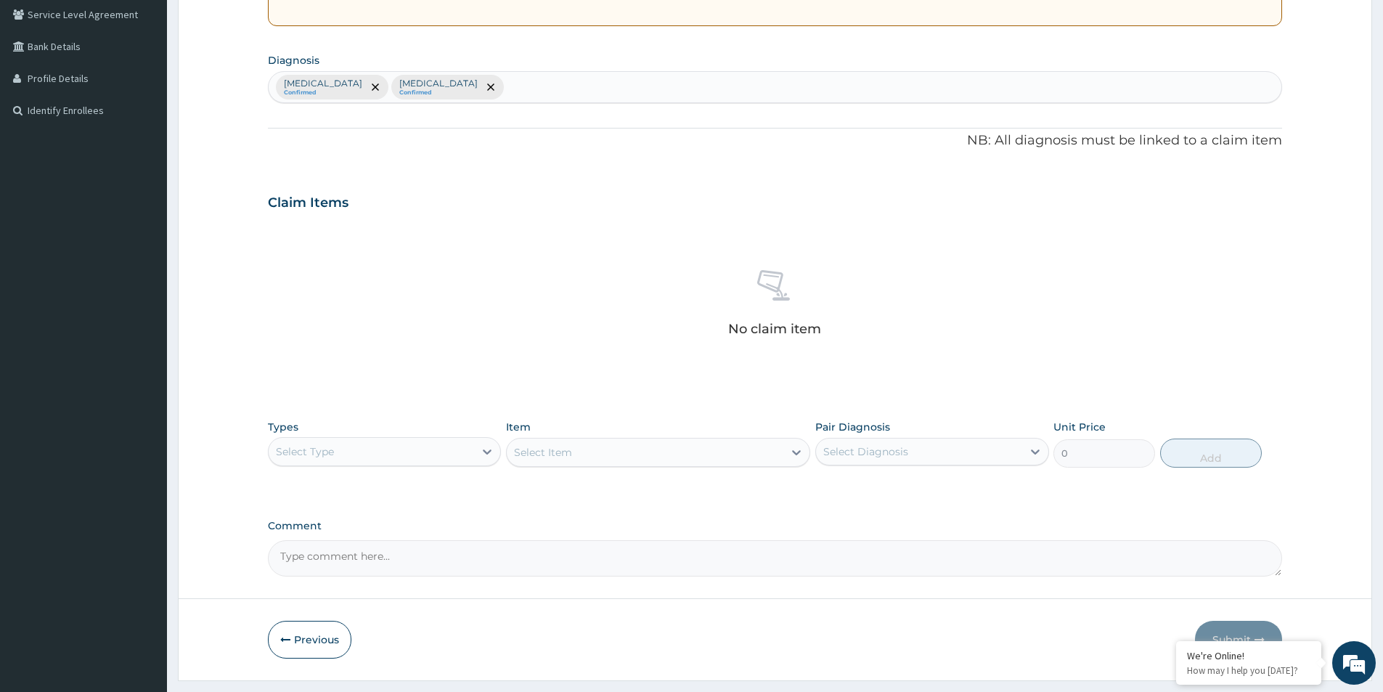
scroll to position [341, 0]
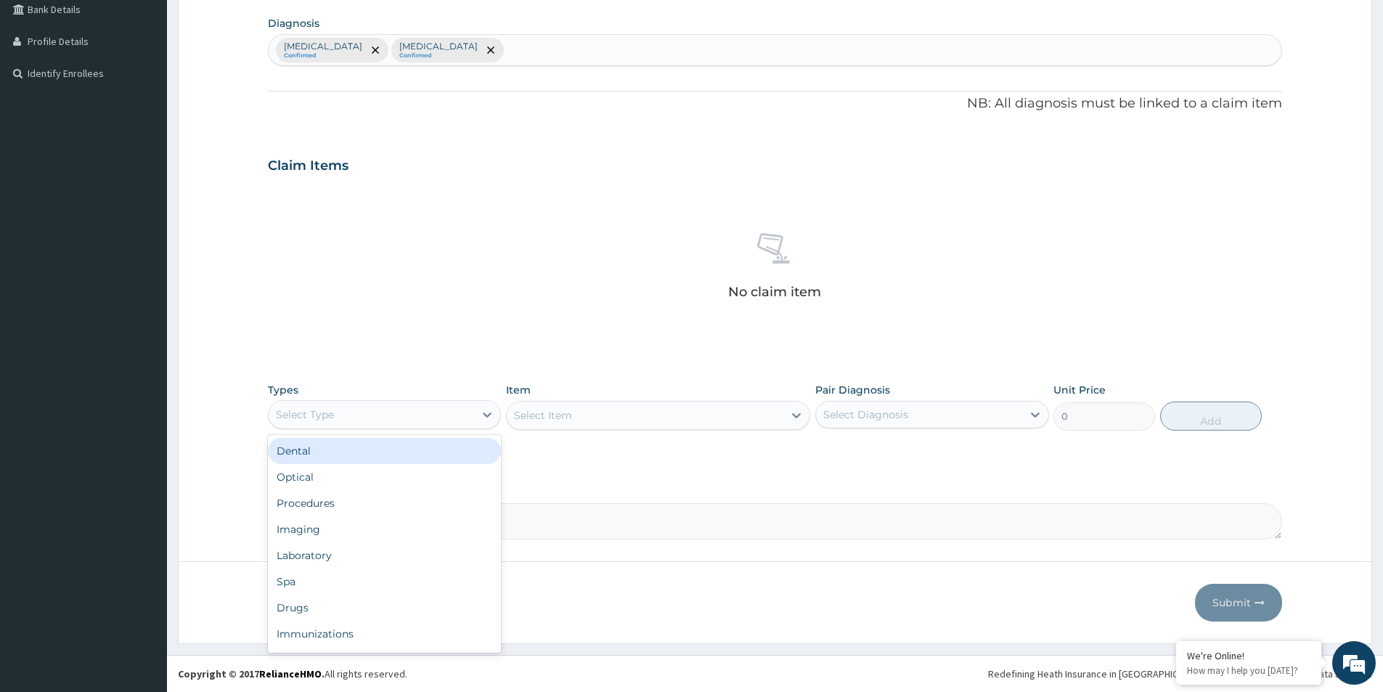
click at [376, 419] on div "Select Type" at bounding box center [371, 414] width 205 height 23
click at [359, 490] on div "Procedures" at bounding box center [384, 503] width 233 height 26
click at [667, 410] on div "Select Item" at bounding box center [658, 415] width 304 height 29
click at [672, 411] on div "Select Item" at bounding box center [658, 415] width 304 height 29
click at [677, 421] on div "Select Item" at bounding box center [658, 415] width 304 height 29
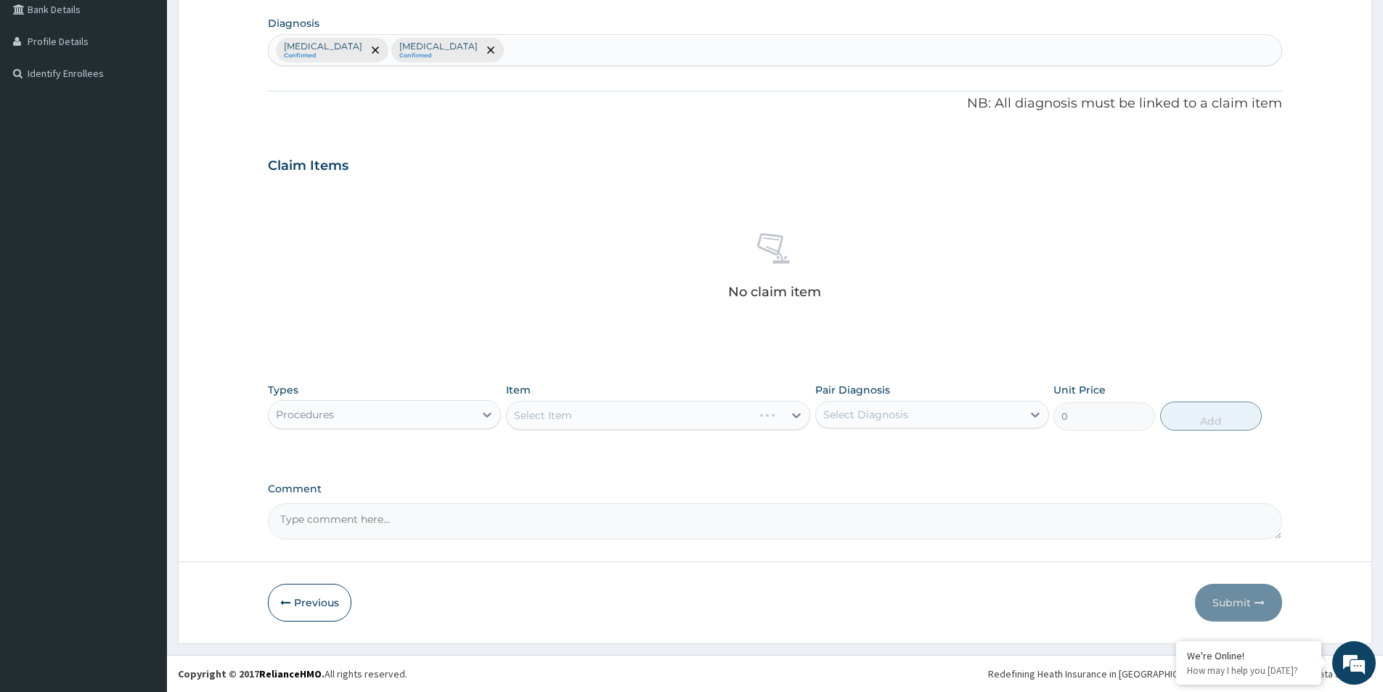
drag, startPoint x: 643, startPoint y: 421, endPoint x: 635, endPoint y: 440, distance: 20.5
click at [634, 433] on div "Types Procedures Item Select Item Pair Diagnosis Select Diagnosis Unit Price 0 …" at bounding box center [775, 406] width 1014 height 62
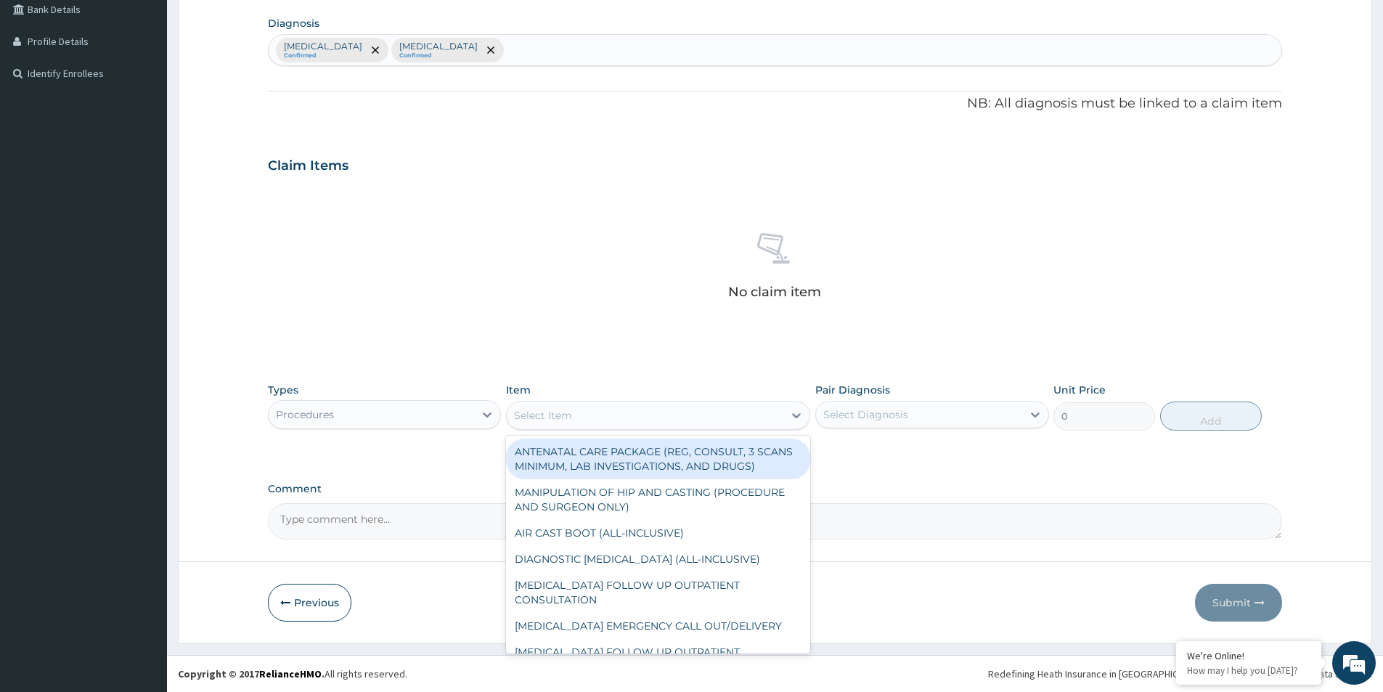
click at [723, 410] on div "Select Item" at bounding box center [645, 415] width 277 height 23
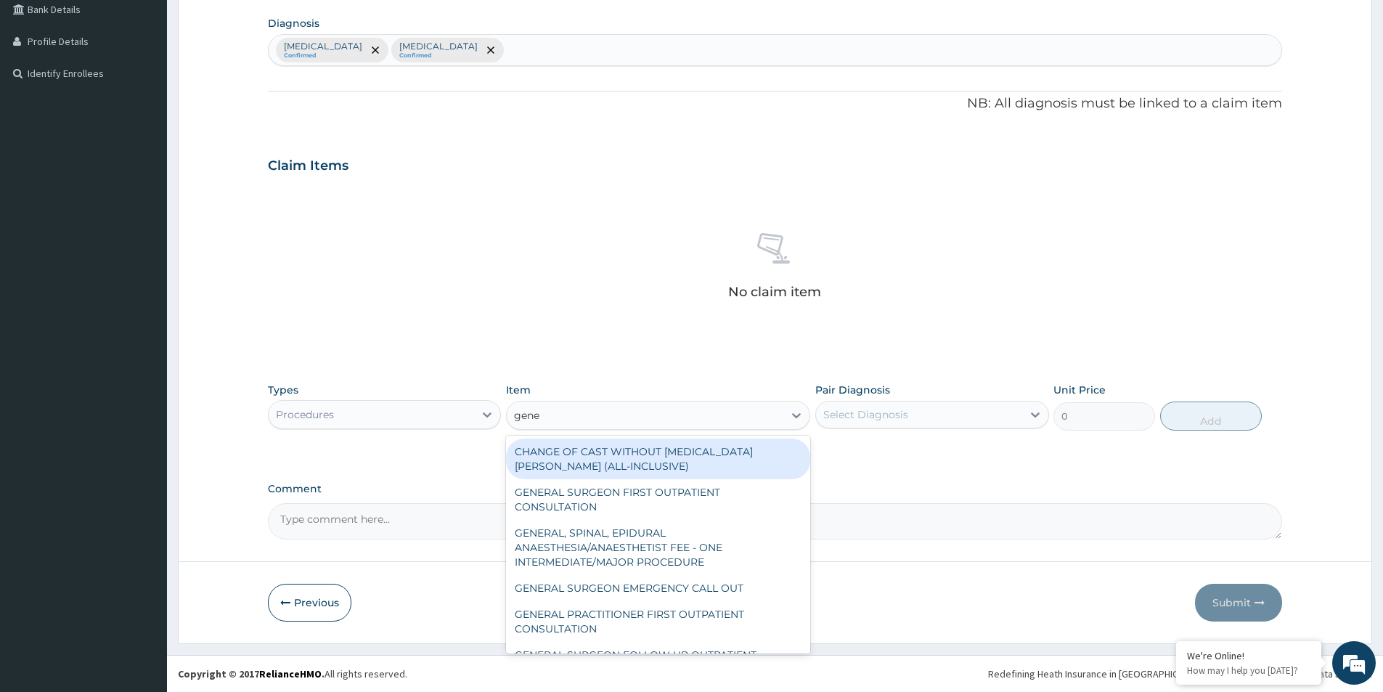
type input "gener"
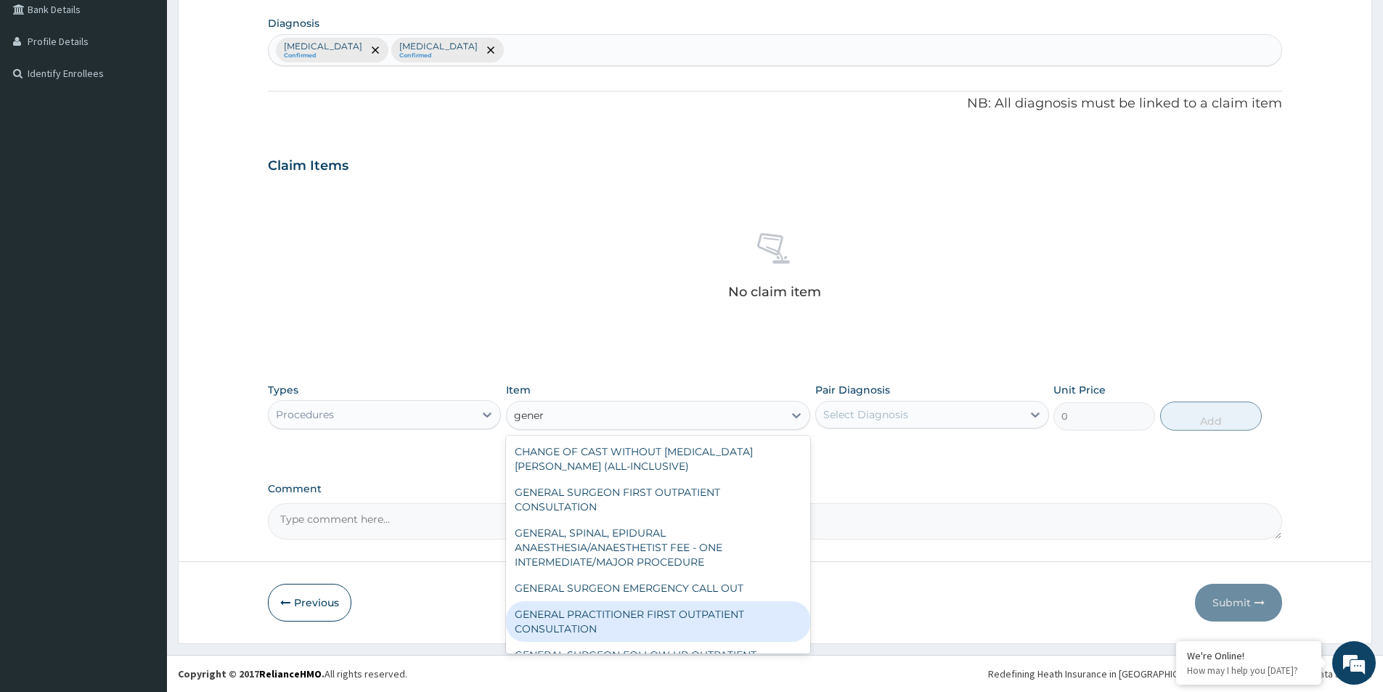
drag, startPoint x: 601, startPoint y: 619, endPoint x: 605, endPoint y: 611, distance: 8.8
click at [603, 618] on div "GENERAL PRACTITIONER FIRST OUTPATIENT CONSULTATION" at bounding box center [658, 621] width 304 height 41
type input "3750"
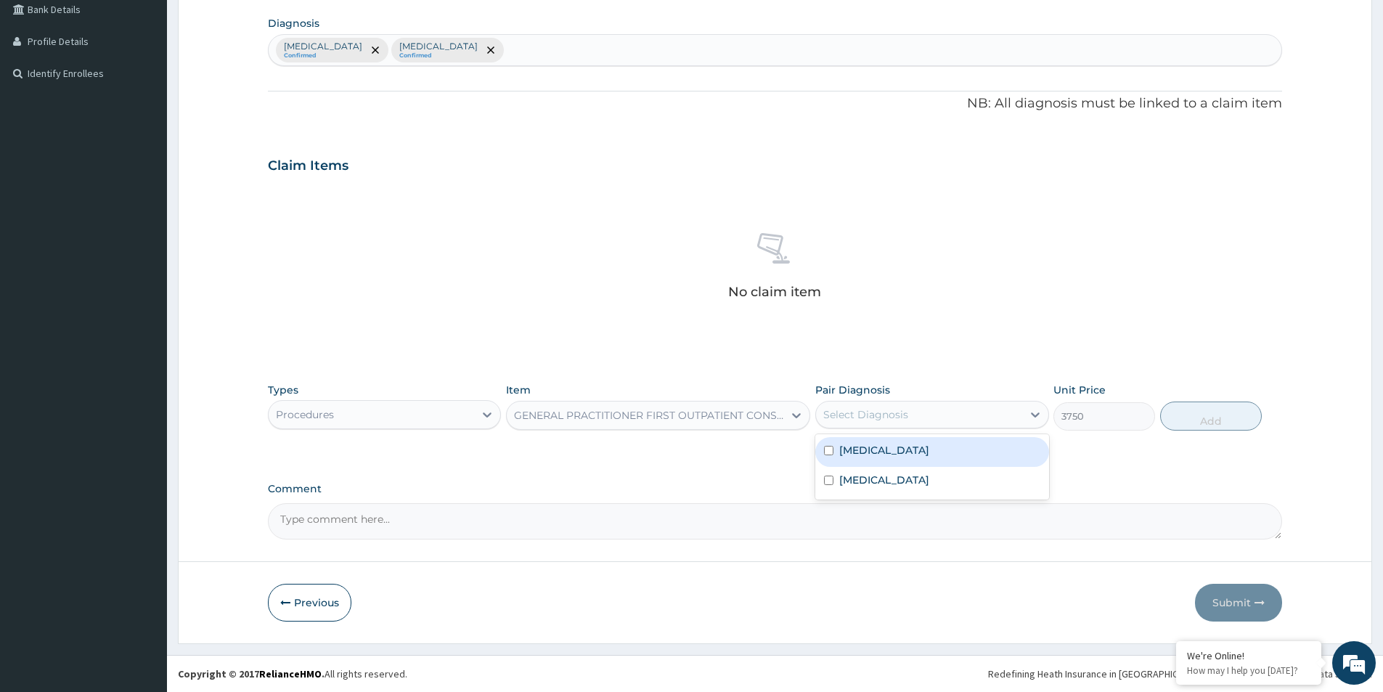
drag, startPoint x: 958, startPoint y: 422, endPoint x: 921, endPoint y: 447, distance: 43.9
click at [957, 423] on div "Select Diagnosis" at bounding box center [918, 414] width 205 height 23
drag, startPoint x: 921, startPoint y: 447, endPoint x: 916, endPoint y: 459, distance: 13.3
click at [921, 454] on div "Malaria" at bounding box center [931, 452] width 233 height 30
checkbox input "true"
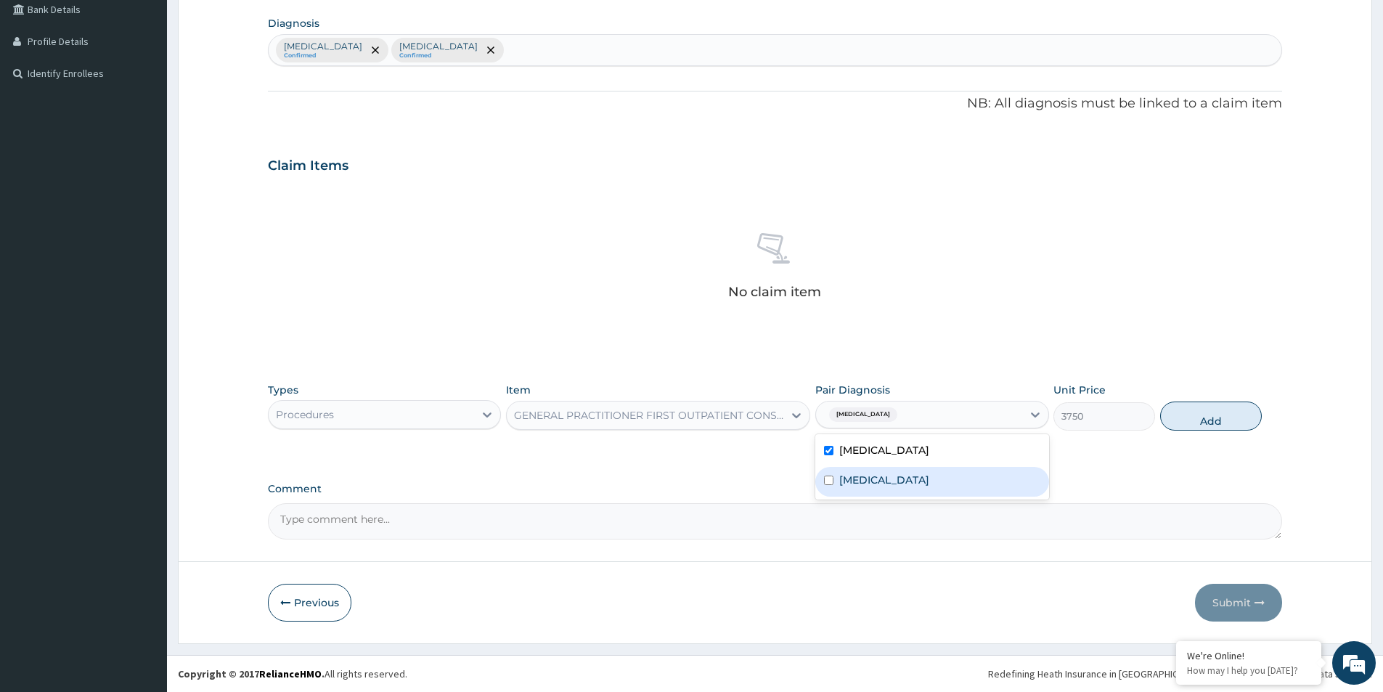
drag, startPoint x: 903, startPoint y: 473, endPoint x: 1028, endPoint y: 447, distance: 128.2
click at [911, 468] on div "Sepsis" at bounding box center [931, 482] width 233 height 30
checkbox input "true"
drag, startPoint x: 1183, startPoint y: 417, endPoint x: 850, endPoint y: 432, distance: 333.6
click at [1180, 419] on button "Add" at bounding box center [1211, 416] width 102 height 29
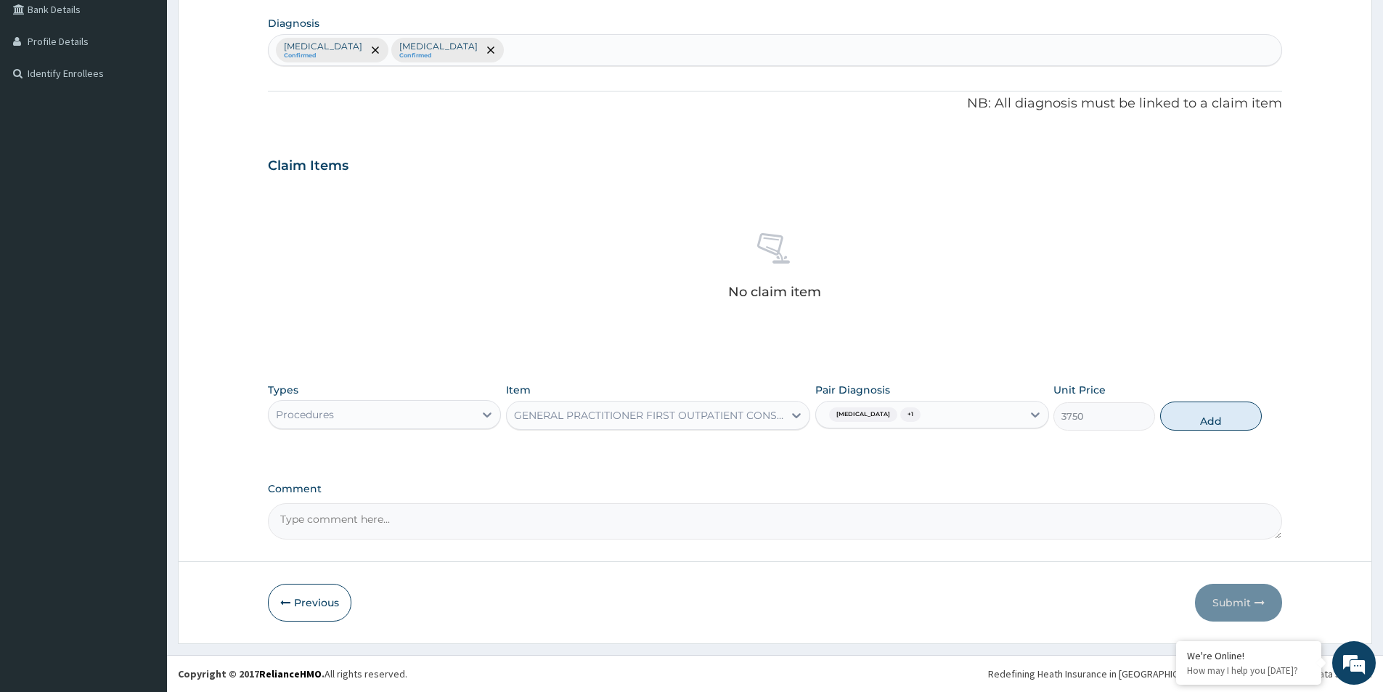
type input "0"
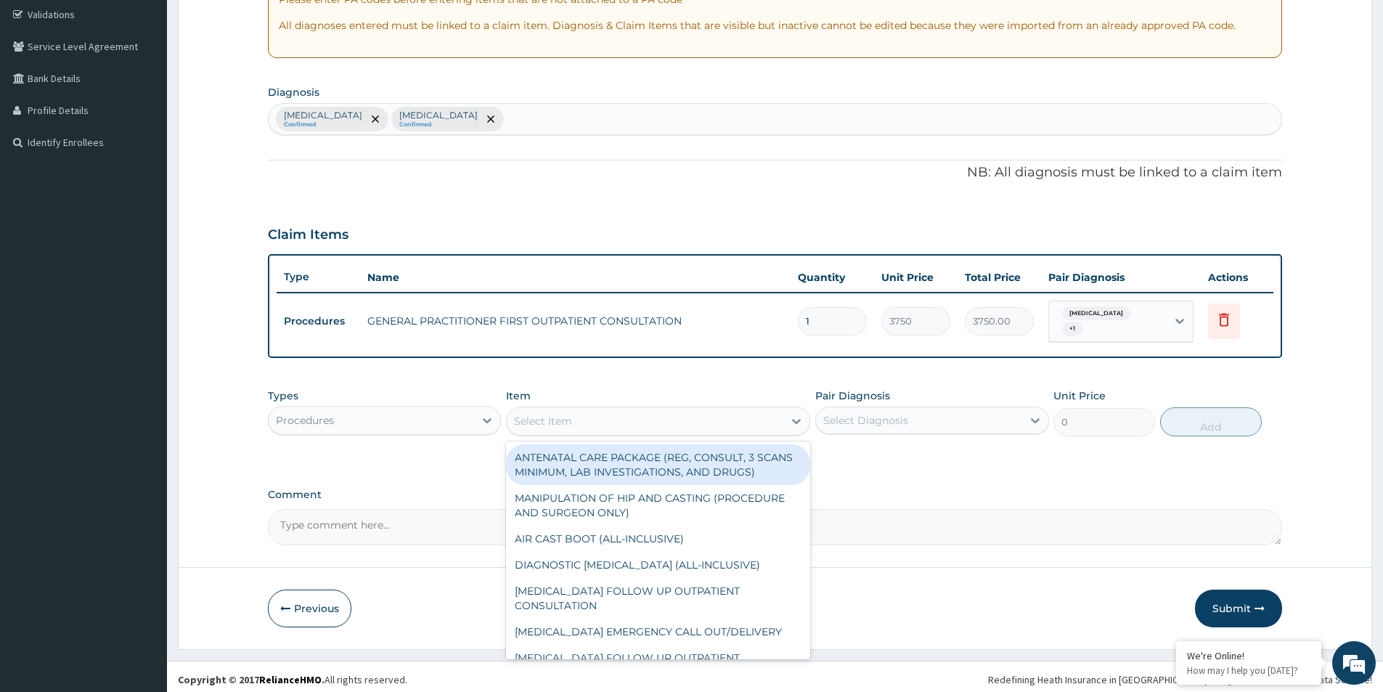
click at [748, 419] on div "Select Item" at bounding box center [645, 421] width 277 height 23
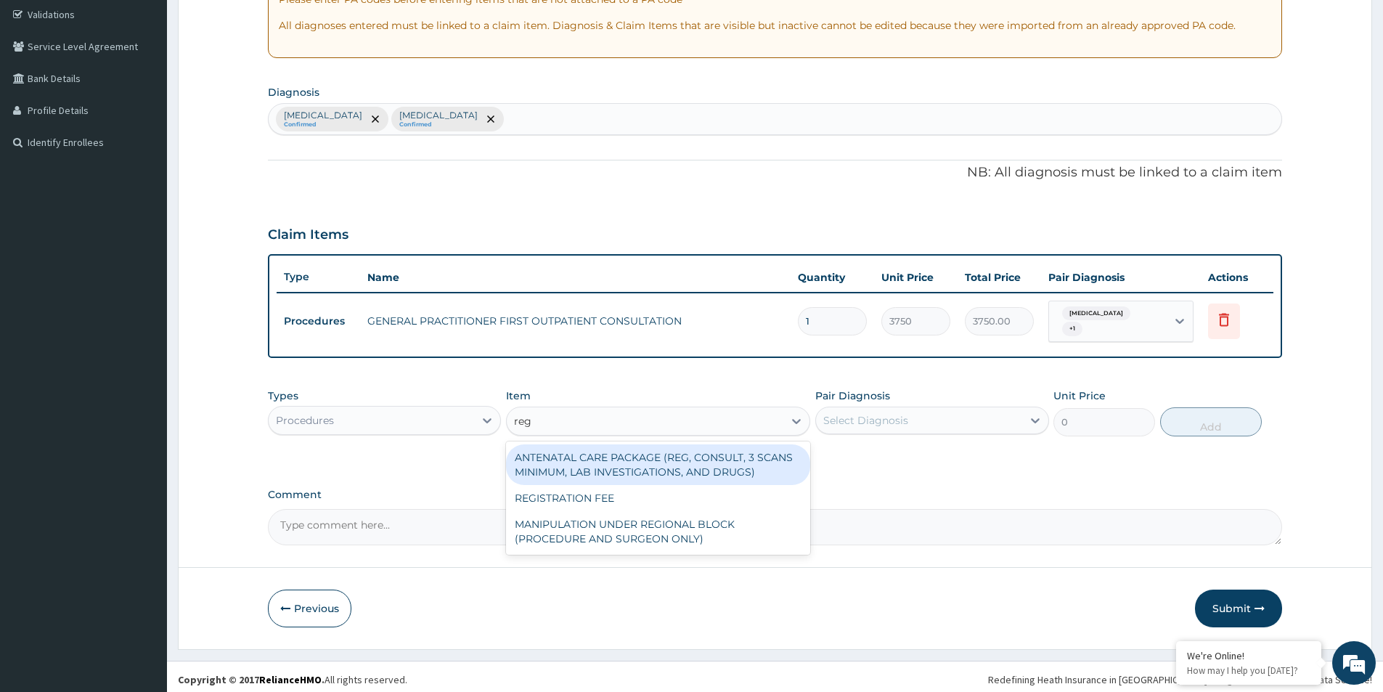
type input "regi"
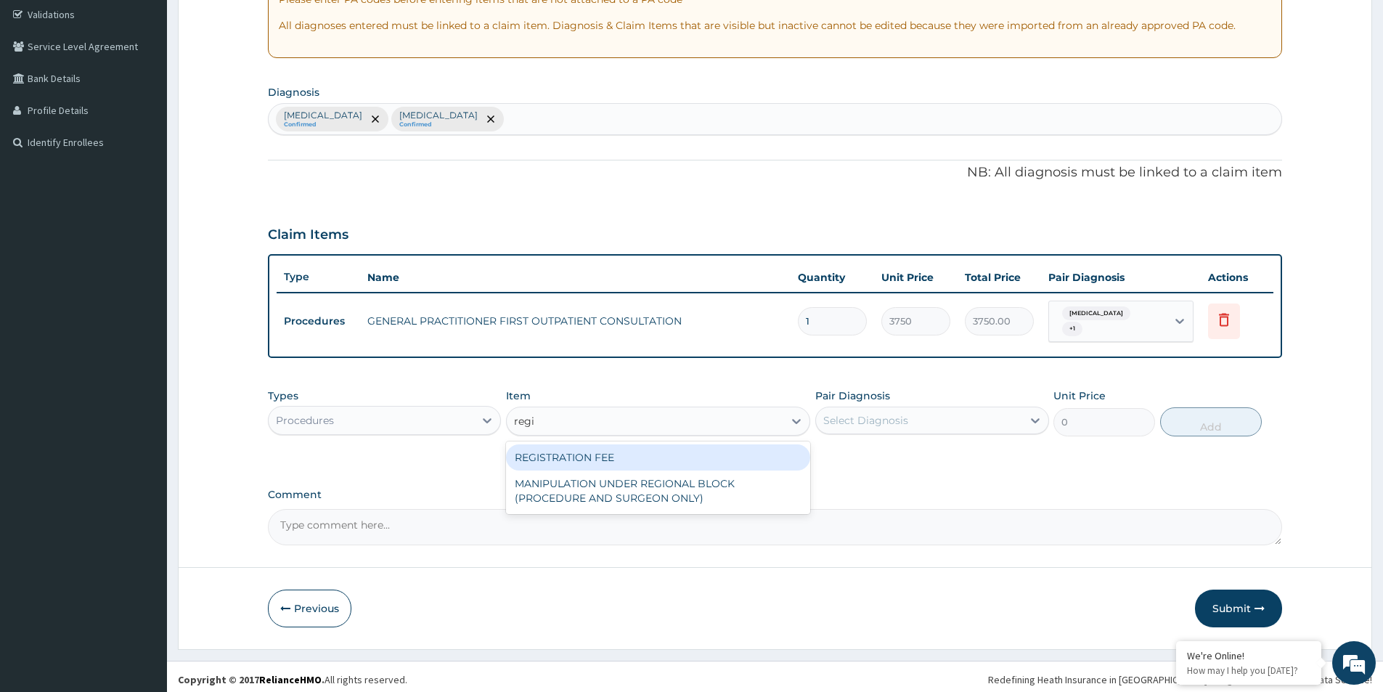
drag, startPoint x: 749, startPoint y: 436, endPoint x: 738, endPoint y: 464, distance: 30.3
click at [743, 441] on div "REGISTRATION FEE MANIPULATION UNDER REGIONAL BLOCK (PROCEDURE AND SURGEON ONLY)" at bounding box center [658, 477] width 304 height 73
click at [741, 458] on div "REGISTRATION FEE" at bounding box center [658, 457] width 304 height 26
type input "2500"
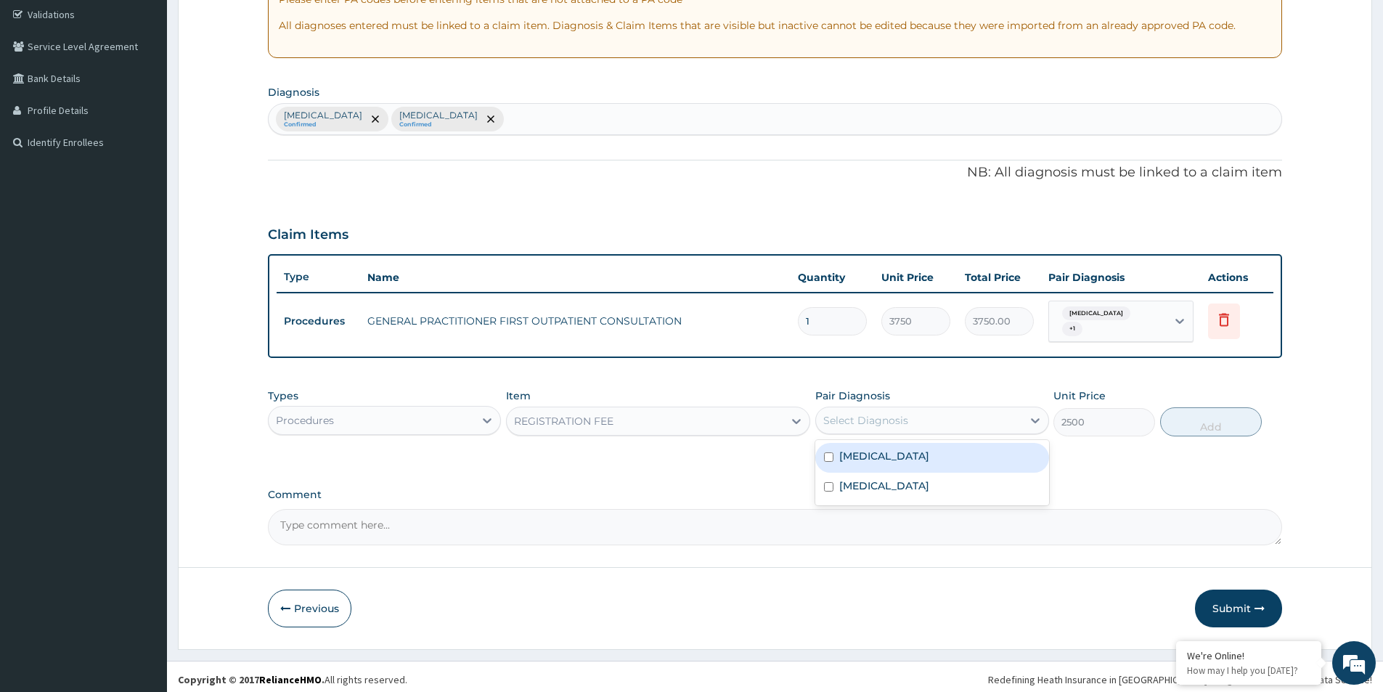
click at [915, 421] on div "Select Diagnosis" at bounding box center [918, 420] width 205 height 23
click at [887, 453] on div "Malaria" at bounding box center [931, 458] width 233 height 30
checkbox input "true"
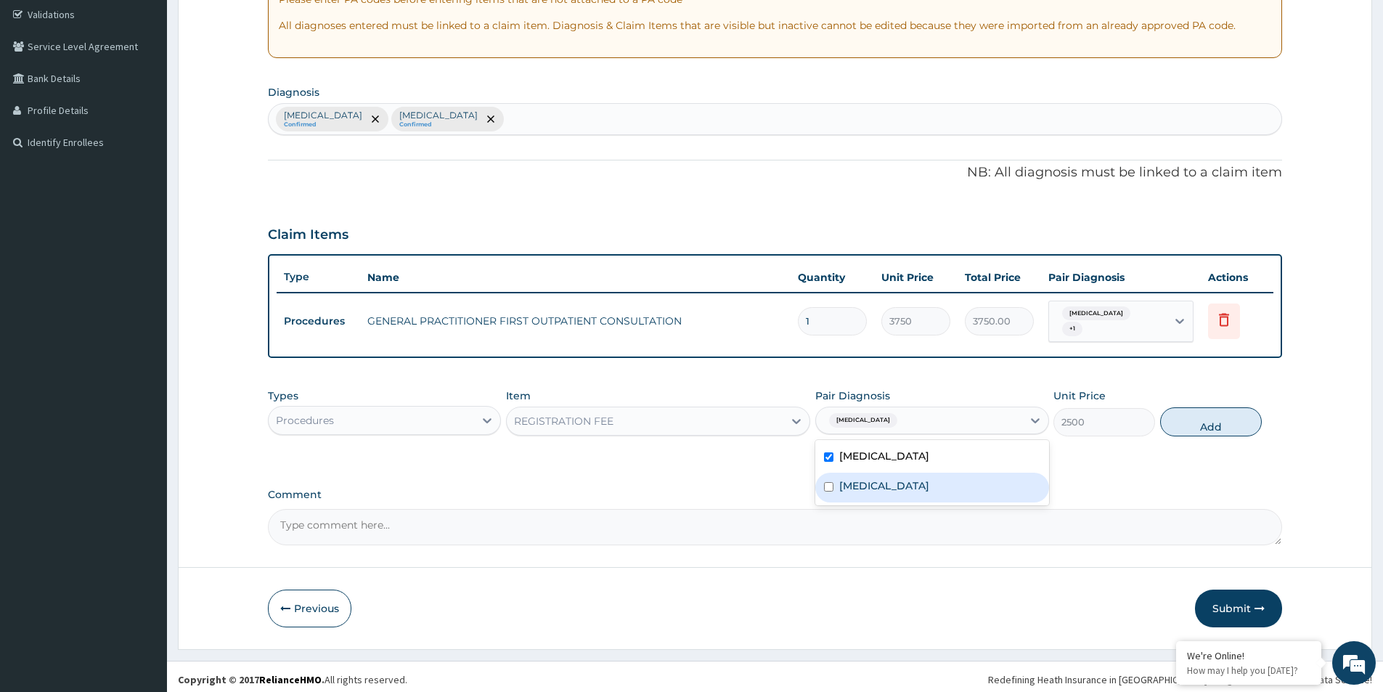
drag, startPoint x: 883, startPoint y: 480, endPoint x: 889, endPoint y: 475, distance: 8.3
click at [883, 478] on div "Sepsis" at bounding box center [931, 488] width 233 height 30
checkbox input "true"
click at [1231, 413] on button "Add" at bounding box center [1211, 421] width 102 height 29
type input "0"
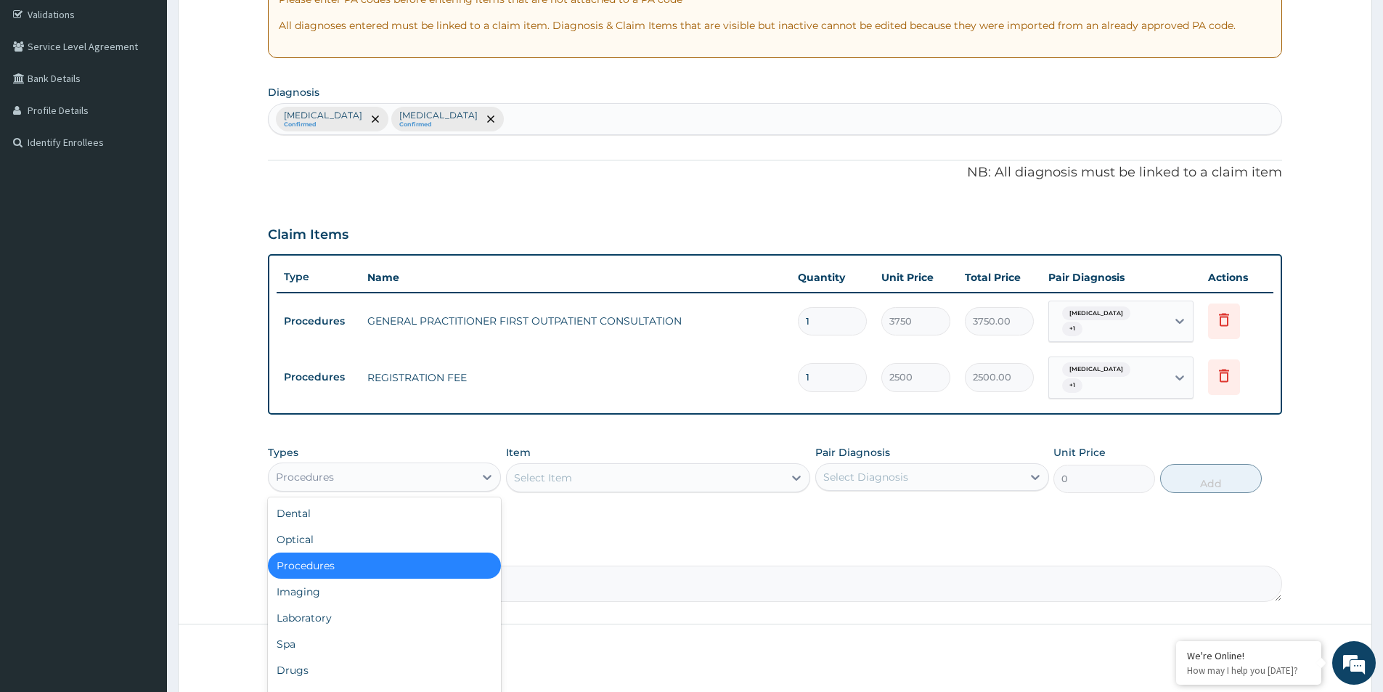
drag, startPoint x: 490, startPoint y: 453, endPoint x: 478, endPoint y: 526, distance: 73.6
click at [490, 468] on div at bounding box center [487, 477] width 26 height 26
drag, startPoint x: 448, startPoint y: 605, endPoint x: 756, endPoint y: 568, distance: 310.1
click at [497, 600] on div "Dental Optical Procedures Imaging Laboratory Spa Drugs Immunizations Others Gym" at bounding box center [384, 606] width 233 height 218
click at [310, 605] on div "Laboratory" at bounding box center [384, 618] width 233 height 26
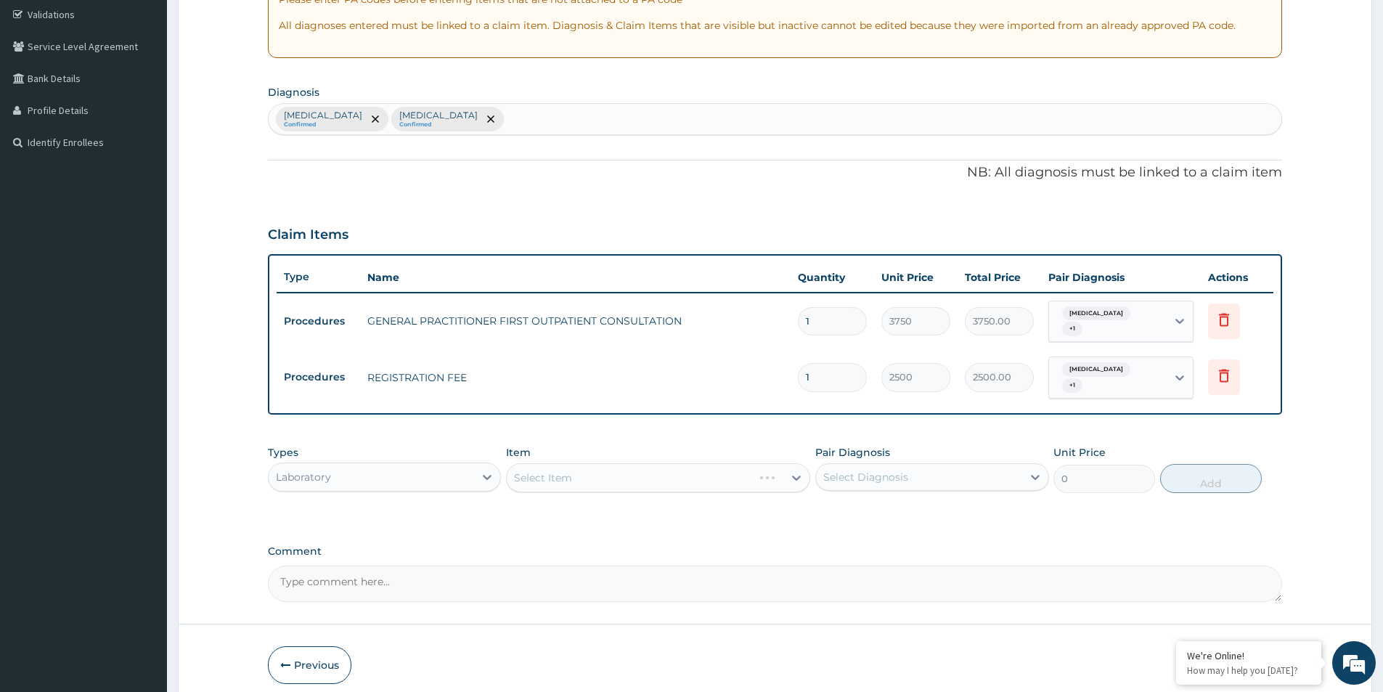
click at [648, 473] on div "Select Item" at bounding box center [658, 477] width 304 height 29
drag, startPoint x: 648, startPoint y: 469, endPoint x: 657, endPoint y: 477, distance: 12.4
click at [648, 470] on div "Select Item" at bounding box center [658, 477] width 304 height 29
click at [661, 484] on div "Types Laboratory Item Select Item Pair Diagnosis Select Diagnosis Unit Price 0 …" at bounding box center [775, 469] width 1014 height 62
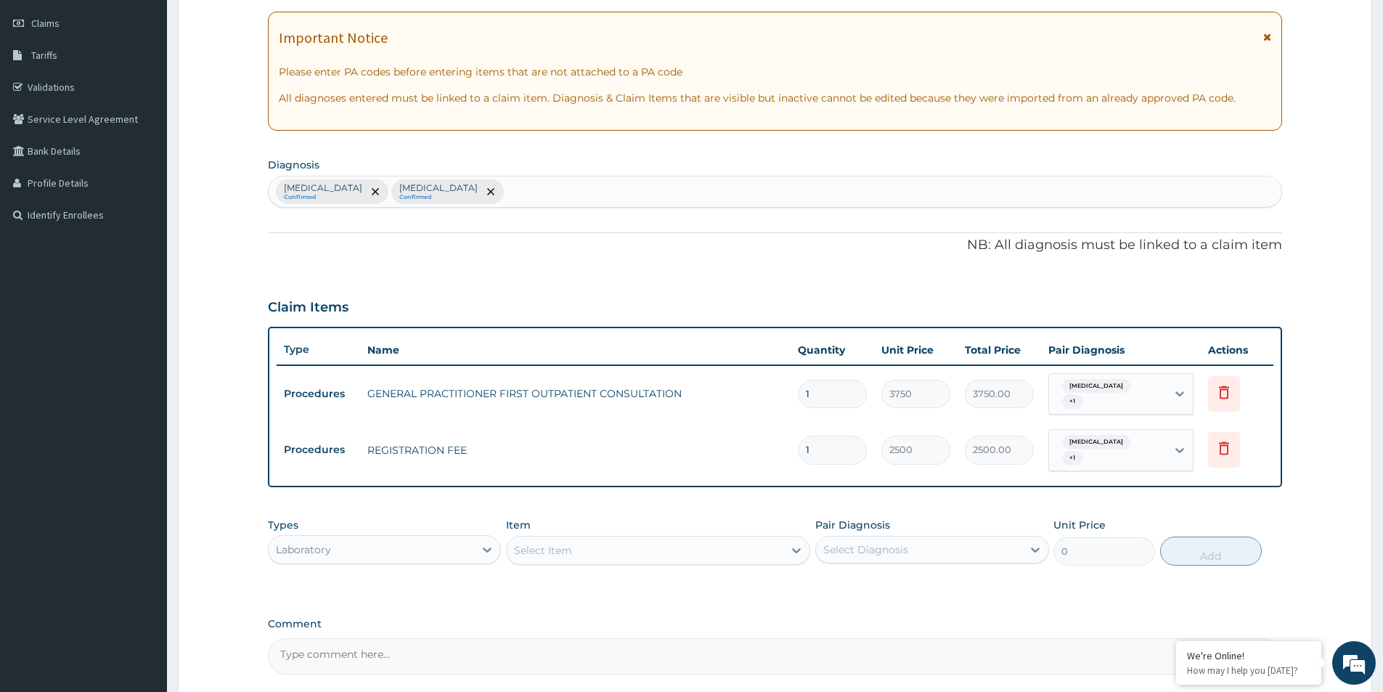
click at [889, 279] on div "PA Code / Prescription Code Enter Code(Secondary Care Only) Encounter Date DD-M…" at bounding box center [775, 307] width 1014 height 735
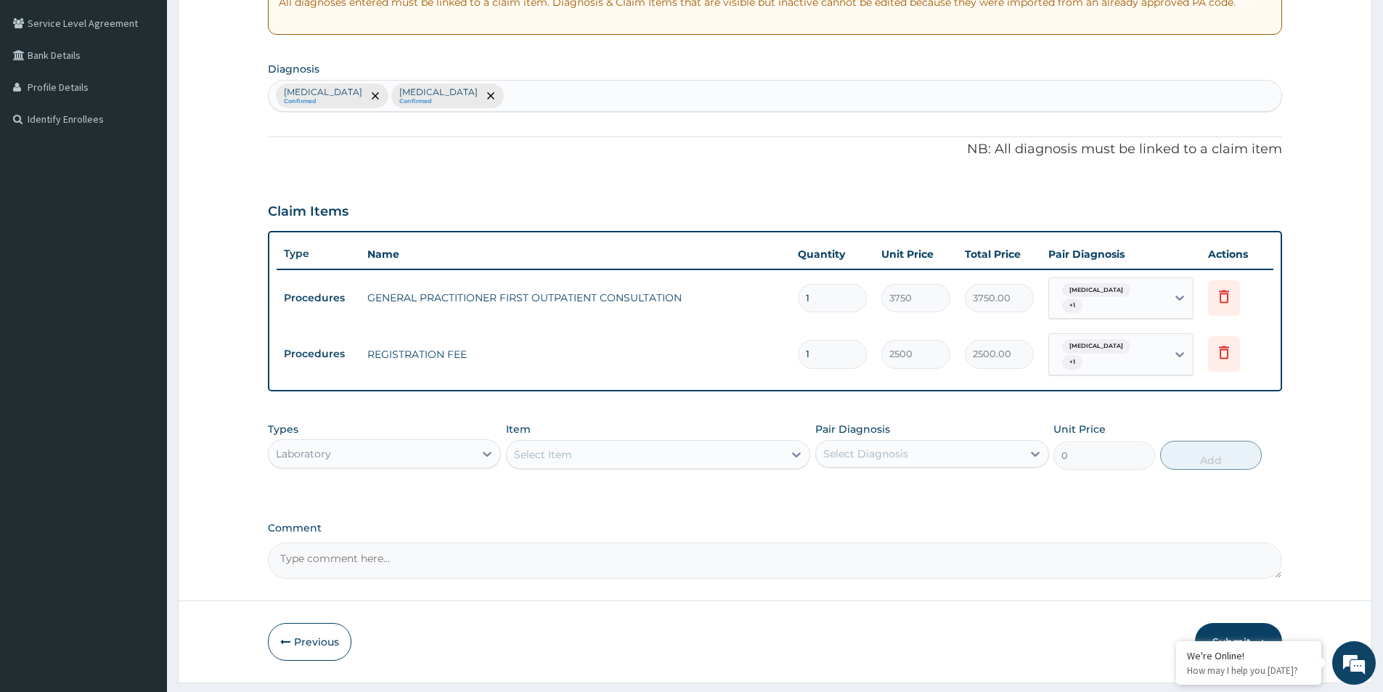
scroll to position [322, 0]
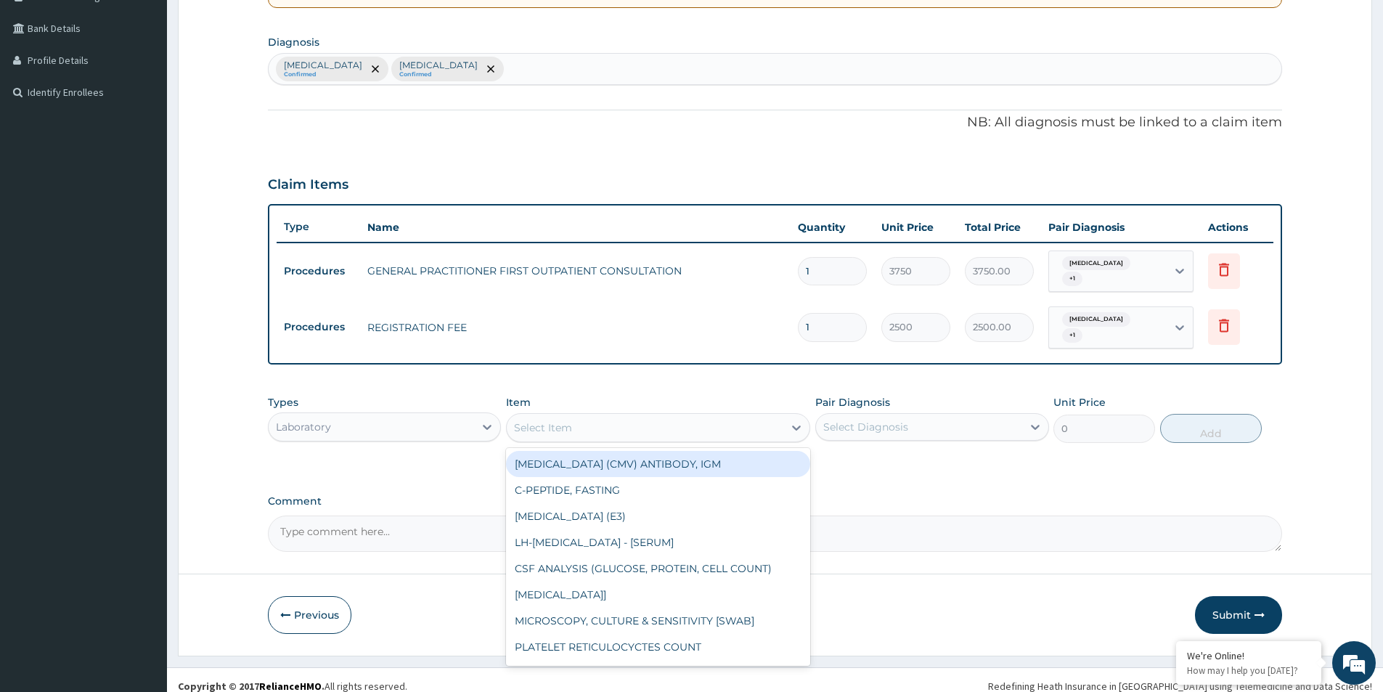
click at [550, 422] on div "Select Item" at bounding box center [543, 427] width 58 height 15
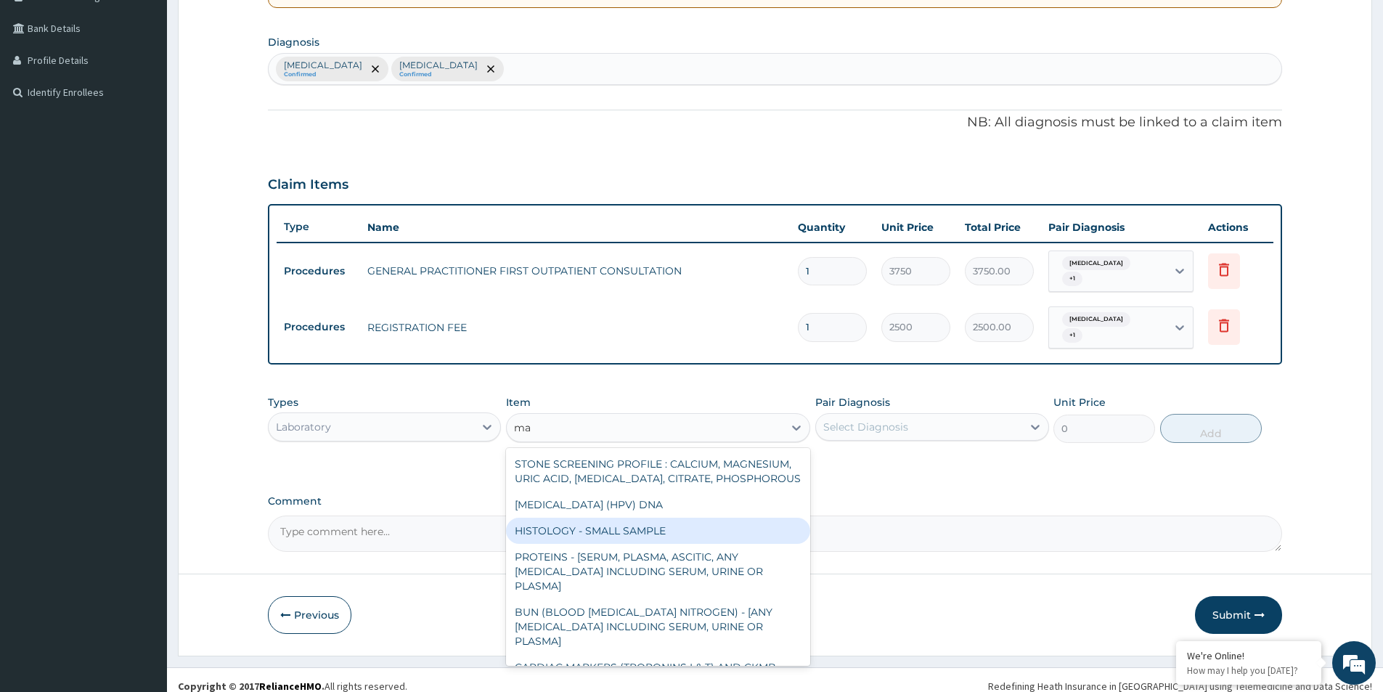
type input "mal"
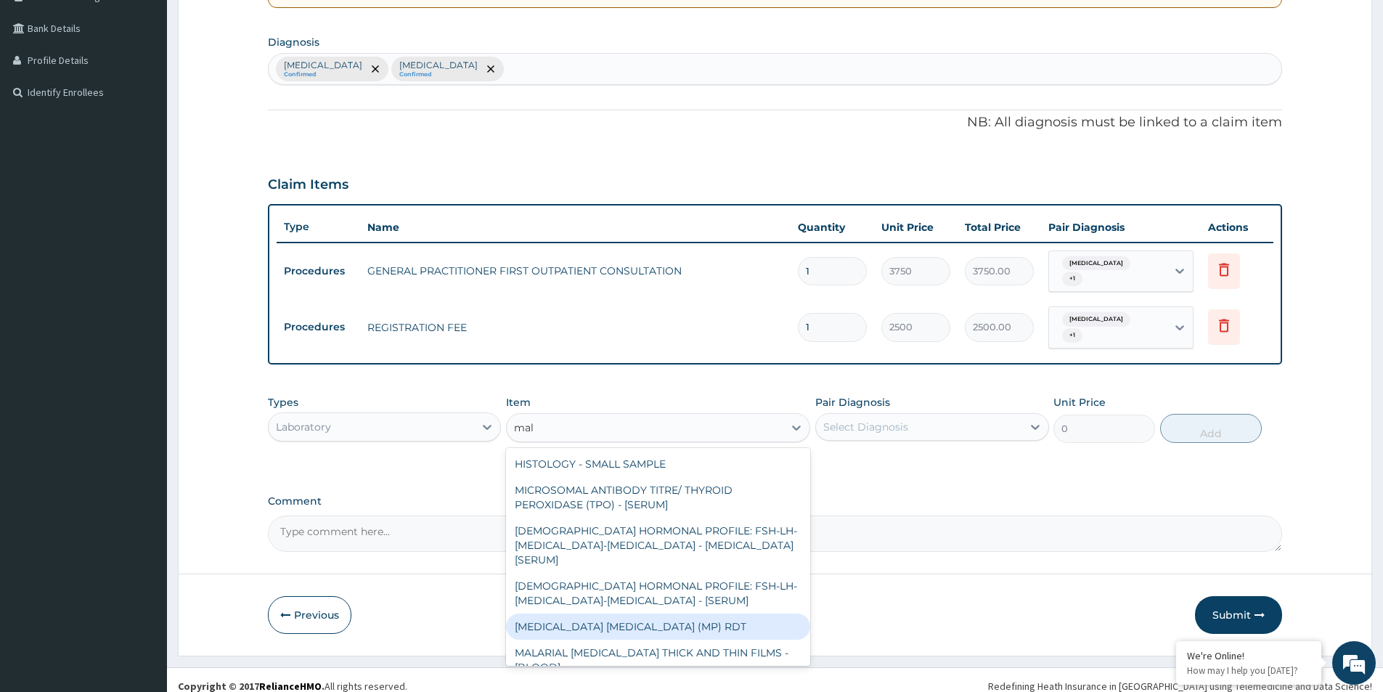
drag, startPoint x: 636, startPoint y: 592, endPoint x: 812, endPoint y: 482, distance: 207.5
click at [642, 614] on div "MALARIA PARASITE (MP) RDT" at bounding box center [658, 627] width 304 height 26
type input "2000"
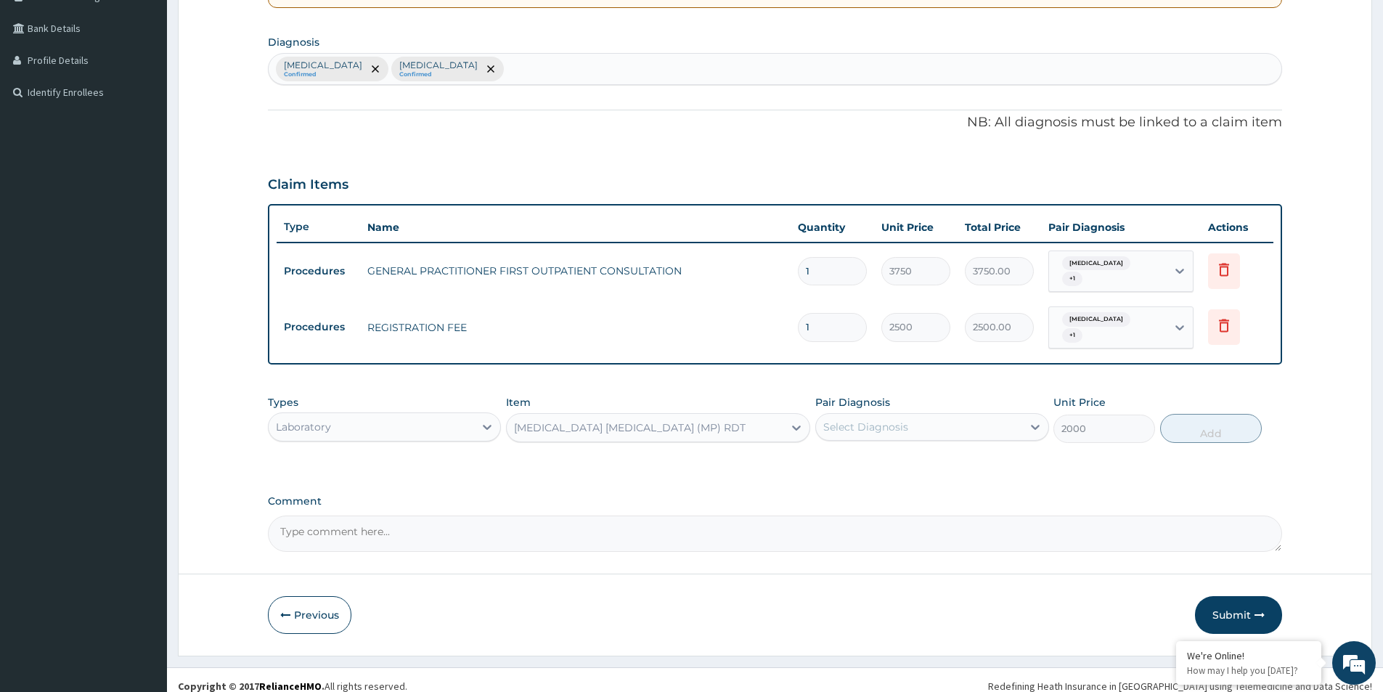
click at [933, 415] on div "Select Diagnosis" at bounding box center [918, 426] width 205 height 23
drag, startPoint x: 924, startPoint y: 465, endPoint x: 923, endPoint y: 473, distance: 7.3
click at [924, 468] on div "Malaria Sepsis" at bounding box center [931, 479] width 233 height 65
click at [911, 486] on div "Sepsis" at bounding box center [931, 494] width 233 height 30
checkbox input "true"
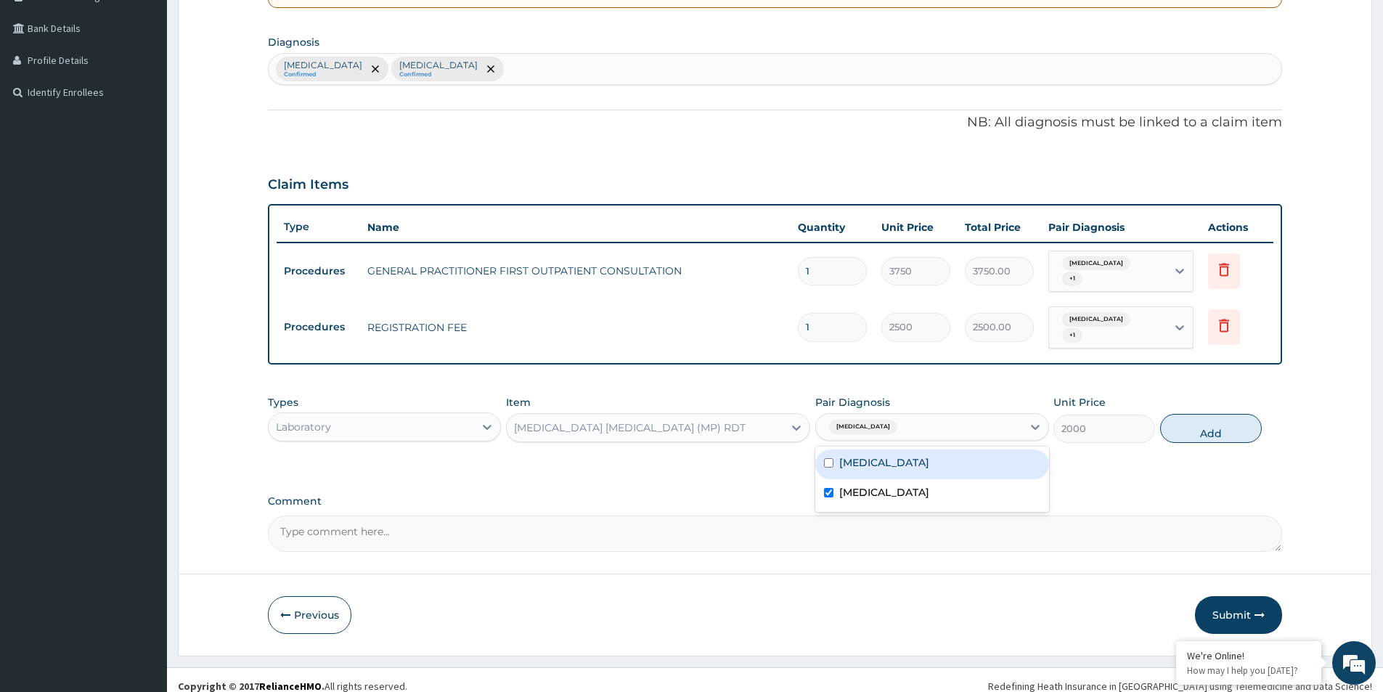
click at [931, 455] on div "Malaria" at bounding box center [931, 464] width 233 height 30
checkbox input "true"
drag, startPoint x: 1186, startPoint y: 417, endPoint x: 1149, endPoint y: 412, distance: 38.0
click at [1186, 415] on button "Add" at bounding box center [1211, 428] width 102 height 29
type input "0"
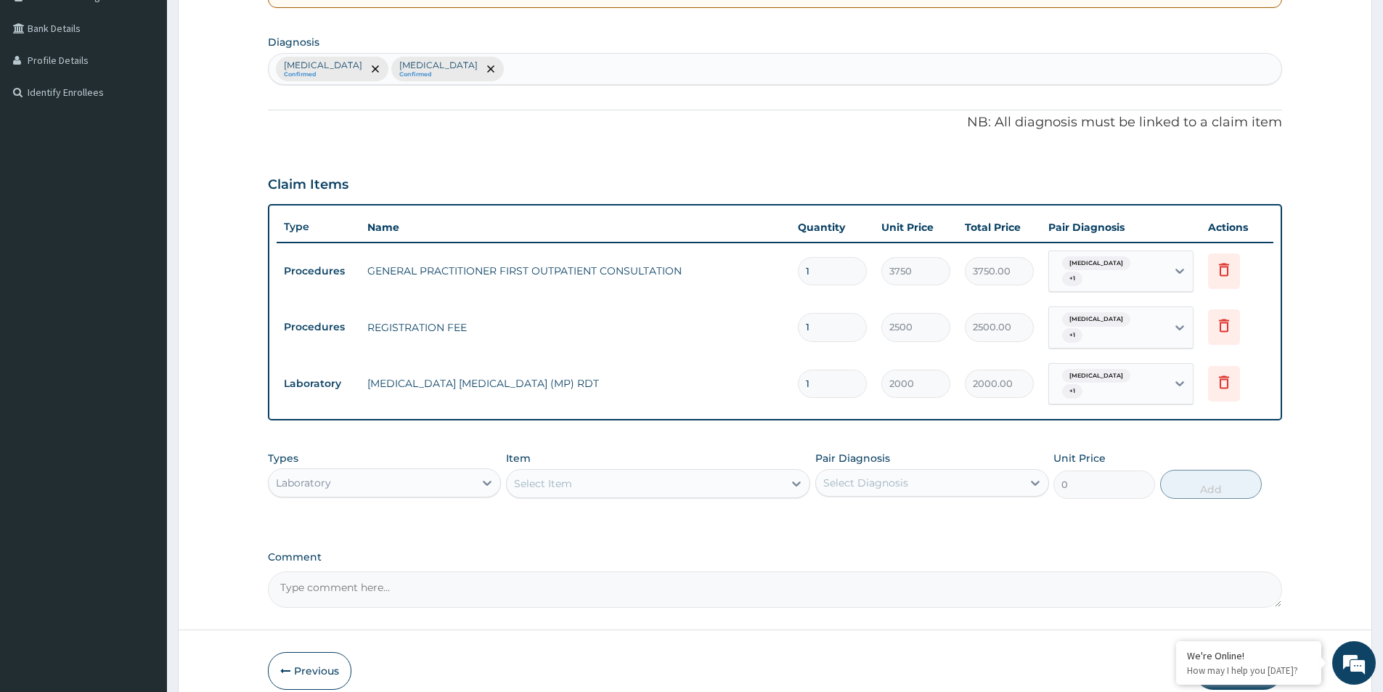
click at [726, 478] on div "Select Item" at bounding box center [658, 483] width 304 height 29
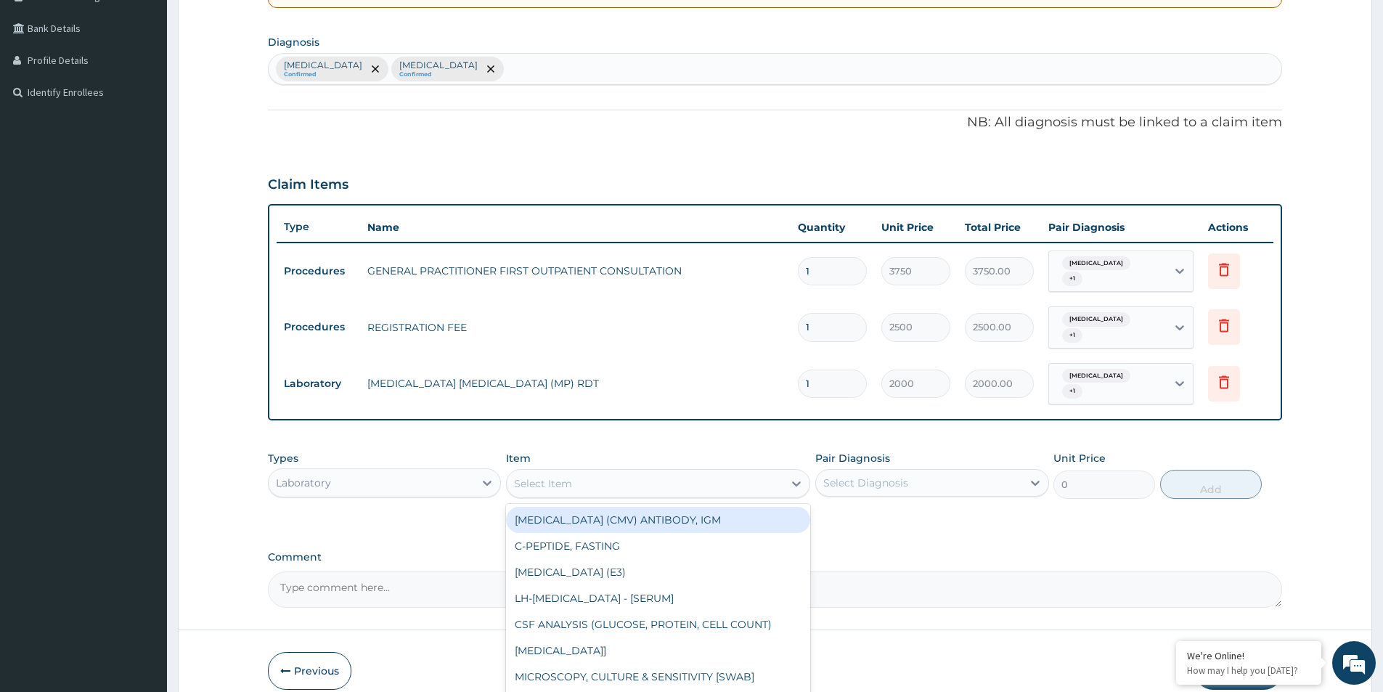
type input "f"
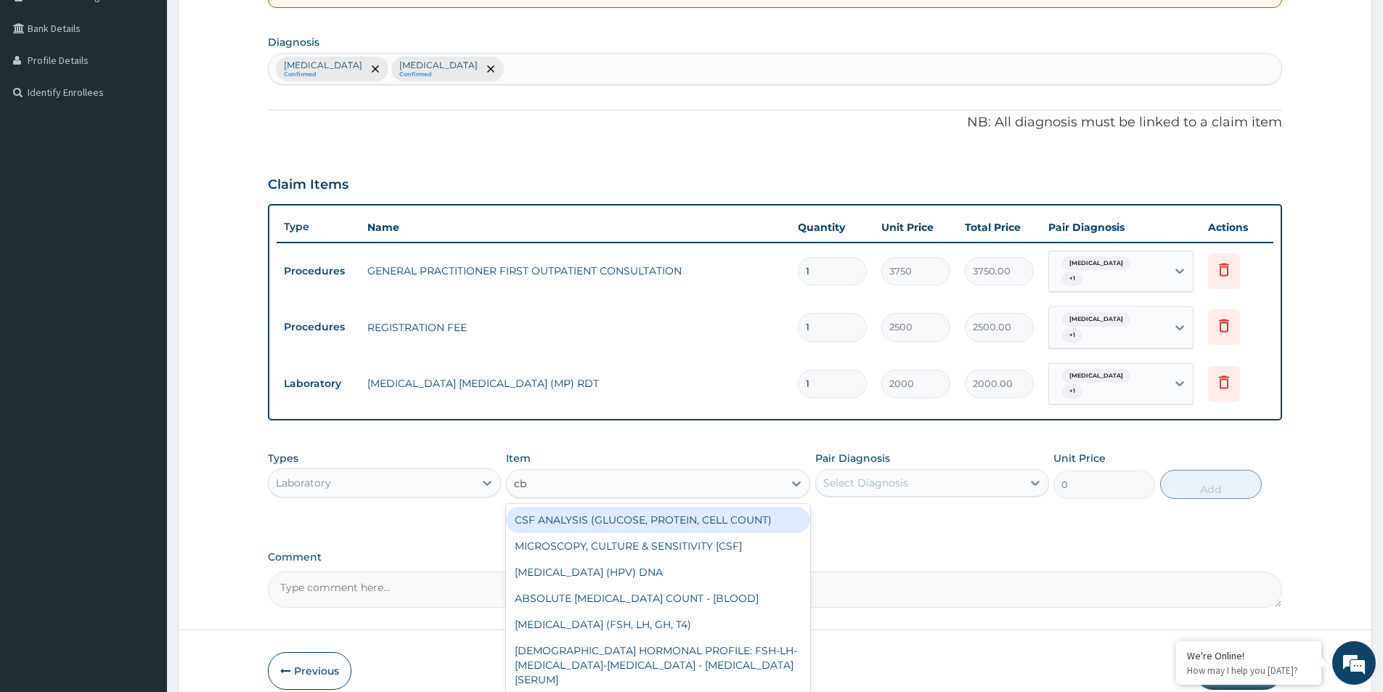
type input "cbc"
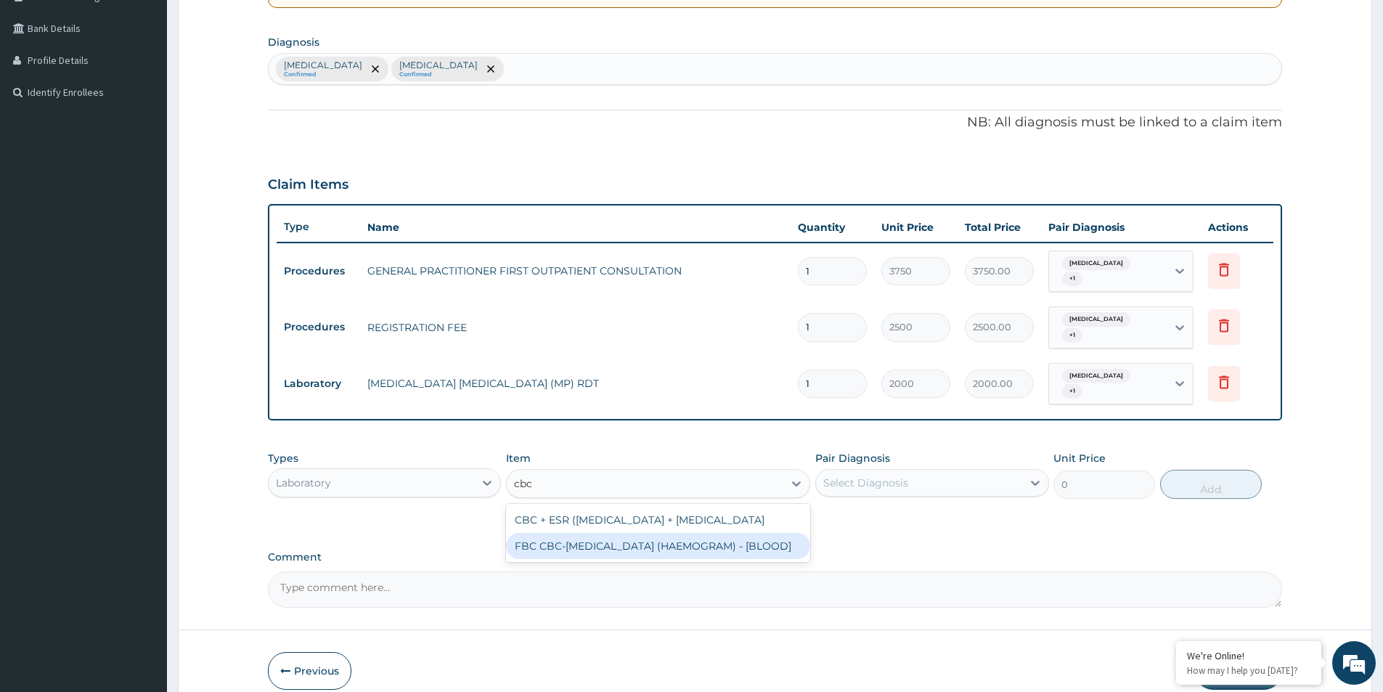
click at [683, 534] on div "FBC CBC-COMPLETE BLOOD COUNT (HAEMOGRAM) - [BLOOD]" at bounding box center [658, 546] width 304 height 26
type input "5000"
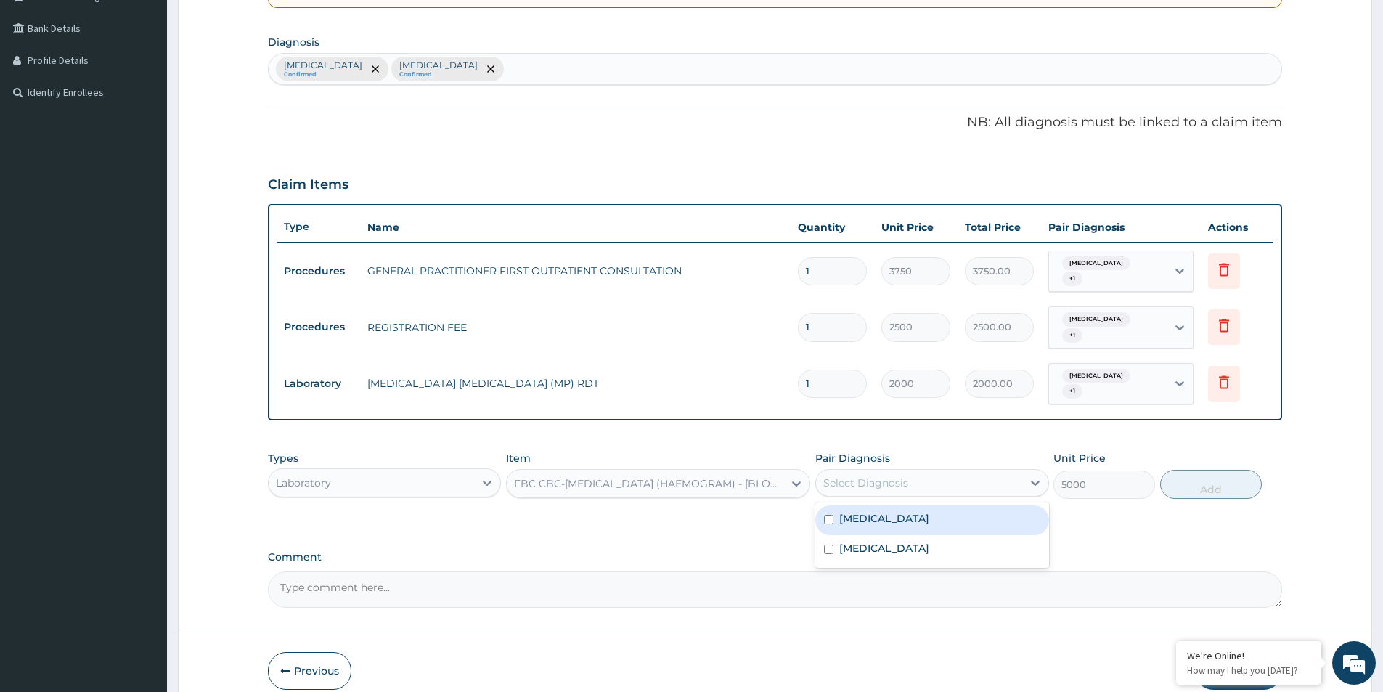
drag, startPoint x: 921, startPoint y: 465, endPoint x: 918, endPoint y: 484, distance: 19.8
click at [921, 479] on div "Pair Diagnosis option Malaria, selected. option Malaria focused, 1 of 2. 2 resu…" at bounding box center [931, 475] width 233 height 48
drag, startPoint x: 909, startPoint y: 502, endPoint x: 882, endPoint y: 527, distance: 37.0
click at [905, 508] on div "Malaria" at bounding box center [931, 520] width 233 height 30
checkbox input "true"
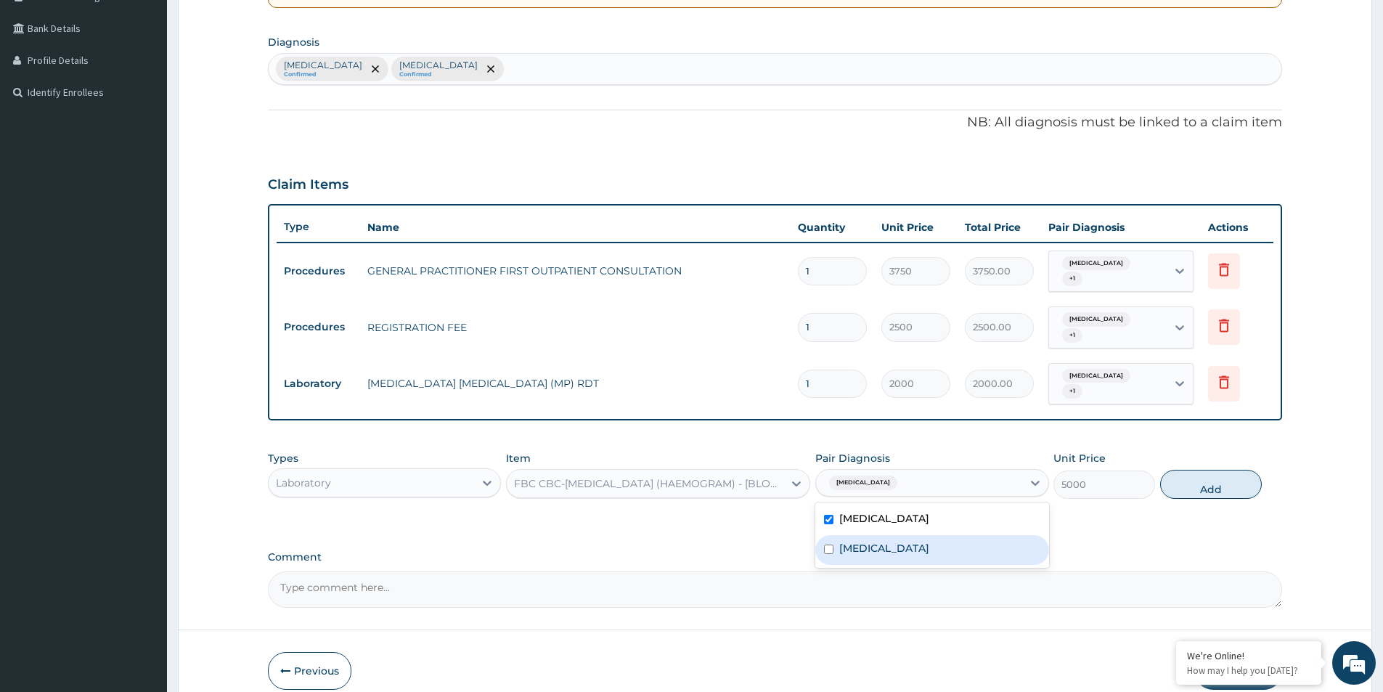
click at [882, 535] on div "Sepsis" at bounding box center [931, 550] width 233 height 30
checkbox input "true"
click at [1199, 473] on button "Add" at bounding box center [1211, 484] width 102 height 29
type input "0"
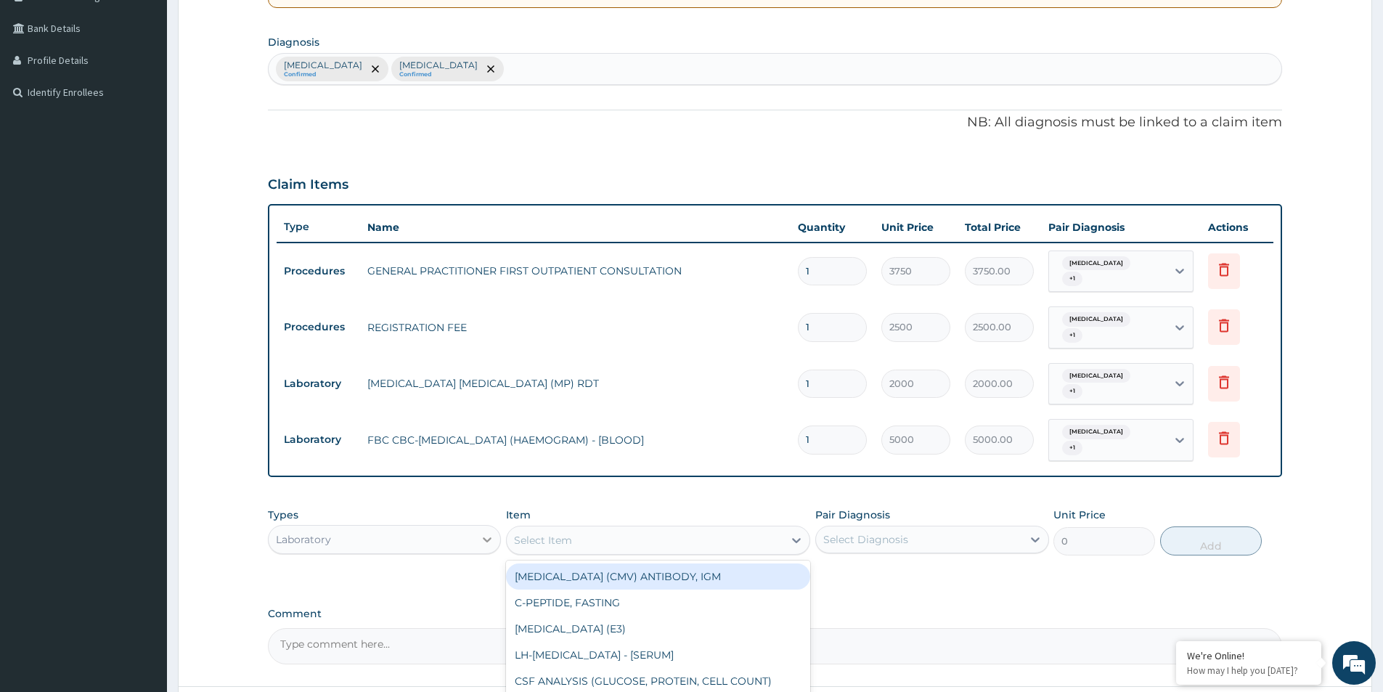
drag, startPoint x: 523, startPoint y: 519, endPoint x: 494, endPoint y: 521, distance: 29.1
click at [507, 529] on div "Select Item" at bounding box center [645, 540] width 277 height 23
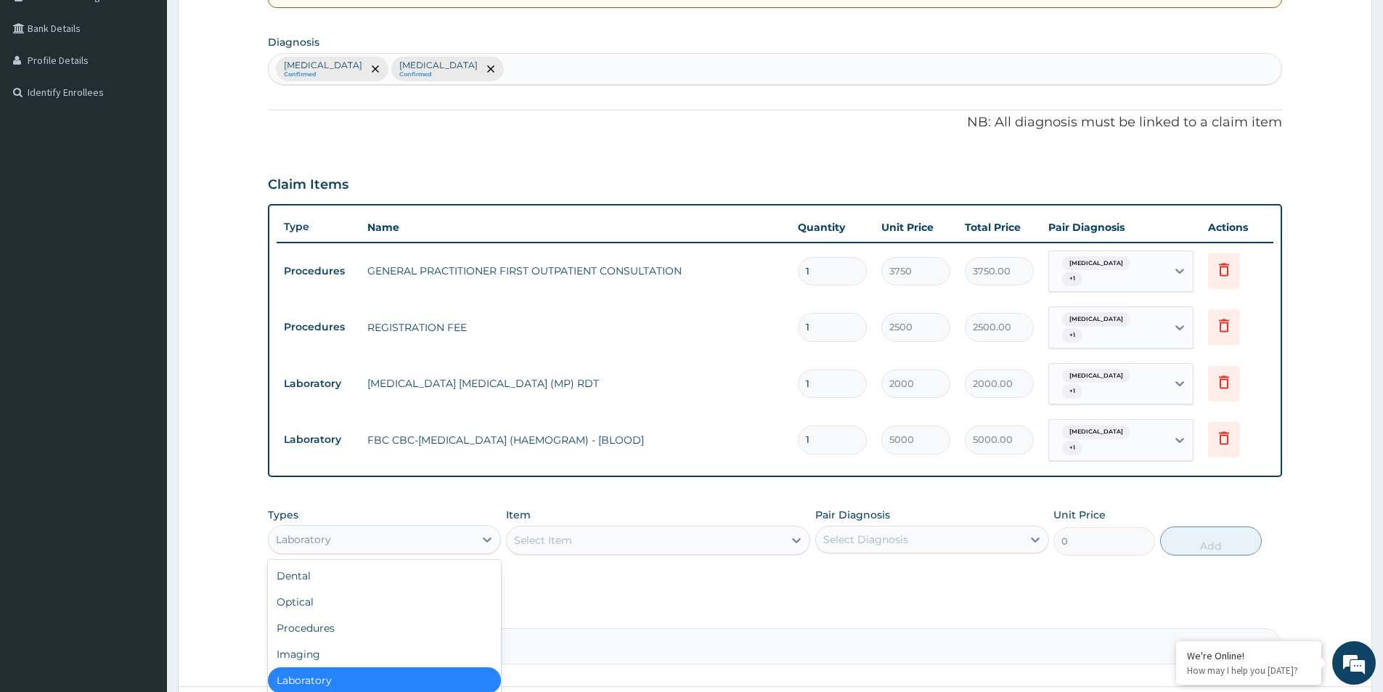
drag, startPoint x: 494, startPoint y: 521, endPoint x: 418, endPoint y: 539, distance: 77.7
click at [486, 526] on div at bounding box center [487, 539] width 26 height 26
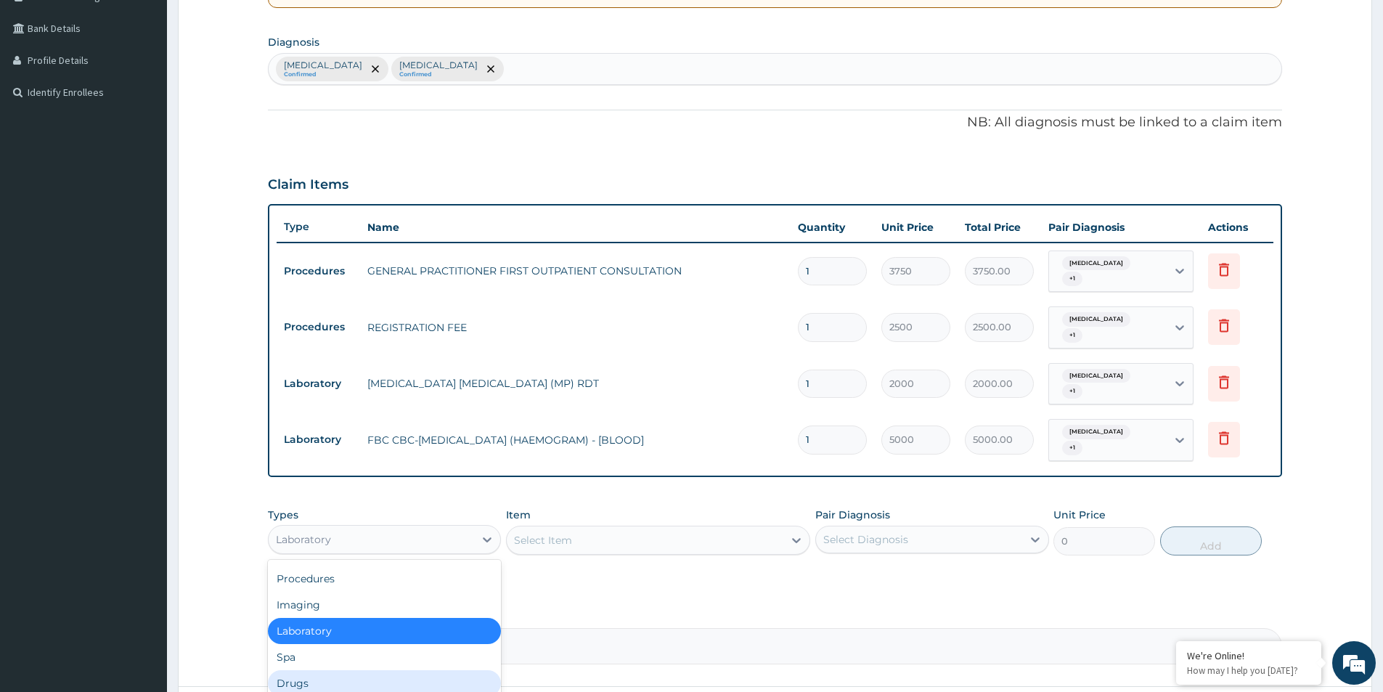
drag, startPoint x: 364, startPoint y: 653, endPoint x: 404, endPoint y: 622, distance: 50.1
click at [366, 670] on div "Drugs" at bounding box center [384, 683] width 233 height 26
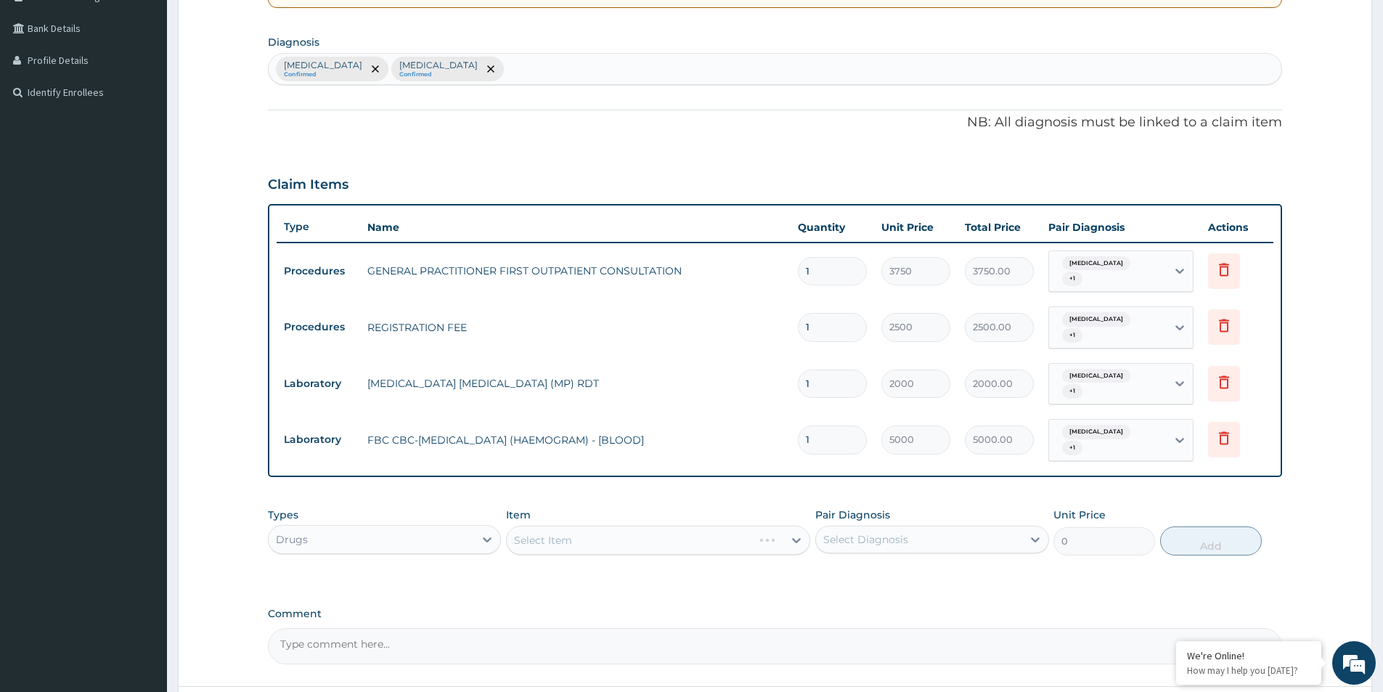
drag, startPoint x: 666, startPoint y: 506, endPoint x: 667, endPoint y: 514, distance: 8.0
click at [667, 526] on div "Select Item" at bounding box center [658, 540] width 304 height 29
click at [666, 526] on div "Select Item" at bounding box center [658, 540] width 304 height 29
drag, startPoint x: 547, startPoint y: 486, endPoint x: 569, endPoint y: 515, distance: 36.7
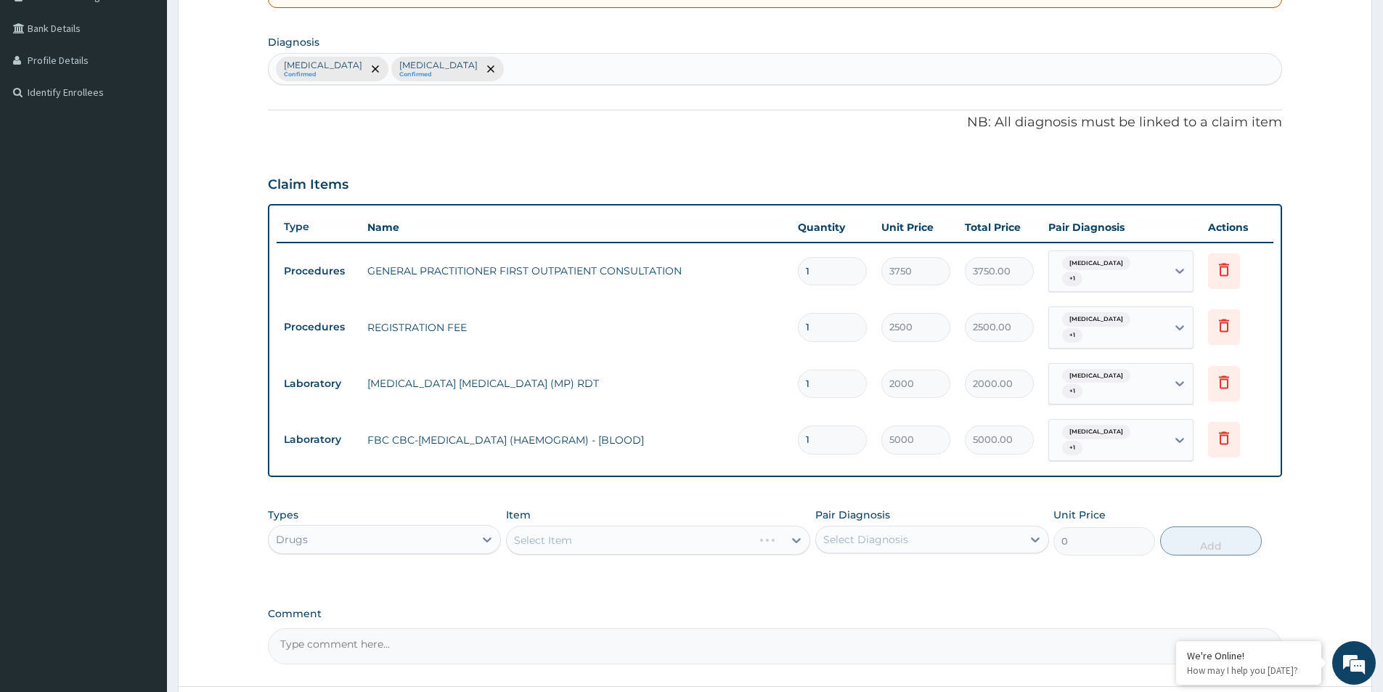
click at [547, 508] on div "Item Select Item" at bounding box center [658, 532] width 304 height 48
click at [573, 526] on div "Select Item" at bounding box center [658, 540] width 304 height 29
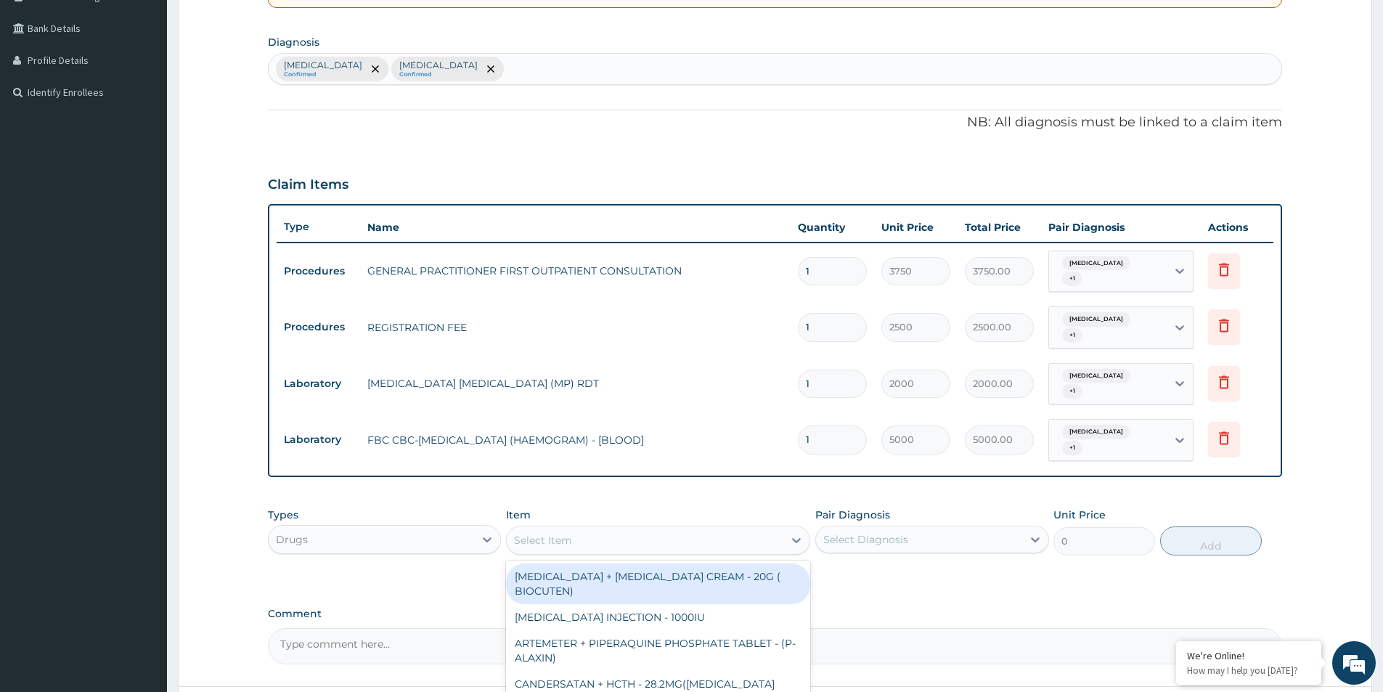
click at [582, 529] on div "Select Item" at bounding box center [645, 540] width 277 height 23
type input "ampi"
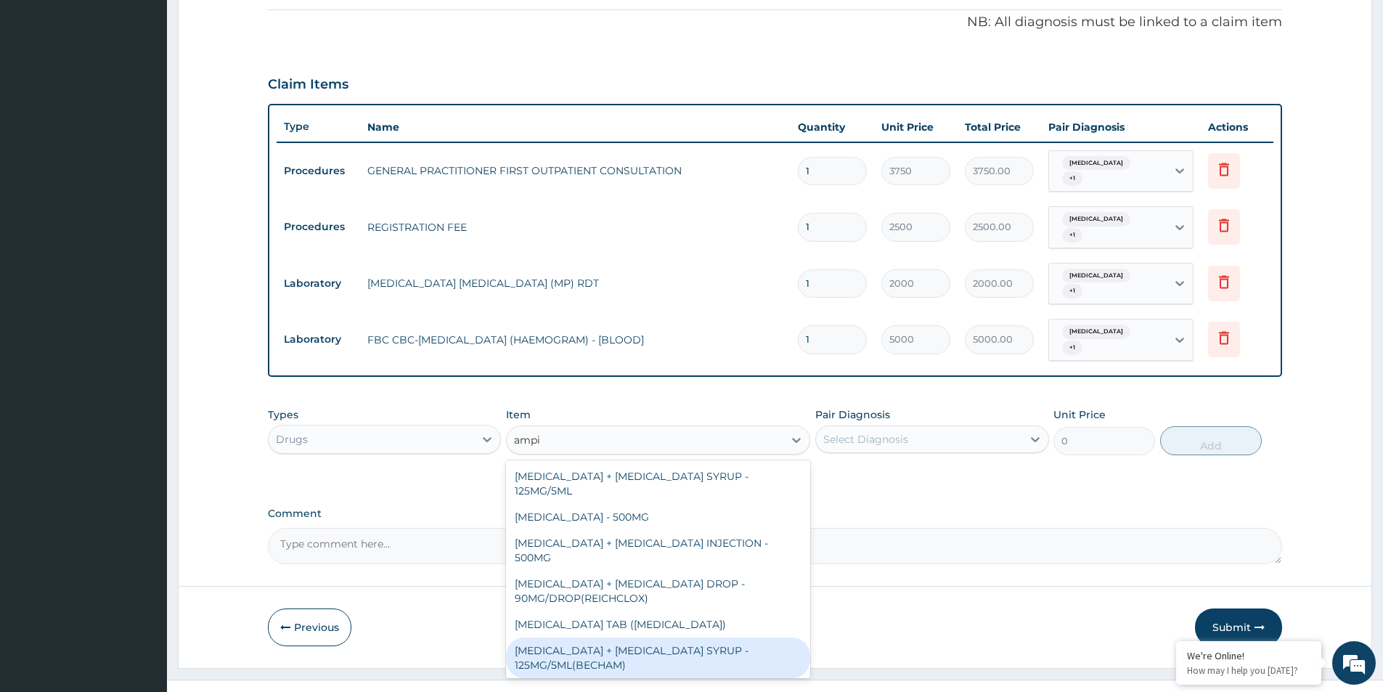
scroll to position [116, 0]
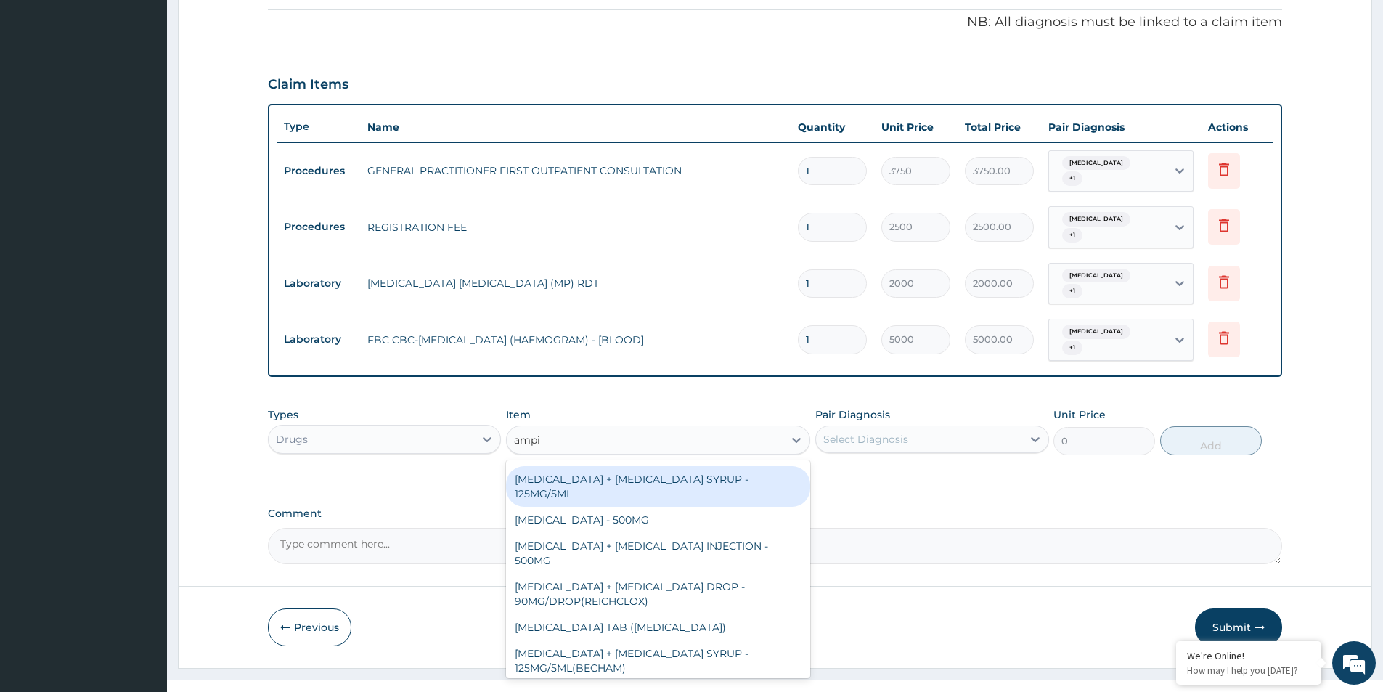
click at [706, 466] on div "AMPICILLIN + CLOXACILLIN SYRUP - 125MG/5ML" at bounding box center [658, 486] width 304 height 41
type input "1120"
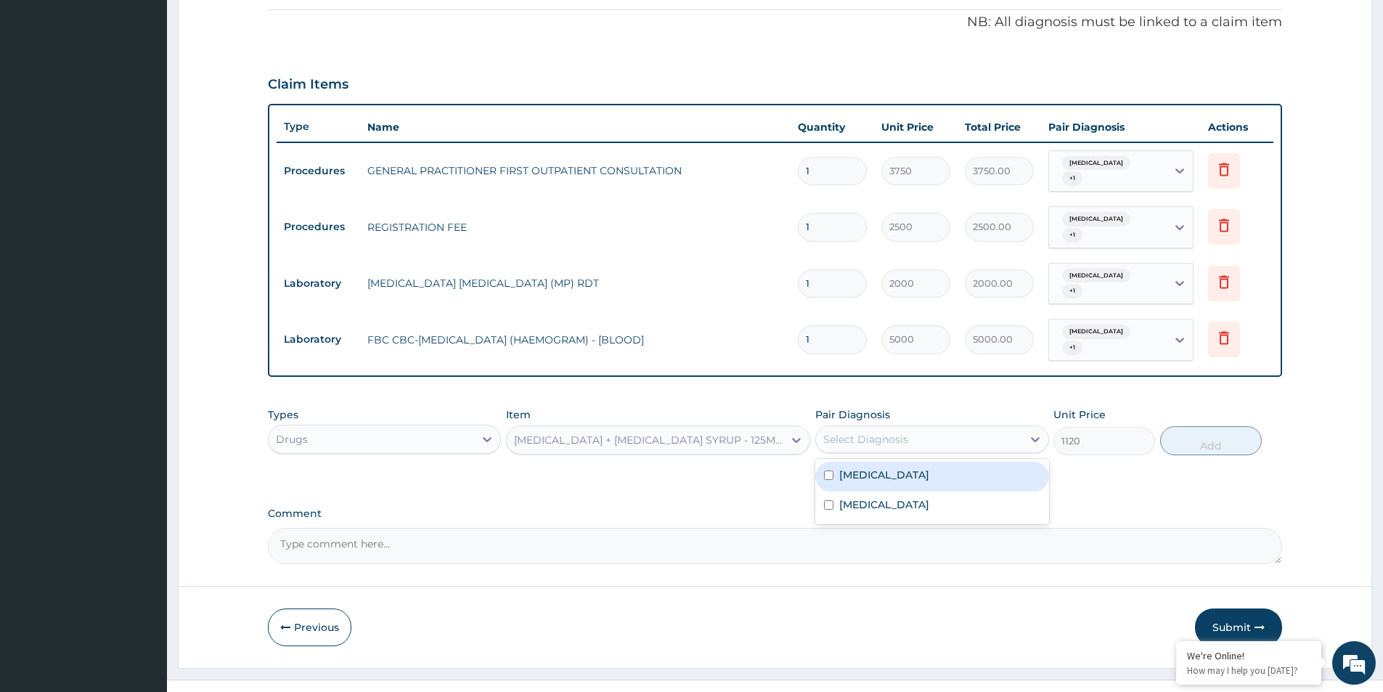
click at [942, 428] on div "Select Diagnosis" at bounding box center [918, 439] width 205 height 23
click at [933, 462] on div "Malaria" at bounding box center [931, 477] width 233 height 30
drag, startPoint x: 912, startPoint y: 463, endPoint x: 906, endPoint y: 472, distance: 11.1
click at [912, 464] on div "Malaria" at bounding box center [931, 477] width 233 height 30
checkbox input "false"
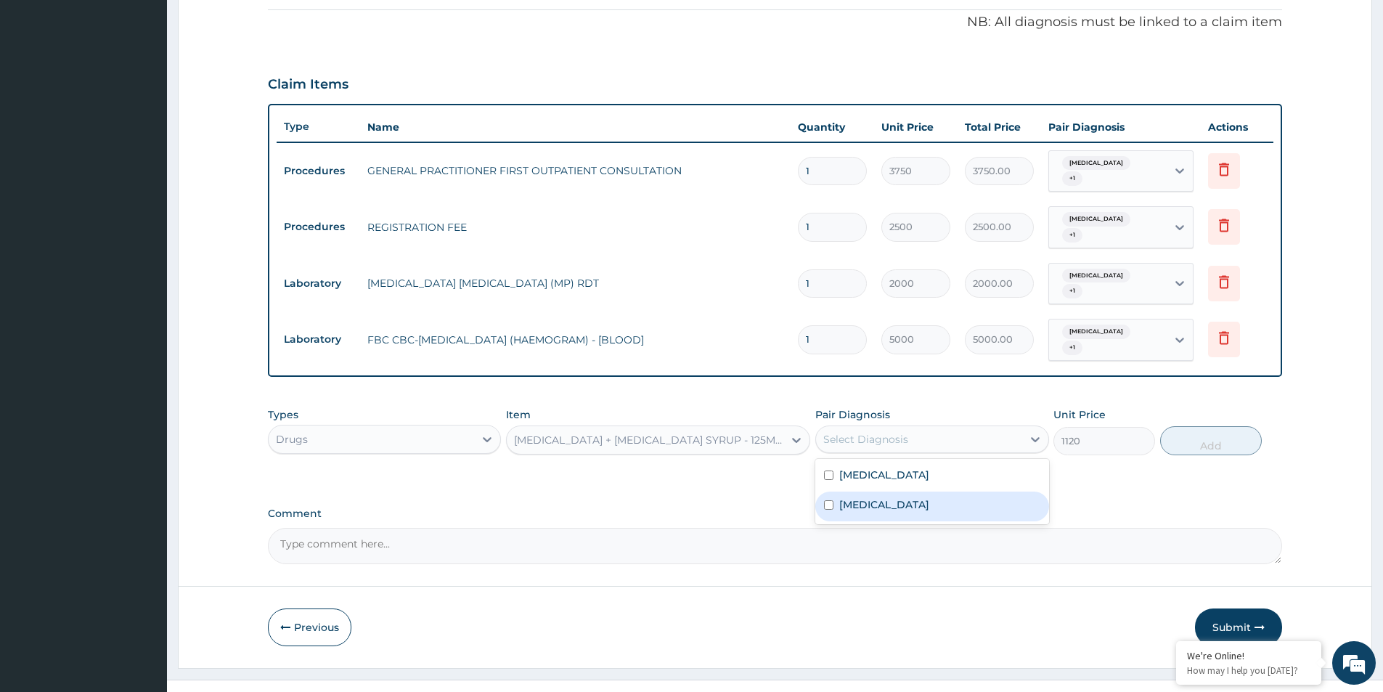
click at [904, 492] on div "Sepsis" at bounding box center [931, 507] width 233 height 30
checkbox input "true"
click at [904, 462] on div "Malaria" at bounding box center [931, 477] width 233 height 30
checkbox input "true"
click at [1220, 400] on div "Types Drugs Item AMPICILLIN + CLOXACILLIN SYRUP - 125MG/5ML Pair Diagnosis opti…" at bounding box center [775, 431] width 1014 height 62
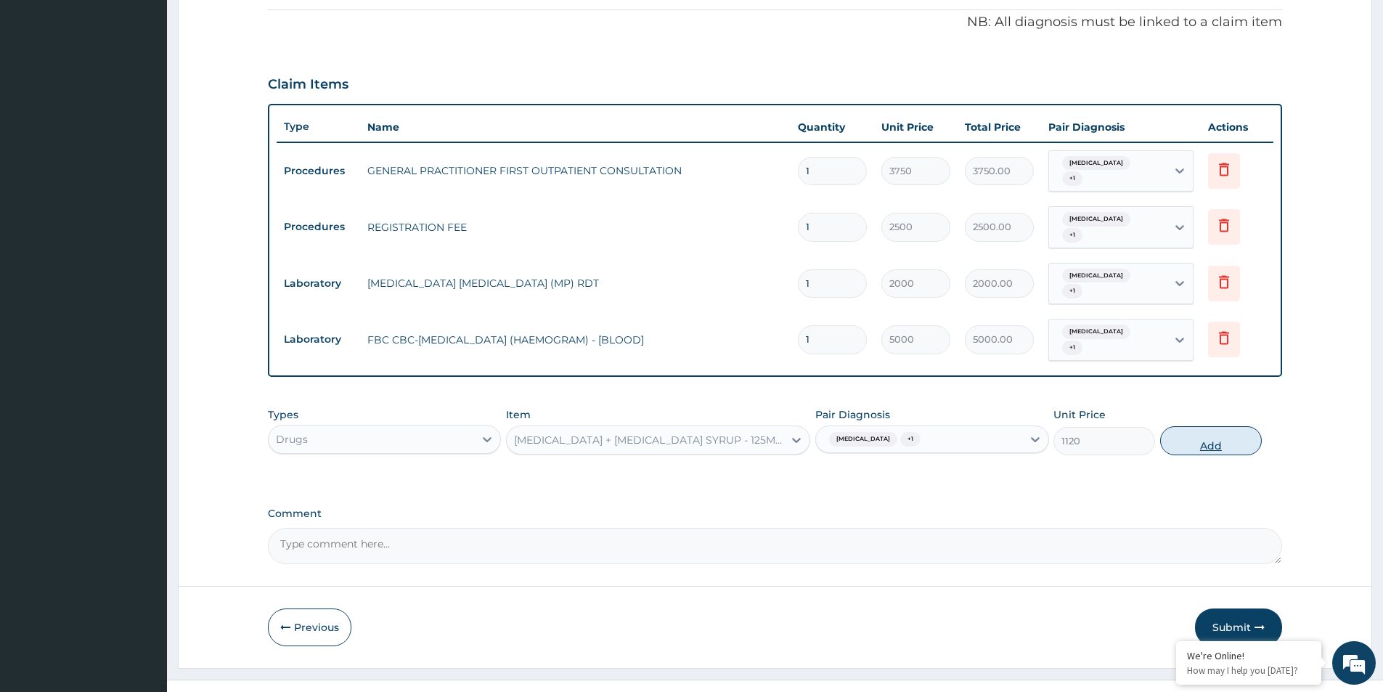
click at [1207, 426] on button "Add" at bounding box center [1211, 440] width 102 height 29
type input "0"
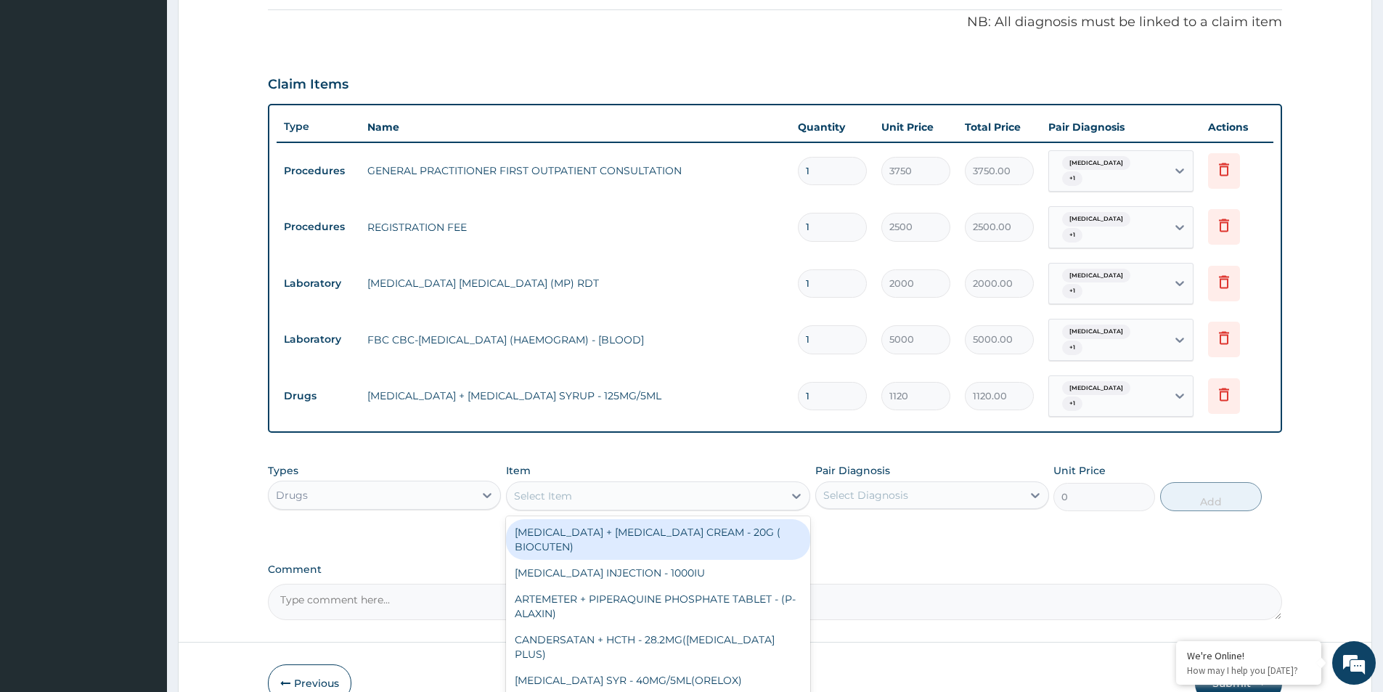
drag, startPoint x: 698, startPoint y: 455, endPoint x: 693, endPoint y: 466, distance: 12.3
click at [693, 484] on div "Select Item" at bounding box center [645, 495] width 277 height 23
type input "arte"
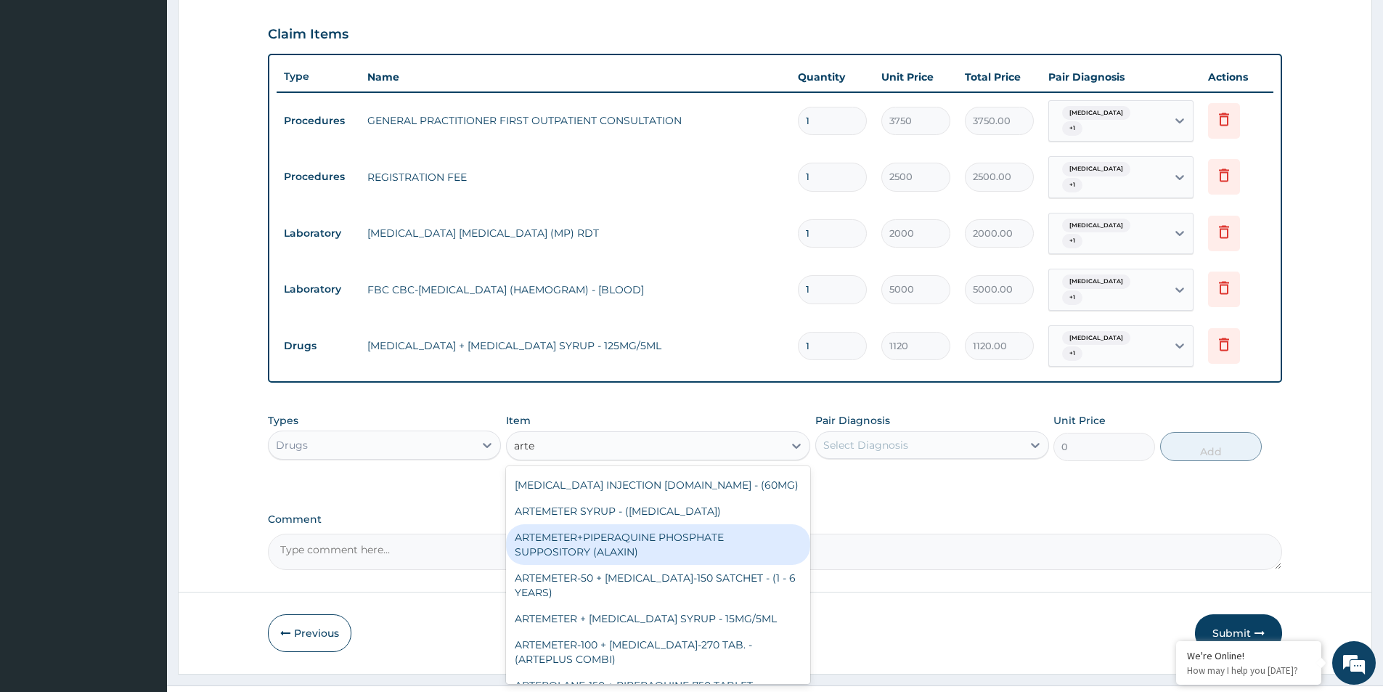
scroll to position [218, 0]
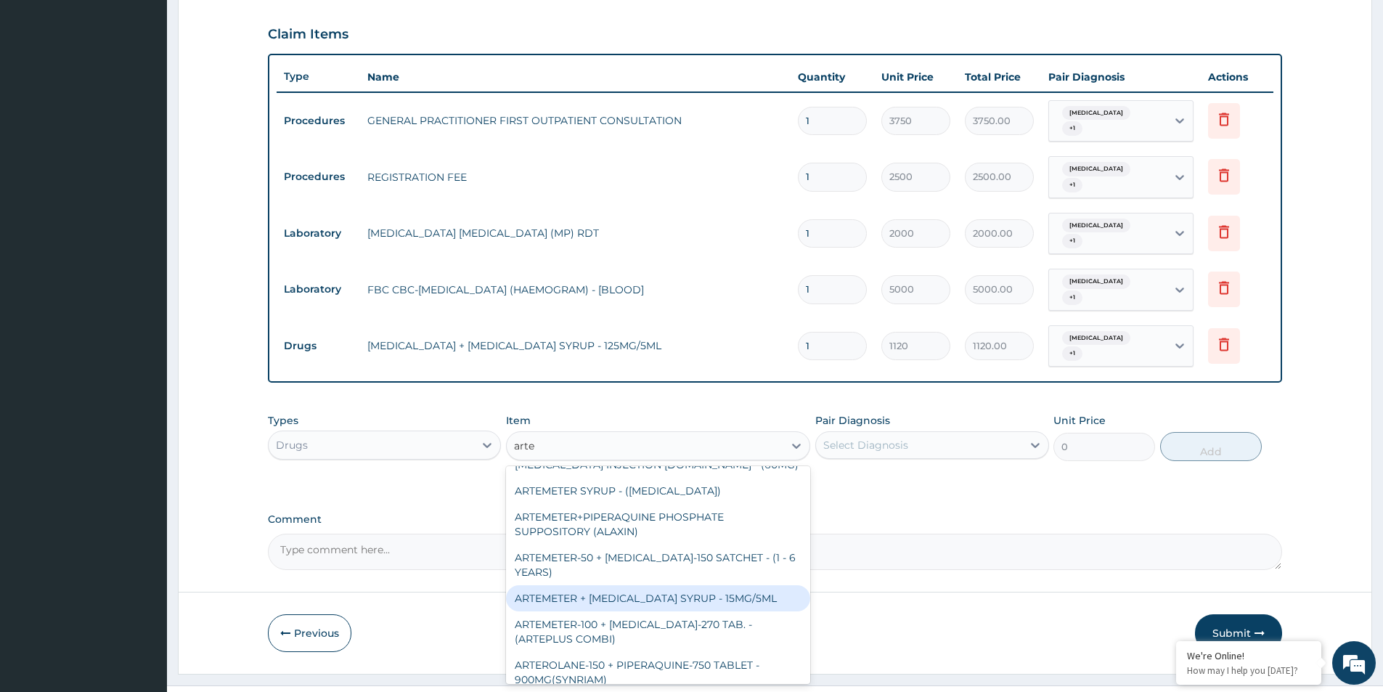
click at [622, 585] on div "ARTEMETER + LUMEFANTRINE SYRUP - 15MG/5ML" at bounding box center [658, 598] width 304 height 26
type input "1400"
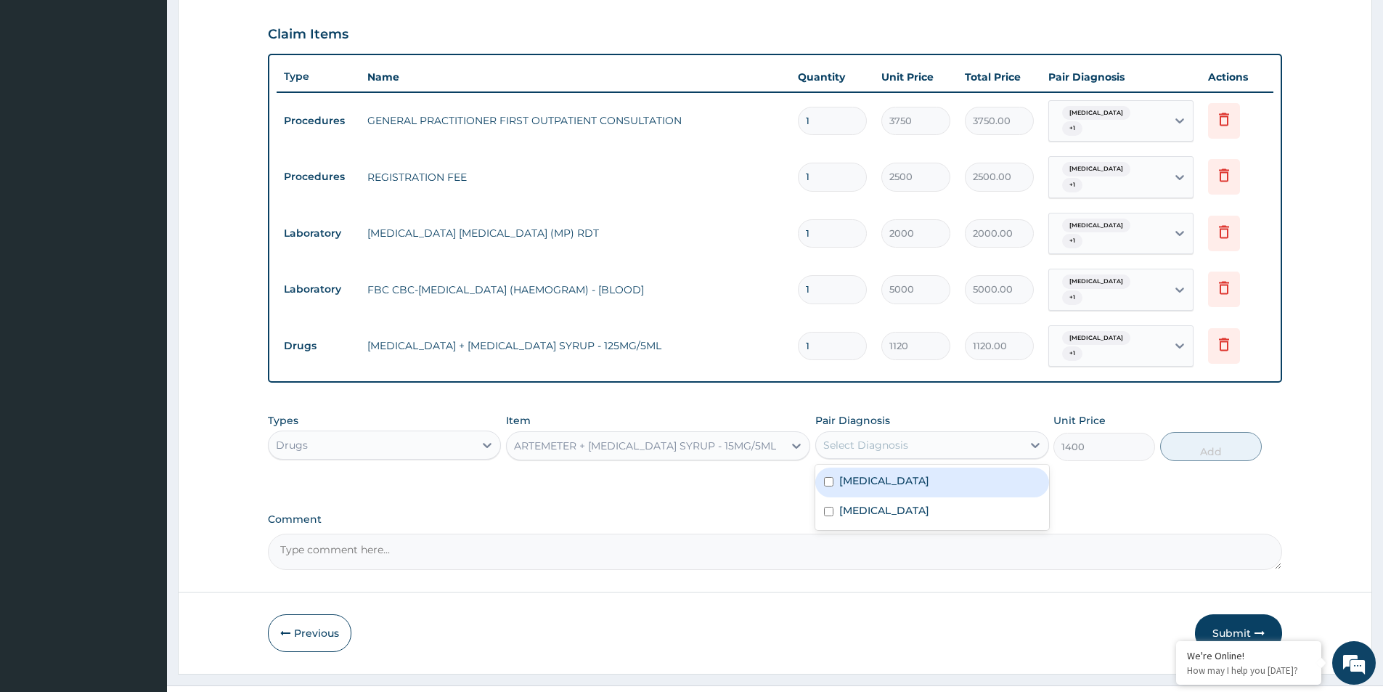
drag, startPoint x: 1043, startPoint y: 407, endPoint x: 1007, endPoint y: 441, distance: 48.8
click at [1037, 432] on div at bounding box center [1035, 445] width 26 height 26
drag, startPoint x: 1007, startPoint y: 441, endPoint x: 985, endPoint y: 468, distance: 34.6
click at [998, 468] on div "Malaria" at bounding box center [931, 483] width 233 height 30
checkbox input "true"
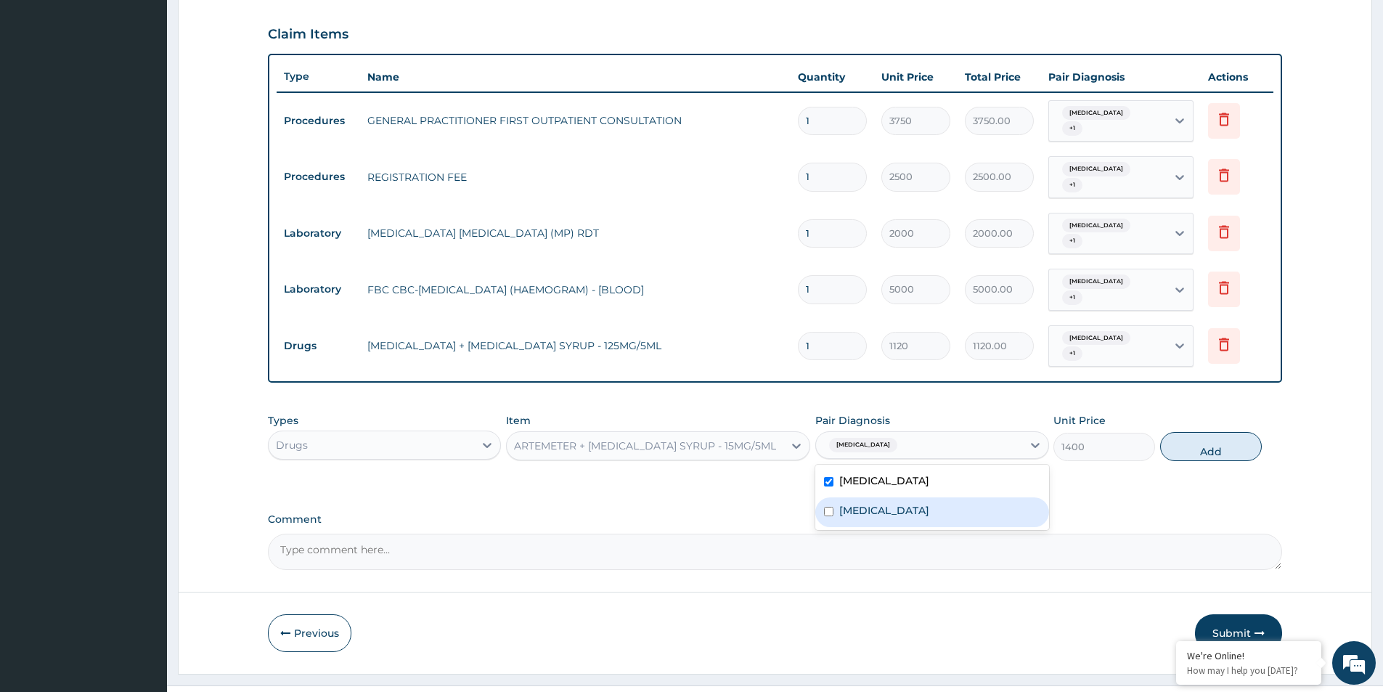
click at [985, 497] on div "Sepsis" at bounding box center [931, 512] width 233 height 30
checkbox input "true"
click at [1204, 432] on button "Add" at bounding box center [1211, 446] width 102 height 29
type input "0"
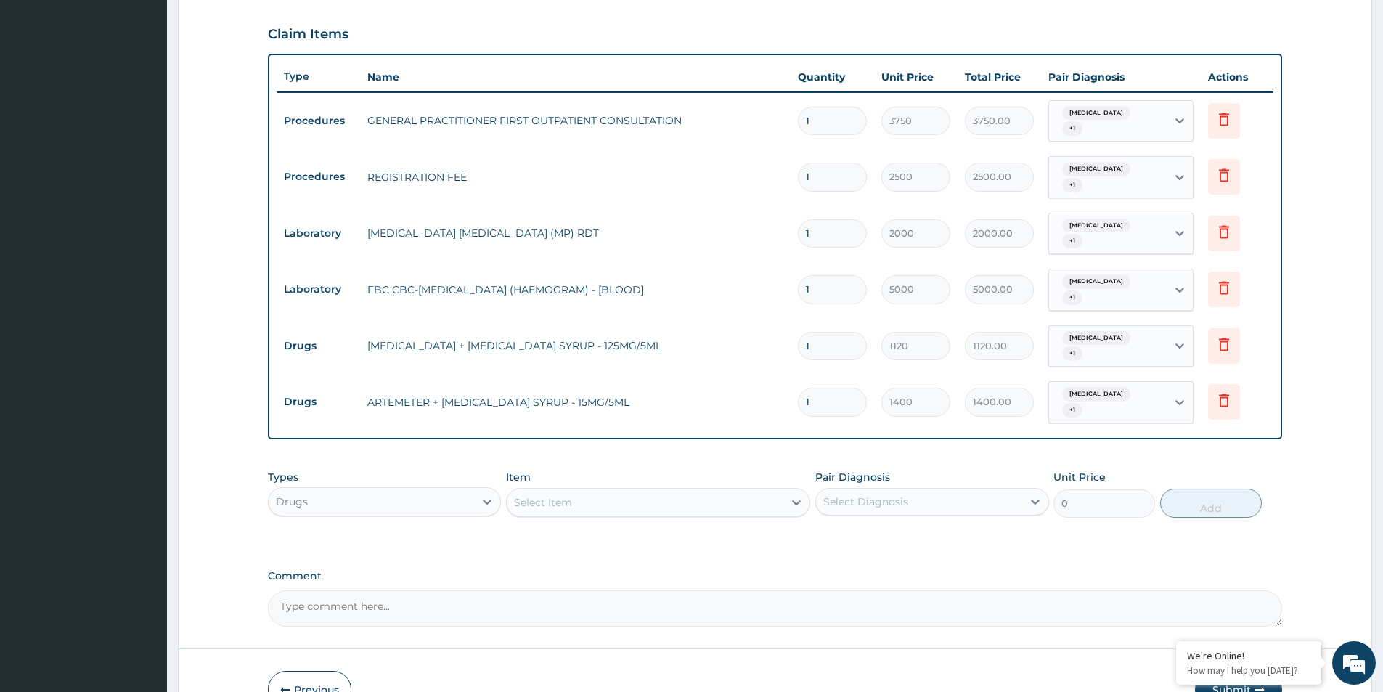
click at [690, 481] on div "Types Drugs Item Select Item Pair Diagnosis Select Diagnosis Unit Price 0 Add" at bounding box center [775, 494] width 1014 height 62
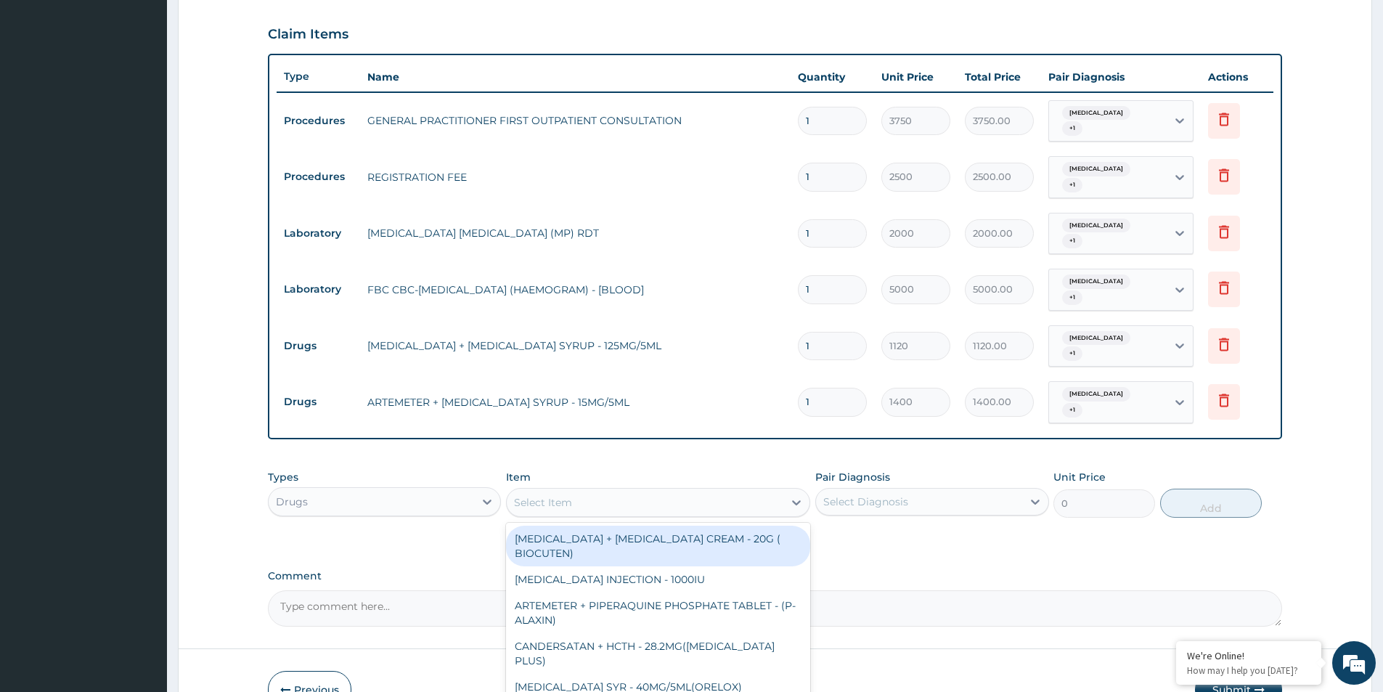
click at [690, 491] on div "Select Item" at bounding box center [645, 502] width 277 height 23
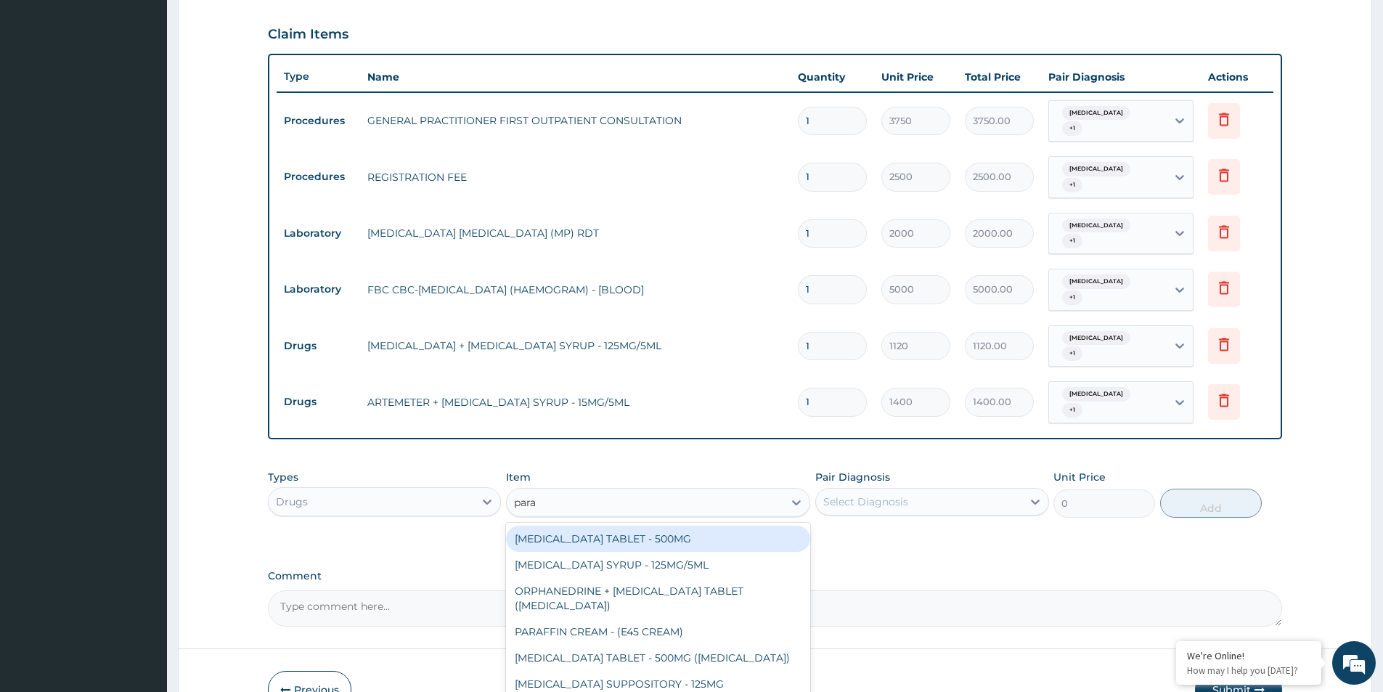
type input "parac"
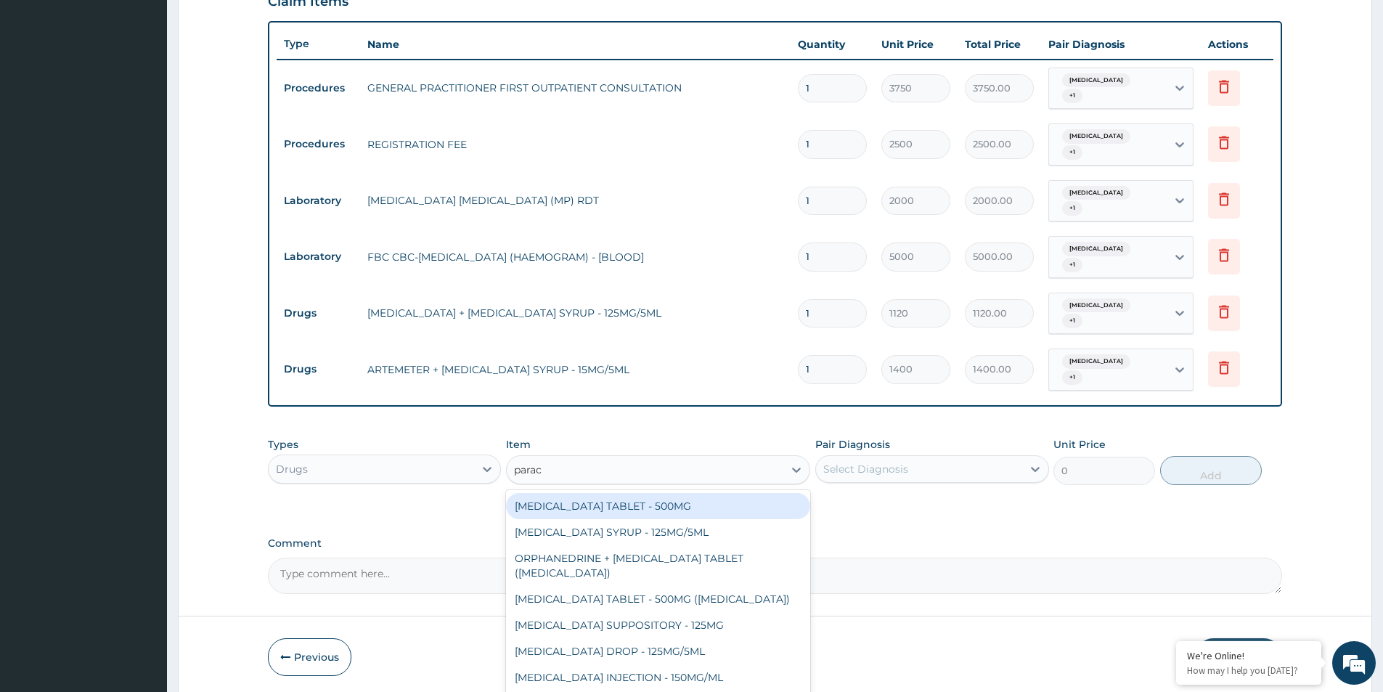
scroll to position [522, 0]
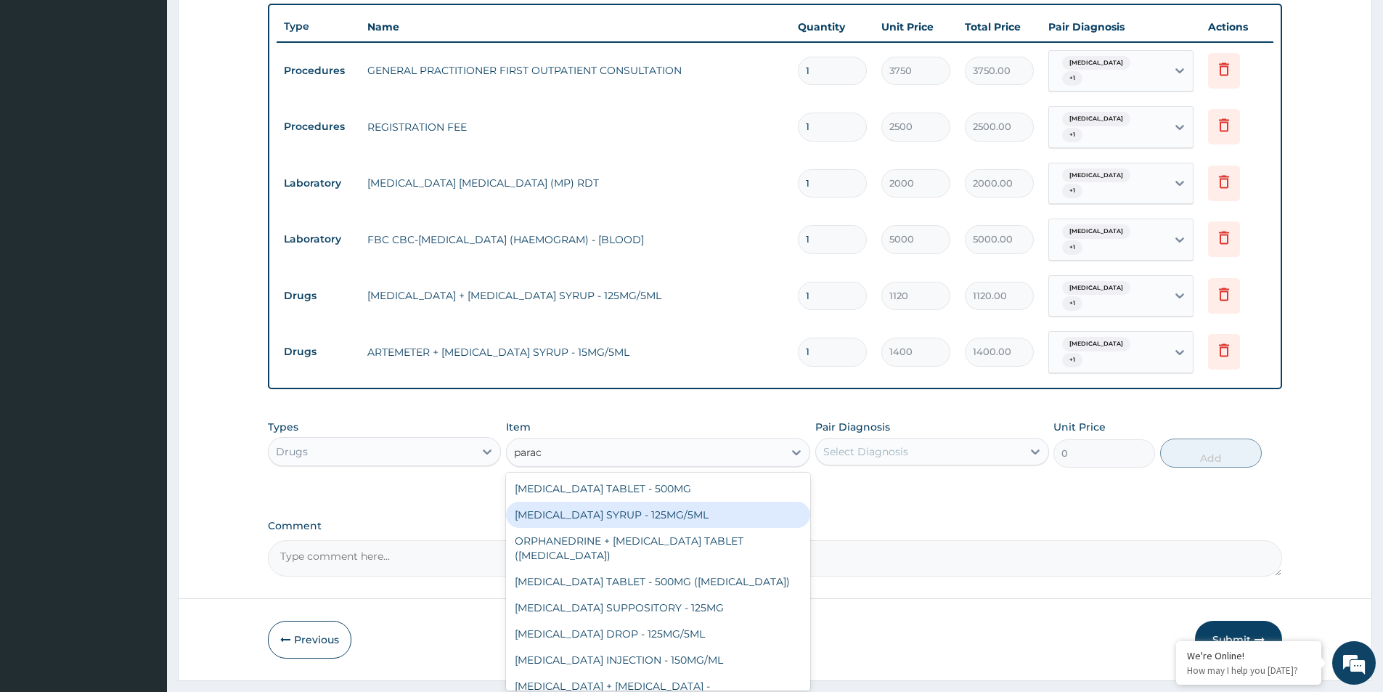
click at [708, 502] on div "PARACETAMOL SYRUP - 125MG/5ML" at bounding box center [658, 515] width 304 height 26
type input "840"
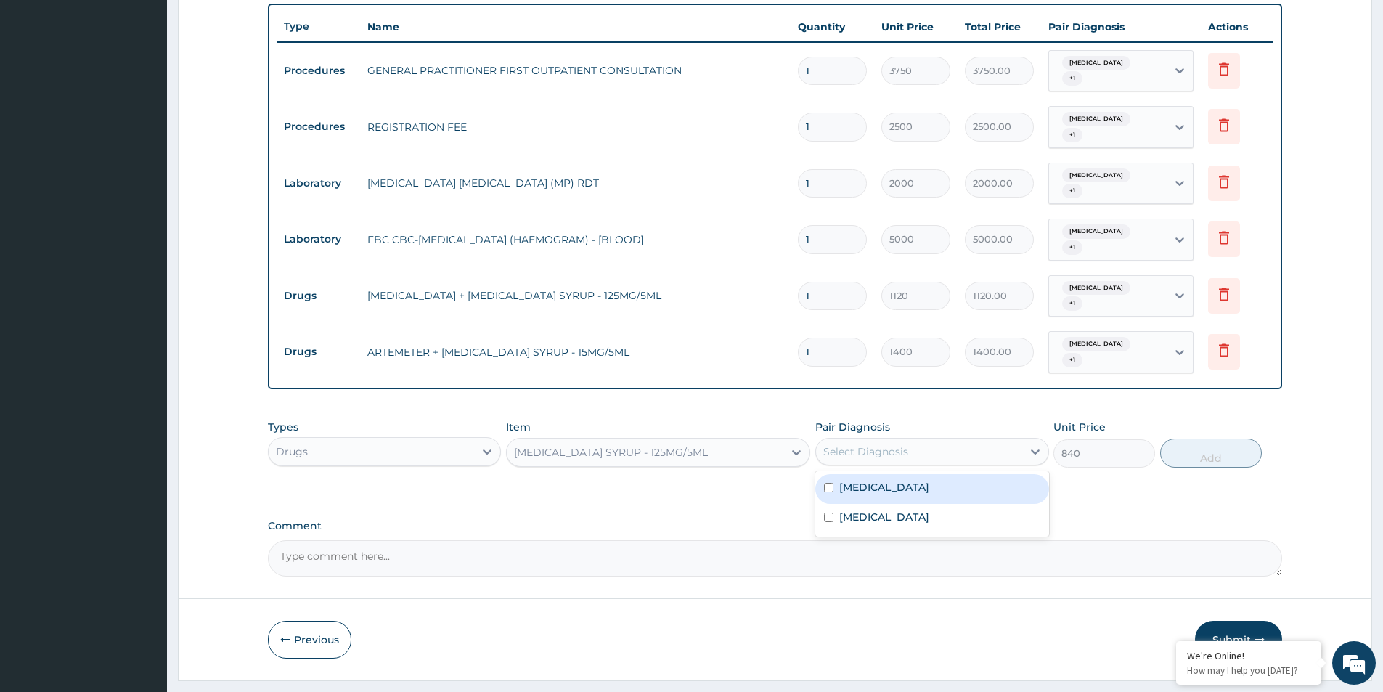
click at [895, 444] on div "Select Diagnosis" at bounding box center [865, 451] width 85 height 15
drag, startPoint x: 874, startPoint y: 452, endPoint x: 867, endPoint y: 473, distance: 21.6
click at [873, 474] on div "Malaria" at bounding box center [931, 489] width 233 height 30
checkbox input "true"
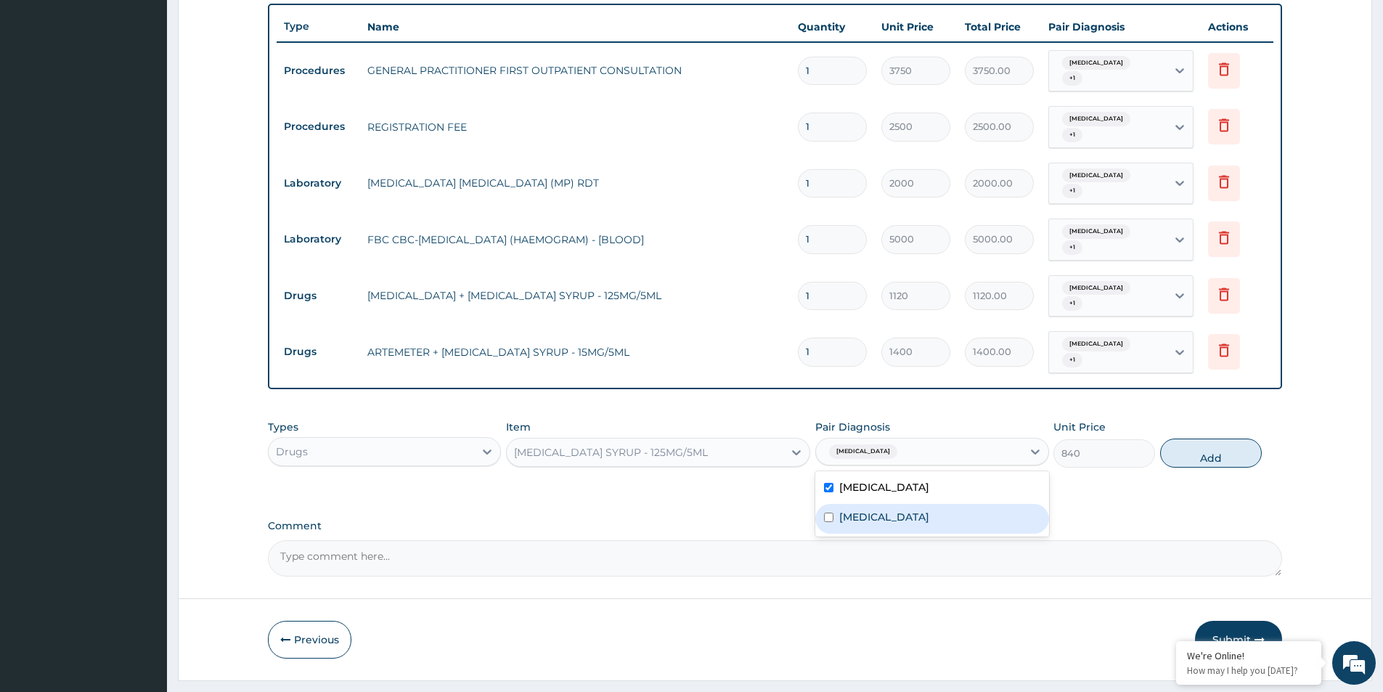
click at [857, 510] on label "Sepsis" at bounding box center [884, 517] width 90 height 15
checkbox input "true"
click at [1255, 439] on button "Add" at bounding box center [1211, 453] width 102 height 29
type input "0"
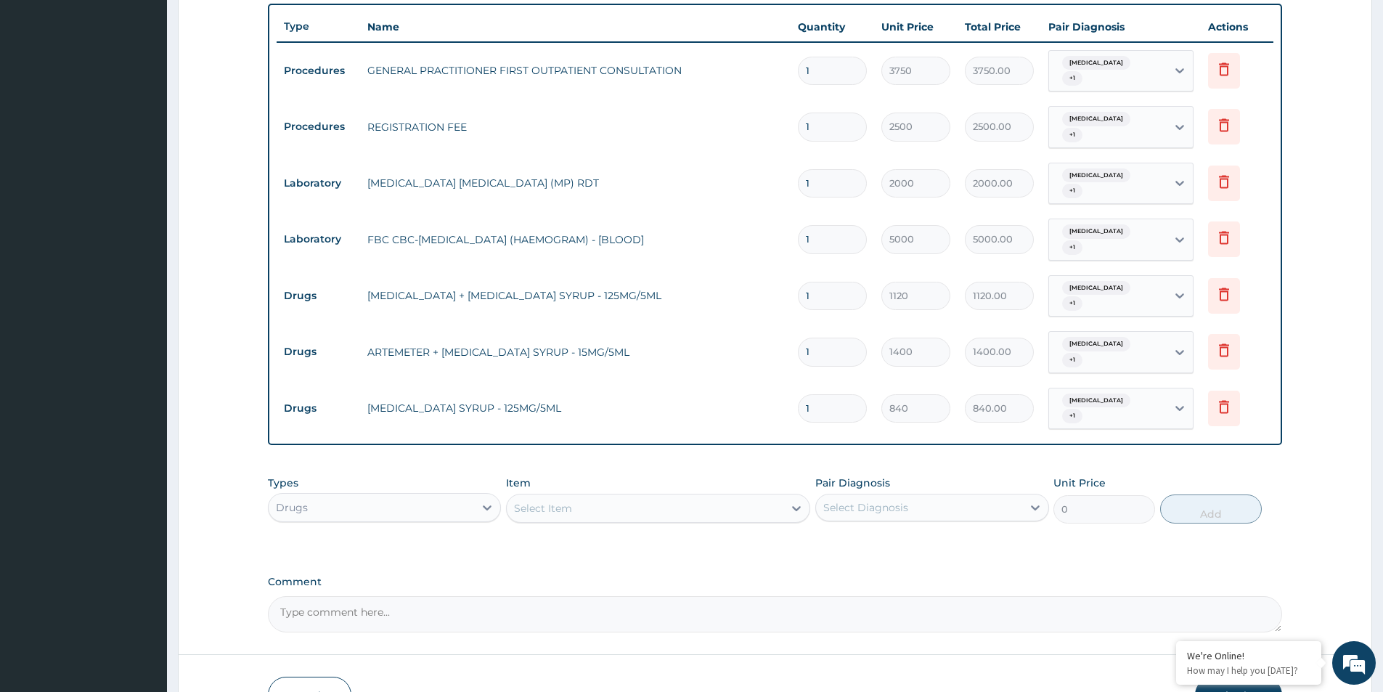
scroll to position [159, 0]
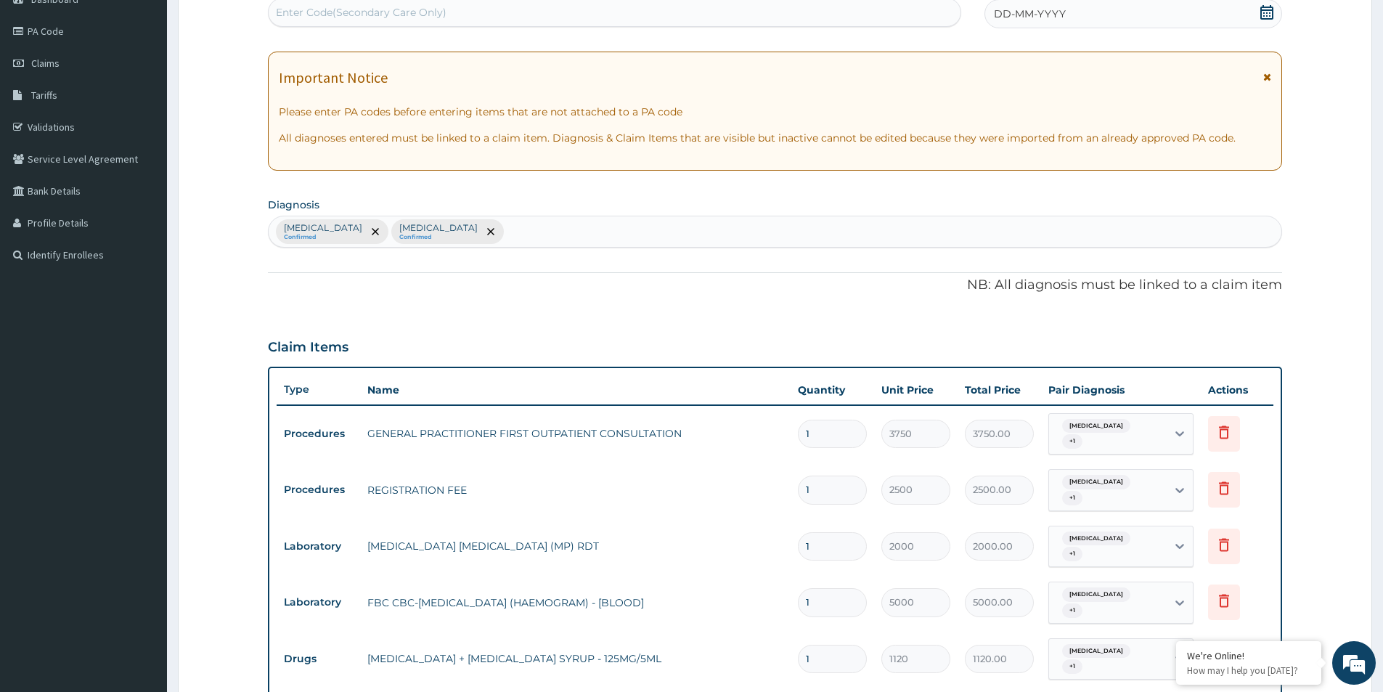
click at [1287, 1] on form "Step 2 of 2 PA Code / Prescription Code Enter Code(Secondary Care Only) Encount…" at bounding box center [775, 509] width 1194 height 1182
click at [1278, 9] on div "DD-MM-YYYY" at bounding box center [1133, 13] width 297 height 29
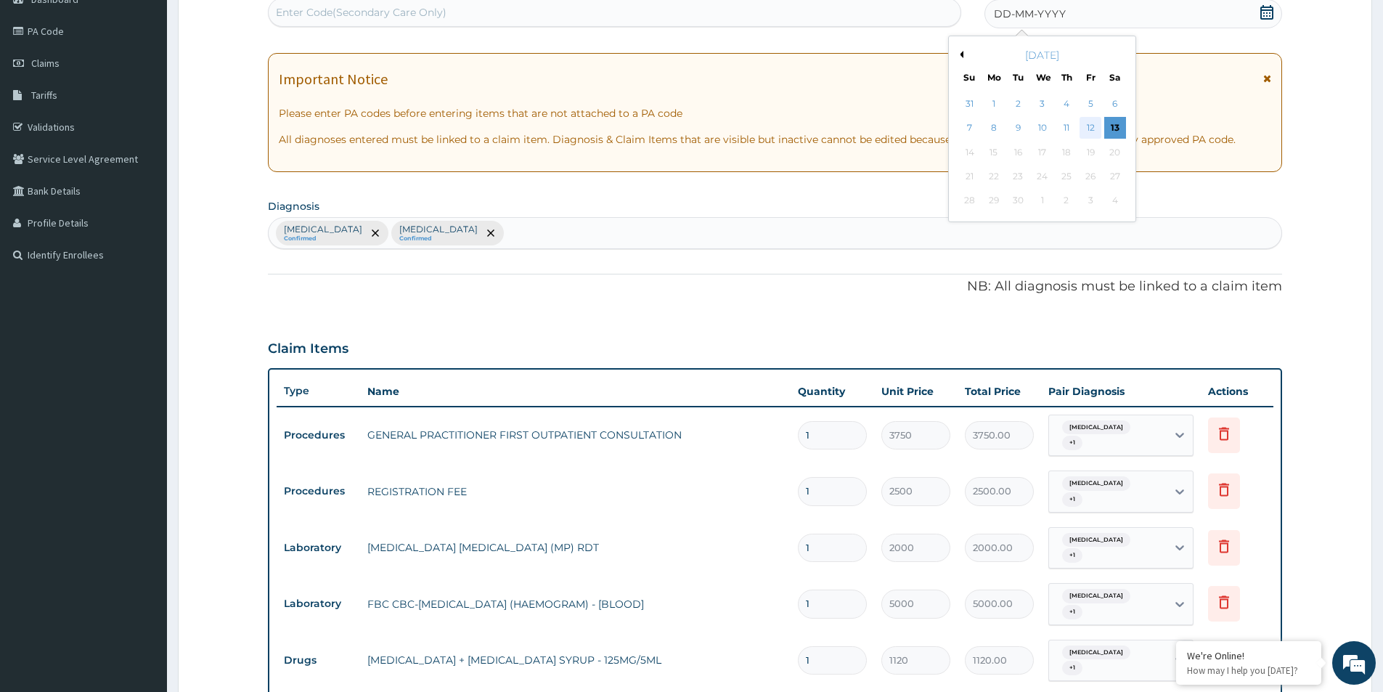
click at [1092, 139] on div "12" at bounding box center [1091, 129] width 22 height 22
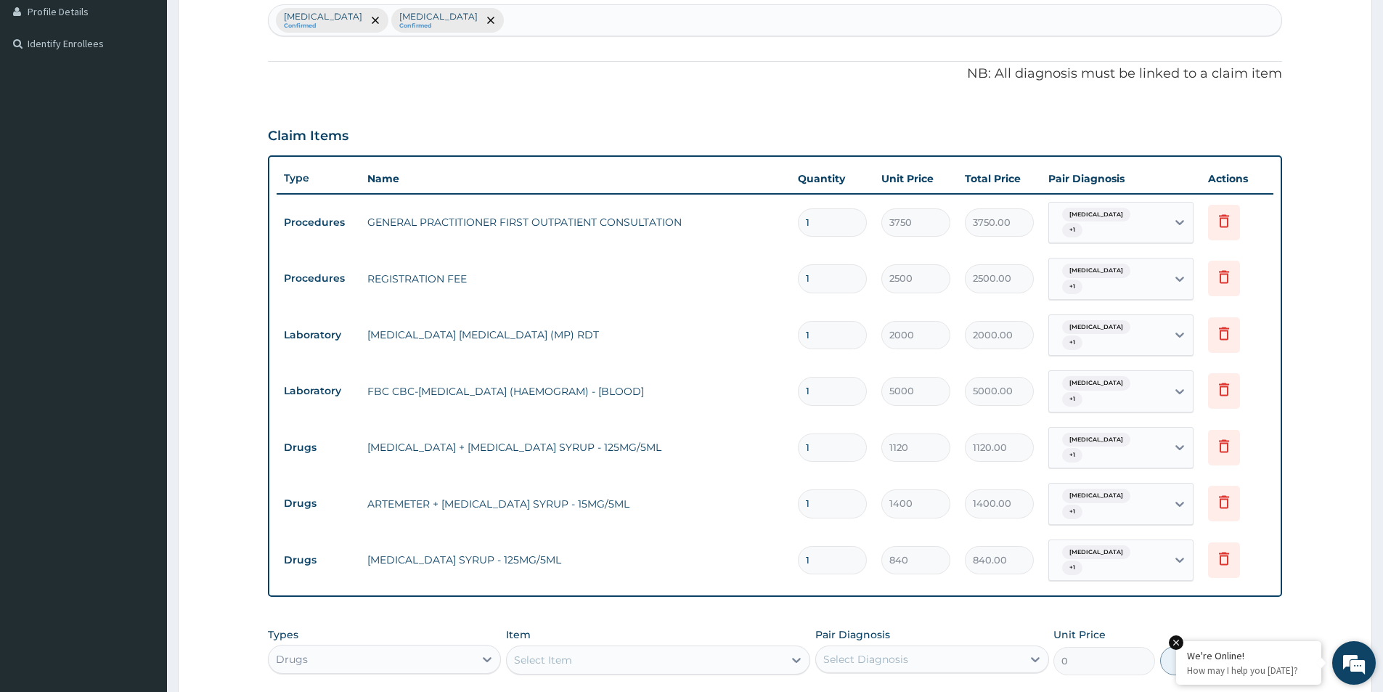
scroll to position [572, 0]
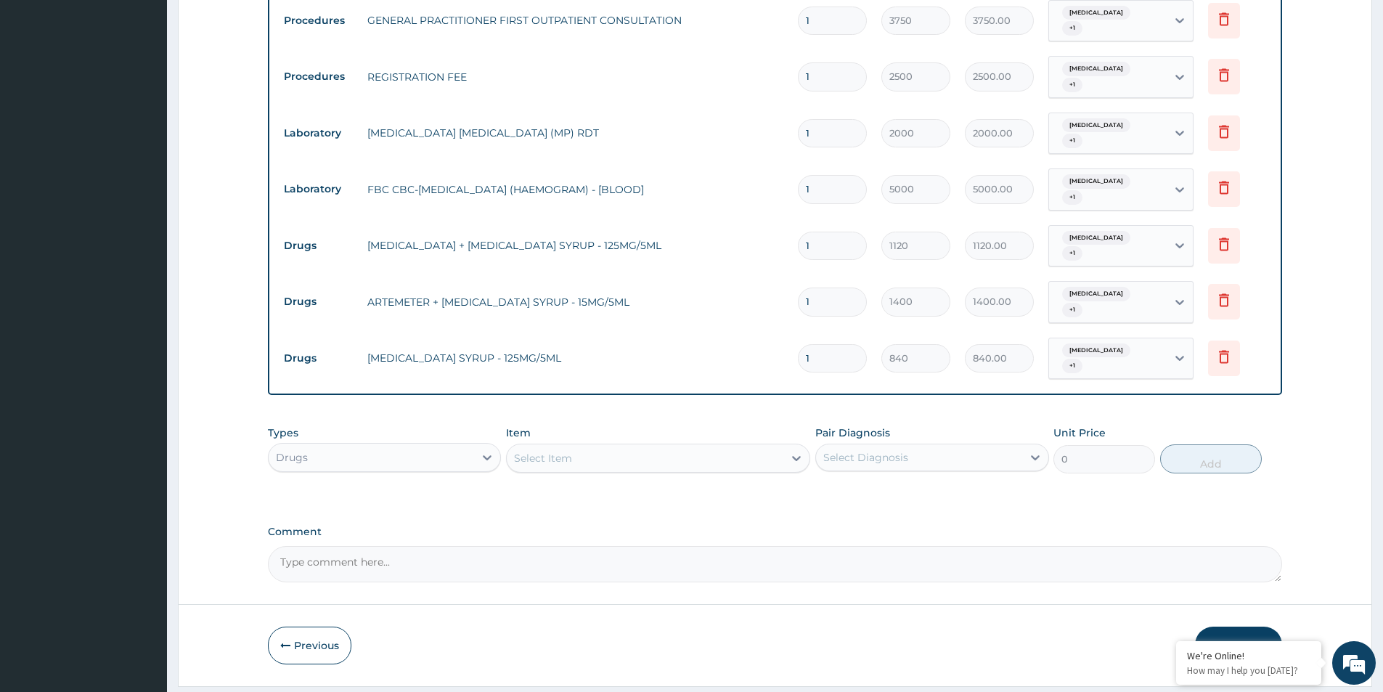
click at [1253, 627] on button "Submit" at bounding box center [1238, 646] width 87 height 38
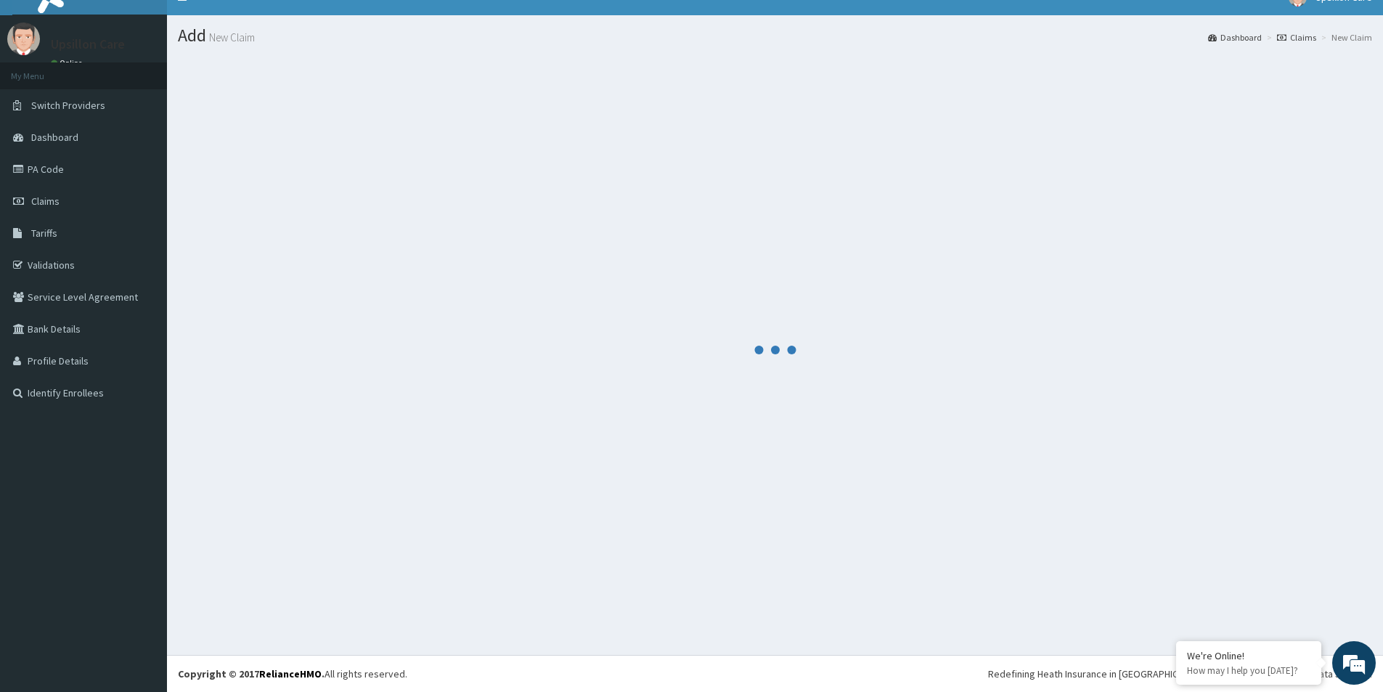
scroll to position [21, 0]
